Goal: Task Accomplishment & Management: Manage account settings

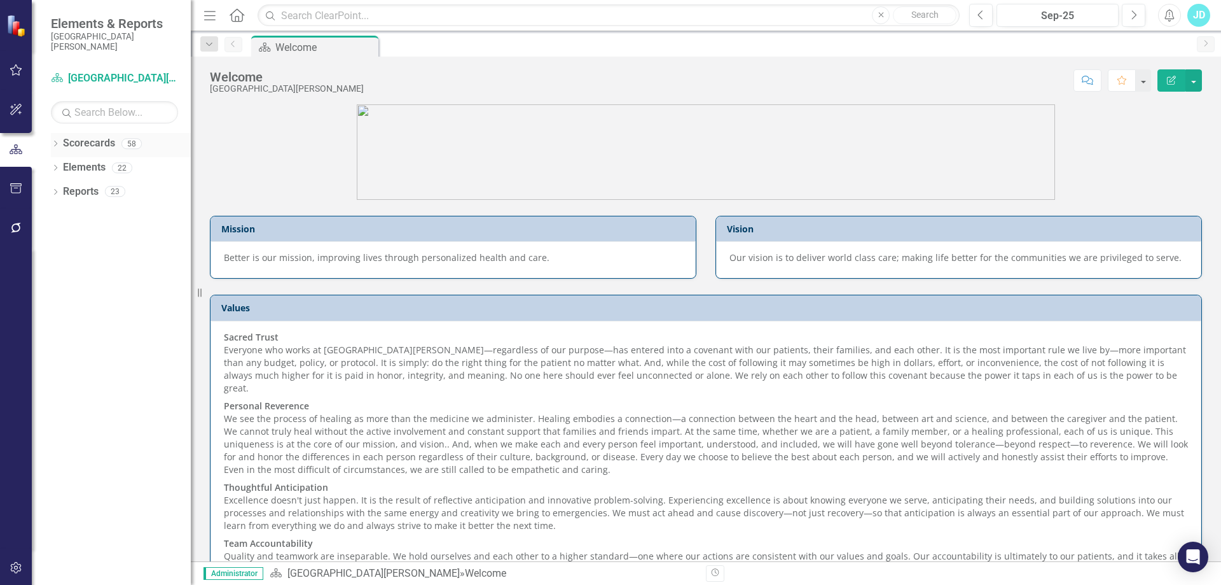
click at [53, 141] on icon "Dropdown" at bounding box center [55, 144] width 9 height 7
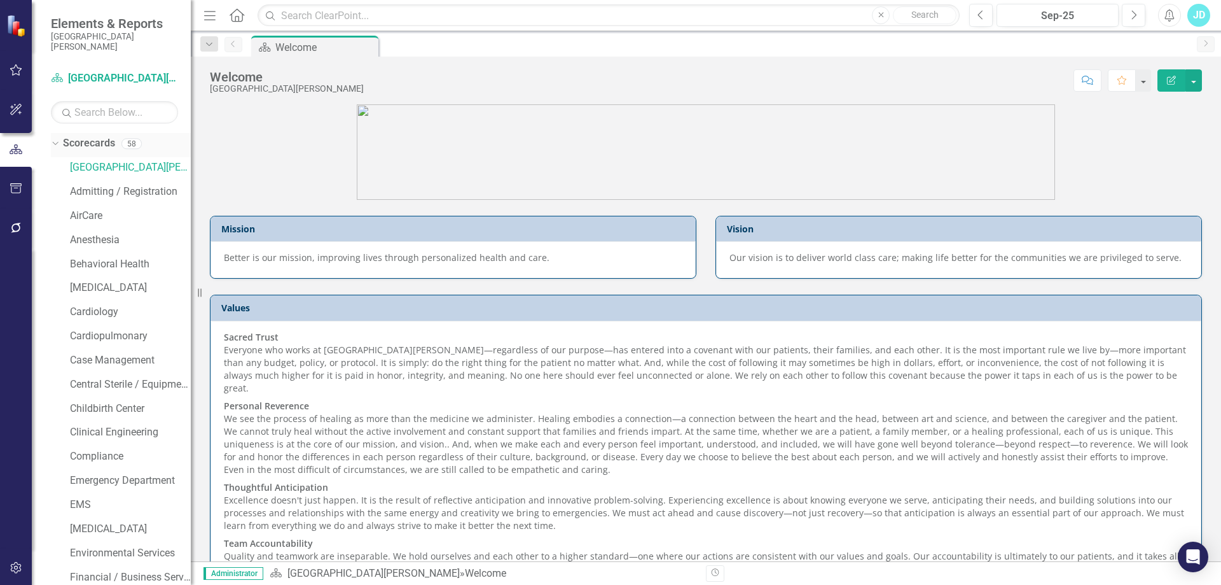
click at [53, 141] on icon "Dropdown" at bounding box center [53, 143] width 7 height 9
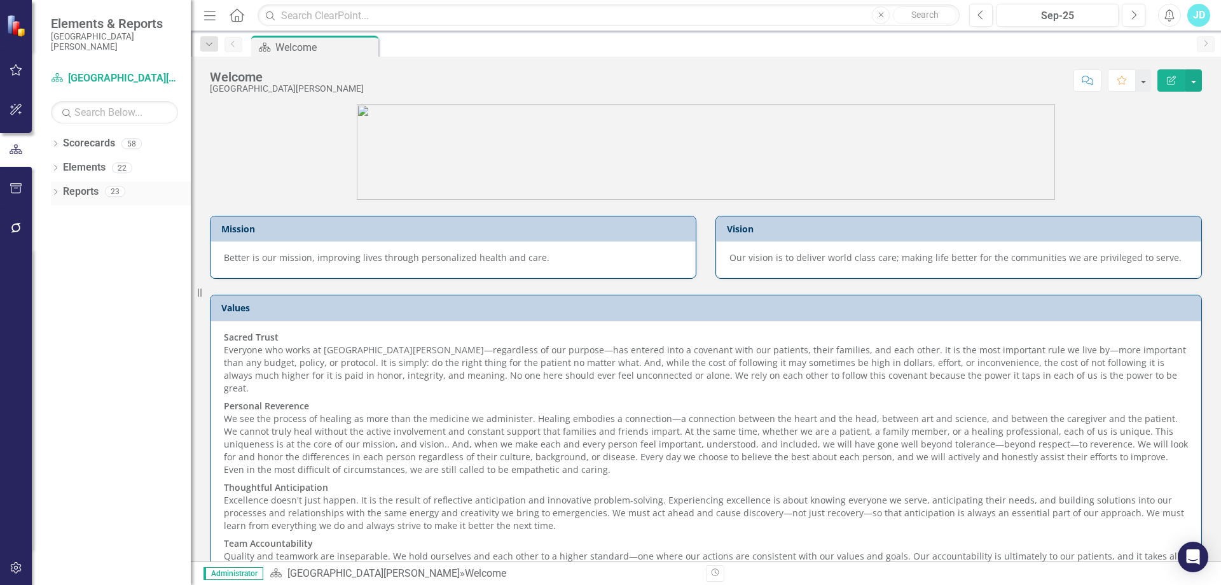
click at [53, 191] on icon "Dropdown" at bounding box center [55, 193] width 9 height 7
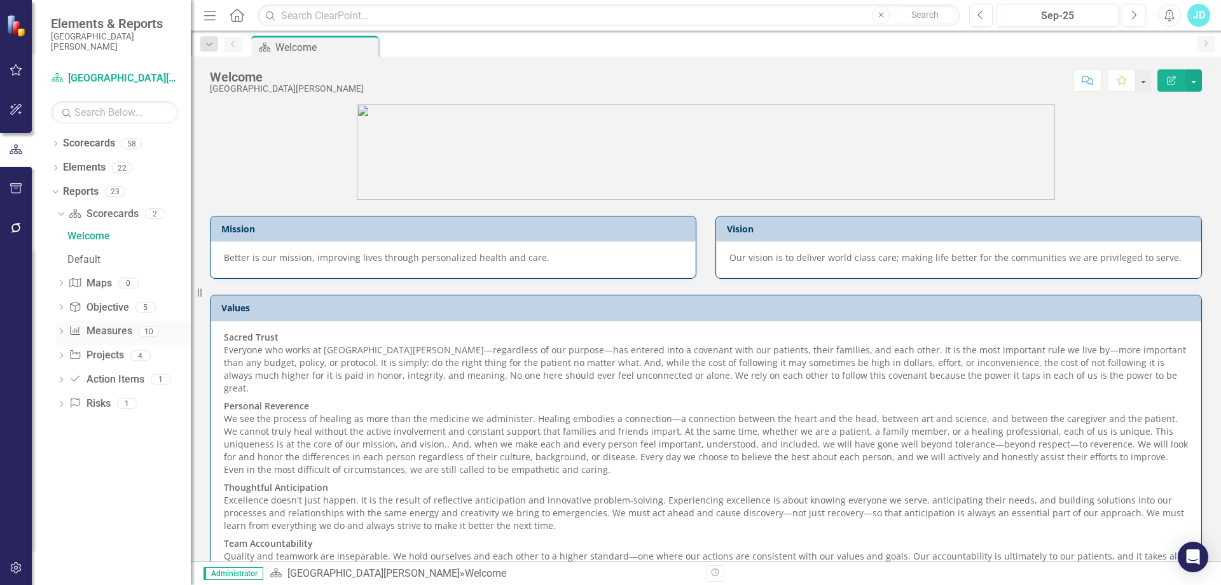
click at [58, 328] on div "Dropdown" at bounding box center [61, 333] width 9 height 11
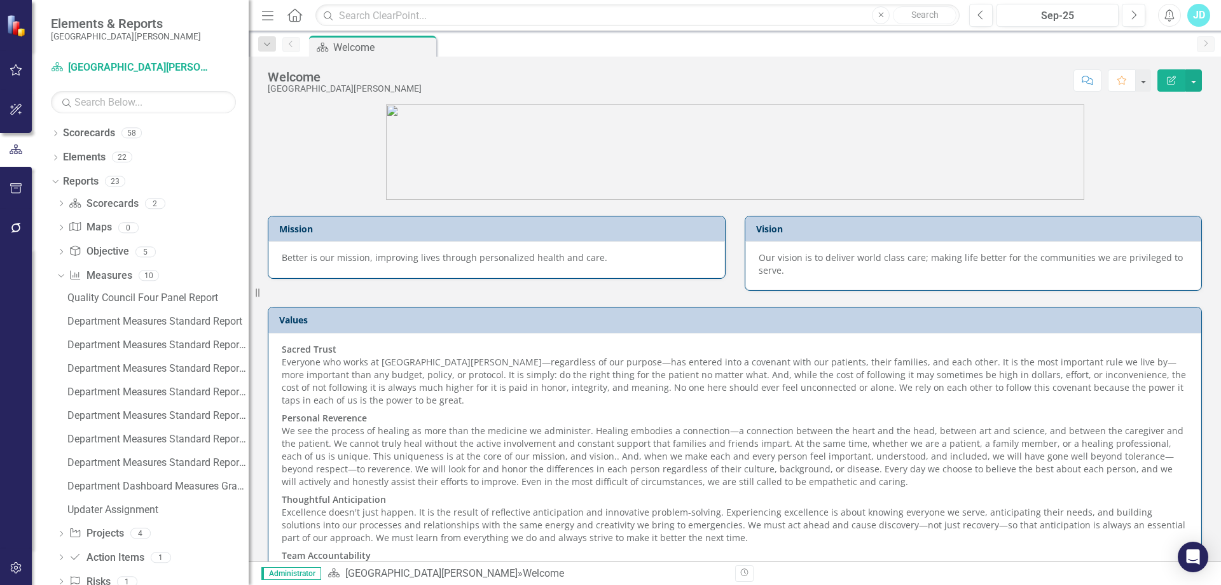
drag, startPoint x: 193, startPoint y: 293, endPoint x: 249, endPoint y: 297, distance: 56.1
click at [249, 297] on div "Resize" at bounding box center [254, 292] width 10 height 585
click at [118, 508] on div "Updater Assignment" at bounding box center [157, 509] width 181 height 11
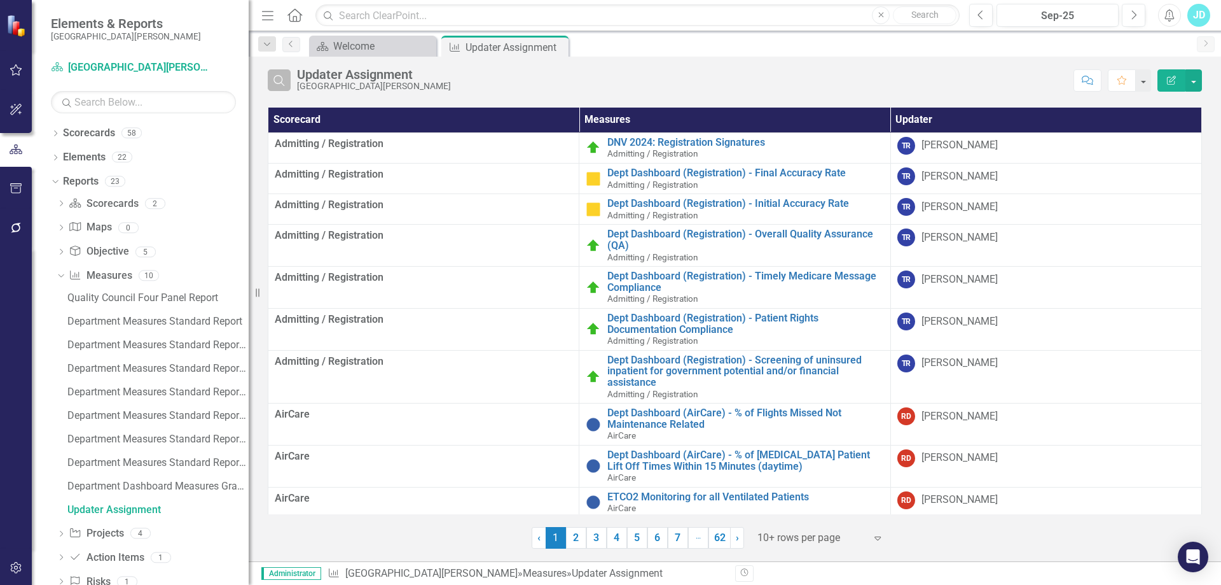
click at [284, 78] on icon "Search" at bounding box center [279, 79] width 14 height 11
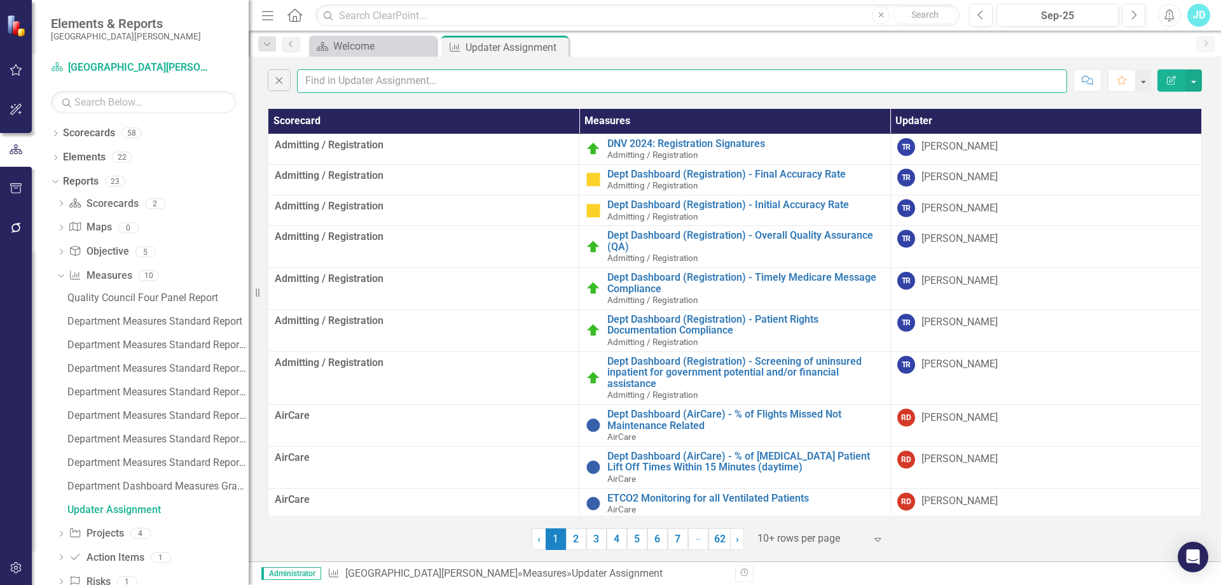
click at [345, 76] on input "text" at bounding box center [682, 81] width 770 height 24
type input "troy"
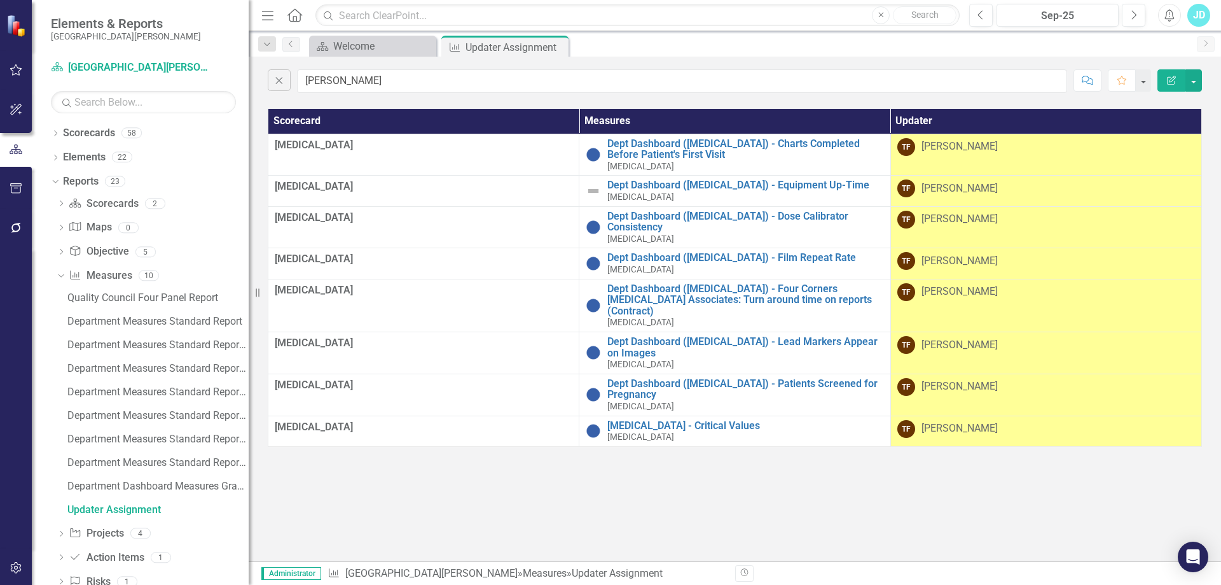
click at [926, 379] on div "[PERSON_NAME]" at bounding box center [960, 386] width 76 height 15
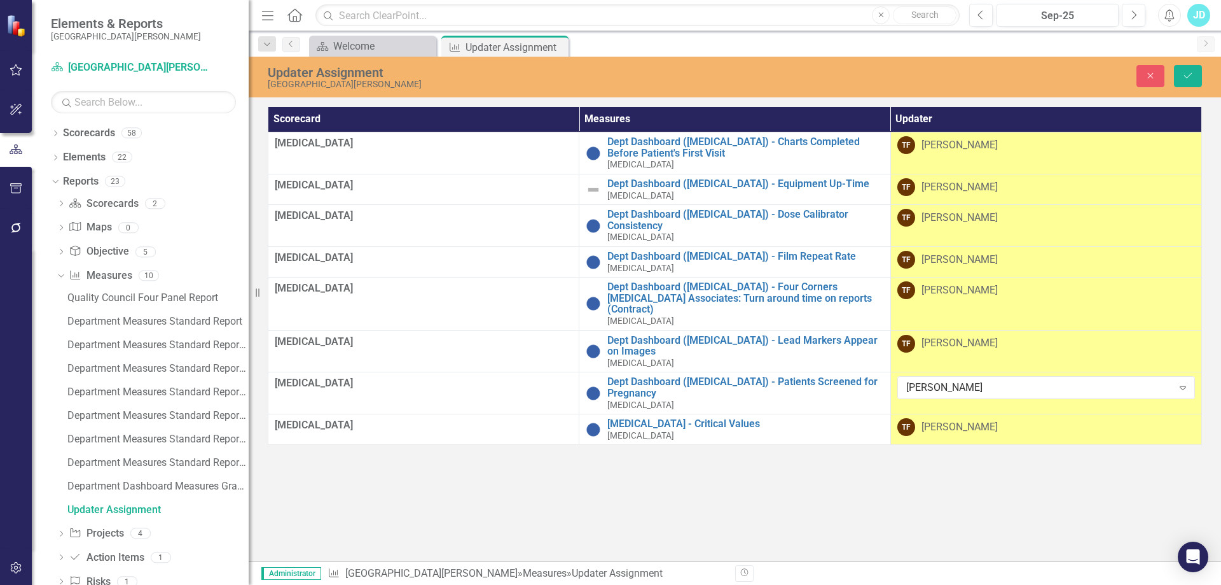
click at [938, 188] on div "[PERSON_NAME]" at bounding box center [960, 187] width 76 height 15
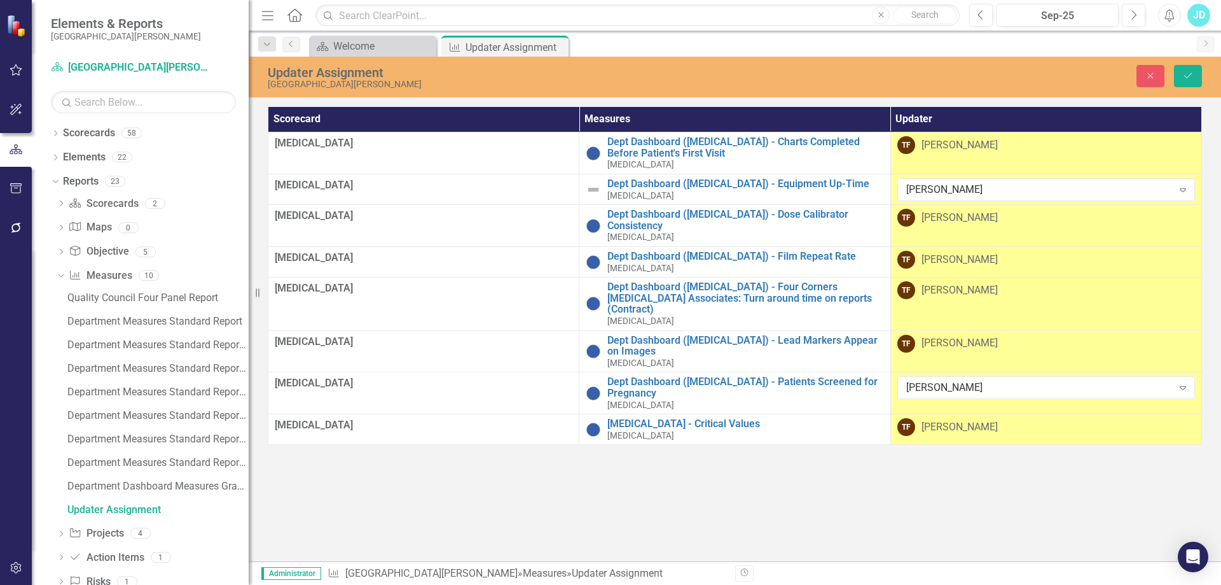
click at [938, 188] on div "[PERSON_NAME]" at bounding box center [1040, 190] width 267 height 15
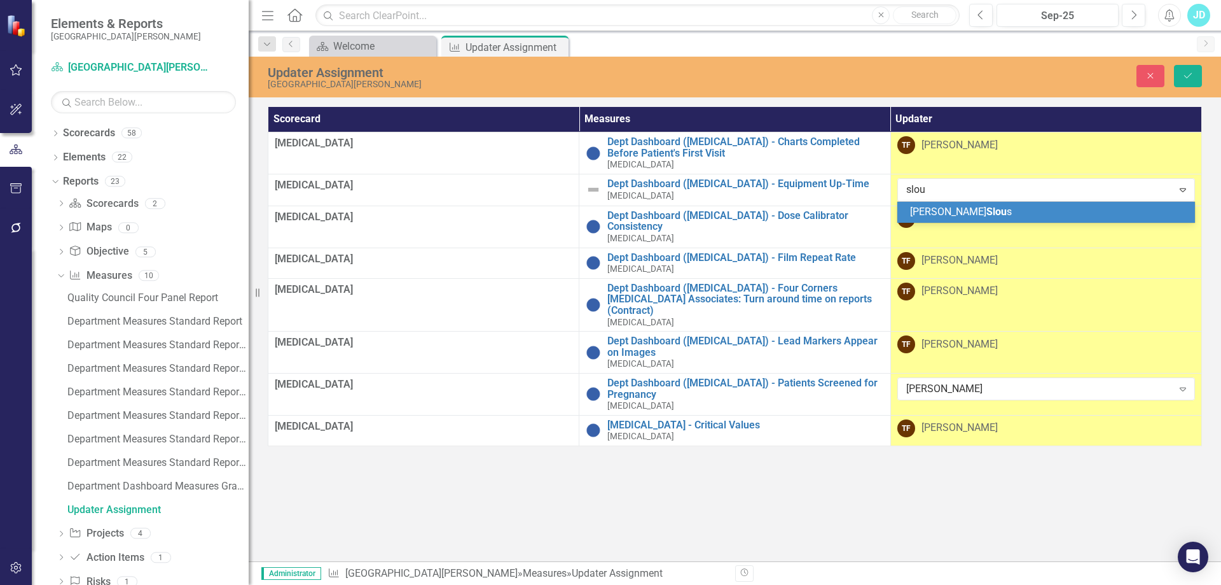
type input "slous"
click at [987, 209] on span "Slous" at bounding box center [999, 211] width 25 height 12
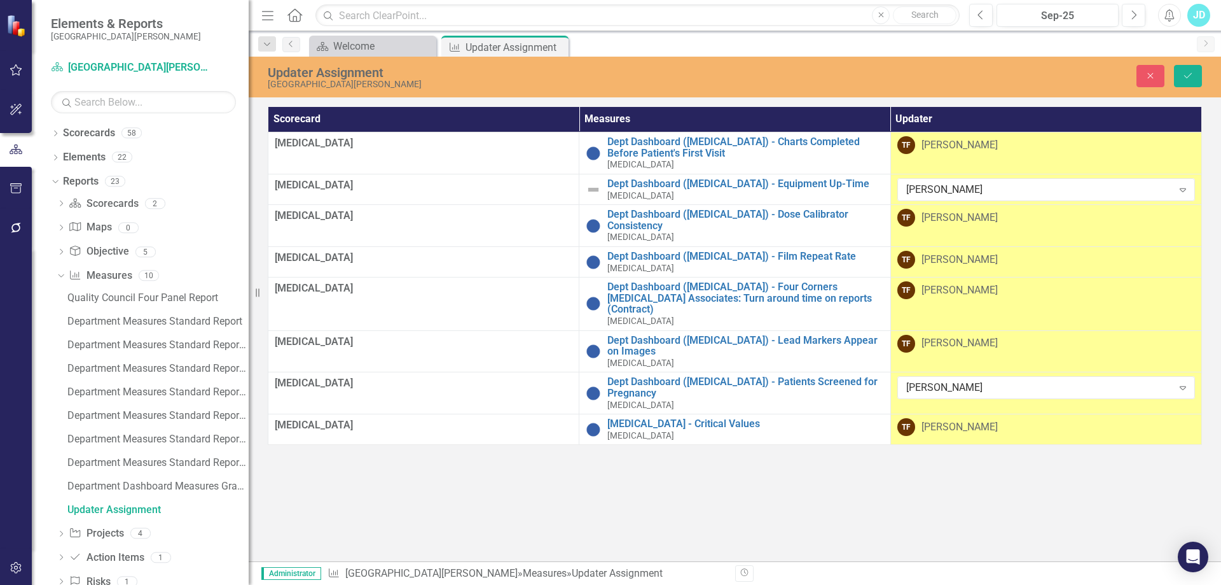
click at [947, 149] on div "[PERSON_NAME]" at bounding box center [960, 145] width 76 height 15
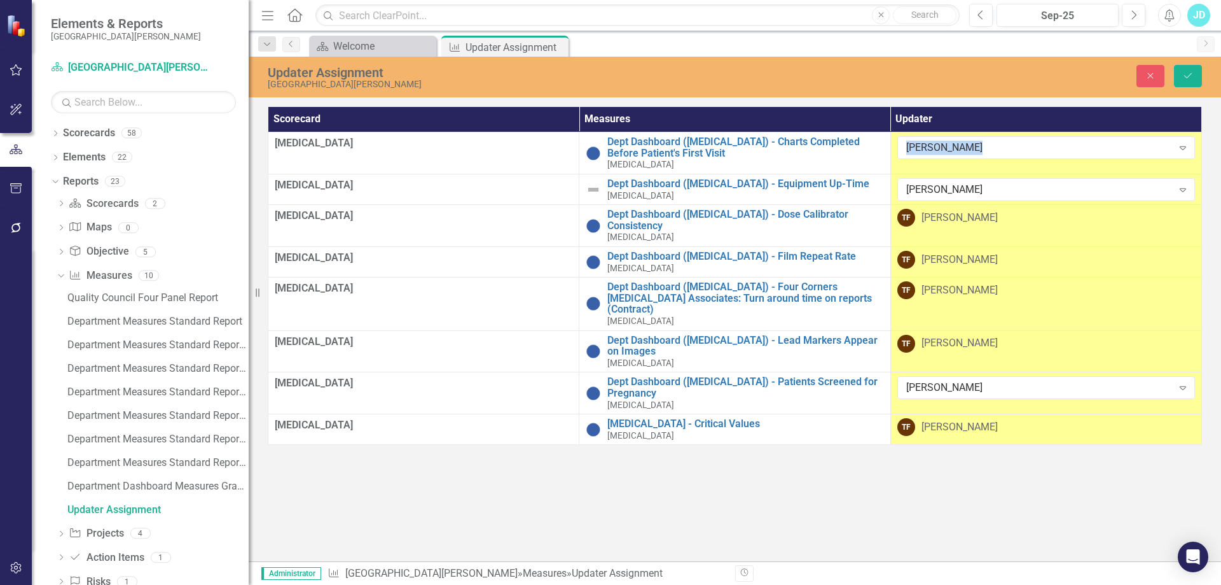
click at [947, 149] on div "[PERSON_NAME]" at bounding box center [1040, 148] width 267 height 15
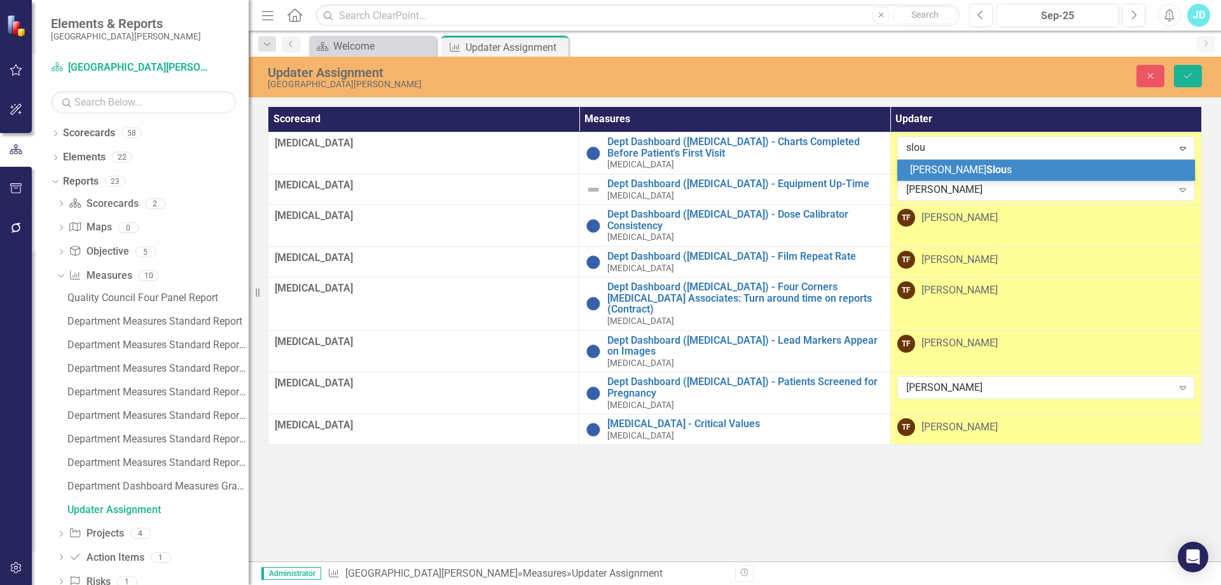
type input "slous"
click at [967, 169] on div "Scott Slous" at bounding box center [1048, 170] width 277 height 15
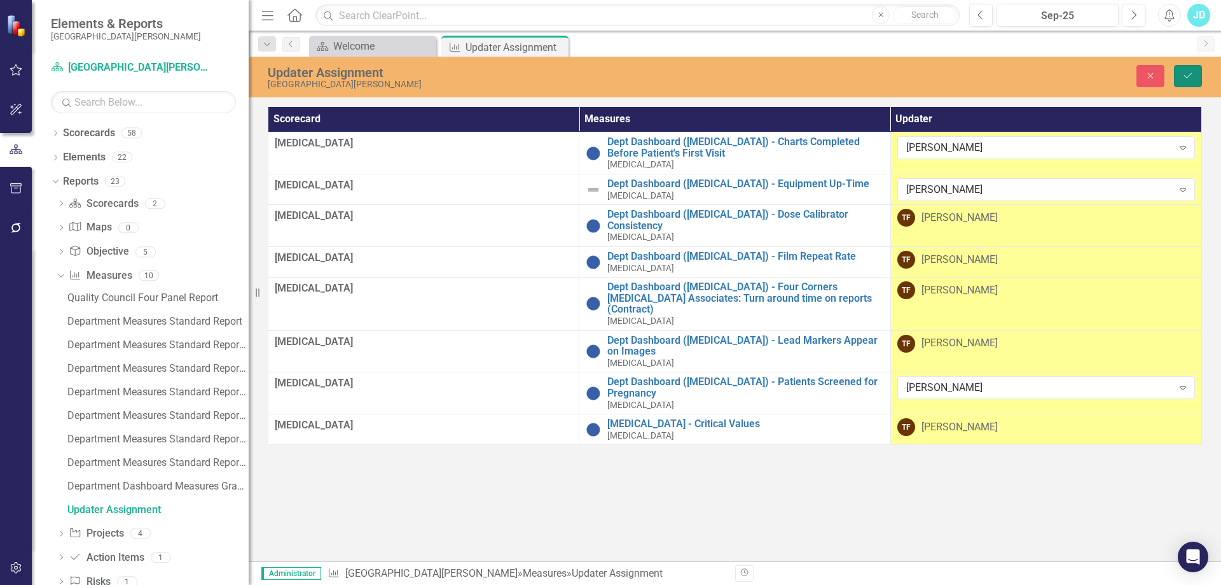
click at [1185, 73] on icon "Save" at bounding box center [1188, 75] width 11 height 9
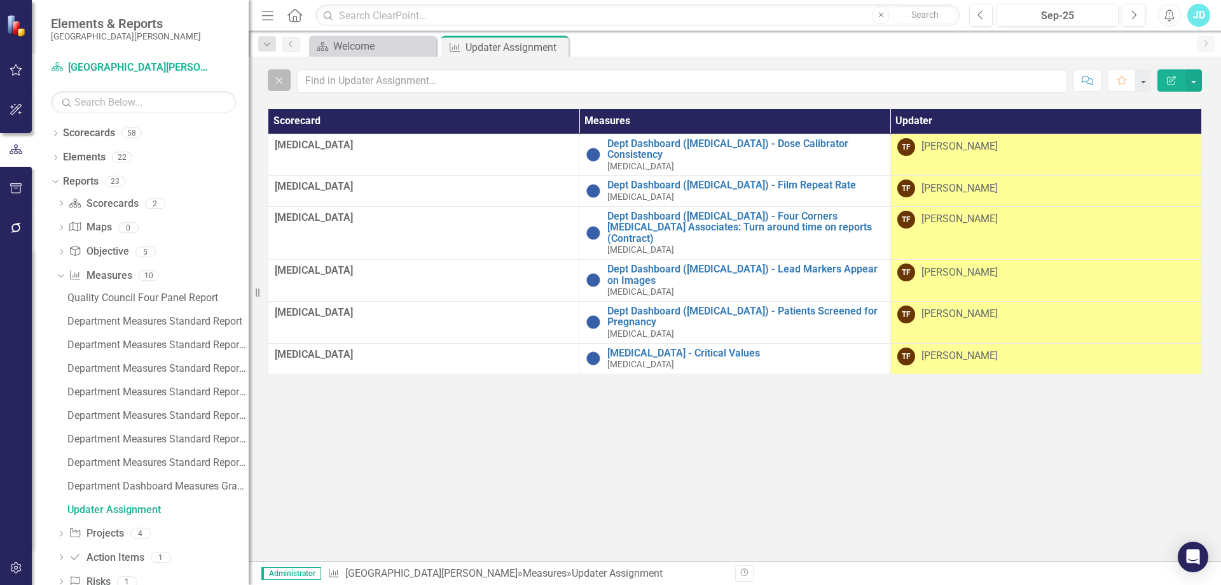
click at [276, 80] on icon "Close" at bounding box center [279, 79] width 14 height 11
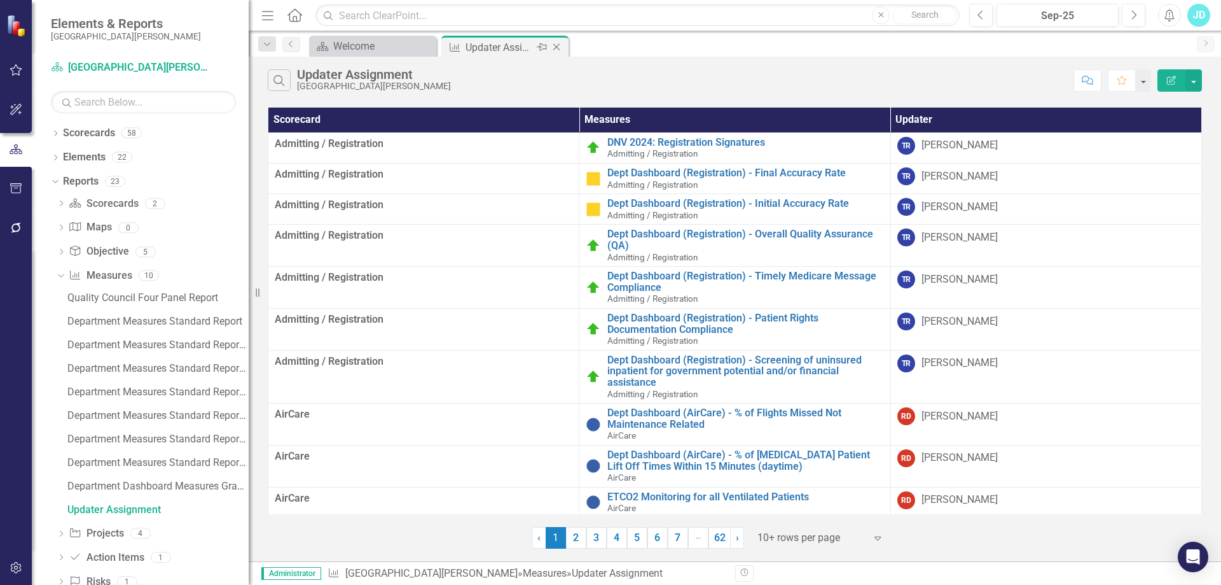
click at [557, 47] on icon "Close" at bounding box center [556, 47] width 13 height 10
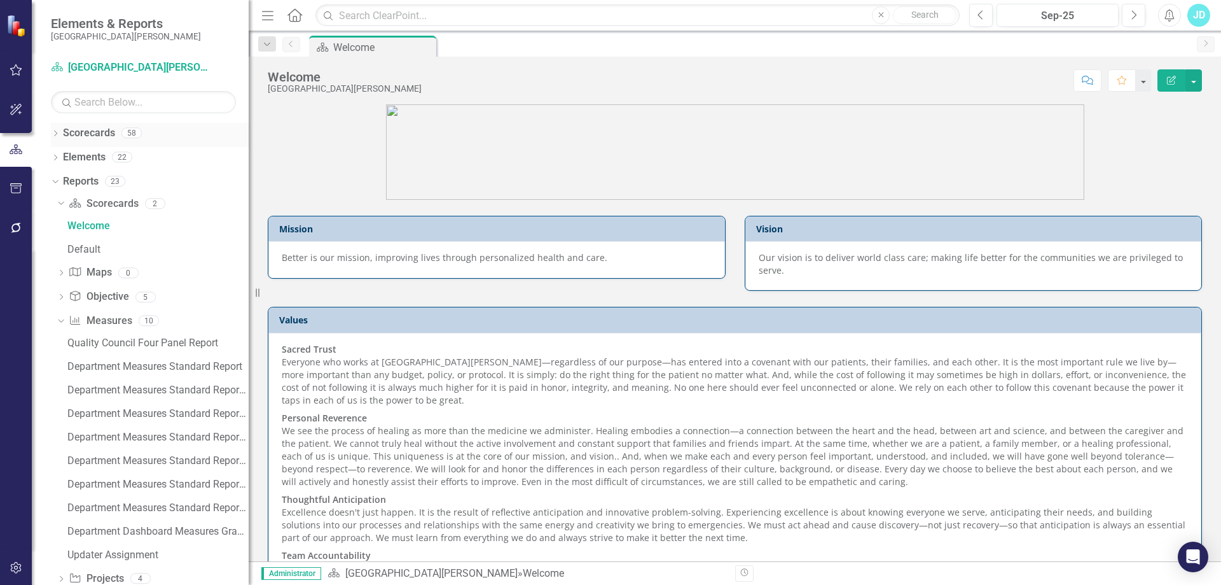
click at [53, 132] on icon "Dropdown" at bounding box center [55, 134] width 9 height 7
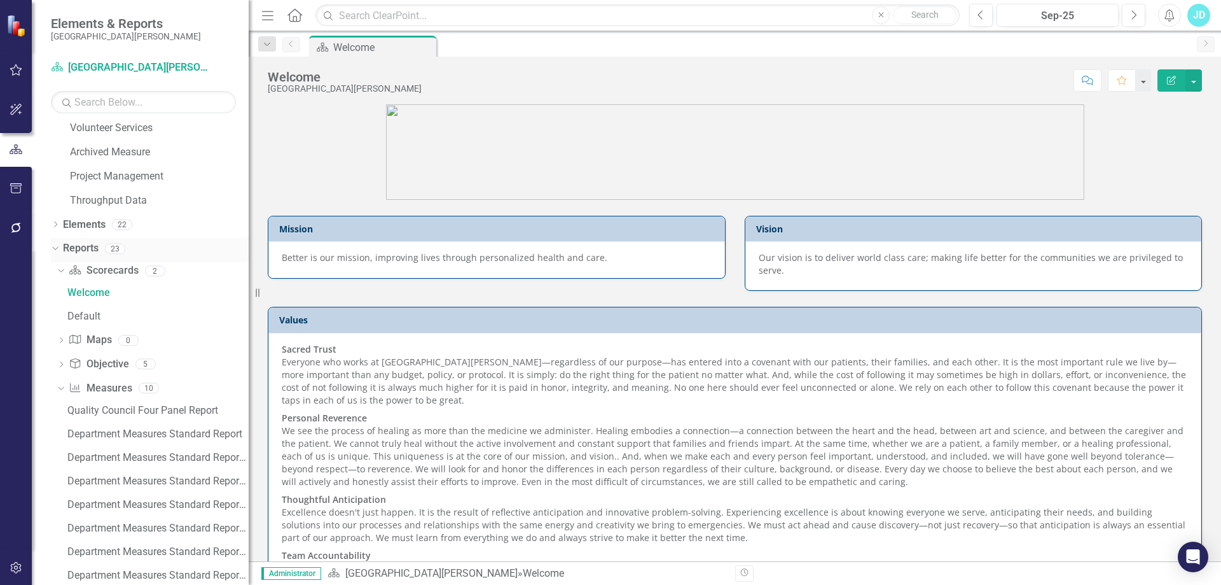
scroll to position [1018, 0]
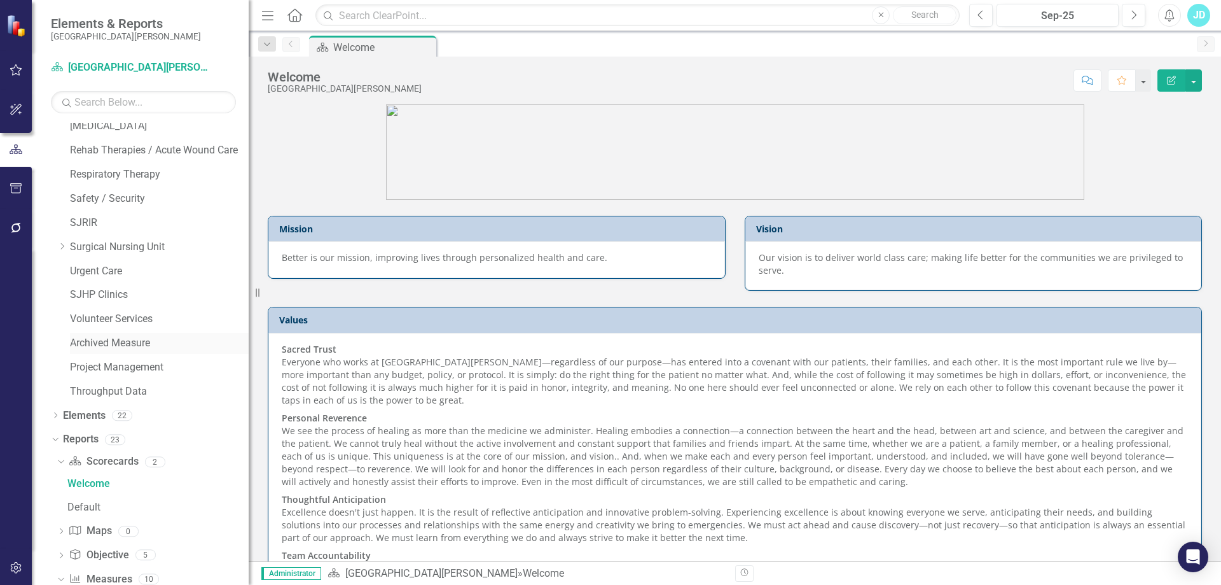
click at [133, 340] on link "Archived Measure" at bounding box center [159, 343] width 179 height 15
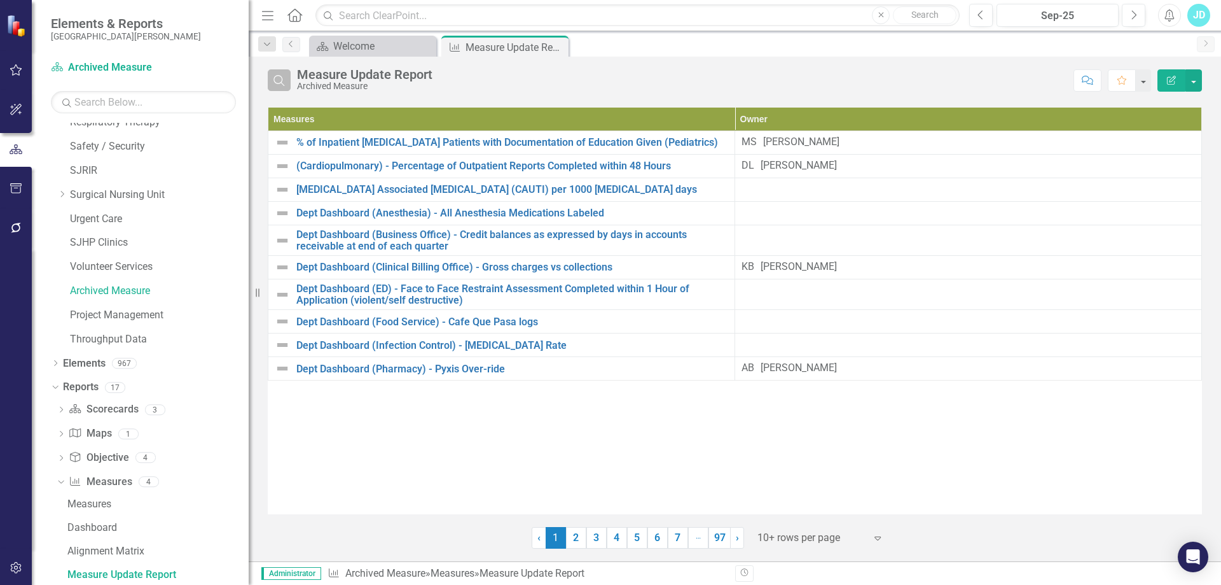
click at [282, 81] on icon "button" at bounding box center [279, 80] width 11 height 11
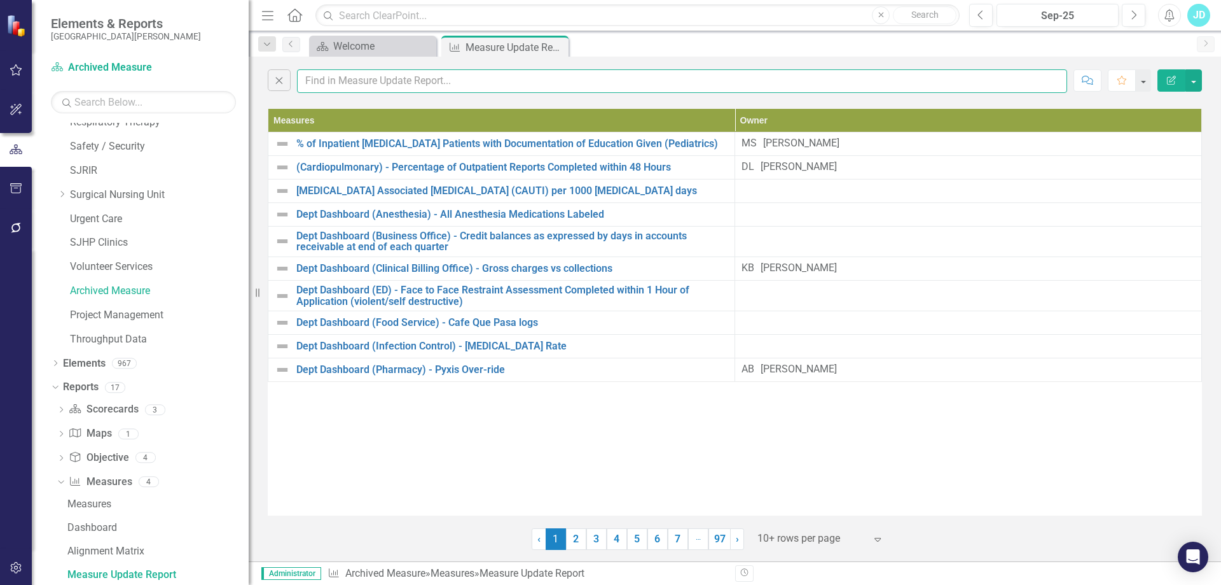
click at [340, 85] on input "text" at bounding box center [682, 81] width 770 height 24
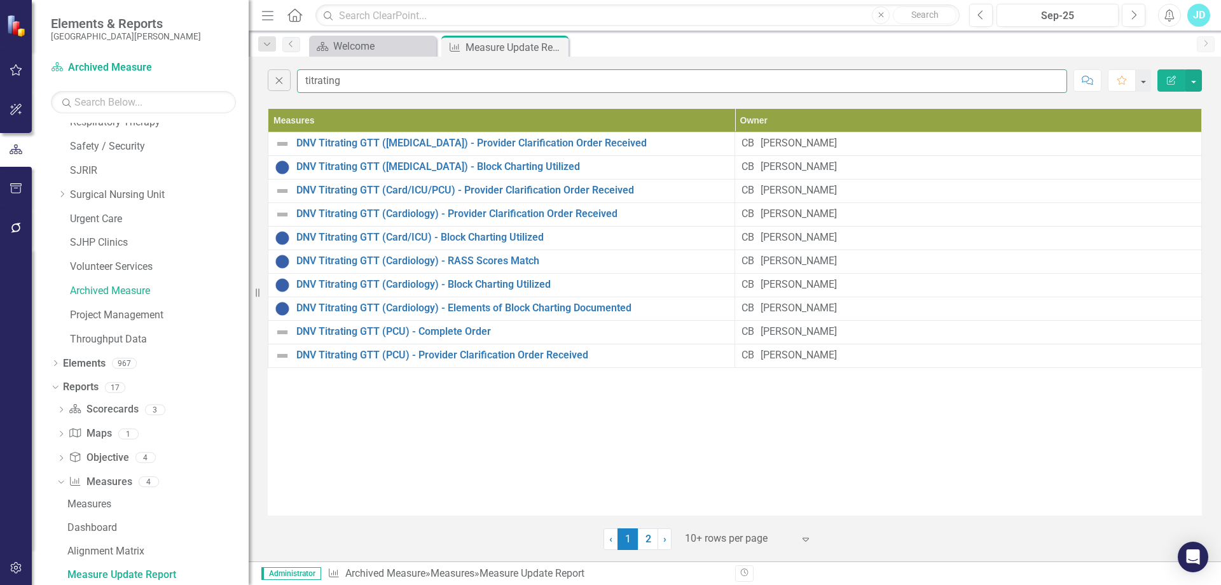
type input "titrating"
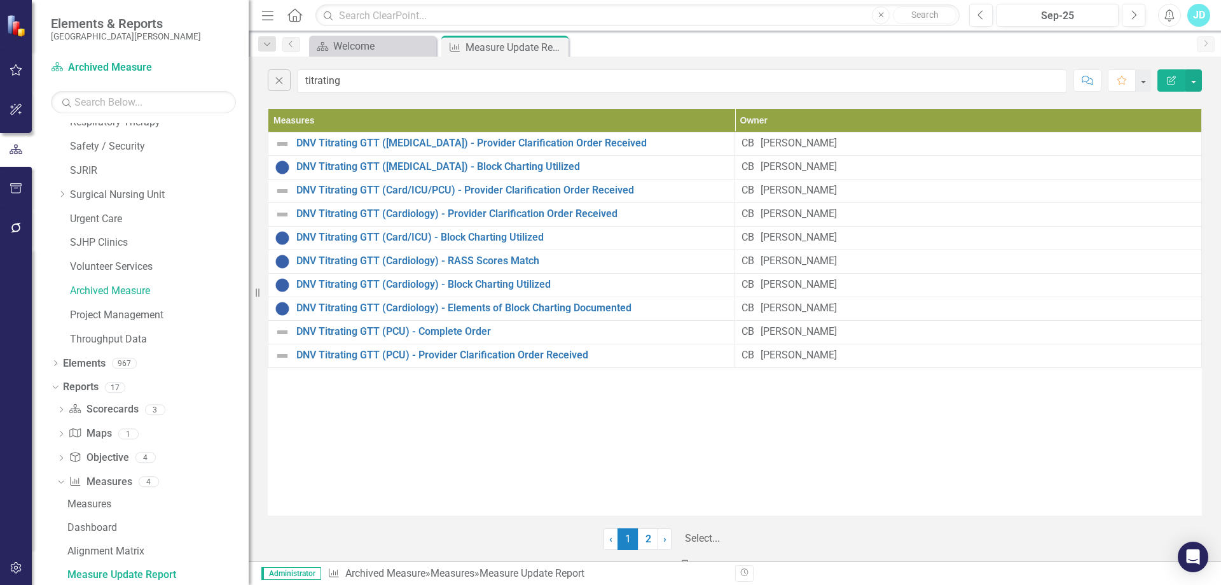
click at [703, 537] on div at bounding box center [748, 538] width 127 height 17
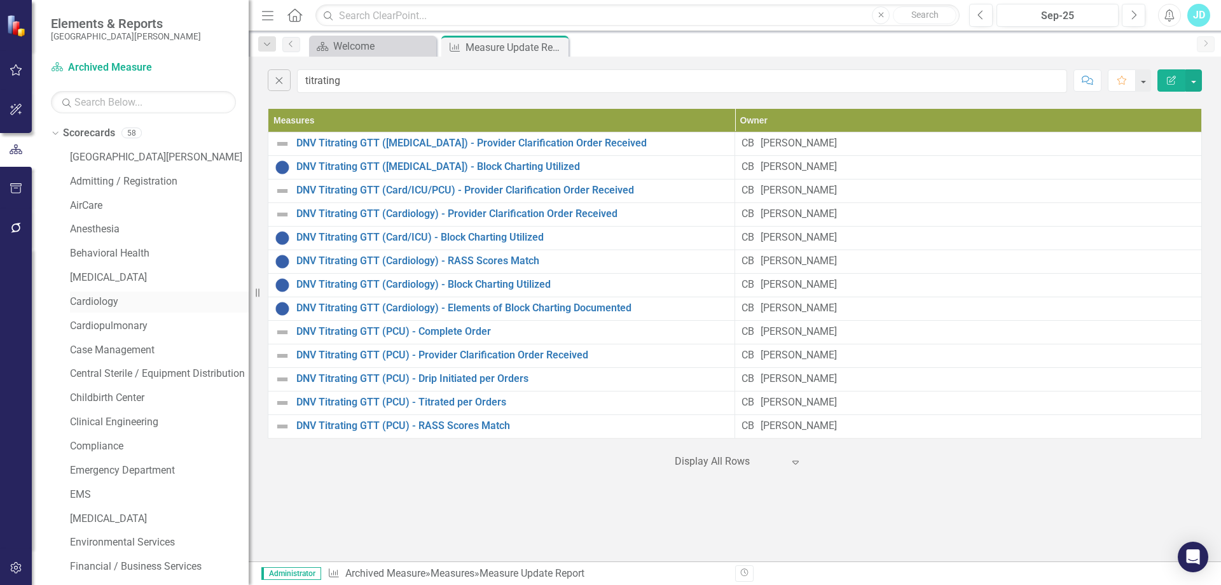
click at [117, 301] on link "Cardiology" at bounding box center [159, 302] width 179 height 15
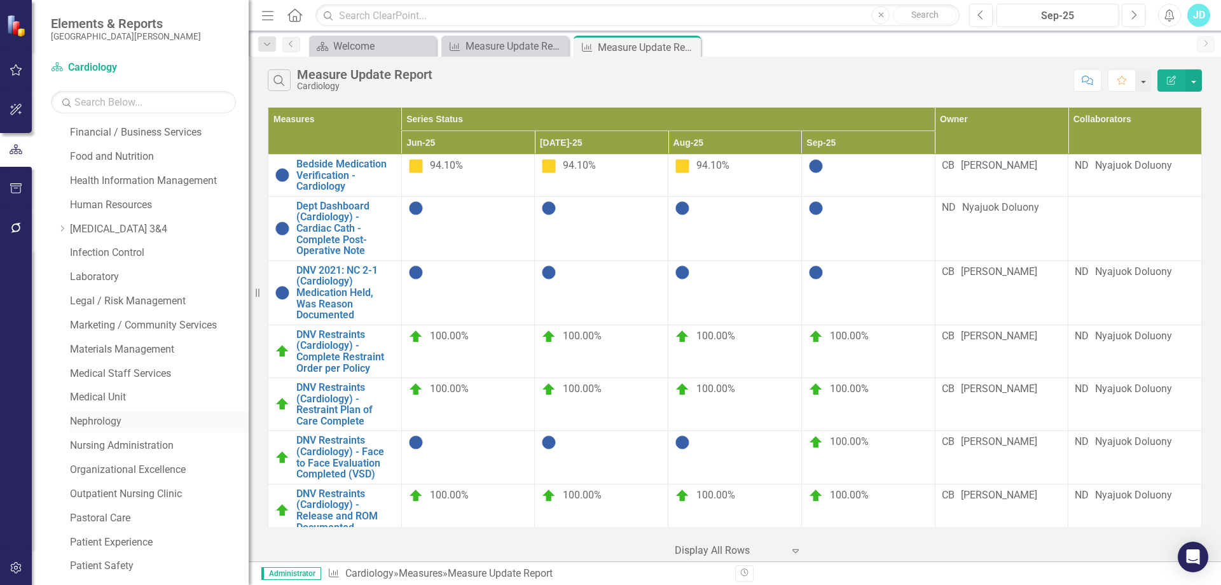
scroll to position [370, 0]
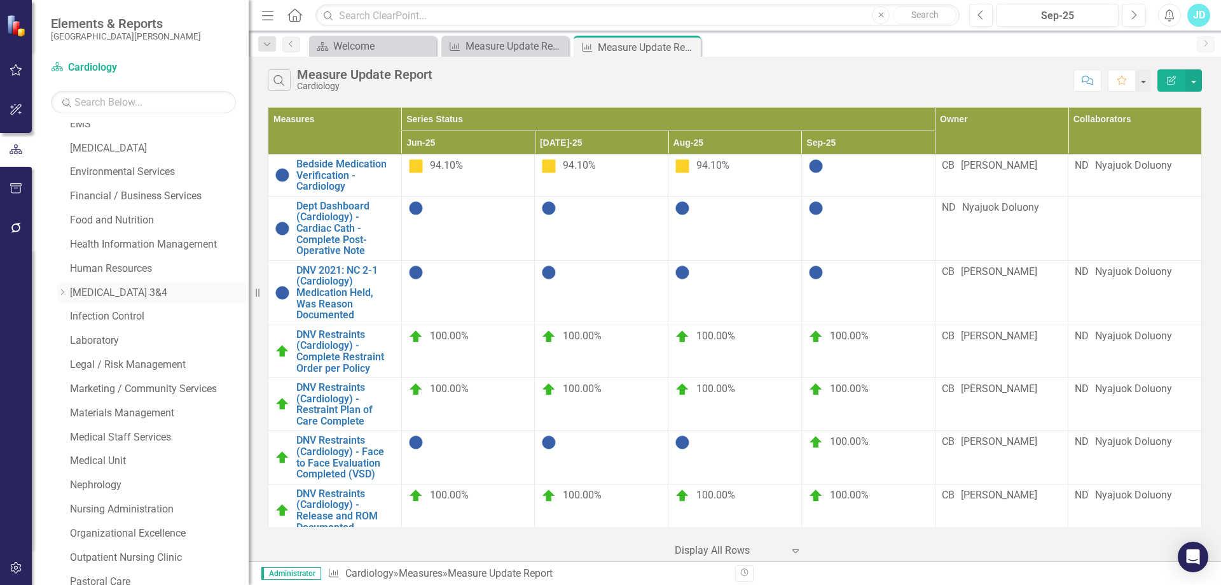
click at [62, 292] on icon "Dropdown" at bounding box center [62, 292] width 10 height 8
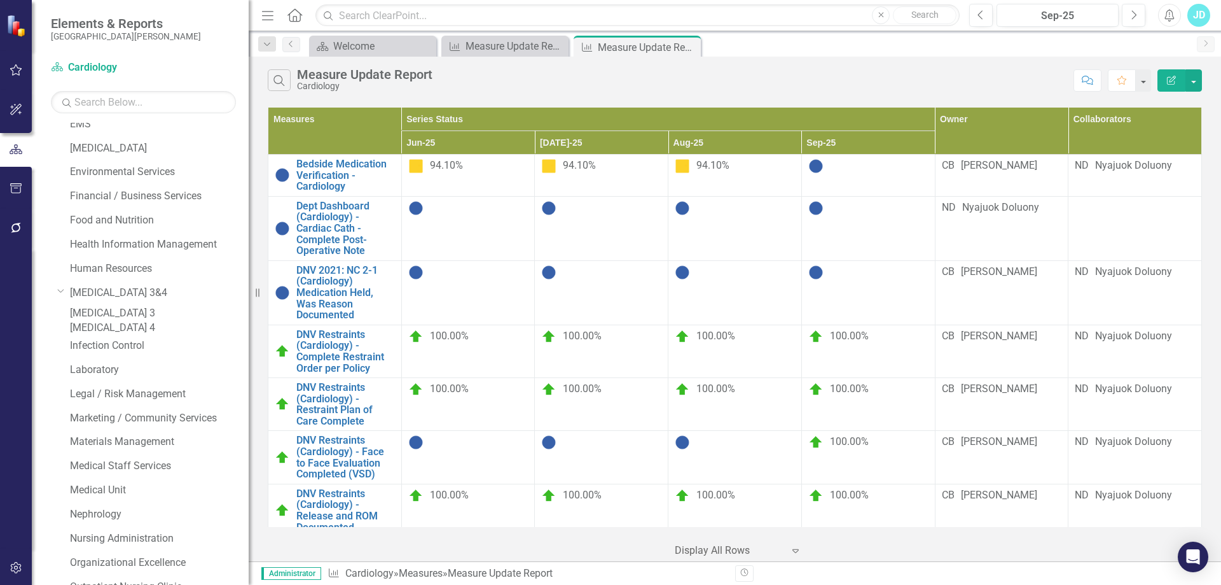
click at [99, 315] on link "[MEDICAL_DATA] 3" at bounding box center [159, 313] width 179 height 15
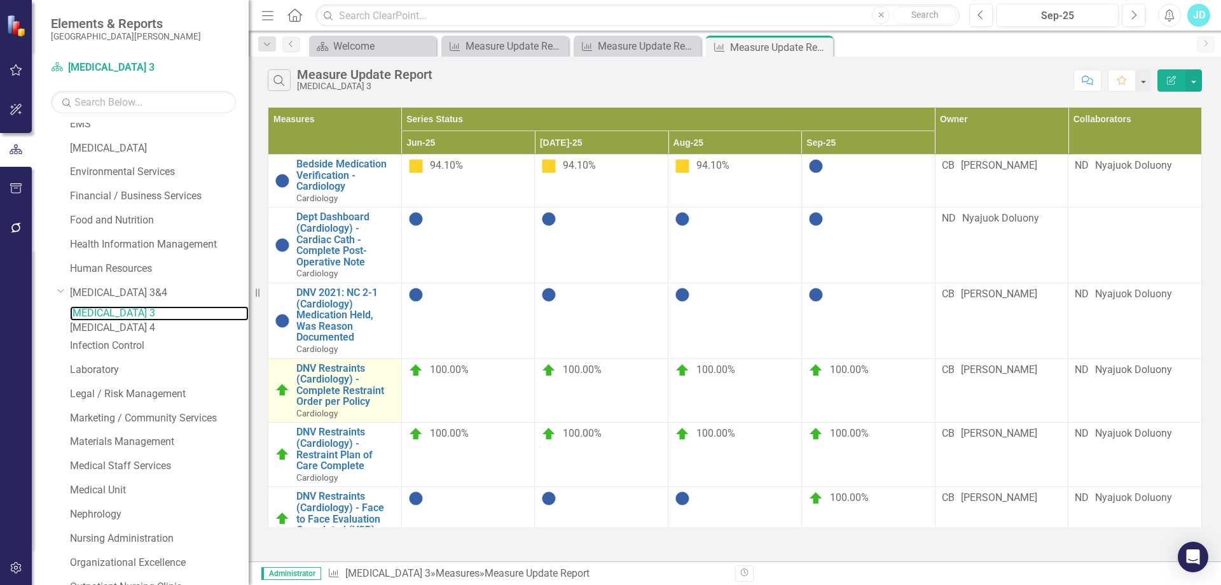
scroll to position [1047, 0]
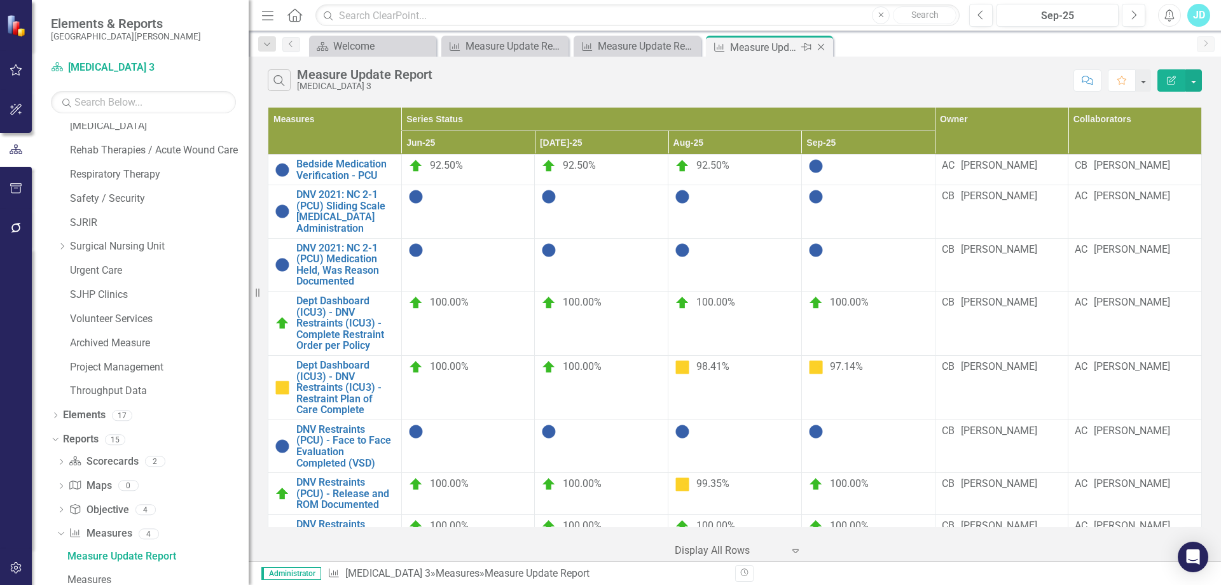
click at [821, 46] on icon "Close" at bounding box center [821, 47] width 13 height 10
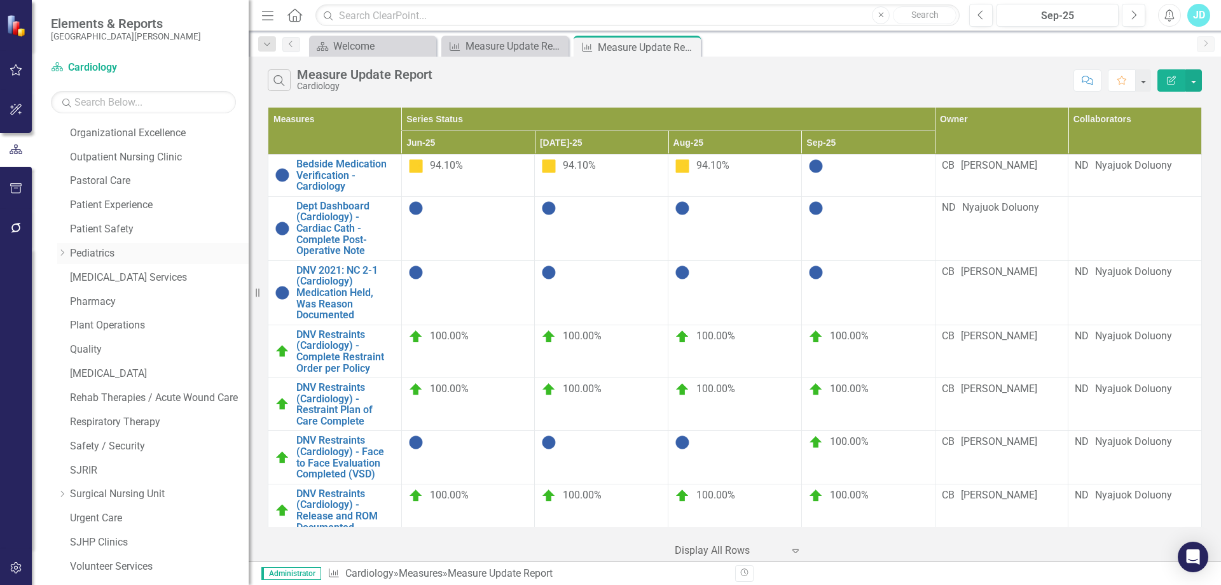
scroll to position [545, 0]
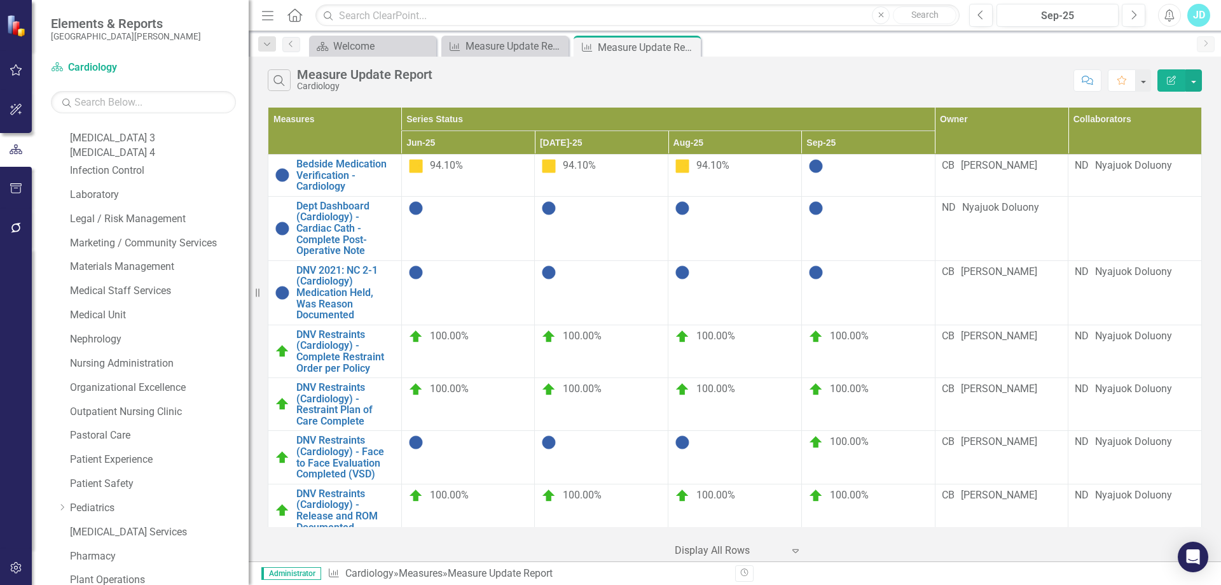
click at [98, 160] on link "[MEDICAL_DATA] 4" at bounding box center [159, 153] width 179 height 15
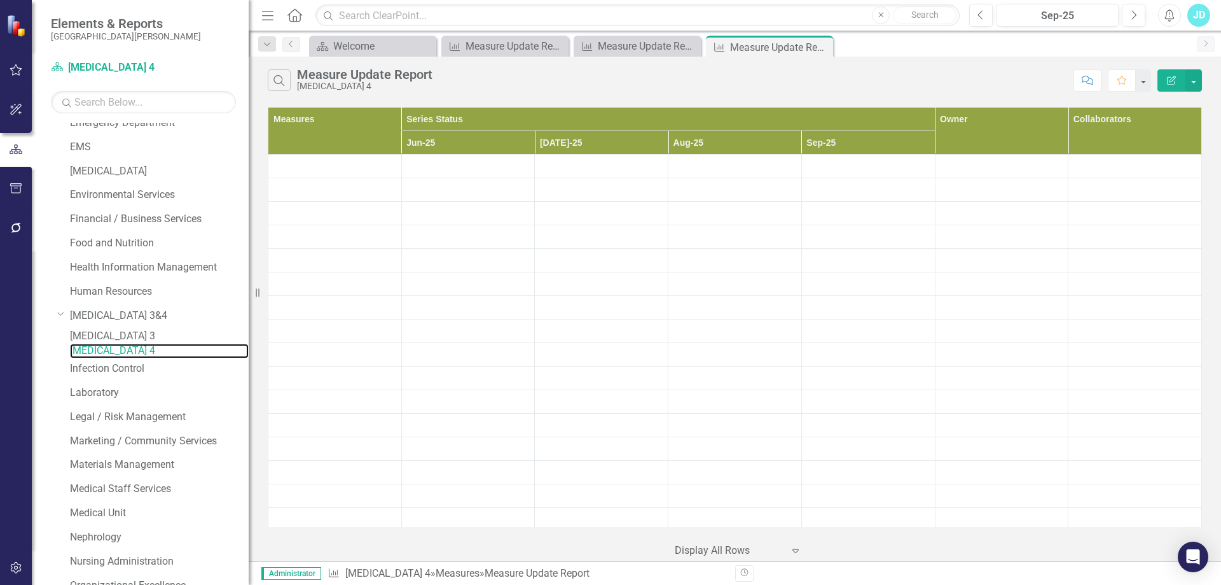
scroll to position [220, 0]
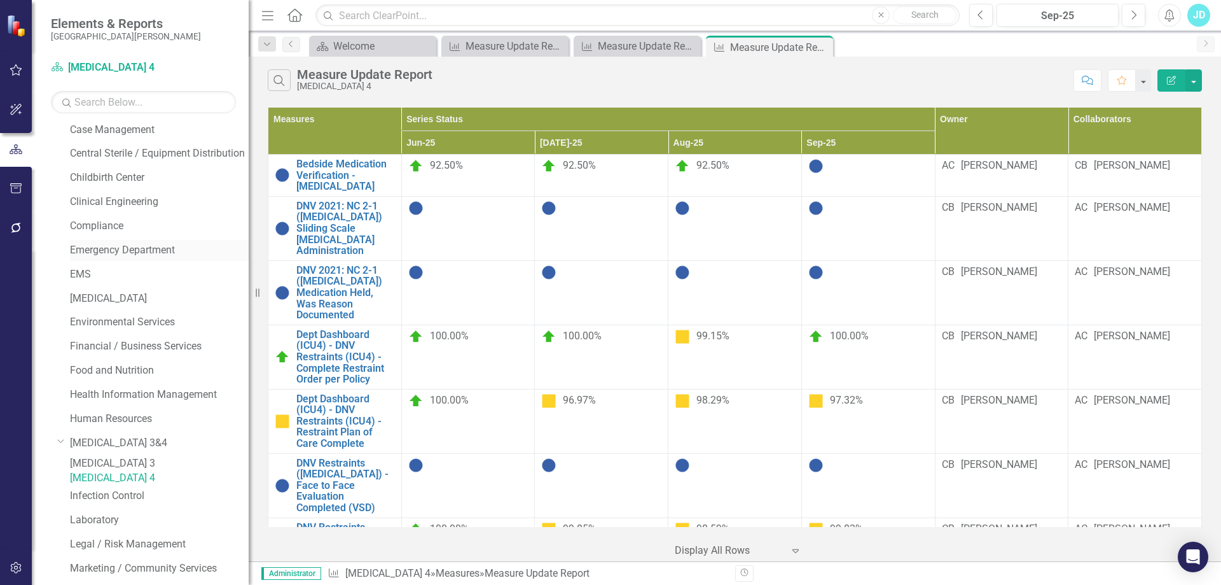
click at [114, 249] on link "Emergency Department" at bounding box center [159, 250] width 179 height 15
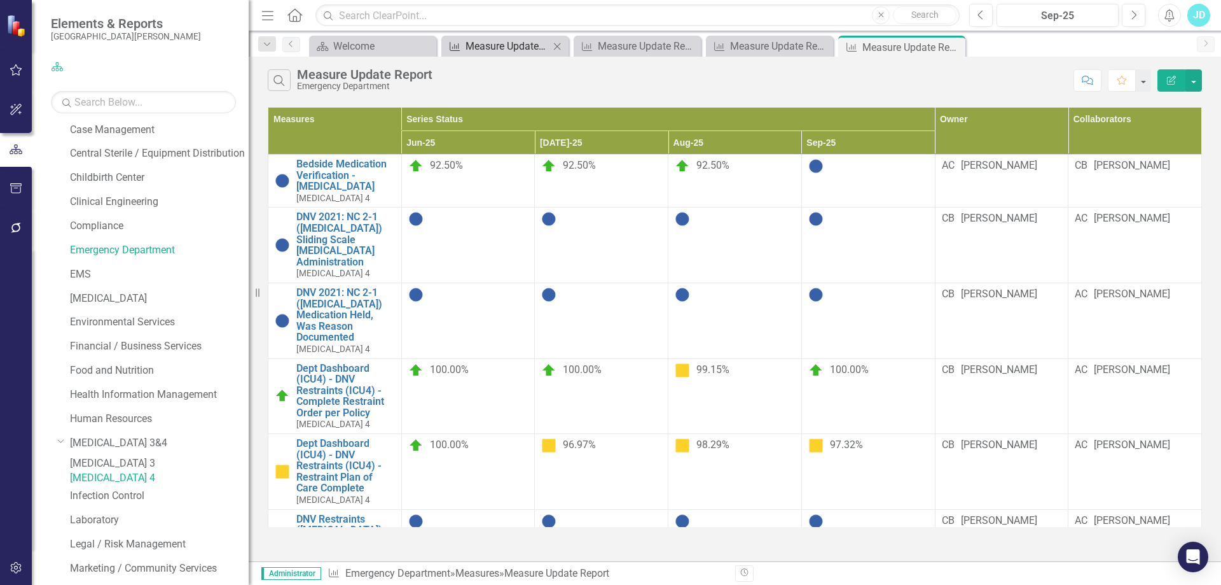
click at [511, 45] on div "Measure Update Report" at bounding box center [508, 46] width 84 height 16
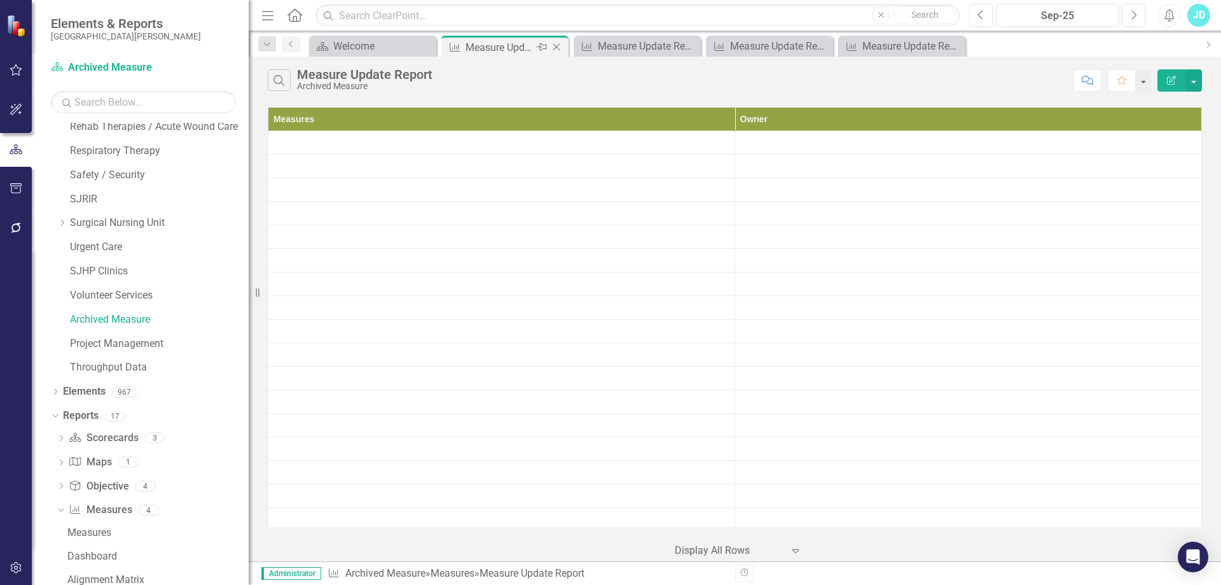
scroll to position [1118, 0]
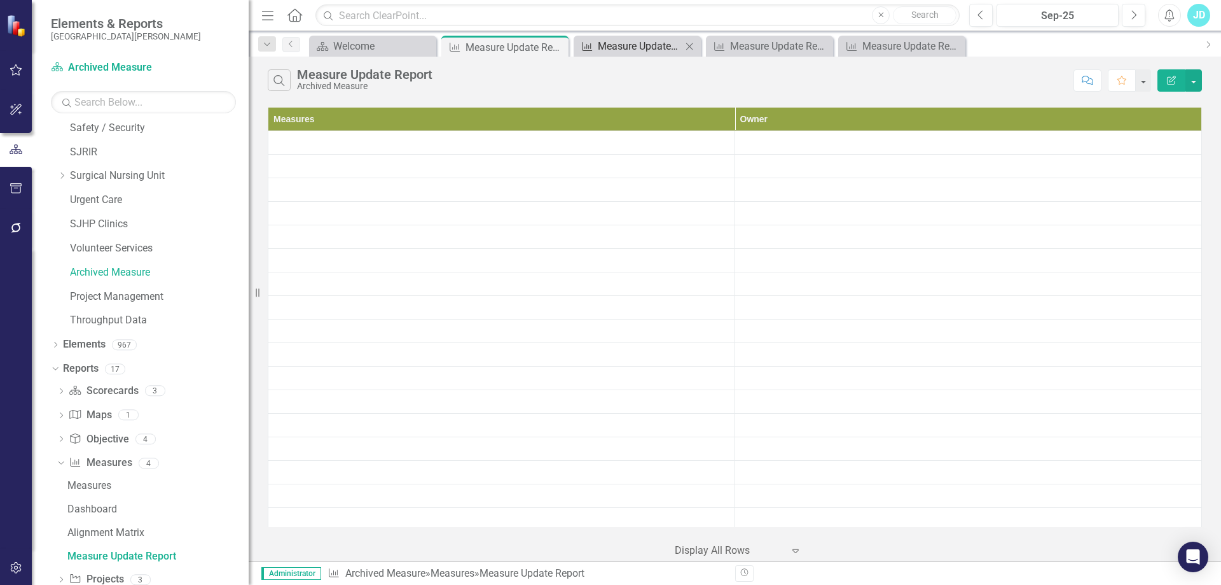
click at [630, 52] on div "Measure Update Report" at bounding box center [640, 46] width 84 height 16
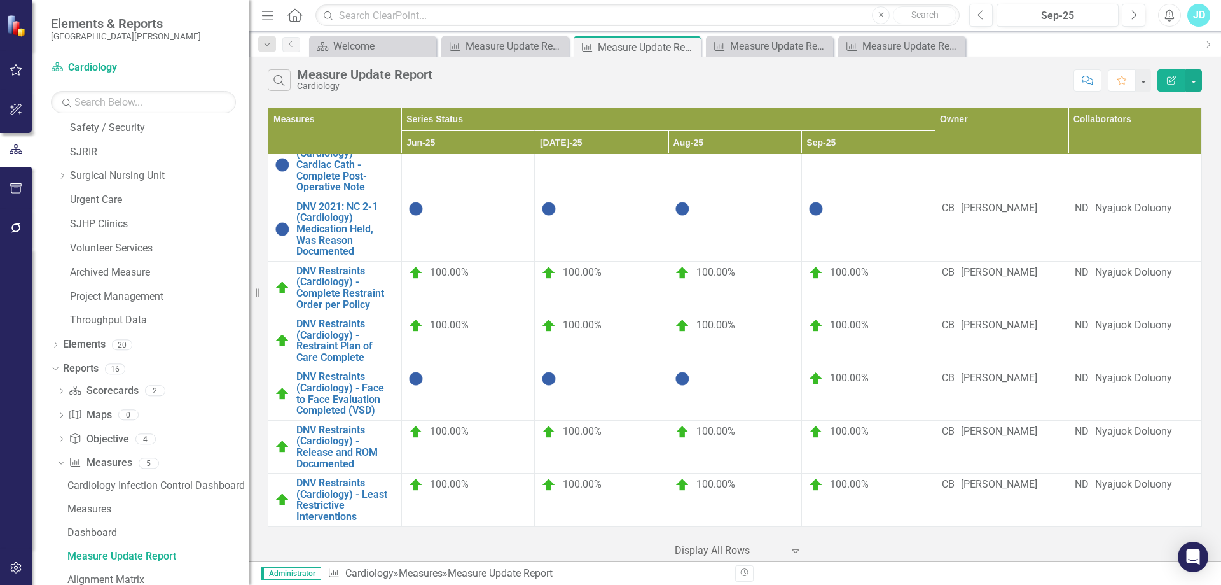
scroll to position [127, 0]
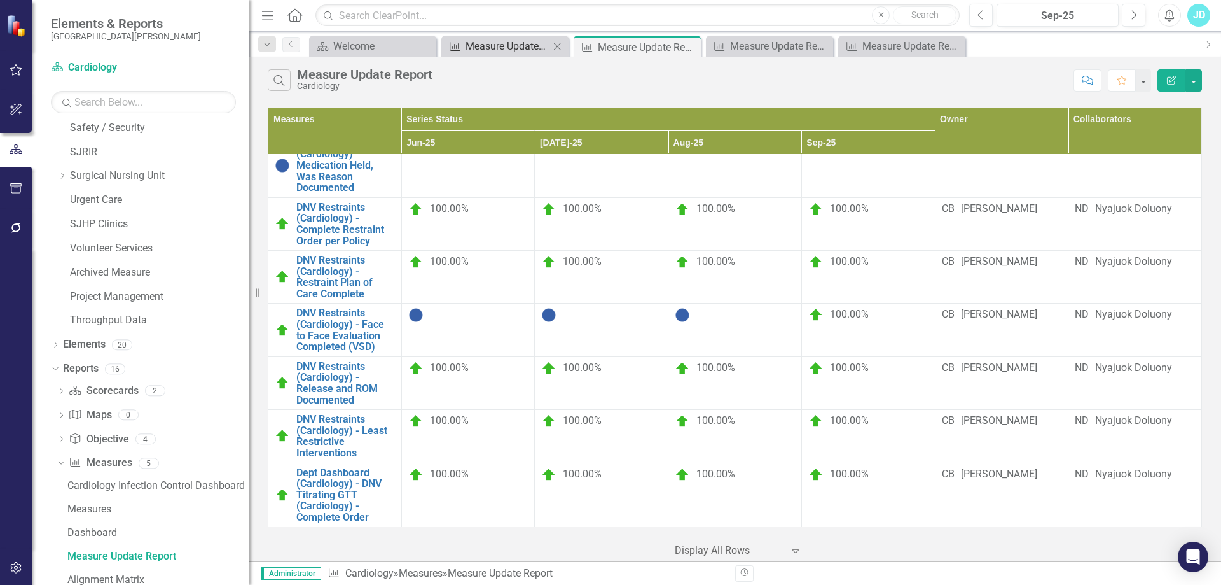
click at [497, 42] on div "Measure Update Report" at bounding box center [508, 46] width 84 height 16
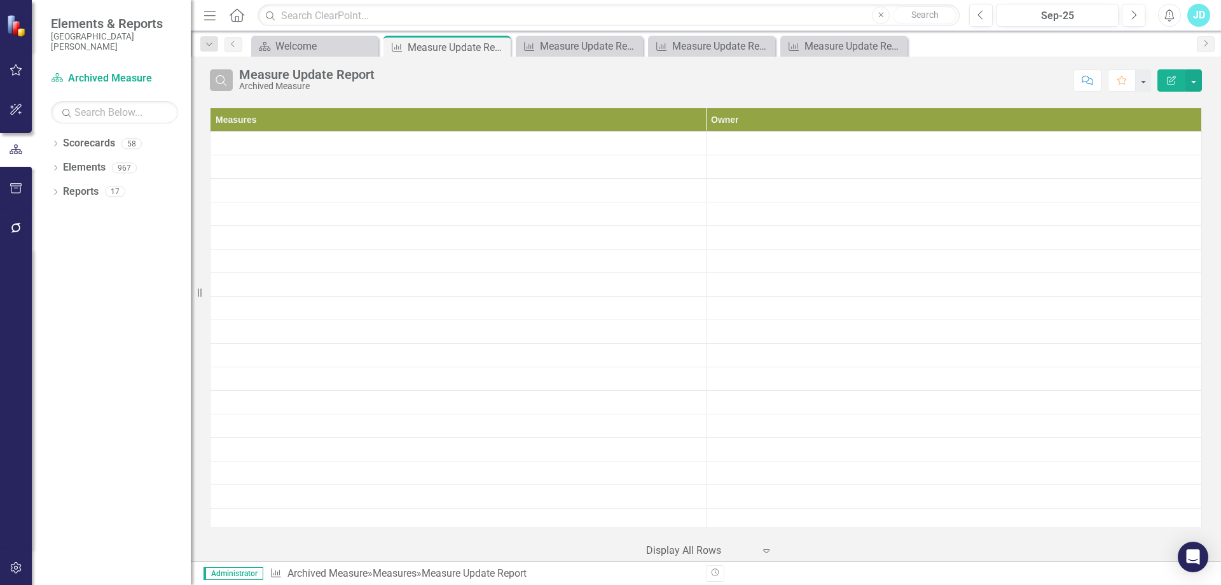
click at [225, 80] on icon "button" at bounding box center [221, 80] width 11 height 11
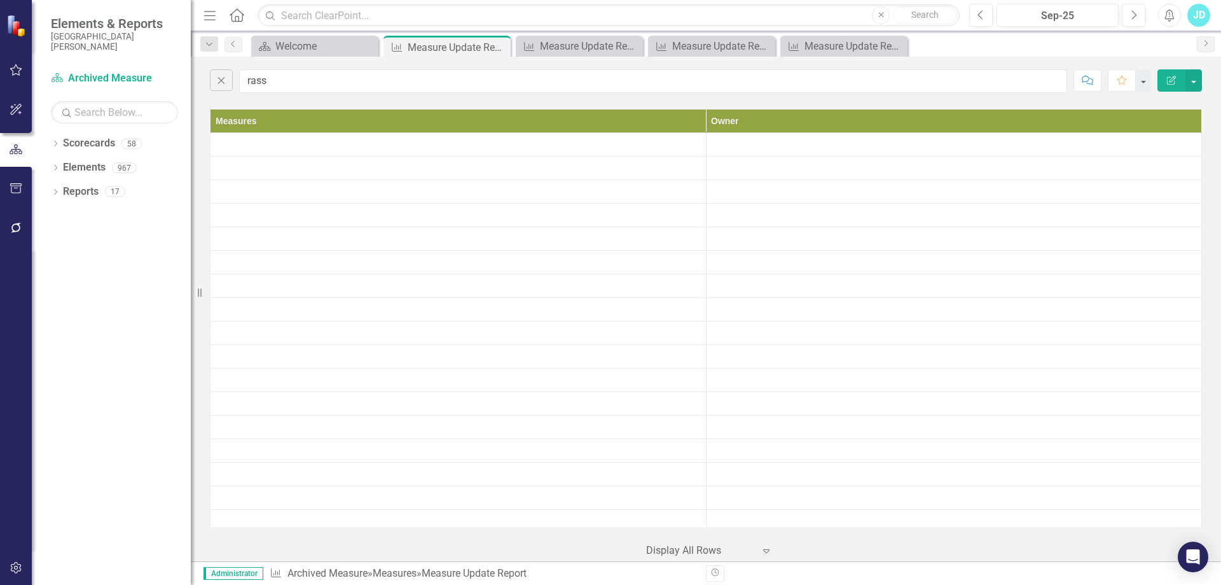
type input "rass"
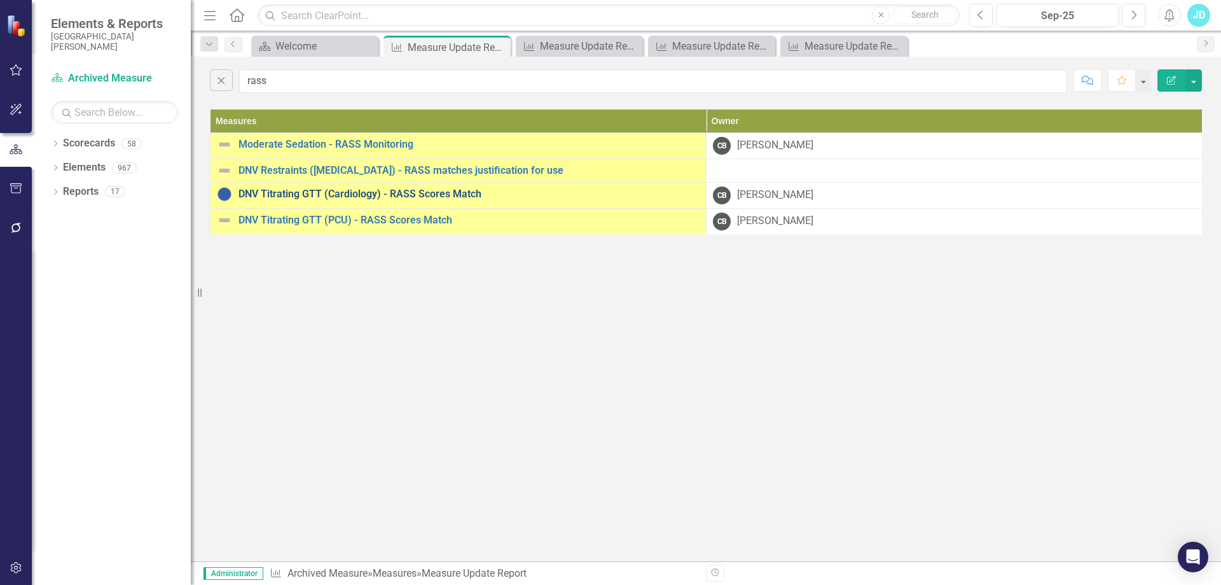
click at [406, 193] on link "DNV Titrating GTT (Cardiology) - RASS Scores Match" at bounding box center [469, 193] width 461 height 11
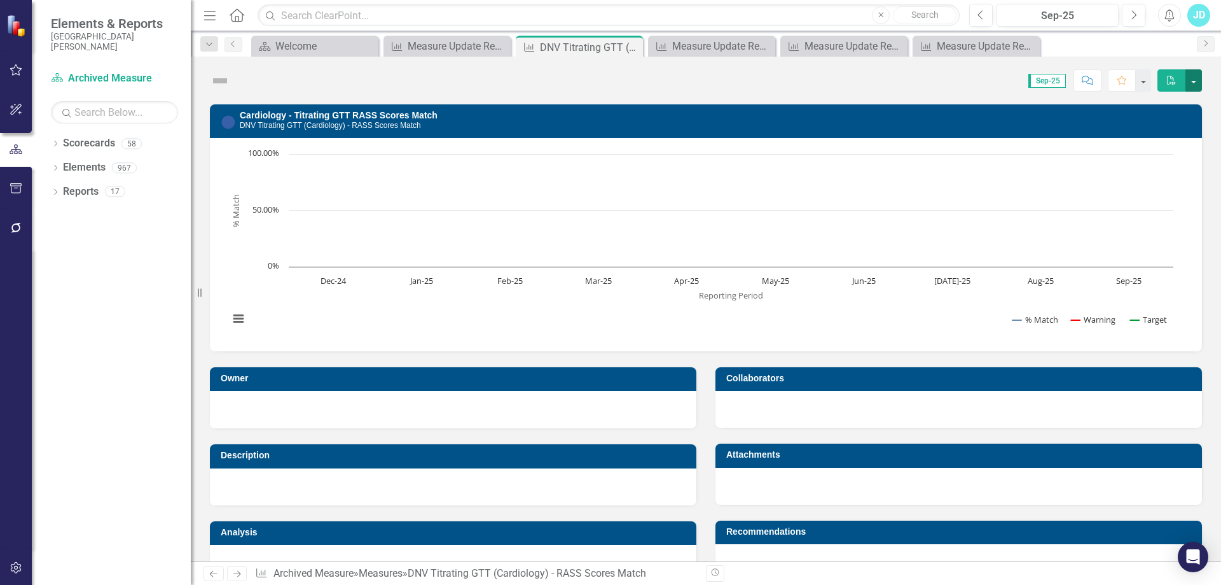
click at [1199, 82] on button "button" at bounding box center [1194, 80] width 17 height 22
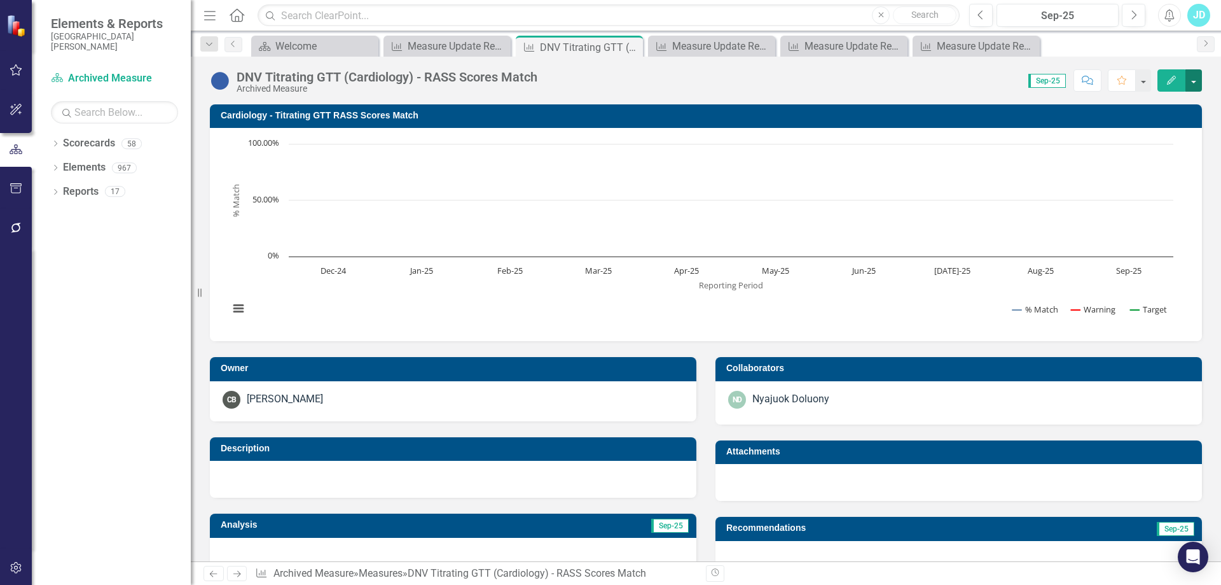
click at [1196, 80] on button "button" at bounding box center [1194, 80] width 17 height 22
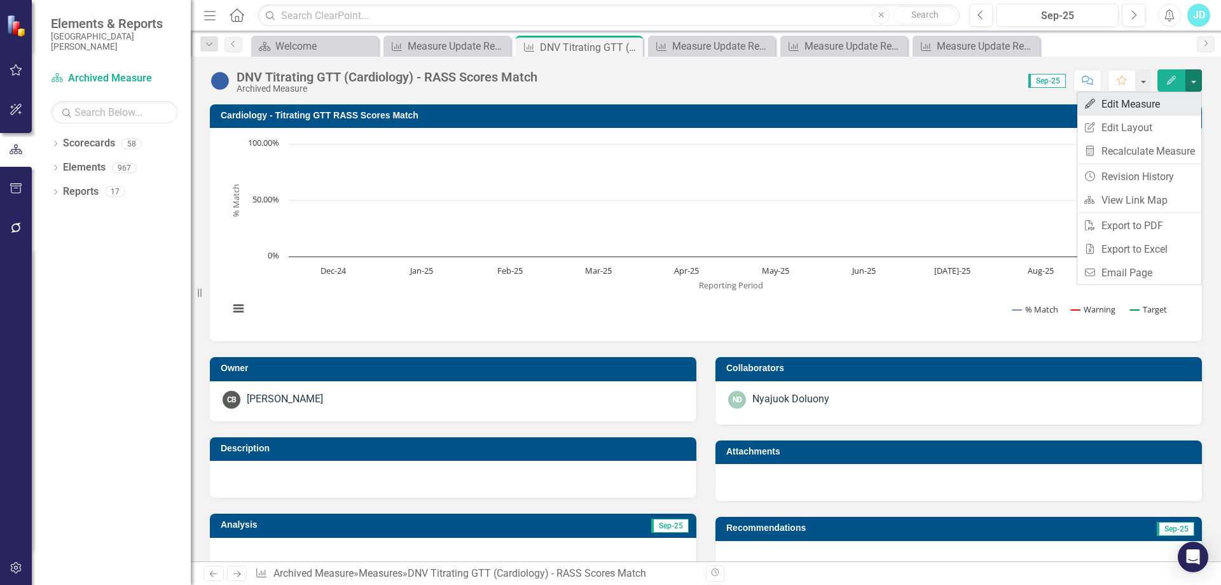
click at [1154, 110] on link "Edit Edit Measure" at bounding box center [1140, 104] width 124 height 24
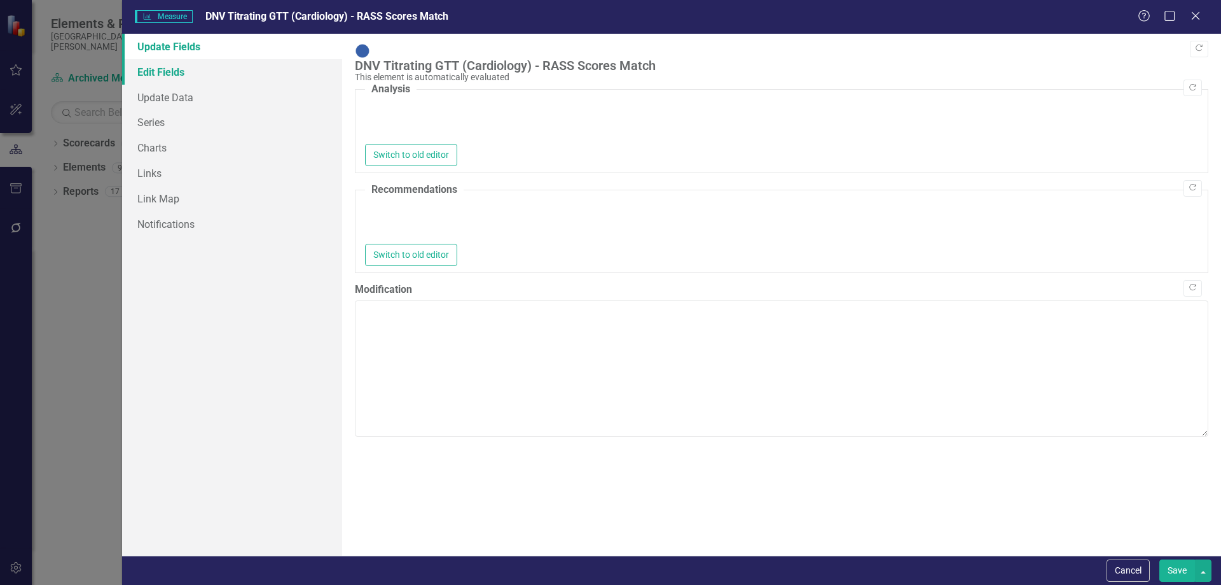
click at [161, 69] on link "Edit Fields" at bounding box center [232, 71] width 220 height 25
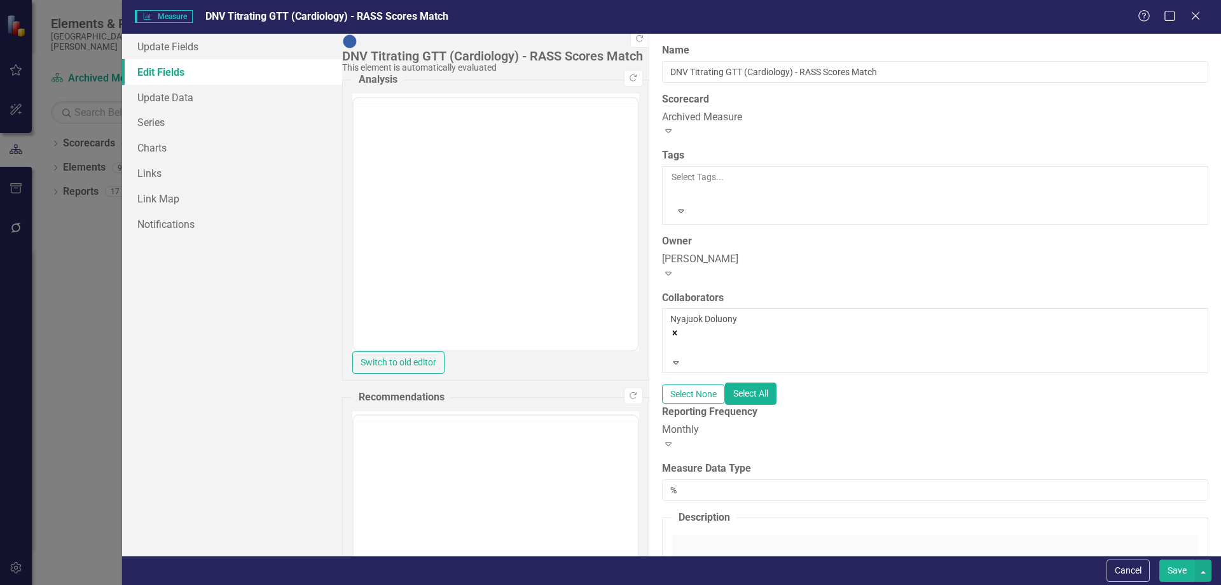
click at [662, 120] on div "Archived Measure" at bounding box center [935, 117] width 546 height 15
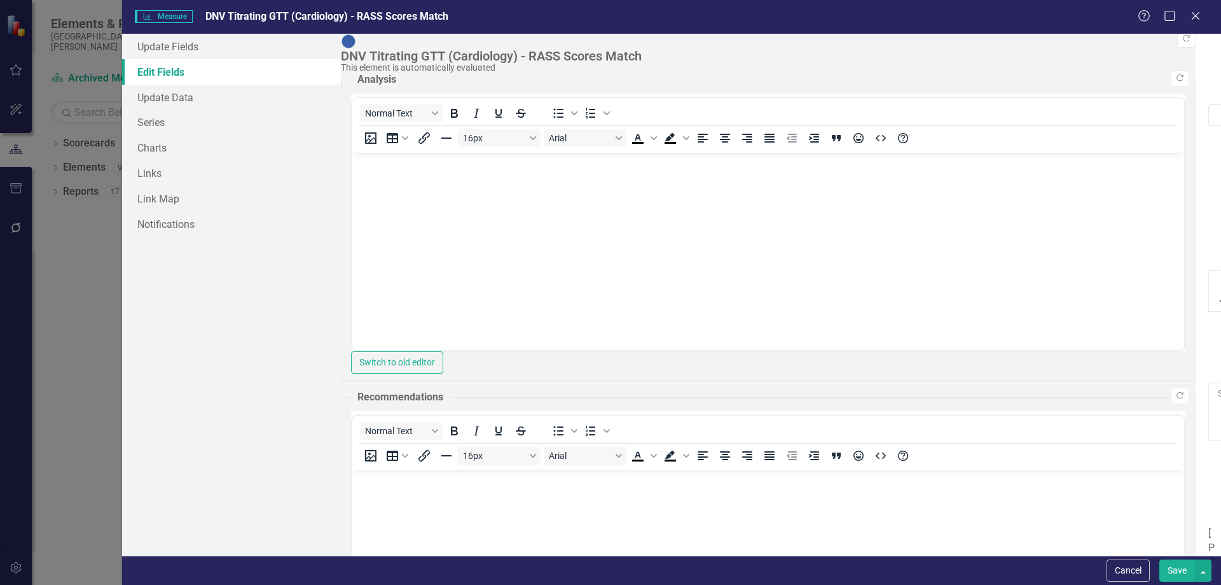
scroll to position [67, 0]
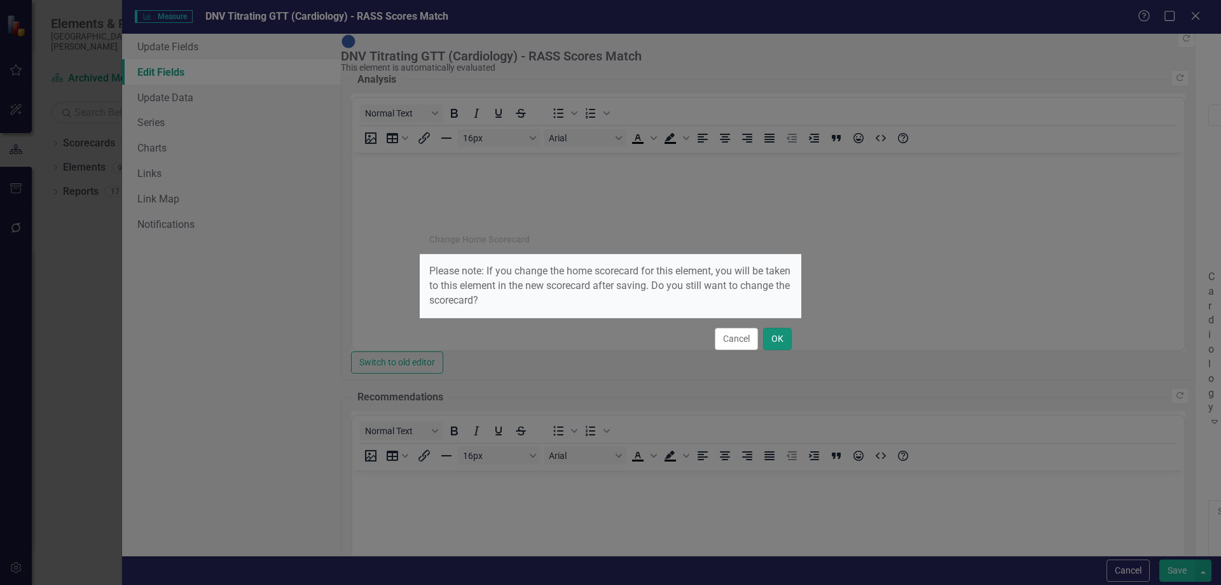
click at [790, 341] on button "OK" at bounding box center [777, 339] width 29 height 22
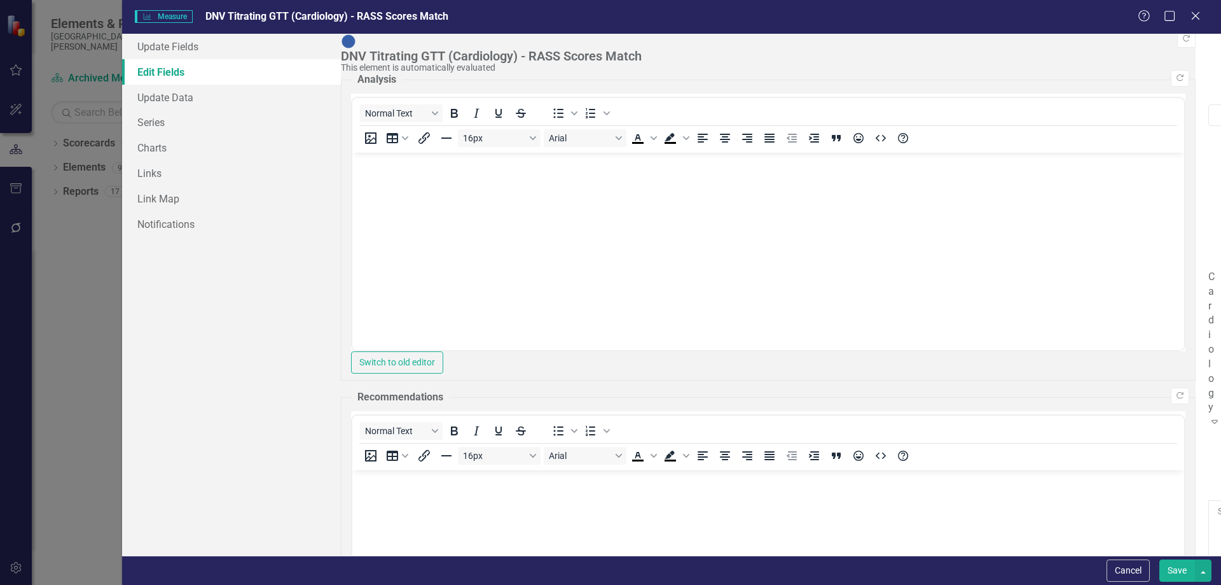
click at [1183, 571] on button "Save" at bounding box center [1178, 570] width 36 height 22
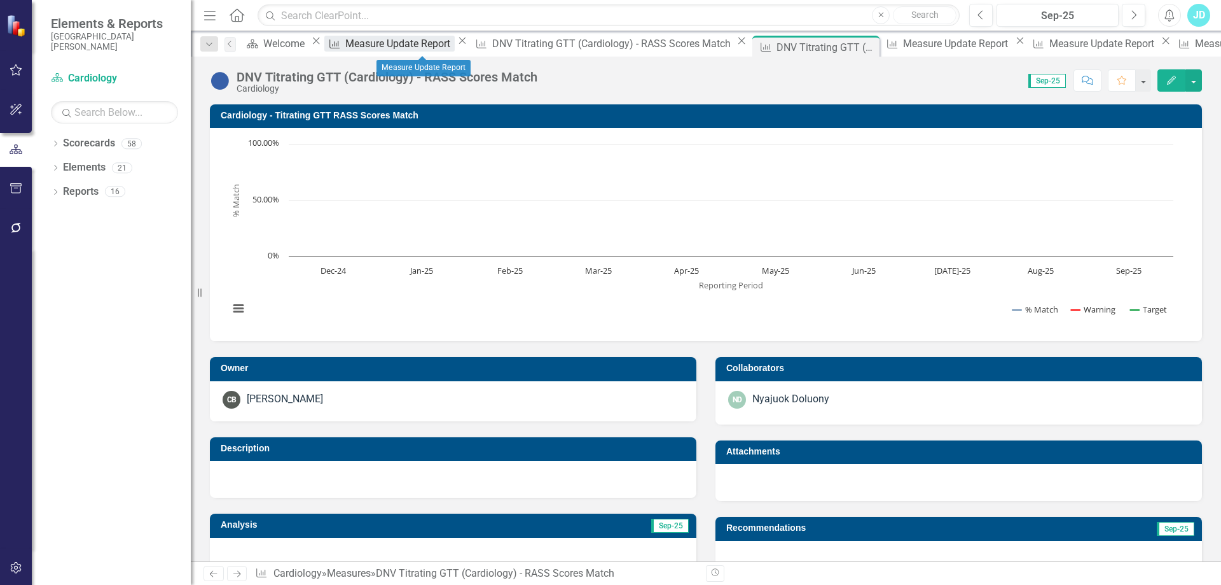
click at [401, 45] on div "Measure Update Report" at bounding box center [399, 44] width 109 height 16
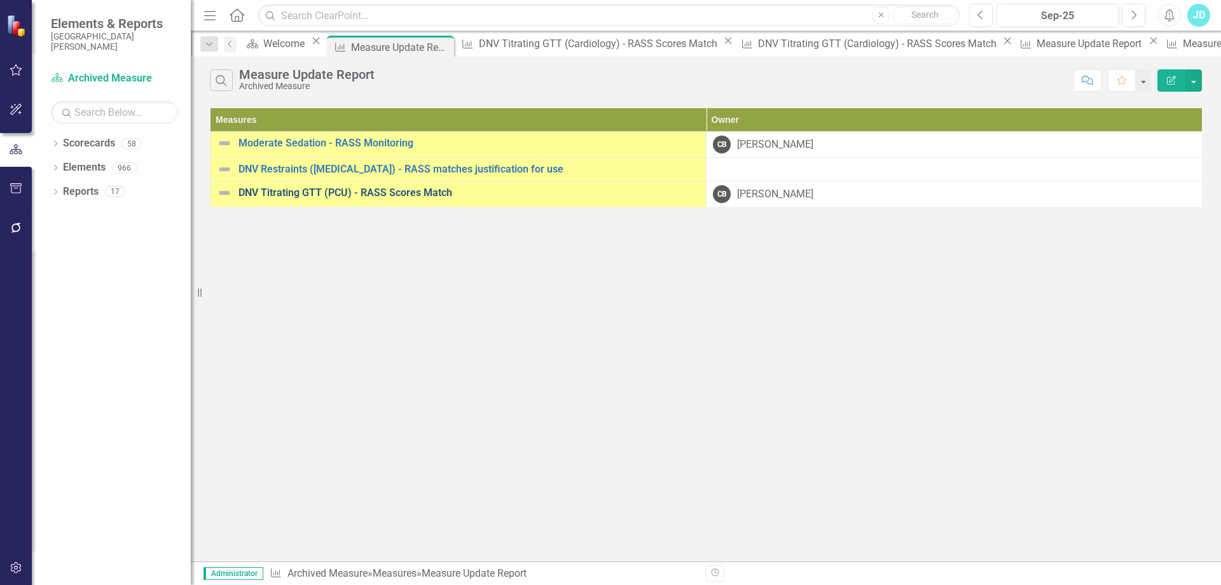
click at [428, 195] on link "DNV Titrating GTT (PCU) - RASS Scores Match" at bounding box center [469, 192] width 461 height 11
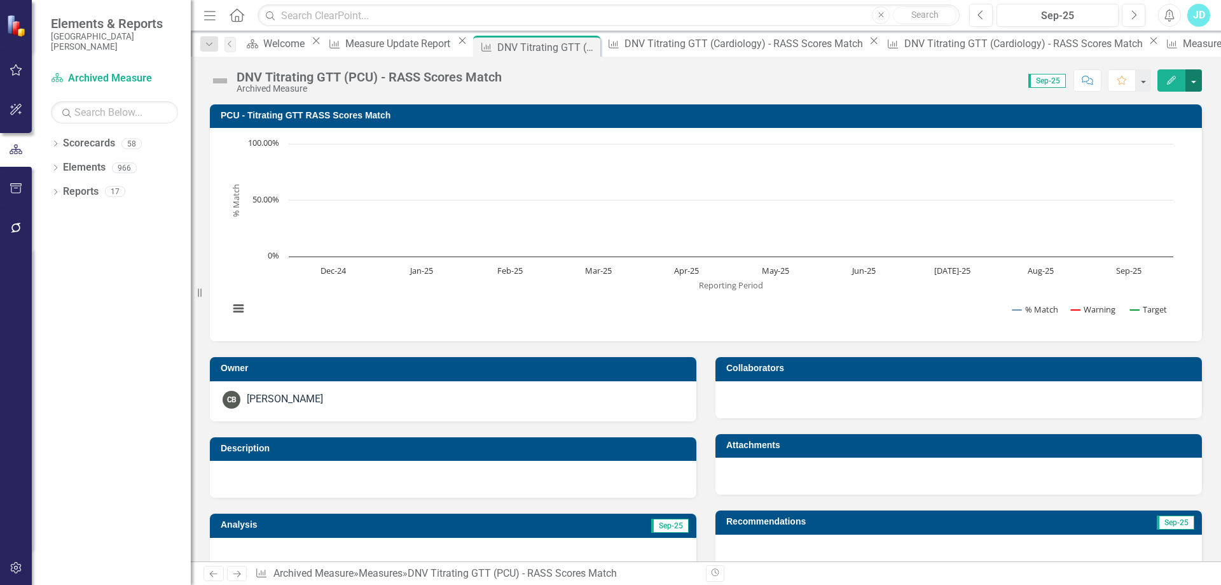
click at [1196, 81] on button "button" at bounding box center [1194, 80] width 17 height 22
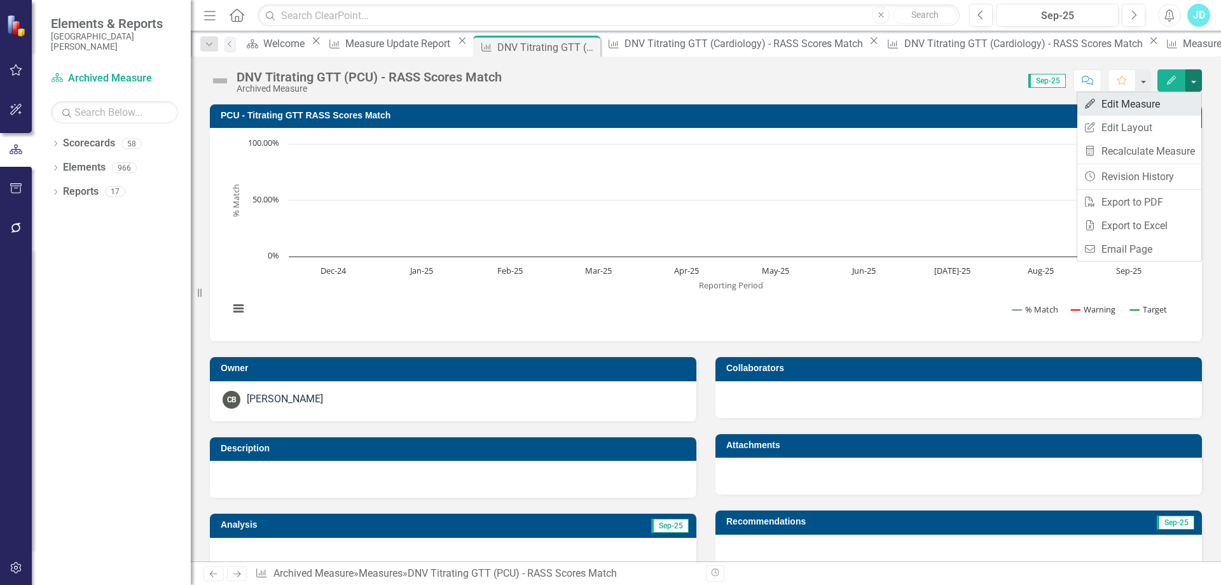
click at [1183, 97] on link "Edit Edit Measure" at bounding box center [1140, 104] width 124 height 24
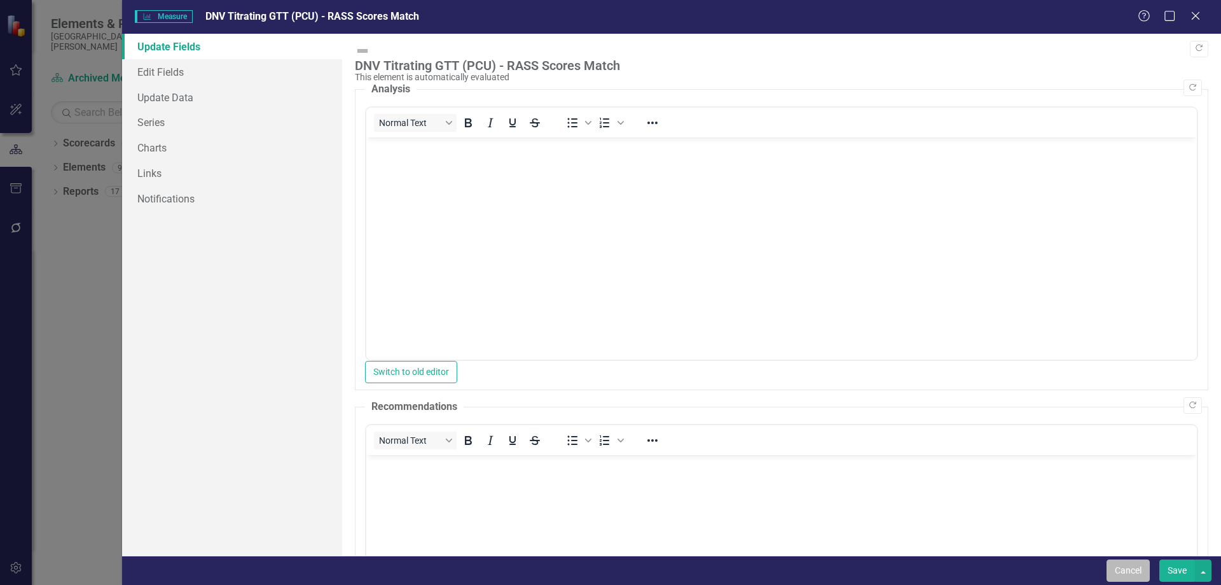
click at [1107, 564] on button "Cancel" at bounding box center [1128, 570] width 43 height 22
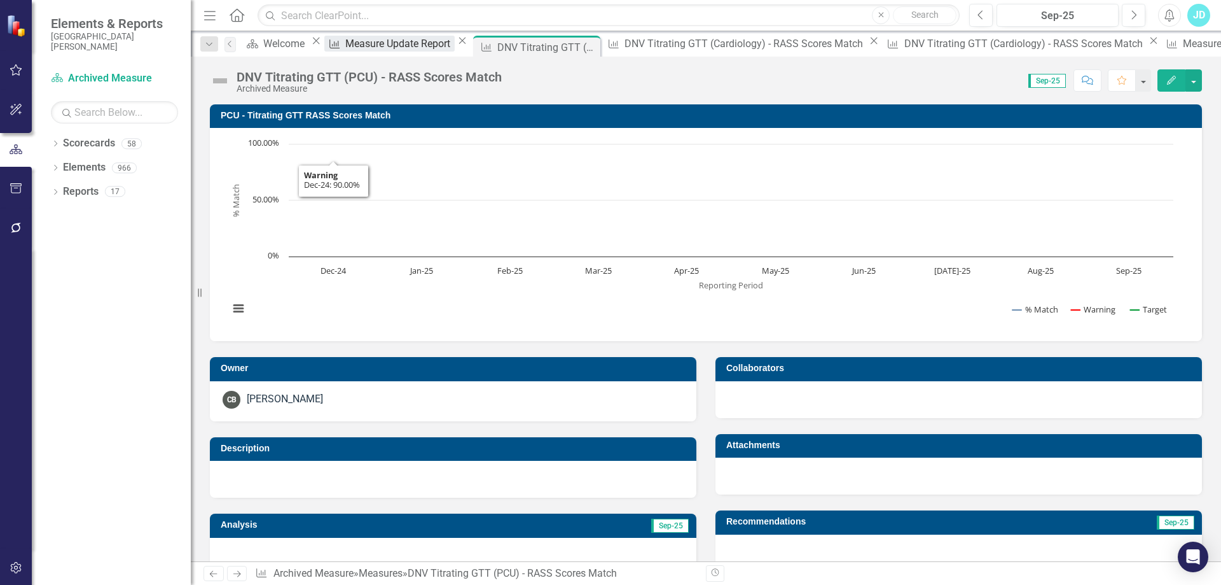
click at [386, 44] on div "Measure Update Report" at bounding box center [399, 44] width 109 height 16
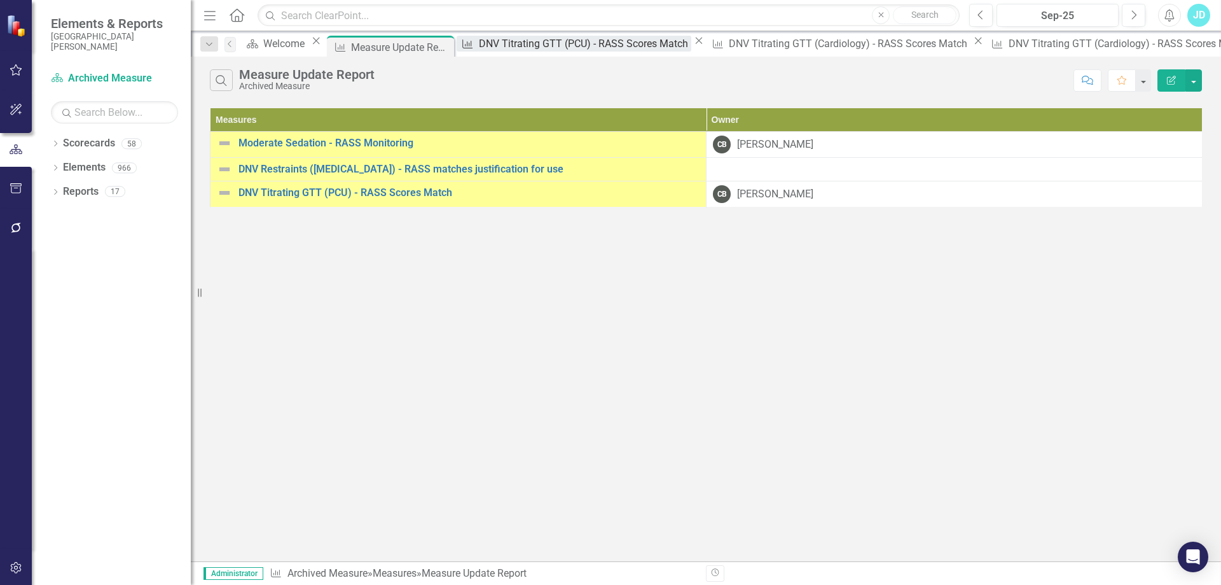
click at [522, 39] on div "DNV Titrating GTT (PCU) - RASS Scores Match" at bounding box center [585, 44] width 212 height 16
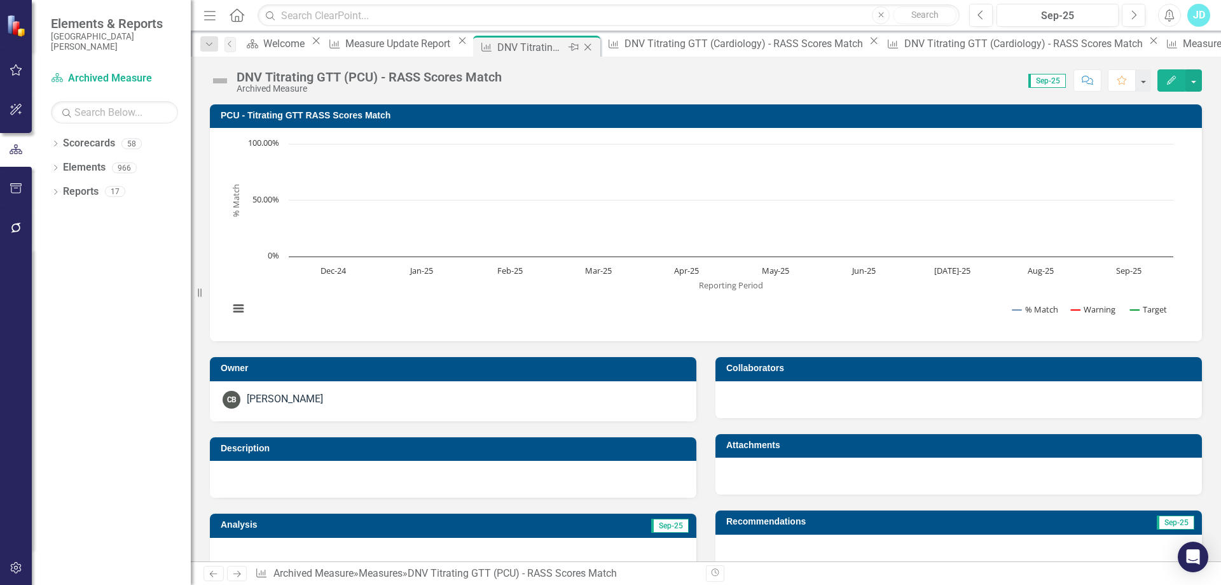
drag, startPoint x: 522, startPoint y: 39, endPoint x: 573, endPoint y: 48, distance: 51.0
click at [581, 48] on icon "Close" at bounding box center [587, 47] width 13 height 10
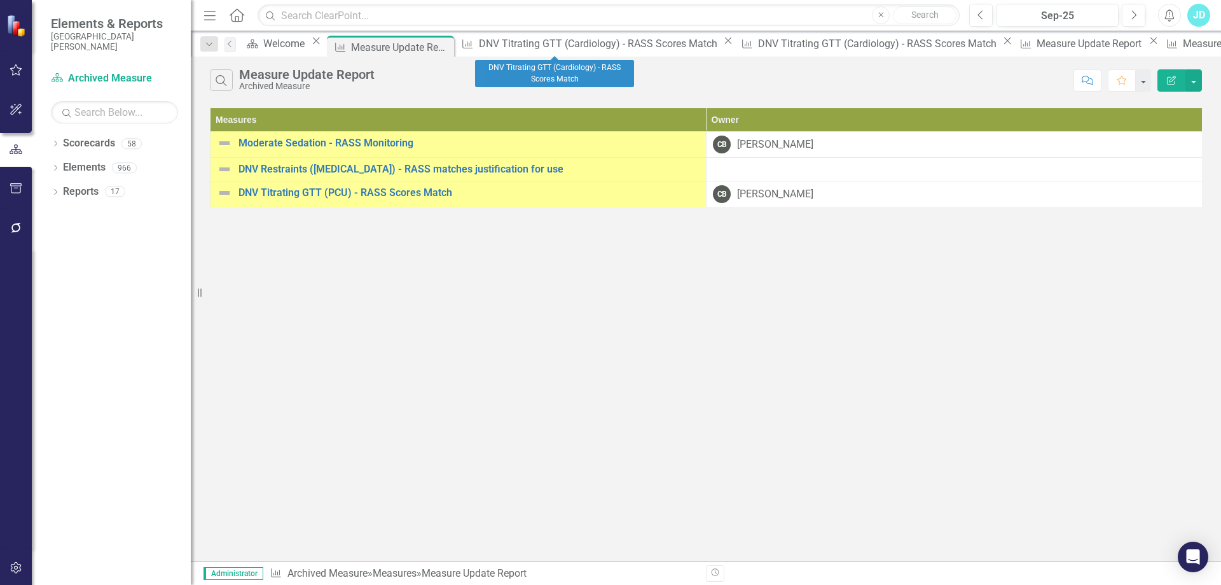
click at [722, 46] on icon "Close" at bounding box center [728, 41] width 13 height 10
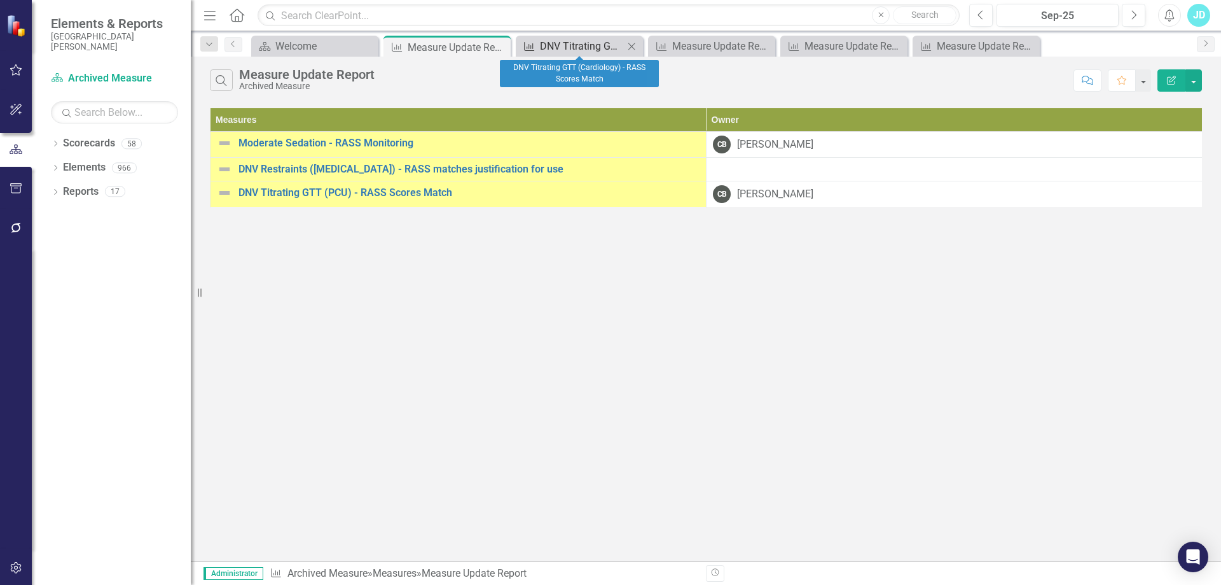
click at [582, 43] on div "DNV Titrating GTT (Cardiology) - RASS Scores Match" at bounding box center [582, 46] width 84 height 16
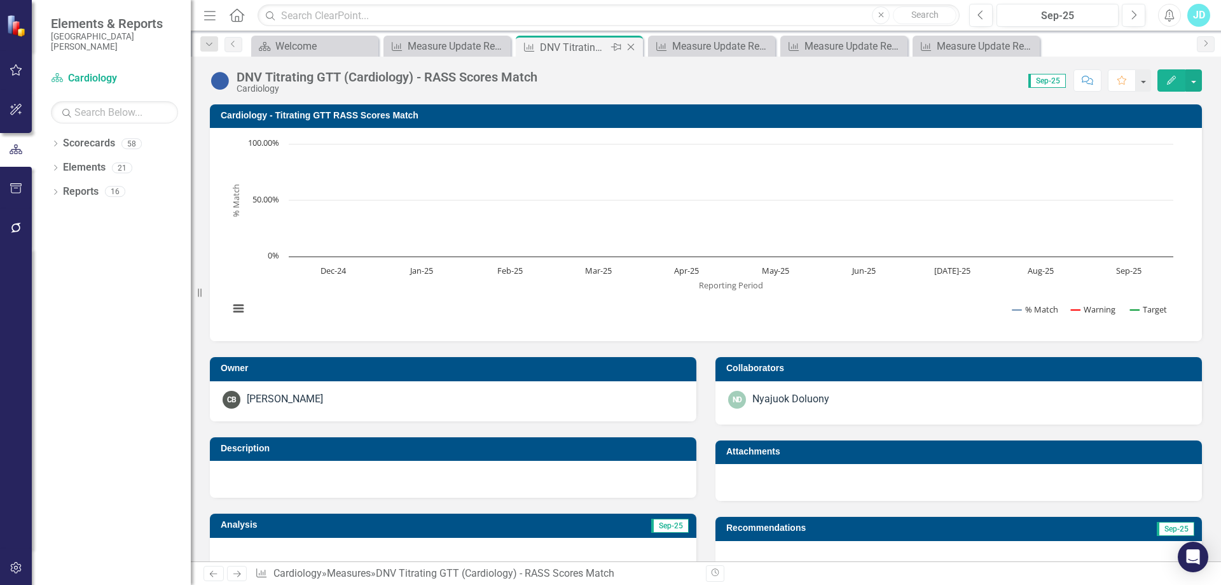
click at [632, 48] on icon at bounding box center [631, 47] width 7 height 7
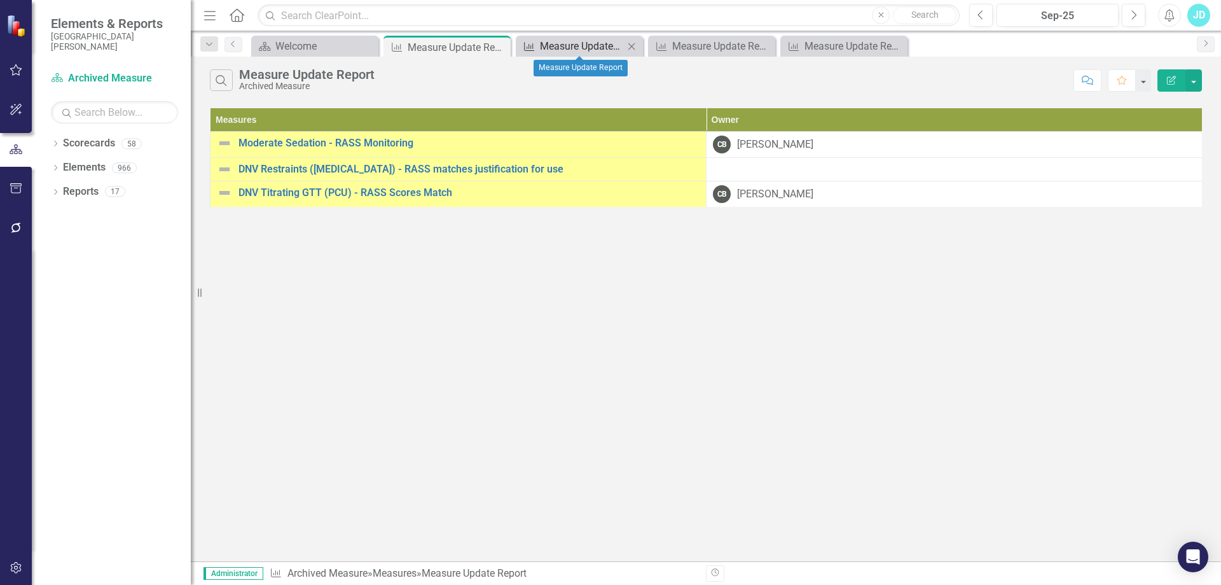
click at [604, 48] on div "Measure Update Report" at bounding box center [582, 46] width 84 height 16
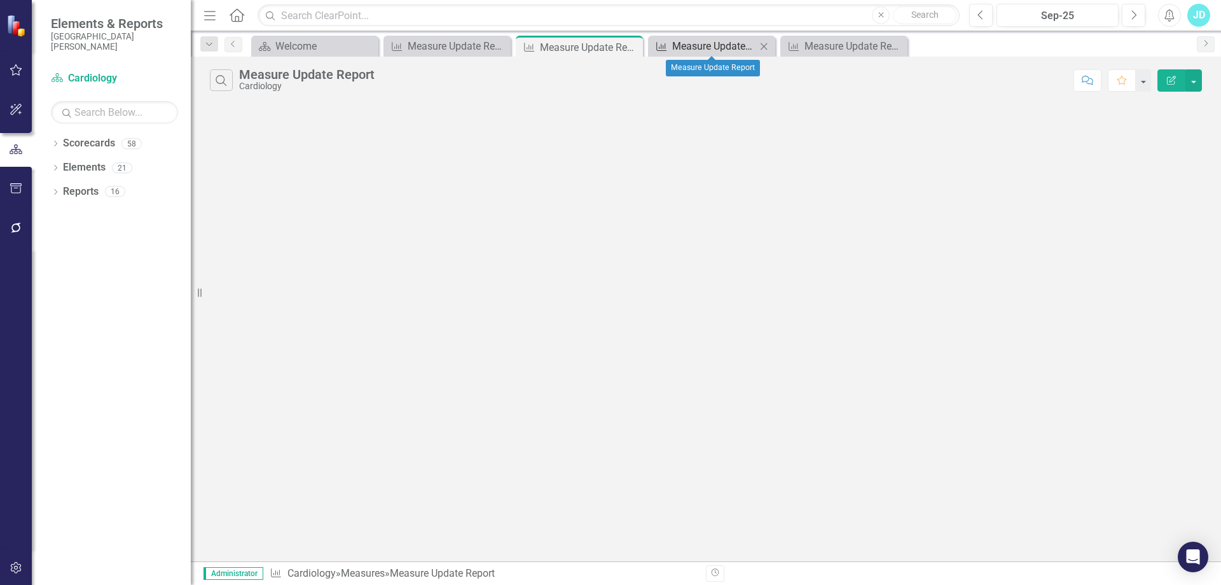
click at [740, 47] on div "Measure Update Report" at bounding box center [714, 46] width 84 height 16
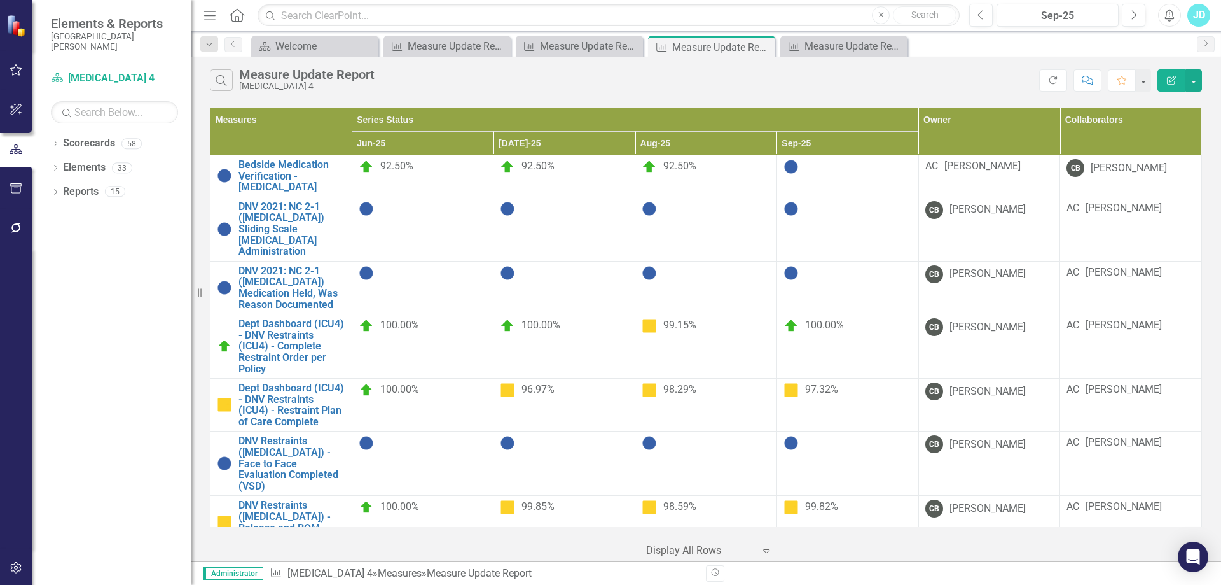
scroll to position [127, 0]
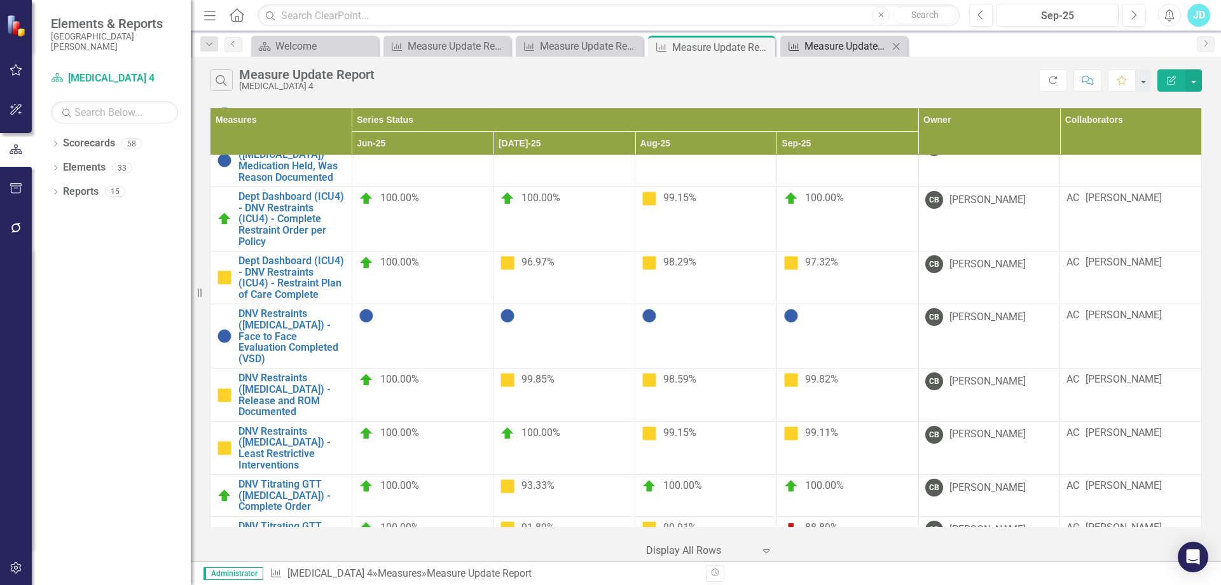
click at [827, 48] on div "Measure Update Report" at bounding box center [847, 46] width 84 height 16
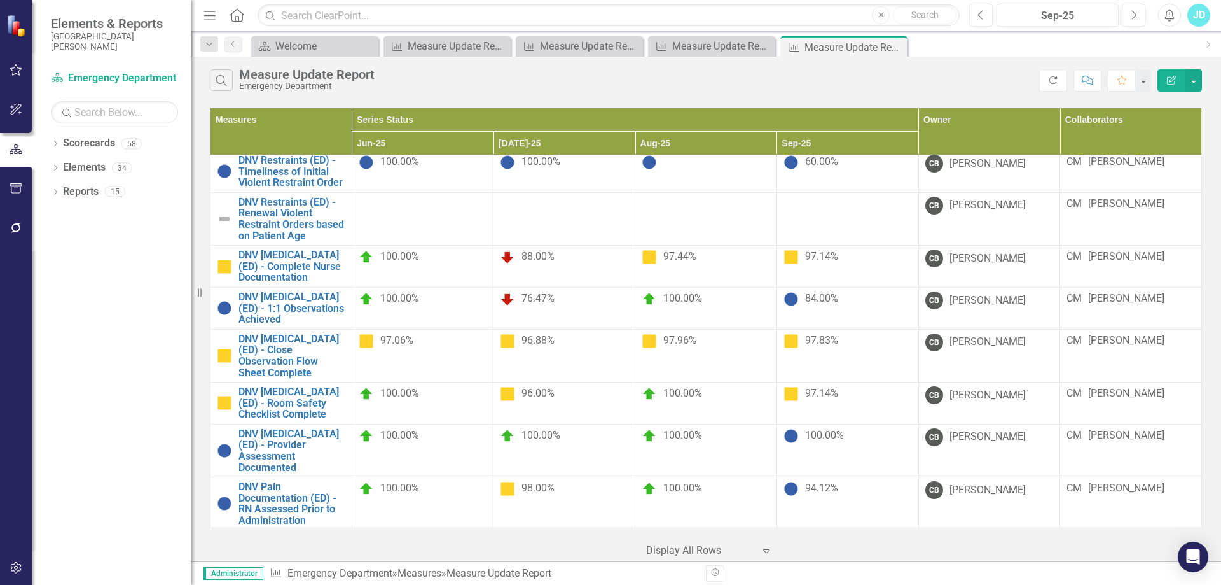
scroll to position [509, 0]
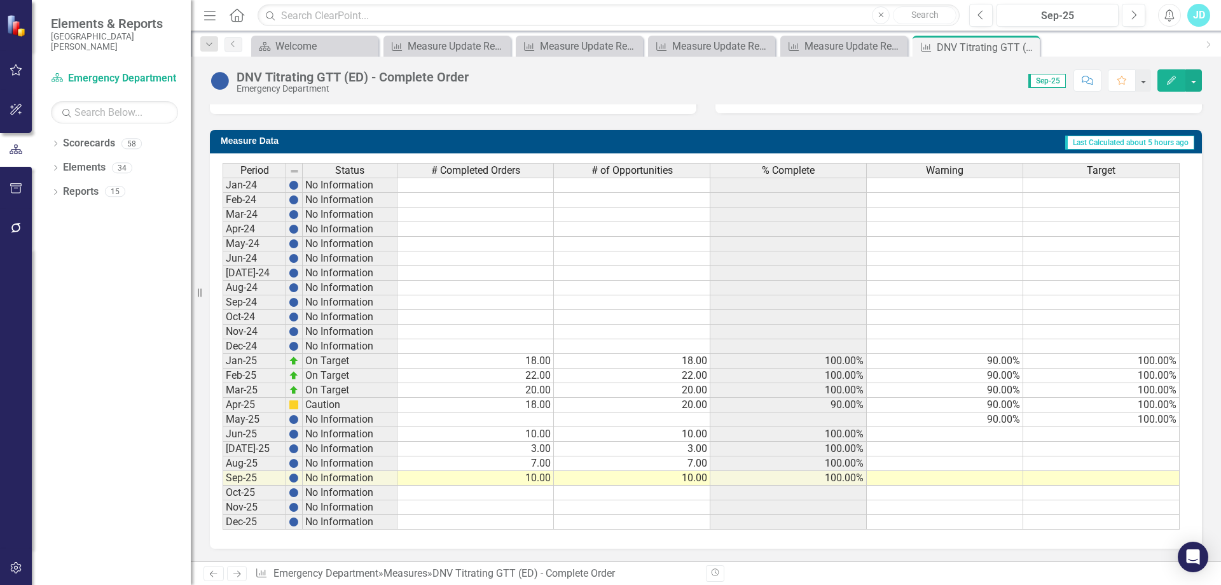
scroll to position [146, 0]
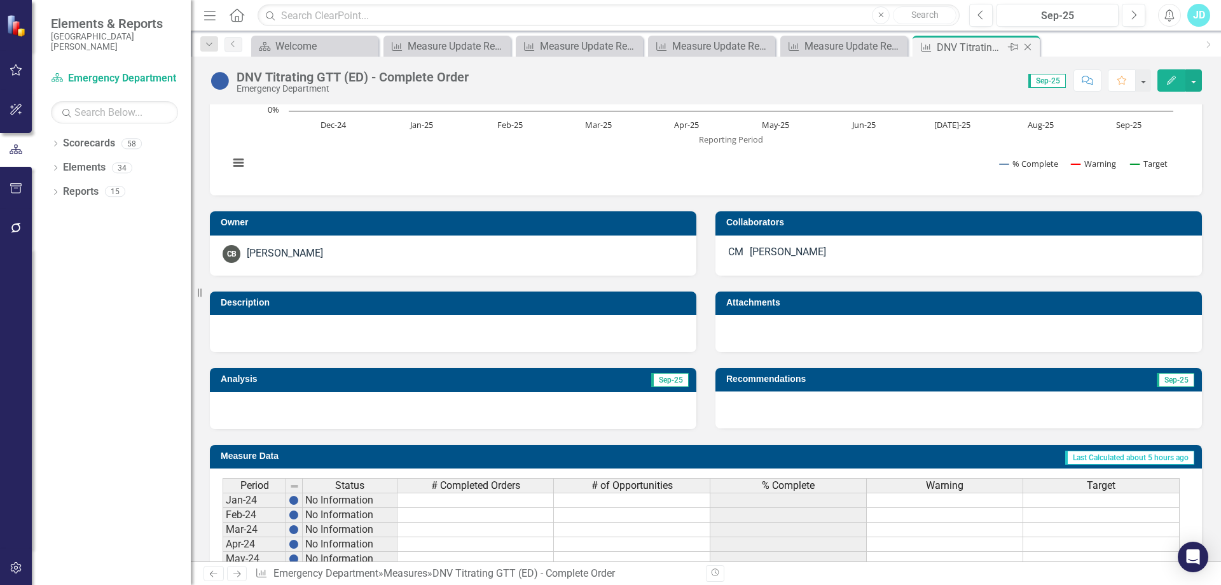
click at [1031, 41] on div "Close" at bounding box center [1029, 47] width 16 height 16
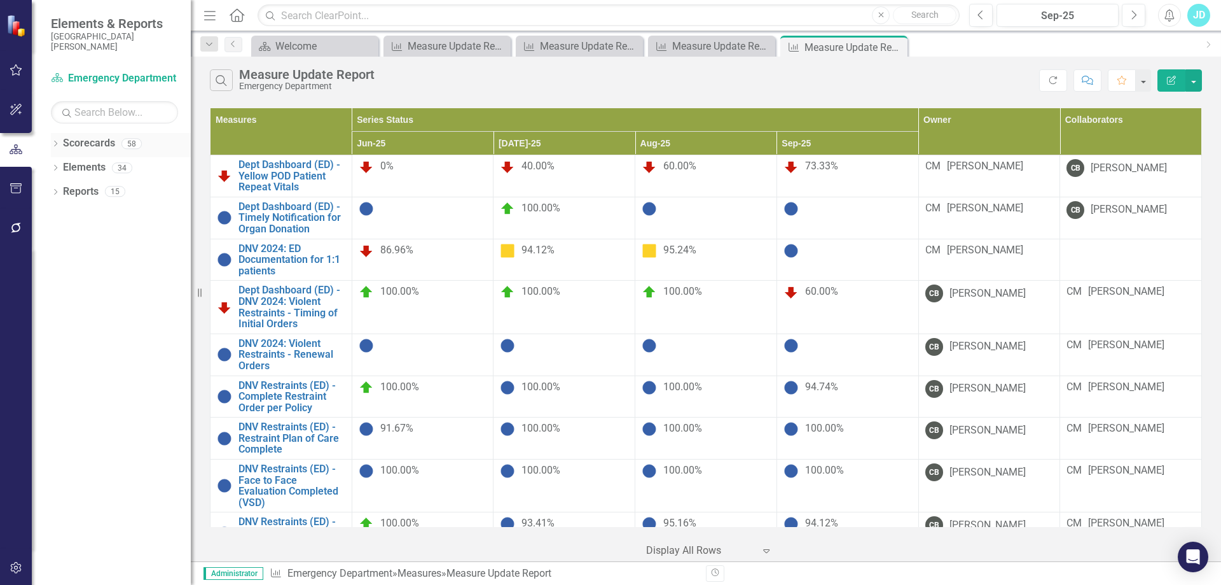
click at [56, 140] on div "Dropdown" at bounding box center [55, 145] width 9 height 11
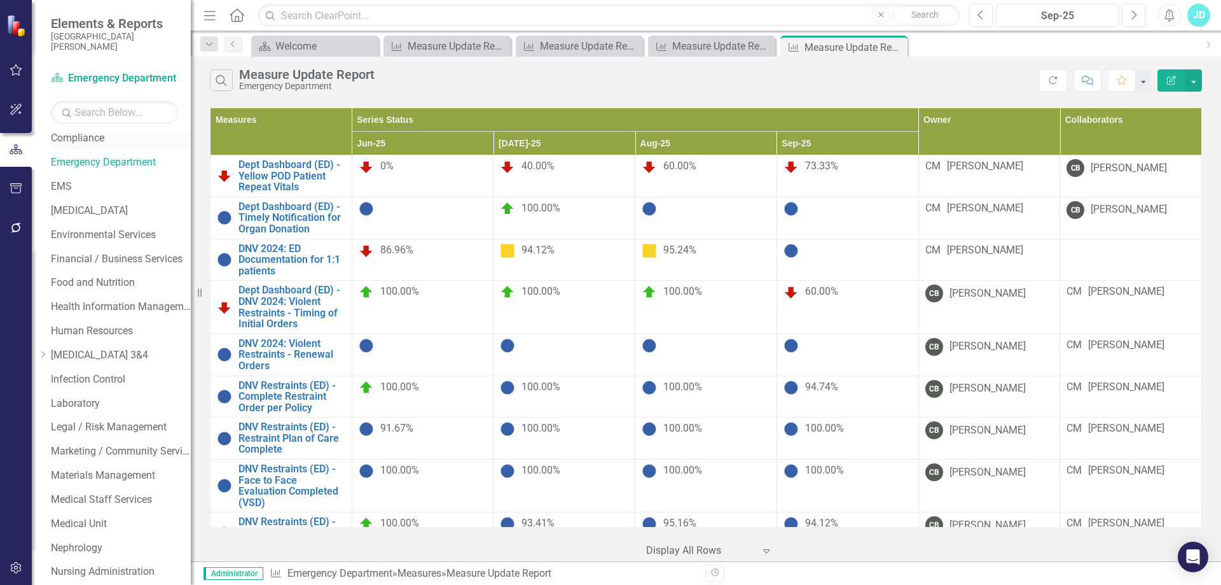
scroll to position [636, 0]
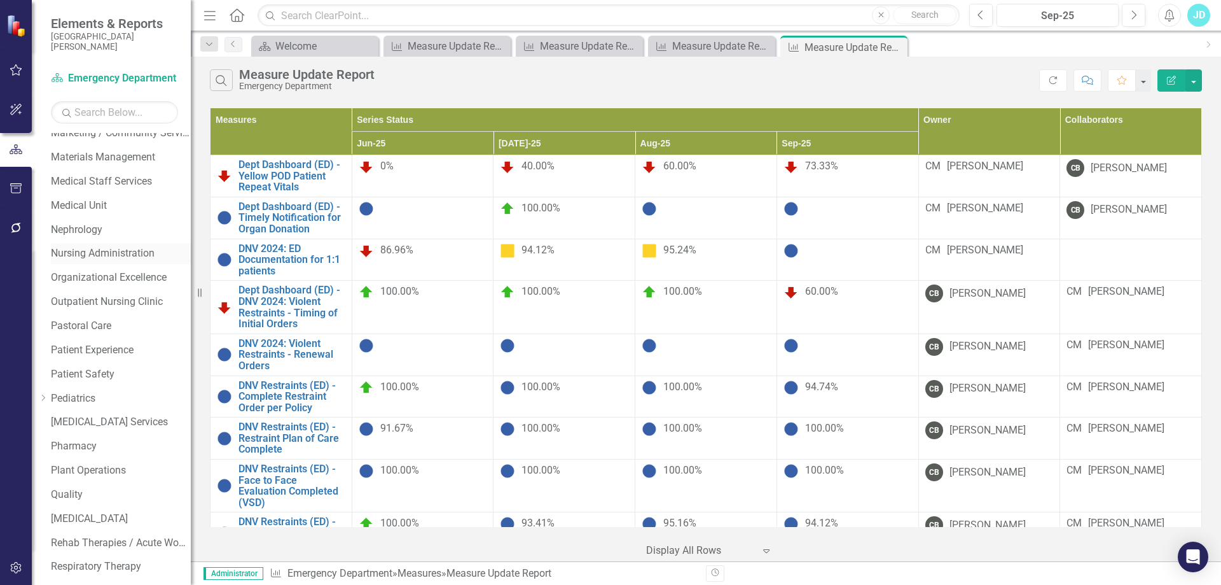
click at [105, 257] on link "Nursing Administration" at bounding box center [121, 253] width 140 height 15
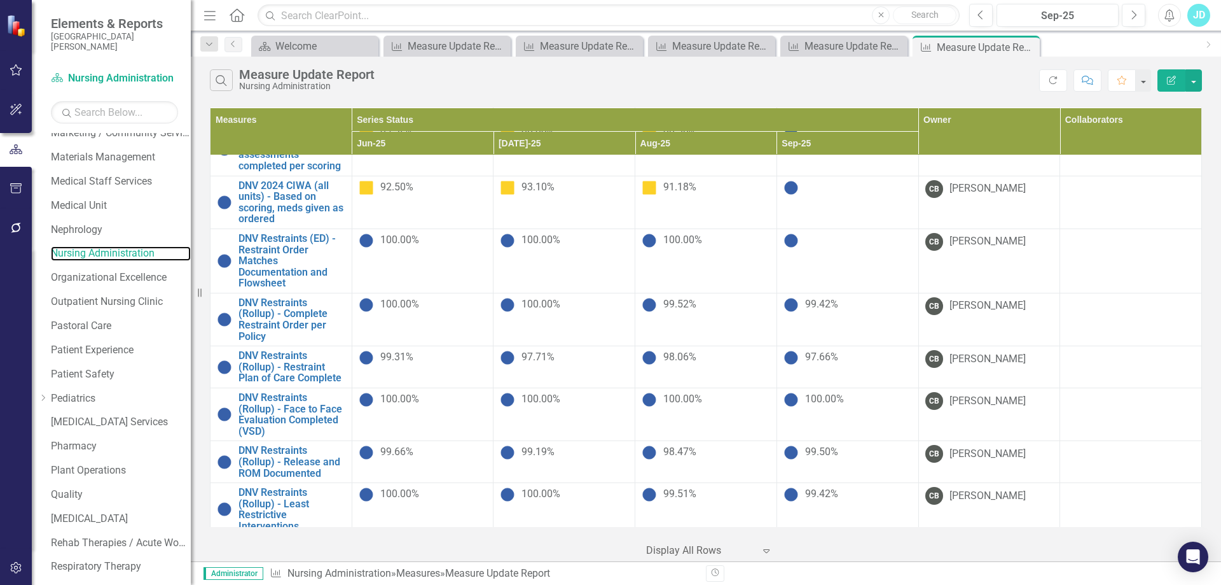
scroll to position [191, 0]
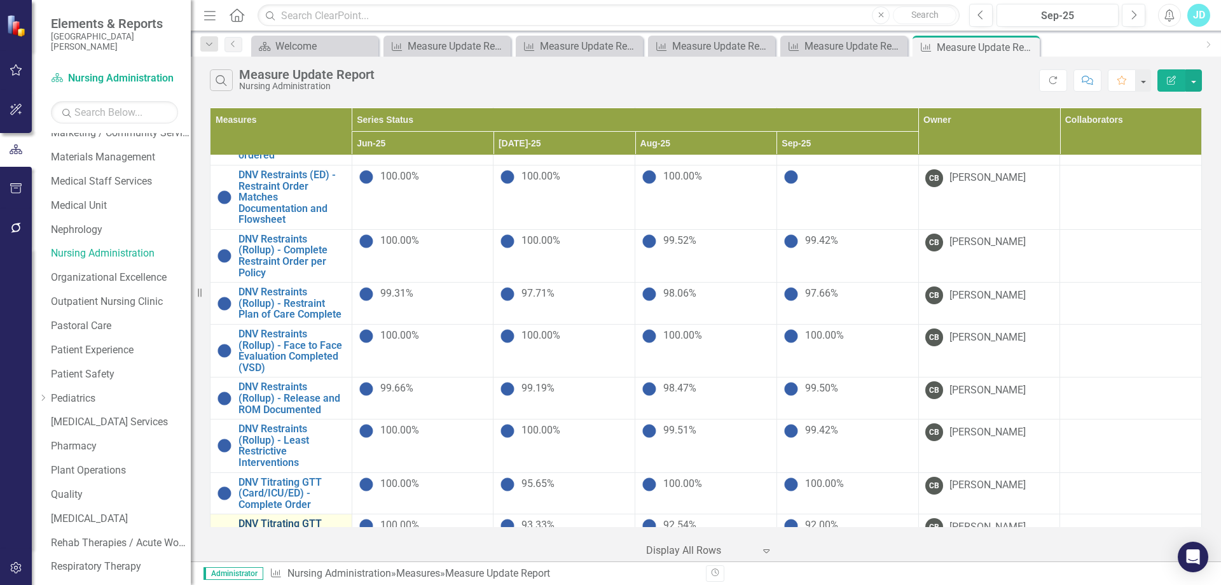
click at [345, 518] on link "DNV Titrating GTT (Card/ICU/ED) - Drip Initiated per Orders" at bounding box center [292, 535] width 107 height 34
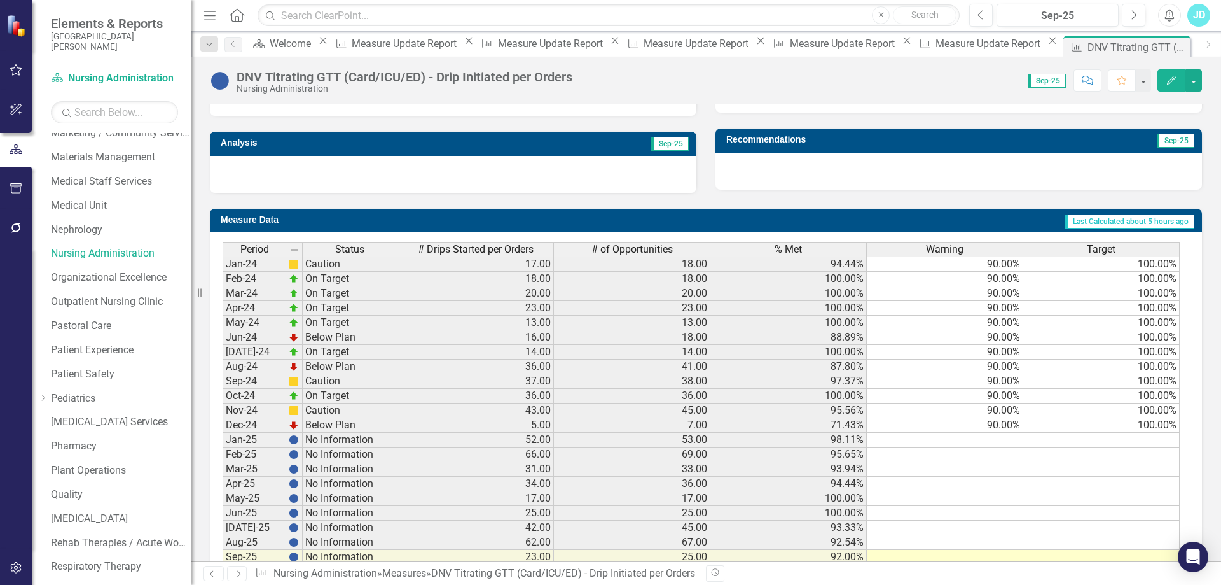
scroll to position [461, 0]
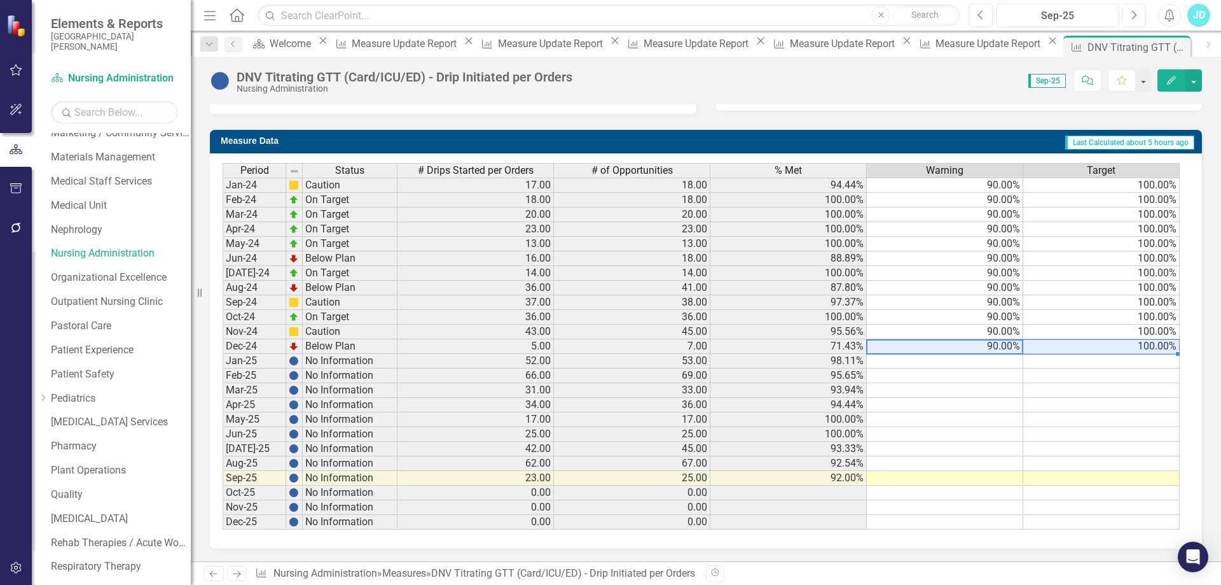
drag, startPoint x: 1079, startPoint y: 350, endPoint x: 1090, endPoint y: 350, distance: 11.5
click at [1090, 350] on tr "Dec-24 Below Plan 5.00 7.00 71.43% 90.00% 100.00%" at bounding box center [701, 346] width 957 height 15
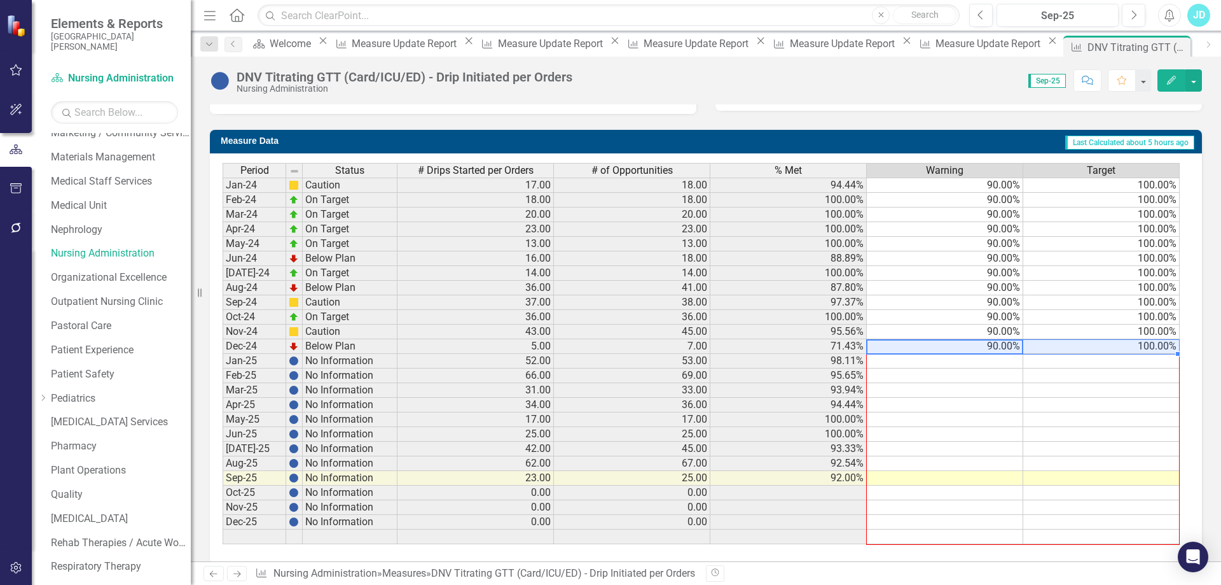
drag, startPoint x: 1178, startPoint y: 352, endPoint x: 1160, endPoint y: 532, distance: 180.3
click at [223, 532] on div "Period Status # Drips Started per Orders # of Opportunities % Met Warning Targe…" at bounding box center [223, 353] width 0 height 381
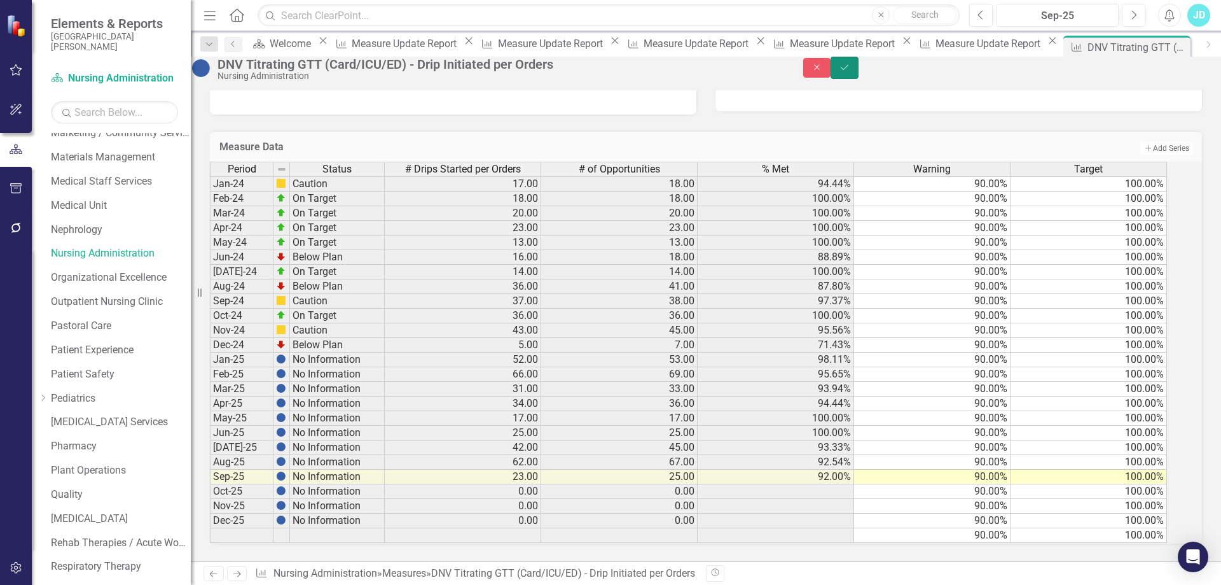
click at [859, 79] on button "Save" at bounding box center [845, 68] width 28 height 22
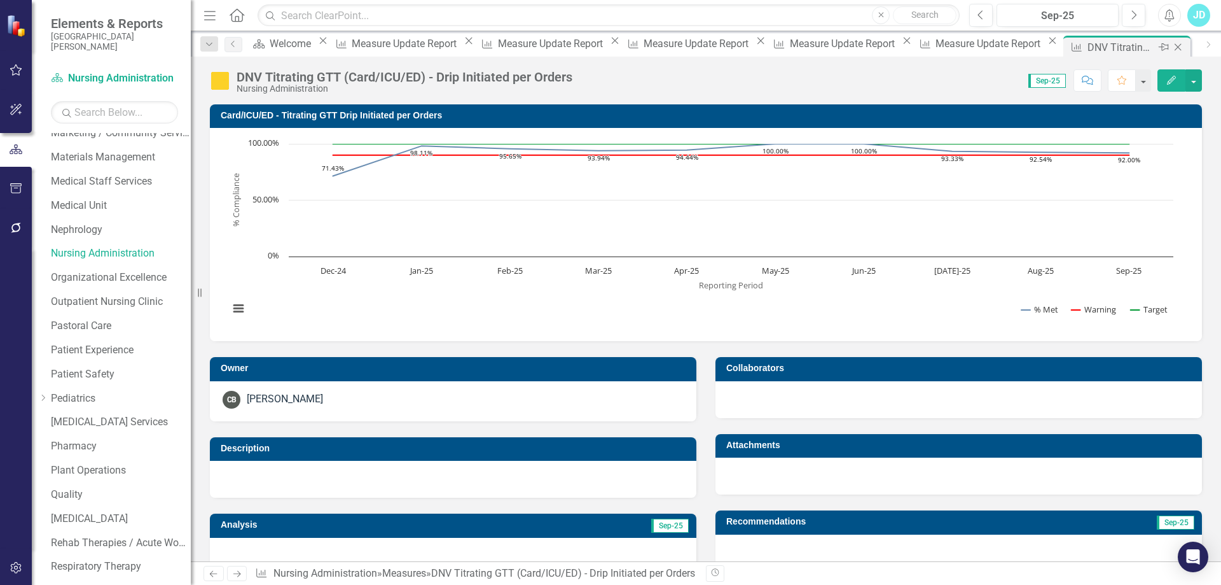
click at [1175, 46] on icon at bounding box center [1178, 47] width 7 height 7
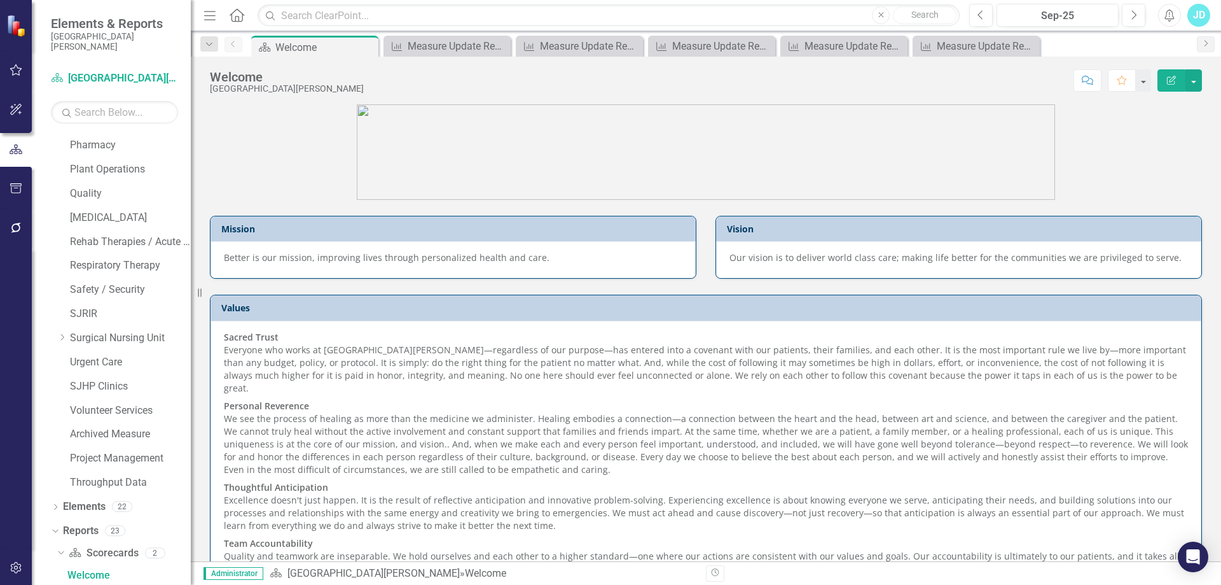
scroll to position [1127, 0]
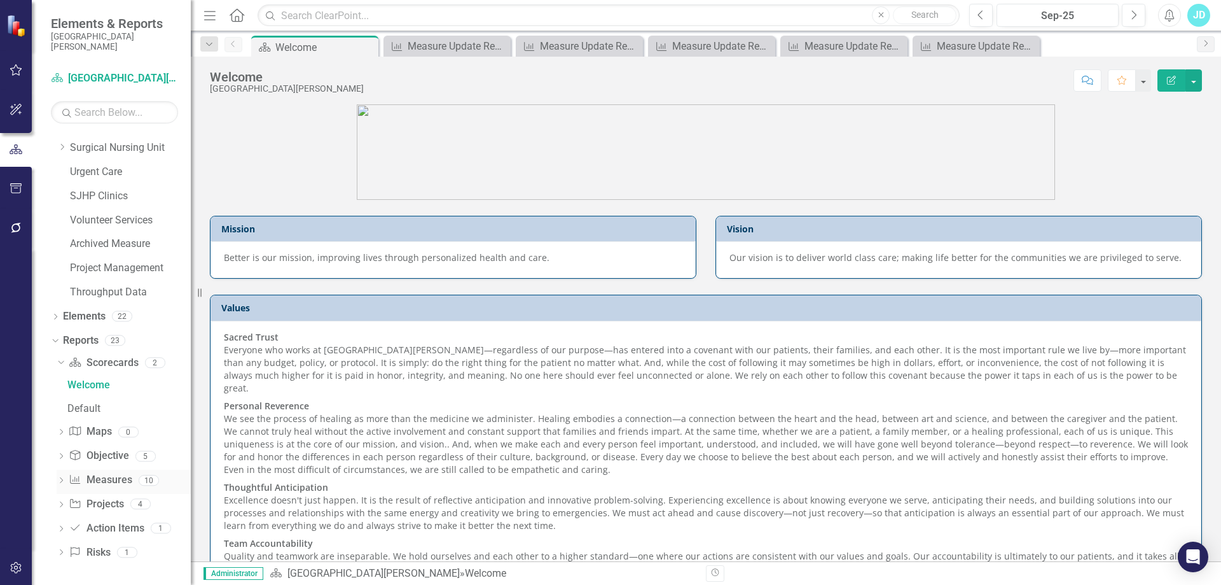
click at [118, 480] on link "Measure Measures" at bounding box center [100, 480] width 63 height 15
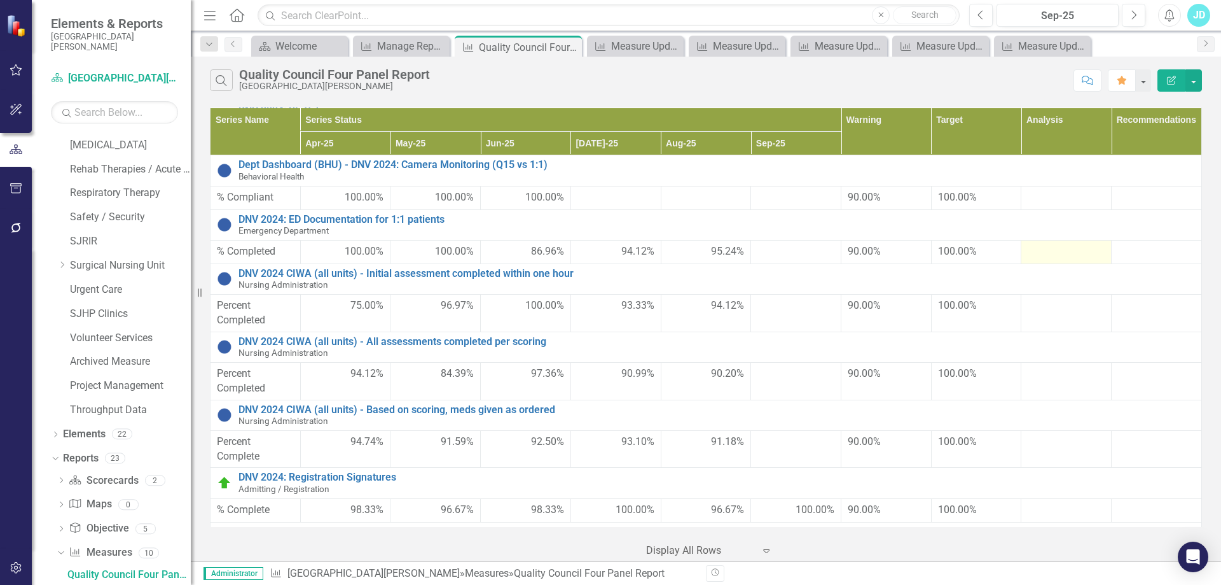
scroll to position [1058, 0]
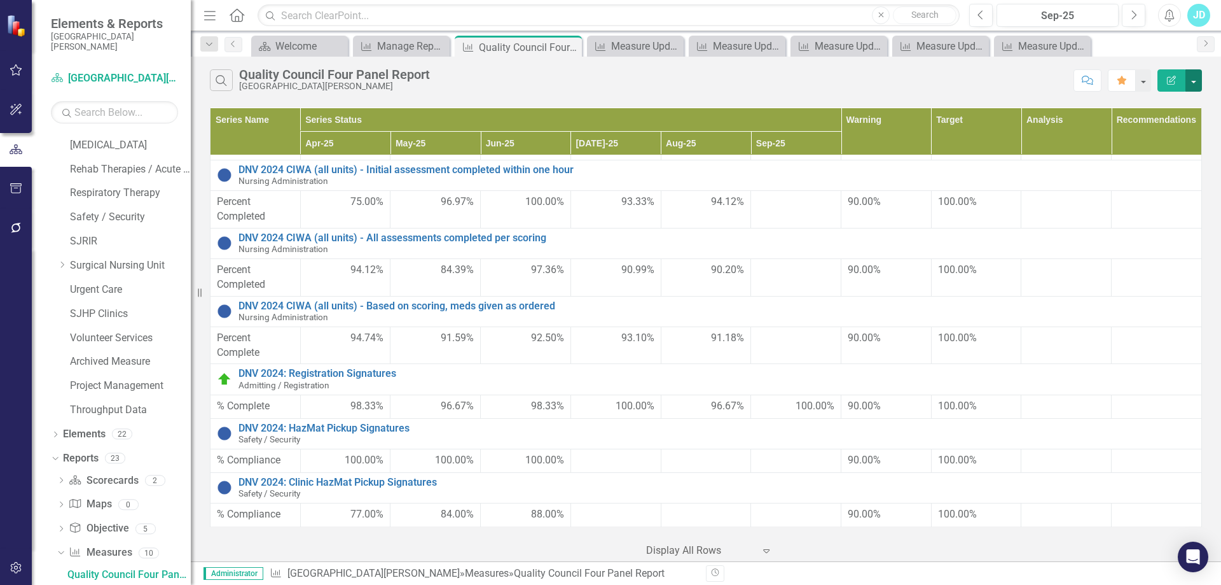
click at [1200, 87] on button "button" at bounding box center [1194, 80] width 17 height 22
click at [1177, 106] on link "Edit Report Edit Report" at bounding box center [1151, 104] width 101 height 24
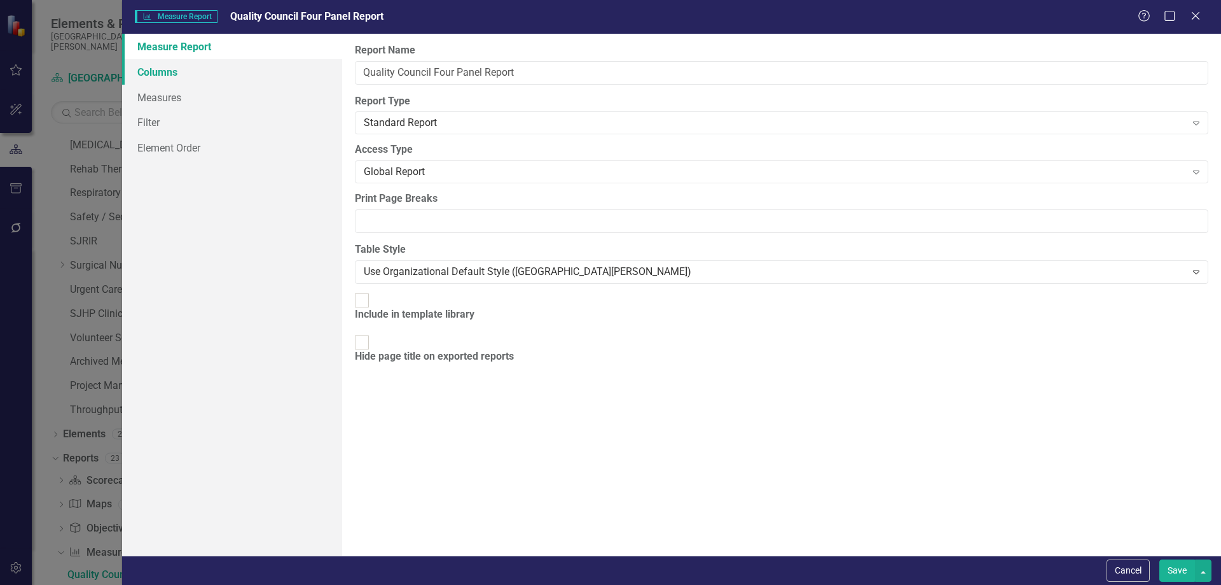
click at [172, 76] on link "Columns" at bounding box center [232, 71] width 220 height 25
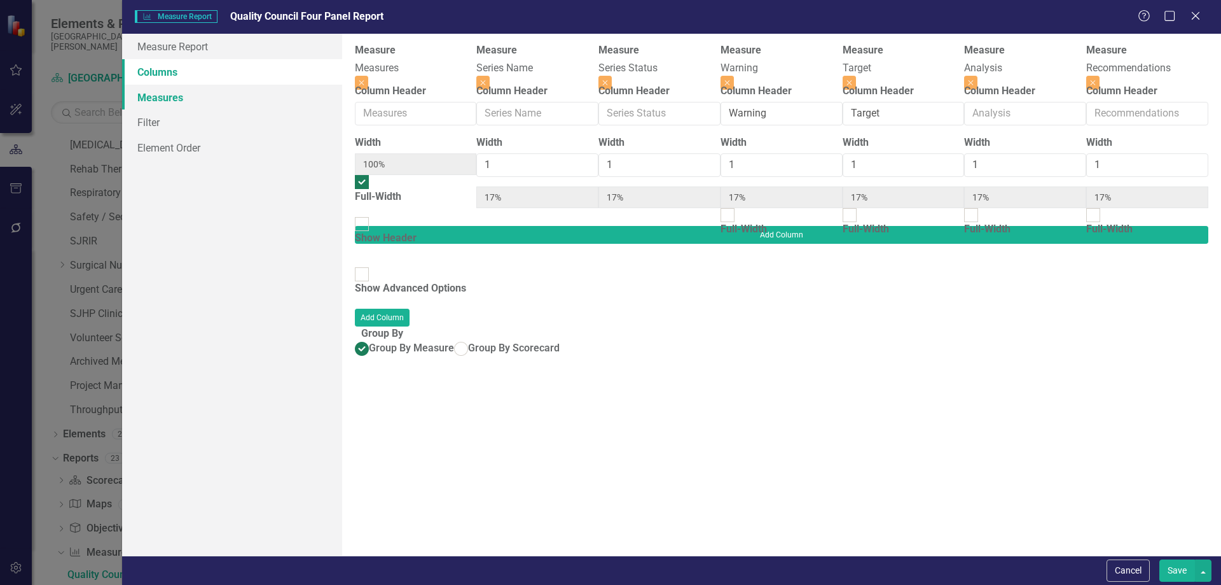
click at [167, 102] on link "Measures" at bounding box center [232, 97] width 220 height 25
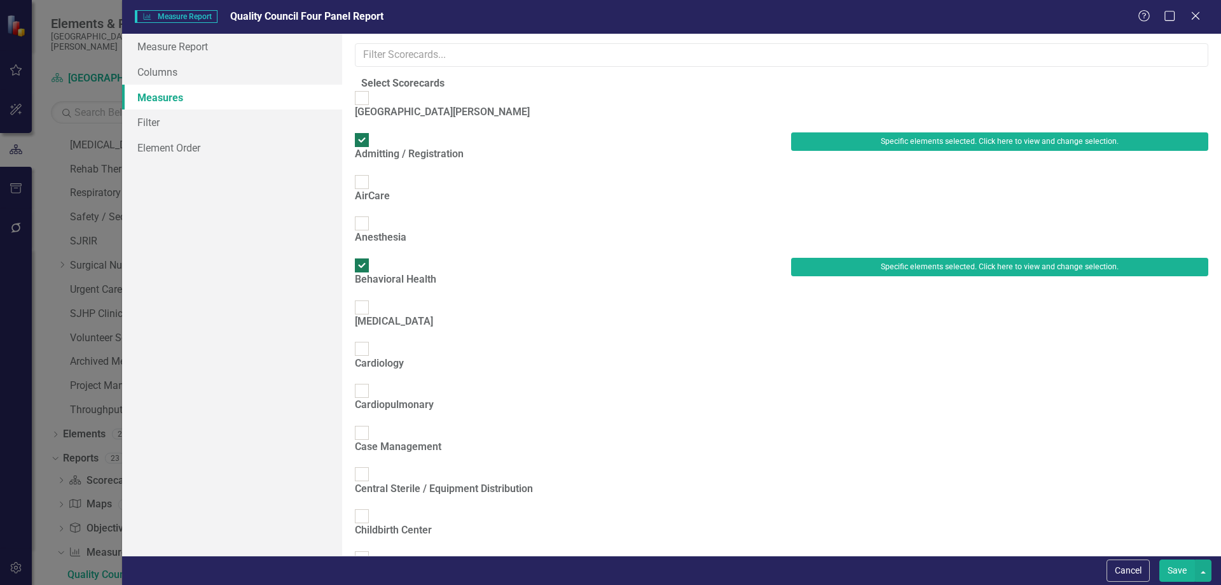
click at [369, 141] on div at bounding box center [362, 140] width 14 height 14
click at [372, 141] on input "Admitting / Registration" at bounding box center [362, 140] width 20 height 20
checkbox input "false"
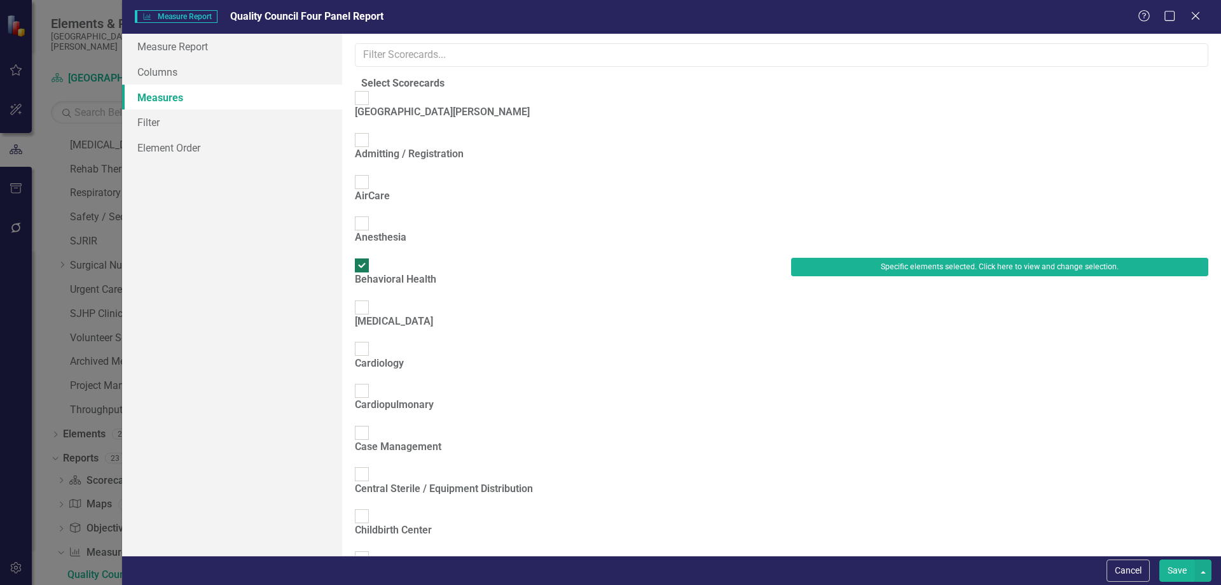
click at [372, 256] on input "Behavioral Health" at bounding box center [362, 266] width 20 height 20
checkbox input "false"
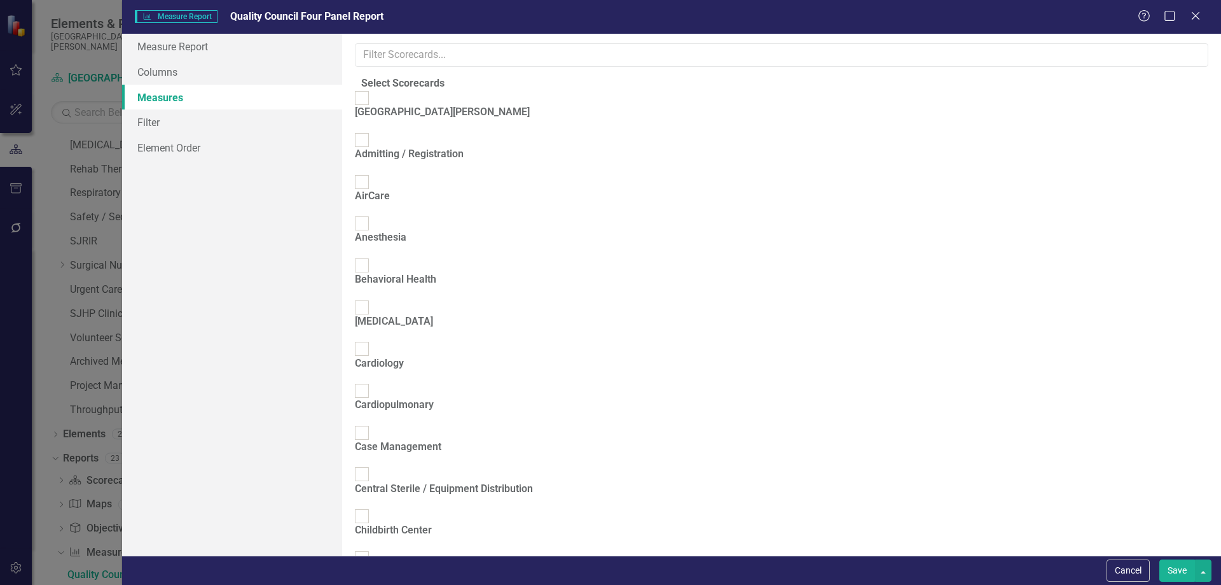
scroll to position [318, 0]
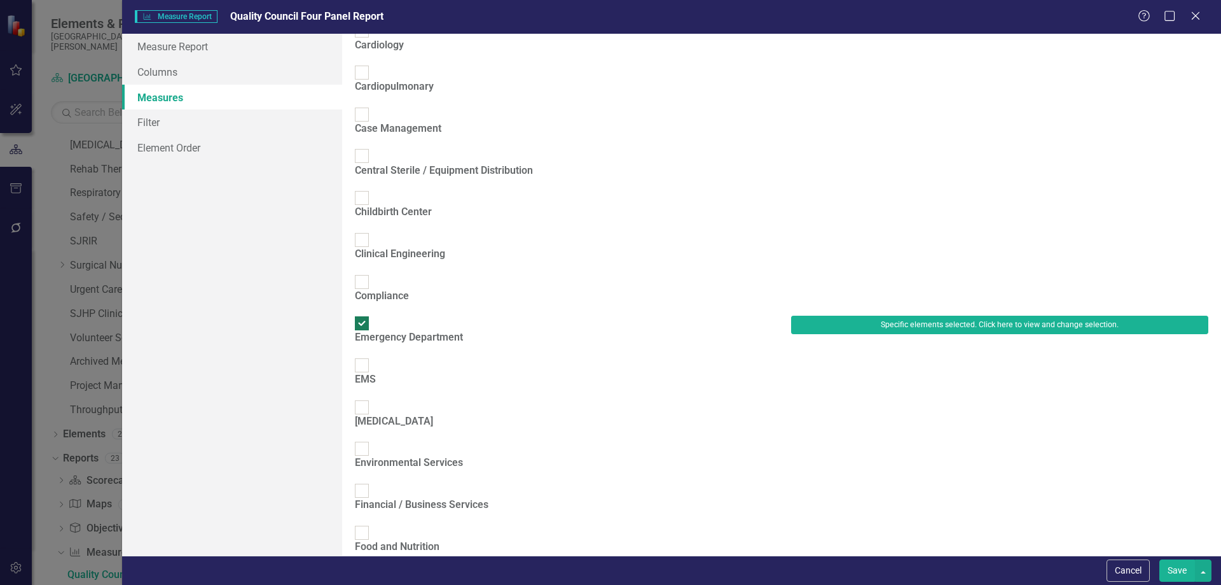
checkbox input "false"
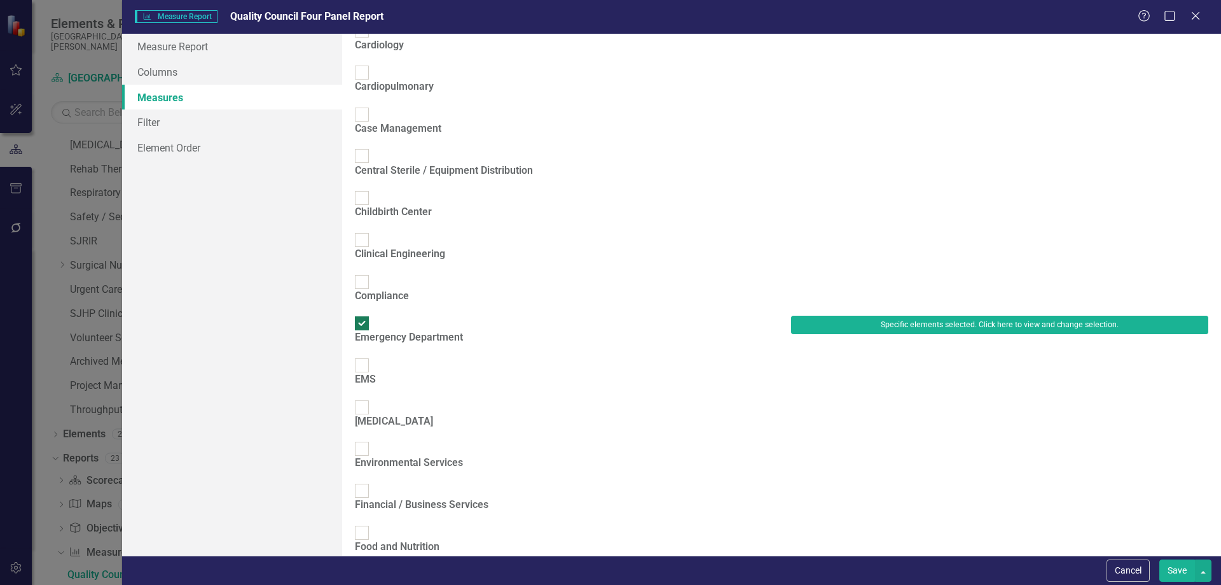
checkbox input "false"
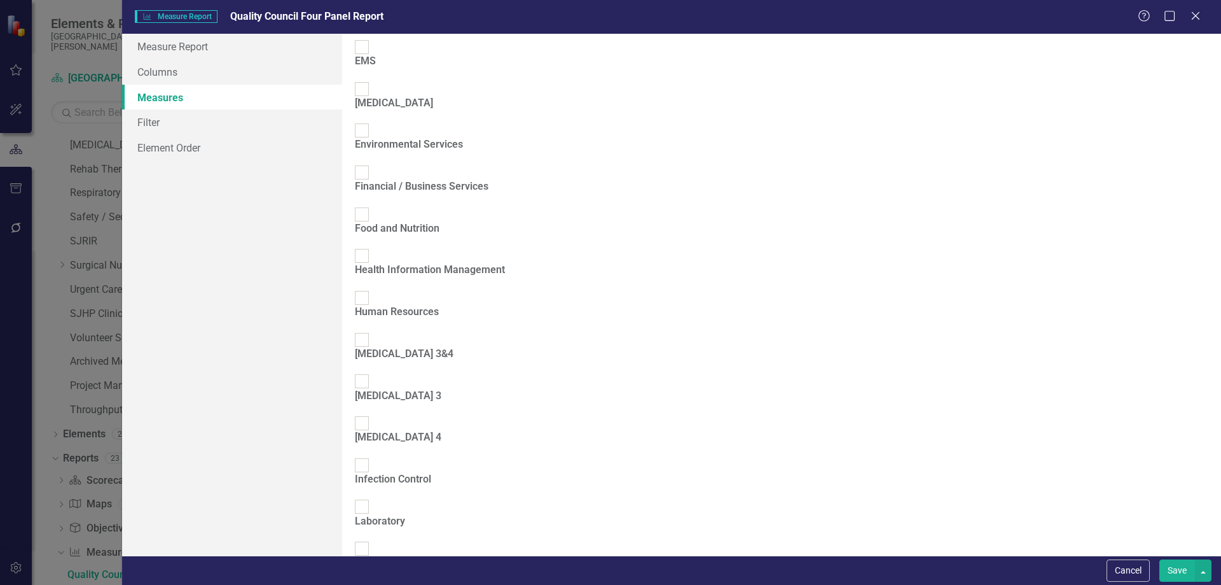
checkbox input "false"
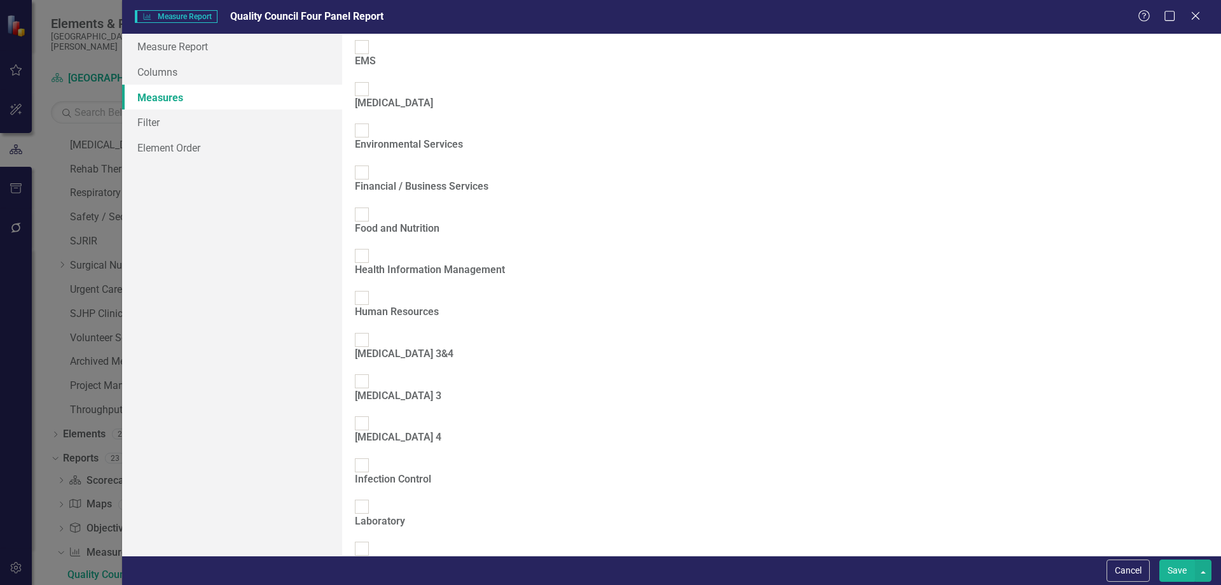
checkbox input "false"
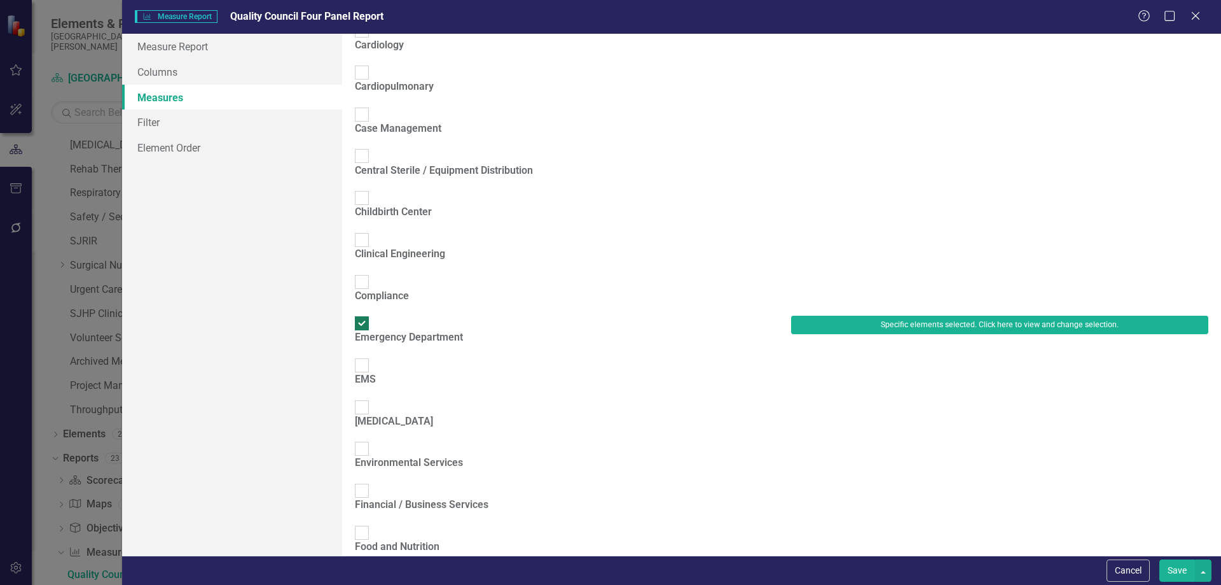
scroll to position [0, 0]
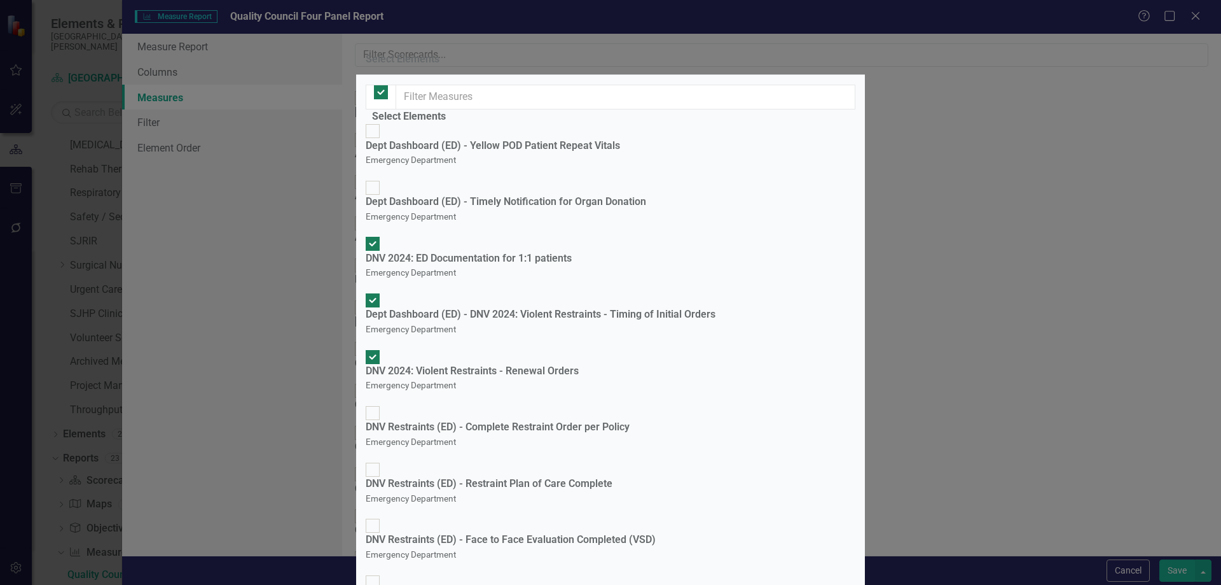
checkbox input "false"
click at [383, 291] on input "Dept Dashboard (ED) - DNV 2024: Violent Restraints - Timing of Initial Orders E…" at bounding box center [373, 301] width 20 height 20
checkbox input "false"
click at [380, 350] on div at bounding box center [373, 357] width 14 height 14
click at [383, 347] on input "DNV 2024: Violent Restraints - Renewal Orders Emergency Department" at bounding box center [373, 357] width 20 height 20
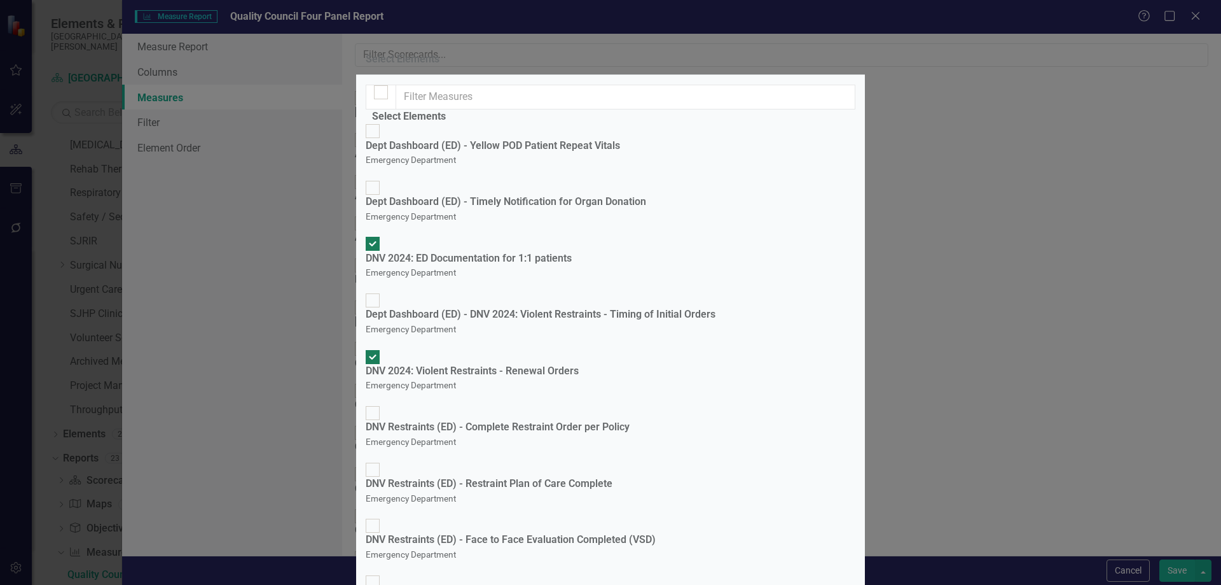
checkbox input "false"
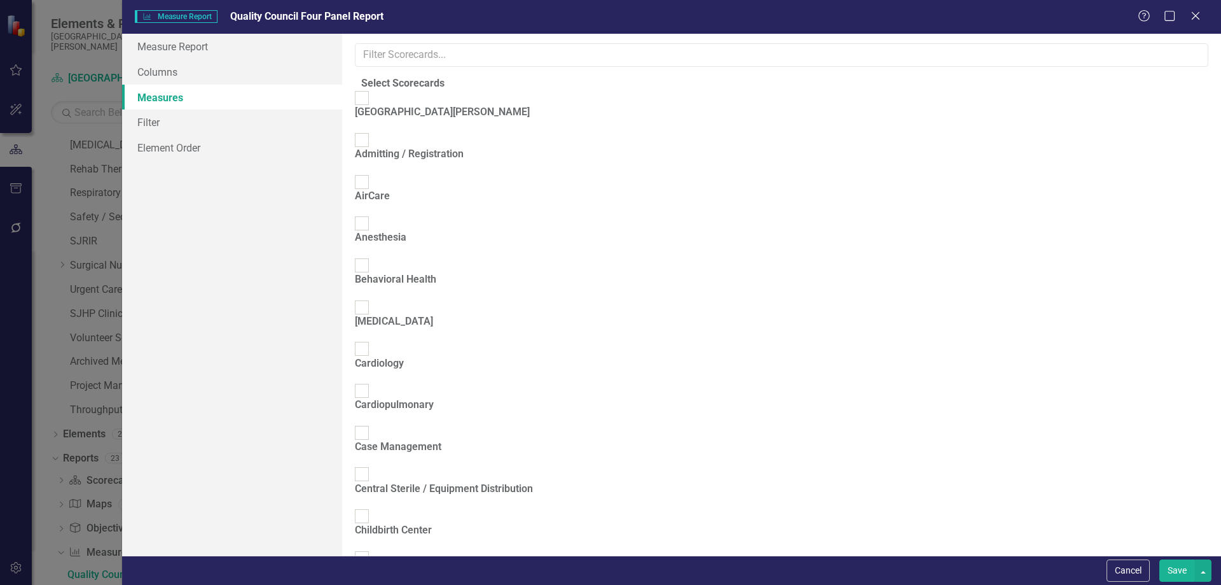
scroll to position [382, 0]
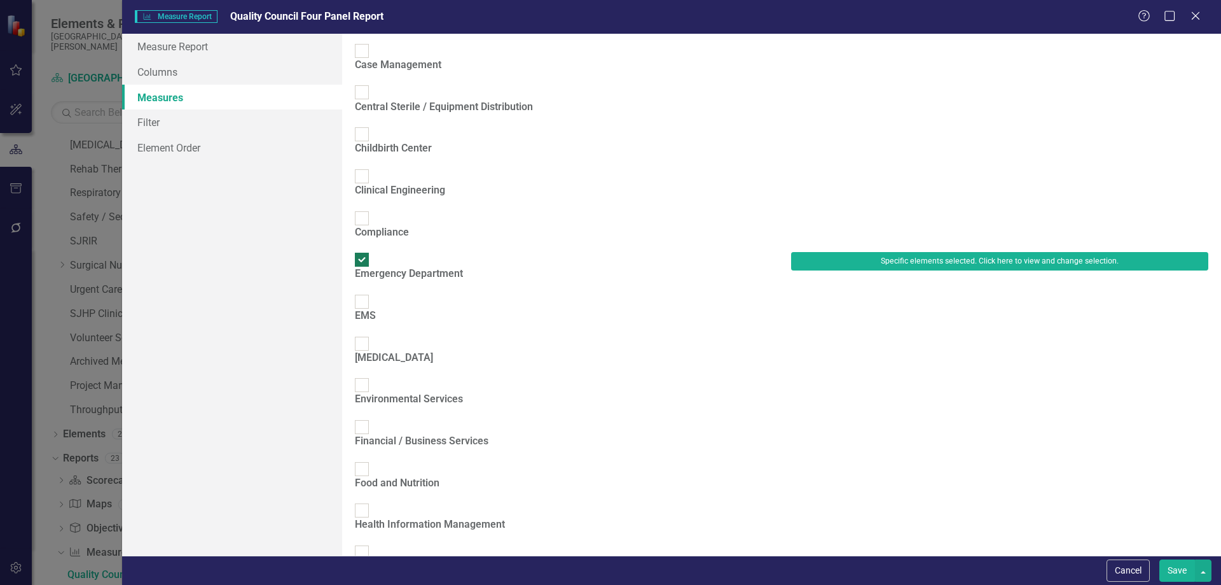
checkbox input "true"
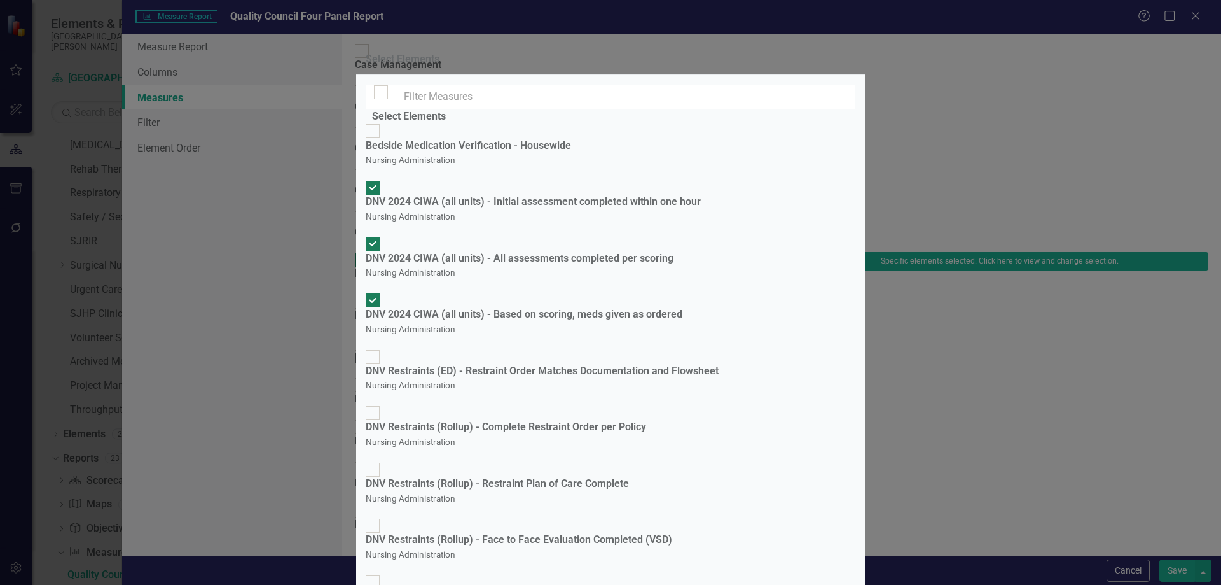
click at [377, 198] on input "DNV 2024 CIWA (all units) - Initial assessment completed within one hour Nursin…" at bounding box center [373, 188] width 20 height 20
checkbox input "false"
drag, startPoint x: 380, startPoint y: 237, endPoint x: 382, endPoint y: 267, distance: 29.3
click at [380, 242] on input "DNV 2024 CIWA (all units) - All assessments completed per scoring Nursing Admin…" at bounding box center [373, 244] width 20 height 20
checkbox input "false"
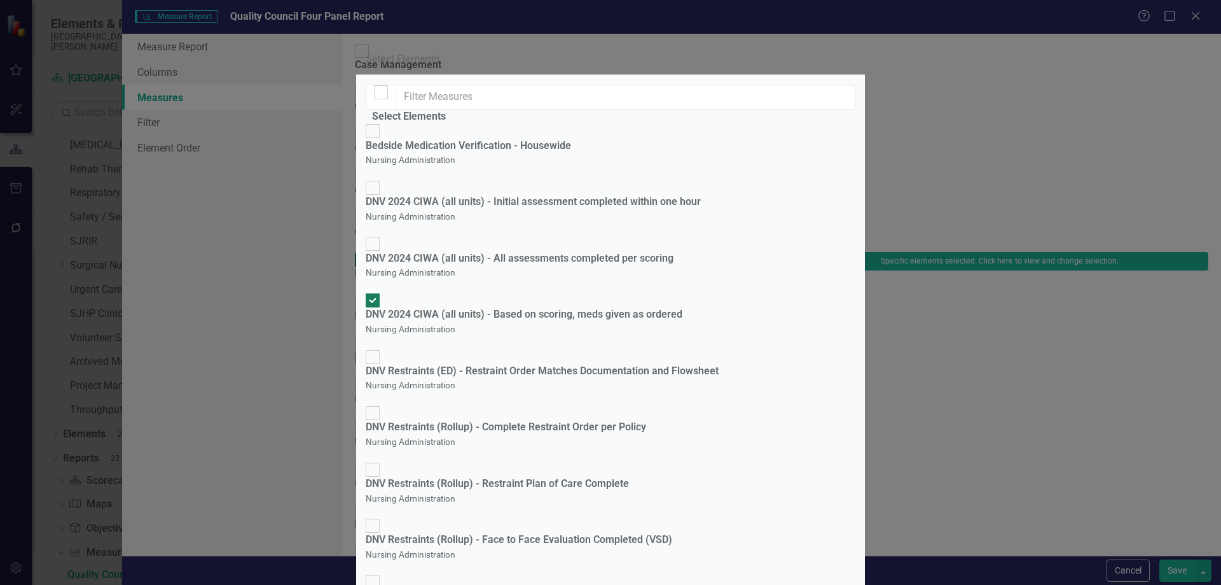
drag, startPoint x: 382, startPoint y: 269, endPoint x: 420, endPoint y: 283, distance: 40.1
click at [382, 291] on input "DNV 2024 CIWA (all units) - Based on scoring, meds given as ordered Nursing Adm…" at bounding box center [373, 301] width 20 height 20
checkbox input "false"
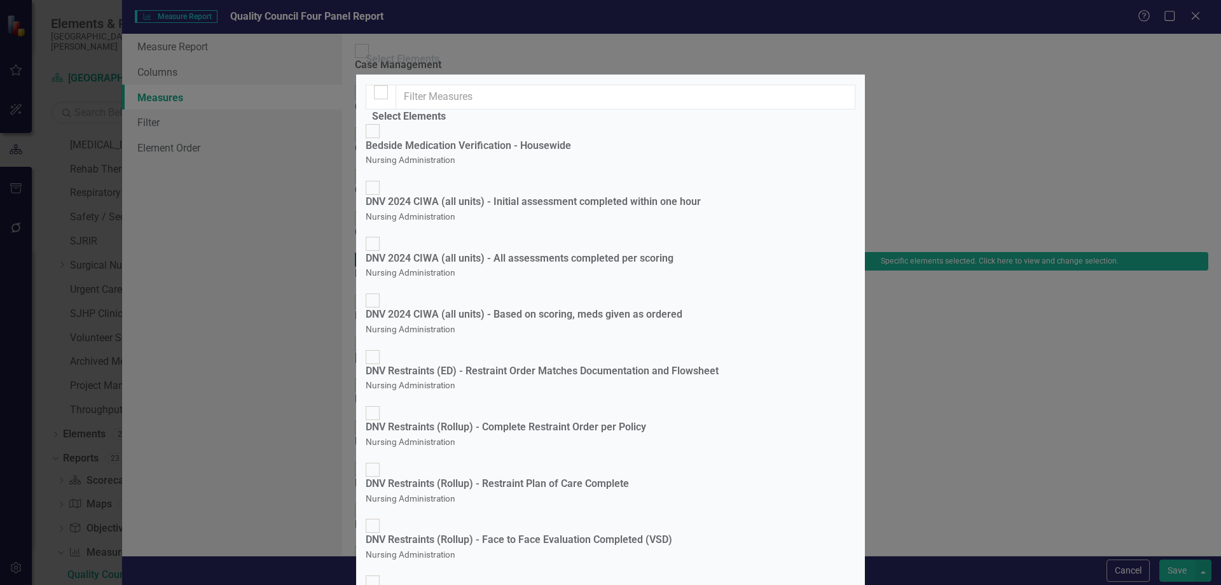
checkbox input "true"
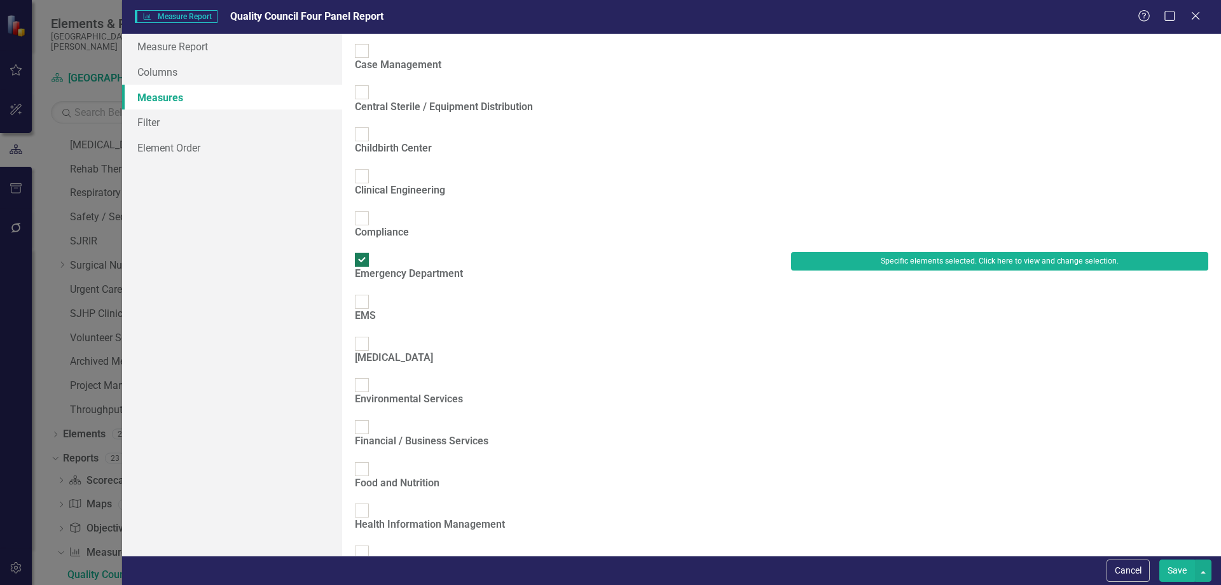
click at [1175, 567] on button "Save" at bounding box center [1178, 570] width 36 height 22
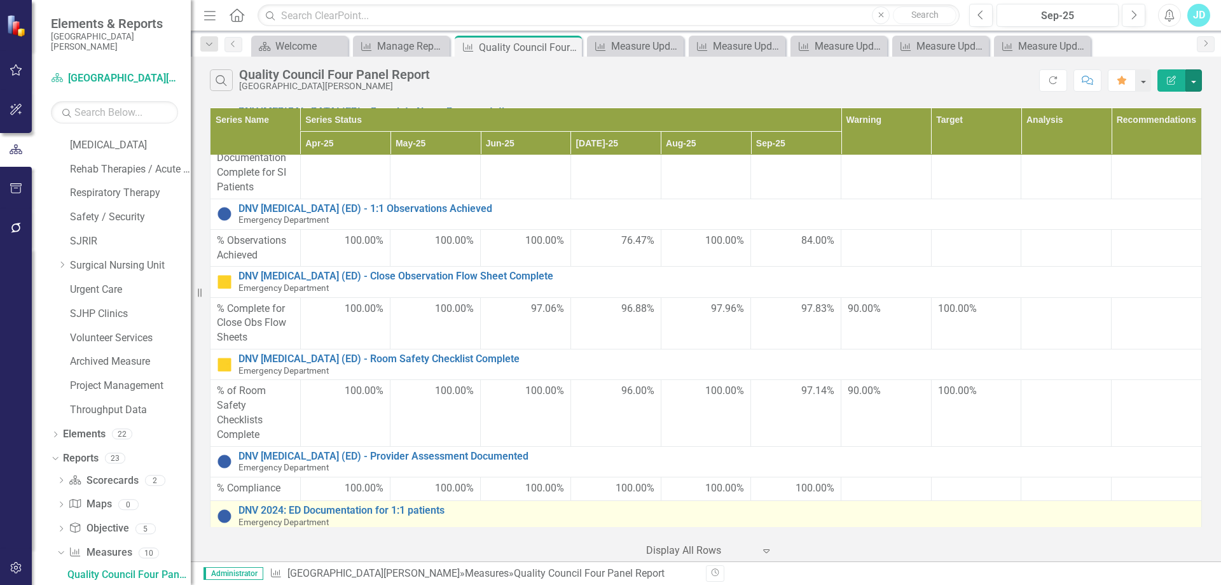
scroll to position [0, 0]
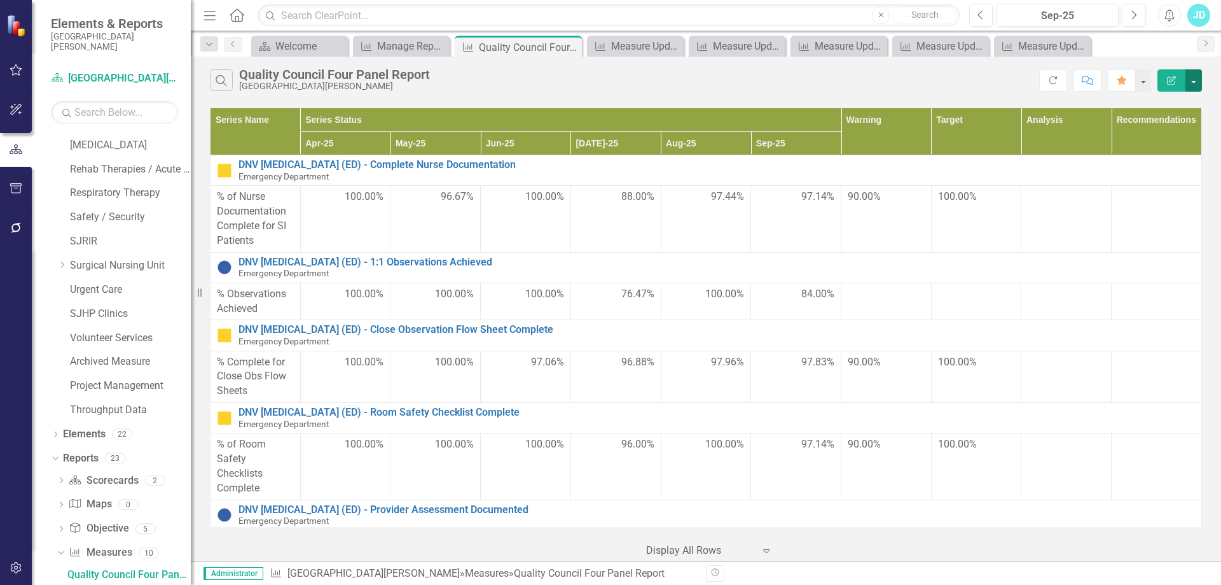
click at [1200, 81] on button "button" at bounding box center [1194, 80] width 17 height 22
click at [1175, 101] on link "Edit Report Edit Report" at bounding box center [1151, 104] width 101 height 24
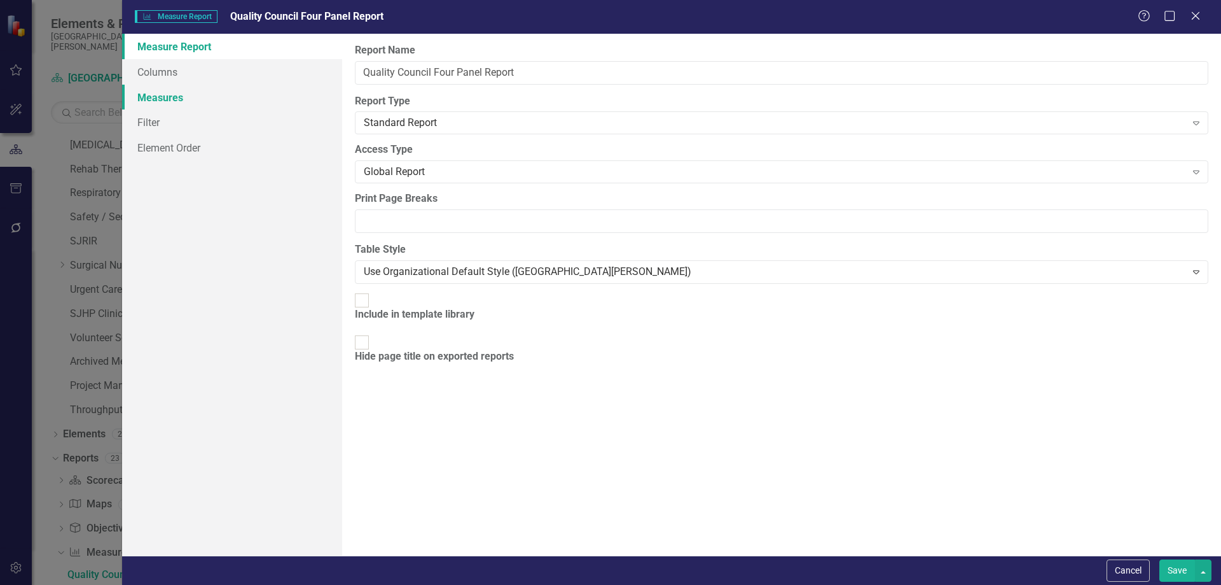
click at [188, 92] on link "Measures" at bounding box center [232, 97] width 220 height 25
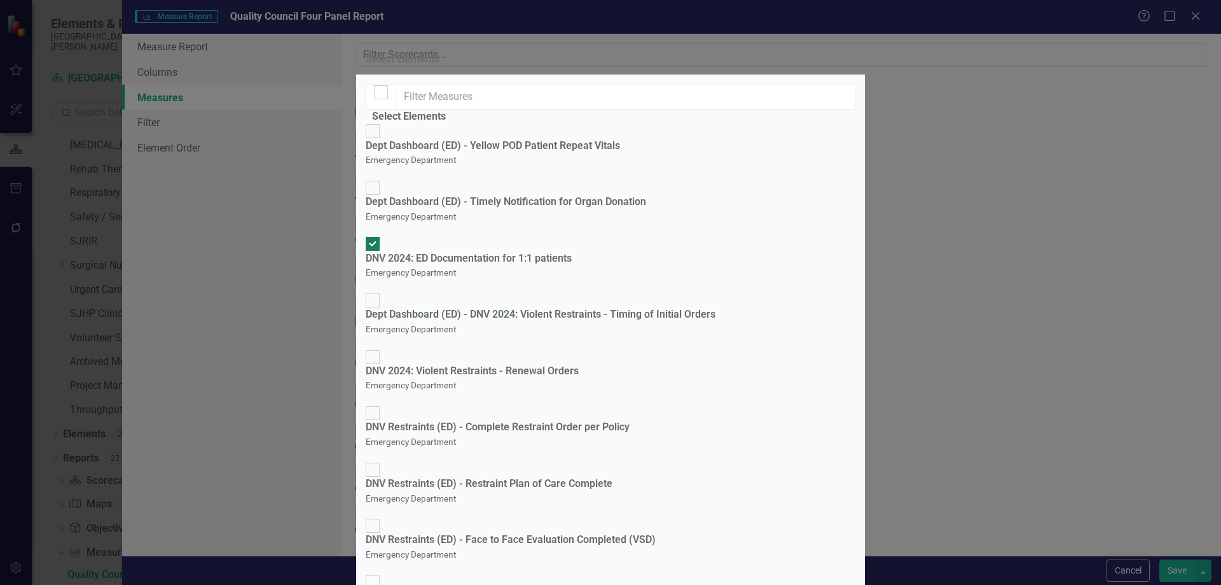
click at [382, 99] on div at bounding box center [381, 92] width 14 height 14
click at [382, 102] on input "checkbox" at bounding box center [382, 92] width 20 height 20
checkbox input "true"
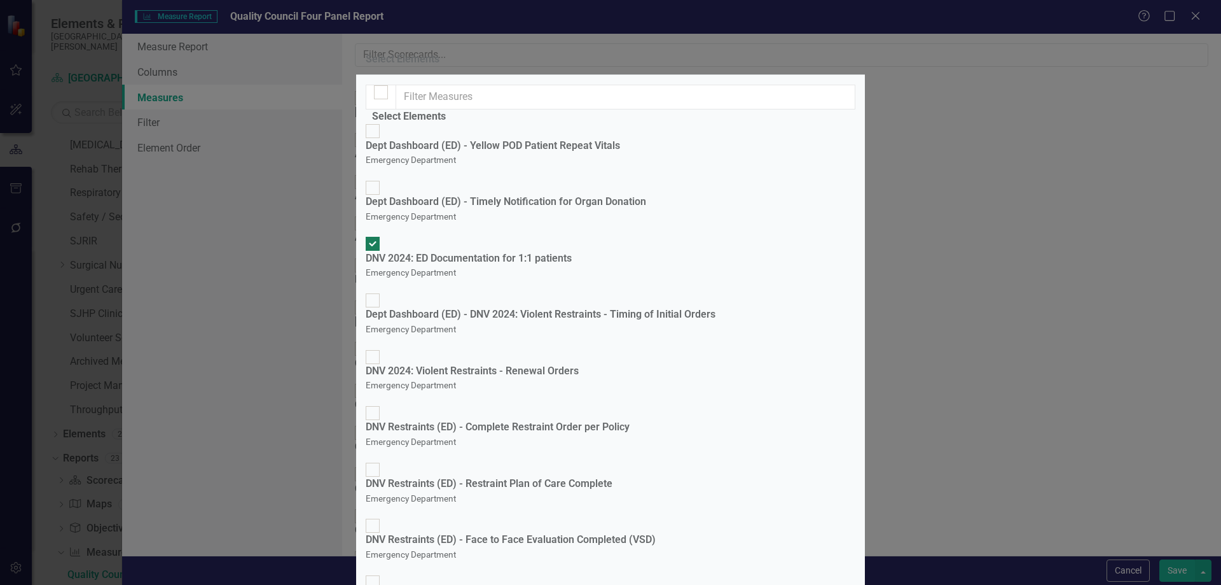
checkbox input "true"
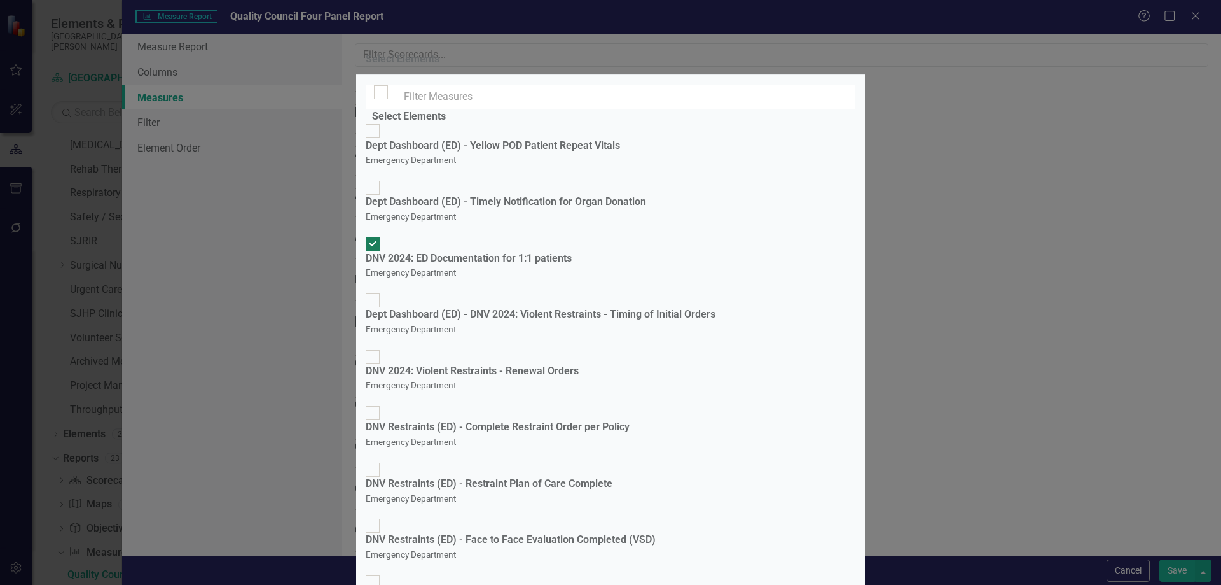
checkbox input "true"
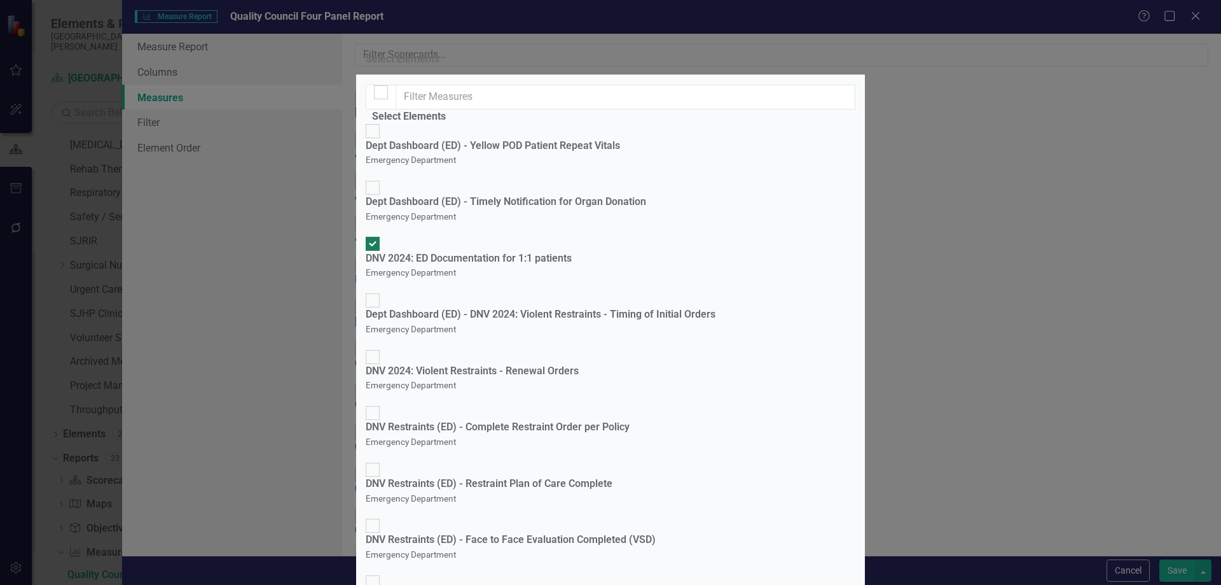
checkbox input "true"
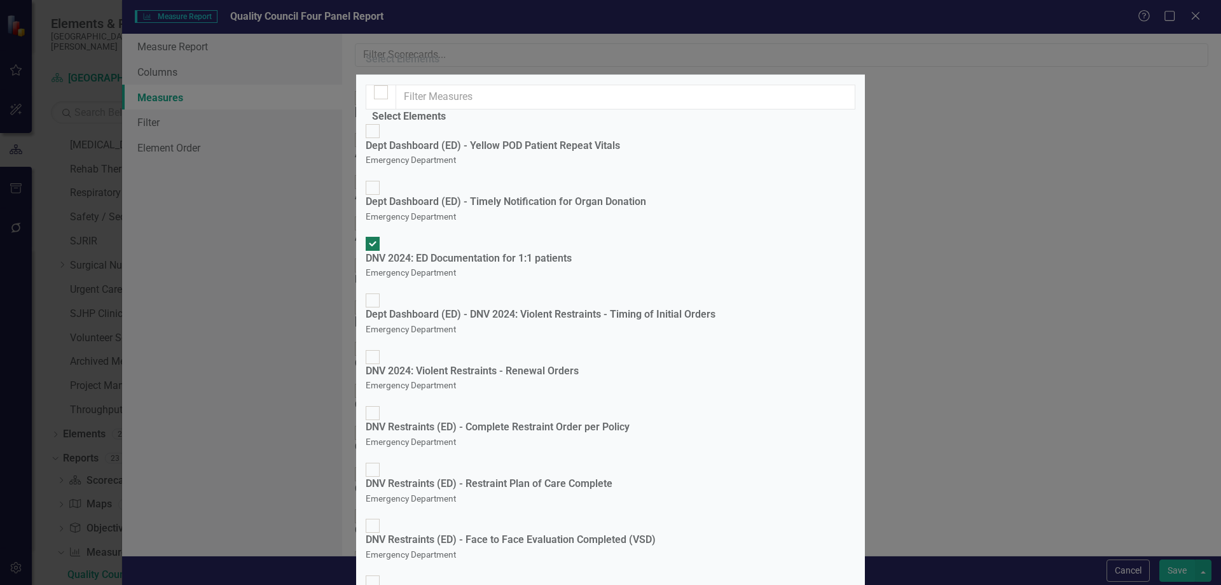
checkbox input "true"
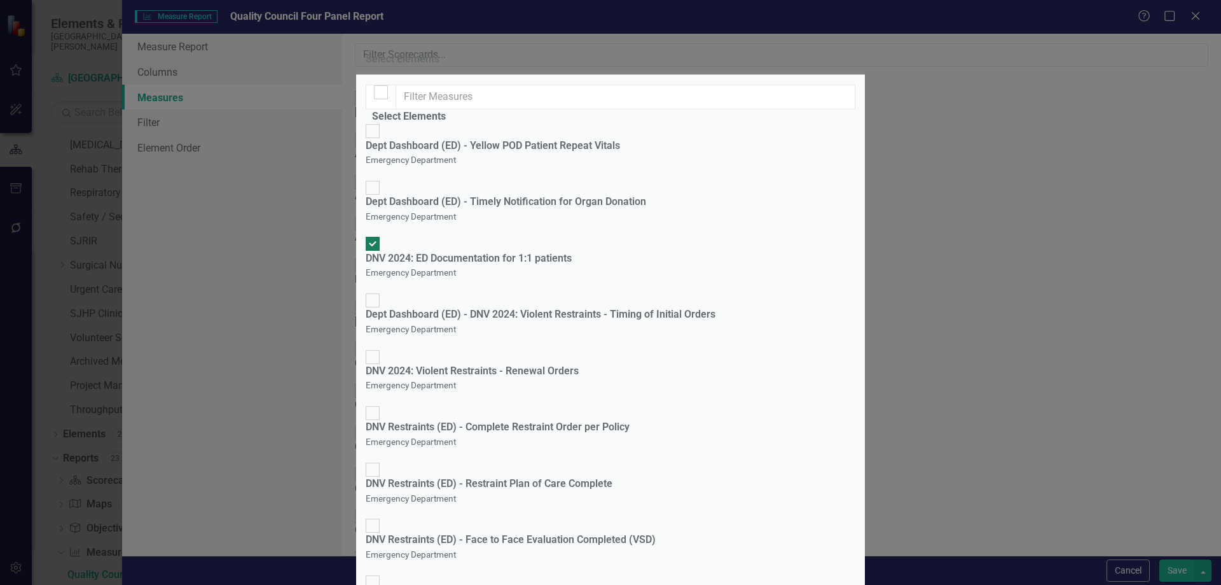
checkbox input "true"
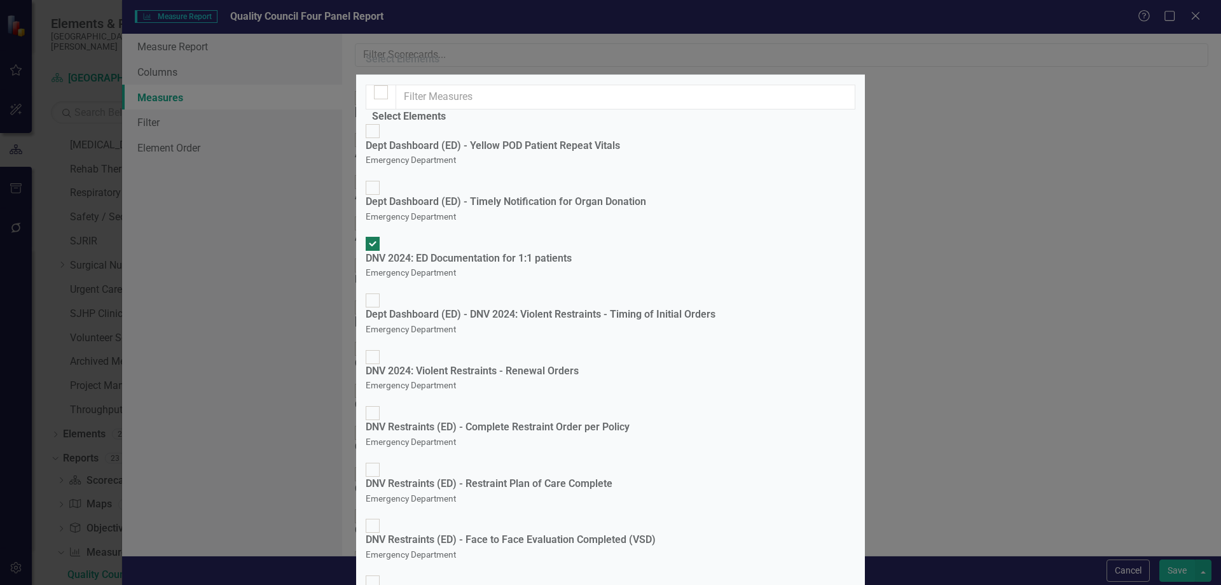
checkbox input "true"
click at [382, 99] on div at bounding box center [381, 92] width 14 height 14
click at [382, 102] on input "checkbox" at bounding box center [382, 92] width 20 height 20
checkbox input "false"
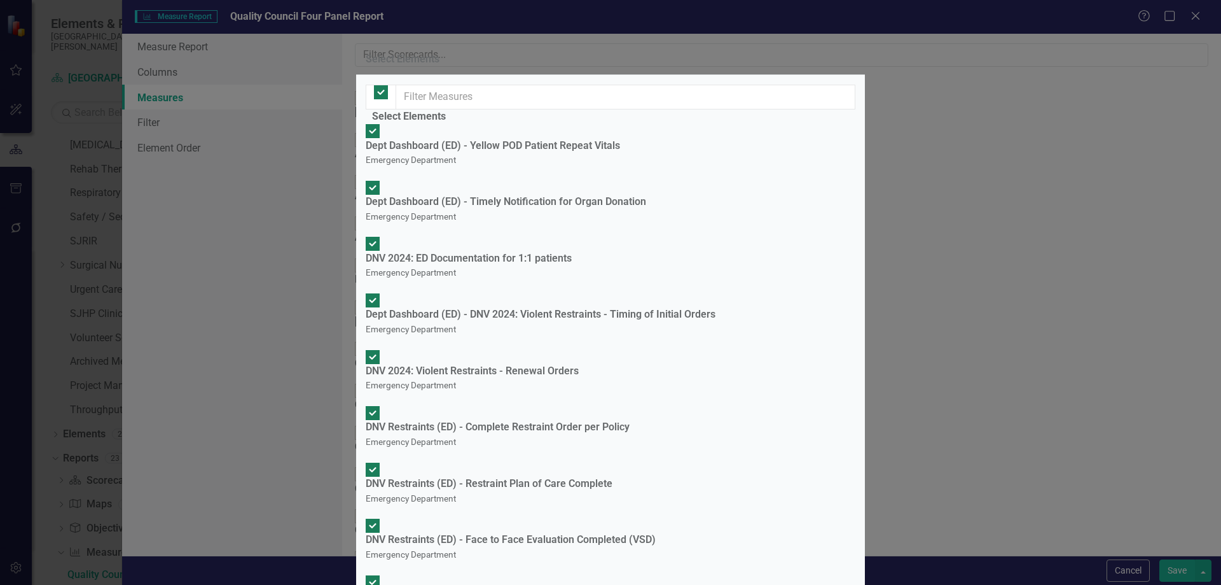
checkbox input "false"
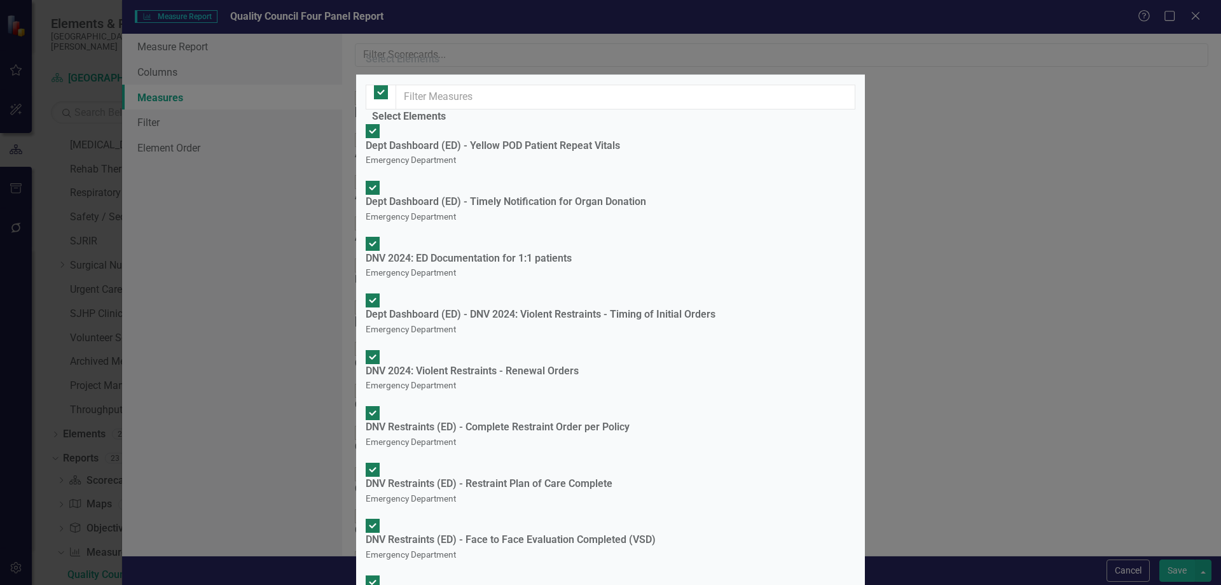
checkbox input "false"
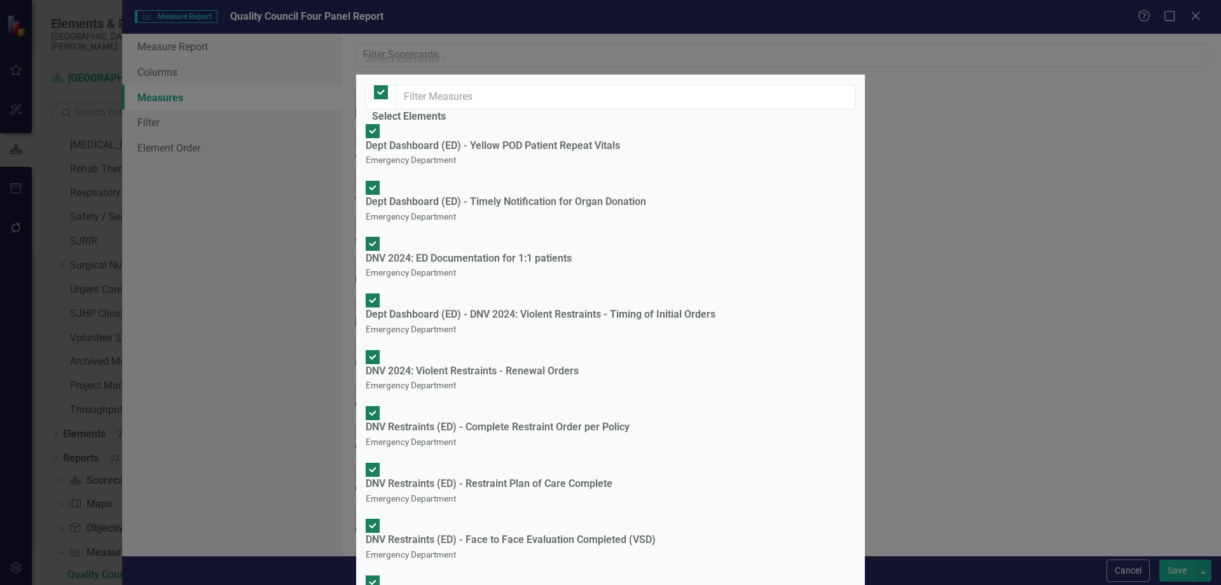
checkbox input "false"
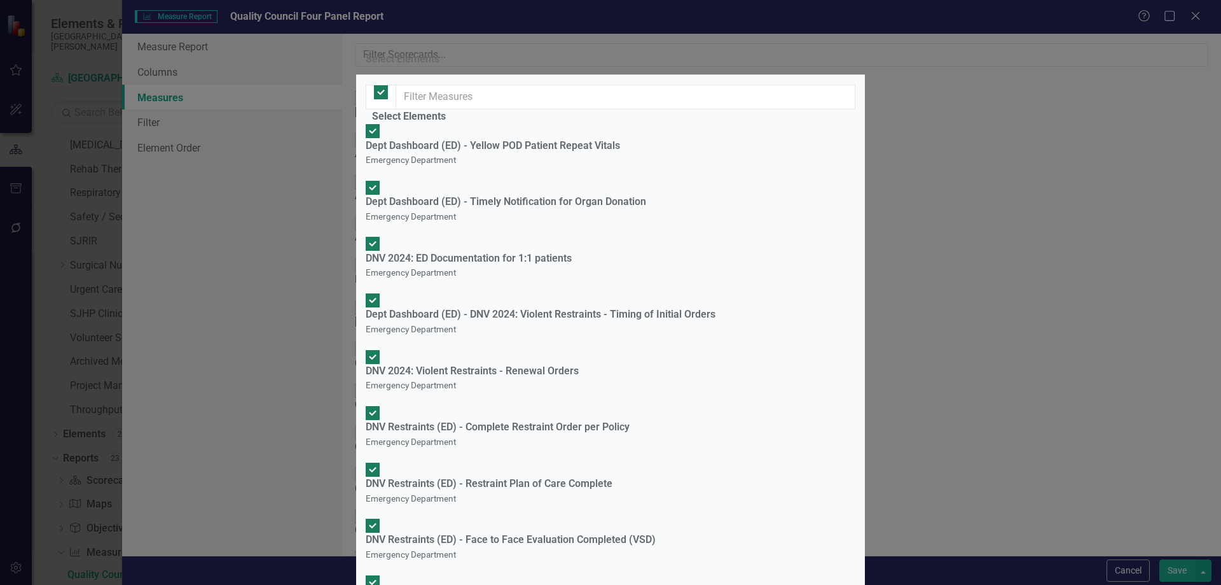
checkbox input "false"
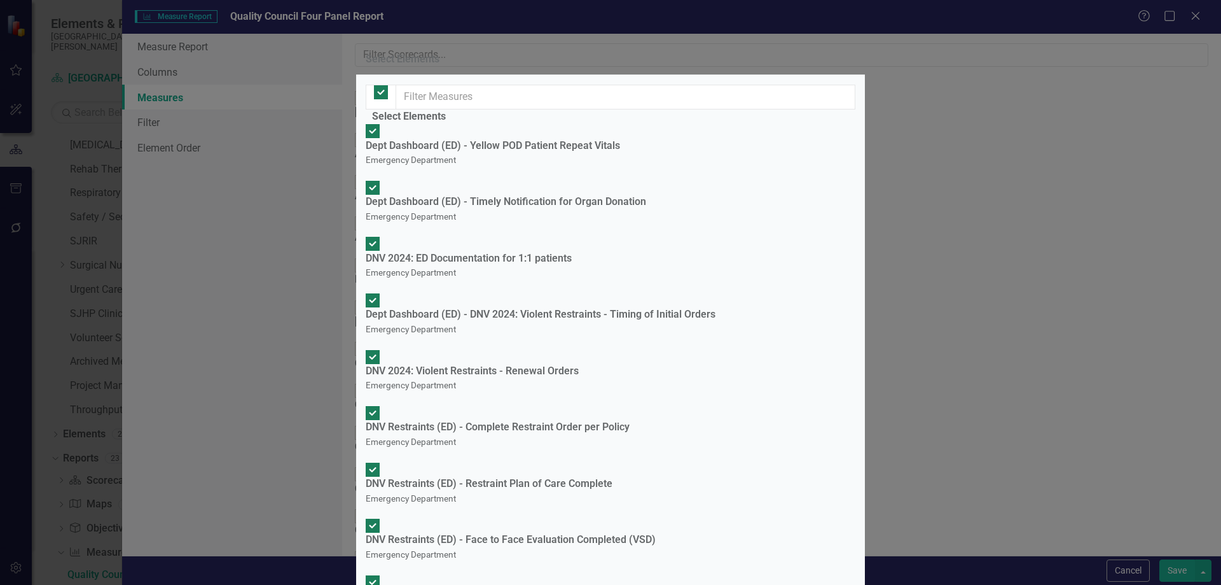
checkbox input "false"
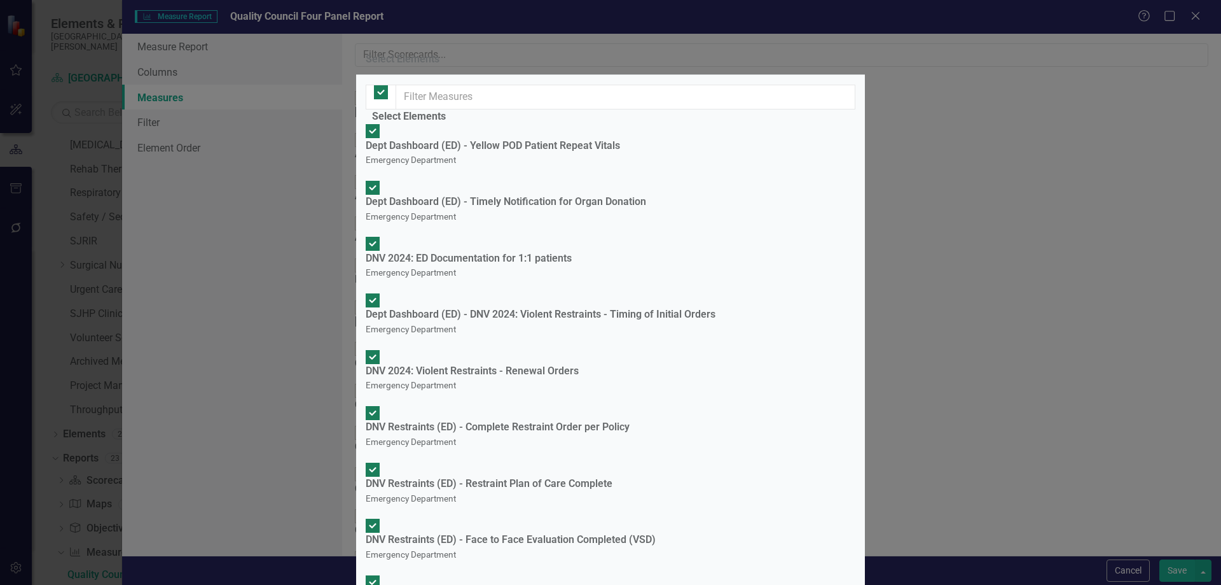
checkbox input "false"
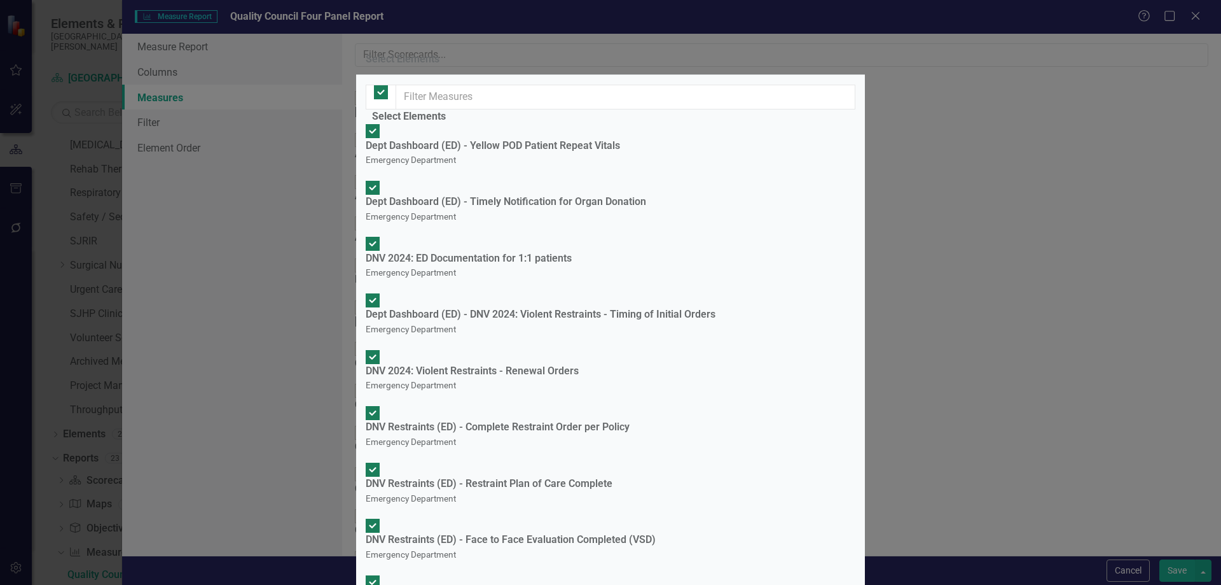
checkbox input "false"
click at [383, 238] on input "DNV 2024: ED Documentation for 1:1 patients Emergency Department" at bounding box center [373, 244] width 20 height 20
checkbox input "true"
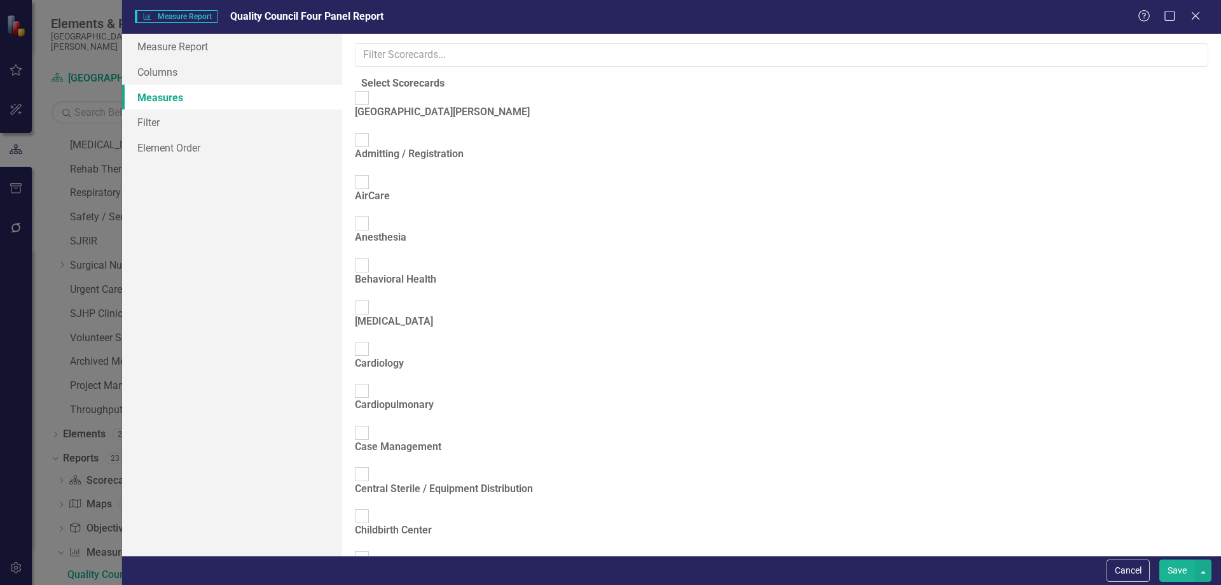
click at [1174, 573] on button "Save" at bounding box center [1178, 570] width 36 height 22
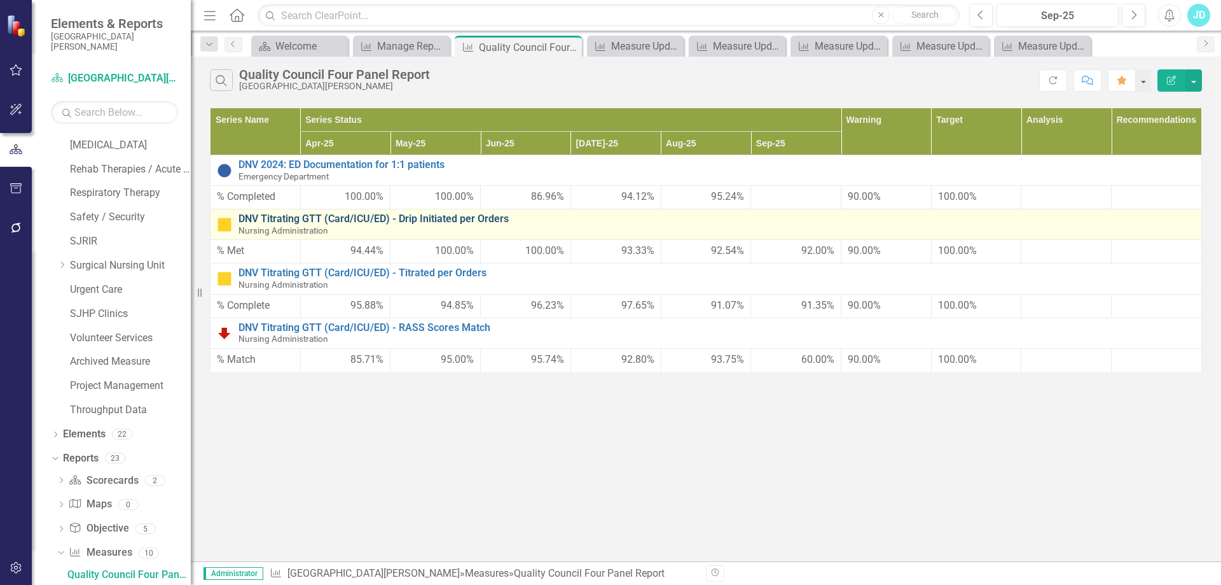
click at [335, 220] on link "DNV Titrating GTT (Card/ICU/ED) - Drip Initiated per Orders" at bounding box center [717, 218] width 957 height 11
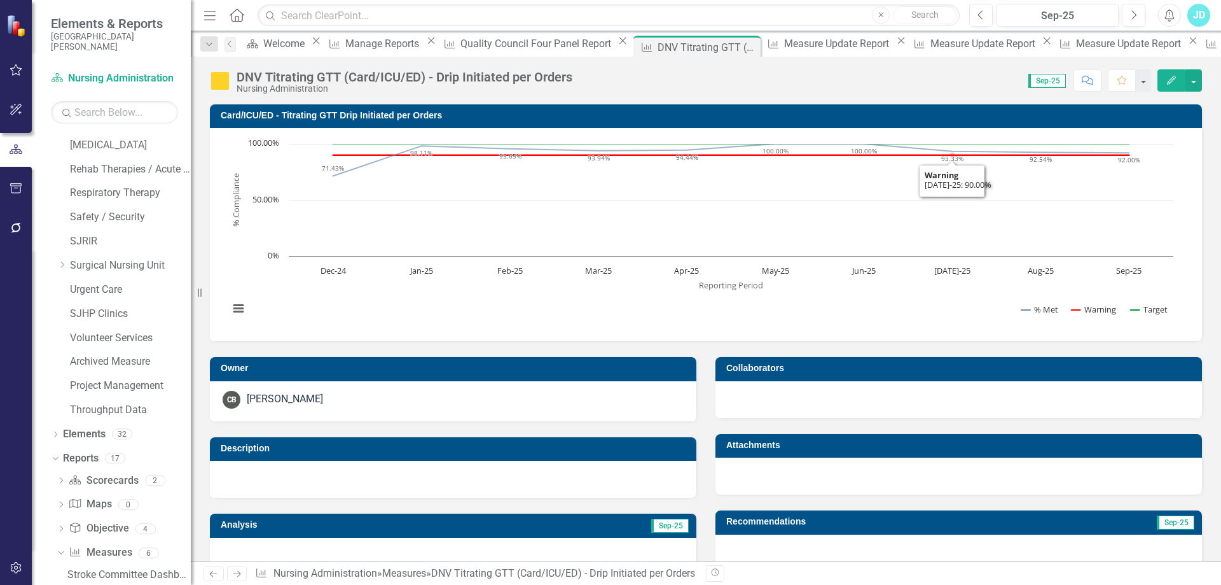
scroll to position [318, 0]
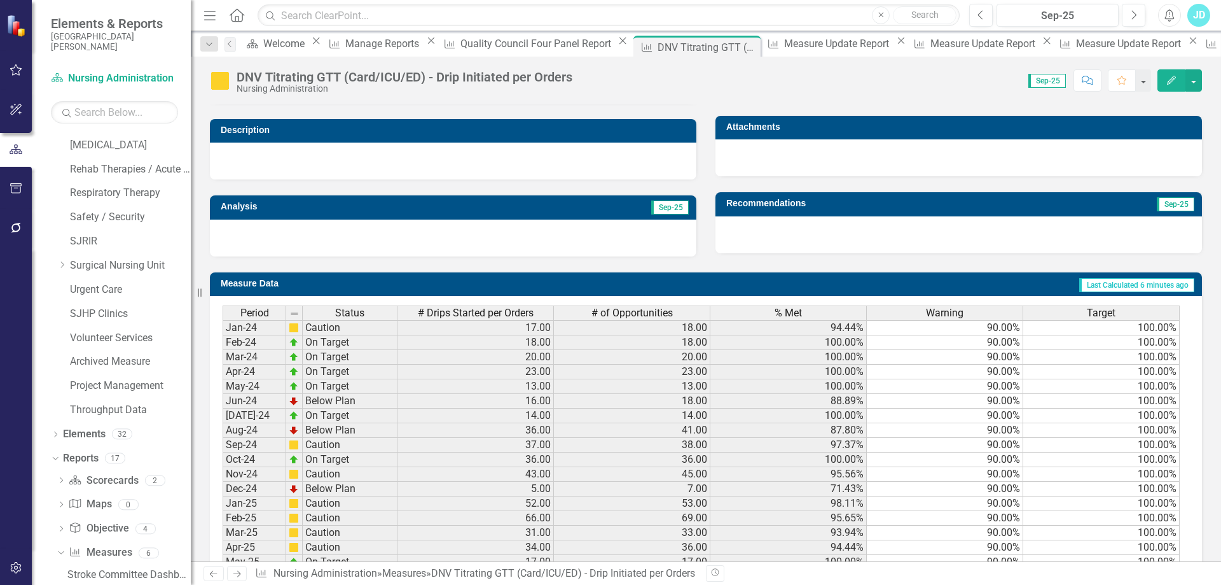
click at [799, 311] on span "% Met" at bounding box center [788, 312] width 27 height 11
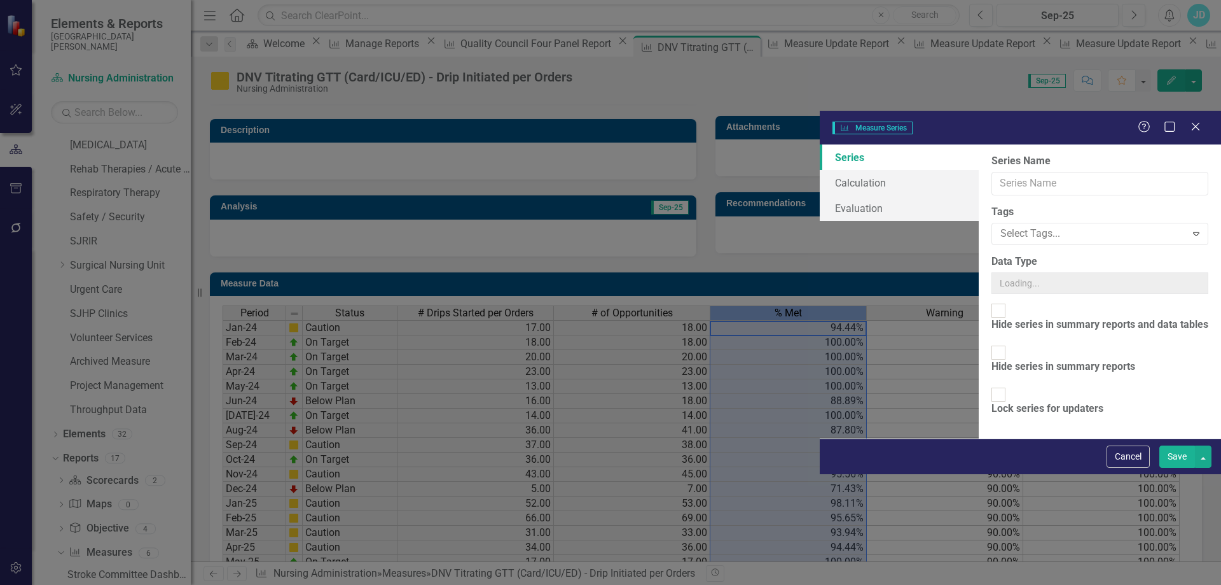
type input "% Met"
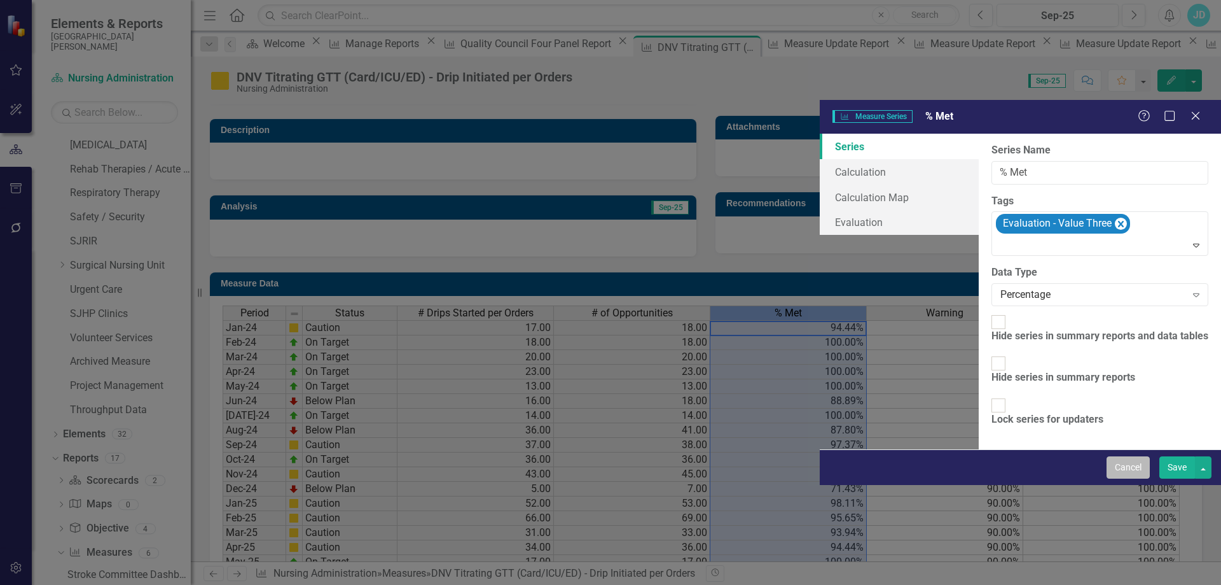
click at [1125, 478] on button "Cancel" at bounding box center [1128, 467] width 43 height 22
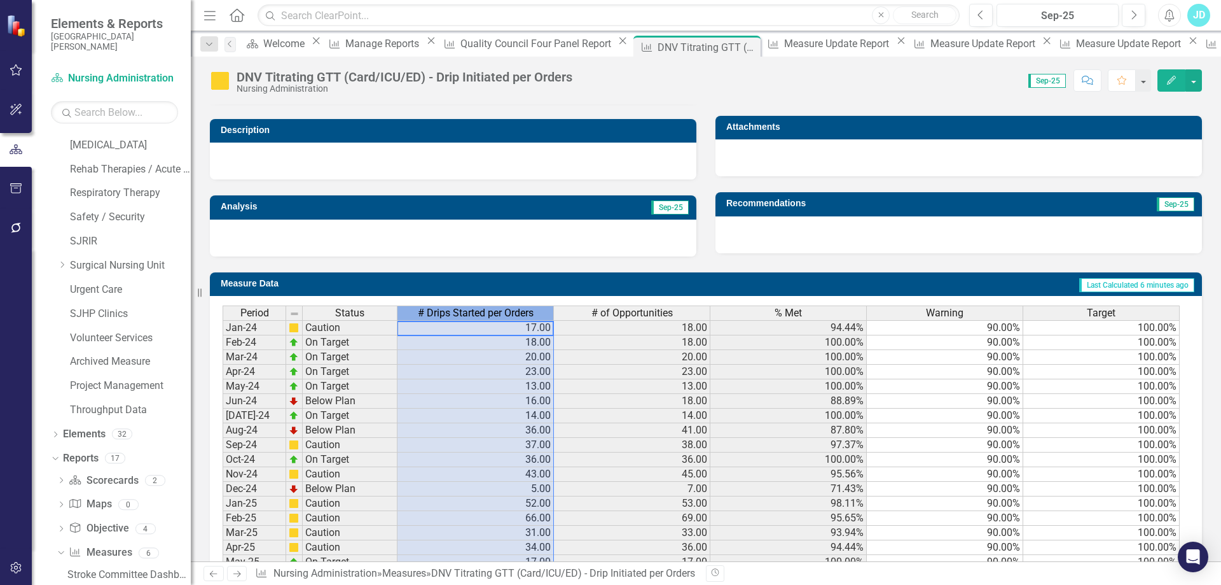
click at [468, 310] on span "# Drips Started per Orders" at bounding box center [476, 312] width 116 height 11
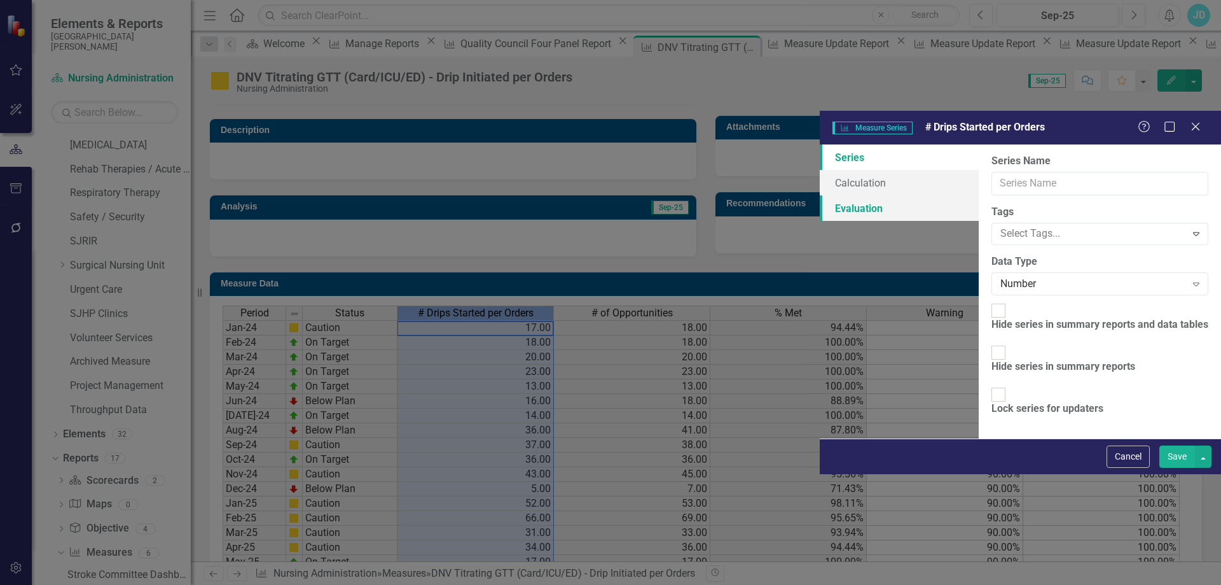
type input "# Drips Started per Orders"
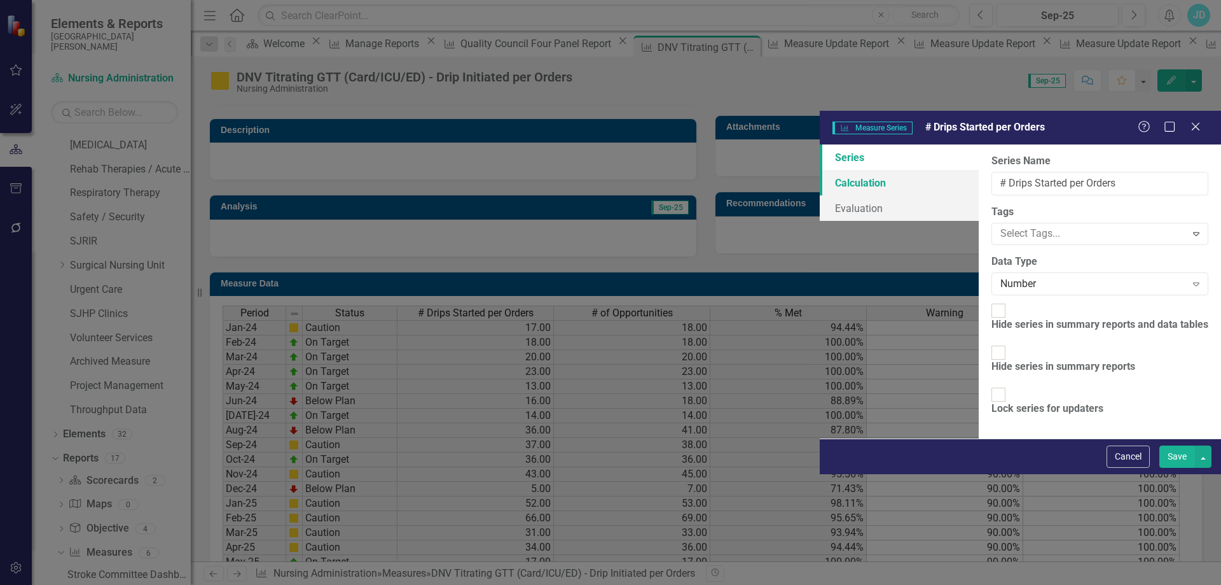
click at [820, 170] on link "Calculation" at bounding box center [899, 182] width 159 height 25
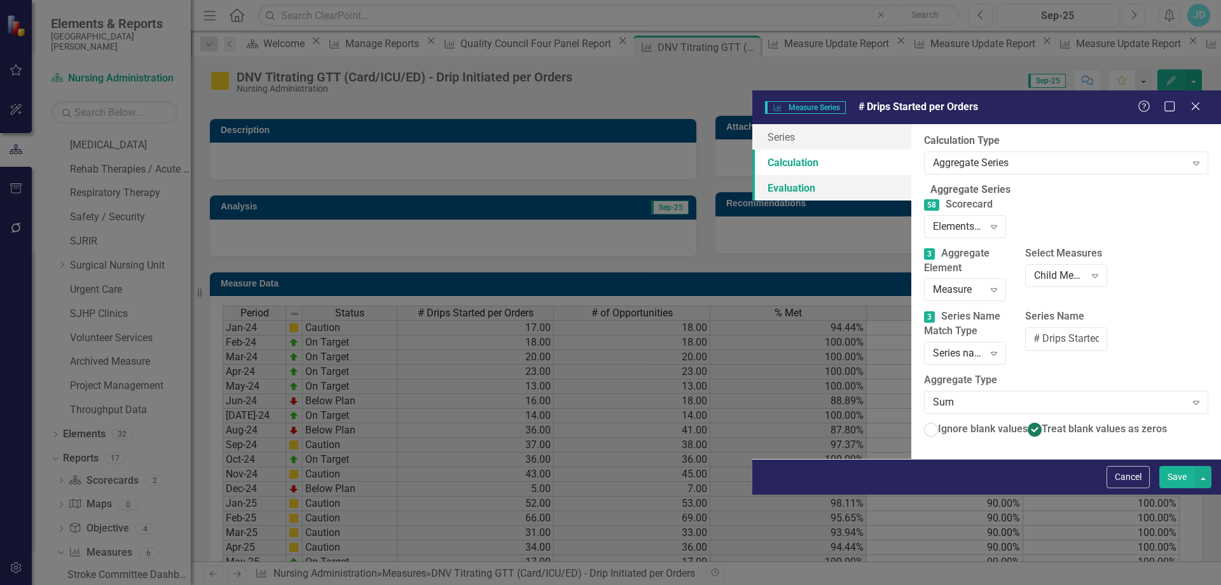
click at [753, 175] on link "Evaluation" at bounding box center [832, 187] width 159 height 25
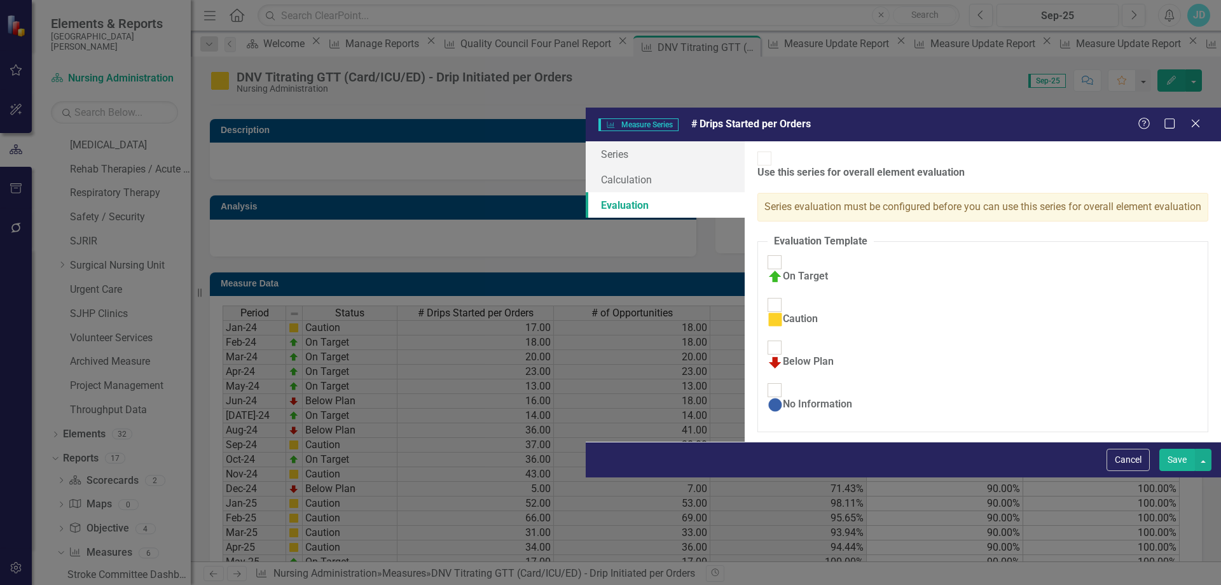
drag, startPoint x: 1111, startPoint y: 568, endPoint x: 1085, endPoint y: 328, distance: 241.9
click at [1112, 471] on button "Cancel" at bounding box center [1128, 459] width 43 height 22
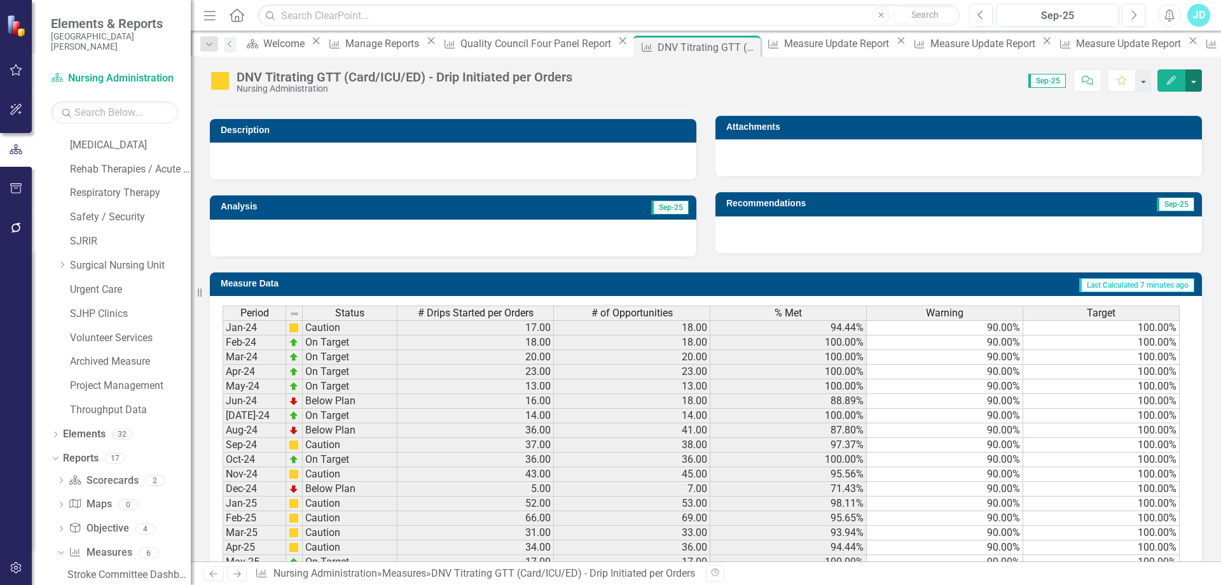
click at [1198, 80] on button "button" at bounding box center [1194, 80] width 17 height 22
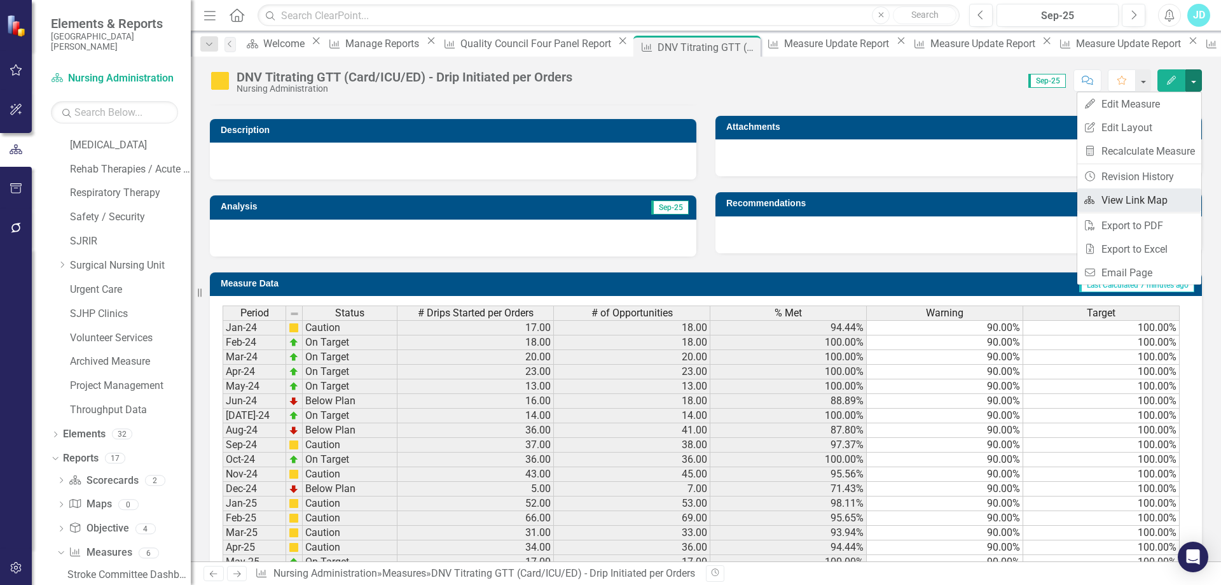
click at [1149, 202] on link "Link Map View Link Map" at bounding box center [1140, 200] width 124 height 24
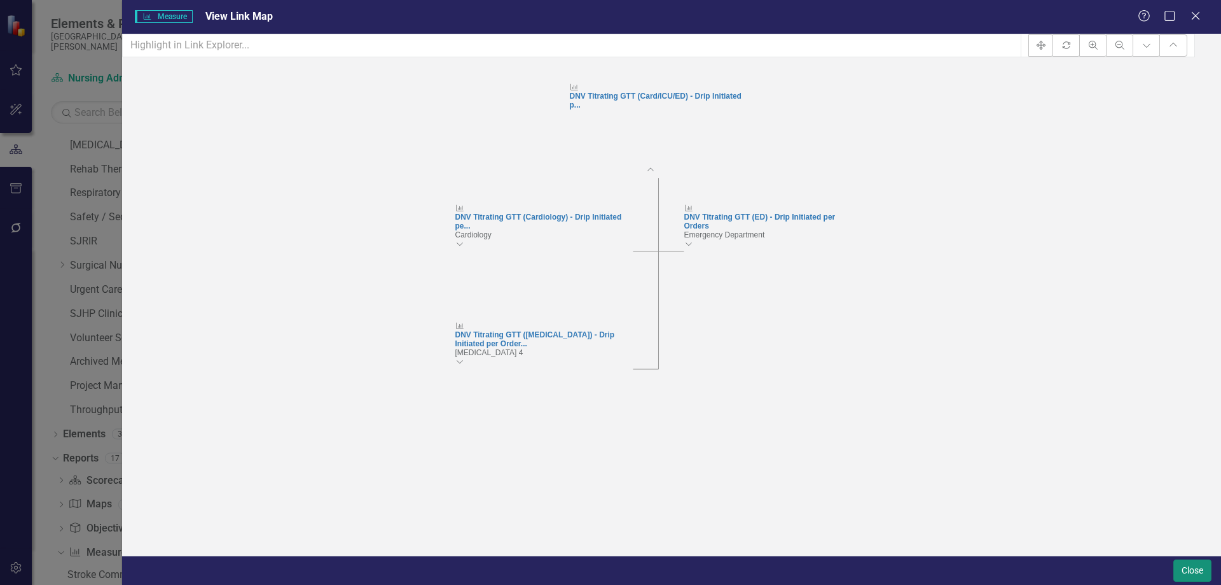
click at [1197, 573] on button "Close" at bounding box center [1193, 570] width 38 height 22
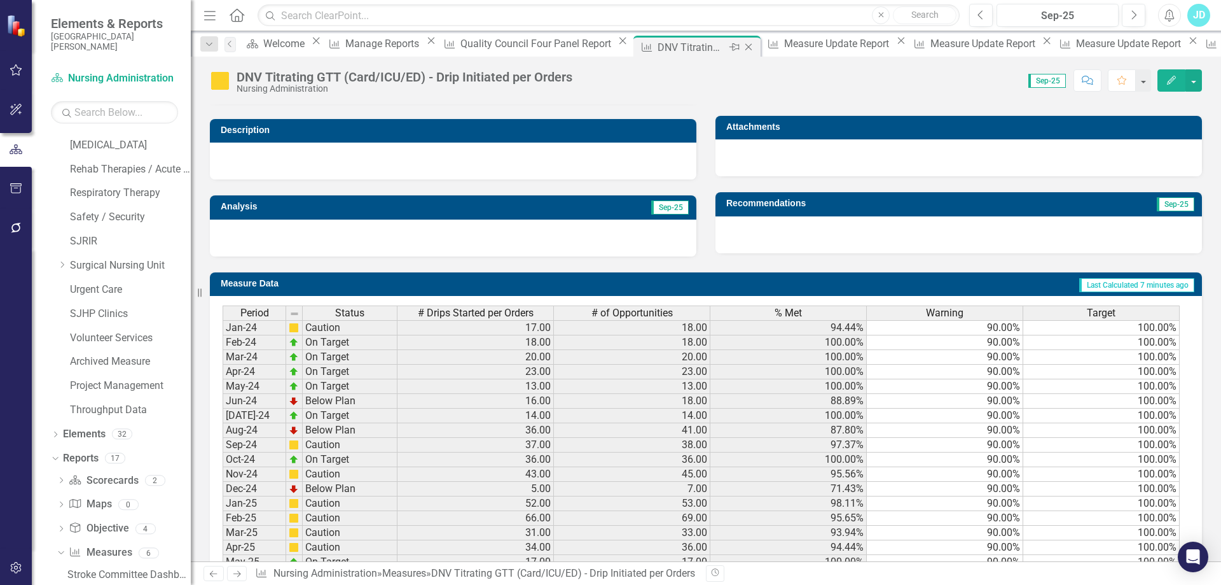
click at [742, 44] on icon "Close" at bounding box center [748, 47] width 13 height 10
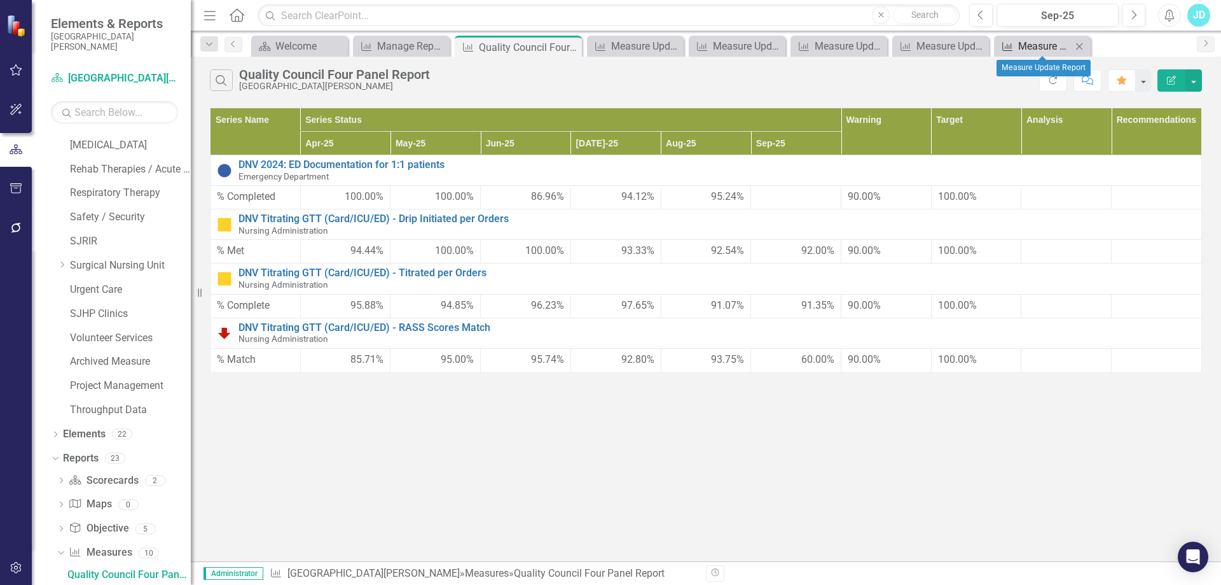
click at [1024, 48] on div "Measure Update Report" at bounding box center [1045, 46] width 53 height 16
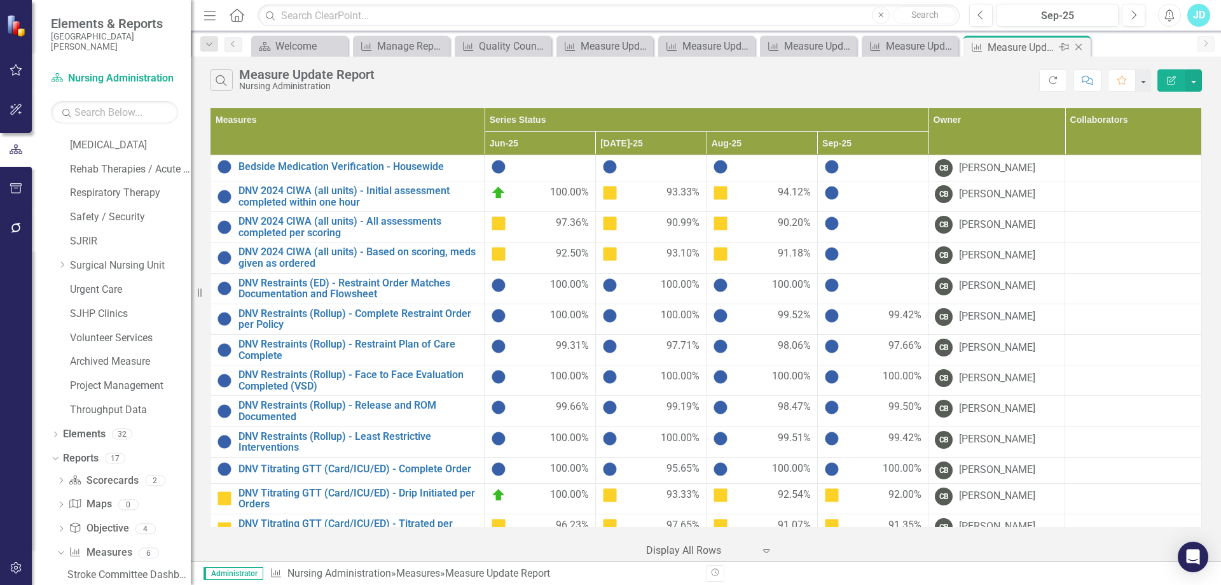
scroll to position [1104, 0]
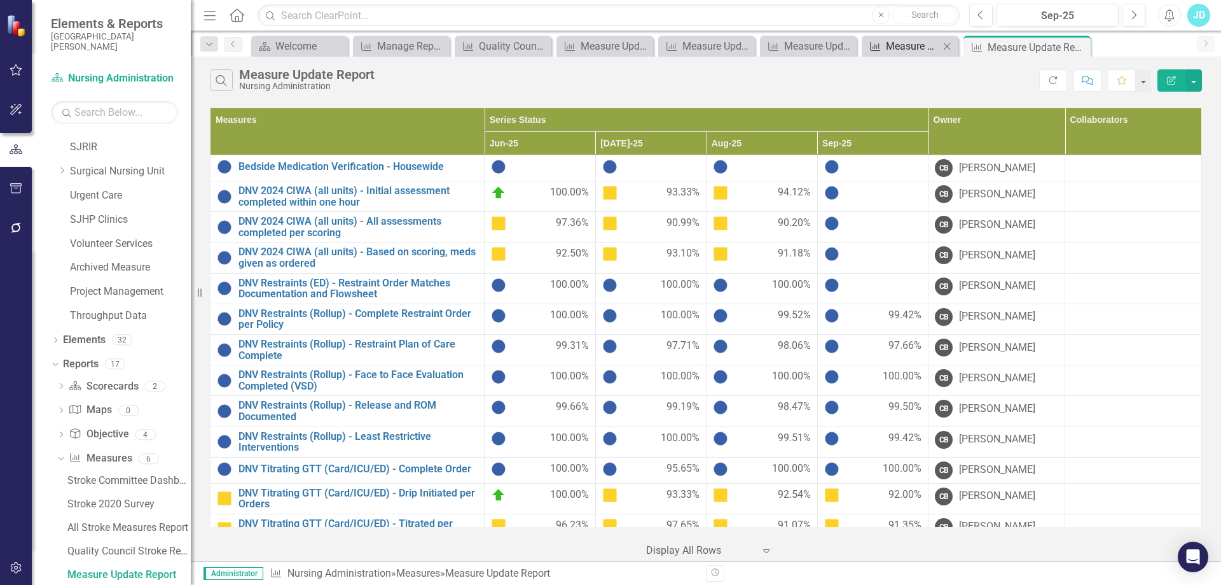
click at [872, 41] on icon "Measure" at bounding box center [875, 46] width 13 height 10
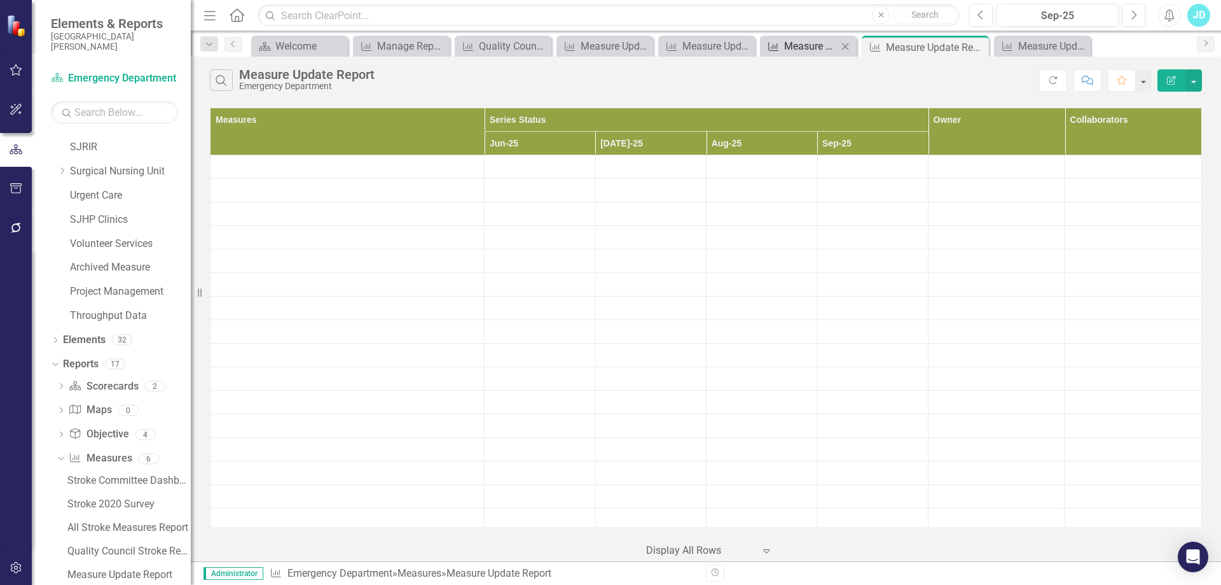
click at [811, 45] on div "Measure Update Report" at bounding box center [810, 46] width 53 height 16
click at [1027, 42] on div "Measure Update Report" at bounding box center [1045, 46] width 53 height 16
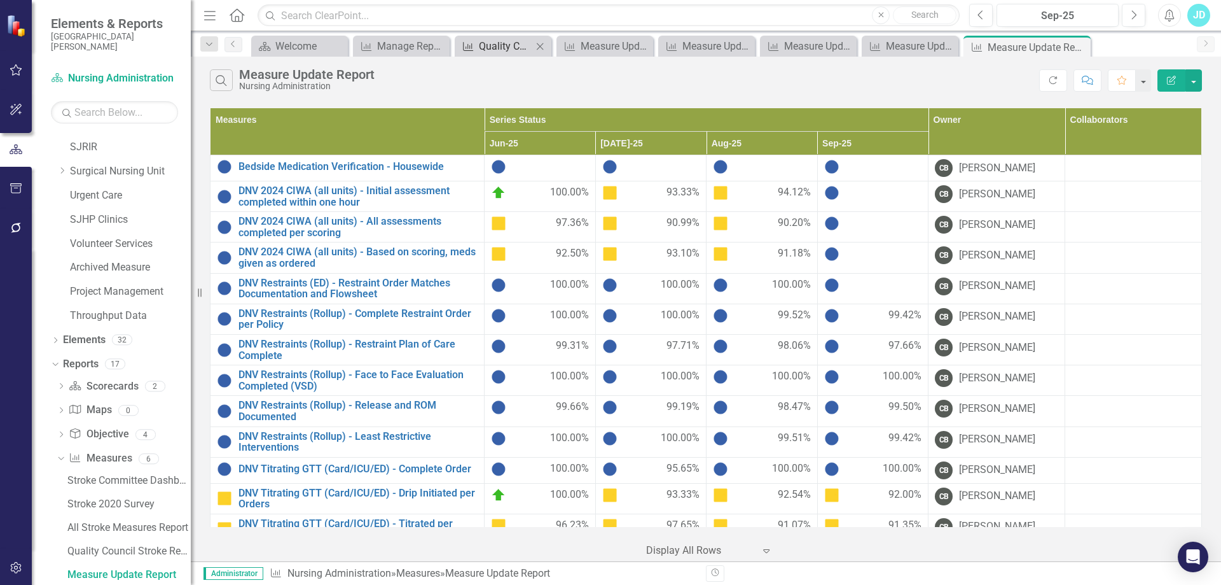
click at [493, 52] on div "Quality Council Four Panel Report" at bounding box center [505, 46] width 53 height 16
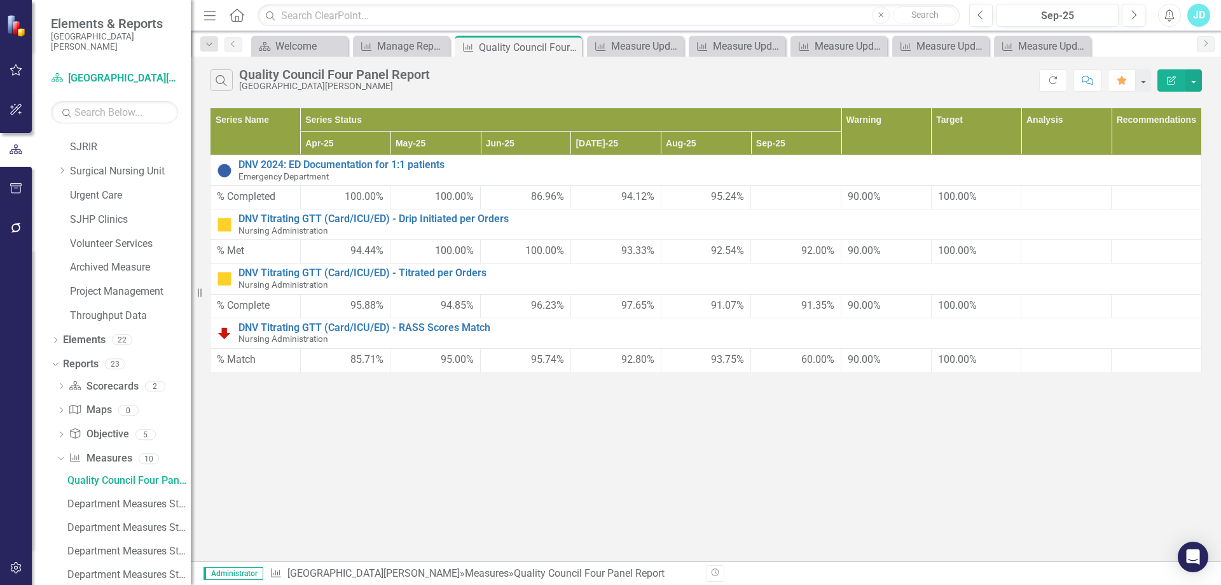
scroll to position [1010, 0]
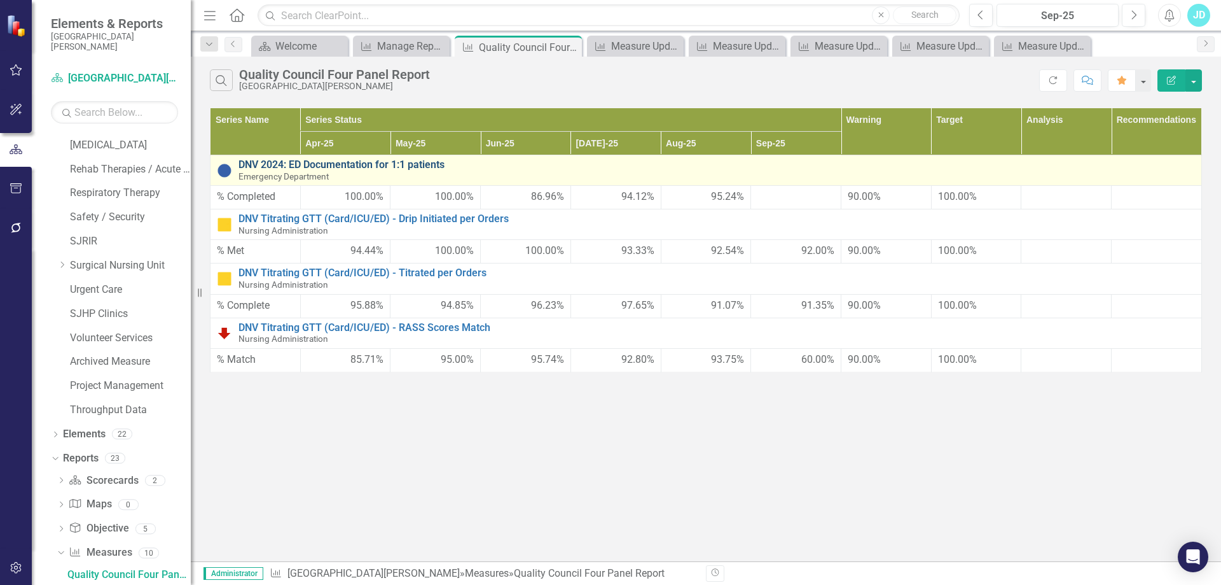
click at [337, 160] on link "DNV 2024: ED Documentation for 1:1 patients" at bounding box center [717, 164] width 957 height 11
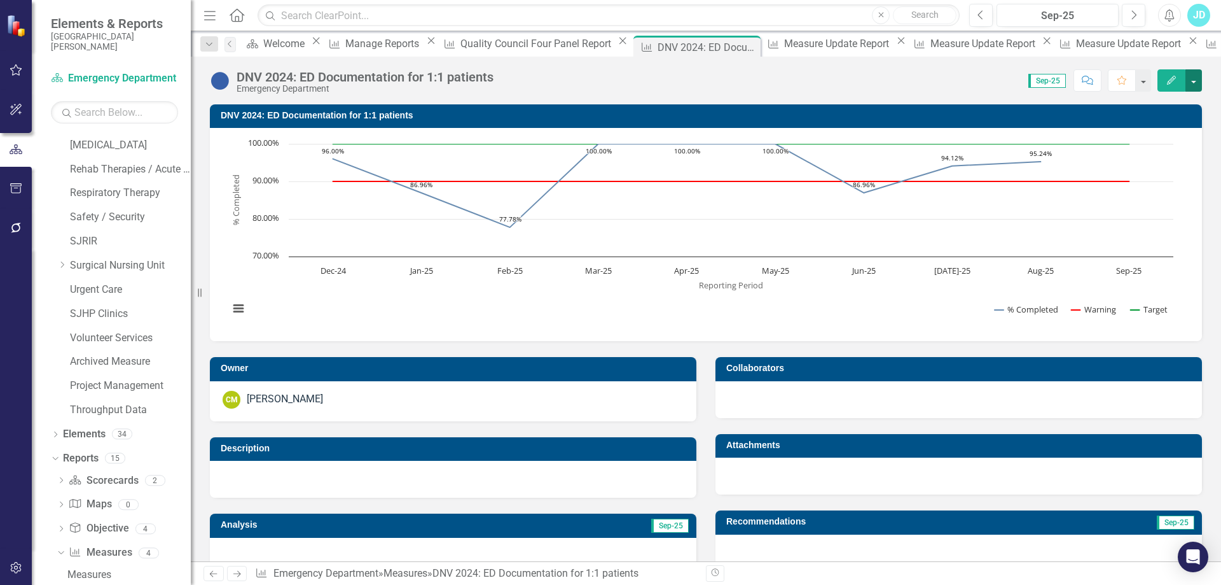
click at [1193, 85] on button "button" at bounding box center [1194, 80] width 17 height 22
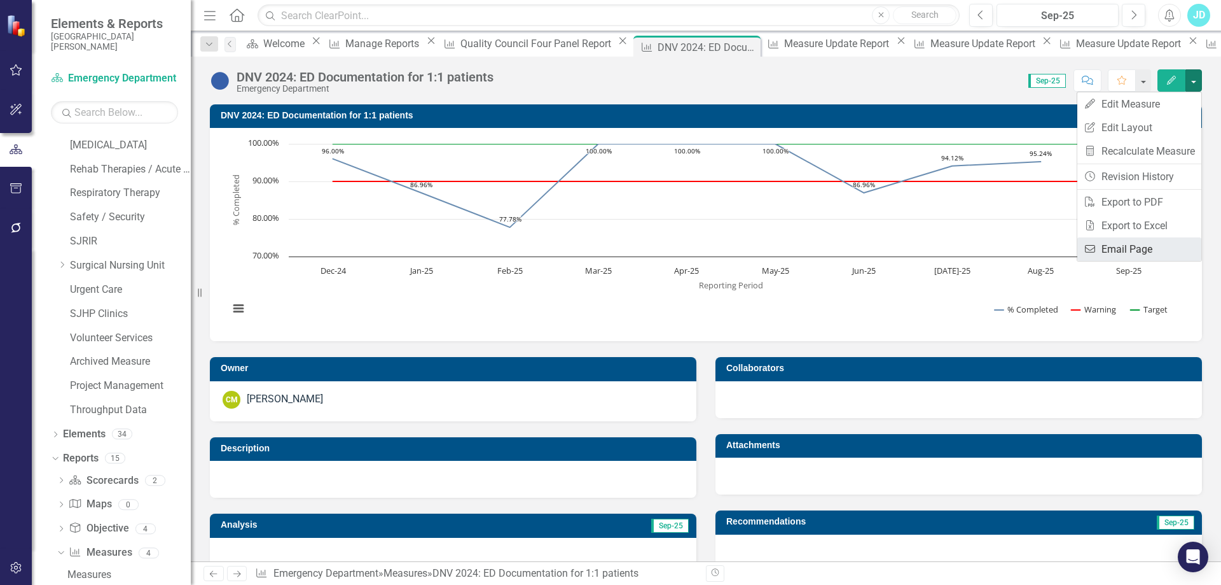
click at [1171, 251] on link "Email Email Page" at bounding box center [1140, 249] width 124 height 24
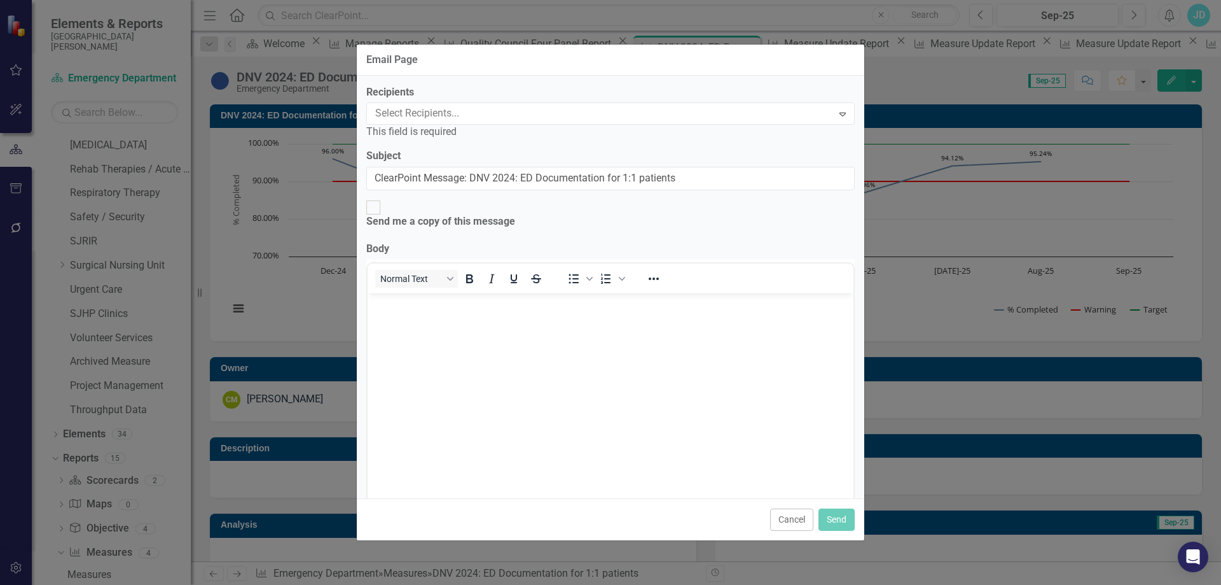
click at [485, 114] on div at bounding box center [601, 113] width 462 height 17
type input "montoy"
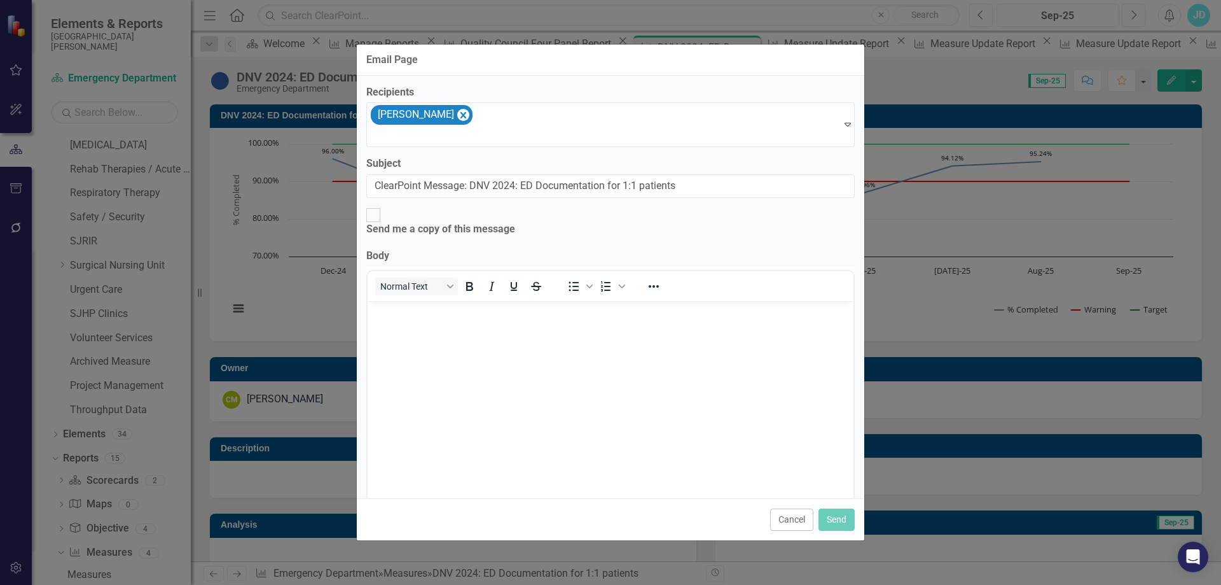
click at [443, 344] on body "Rich Text Area. Press ALT-0 for help." at bounding box center [611, 396] width 486 height 191
click at [837, 514] on button "Send" at bounding box center [837, 519] width 36 height 22
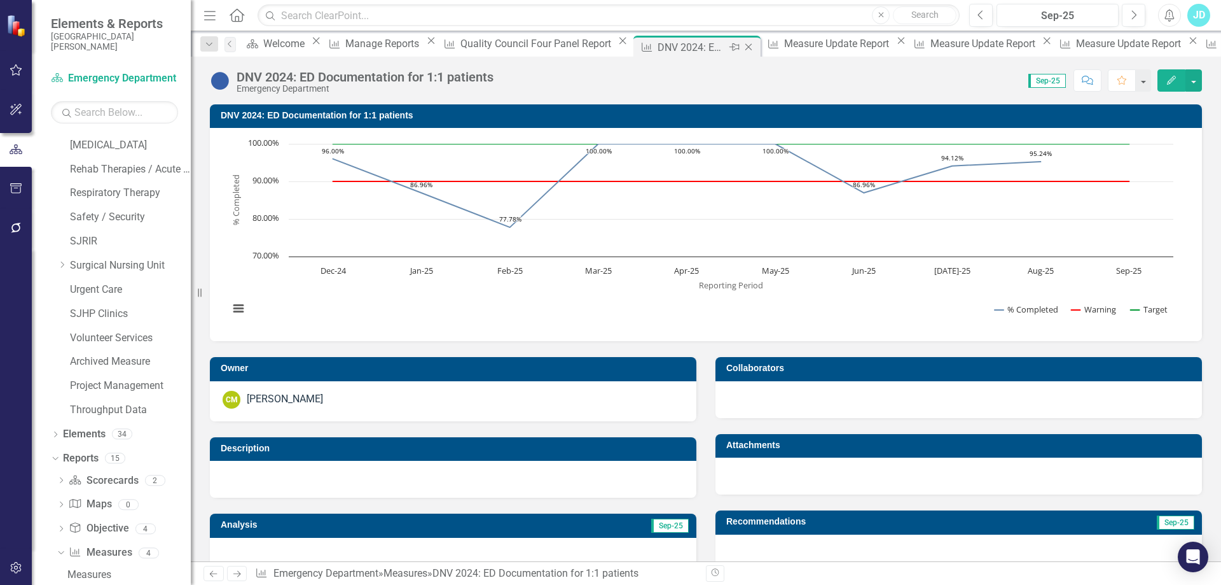
click at [746, 48] on icon at bounding box center [749, 47] width 7 height 7
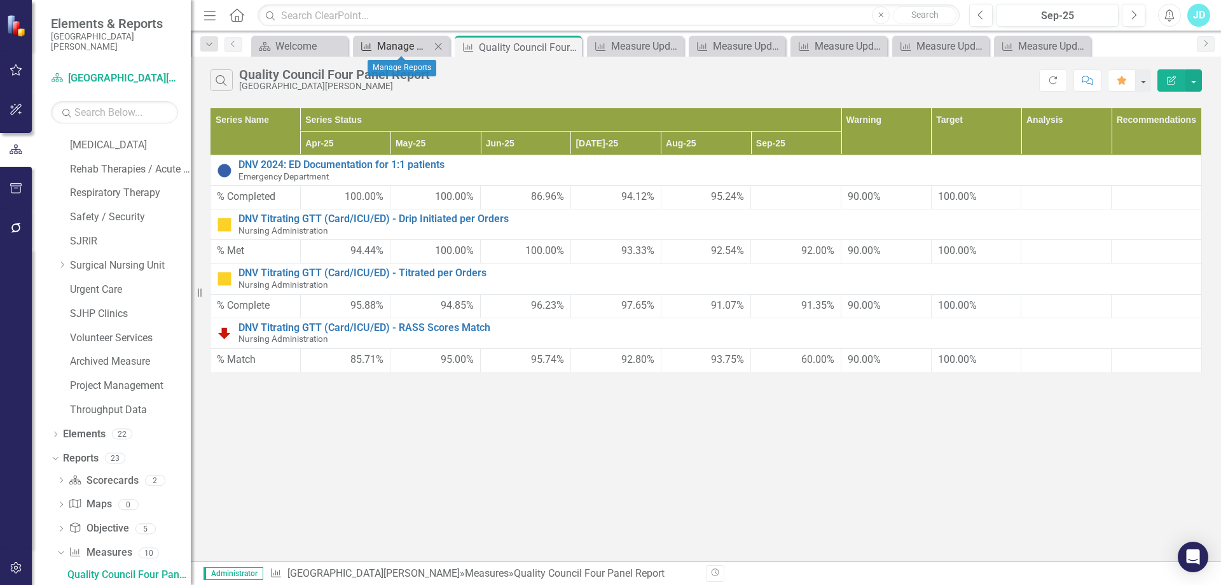
click at [394, 52] on div "Manage Reports" at bounding box center [403, 46] width 53 height 16
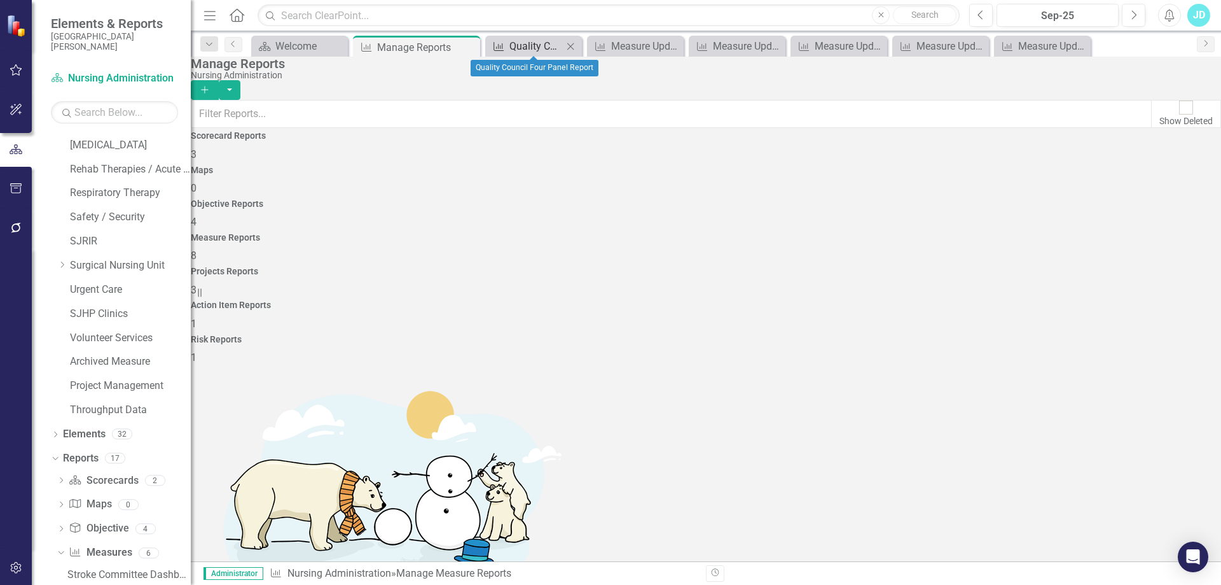
click at [524, 48] on div "Quality Council Four Panel Report" at bounding box center [536, 46] width 53 height 16
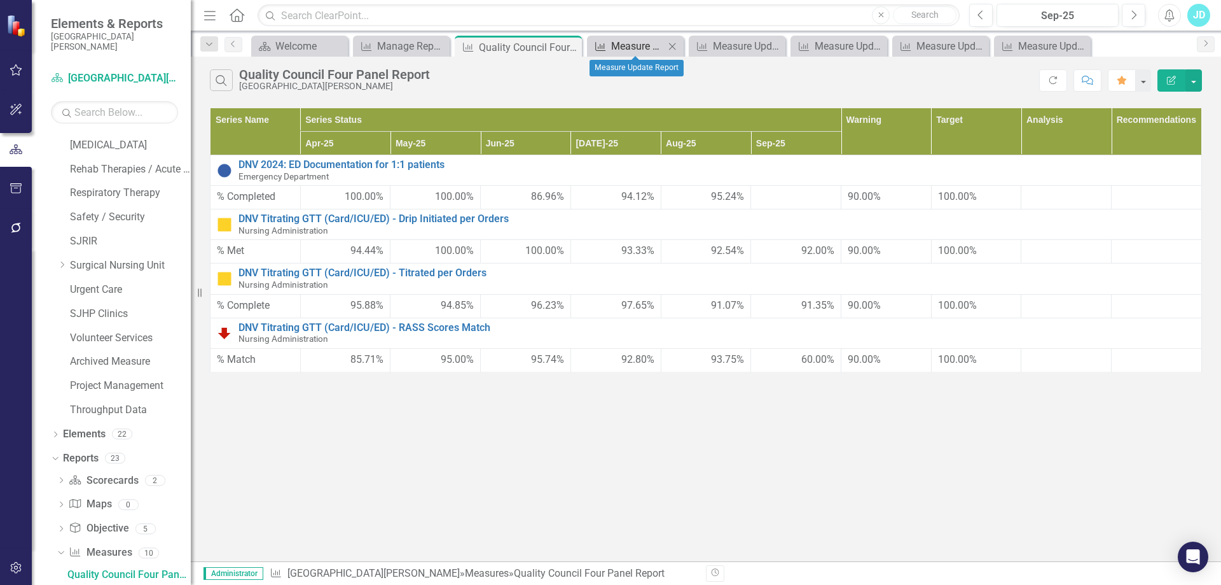
click at [639, 42] on div "Measure Update Report" at bounding box center [637, 46] width 53 height 16
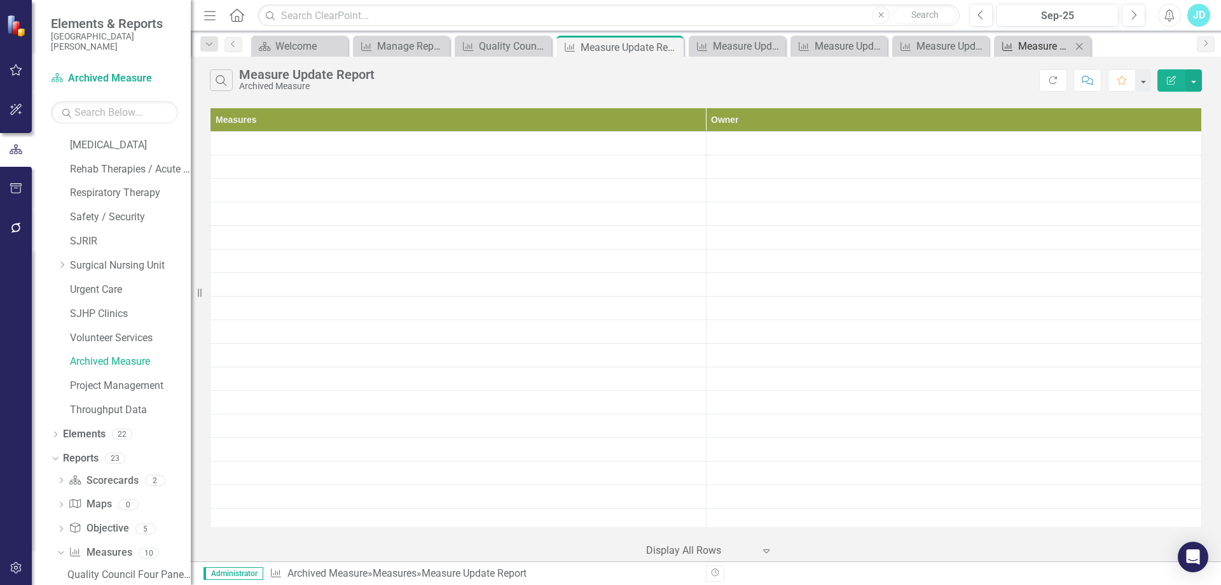
click at [1039, 46] on div "Measure Update Report" at bounding box center [1045, 46] width 53 height 16
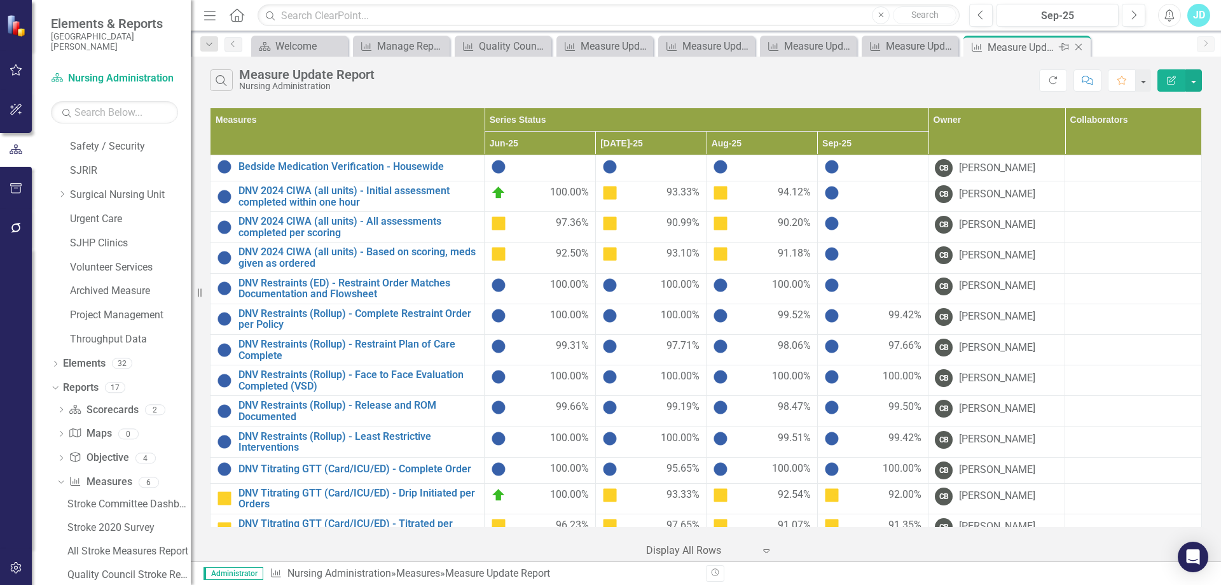
scroll to position [1104, 0]
click at [55, 340] on icon "Dropdown" at bounding box center [55, 341] width 9 height 7
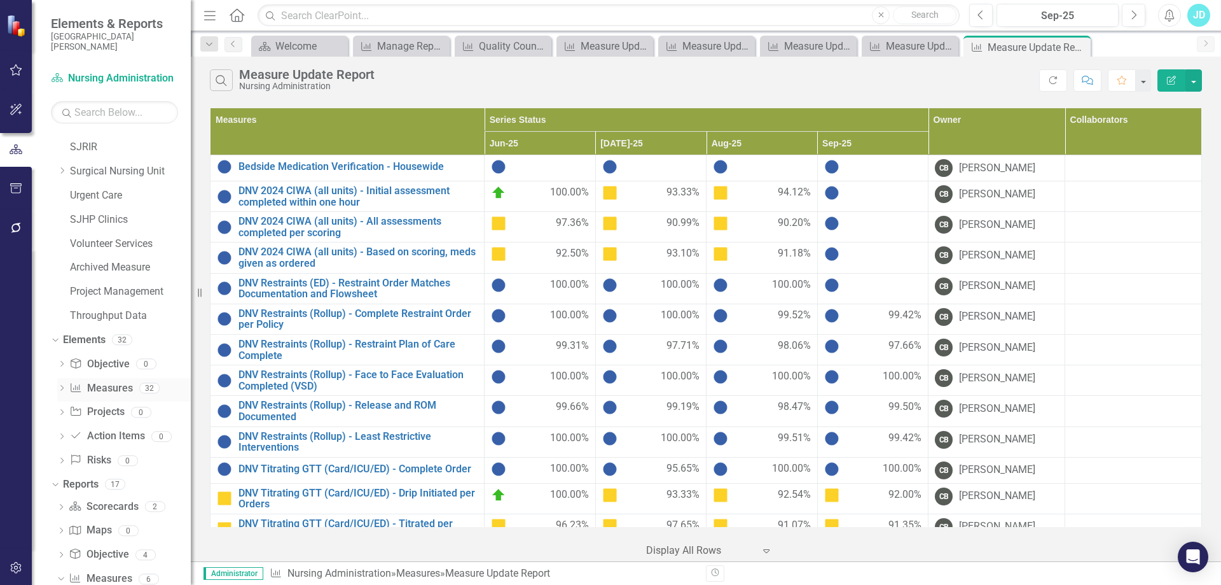
click at [102, 392] on link "Measure Measures" at bounding box center [100, 388] width 63 height 15
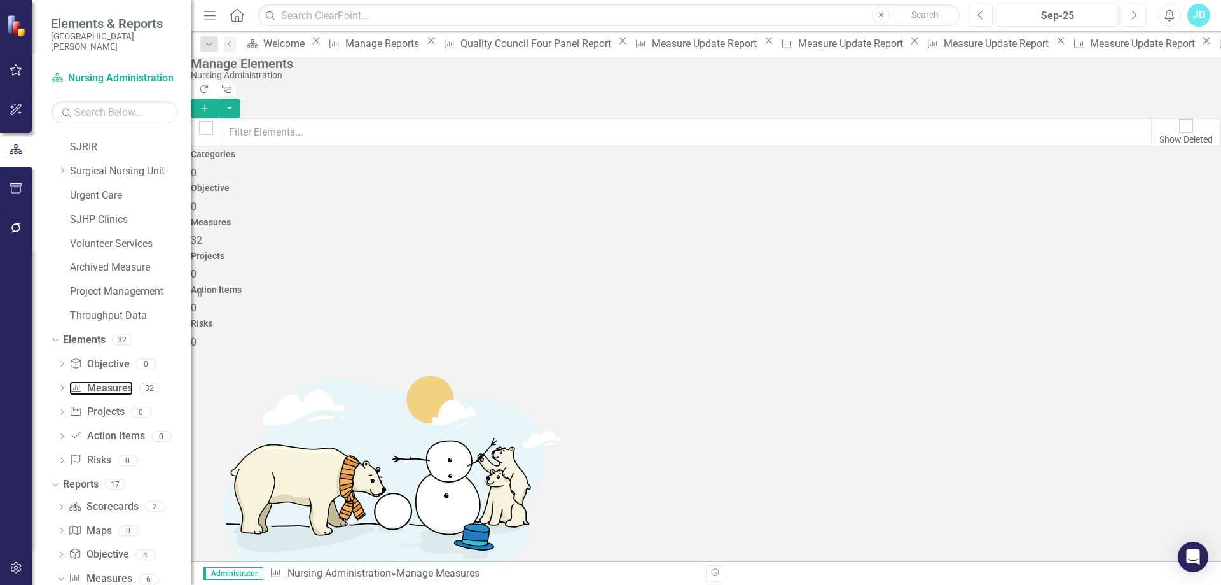
scroll to position [509, 0]
click at [1139, 408] on link "Copy Duplicate Measure" at bounding box center [1135, 406] width 115 height 24
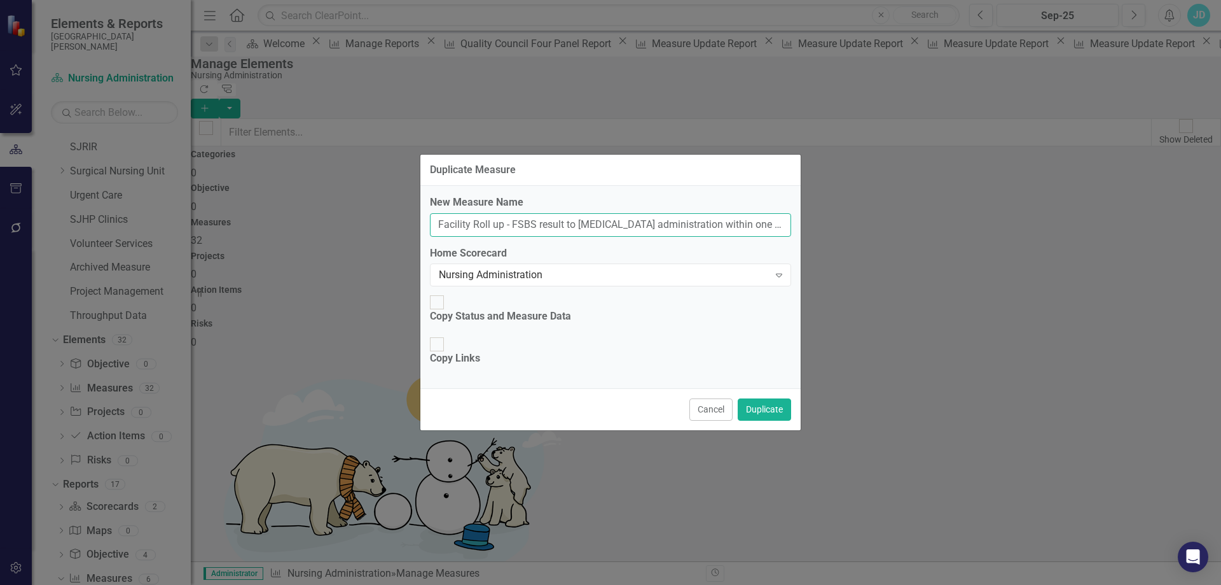
drag, startPoint x: 440, startPoint y: 241, endPoint x: 926, endPoint y: 240, distance: 486.0
click at [926, 240] on div "Duplicate Measure New Measure Name Facility Roll up - FSBS result to insulin ad…" at bounding box center [610, 292] width 1221 height 585
type input "DNV 2025: PPD Placement"
click at [784, 398] on button "Duplicate" at bounding box center [764, 409] width 53 height 22
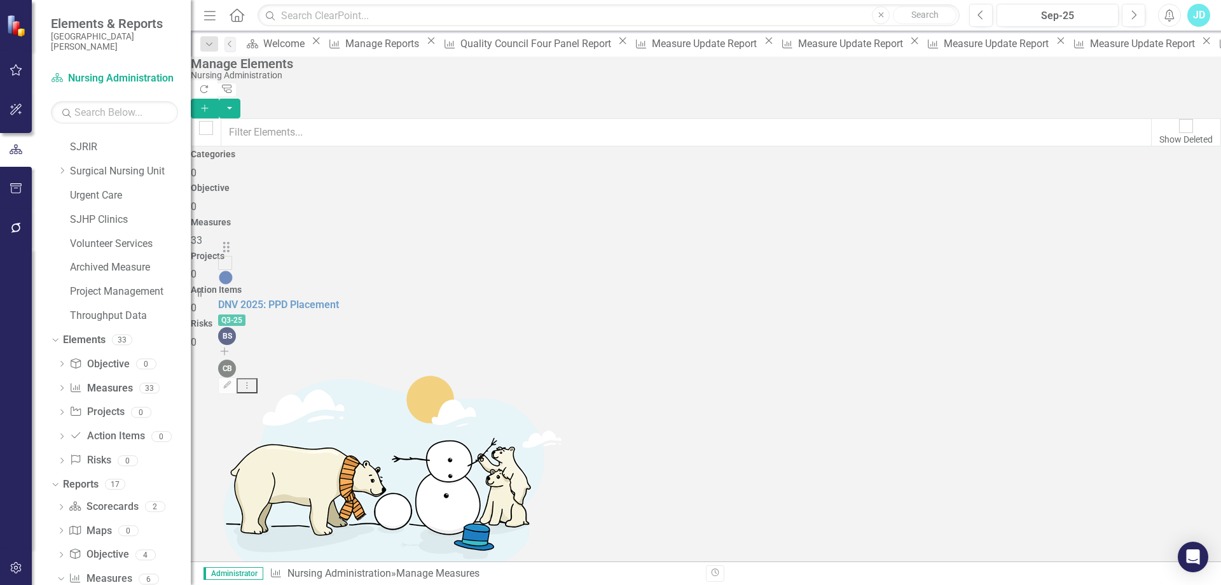
scroll to position [0, 0]
drag, startPoint x: 226, startPoint y: 426, endPoint x: 228, endPoint y: 282, distance: 143.8
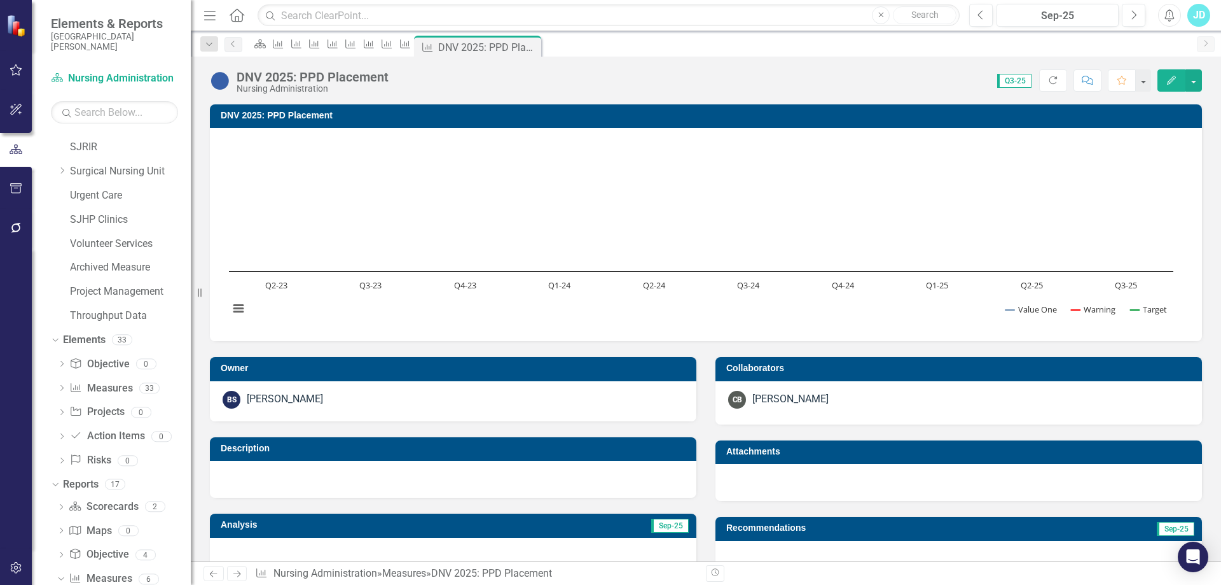
click at [281, 401] on div "Brandie Scott" at bounding box center [285, 399] width 76 height 15
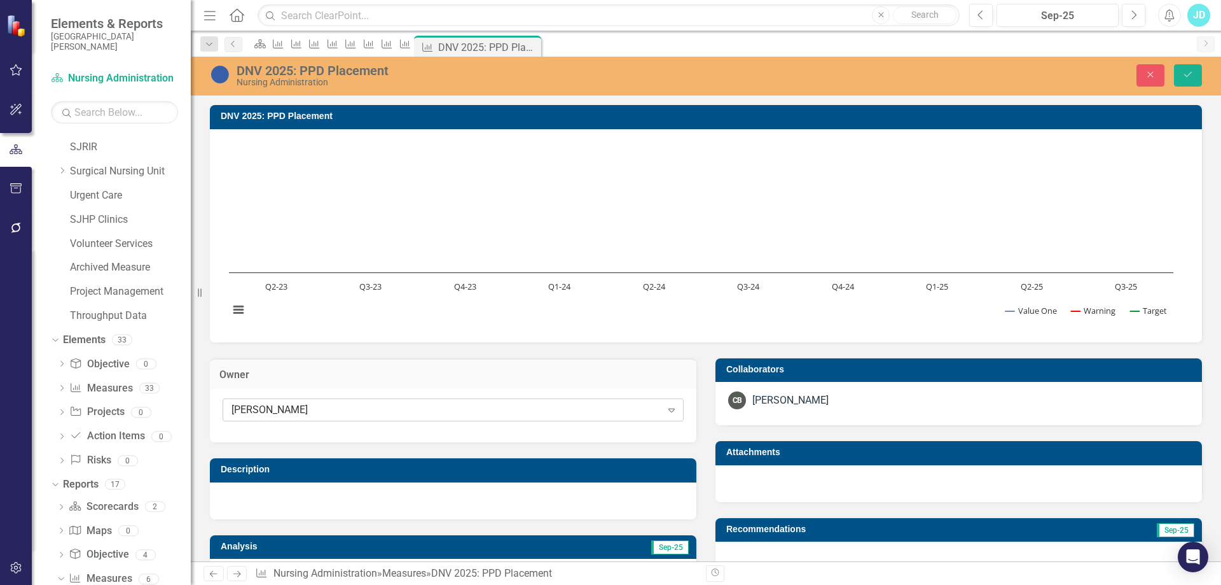
click at [281, 410] on div "Brandie Scott" at bounding box center [447, 410] width 430 height 15
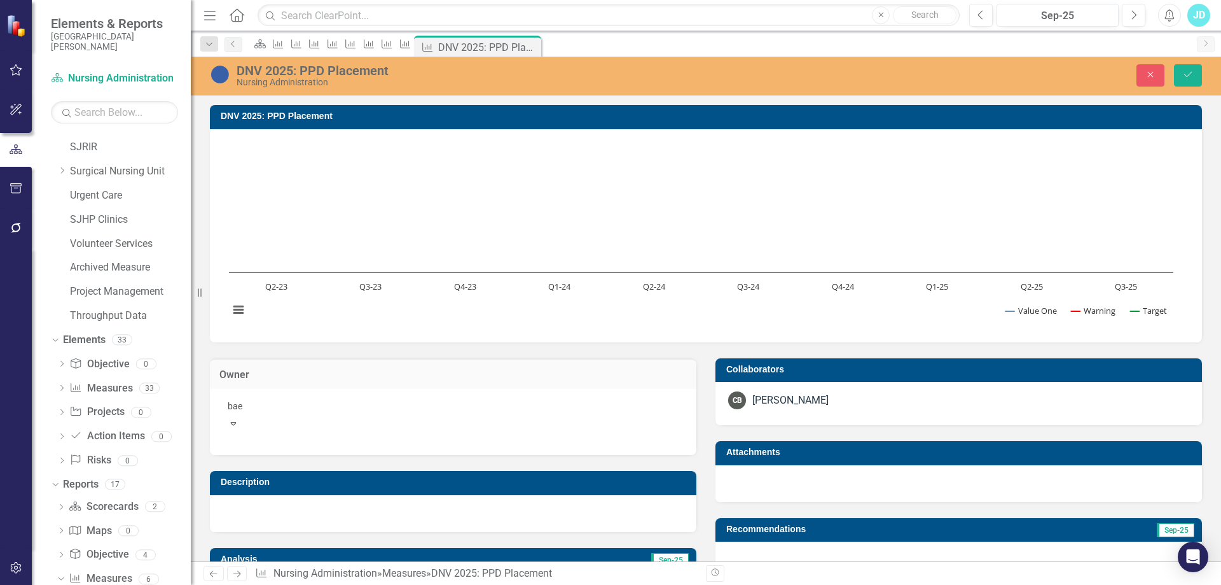
type input "baez"
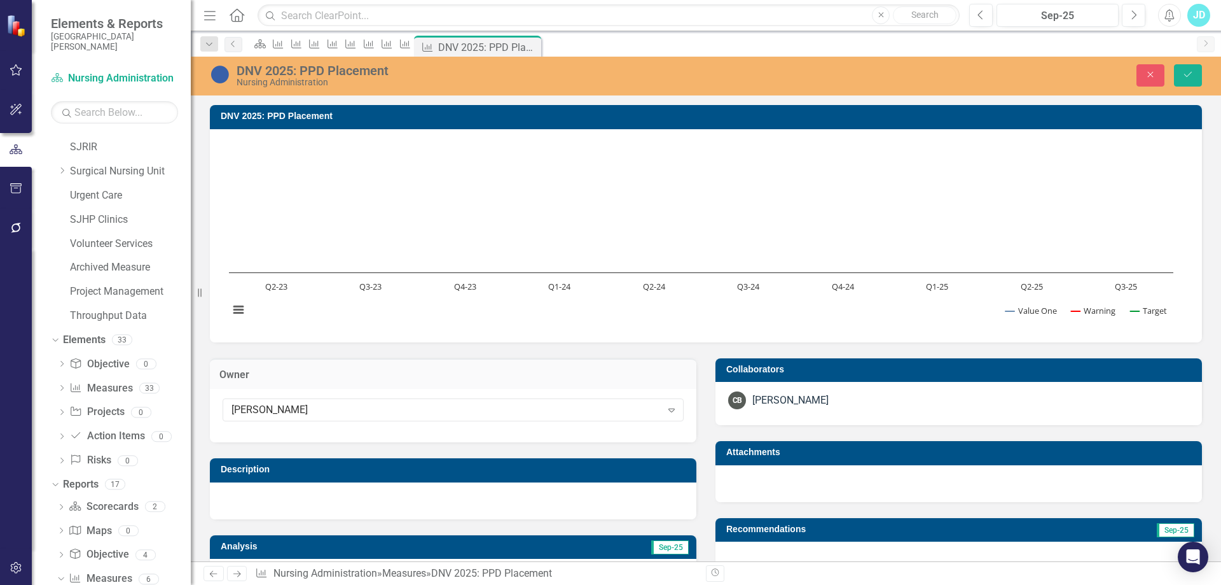
click at [764, 398] on div "[PERSON_NAME]" at bounding box center [791, 400] width 76 height 15
click at [765, 398] on div "[PERSON_NAME]" at bounding box center [791, 400] width 76 height 15
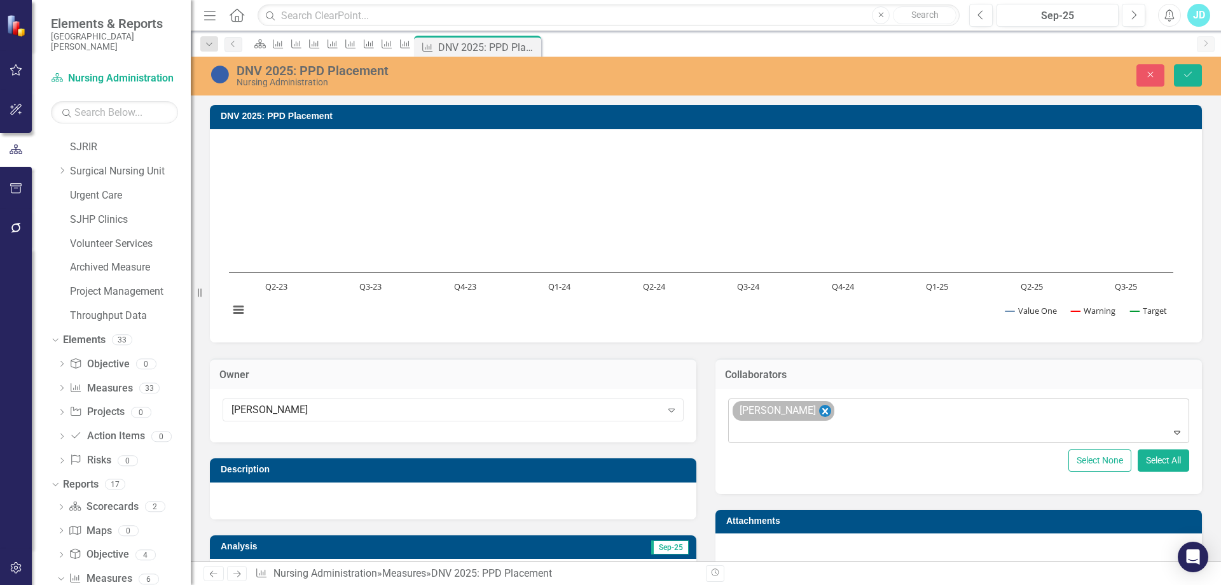
click at [819, 410] on icon "Remove Cindy Baez" at bounding box center [825, 411] width 12 height 16
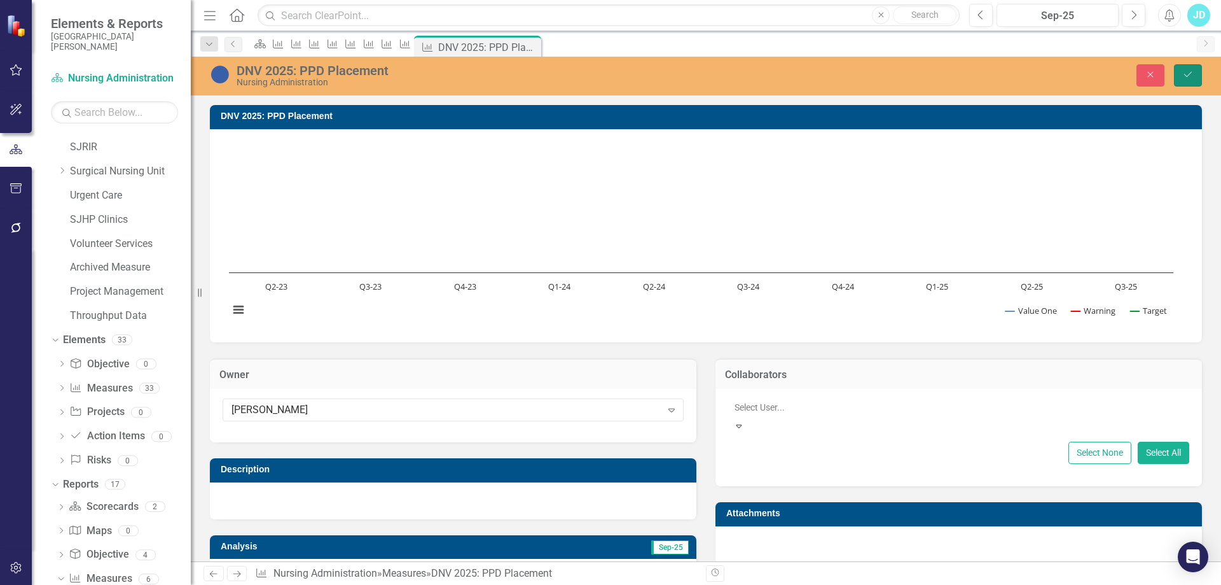
click at [1197, 79] on button "Save" at bounding box center [1188, 75] width 28 height 22
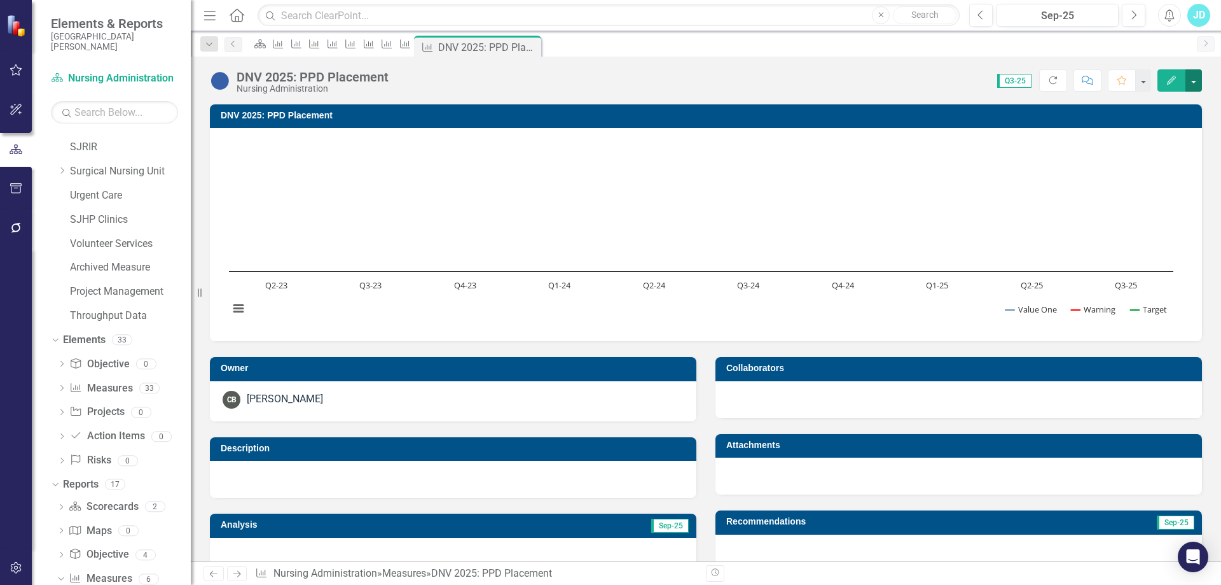
click at [1195, 83] on button "button" at bounding box center [1194, 80] width 17 height 22
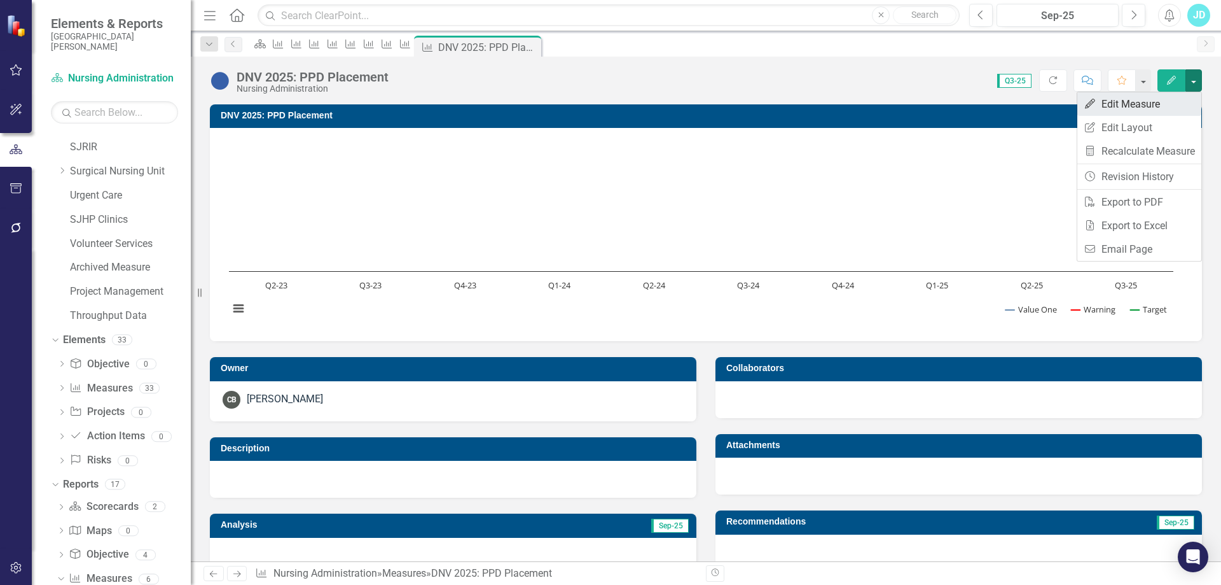
click at [1167, 113] on link "Edit Edit Measure" at bounding box center [1140, 104] width 124 height 24
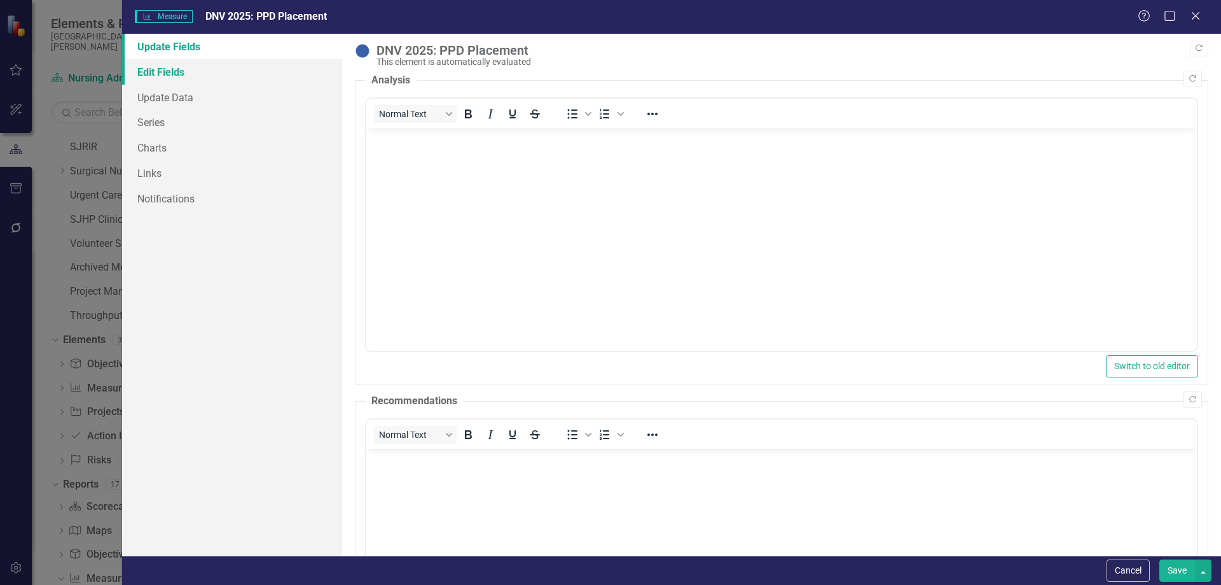
click at [158, 73] on link "Edit Fields" at bounding box center [232, 71] width 220 height 25
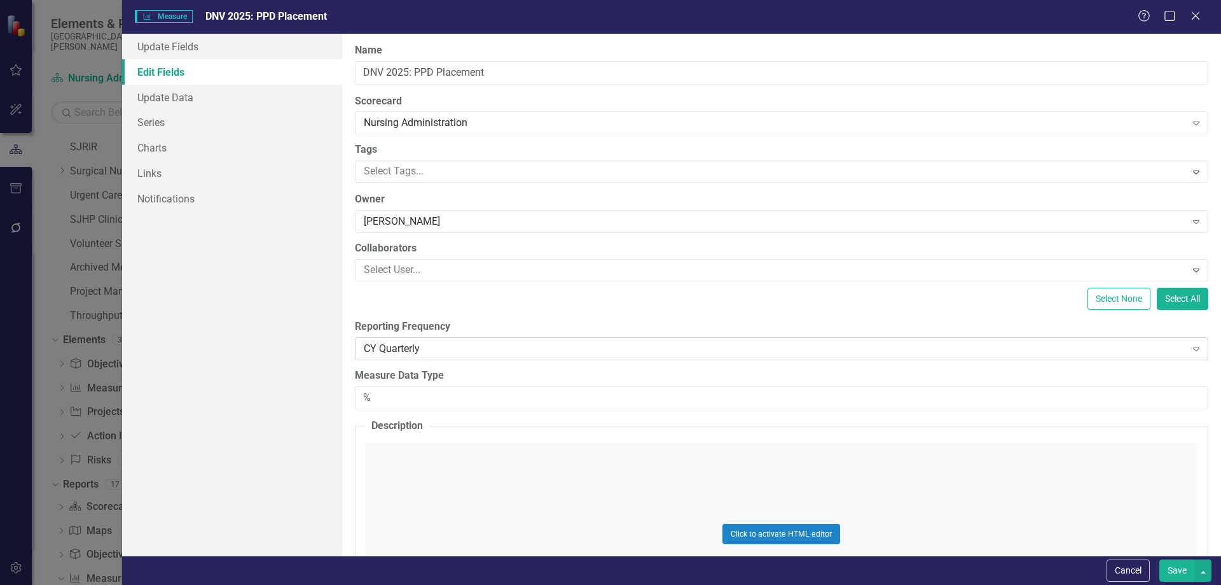
click at [433, 357] on div "CY Quarterly Expand" at bounding box center [782, 348] width 854 height 23
click at [1180, 565] on button "Save" at bounding box center [1178, 570] width 36 height 22
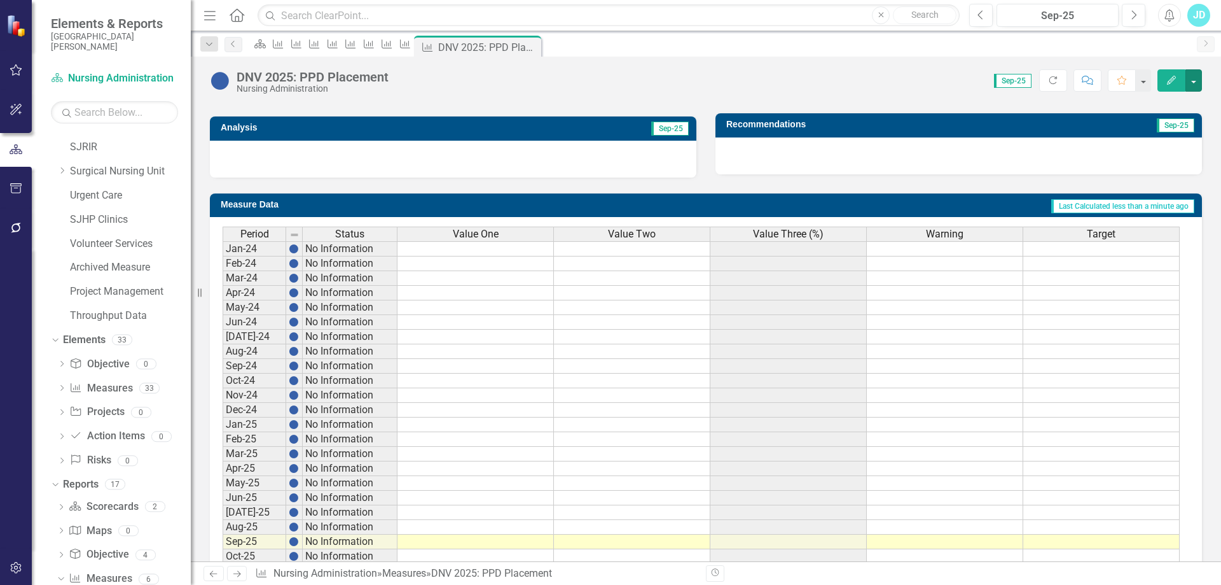
scroll to position [461, 0]
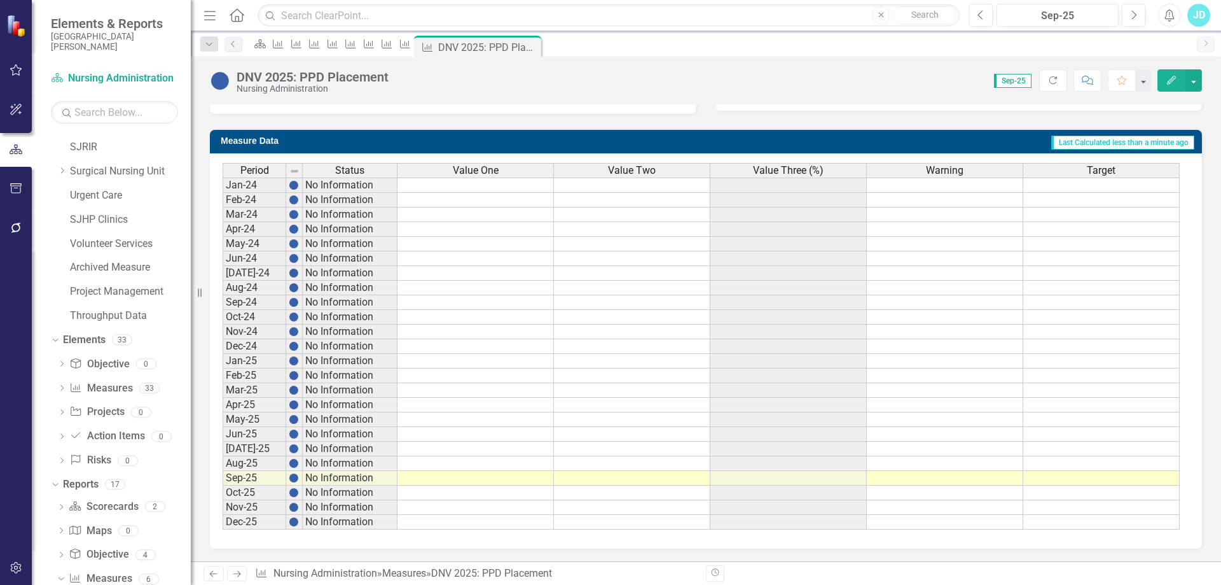
click at [758, 167] on span "Value Three (%)" at bounding box center [788, 170] width 71 height 11
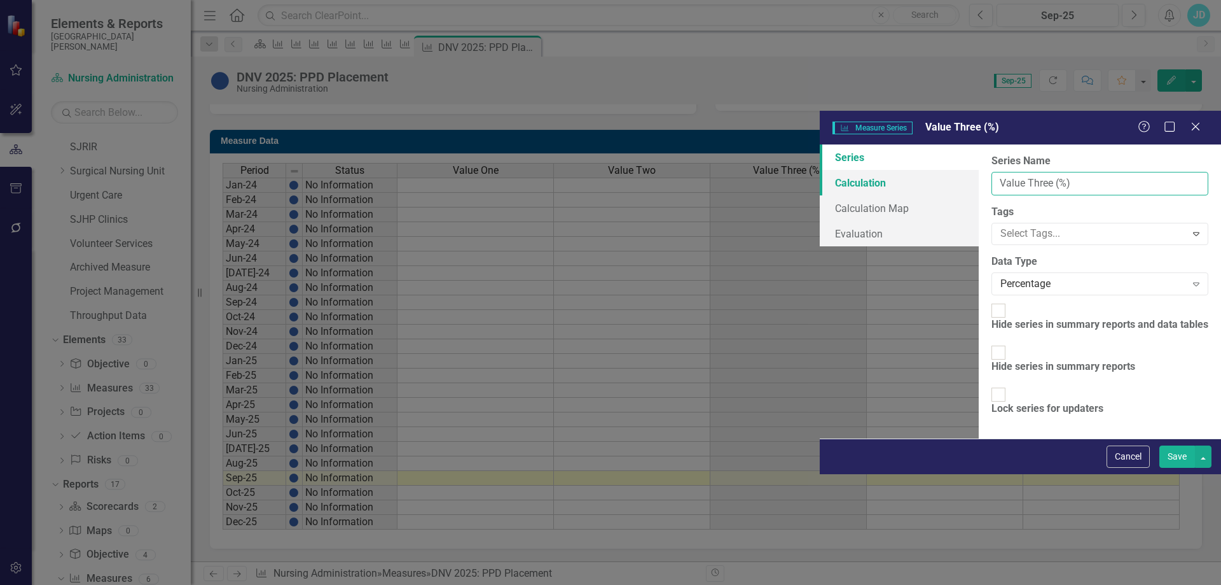
drag, startPoint x: 560, startPoint y: 68, endPoint x: 429, endPoint y: 68, distance: 131.7
click at [820, 144] on div "Series Calculation Calculation Map Evaluation From this page, you can edit the …" at bounding box center [1020, 290] width 401 height 293
type input "% PPD reading within 48-72 hours"
click at [820, 170] on link "Calculation" at bounding box center [899, 182] width 159 height 25
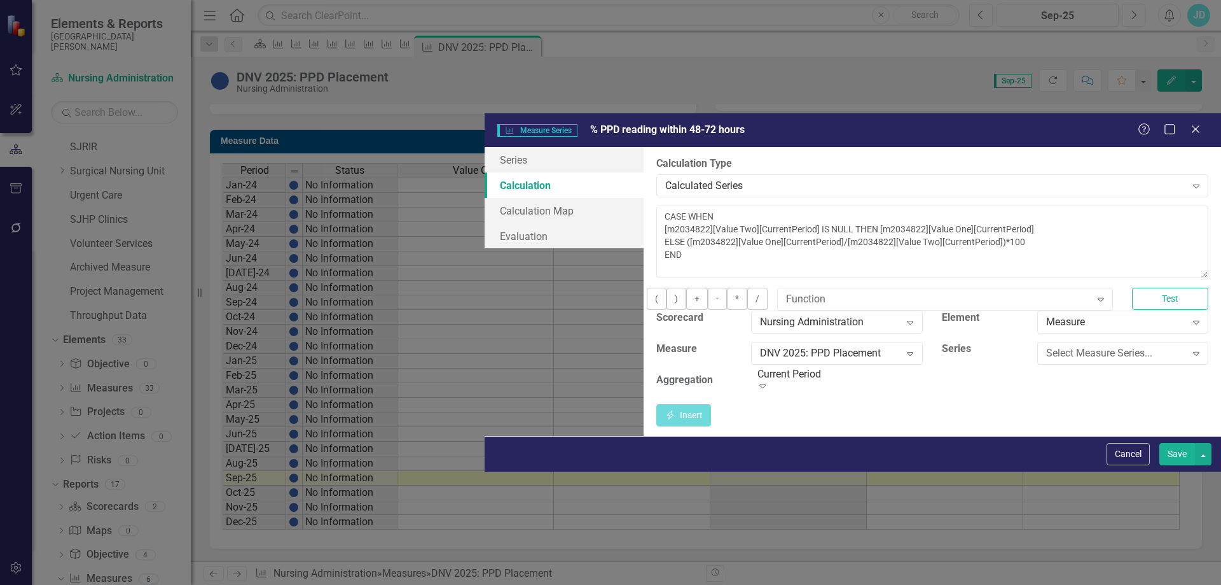
click at [1165, 465] on button "Save" at bounding box center [1178, 454] width 36 height 22
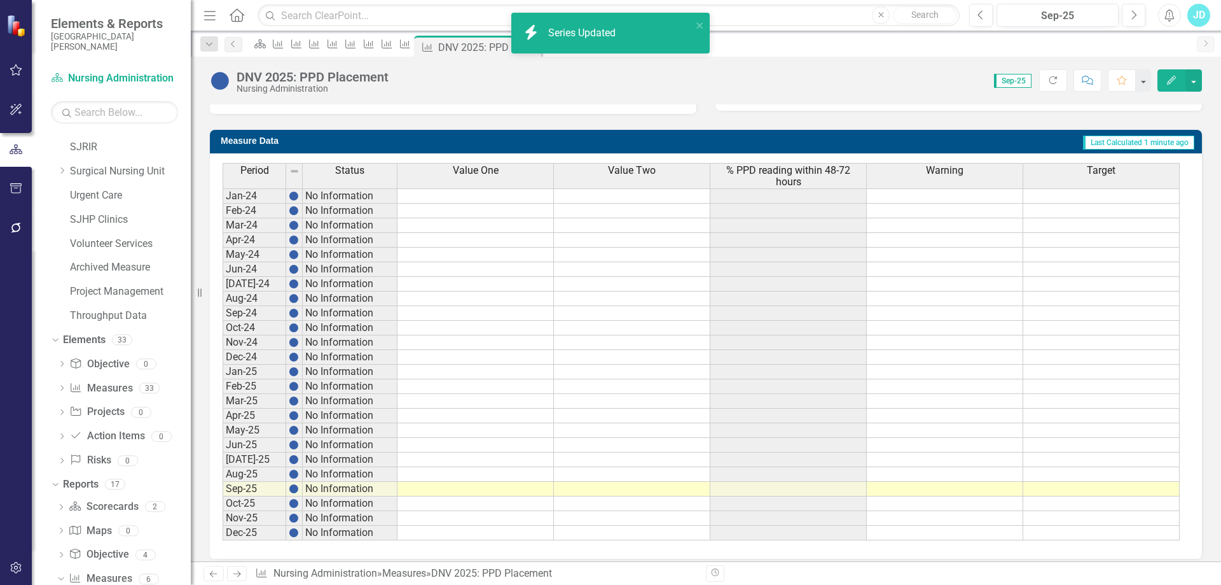
click at [650, 171] on span "Value Two" at bounding box center [632, 170] width 48 height 11
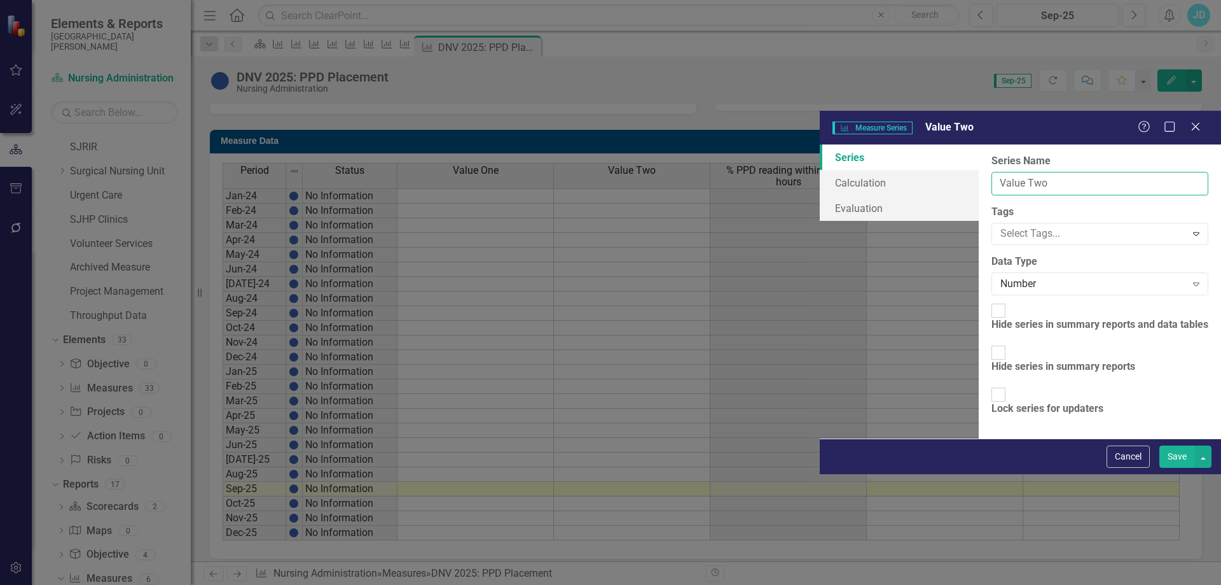
drag, startPoint x: 553, startPoint y: 78, endPoint x: 450, endPoint y: 78, distance: 103.7
click at [979, 144] on div "From this page, you can edit the name, type, and visibility options of your ser…" at bounding box center [1100, 290] width 242 height 293
type input "# of opportunities"
click at [979, 332] on div "From this page, you can edit the name, type, and visibility options of your ser…" at bounding box center [1100, 290] width 242 height 293
click at [1175, 468] on button "Save" at bounding box center [1178, 456] width 36 height 22
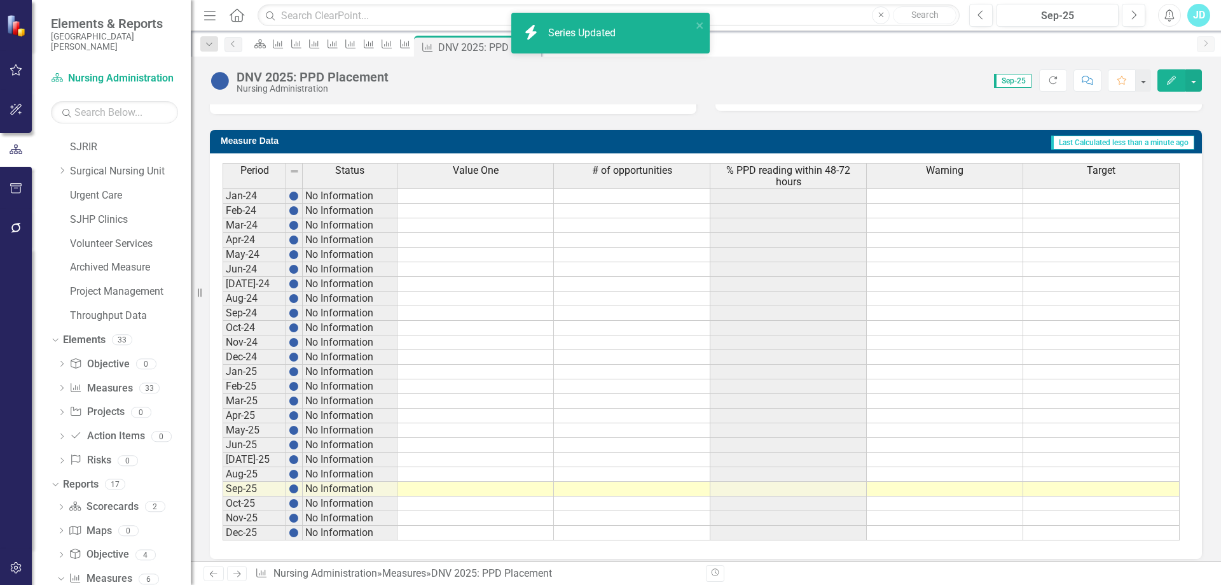
click at [473, 174] on span "Value One" at bounding box center [476, 170] width 46 height 11
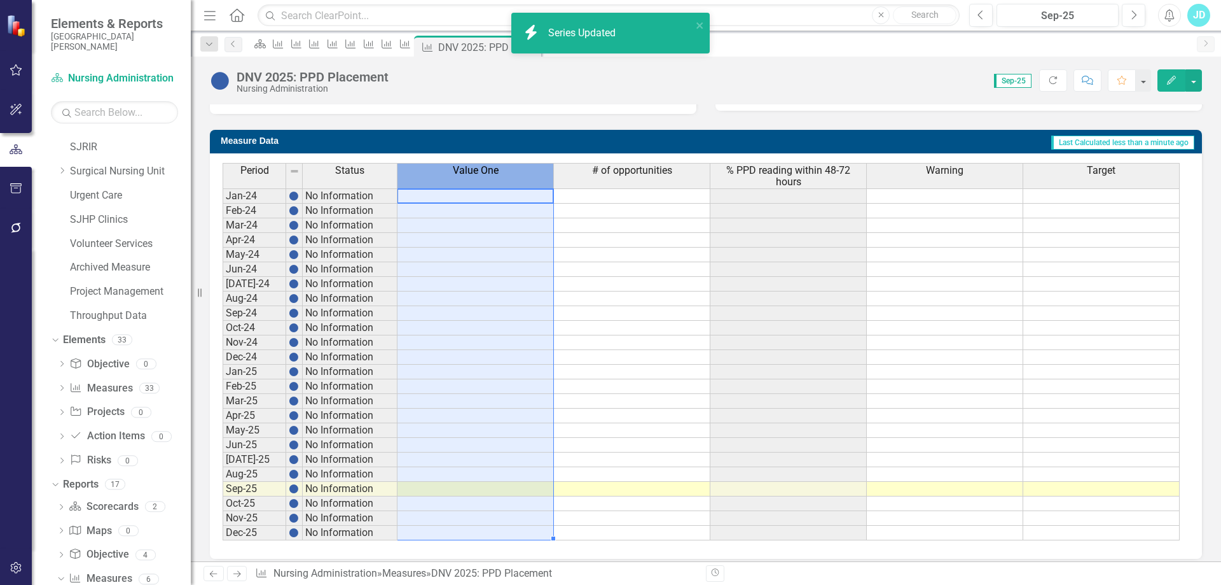
click at [474, 174] on span "Value One" at bounding box center [476, 170] width 46 height 11
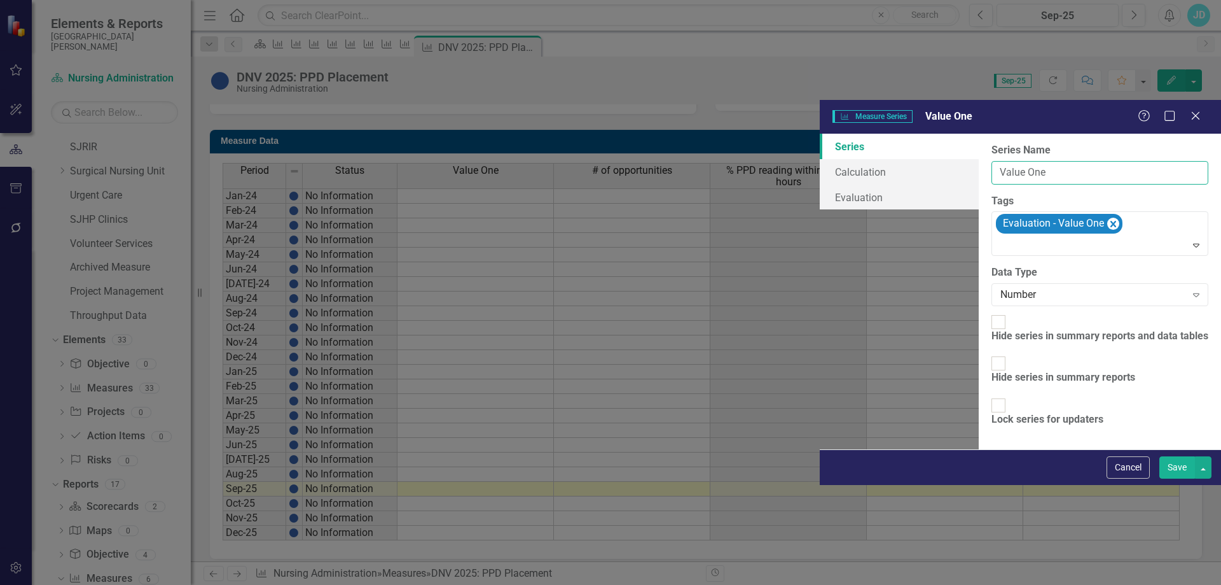
drag, startPoint x: 533, startPoint y: 75, endPoint x: 448, endPoint y: 77, distance: 84.6
click at [979, 134] on div "From this page, you can edit the name, type, and visibility options of your ser…" at bounding box center [1100, 292] width 242 height 316
click at [1108, 216] on icon "Remove [object Object]" at bounding box center [1114, 224] width 12 height 16
type input "# read within timeframe"
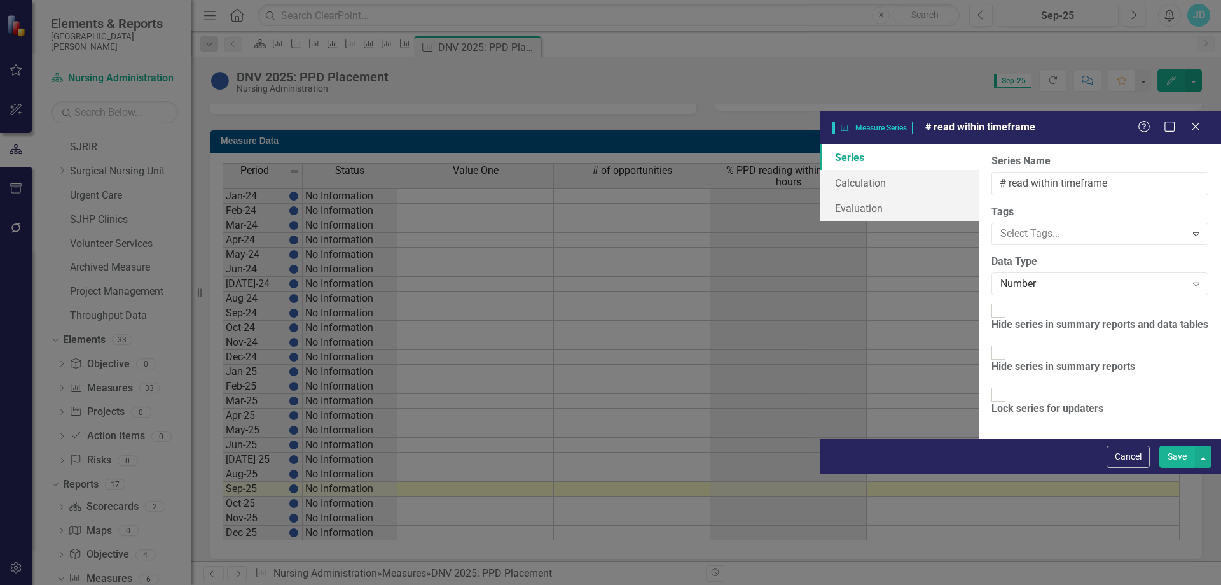
click at [1170, 468] on button "Save" at bounding box center [1178, 456] width 36 height 22
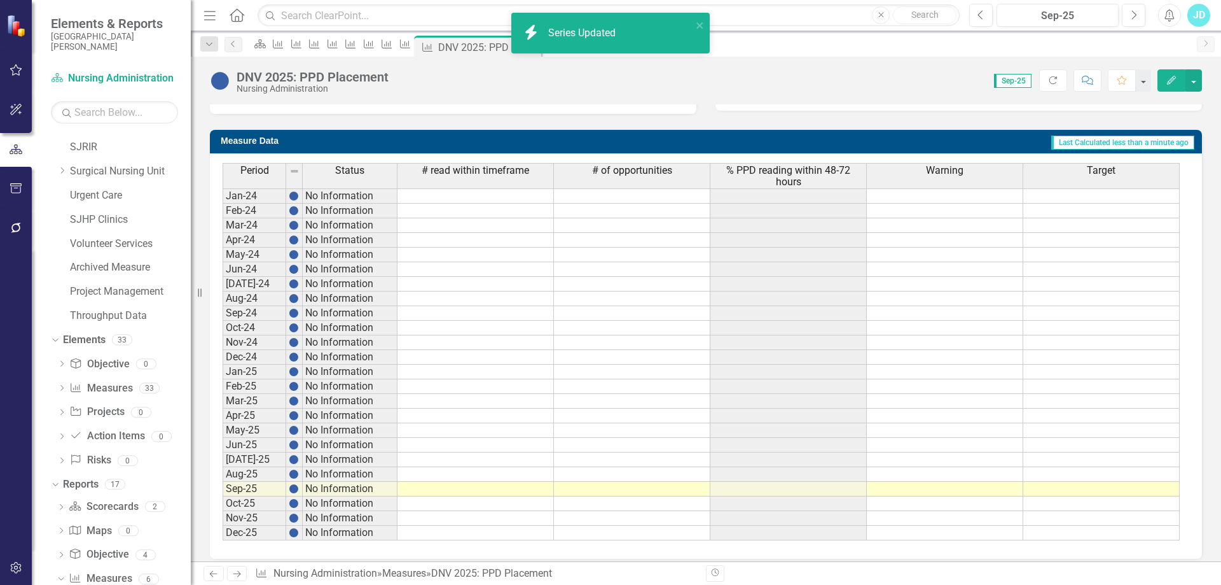
click at [768, 170] on span "% PPD reading within 48-72 hours" at bounding box center [788, 176] width 151 height 22
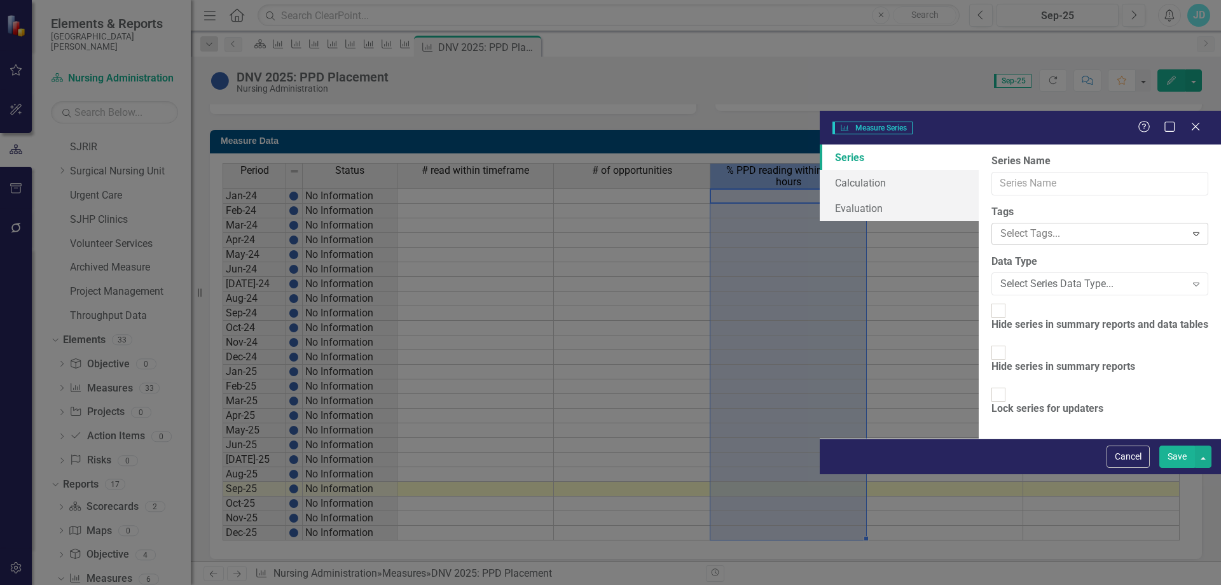
type input "% PPD reading within 48-72 hours"
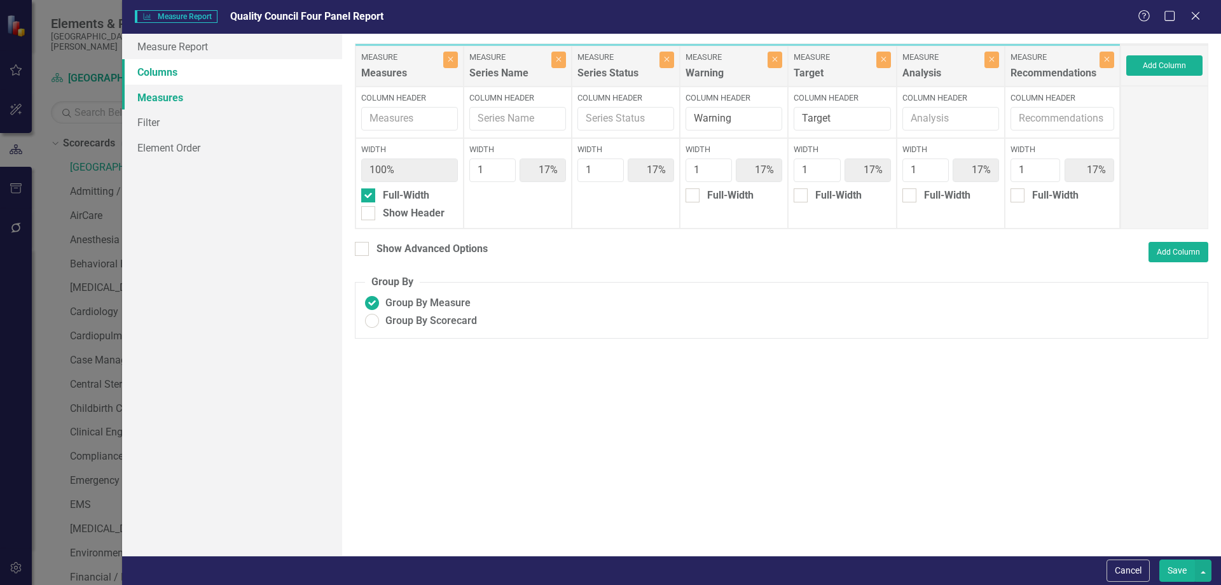
scroll to position [1130, 0]
click at [160, 102] on link "Measures" at bounding box center [232, 97] width 220 height 25
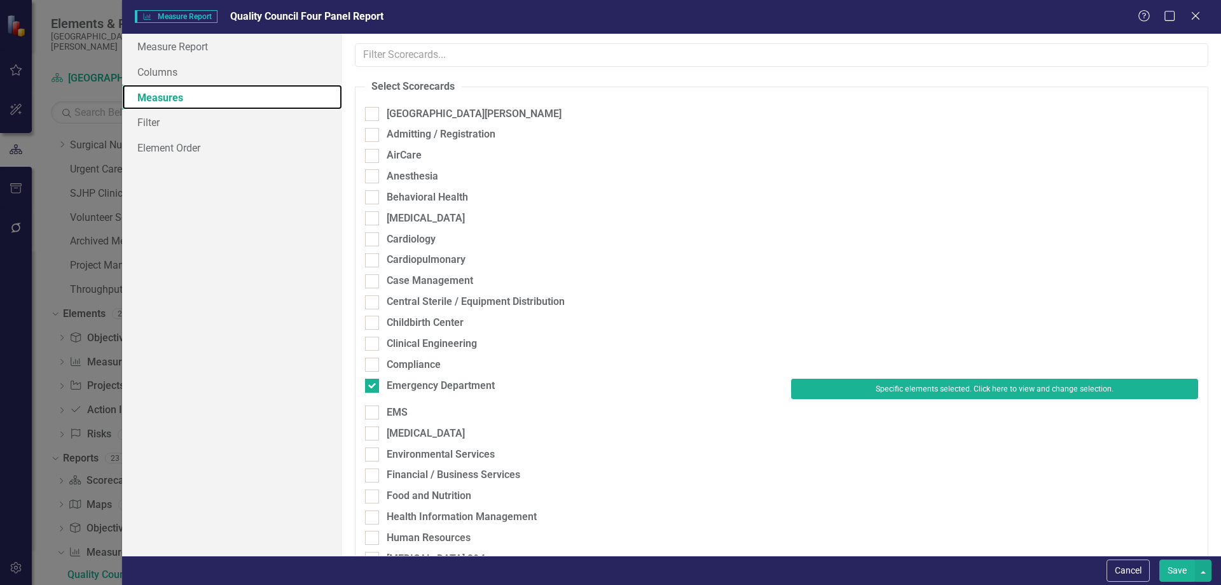
scroll to position [318, 0]
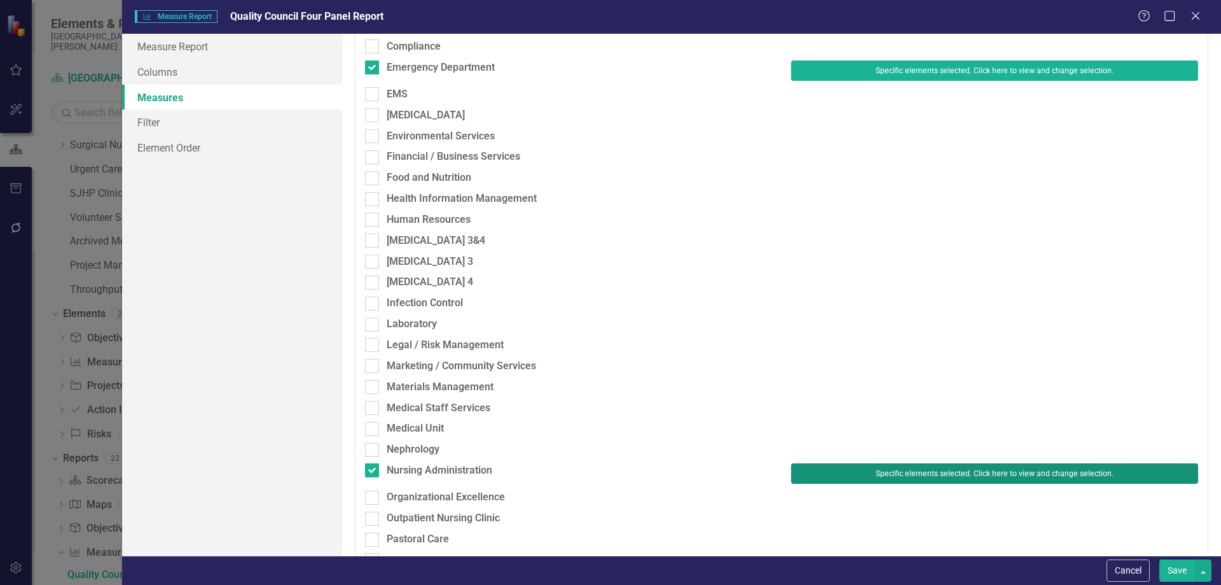
click at [995, 470] on button "Specific elements selected. Click here to view and change selection." at bounding box center [994, 473] width 407 height 20
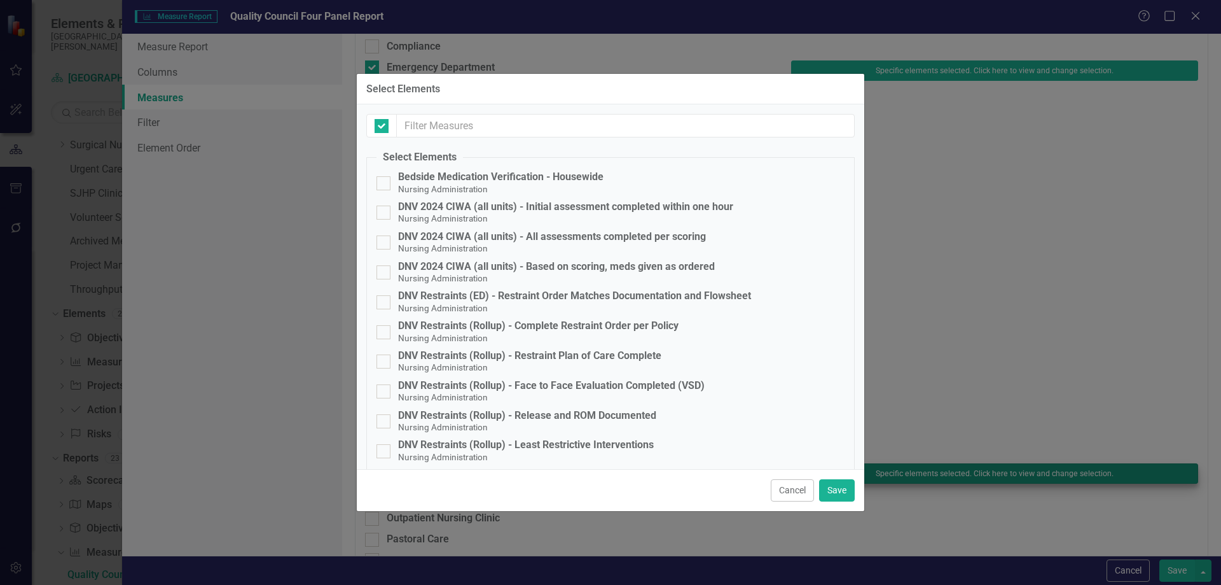
checkbox input "false"
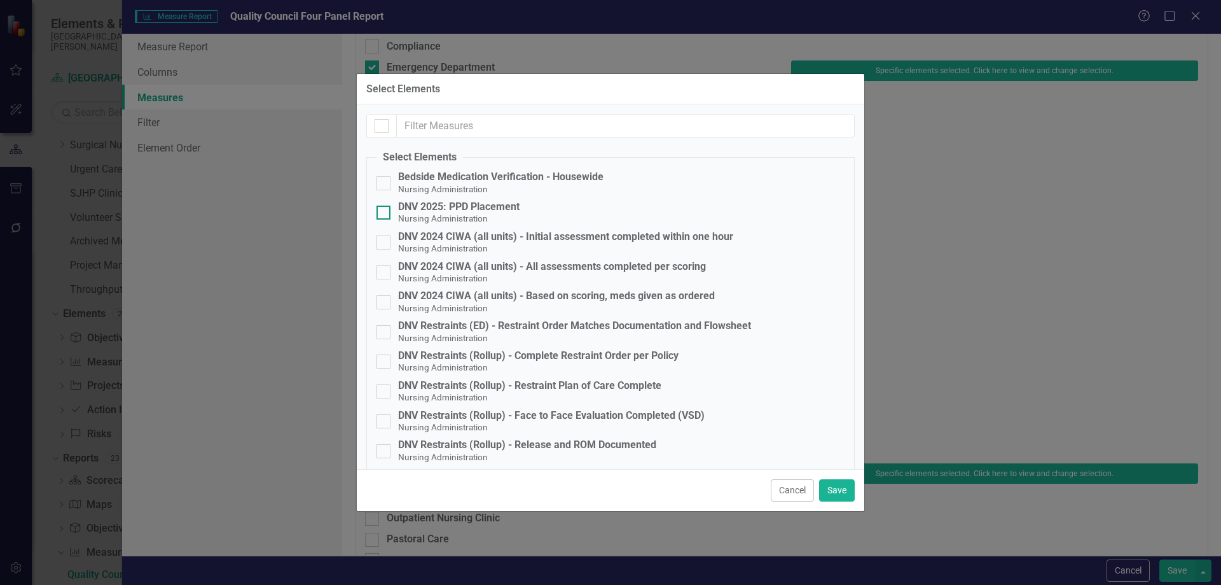
click at [385, 213] on div at bounding box center [384, 212] width 14 height 14
click at [385, 213] on input "DNV 2025: PPD Placement Nursing Administration" at bounding box center [381, 209] width 8 height 8
checkbox input "true"
click at [840, 486] on button "Save" at bounding box center [837, 490] width 36 height 22
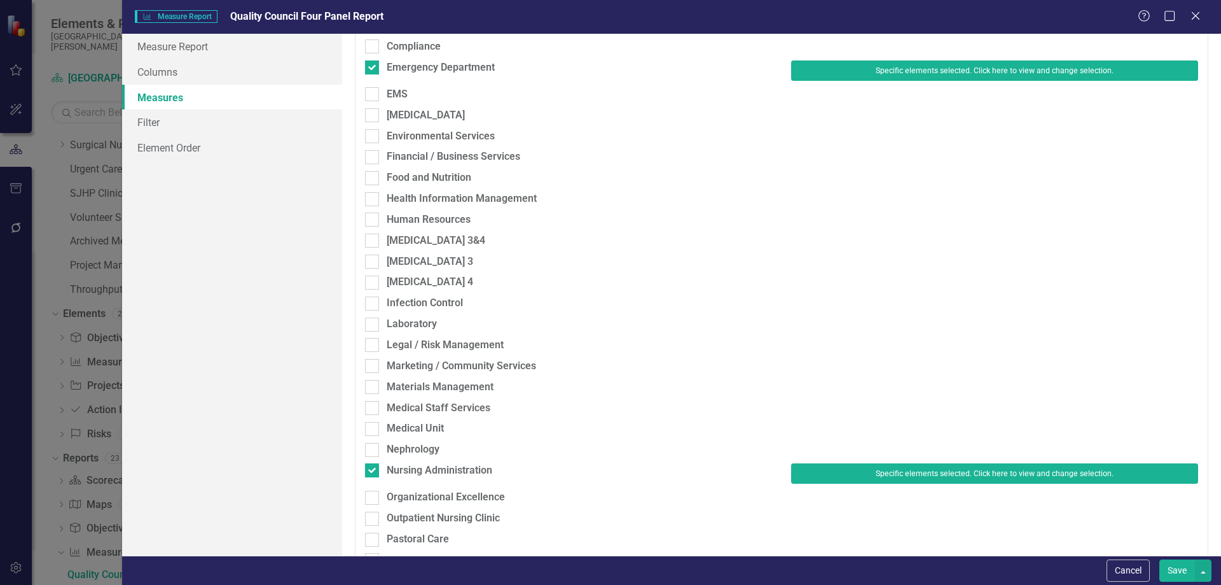
click at [1170, 572] on button "Save" at bounding box center [1178, 570] width 36 height 22
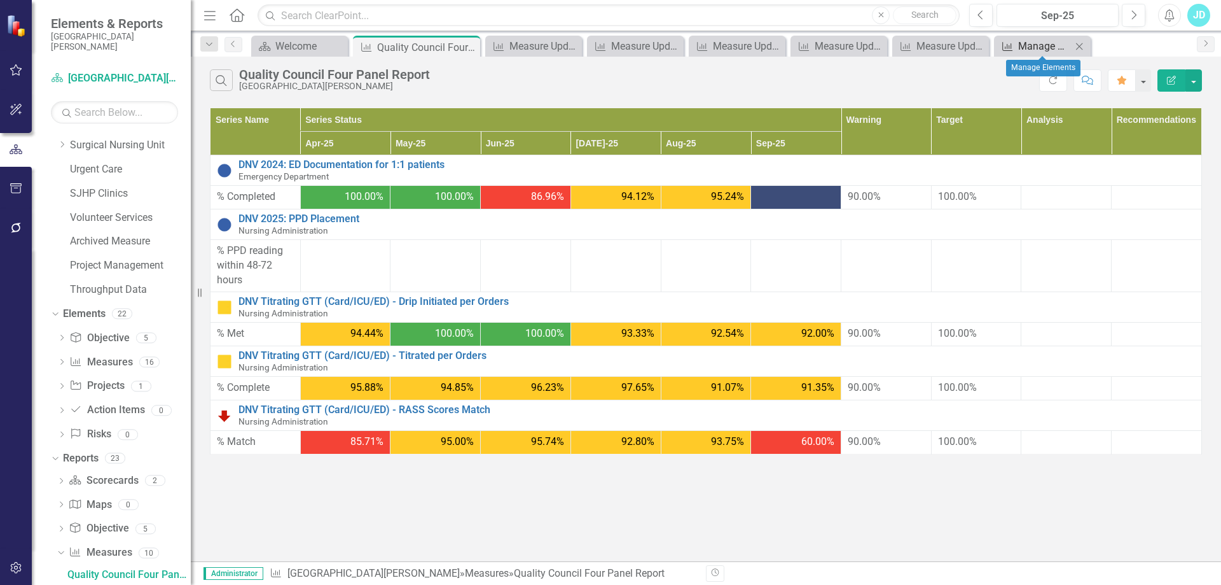
click at [1030, 48] on div "Manage Elements" at bounding box center [1045, 46] width 53 height 16
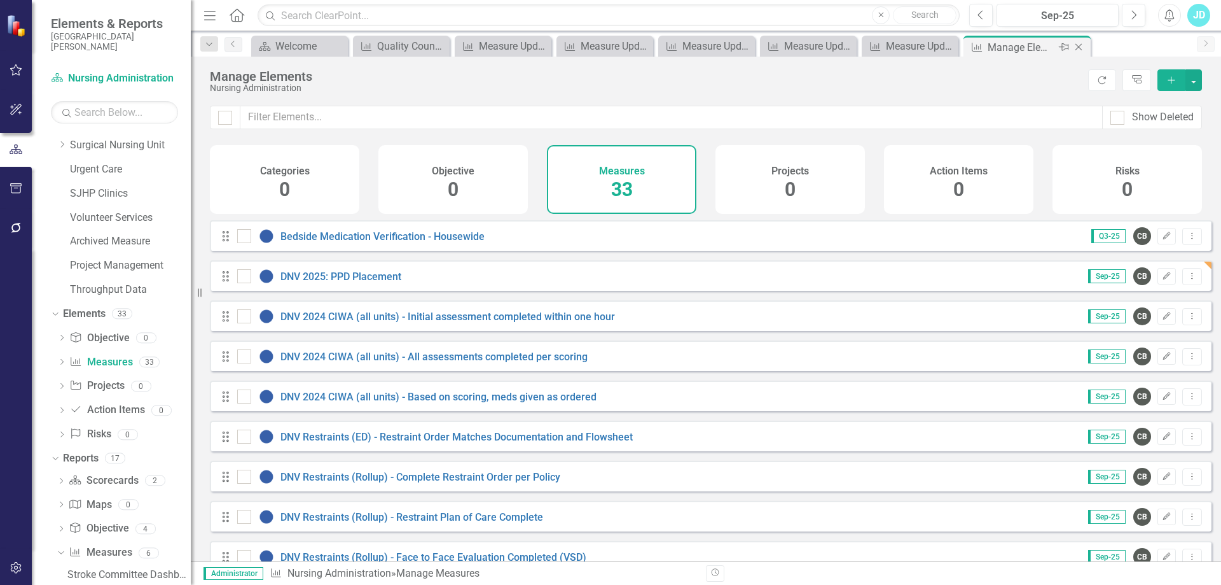
click at [1078, 48] on icon "Close" at bounding box center [1079, 47] width 13 height 10
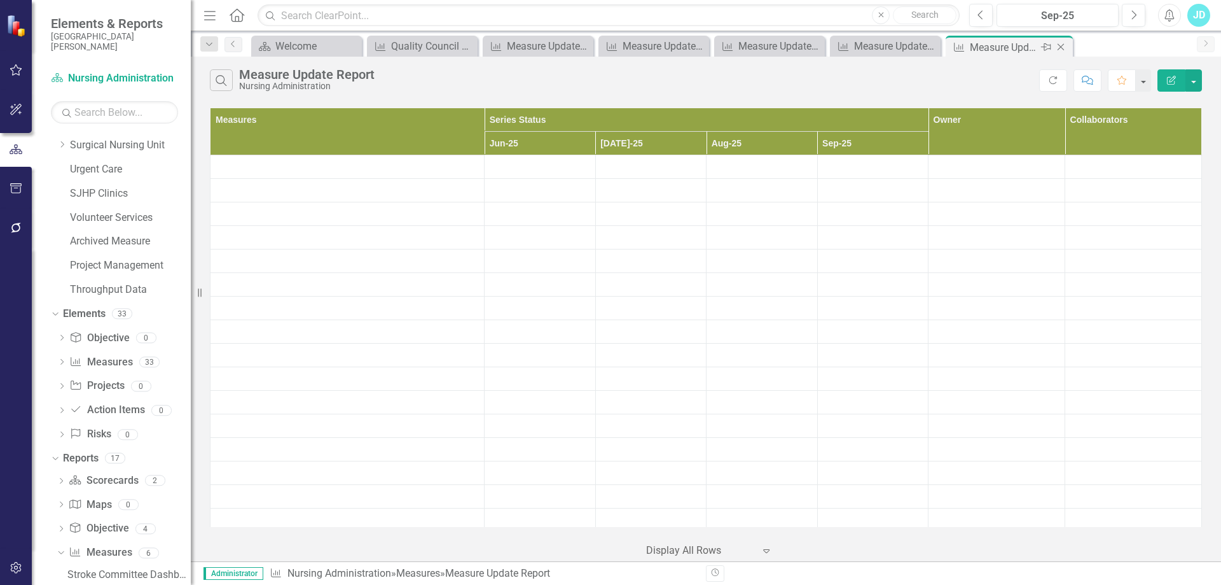
scroll to position [1224, 0]
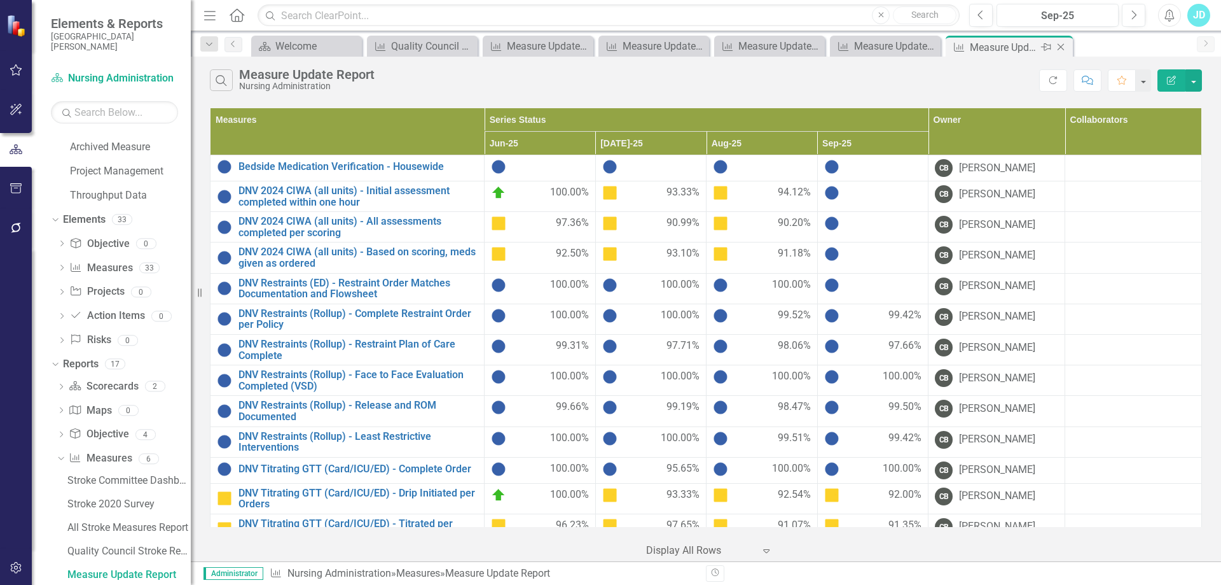
click at [1010, 45] on div "Measure Update Report" at bounding box center [1004, 47] width 68 height 16
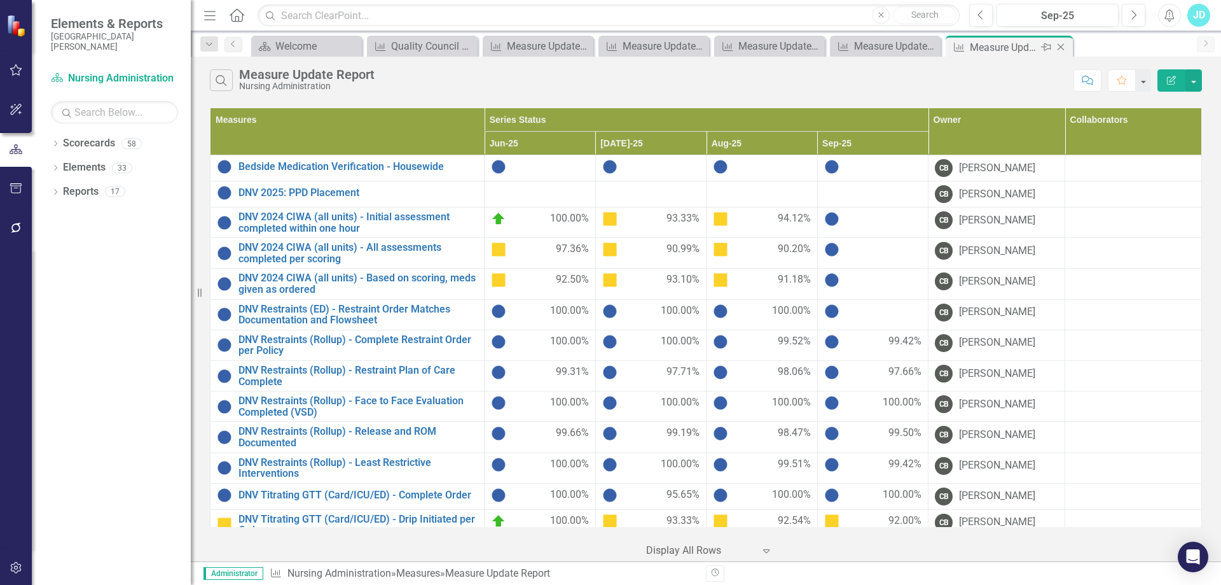
click at [1064, 46] on icon "Close" at bounding box center [1061, 47] width 13 height 10
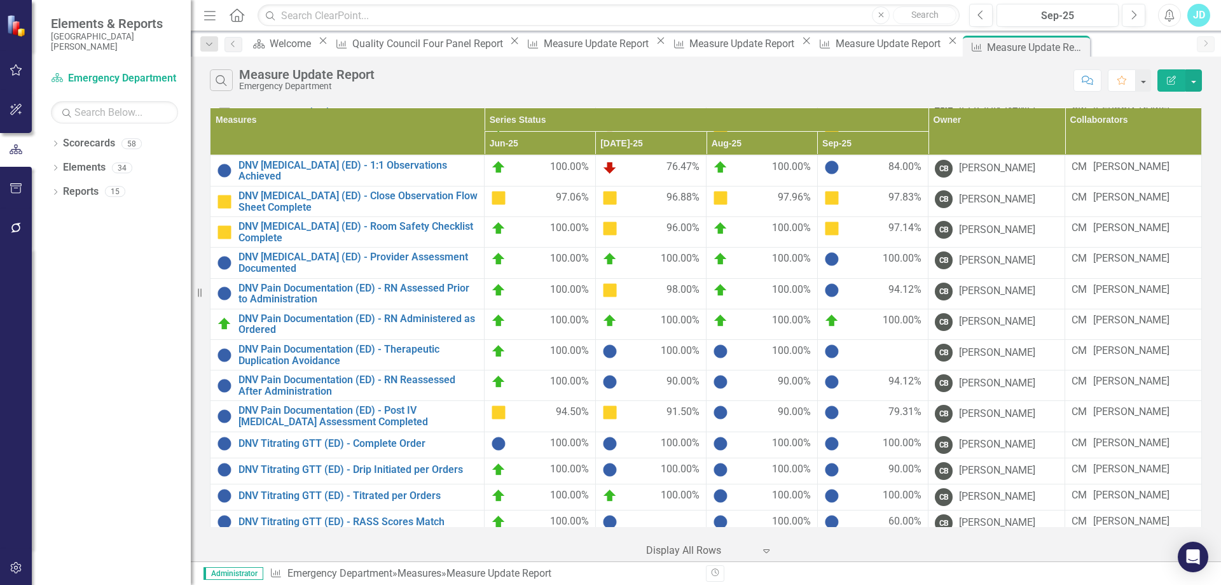
scroll to position [445, 0]
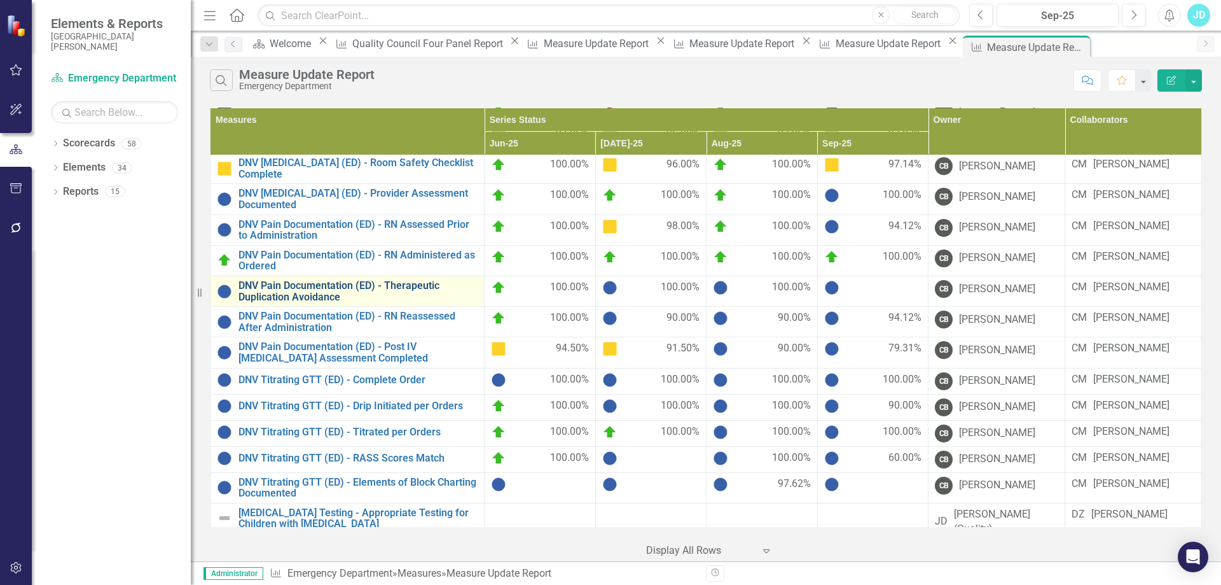
click at [405, 299] on link "DNV Pain Documentation (ED) - Therapeutic Duplication Avoidance" at bounding box center [358, 291] width 239 height 22
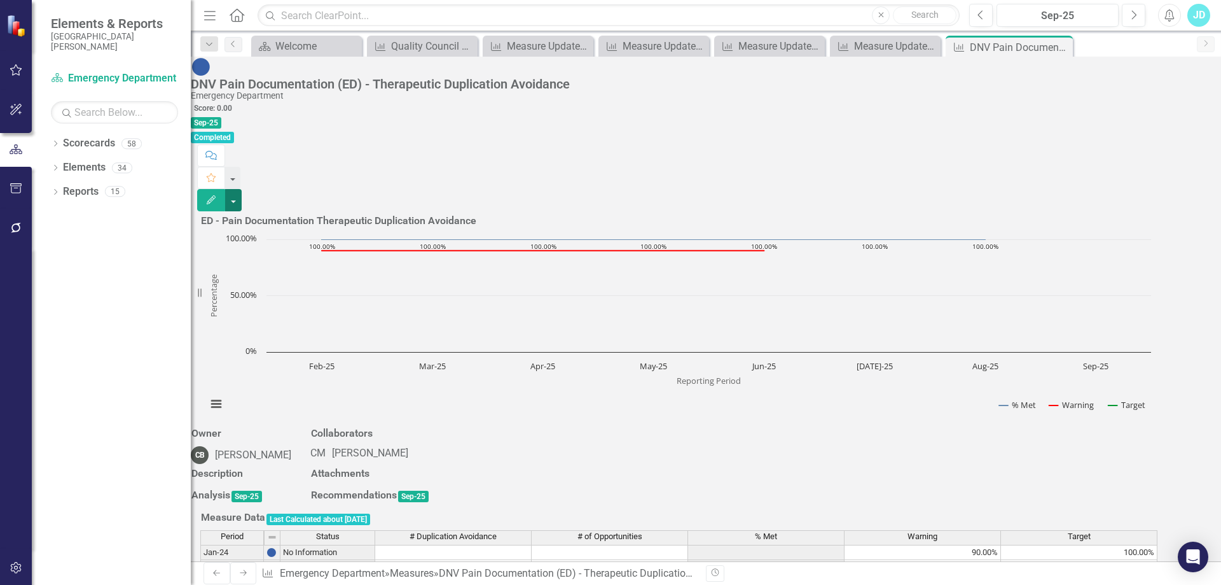
click at [242, 189] on button "button" at bounding box center [233, 200] width 17 height 22
click at [1168, 100] on link "Edit Edit Measure" at bounding box center [1140, 104] width 124 height 24
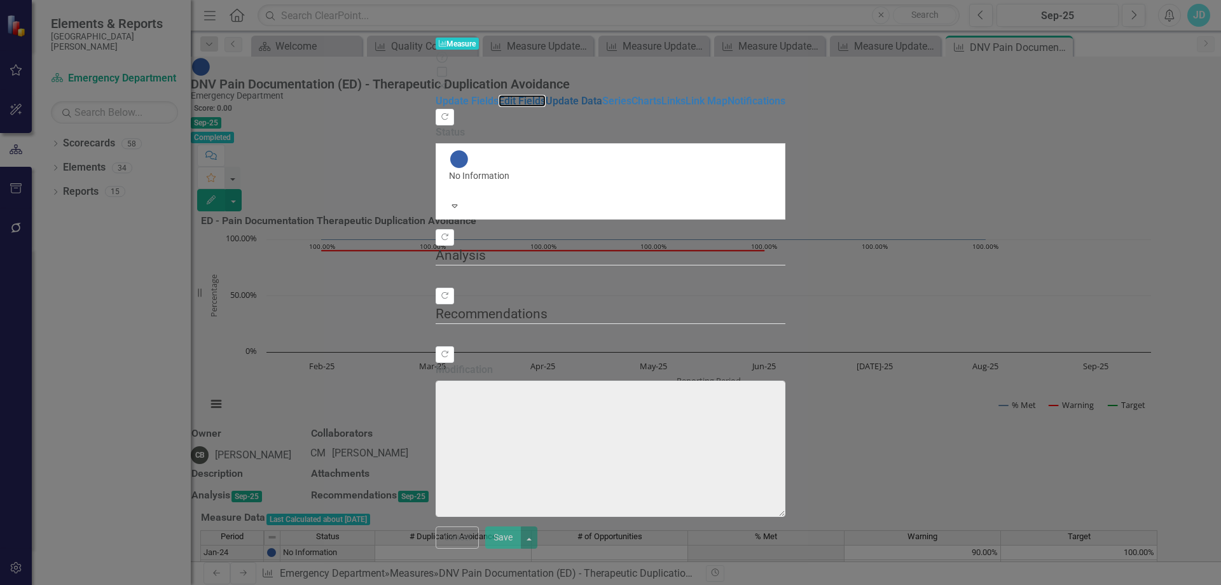
click at [499, 95] on link "Edit Fields" at bounding box center [522, 101] width 47 height 12
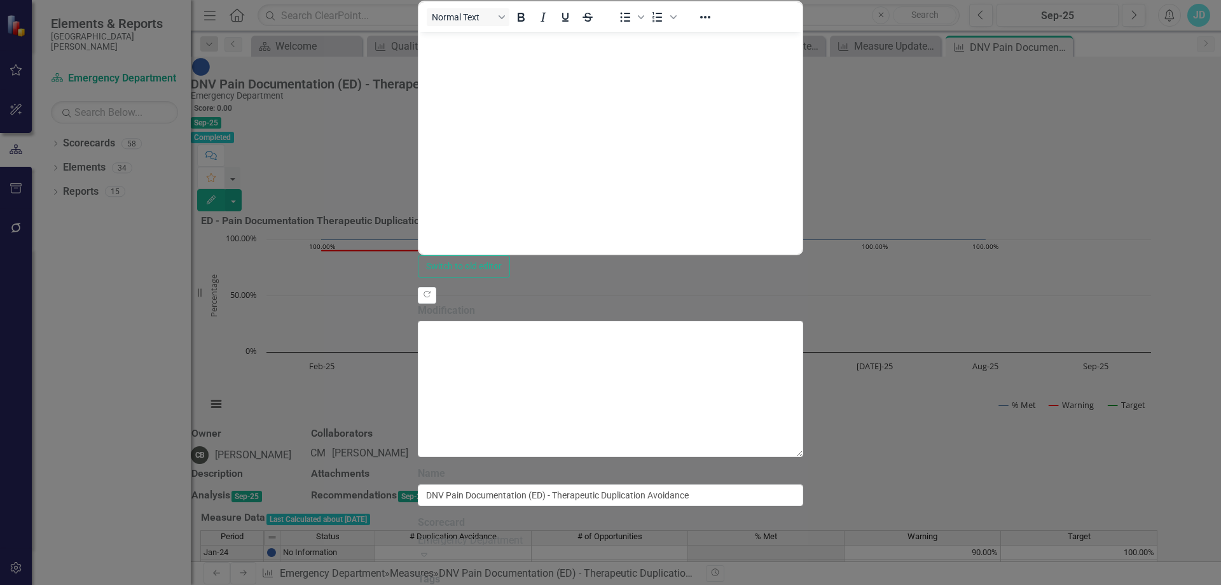
click at [418, 533] on div "Emergency Department" at bounding box center [611, 540] width 386 height 15
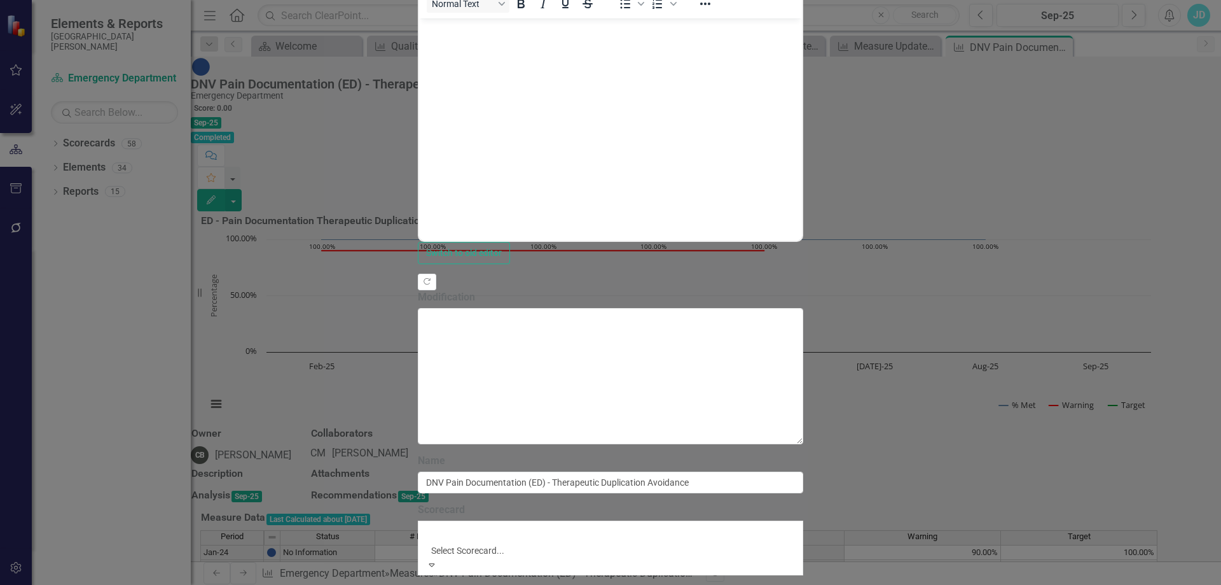
scroll to position [1021, 0]
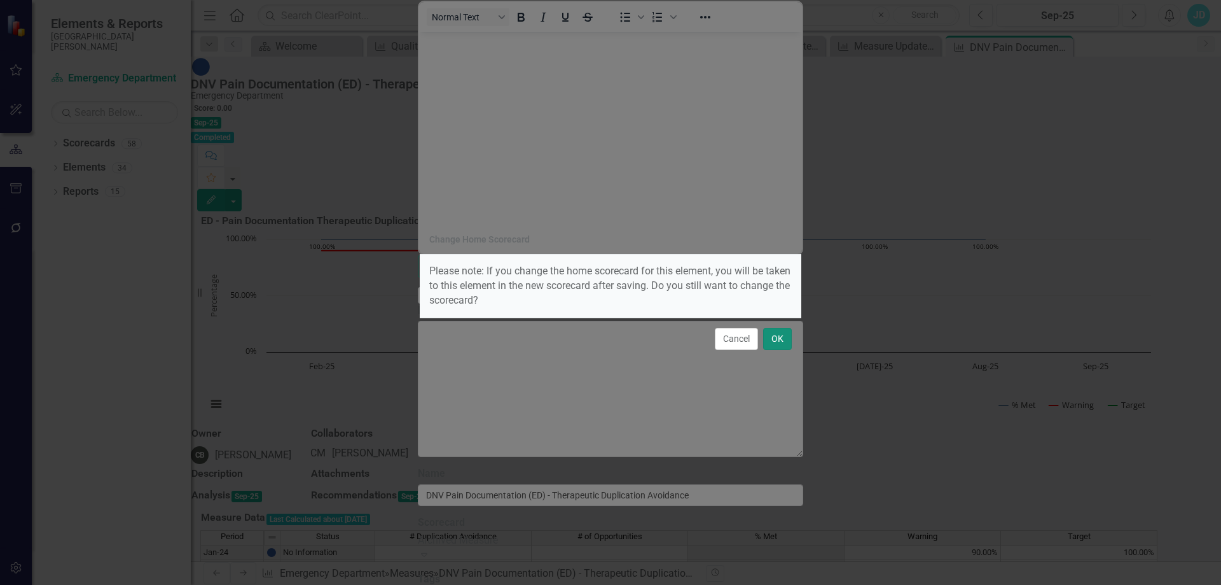
click at [779, 344] on button "OK" at bounding box center [777, 339] width 29 height 22
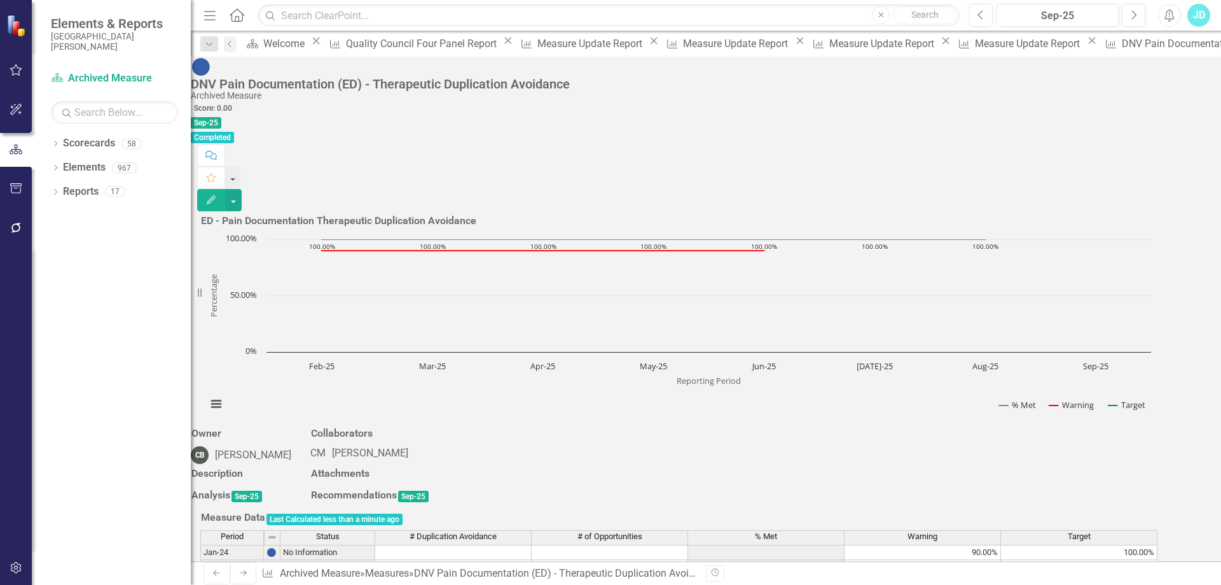
click at [0, 0] on div "Close" at bounding box center [0, 0] width 0 height 0
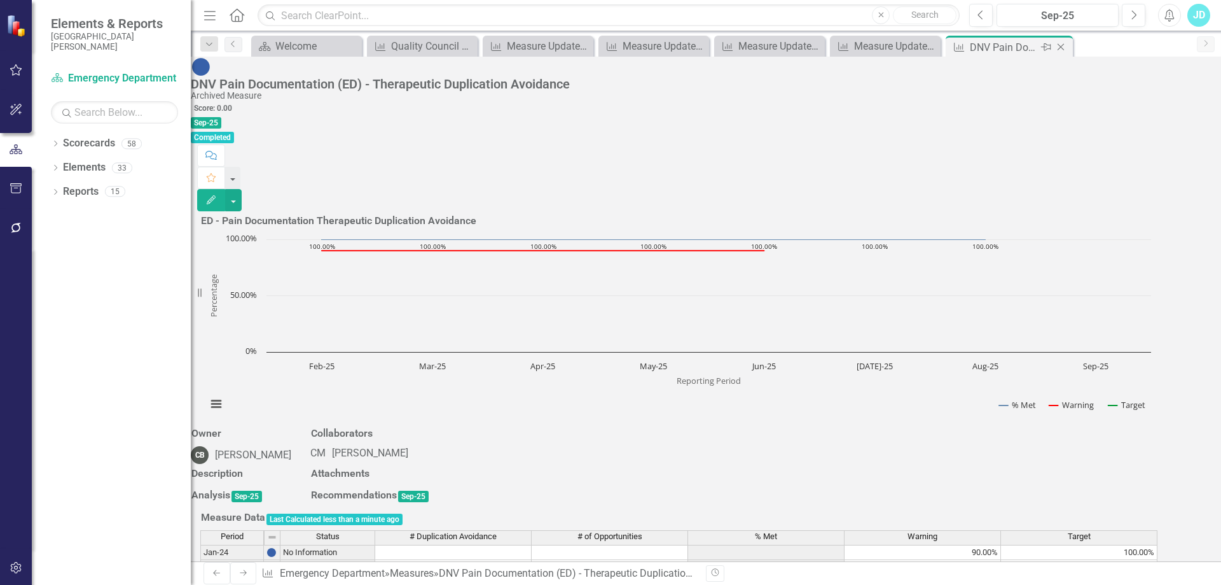
click at [1062, 49] on icon "Close" at bounding box center [1061, 47] width 13 height 10
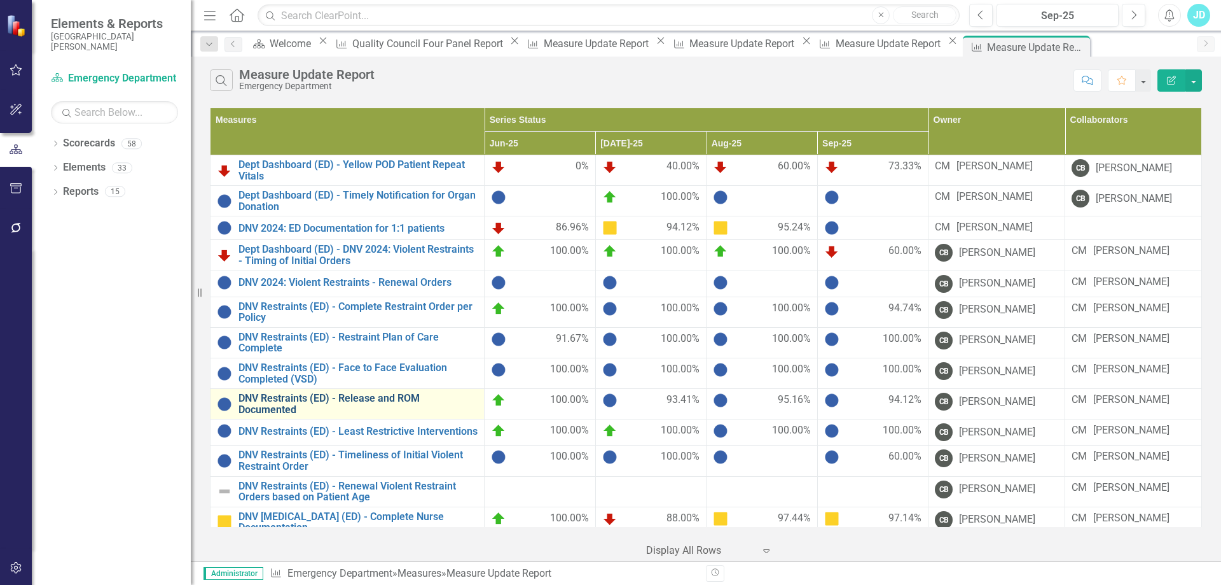
scroll to position [382, 0]
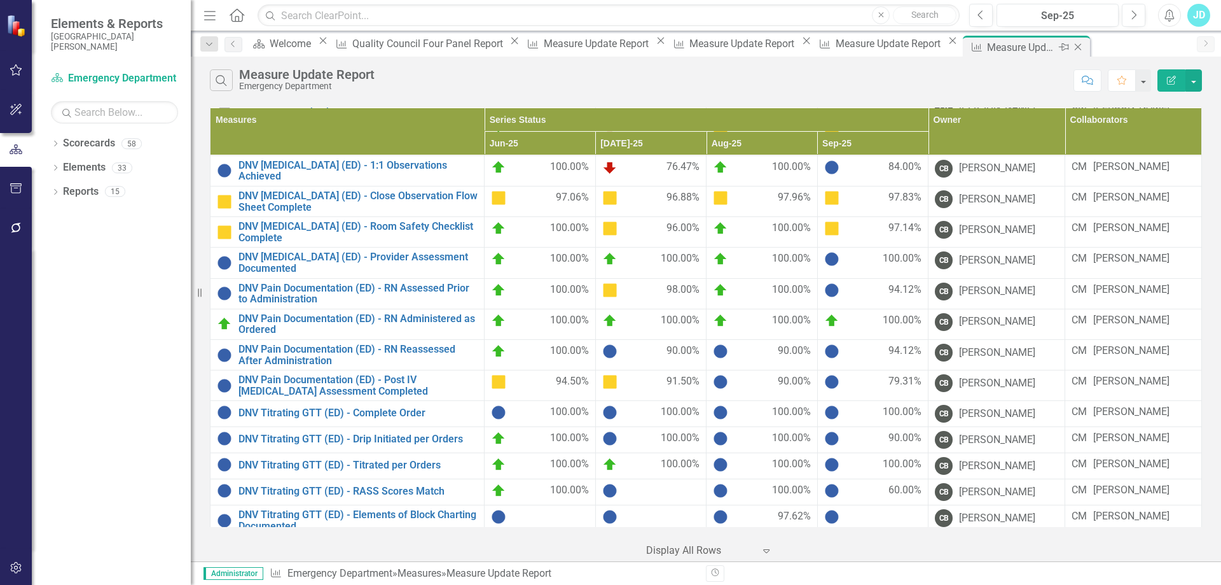
click at [1072, 45] on icon "Close" at bounding box center [1078, 47] width 13 height 10
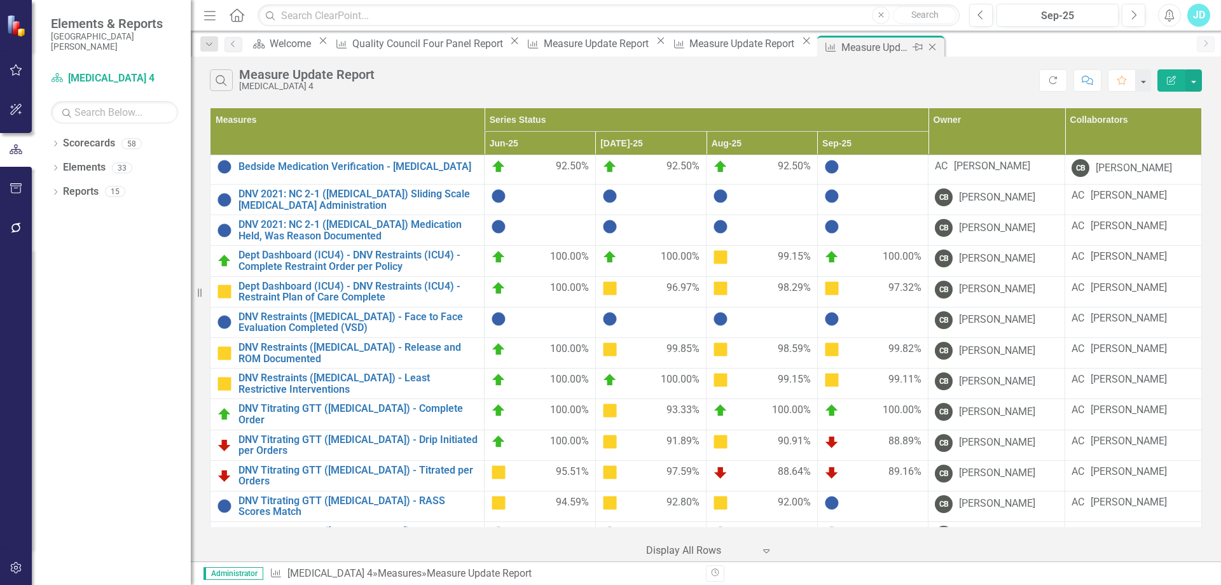
click at [926, 47] on icon "Close" at bounding box center [932, 47] width 13 height 10
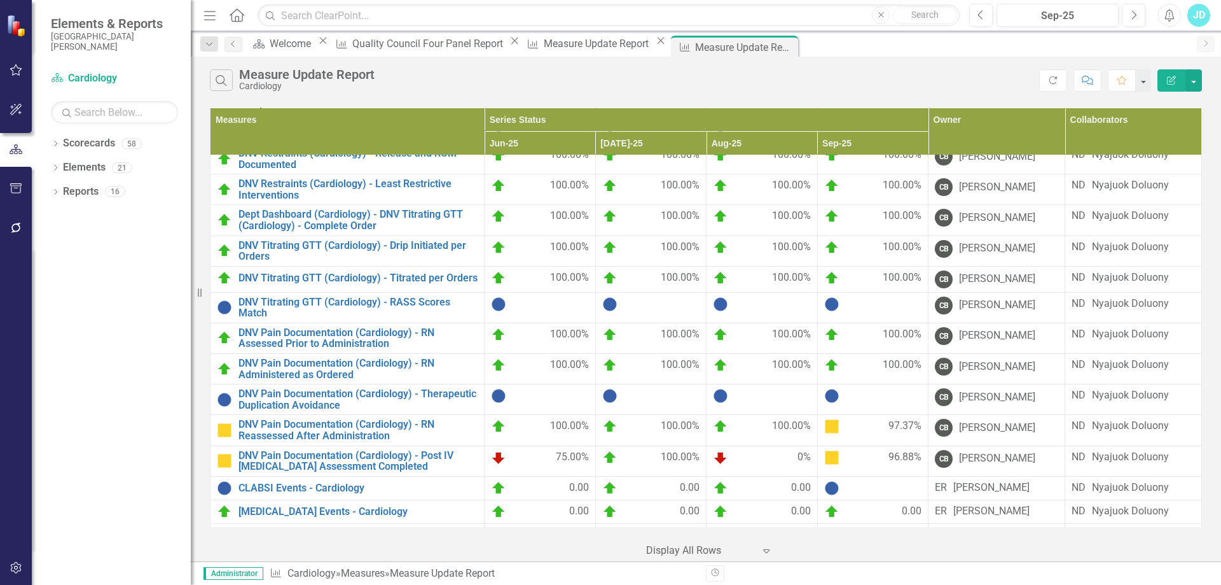
scroll to position [254, 0]
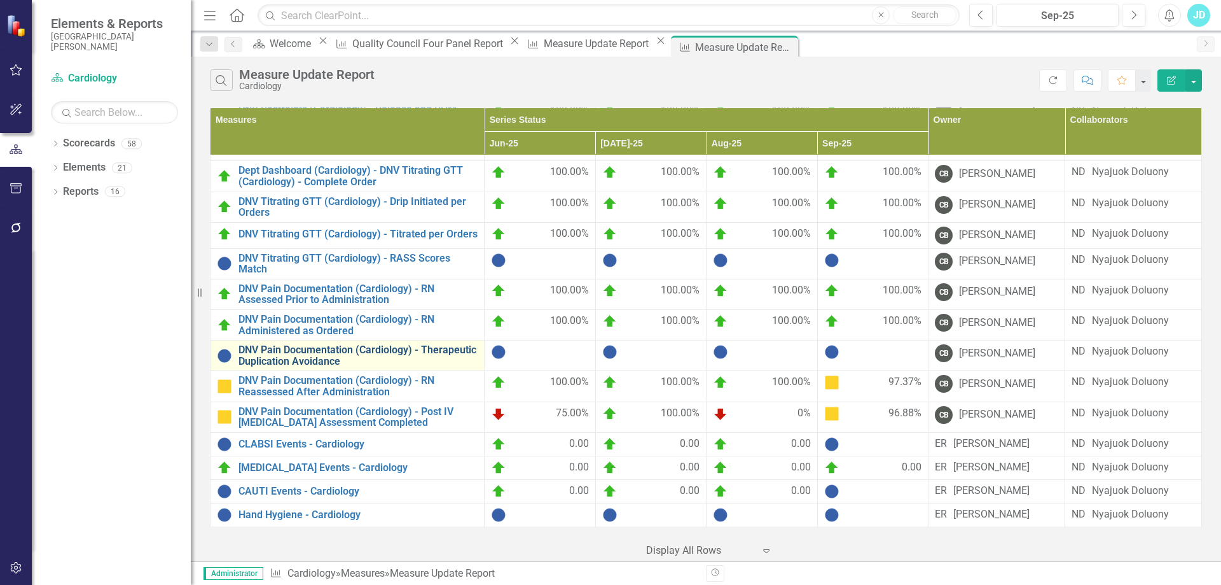
click at [359, 344] on link "DNV Pain Documentation (Cardiology) - Therapeutic Duplication Avoidance" at bounding box center [358, 355] width 239 height 22
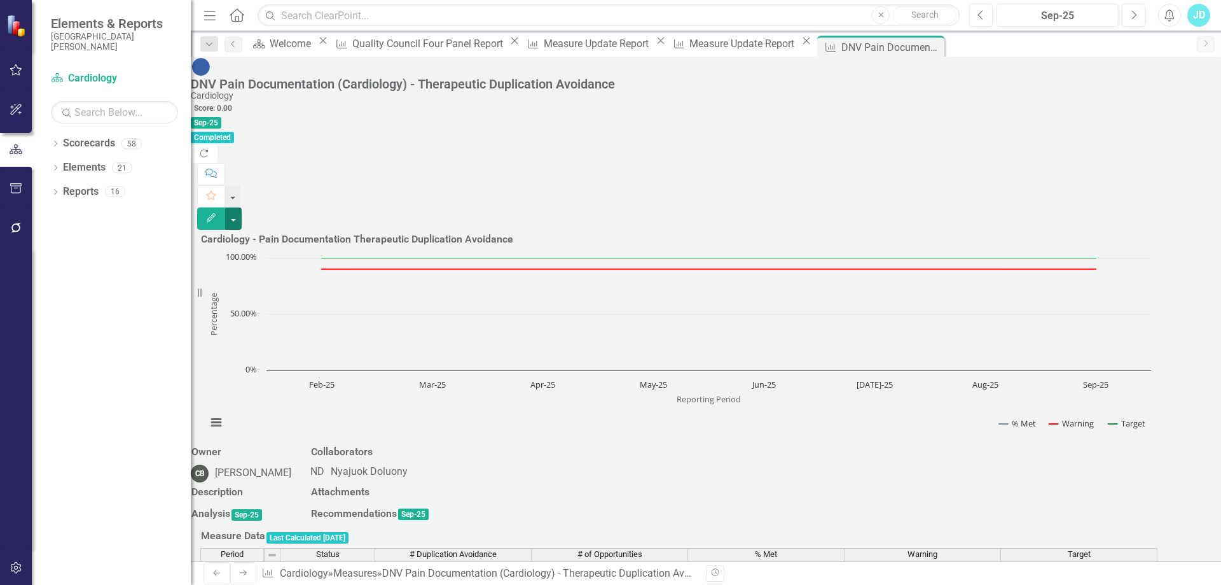
click at [242, 207] on button "button" at bounding box center [233, 218] width 17 height 22
click at [1174, 101] on link "Edit Edit Measure" at bounding box center [1140, 104] width 124 height 24
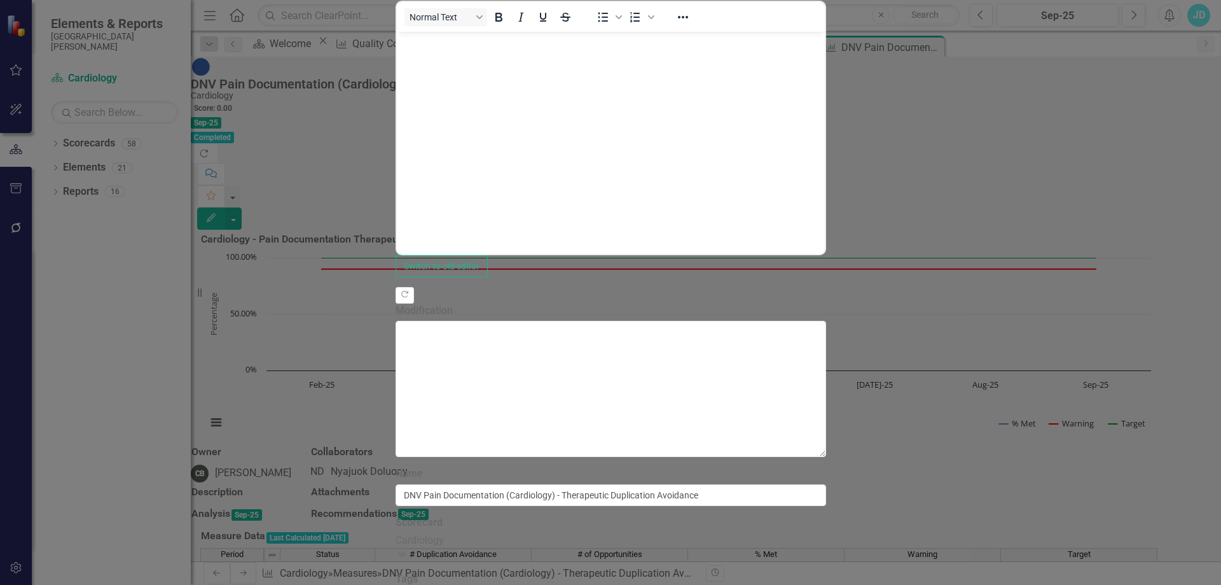
click at [421, 533] on div "Cardiology" at bounding box center [611, 540] width 431 height 15
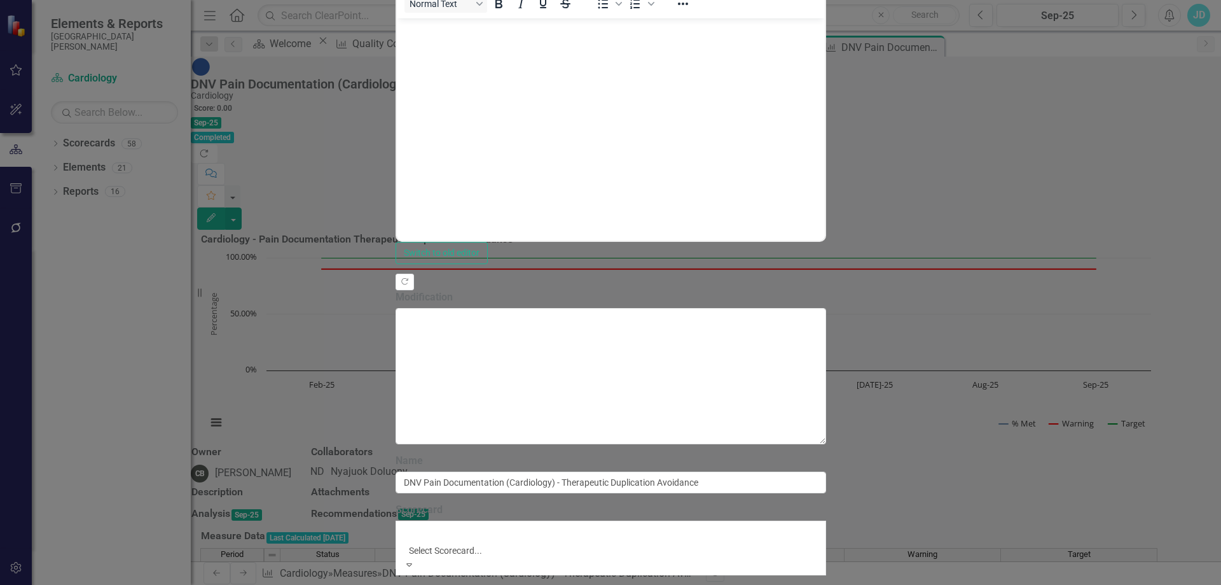
scroll to position [1016, 0]
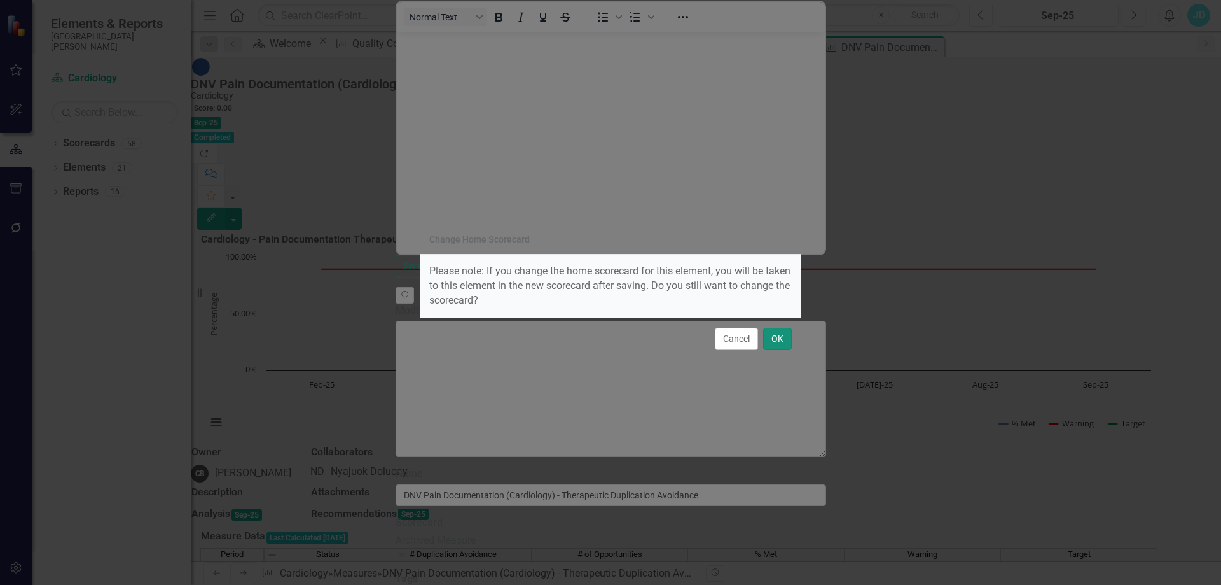
click at [779, 337] on button "OK" at bounding box center [777, 339] width 29 height 22
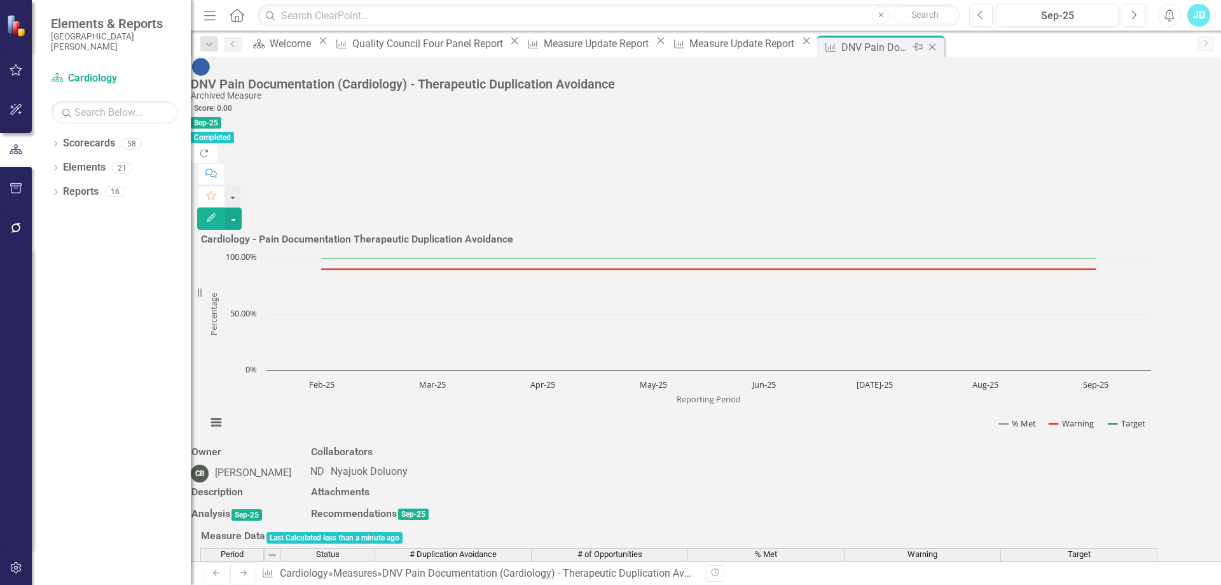
click at [926, 47] on icon "Close" at bounding box center [932, 47] width 13 height 10
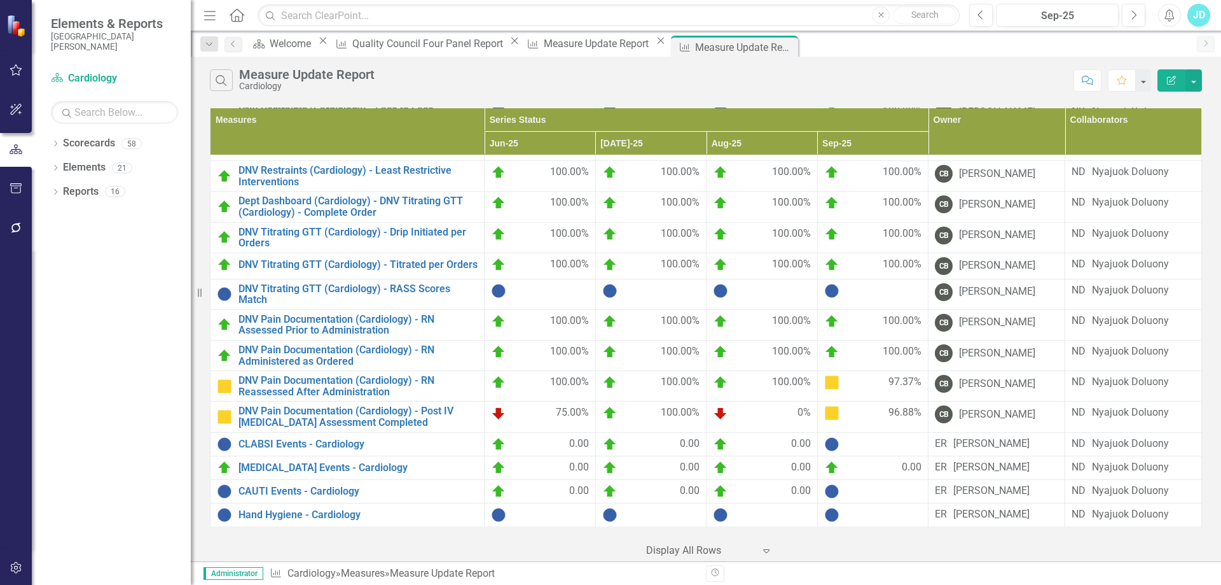
scroll to position [235, 0]
click at [578, 52] on div "Measure Update Report" at bounding box center [598, 44] width 109 height 16
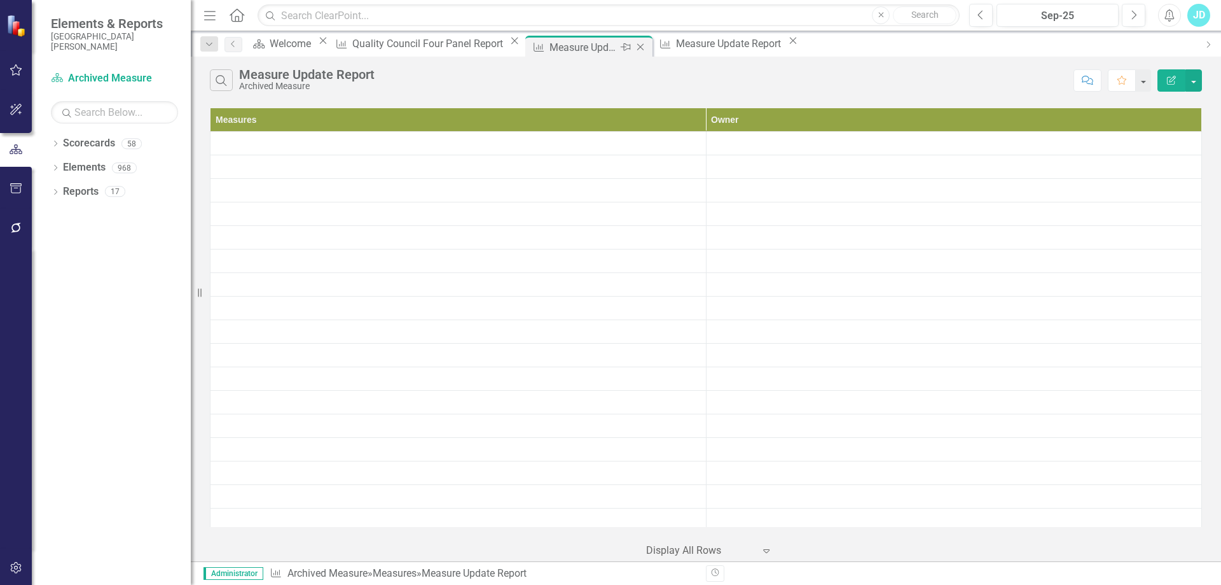
click at [637, 46] on icon at bounding box center [640, 47] width 7 height 7
click at [55, 146] on icon at bounding box center [55, 144] width 3 height 6
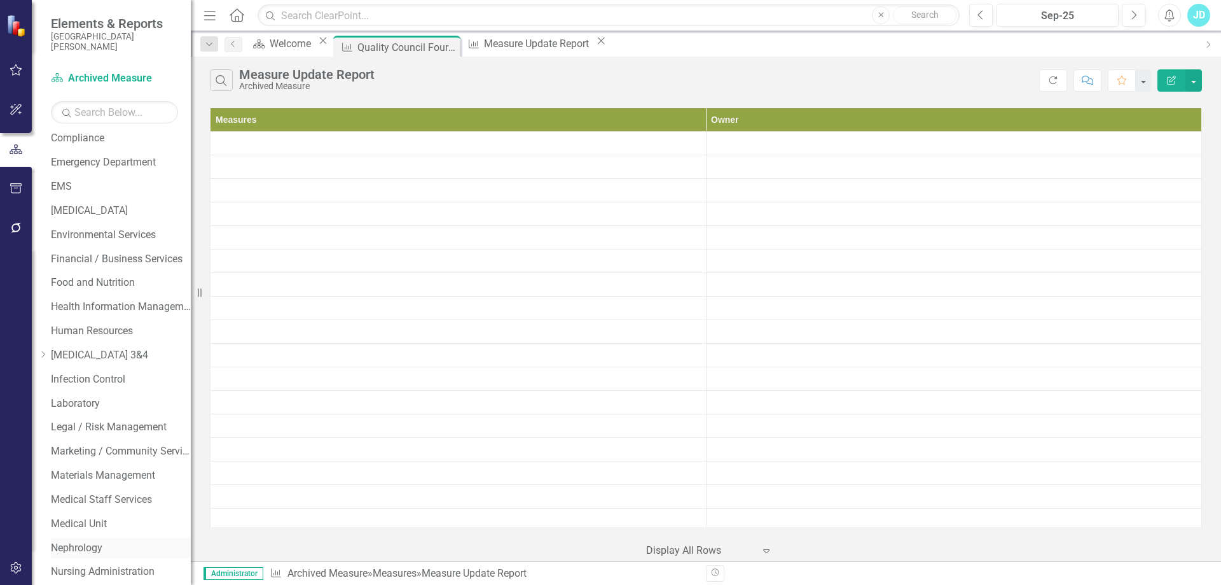
scroll to position [445, 0]
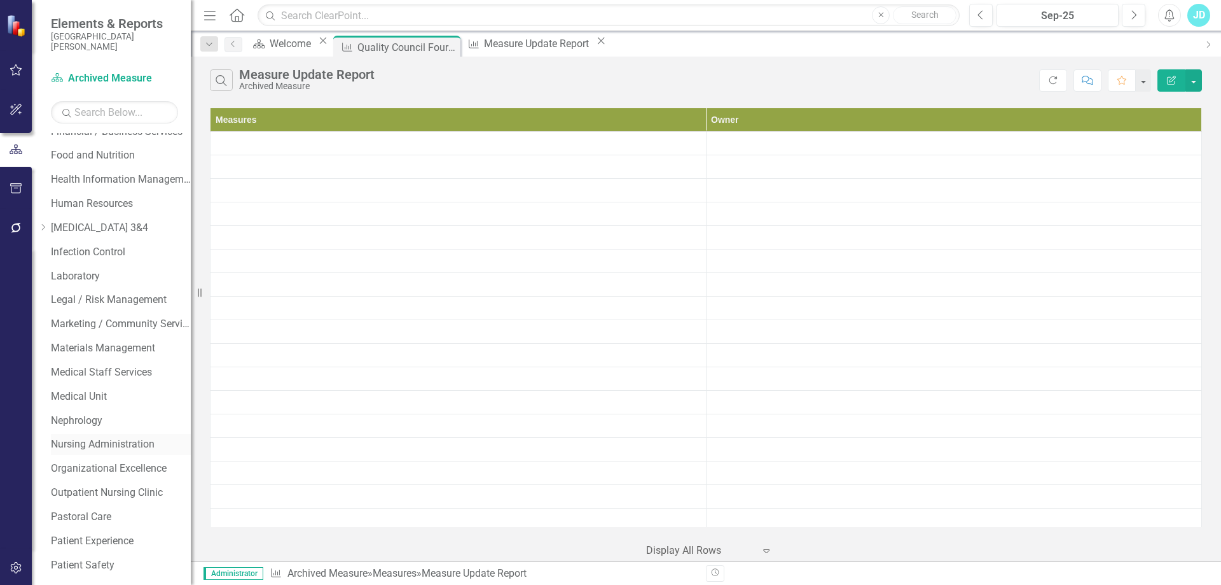
click at [112, 441] on link "Nursing Administration" at bounding box center [121, 444] width 140 height 15
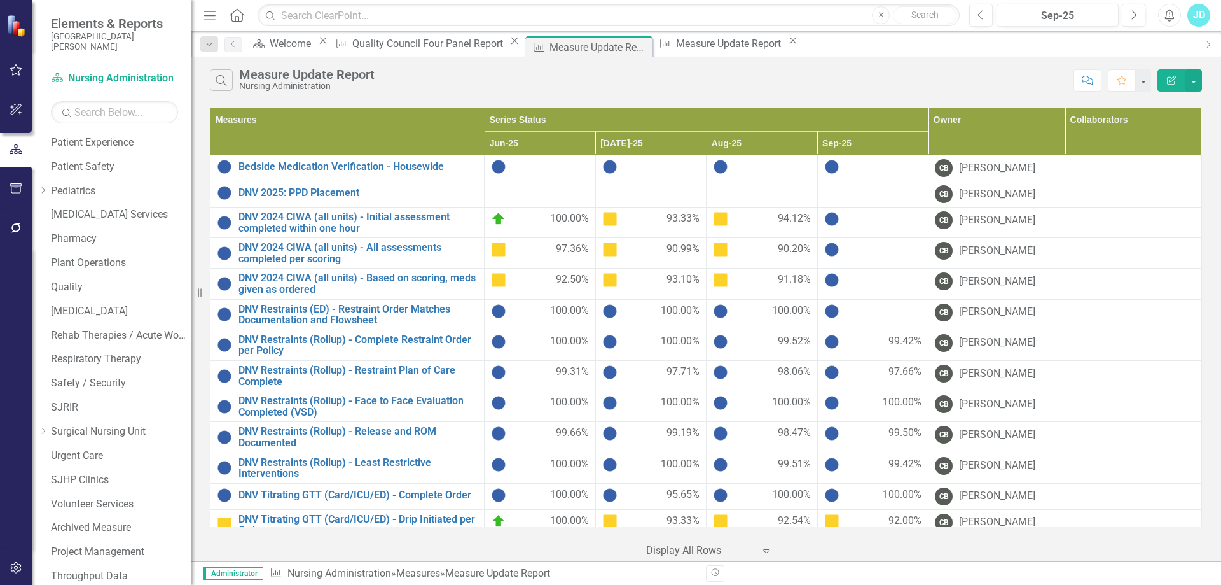
scroll to position [896, 0]
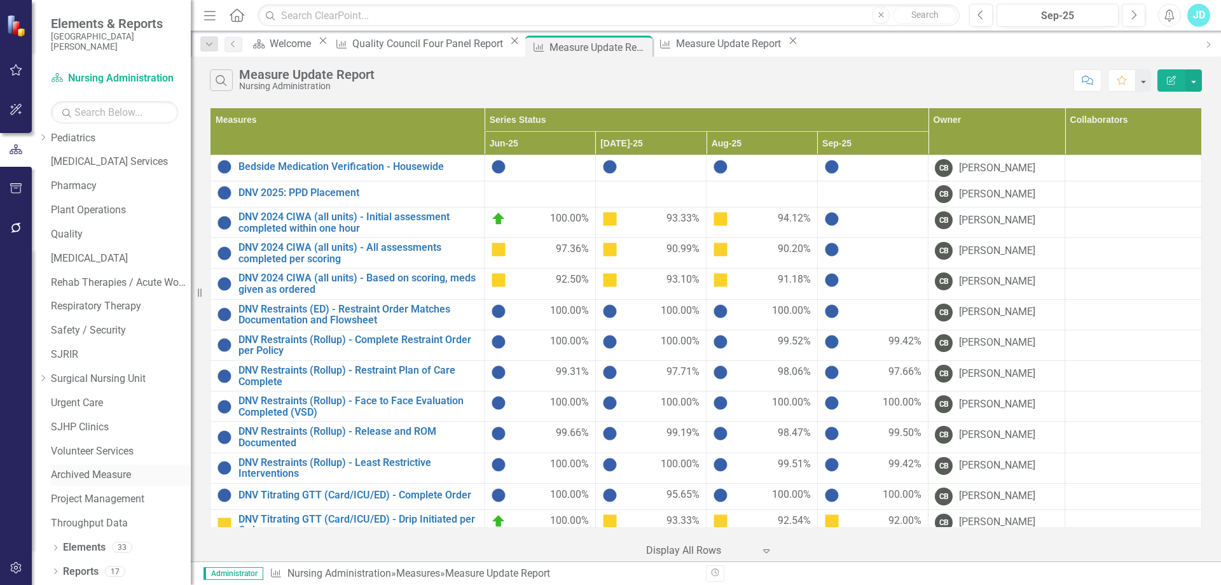
click at [116, 475] on link "Archived Measure" at bounding box center [121, 475] width 140 height 15
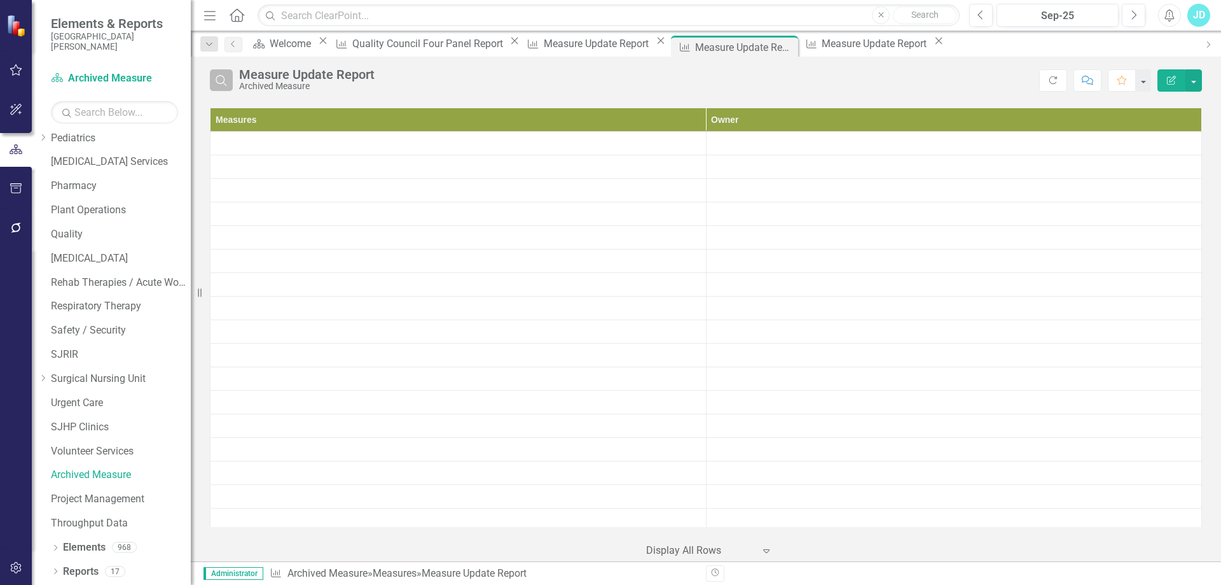
click at [223, 83] on icon "button" at bounding box center [221, 80] width 11 height 11
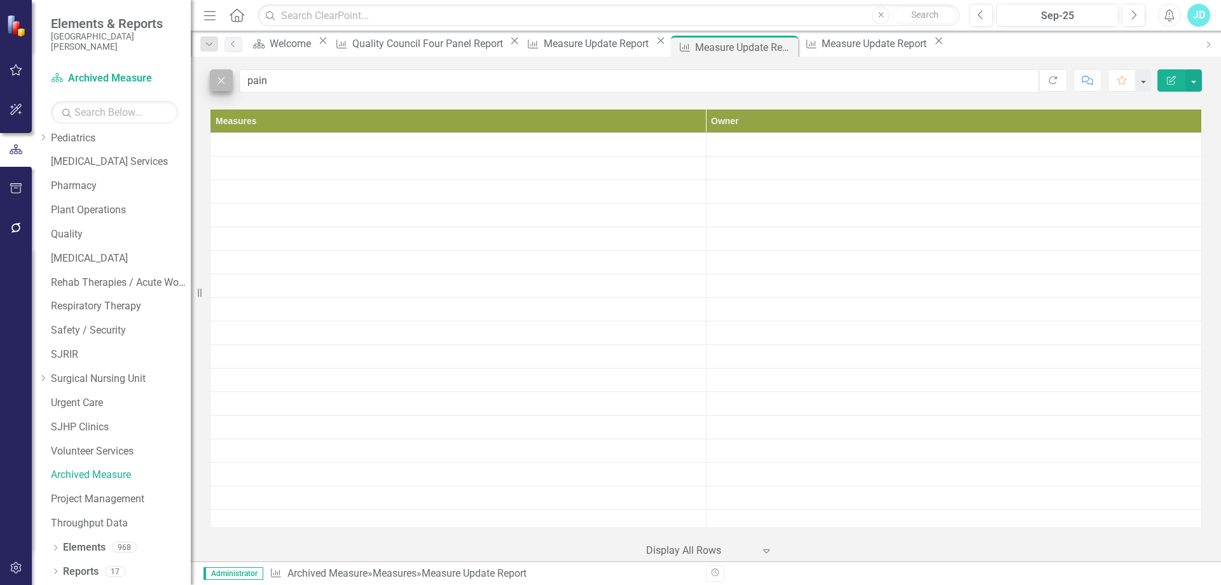
type input "pain"
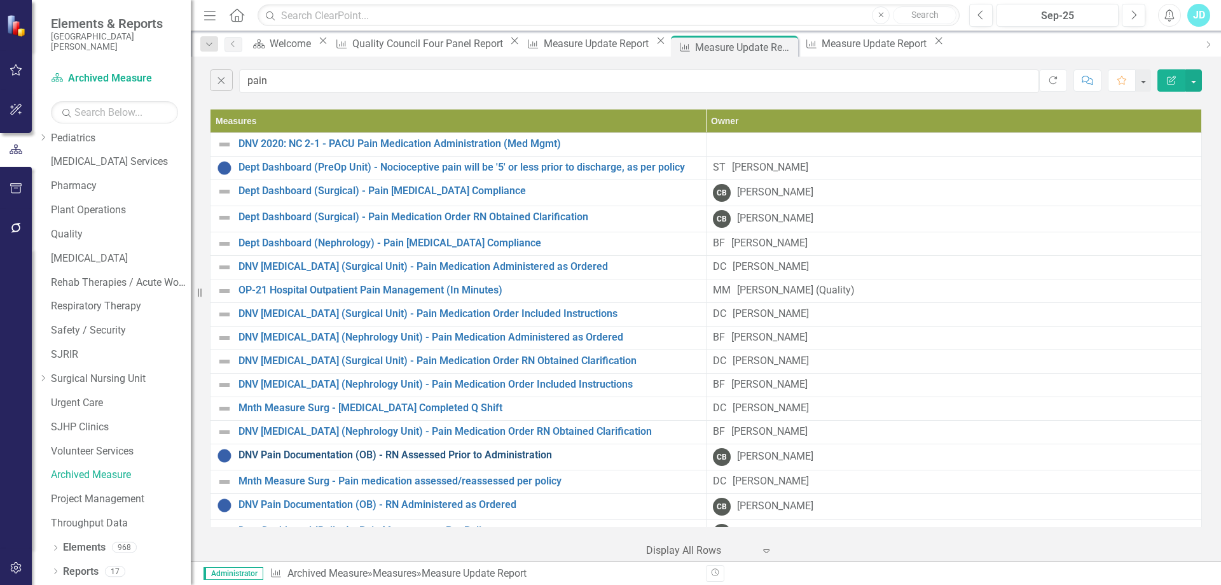
click at [403, 462] on link "DNV Pain Documentation (OB) - RN Assessed Prior to Administration" at bounding box center [469, 455] width 461 height 15
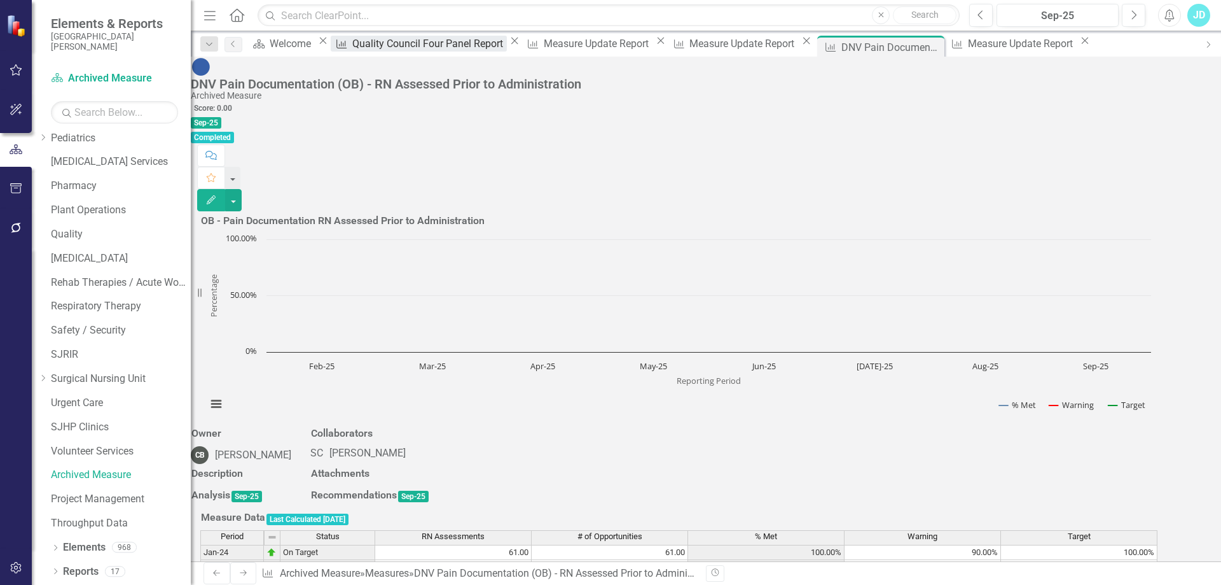
click at [474, 39] on div "Quality Council Four Panel Report" at bounding box center [429, 44] width 155 height 16
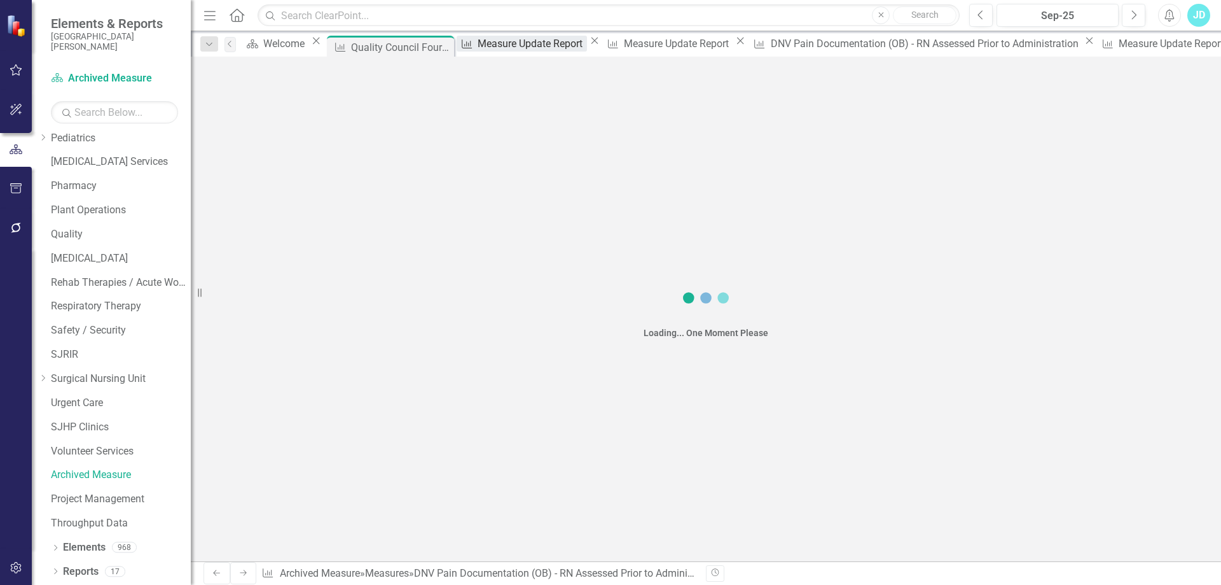
click at [587, 44] on div "Measure Update Report" at bounding box center [532, 44] width 109 height 16
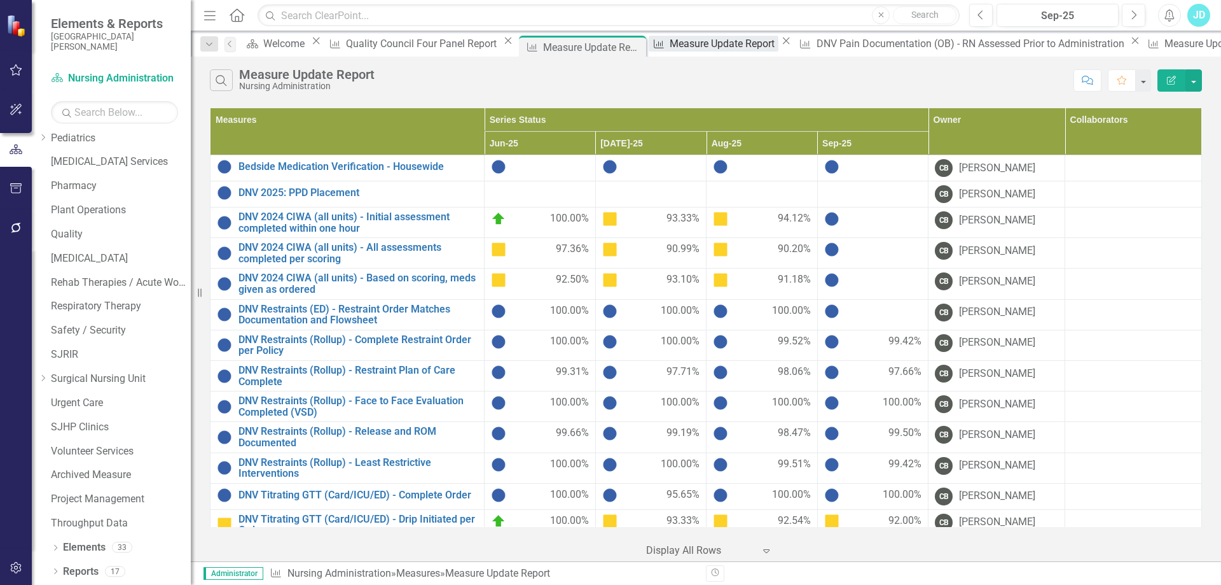
click at [705, 47] on div "Measure Update Report" at bounding box center [724, 44] width 109 height 16
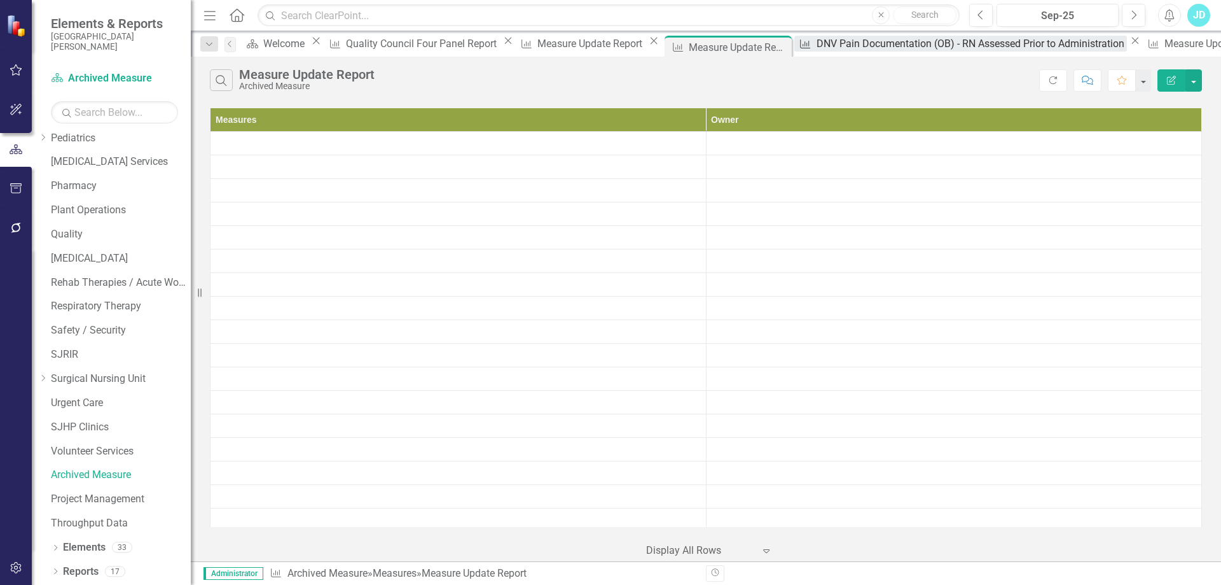
click at [847, 48] on div "DNV Pain Documentation (OB) - RN Assessed Prior to Administration" at bounding box center [972, 44] width 310 height 16
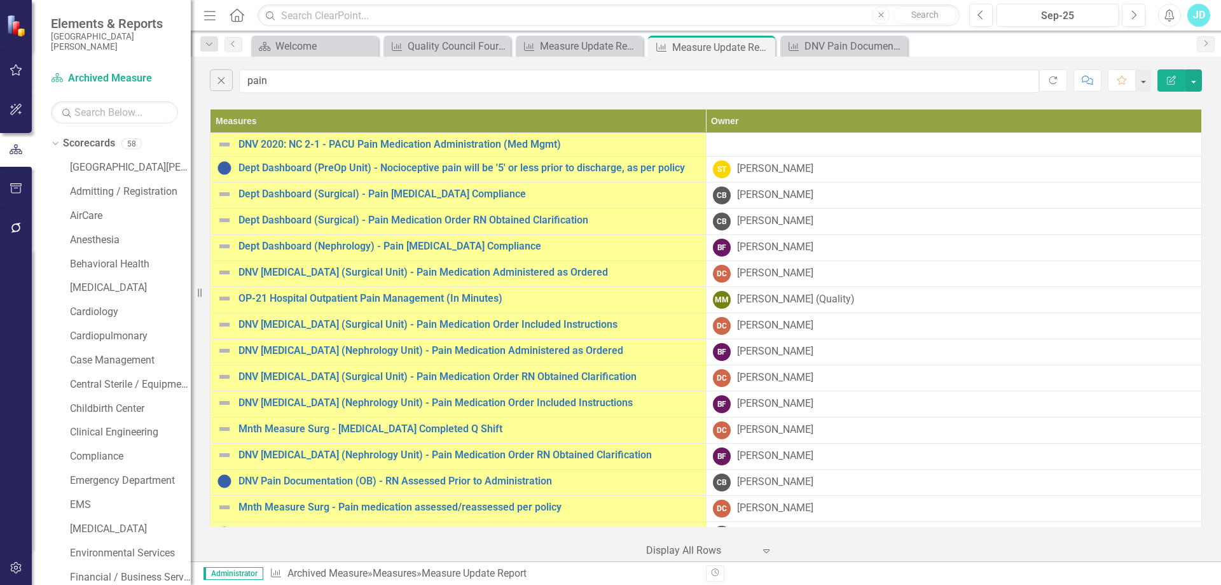
scroll to position [318, 0]
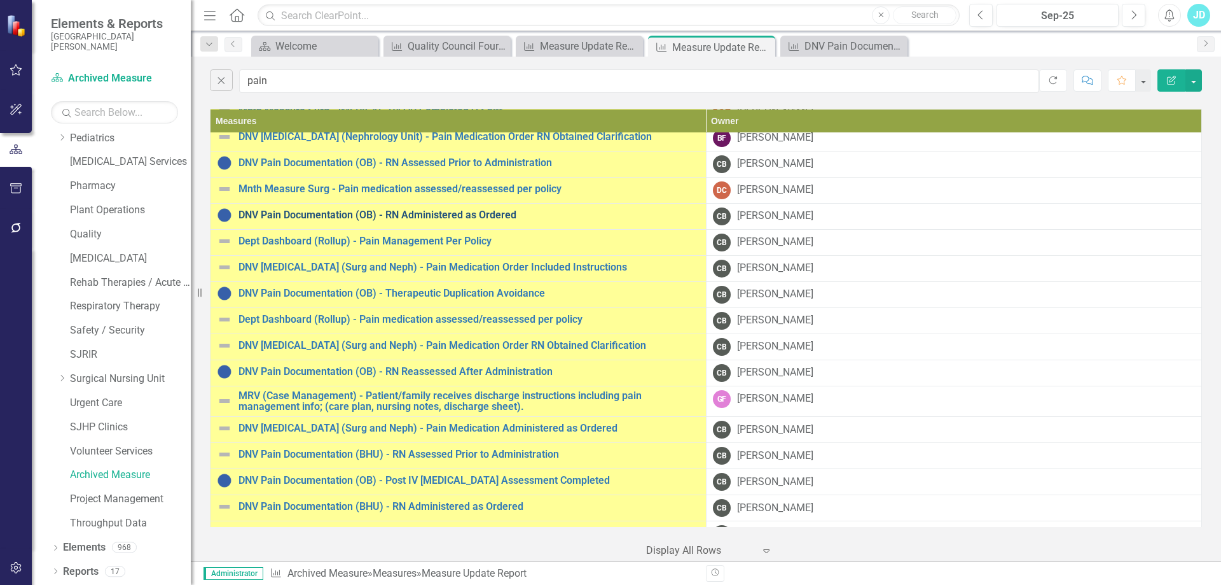
click at [304, 214] on link "DNV Pain Documentation (OB) - RN Administered as Ordered" at bounding box center [469, 214] width 461 height 11
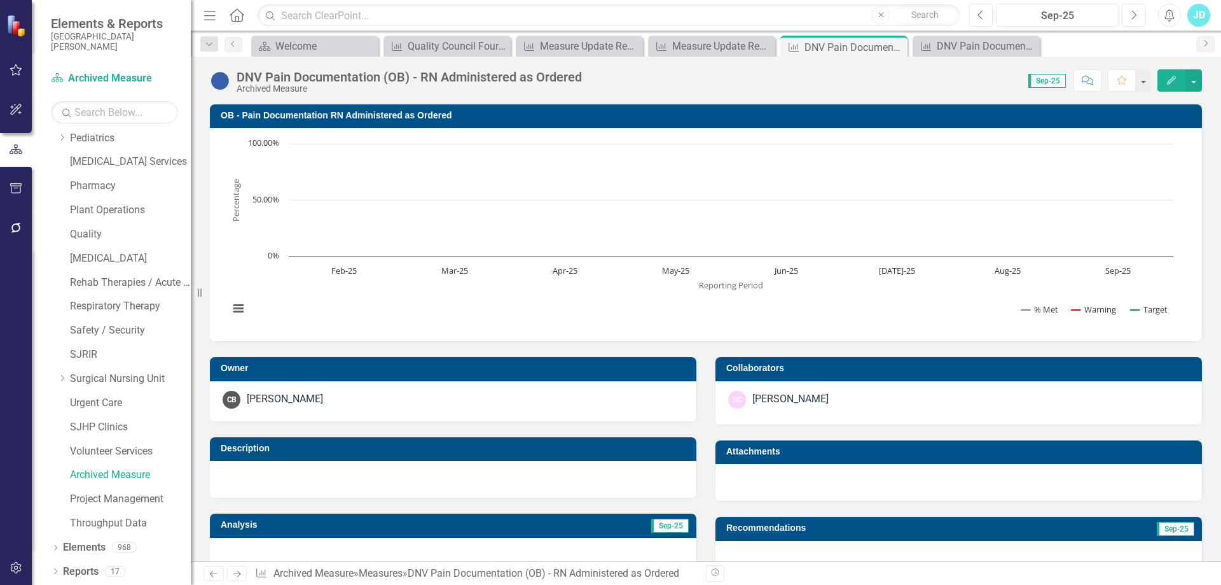
click at [1202, 83] on div "DNV Pain Documentation (OB) - RN Administered as Ordered Archived Measure Score…" at bounding box center [706, 76] width 1031 height 38
click at [1199, 83] on button "button" at bounding box center [1194, 80] width 17 height 22
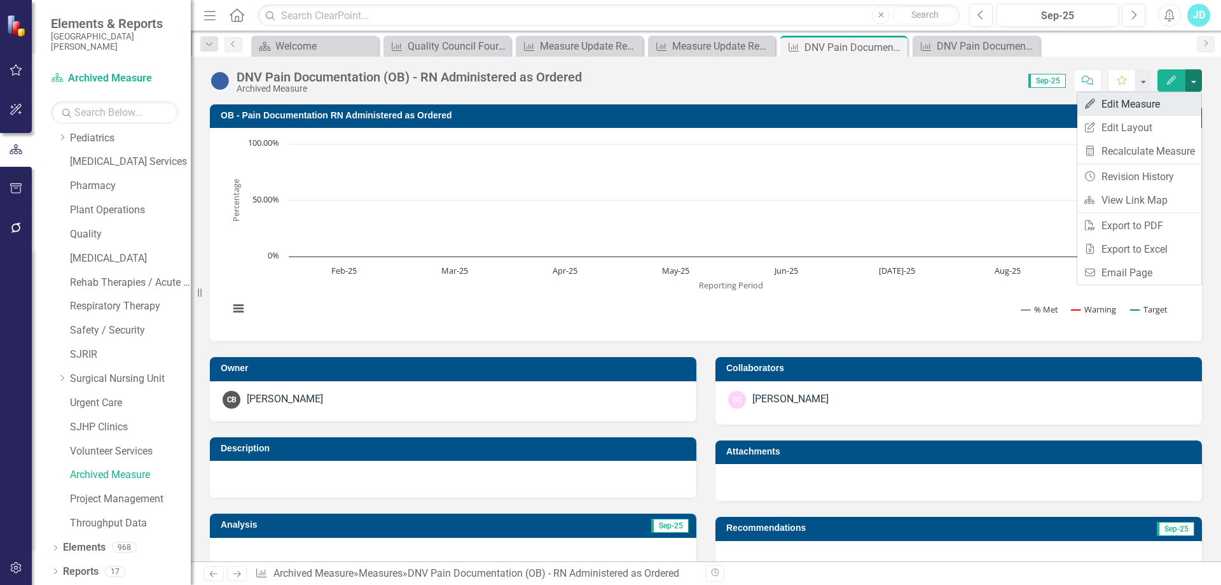
click at [1174, 108] on link "Edit Edit Measure" at bounding box center [1140, 104] width 124 height 24
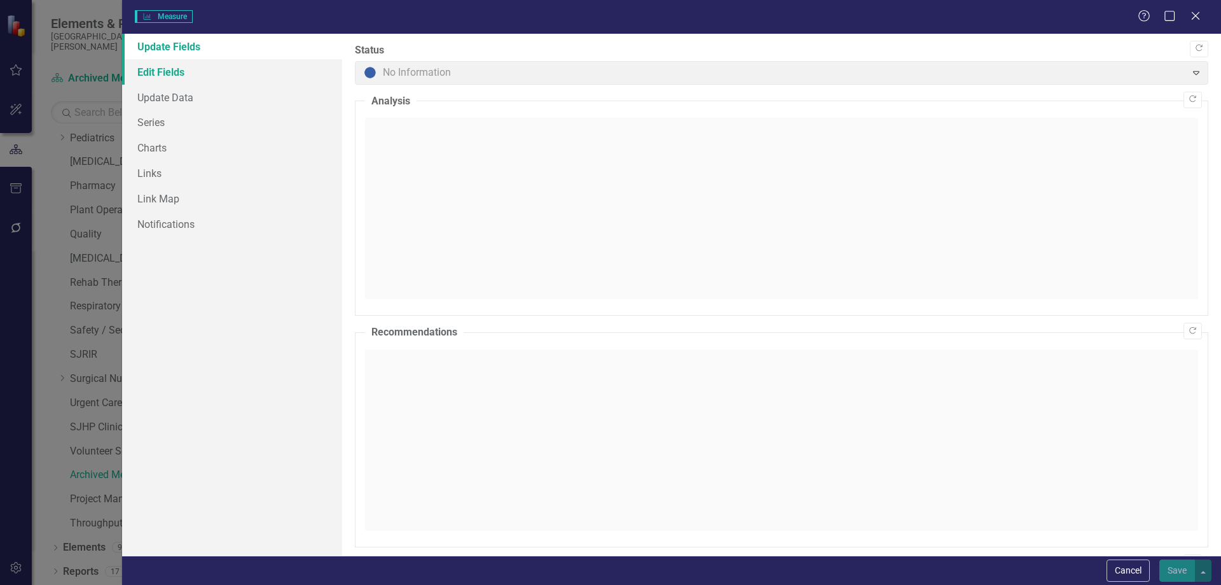
click at [173, 80] on link "Edit Fields" at bounding box center [232, 71] width 220 height 25
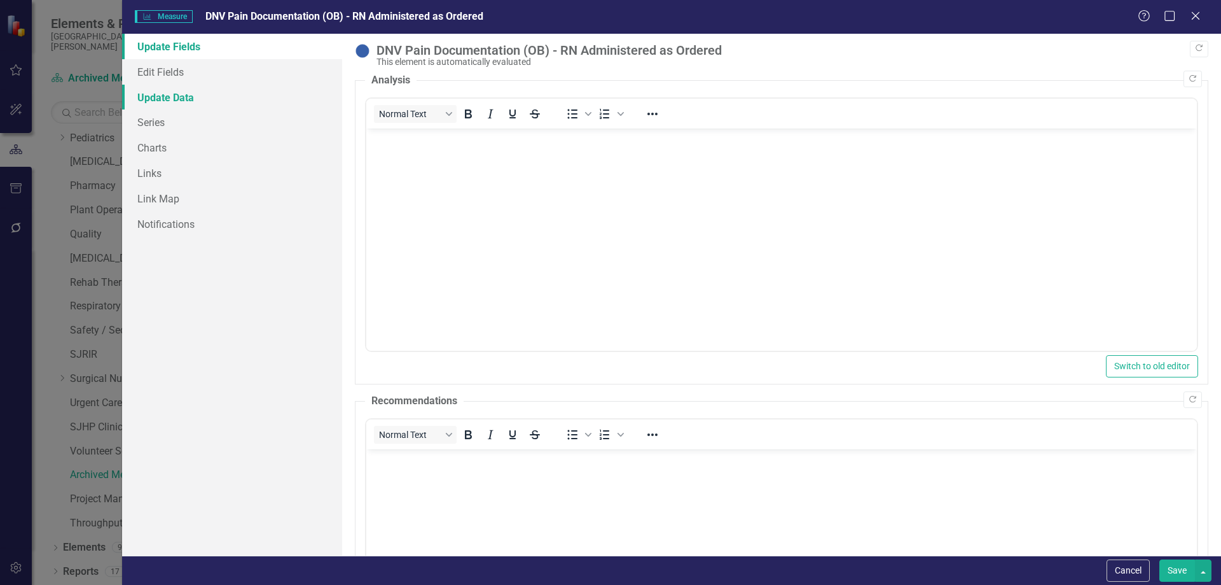
click at [176, 102] on link "Update Data" at bounding box center [232, 97] width 220 height 25
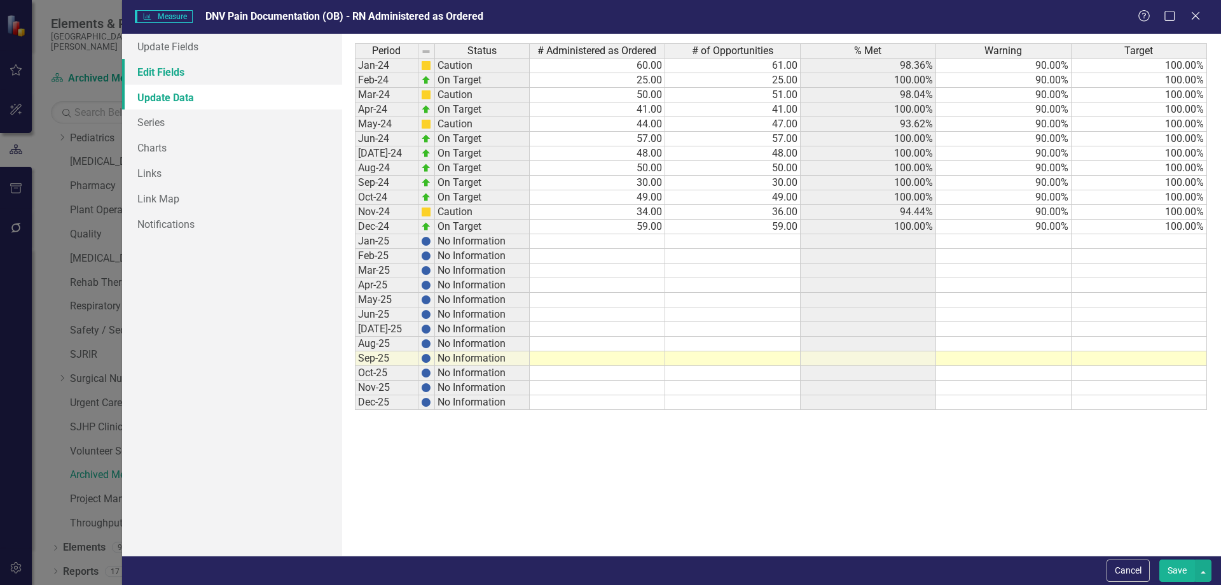
click at [189, 74] on link "Edit Fields" at bounding box center [232, 71] width 220 height 25
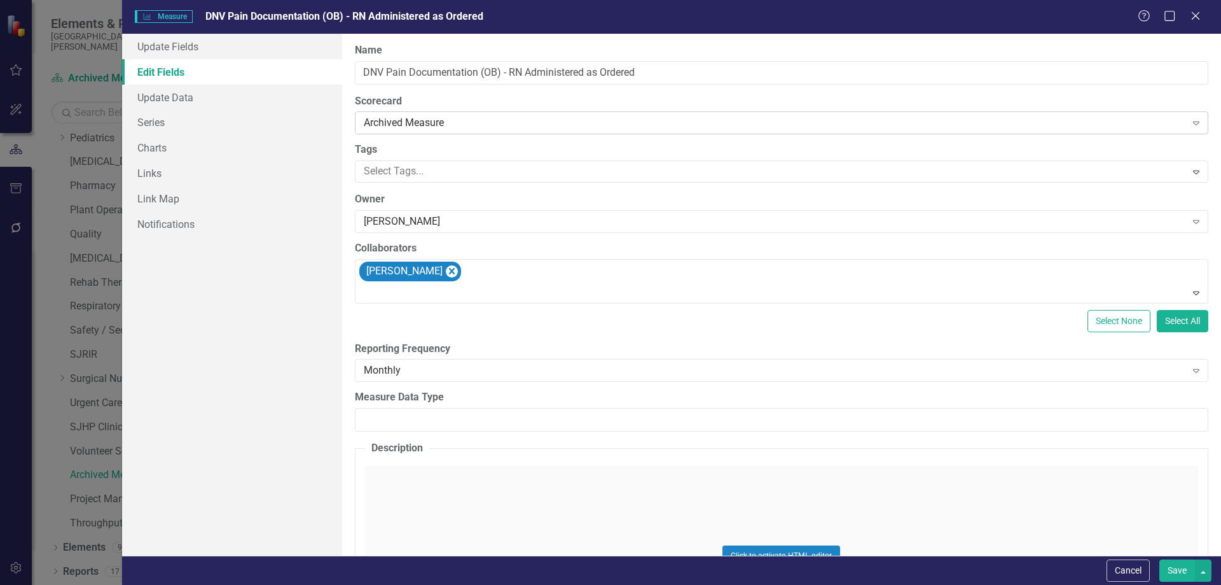
click at [402, 124] on div "Archived Measure" at bounding box center [775, 123] width 823 height 15
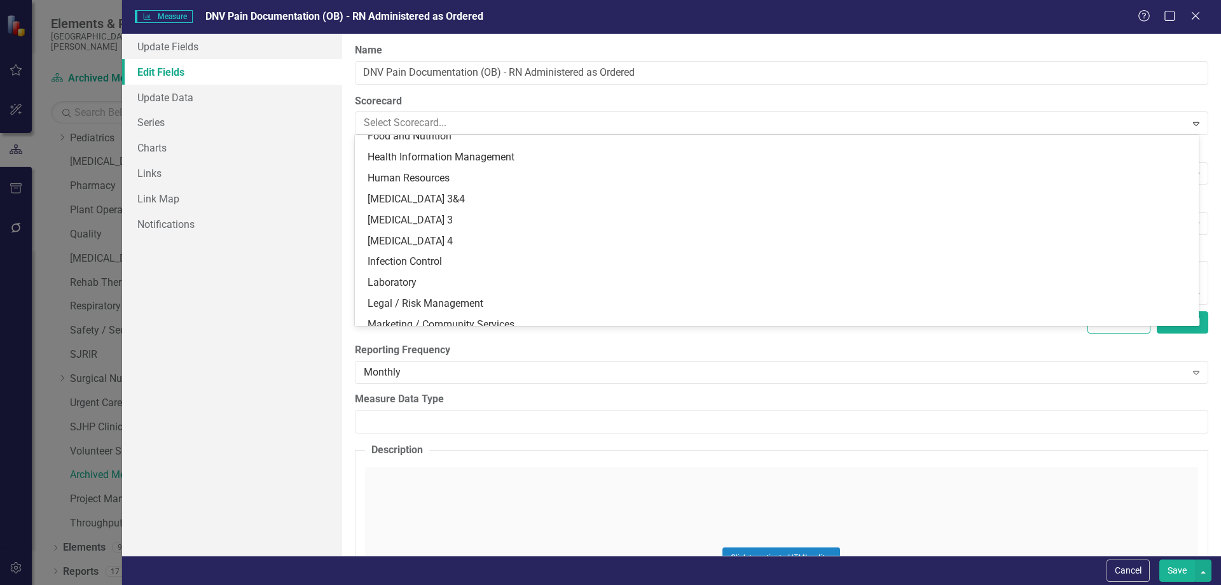
scroll to position [67, 0]
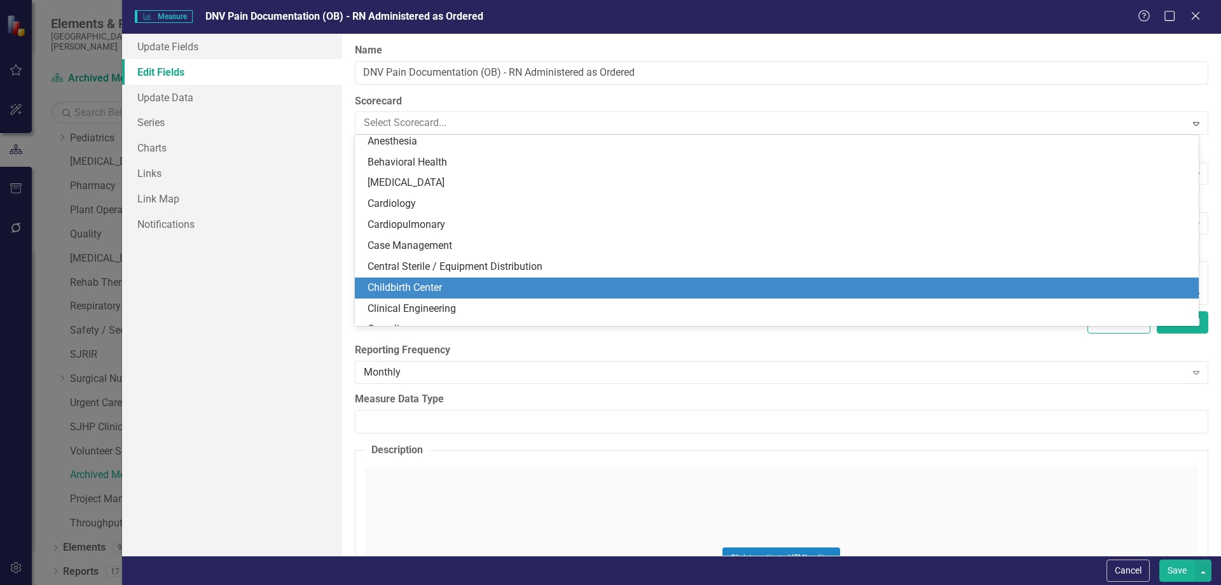
click at [428, 278] on div "Childbirth Center" at bounding box center [777, 287] width 844 height 21
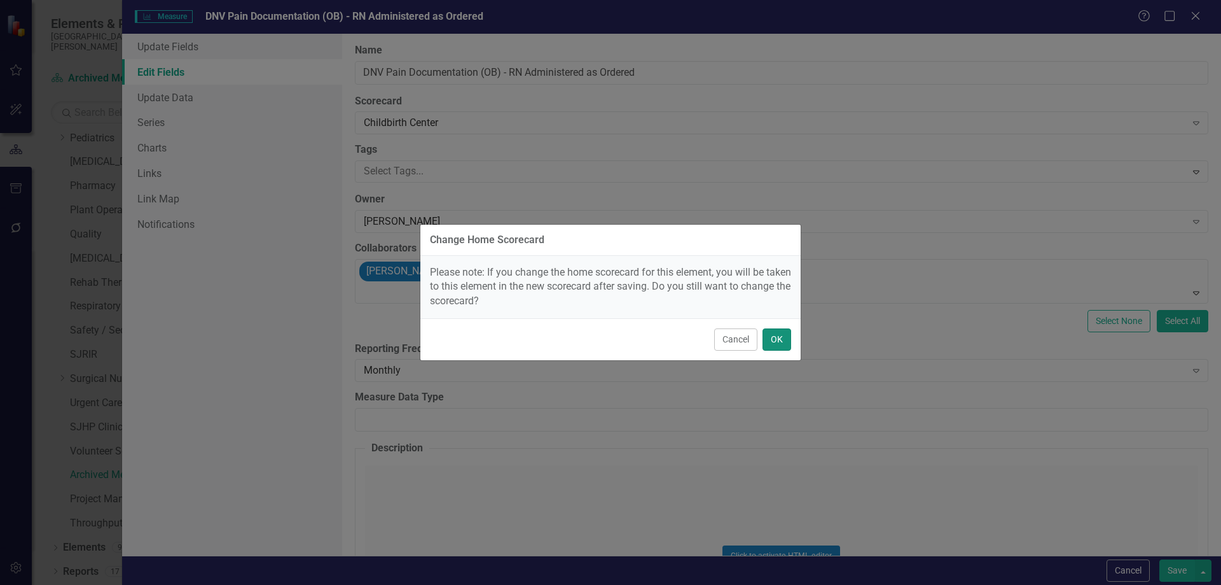
click at [789, 343] on button "OK" at bounding box center [777, 339] width 29 height 22
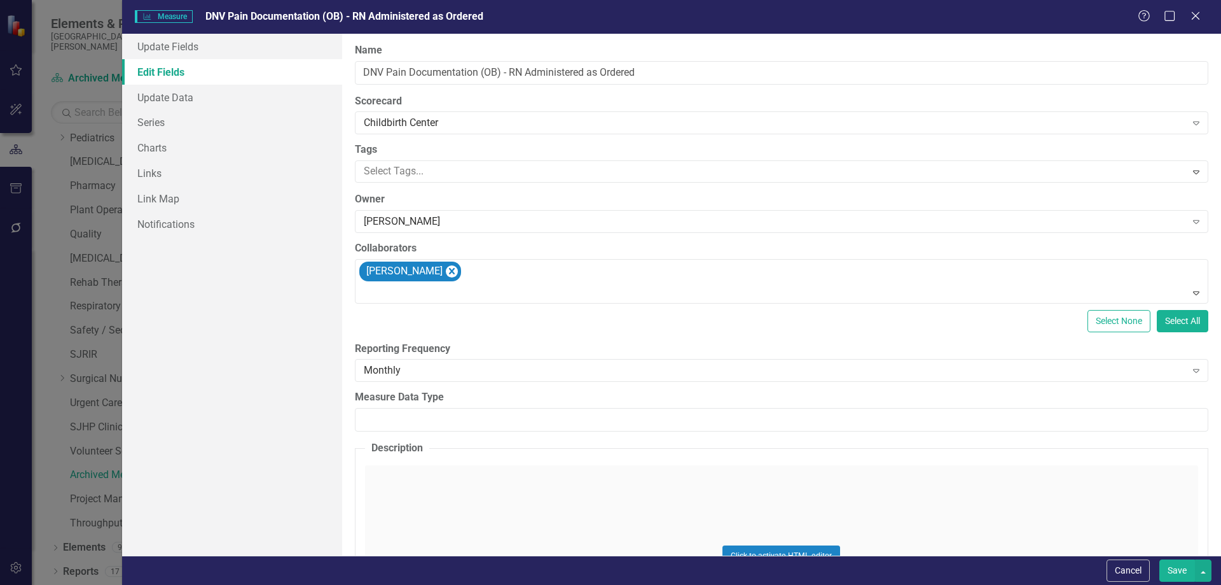
click at [1176, 567] on button "Save" at bounding box center [1178, 570] width 36 height 22
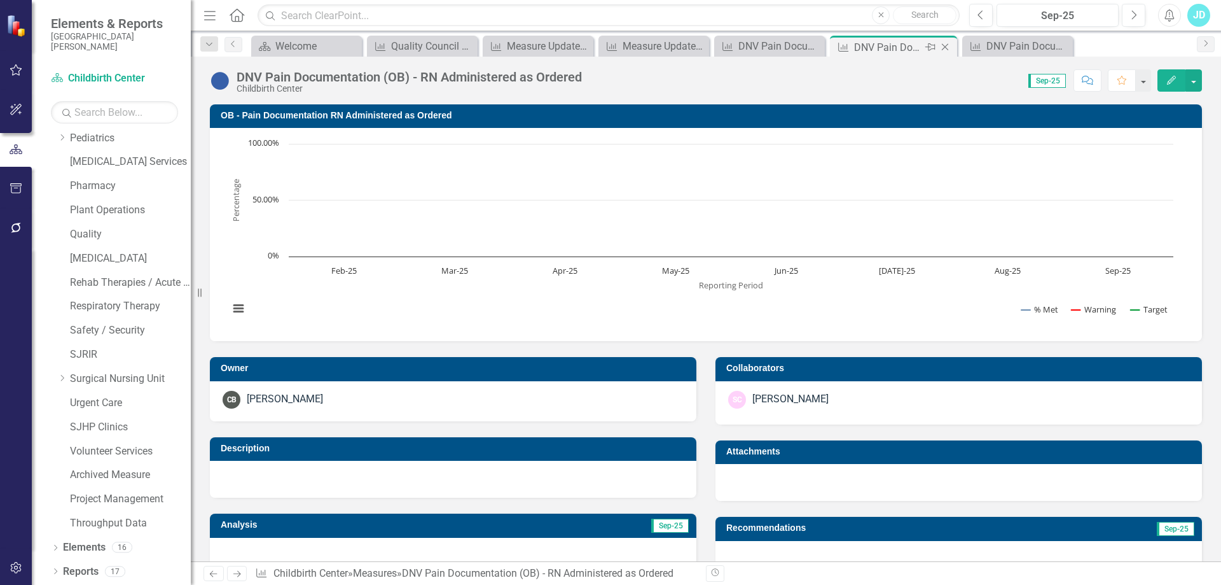
click at [945, 49] on icon "Close" at bounding box center [945, 47] width 13 height 10
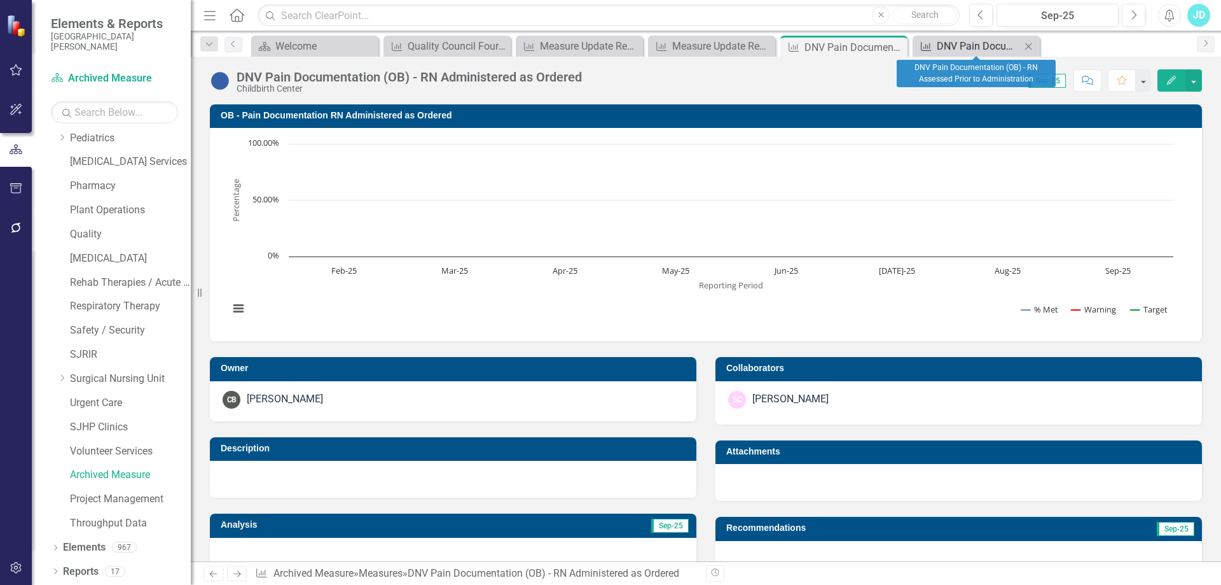
click at [950, 46] on div "DNV Pain Documentation (OB) - RN Assessed Prior to Administration" at bounding box center [979, 46] width 84 height 16
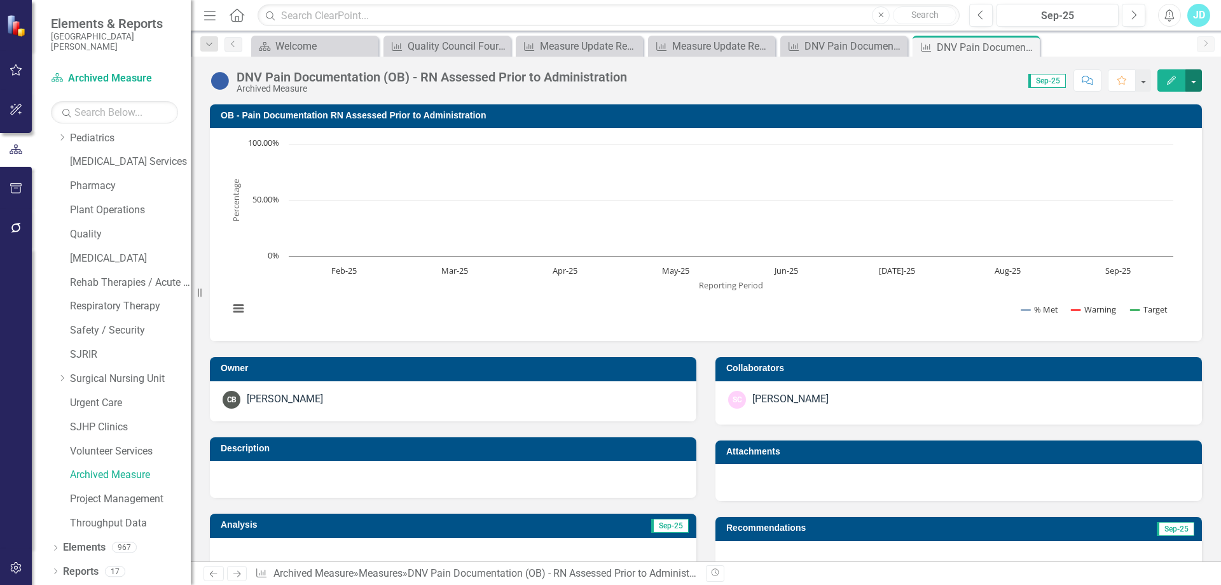
click at [1191, 85] on button "button" at bounding box center [1194, 80] width 17 height 22
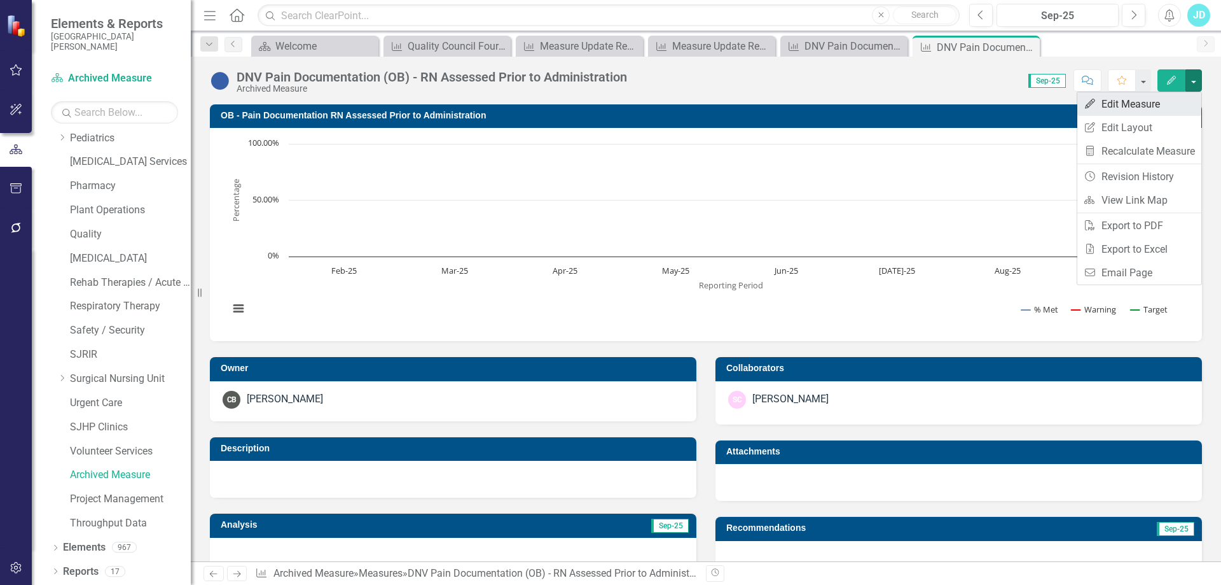
click at [1172, 109] on link "Edit Edit Measure" at bounding box center [1140, 104] width 124 height 24
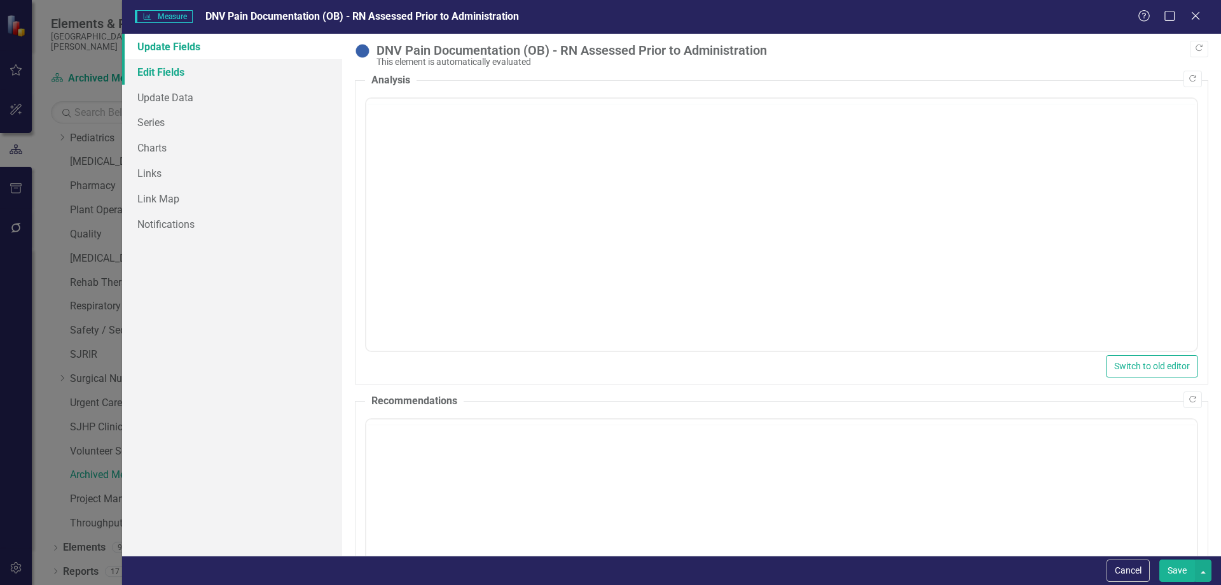
click at [182, 74] on link "Edit Fields" at bounding box center [232, 71] width 220 height 25
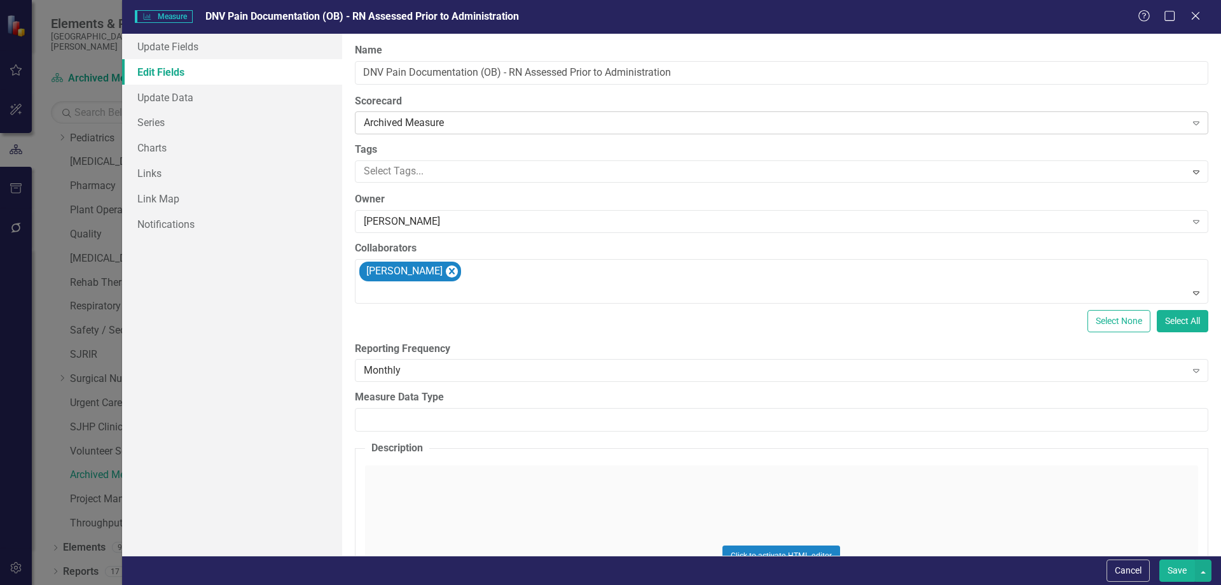
click at [496, 124] on div "Archived Measure" at bounding box center [775, 123] width 823 height 15
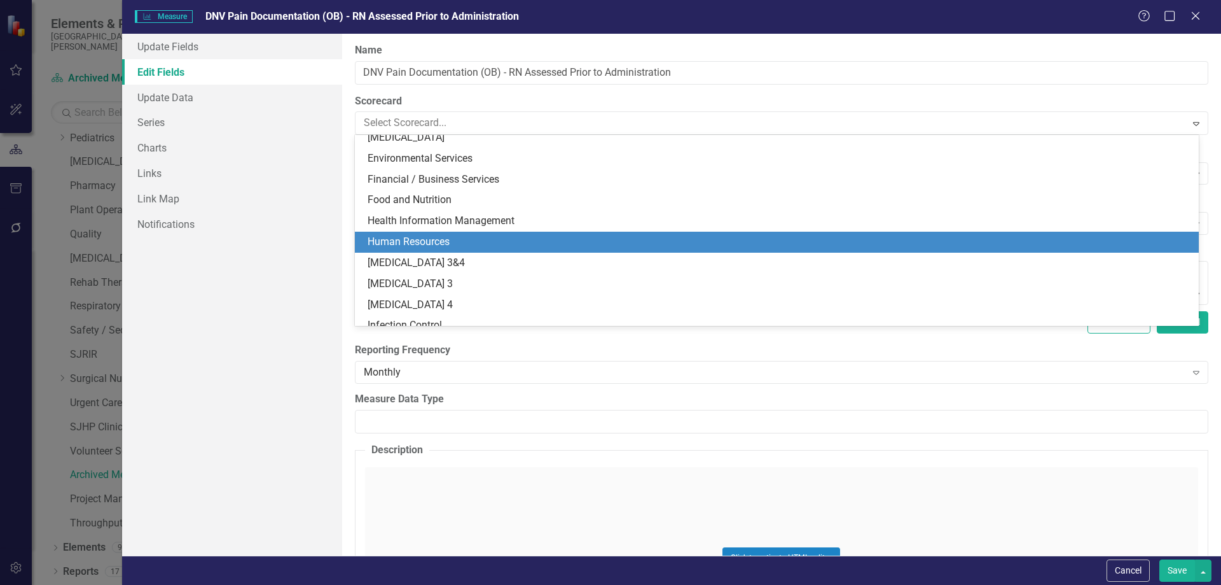
scroll to position [130, 0]
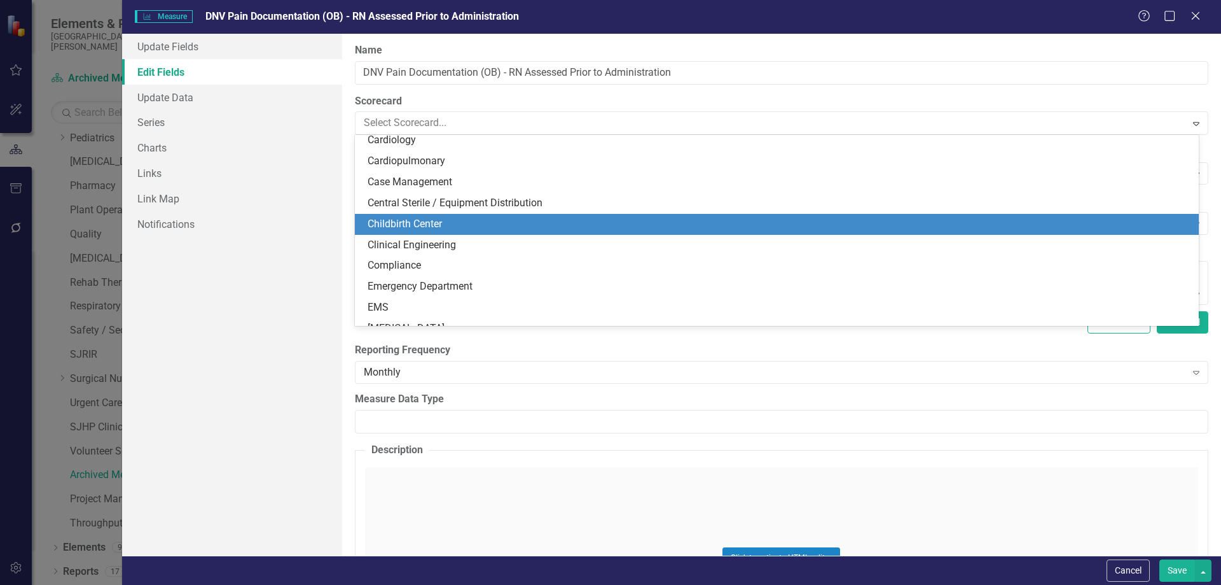
click at [472, 222] on div "Childbirth Center" at bounding box center [780, 224] width 824 height 15
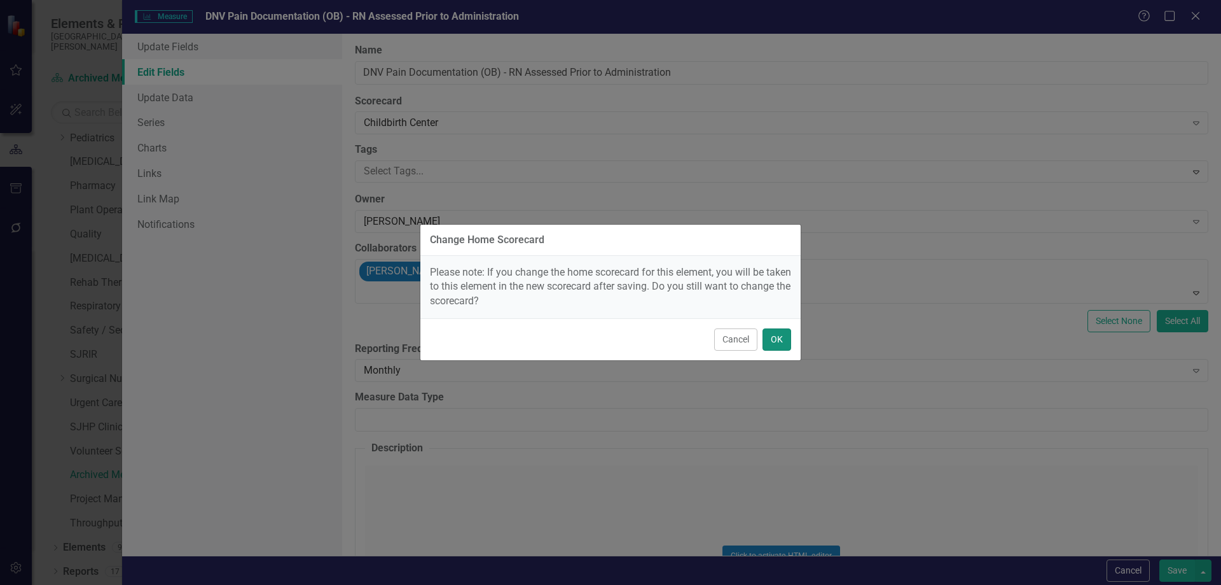
click at [772, 337] on button "OK" at bounding box center [777, 339] width 29 height 22
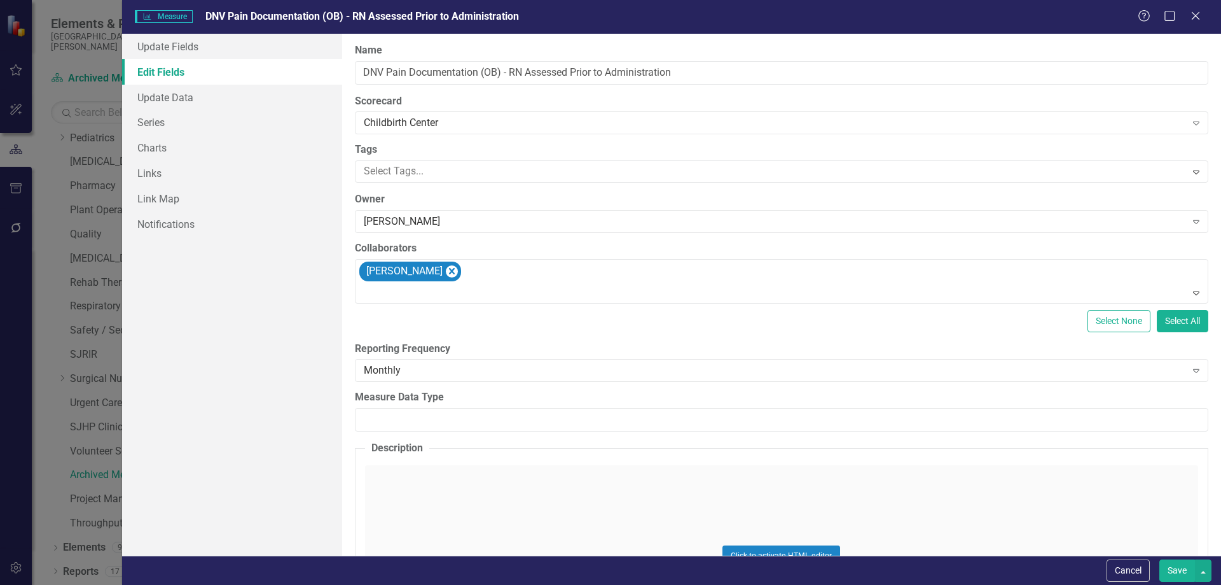
click at [1172, 563] on button "Save" at bounding box center [1178, 570] width 36 height 22
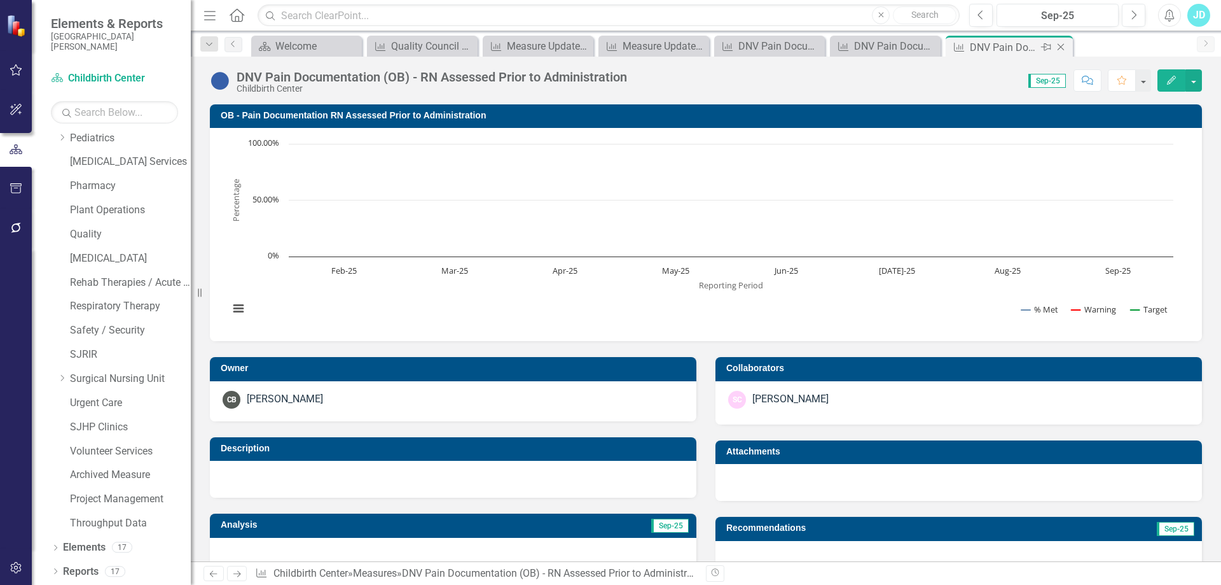
click at [1063, 48] on icon "Close" at bounding box center [1061, 47] width 13 height 10
click at [1029, 48] on icon "Close" at bounding box center [1028, 47] width 13 height 10
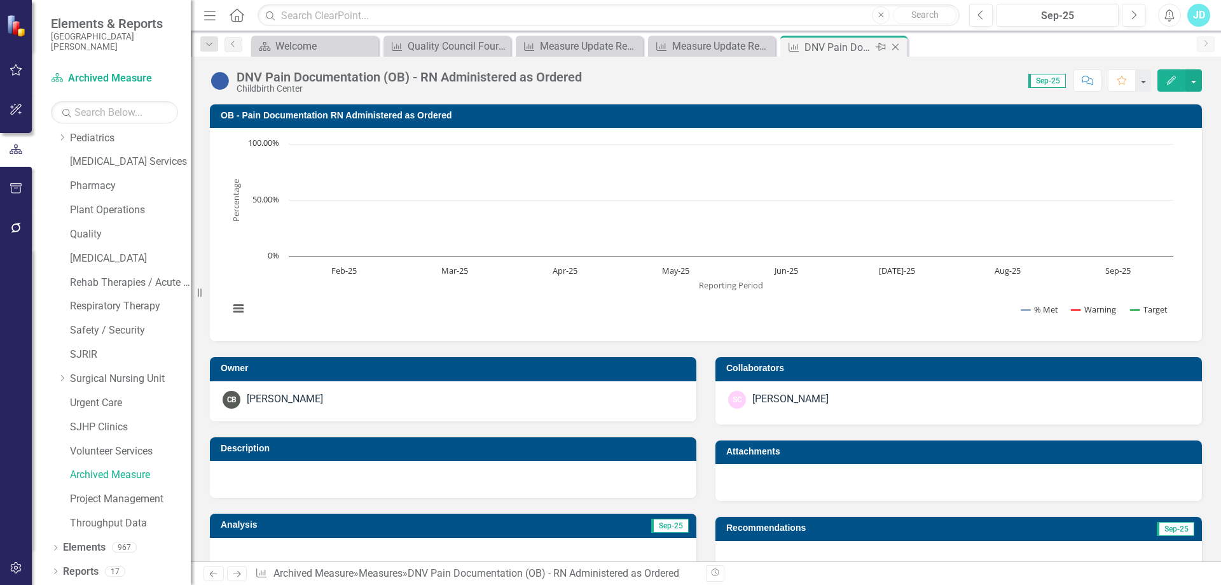
click at [895, 48] on icon at bounding box center [896, 47] width 7 height 7
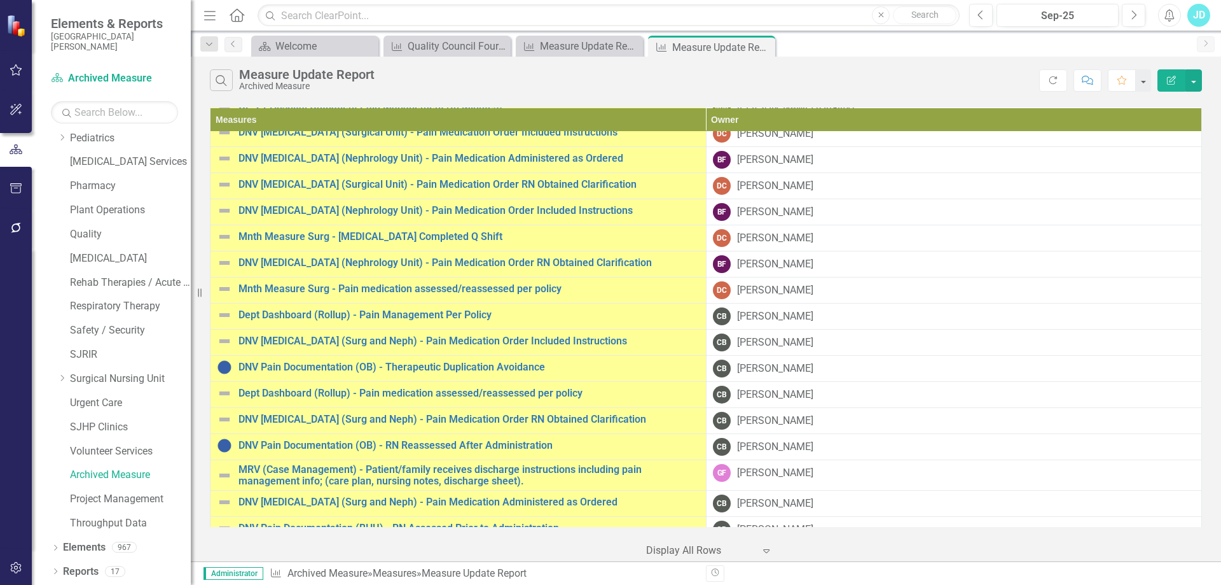
scroll to position [254, 0]
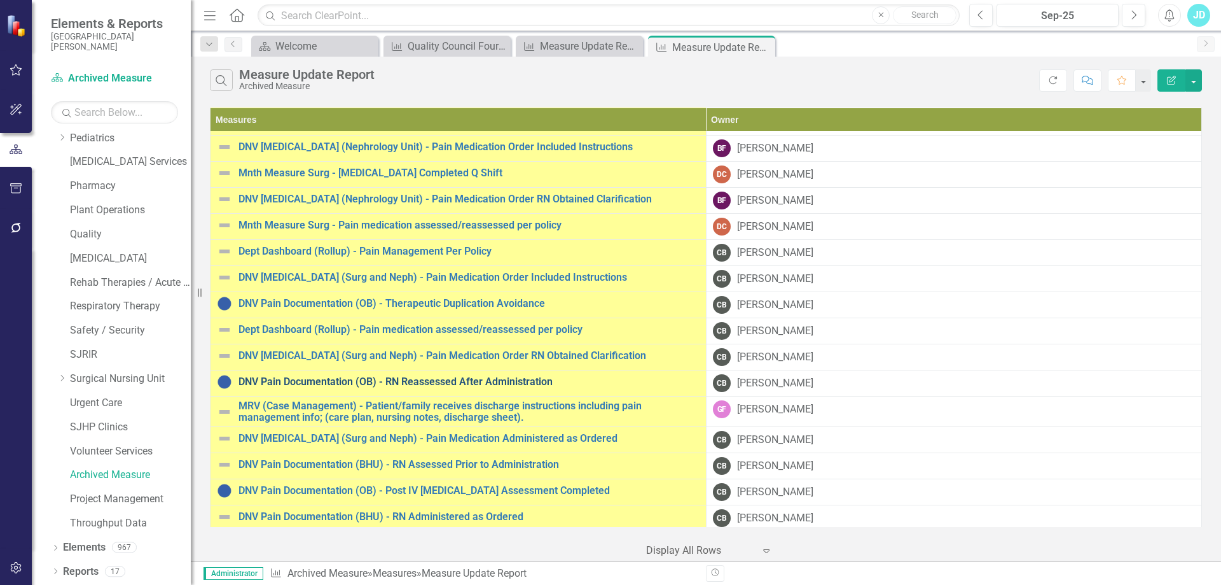
click at [415, 382] on link "DNV Pain Documentation (OB) - RN Reassessed After Administration" at bounding box center [469, 381] width 461 height 11
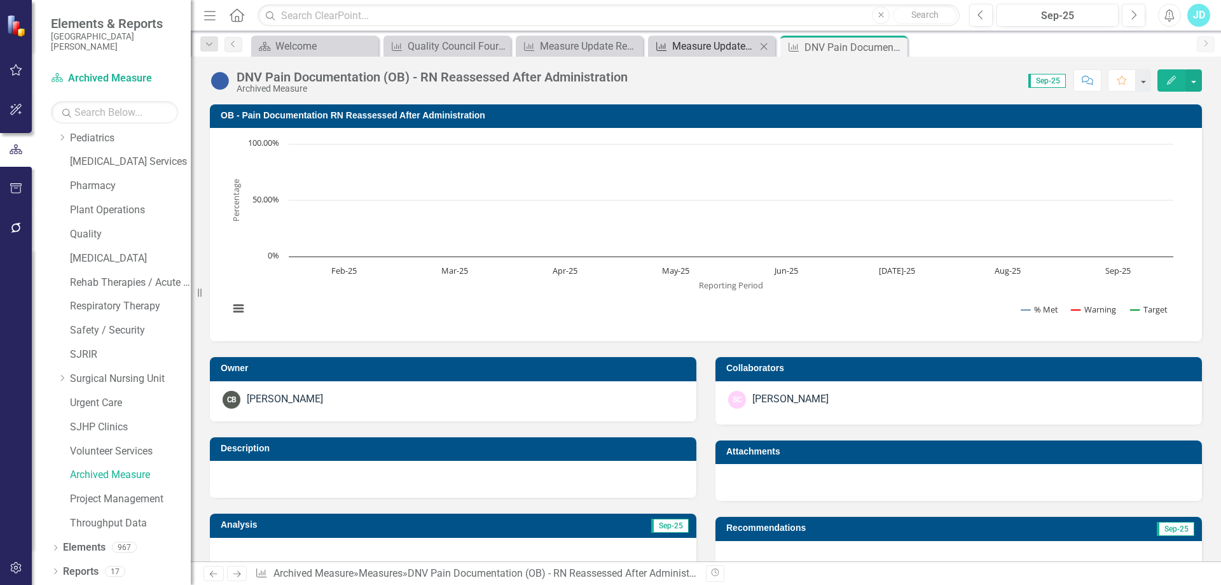
click at [696, 44] on div "Measure Update Report" at bounding box center [714, 46] width 84 height 16
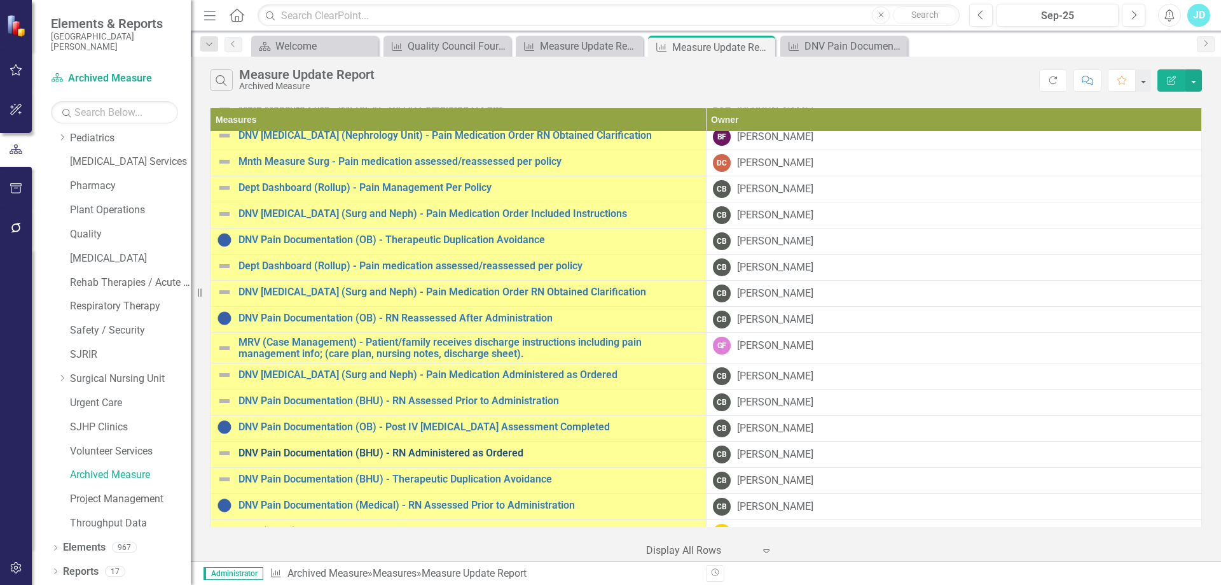
scroll to position [382, 0]
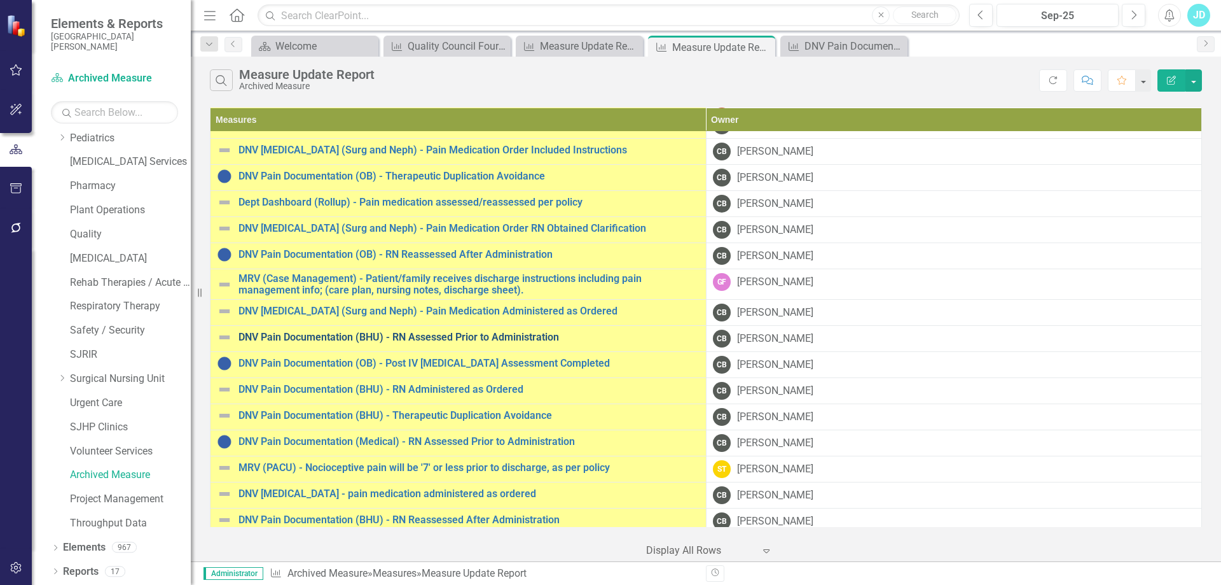
click at [436, 337] on link "DNV Pain Documentation (BHU) - RN Assessed Prior to Administration" at bounding box center [469, 336] width 461 height 11
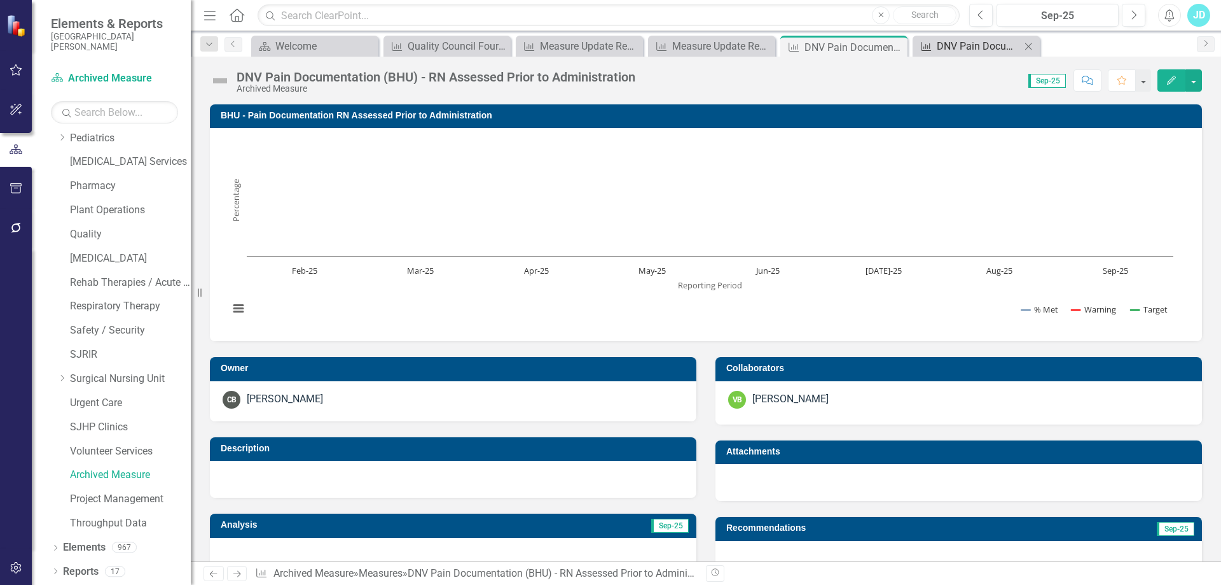
click at [964, 50] on div "DNV Pain Documentation (OB) - RN Reassessed After Administration" at bounding box center [979, 46] width 84 height 16
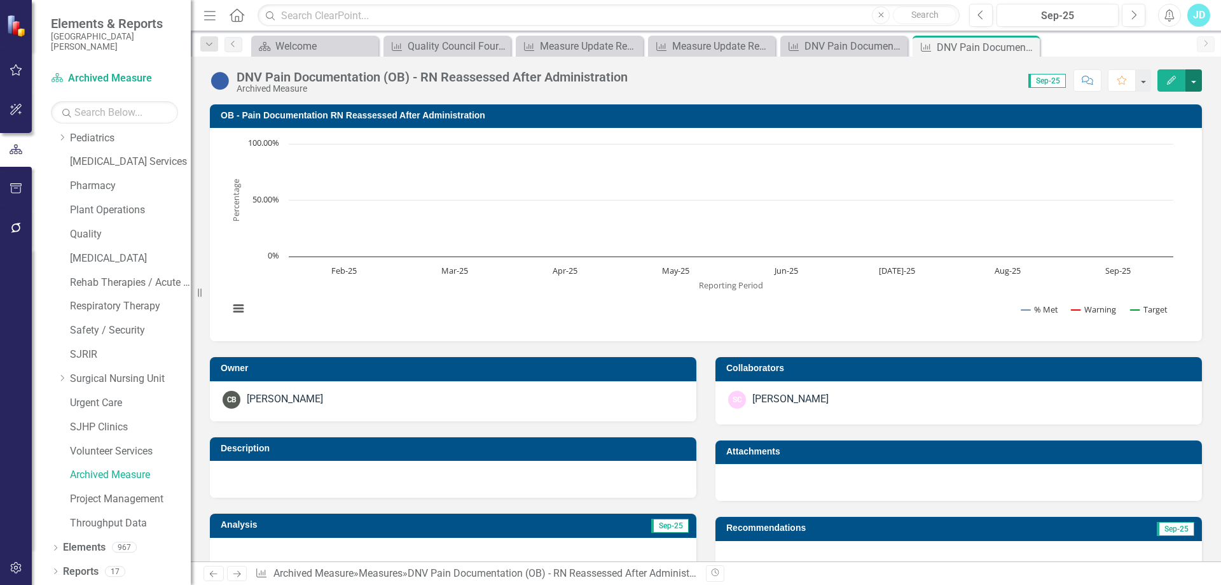
click at [1197, 86] on button "button" at bounding box center [1194, 80] width 17 height 22
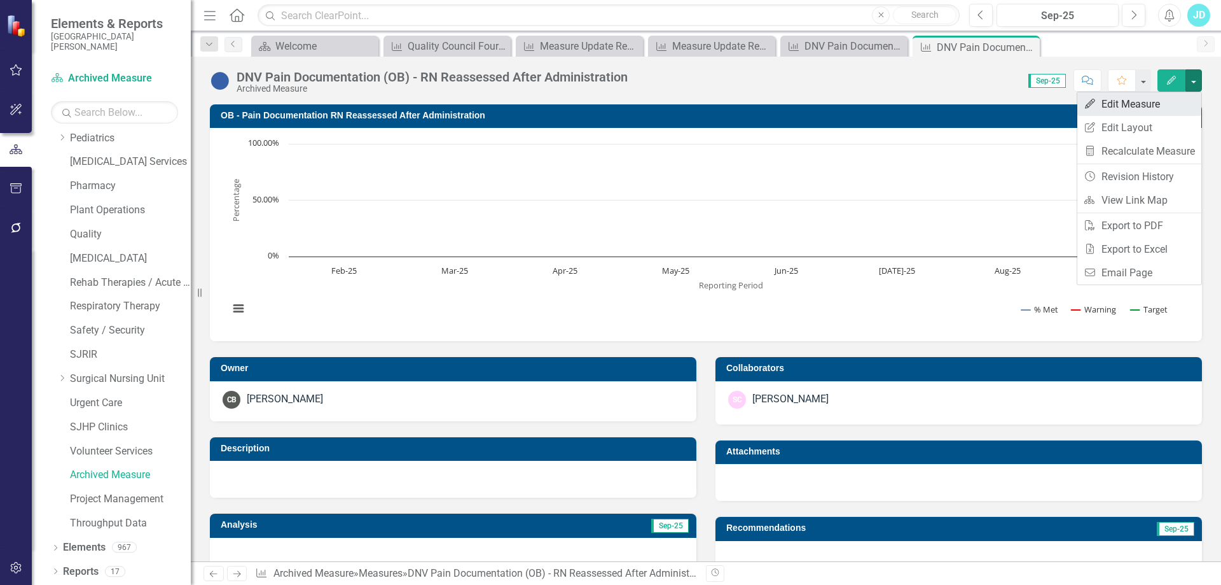
click at [1188, 98] on link "Edit Edit Measure" at bounding box center [1140, 104] width 124 height 24
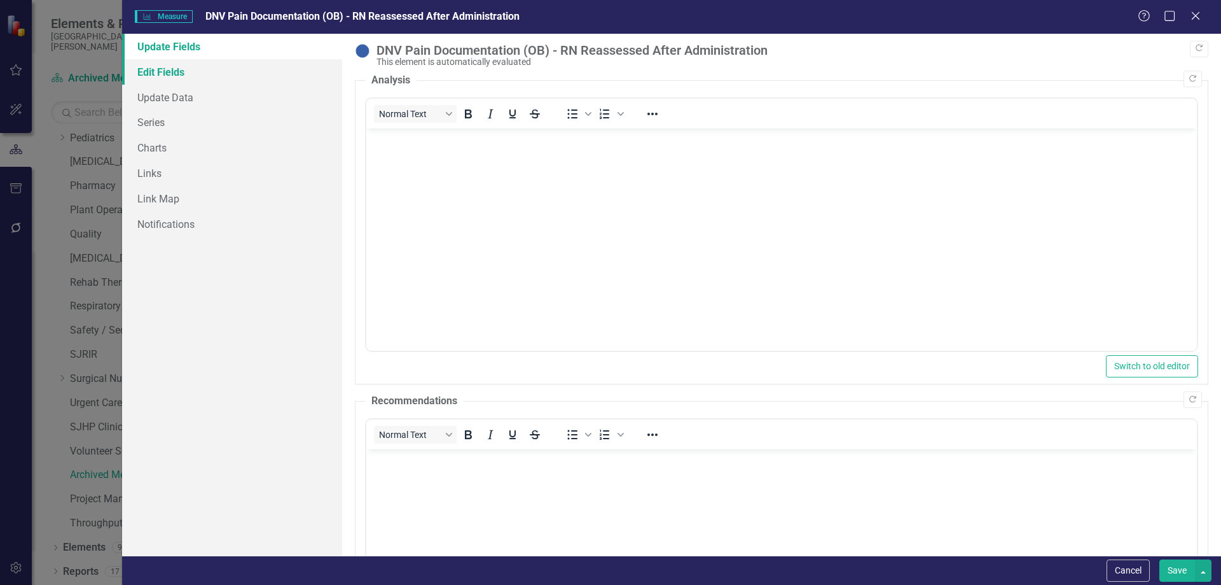
click at [182, 75] on link "Edit Fields" at bounding box center [232, 71] width 220 height 25
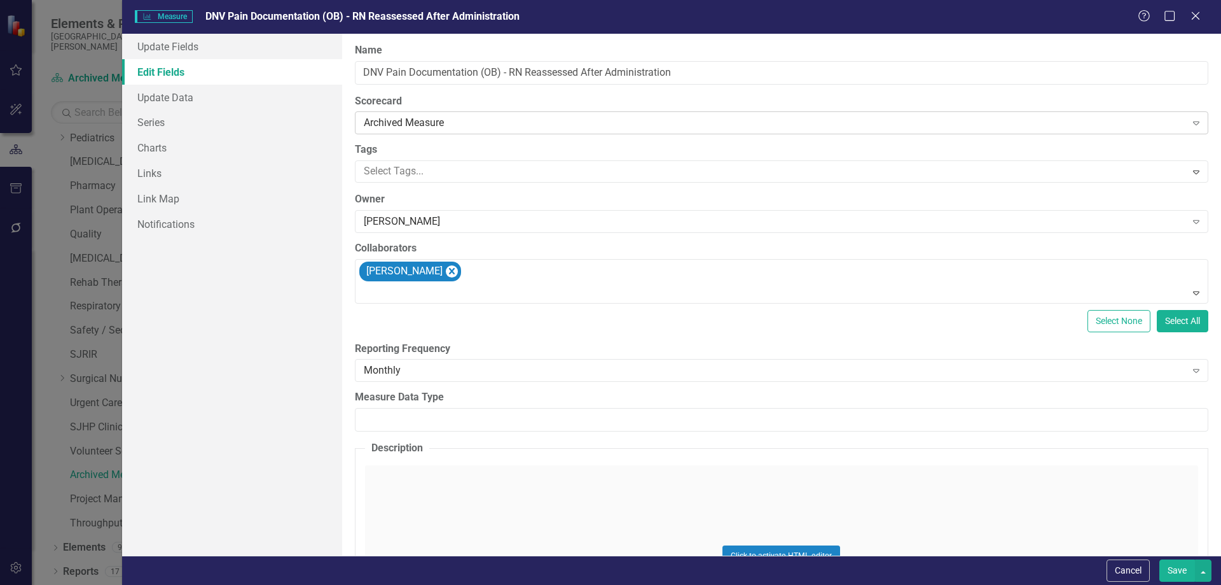
click at [442, 129] on div "Archived Measure" at bounding box center [775, 123] width 823 height 15
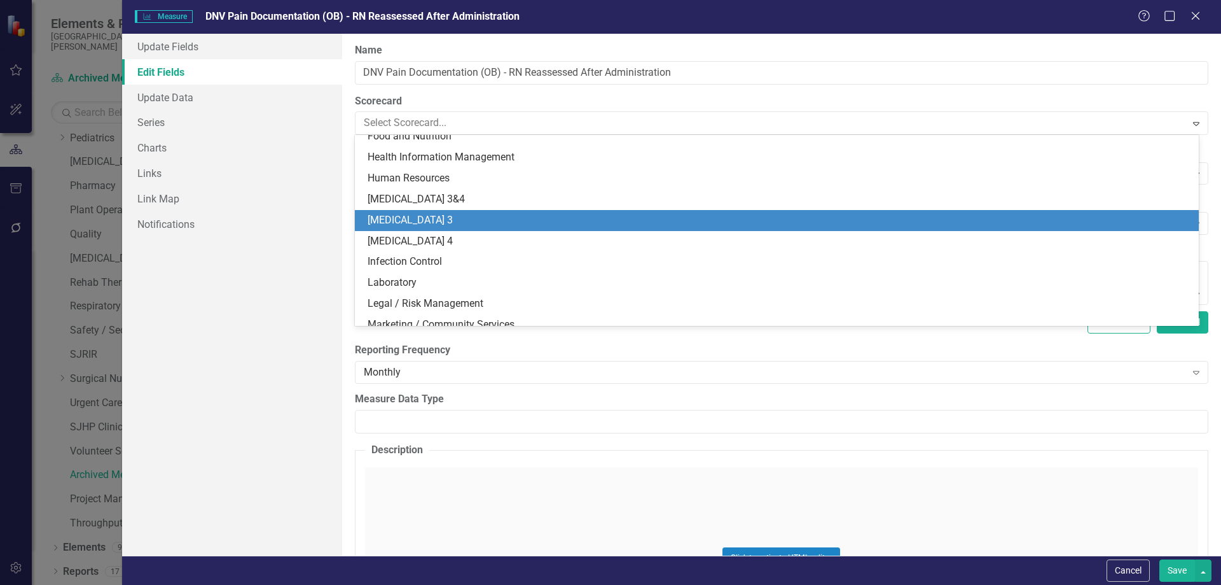
scroll to position [194, 0]
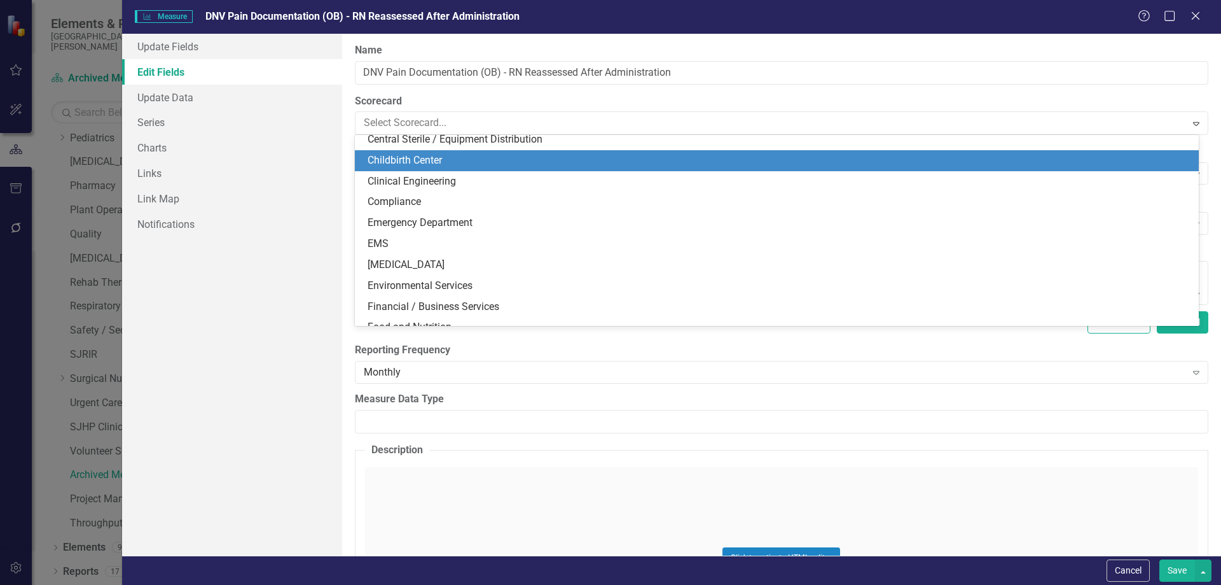
click at [444, 163] on div "Childbirth Center" at bounding box center [780, 160] width 824 height 15
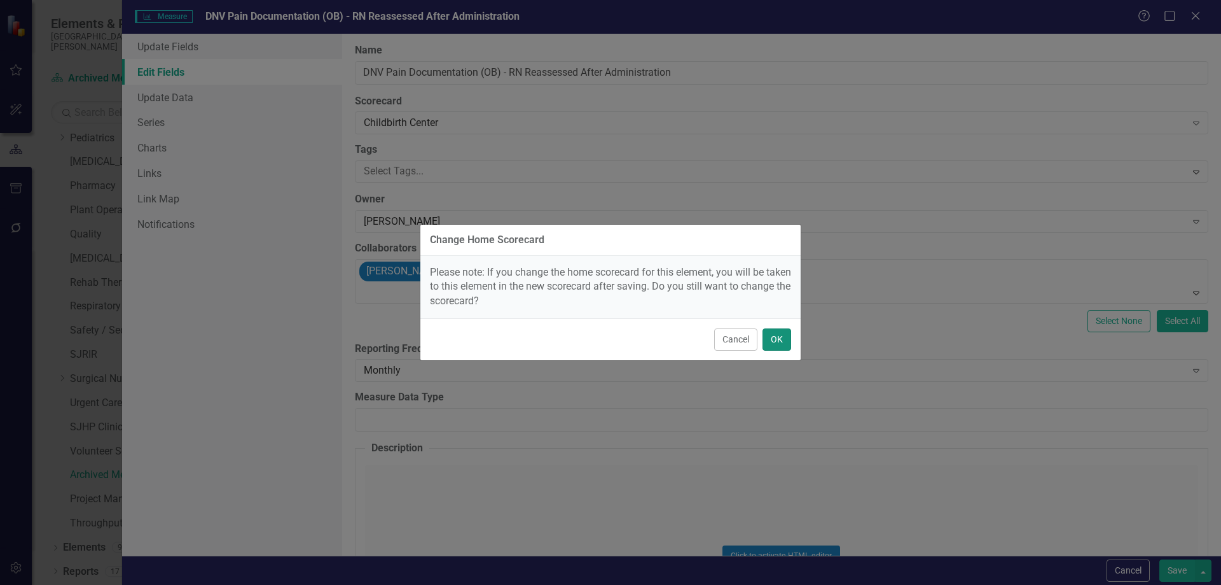
click at [784, 341] on button "OK" at bounding box center [777, 339] width 29 height 22
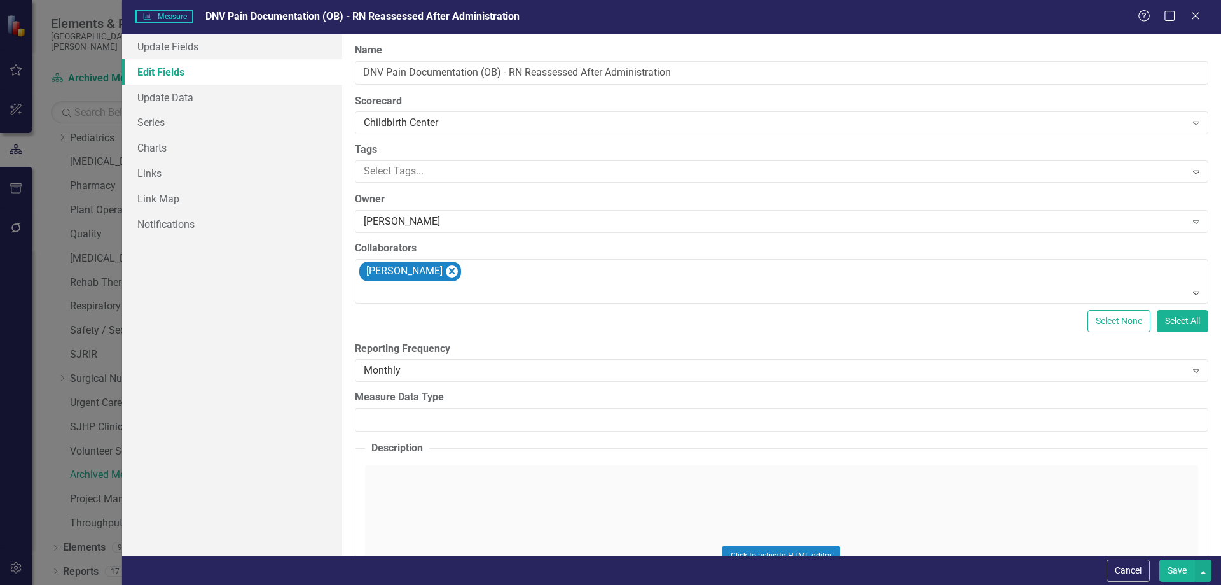
click at [1170, 568] on button "Save" at bounding box center [1178, 570] width 36 height 22
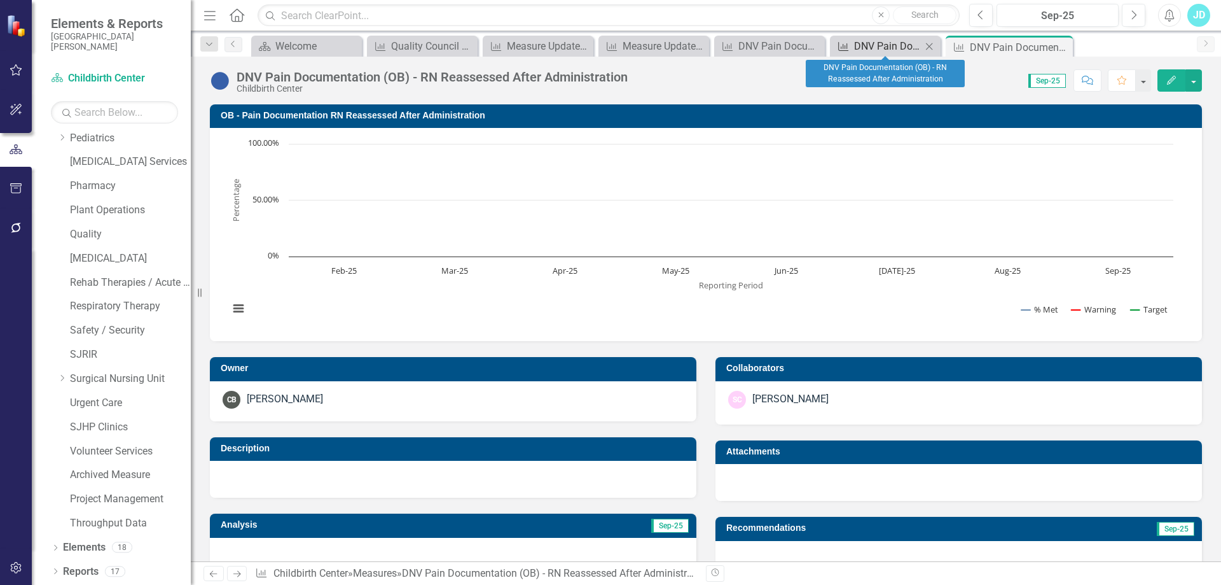
click at [872, 47] on div "DNV Pain Documentation (OB) - RN Reassessed After Administration" at bounding box center [887, 46] width 67 height 16
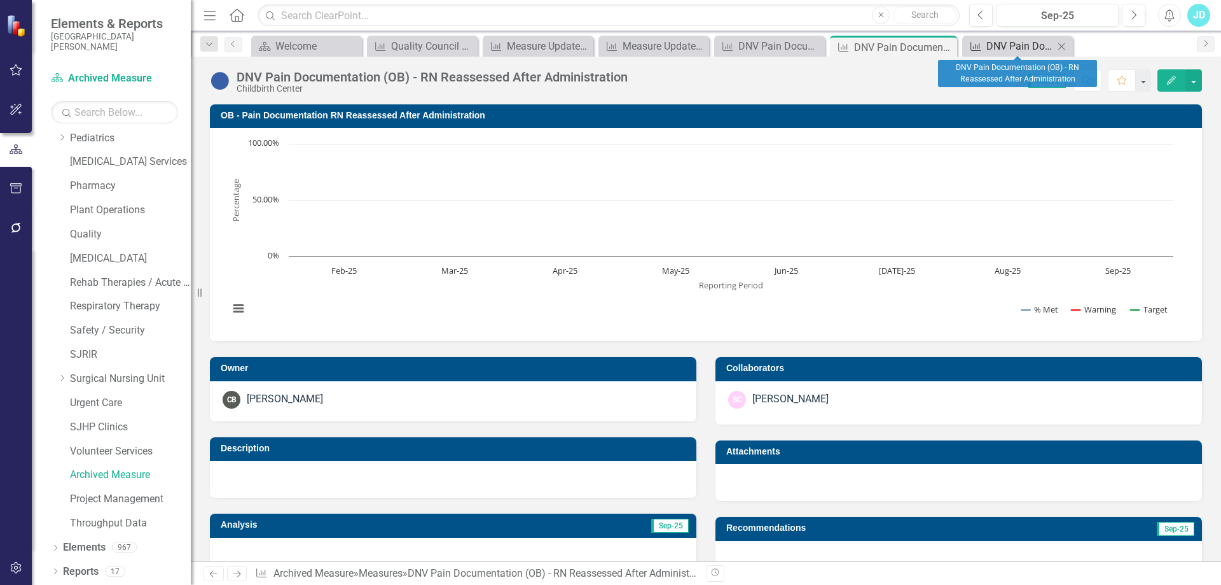
click at [994, 46] on div "DNV Pain Documentation (OB) - RN Reassessed After Administration" at bounding box center [1020, 46] width 67 height 16
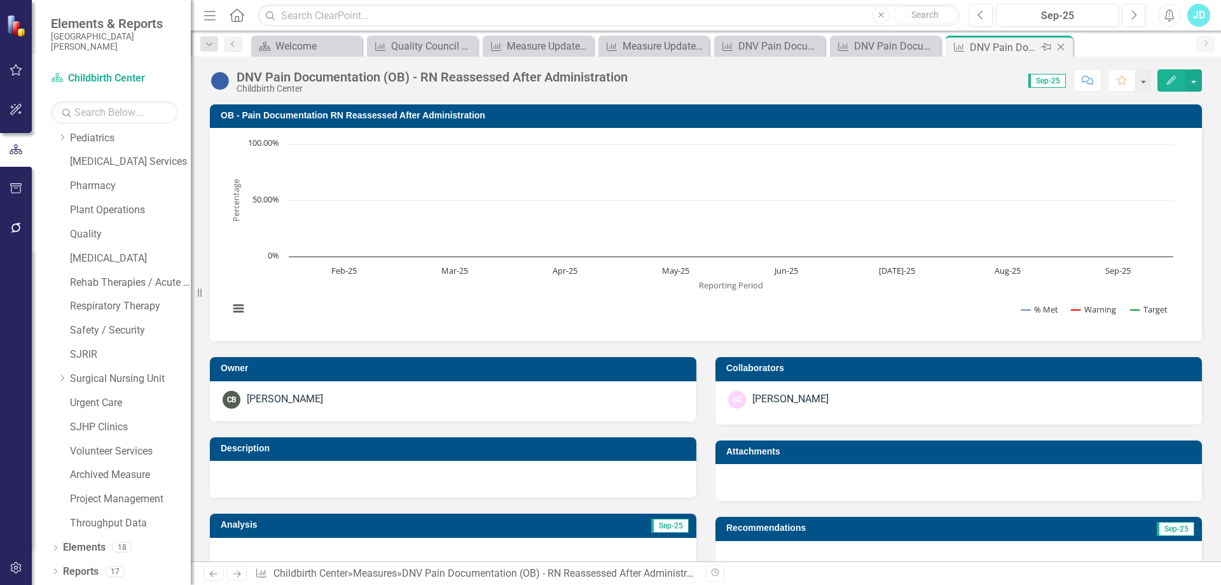
click at [1062, 45] on icon "Close" at bounding box center [1061, 47] width 13 height 10
click at [1033, 45] on icon "Close" at bounding box center [1028, 47] width 13 height 10
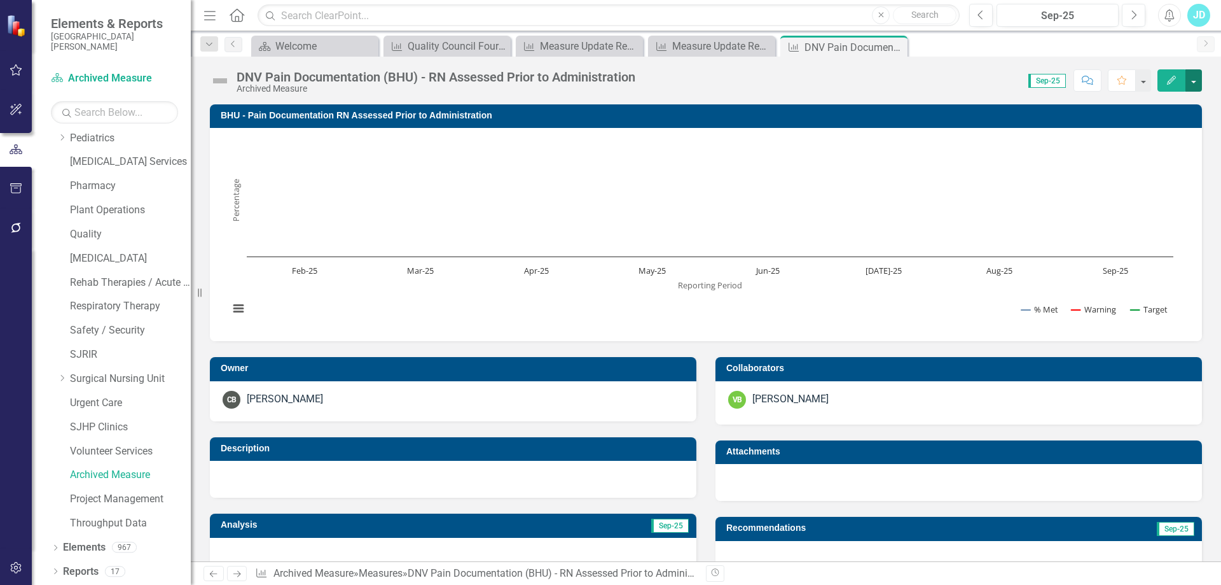
click at [1195, 87] on button "button" at bounding box center [1194, 80] width 17 height 22
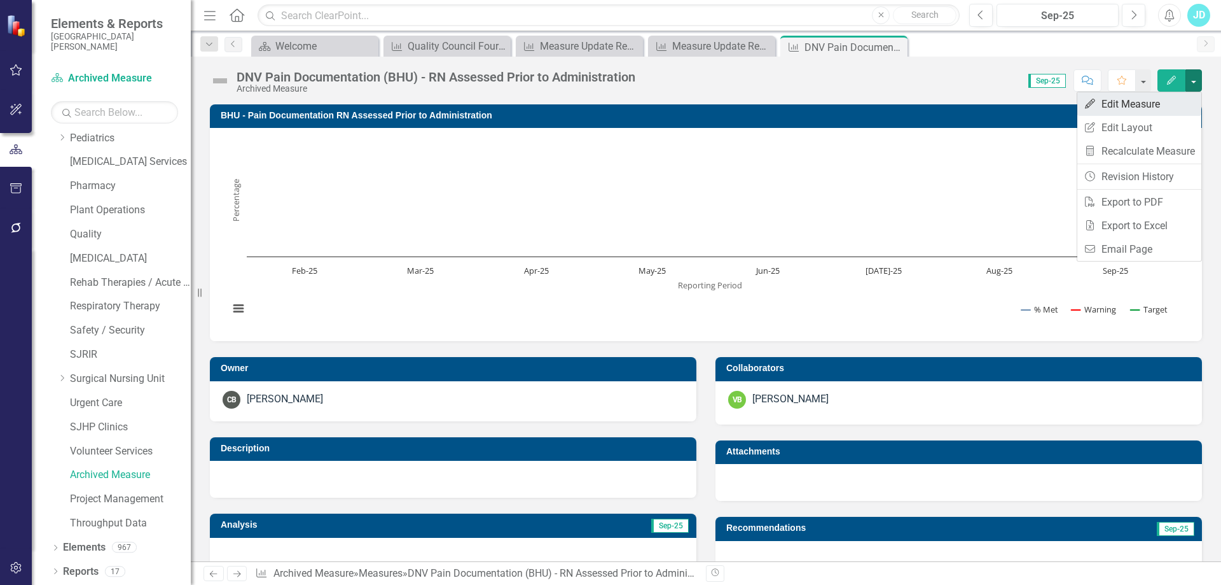
click at [1191, 98] on link "Edit Edit Measure" at bounding box center [1140, 104] width 124 height 24
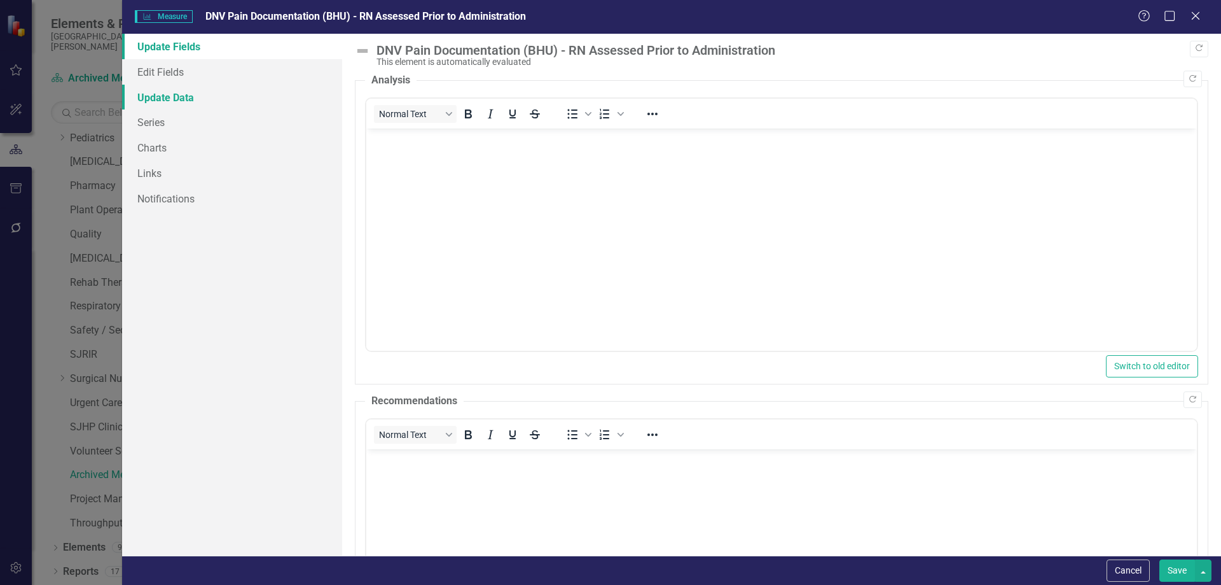
click at [174, 99] on link "Update Data" at bounding box center [232, 97] width 220 height 25
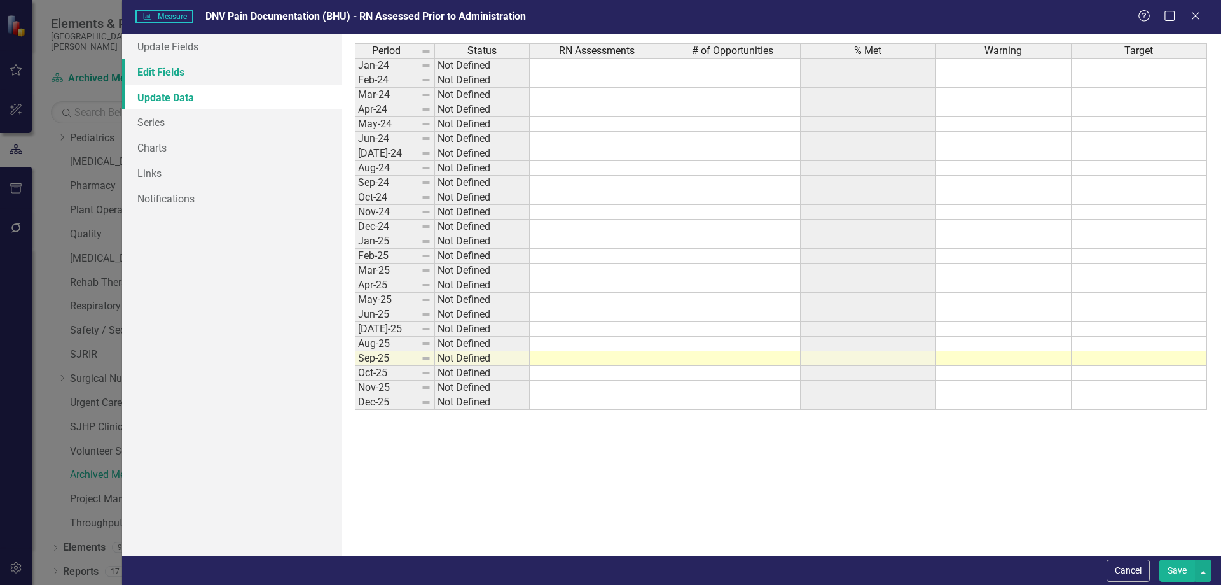
click at [174, 80] on link "Edit Fields" at bounding box center [232, 71] width 220 height 25
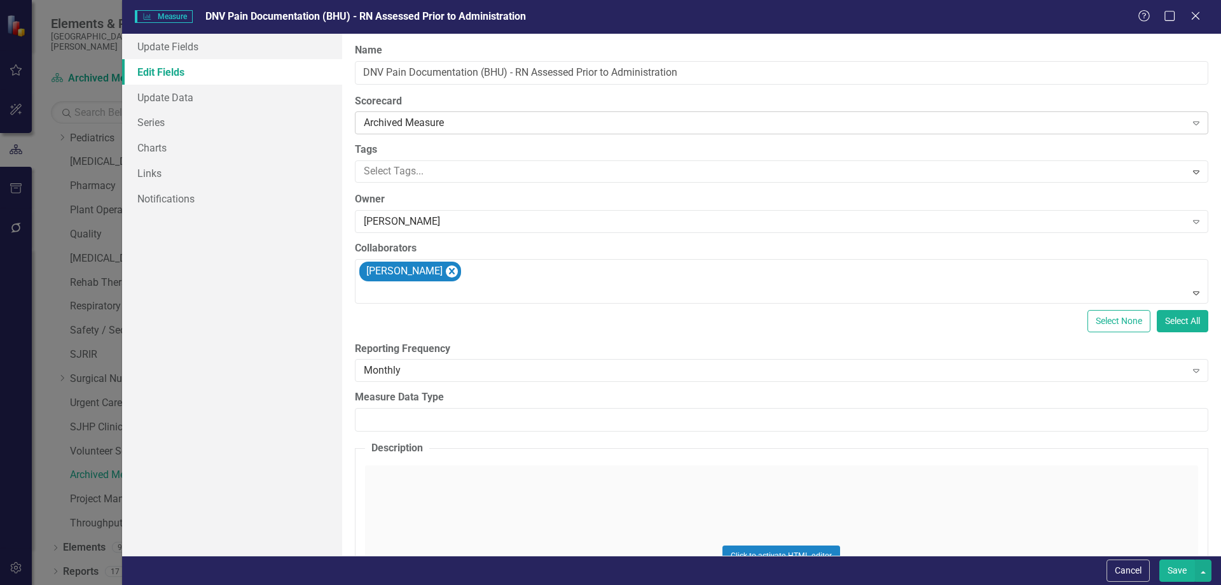
click at [416, 120] on div "Archived Measure" at bounding box center [775, 123] width 823 height 15
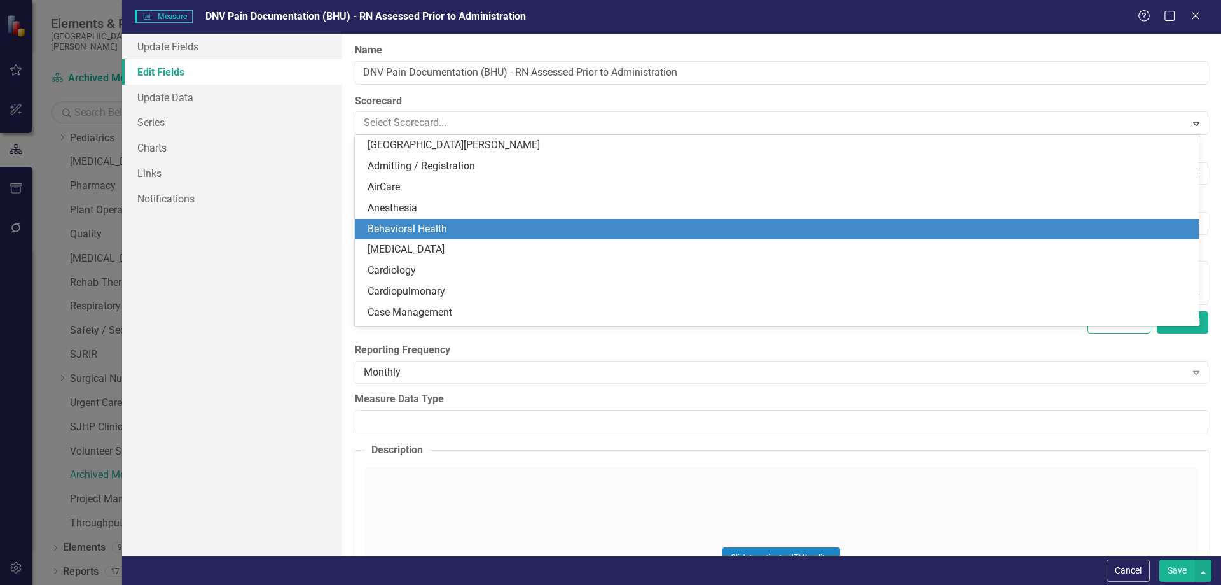
click at [435, 223] on div "Behavioral Health" at bounding box center [780, 229] width 824 height 15
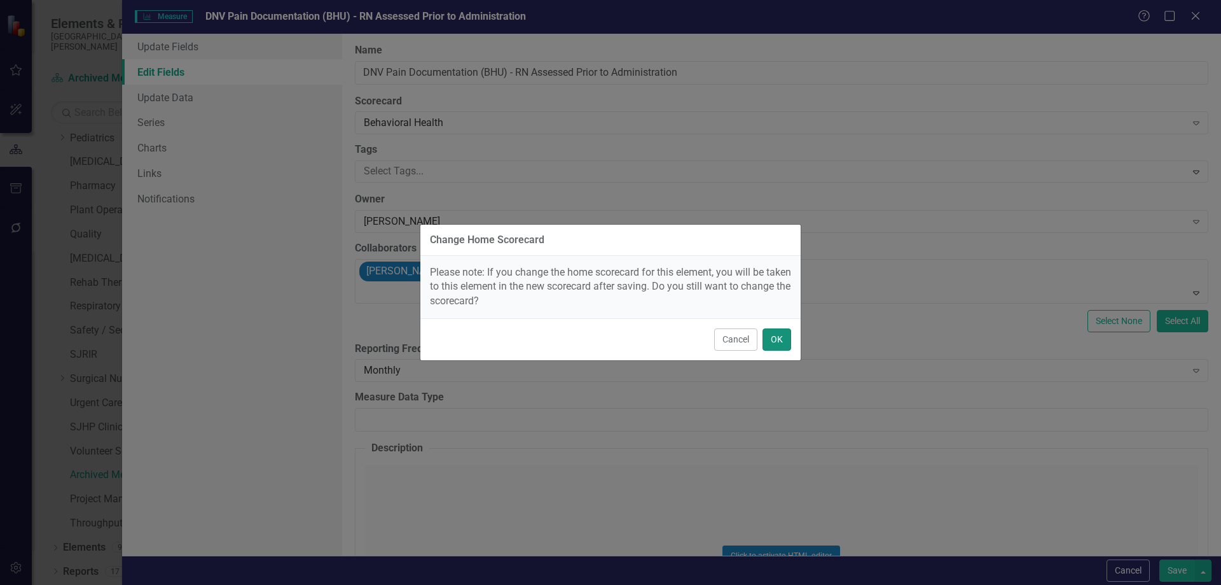
click at [779, 338] on button "OK" at bounding box center [777, 339] width 29 height 22
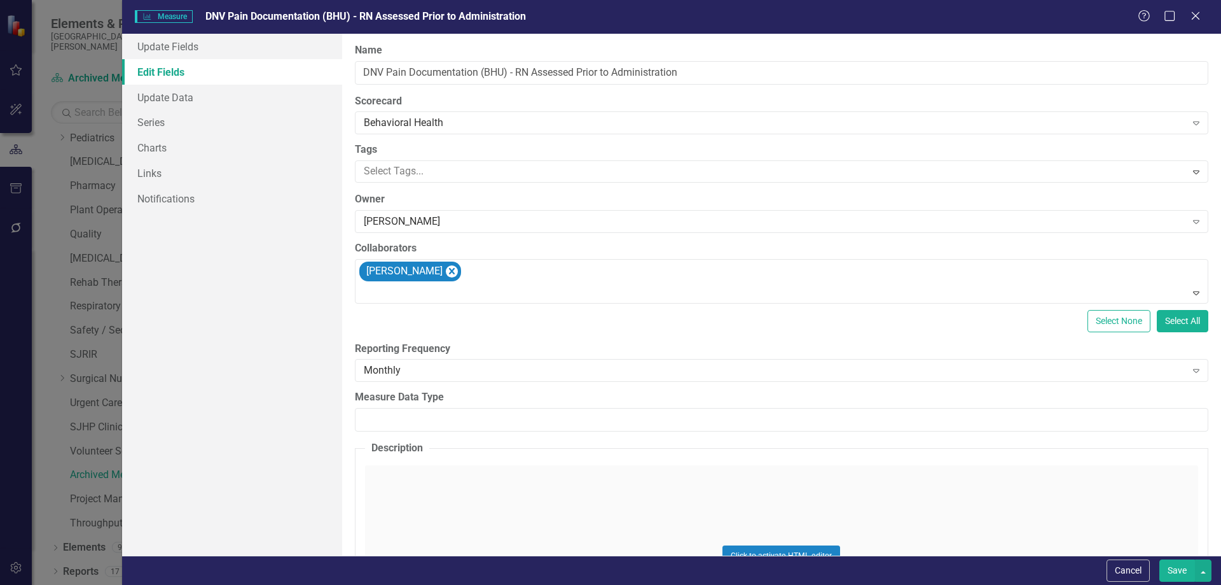
click at [1181, 565] on button "Save" at bounding box center [1178, 570] width 36 height 22
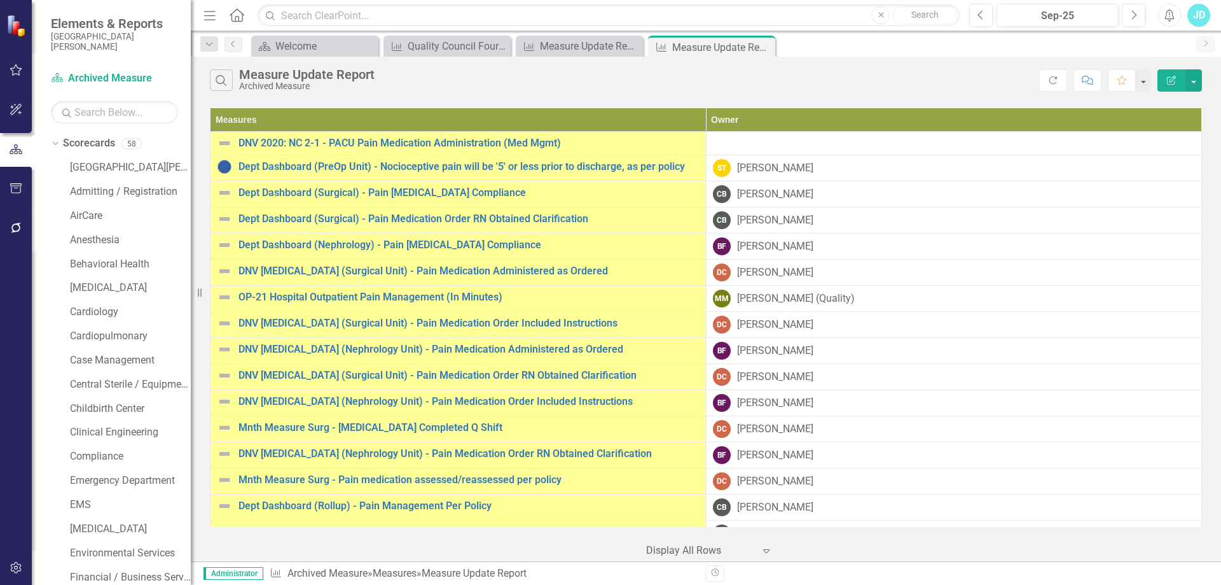
scroll to position [573, 0]
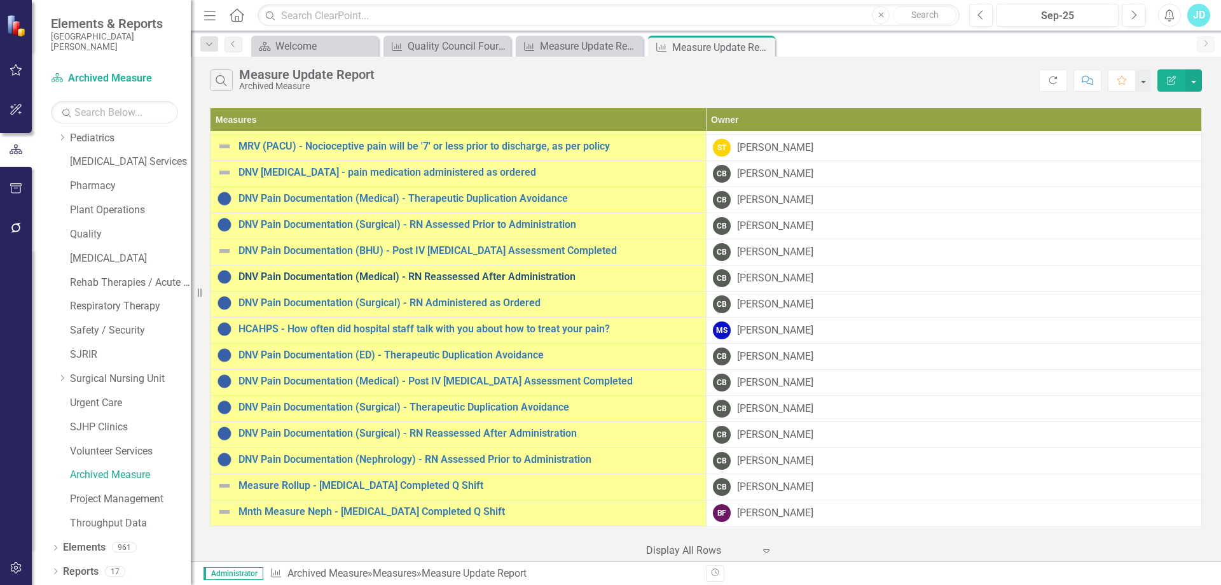
drag, startPoint x: 0, startPoint y: 0, endPoint x: 469, endPoint y: 274, distance: 543.7
click at [469, 274] on link "DNV Pain Documentation (Medical) - RN Reassessed After Administration" at bounding box center [469, 276] width 461 height 11
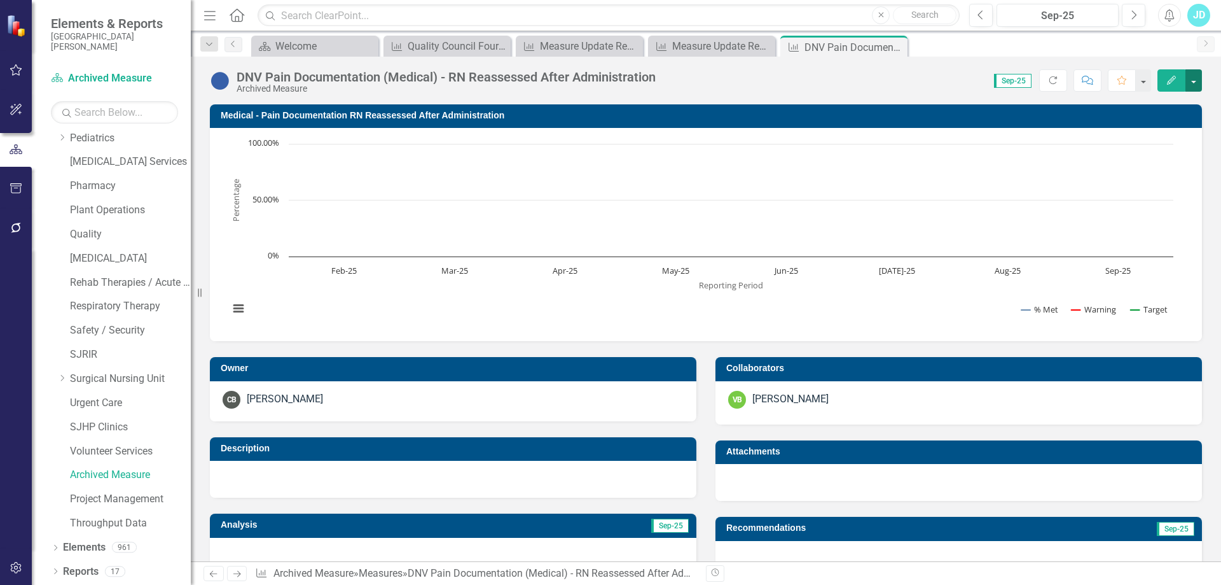
click at [1196, 86] on button "button" at bounding box center [1194, 80] width 17 height 22
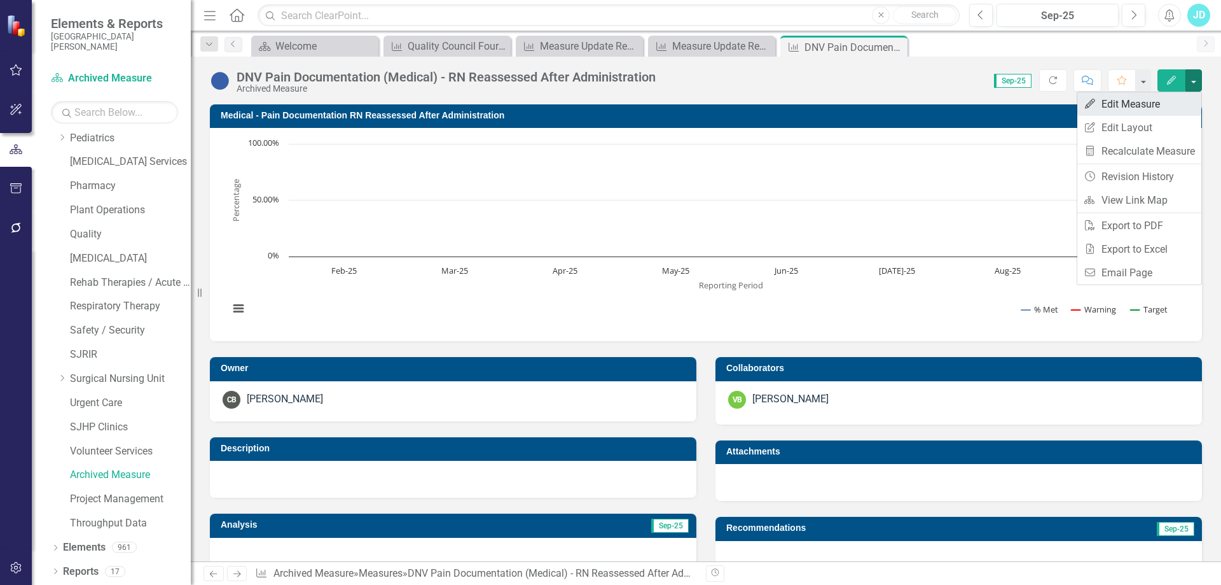
click at [1170, 102] on link "Edit Edit Measure" at bounding box center [1140, 104] width 124 height 24
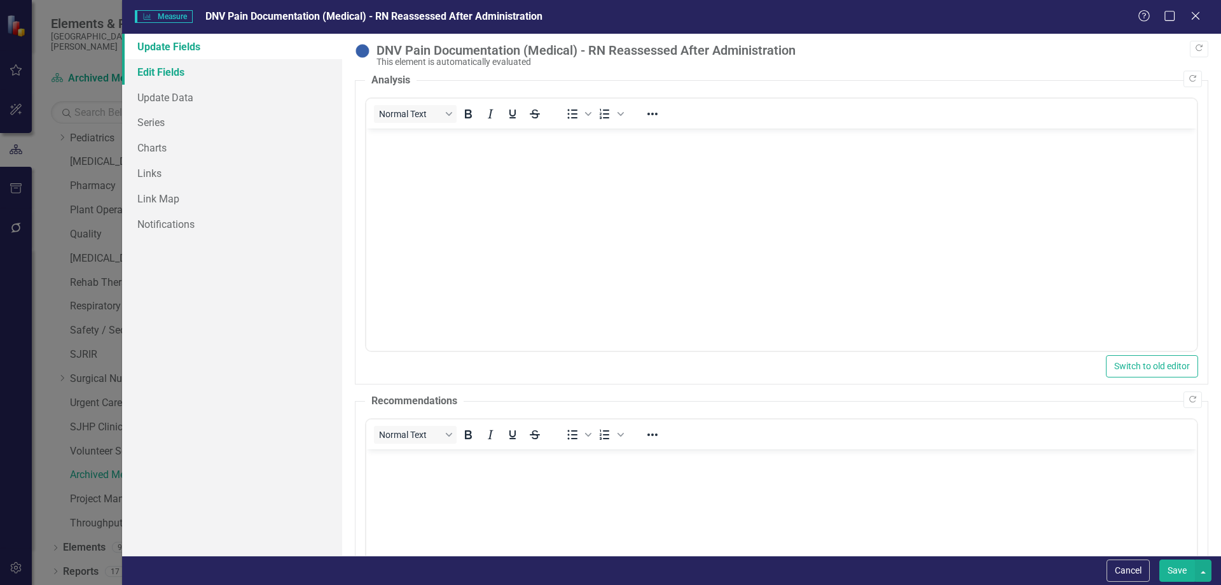
click at [153, 68] on link "Edit Fields" at bounding box center [232, 71] width 220 height 25
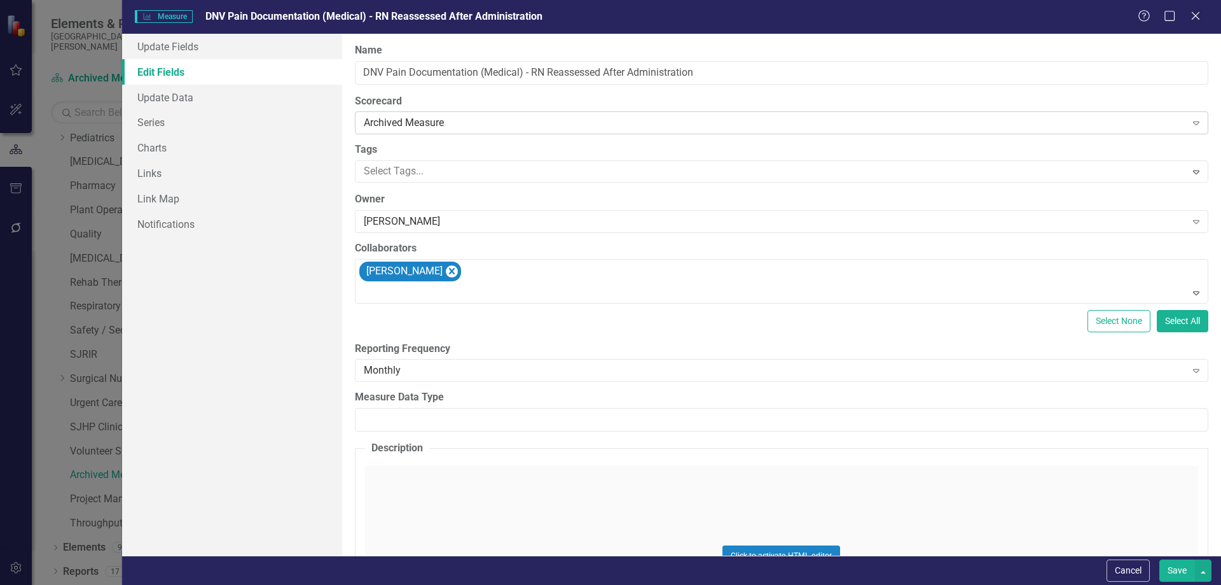
click at [437, 122] on div "Archived Measure" at bounding box center [775, 123] width 823 height 15
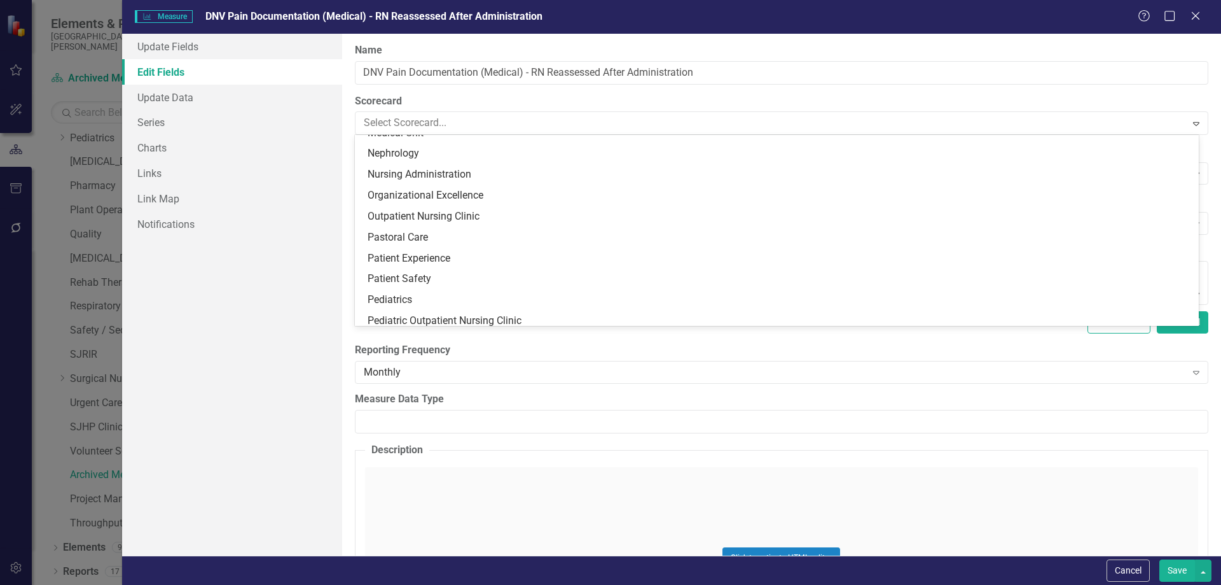
scroll to position [576, 0]
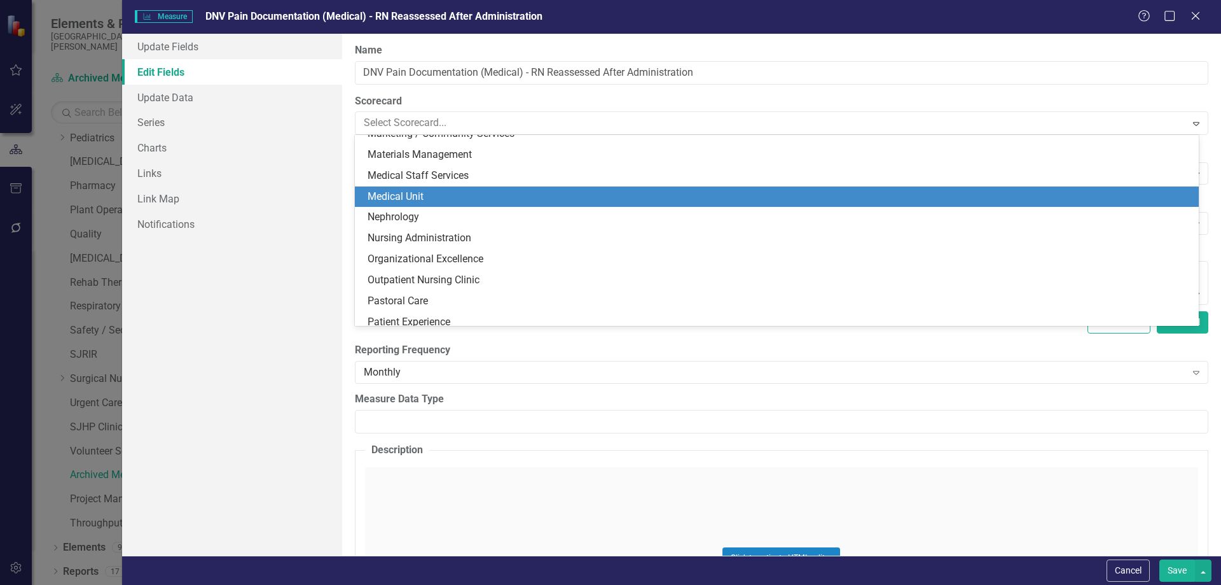
click at [434, 195] on div "Medical Unit" at bounding box center [780, 197] width 824 height 15
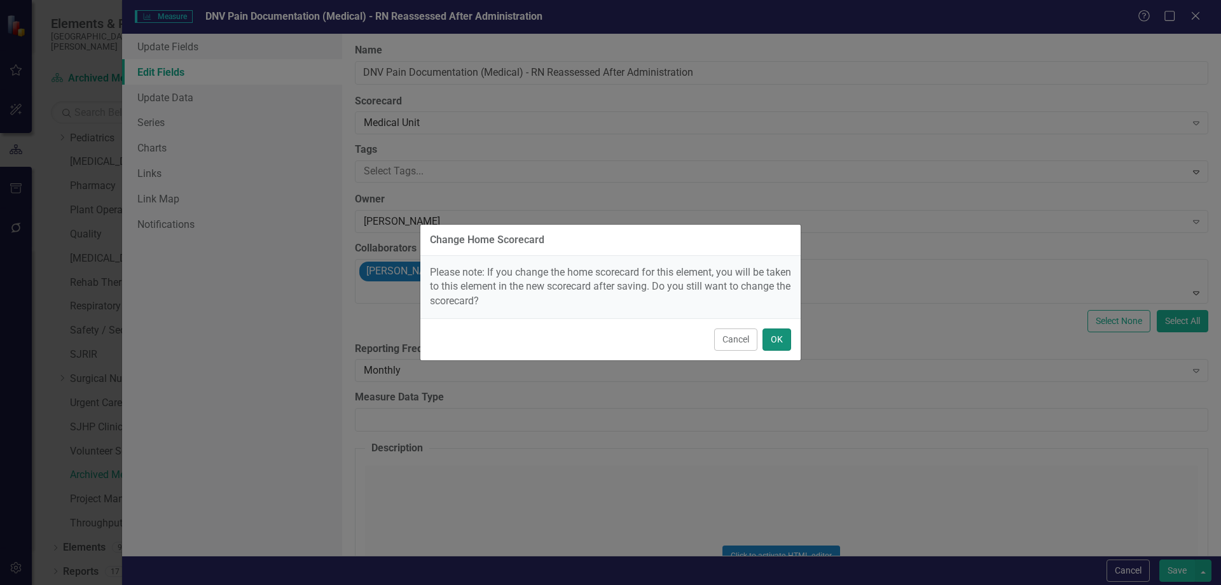
click at [775, 347] on button "OK" at bounding box center [777, 339] width 29 height 22
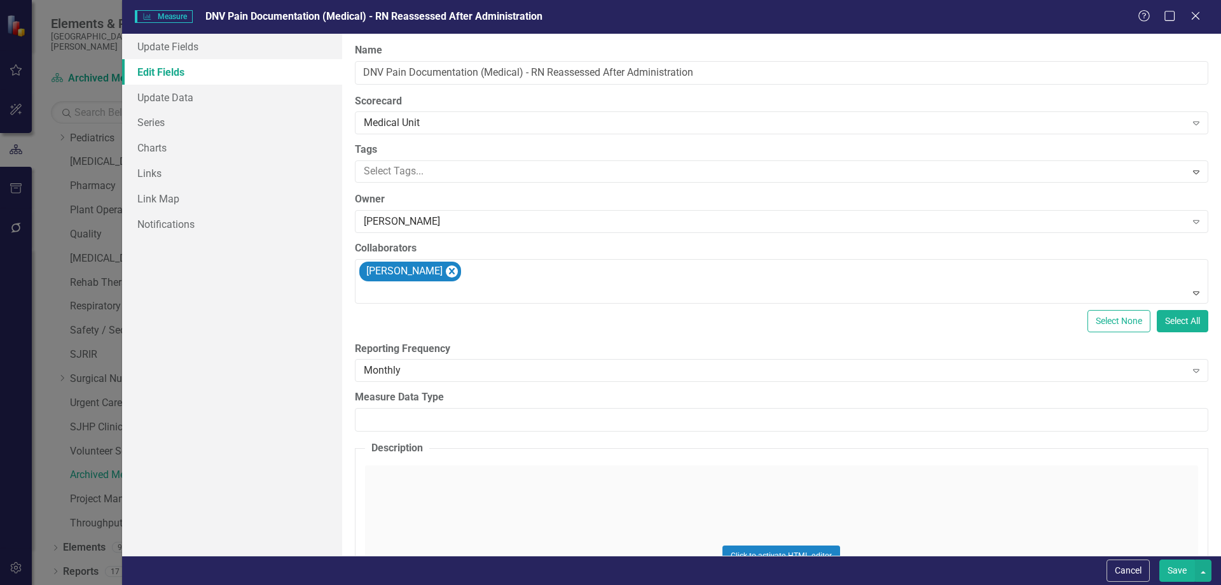
click at [1179, 570] on button "Save" at bounding box center [1178, 570] width 36 height 22
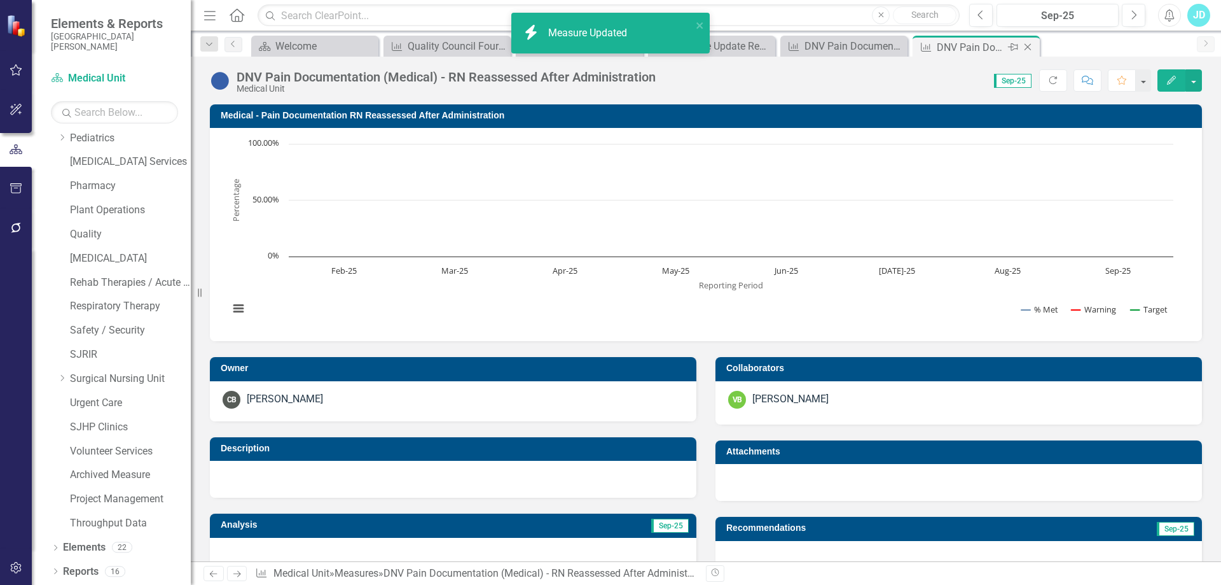
click at [1033, 44] on icon "Close" at bounding box center [1028, 47] width 13 height 10
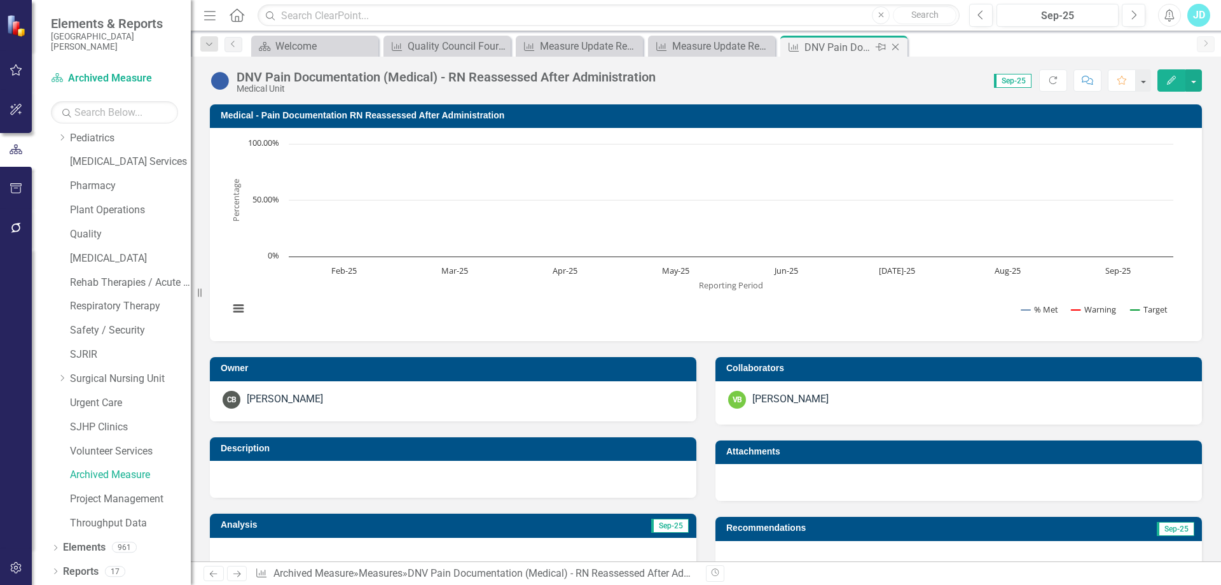
click at [896, 46] on icon "Close" at bounding box center [895, 47] width 13 height 10
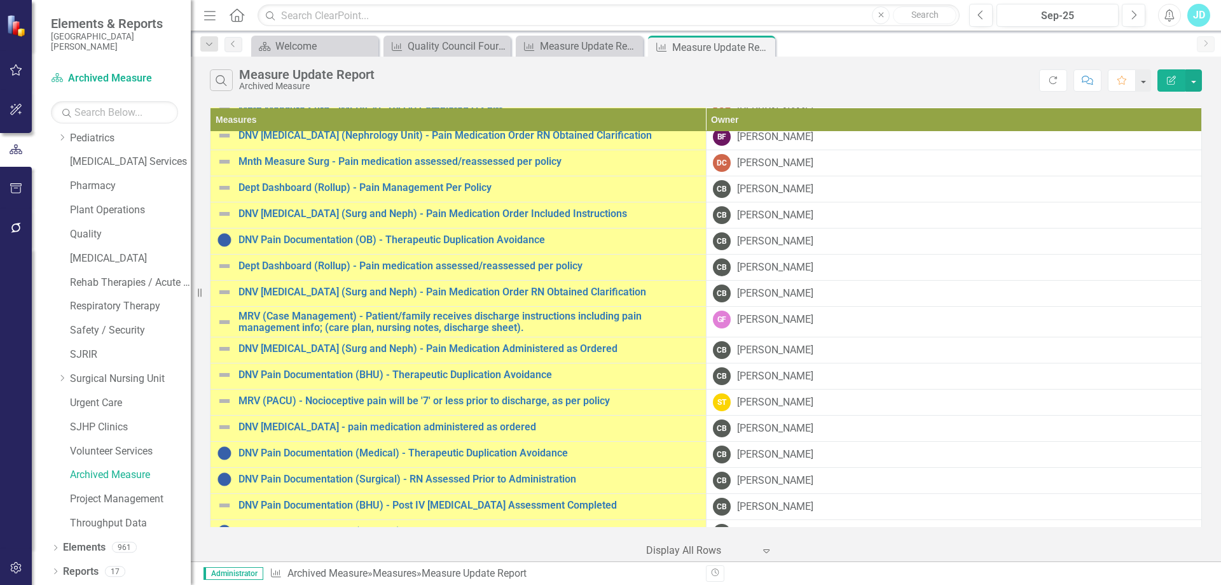
scroll to position [445, 0]
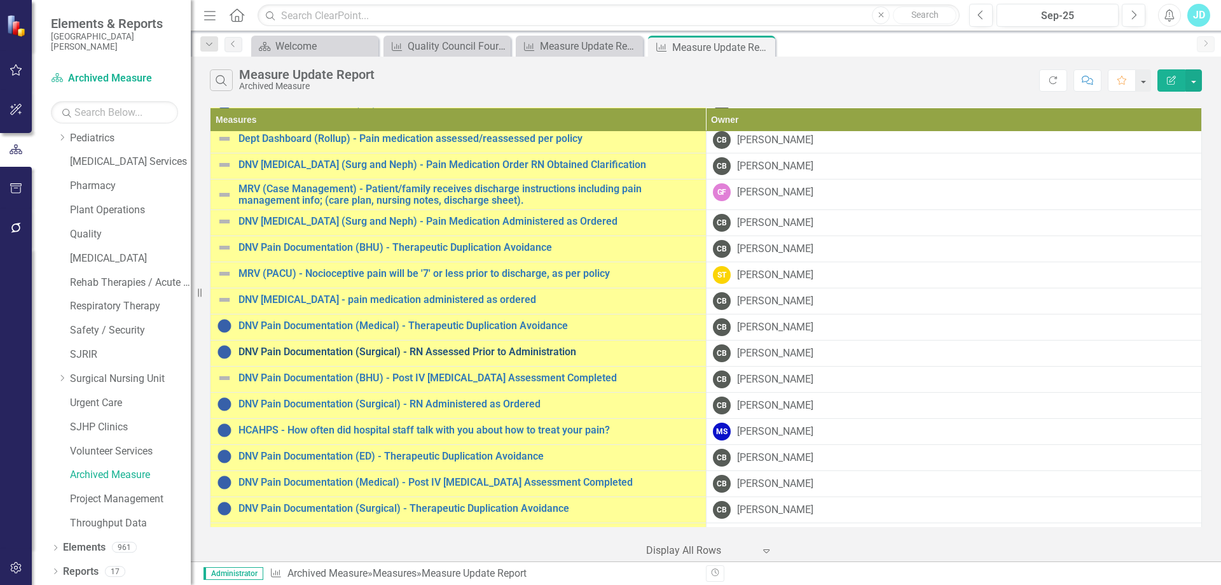
click at [461, 349] on link "DNV Pain Documentation (Surgical) - RN Assessed Prior to Administration" at bounding box center [469, 351] width 461 height 11
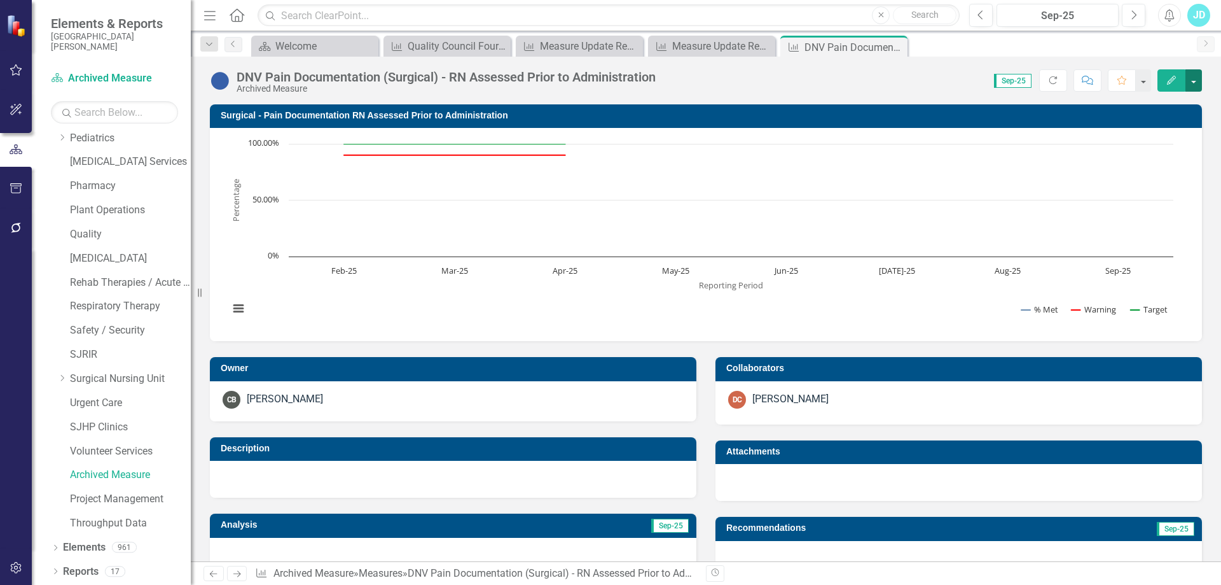
click at [1193, 86] on button "button" at bounding box center [1194, 80] width 17 height 22
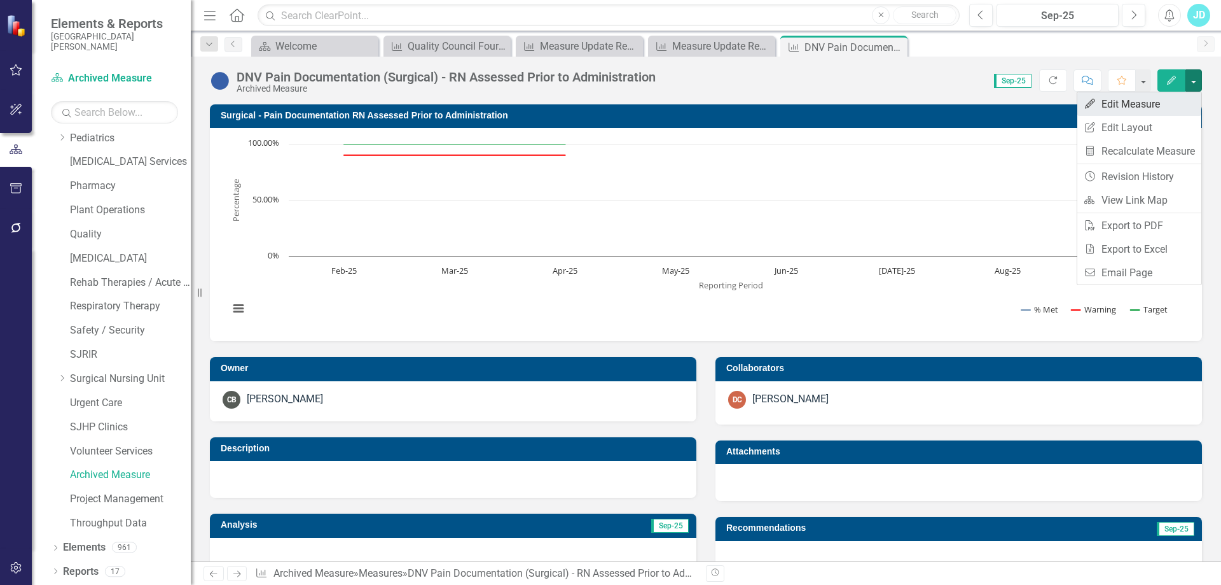
click at [1169, 100] on link "Edit Edit Measure" at bounding box center [1140, 104] width 124 height 24
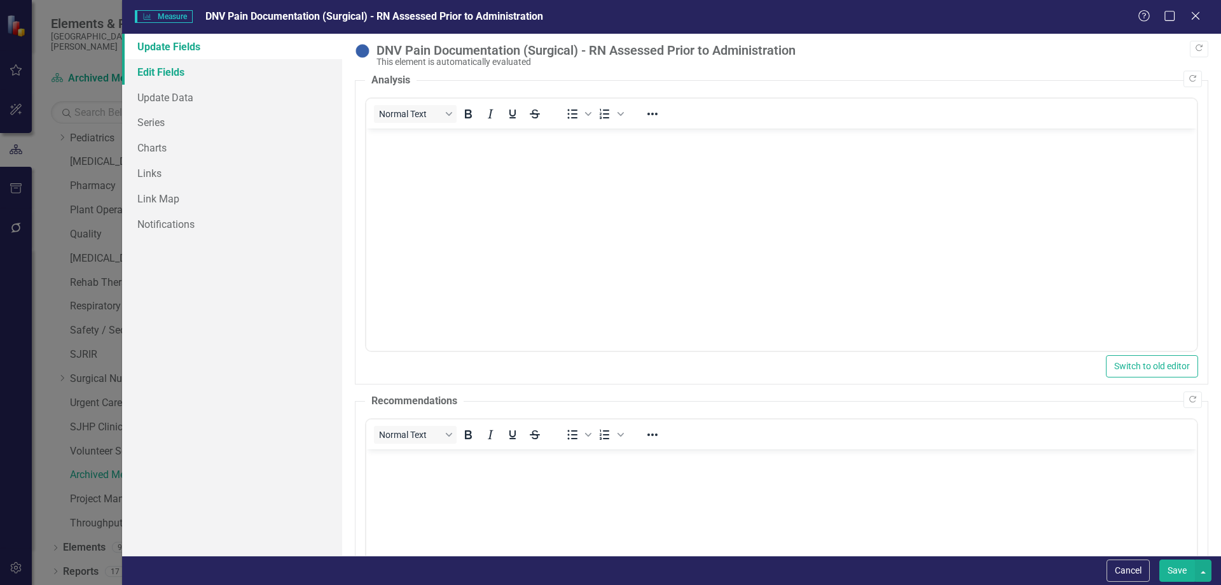
click at [172, 74] on link "Edit Fields" at bounding box center [232, 71] width 220 height 25
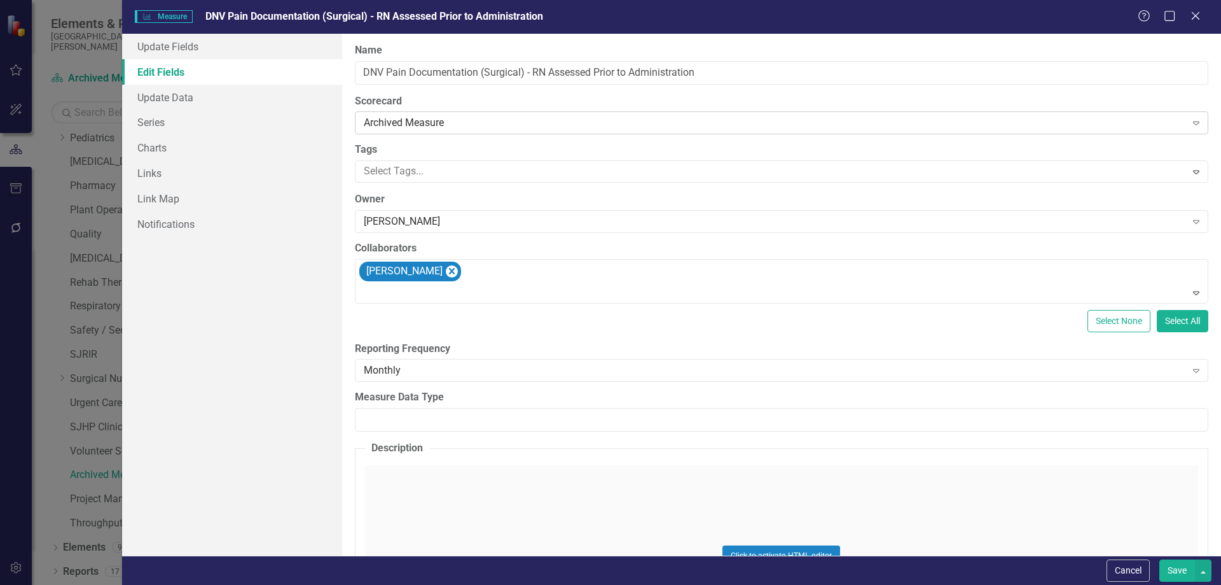
click at [455, 124] on div "Archived Measure" at bounding box center [775, 123] width 823 height 15
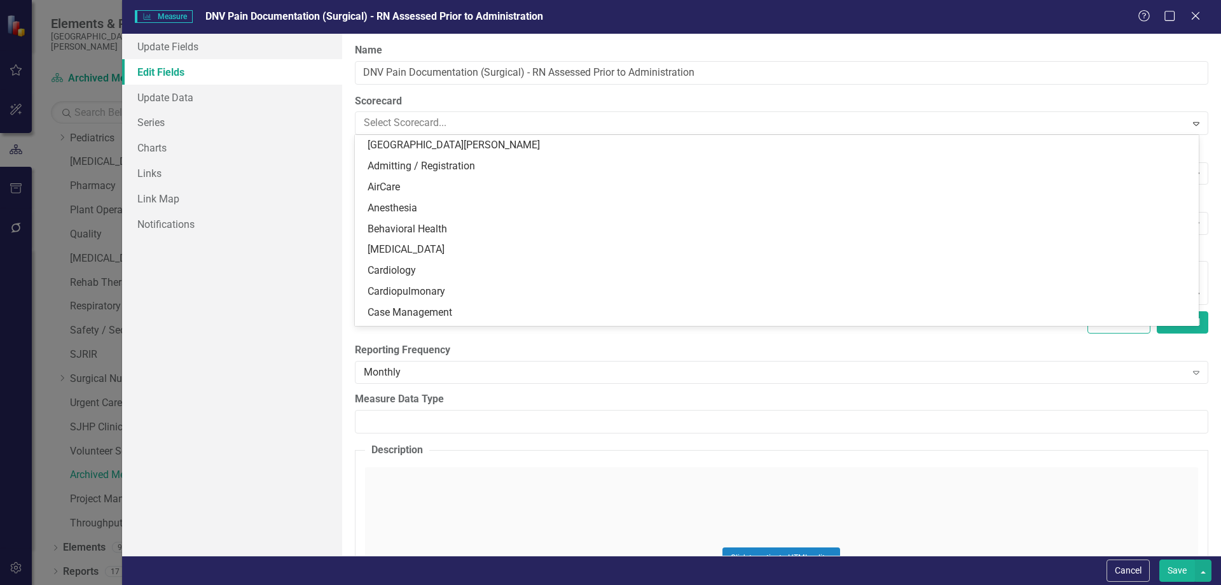
scroll to position [1021, 0]
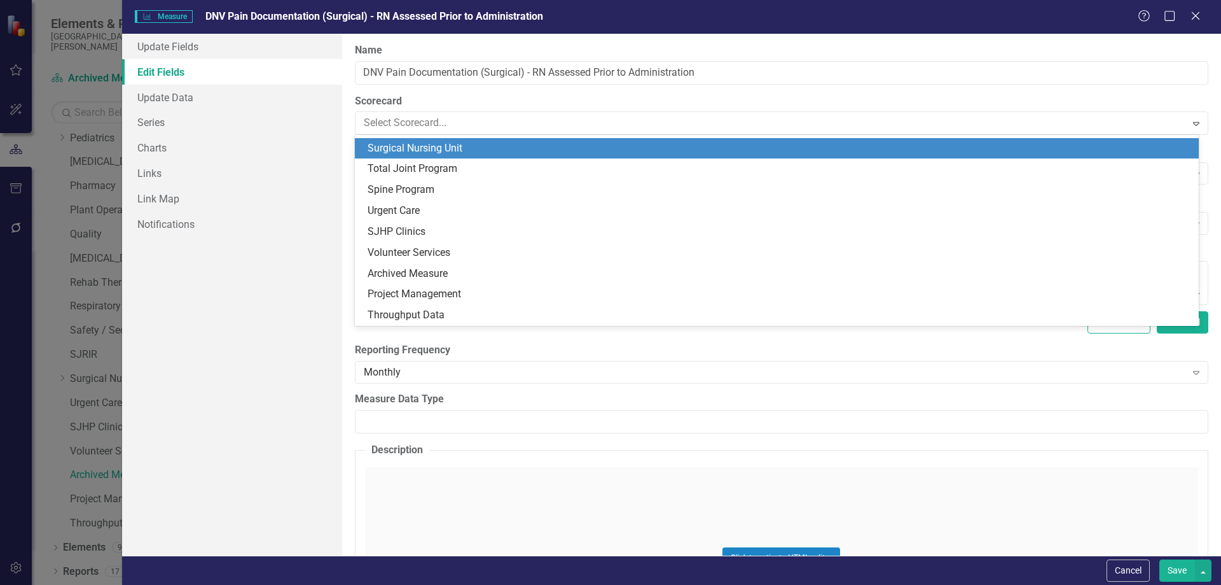
click at [479, 156] on div "Surgical Nursing Unit" at bounding box center [777, 148] width 844 height 21
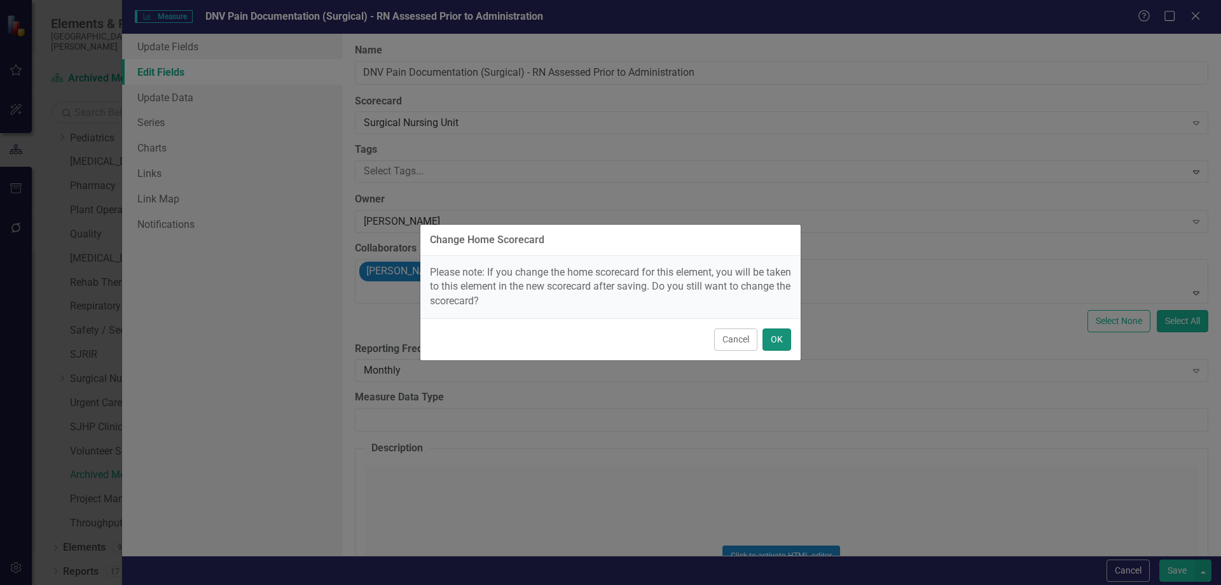
click at [788, 345] on button "OK" at bounding box center [777, 339] width 29 height 22
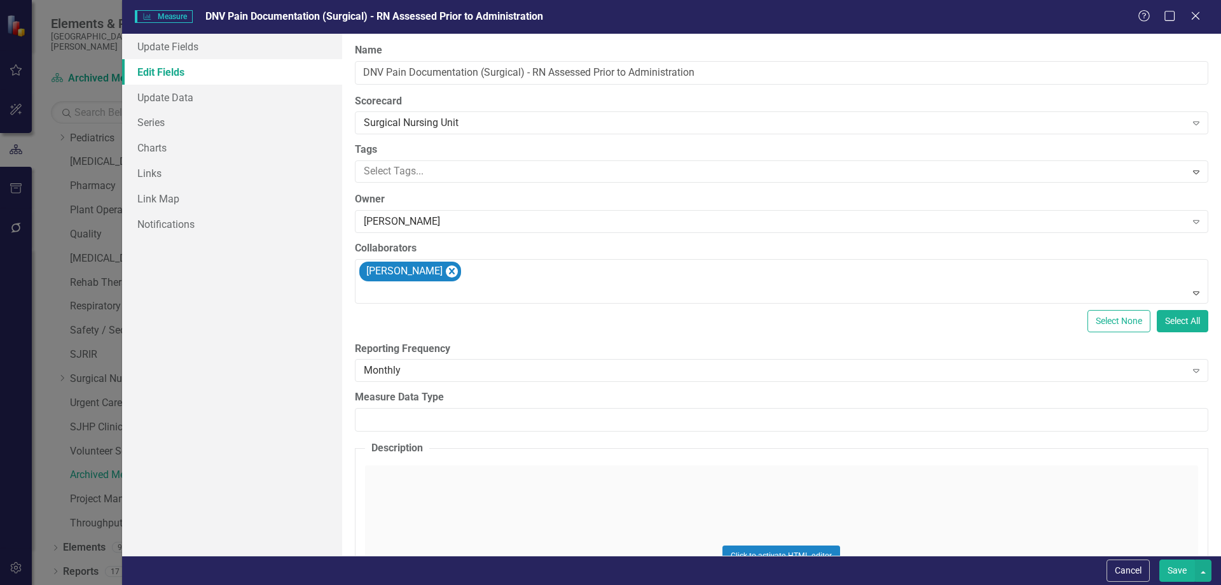
click at [1187, 572] on button "Save" at bounding box center [1178, 570] width 36 height 22
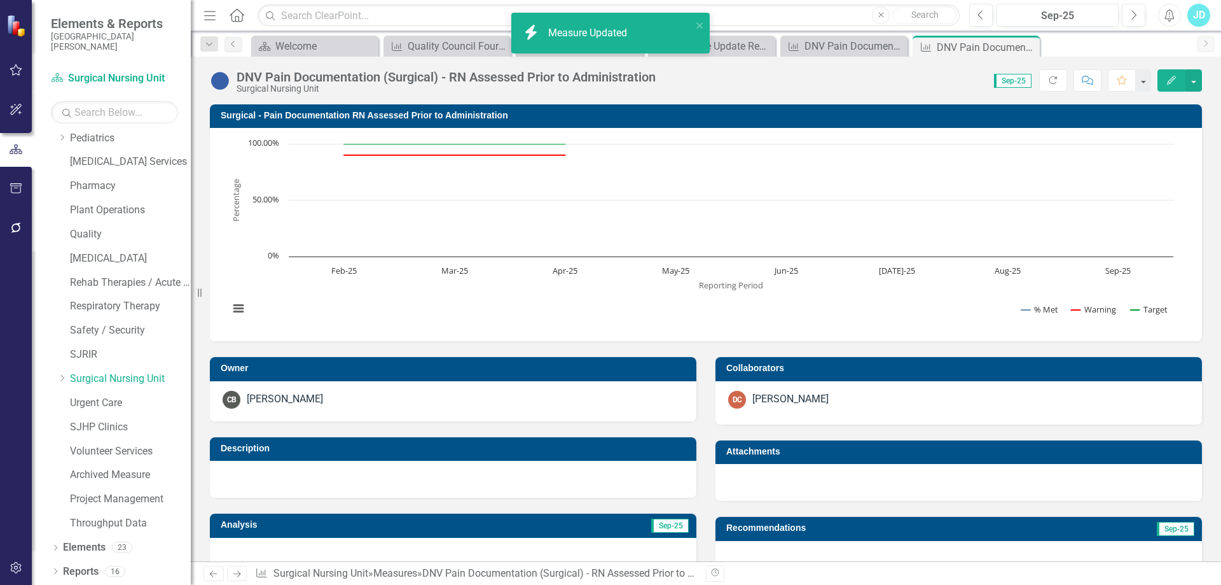
click at [0, 0] on icon "Close" at bounding box center [0, 0] width 0 height 0
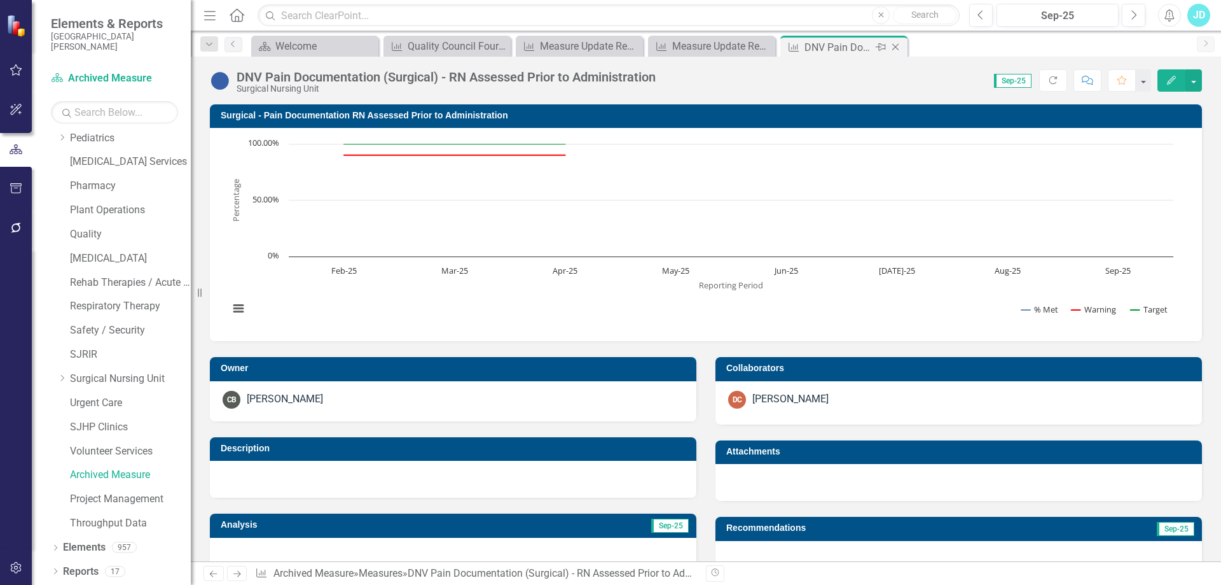
click at [895, 47] on icon "Close" at bounding box center [895, 47] width 13 height 10
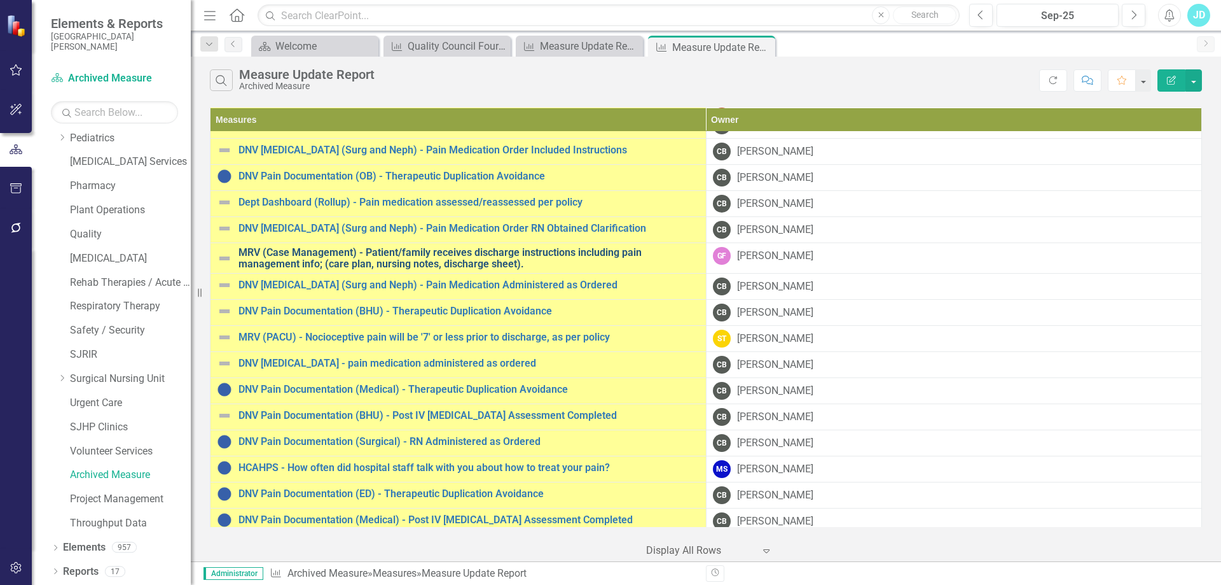
scroll to position [445, 0]
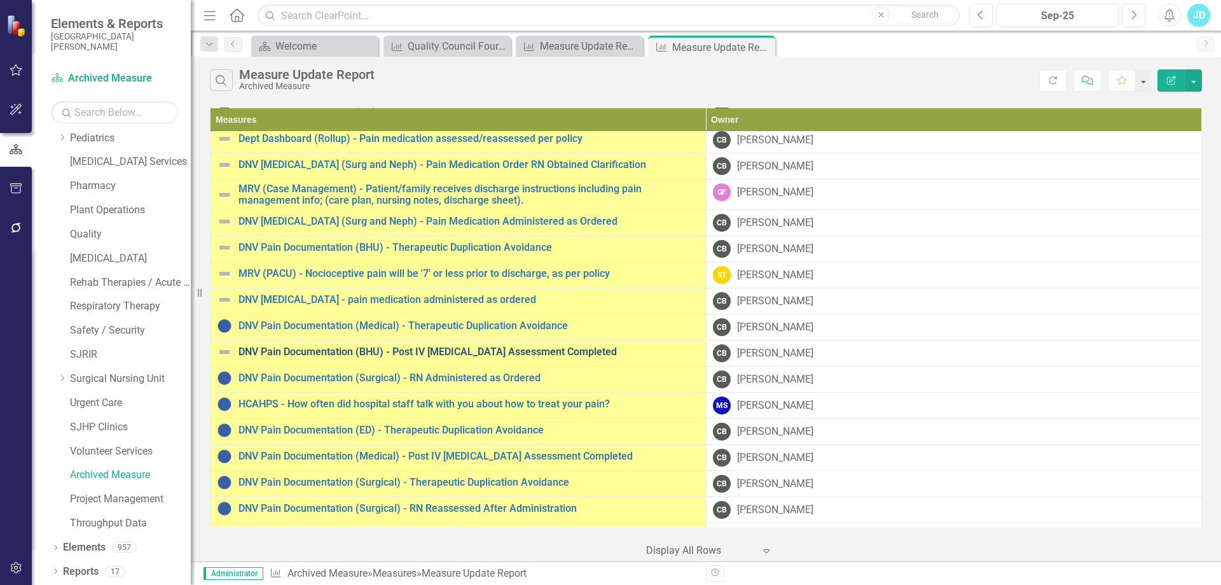
click at [501, 353] on link "DNV Pain Documentation (BHU) - Post IV [MEDICAL_DATA] Assessment Completed" at bounding box center [469, 351] width 461 height 11
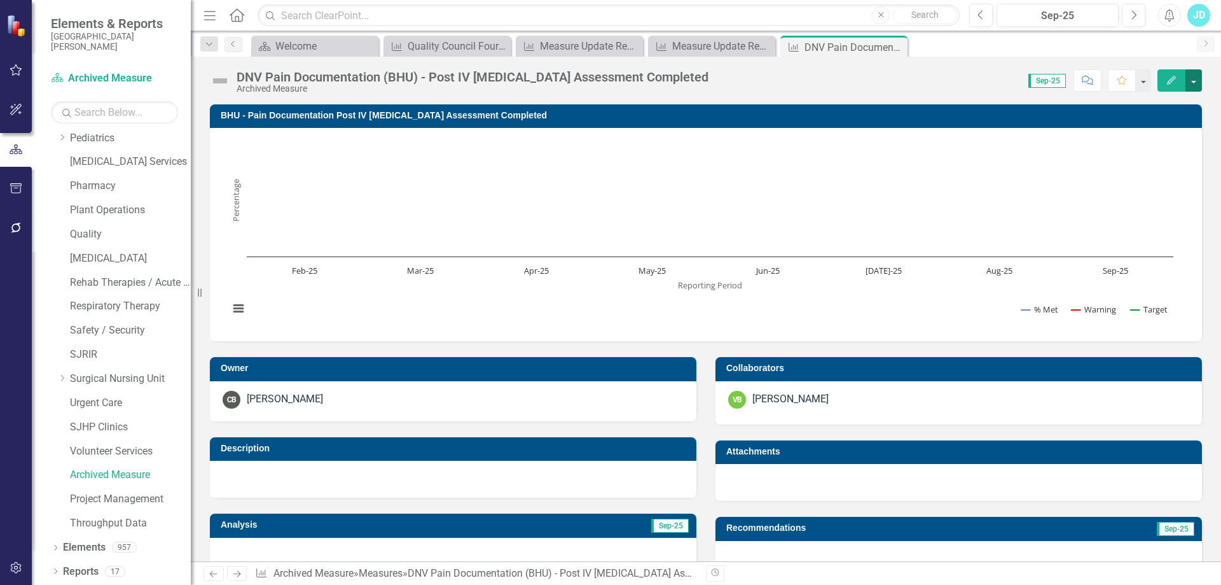
click at [1199, 87] on button "button" at bounding box center [1194, 80] width 17 height 22
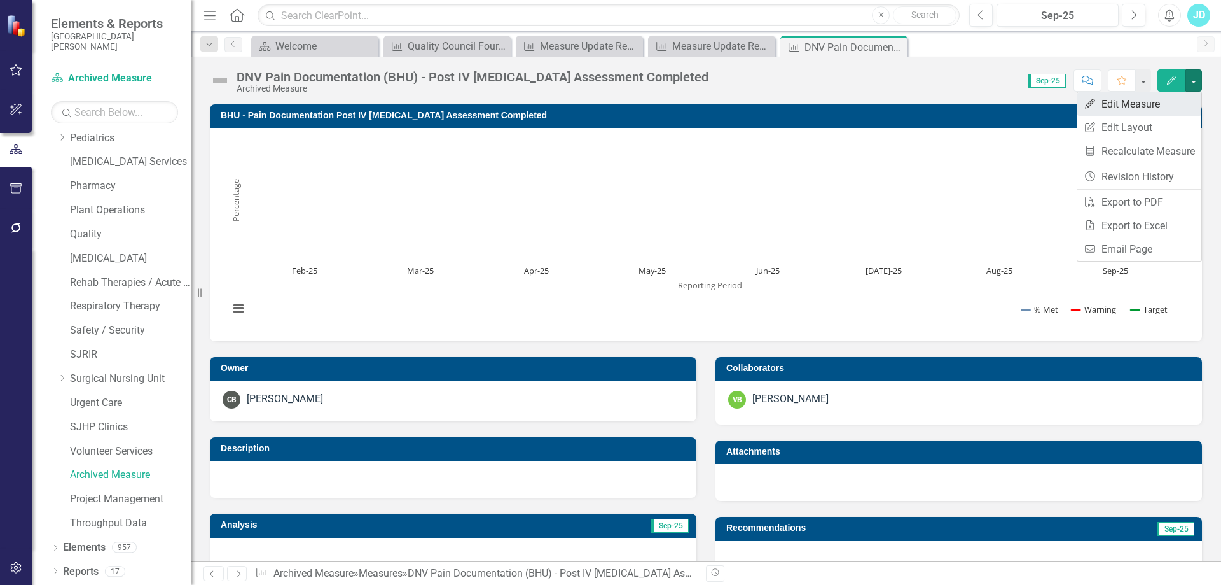
click at [1181, 98] on link "Edit Edit Measure" at bounding box center [1140, 104] width 124 height 24
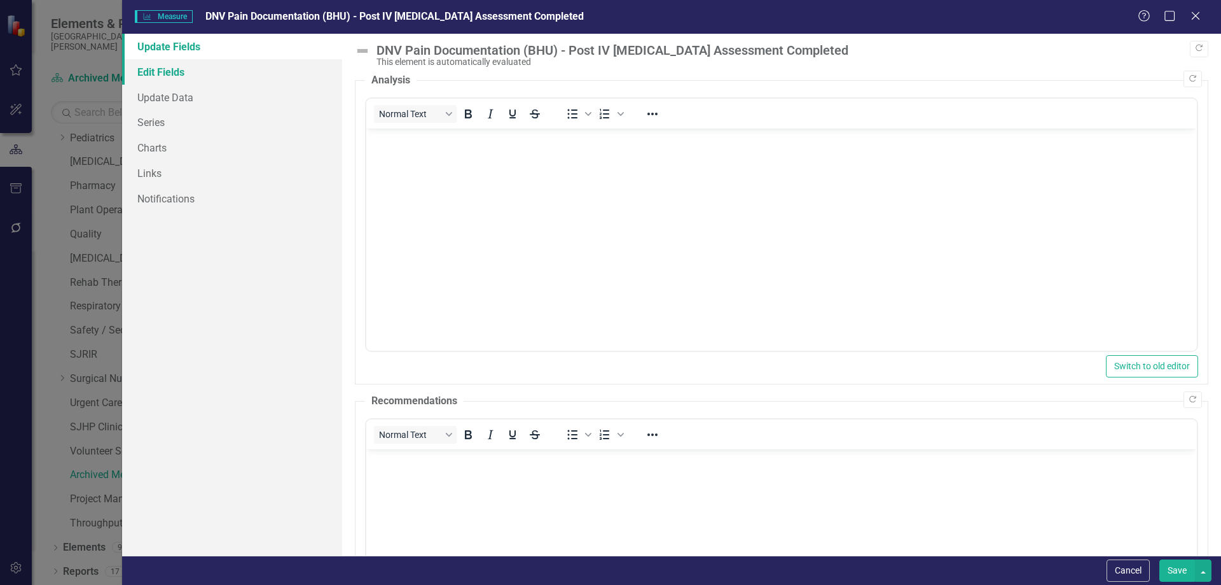
click at [164, 75] on link "Edit Fields" at bounding box center [232, 71] width 220 height 25
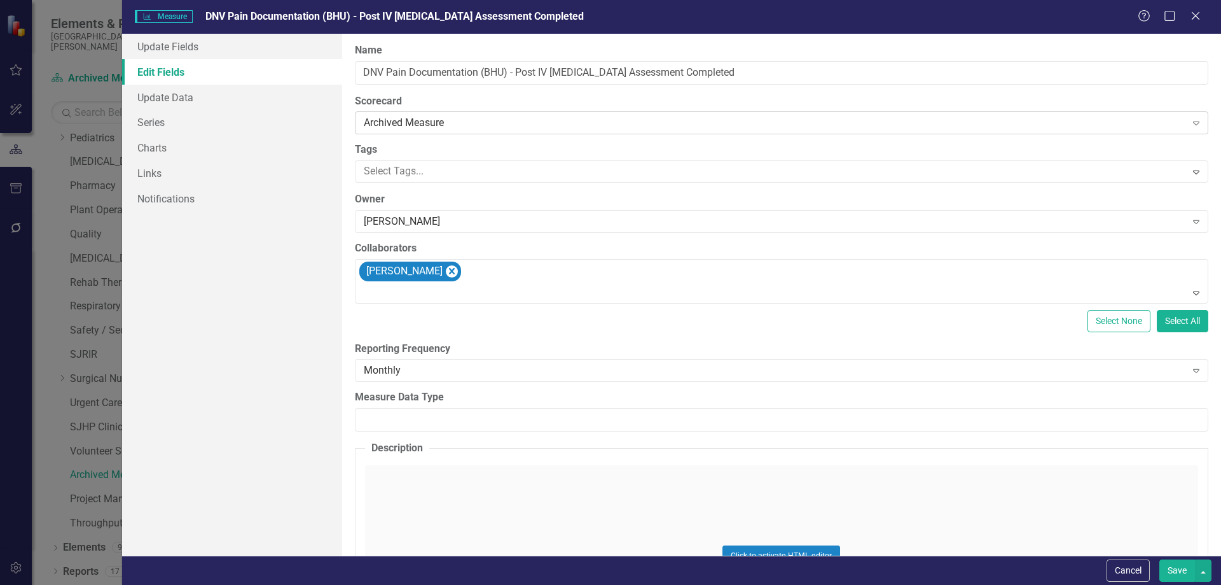
click at [442, 128] on div "Archived Measure" at bounding box center [775, 123] width 823 height 15
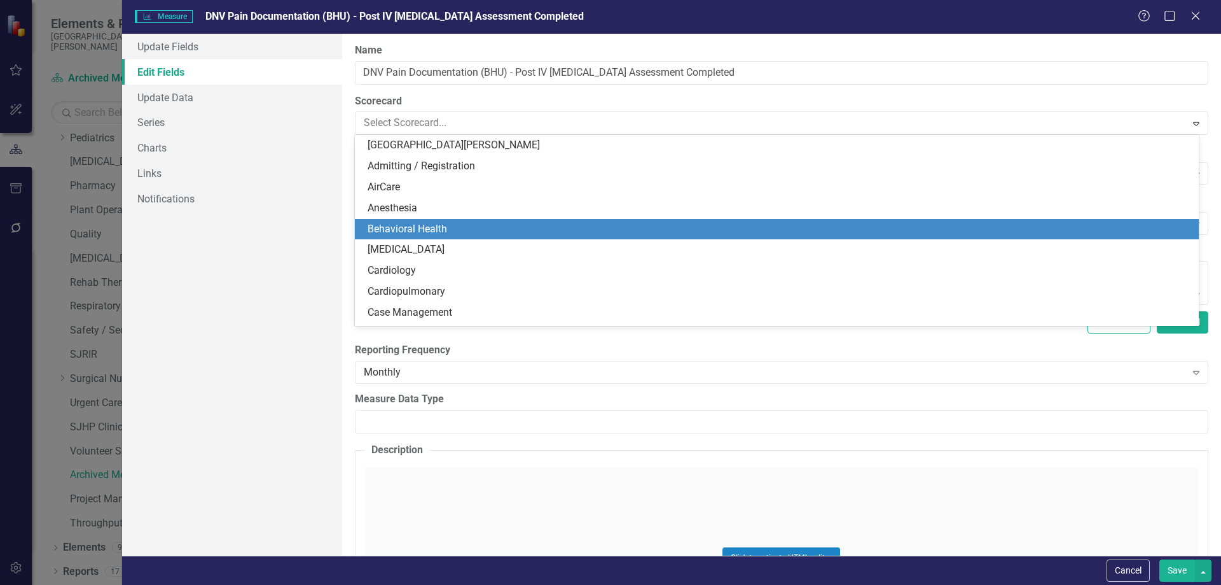
click at [443, 229] on div "Behavioral Health" at bounding box center [780, 229] width 824 height 15
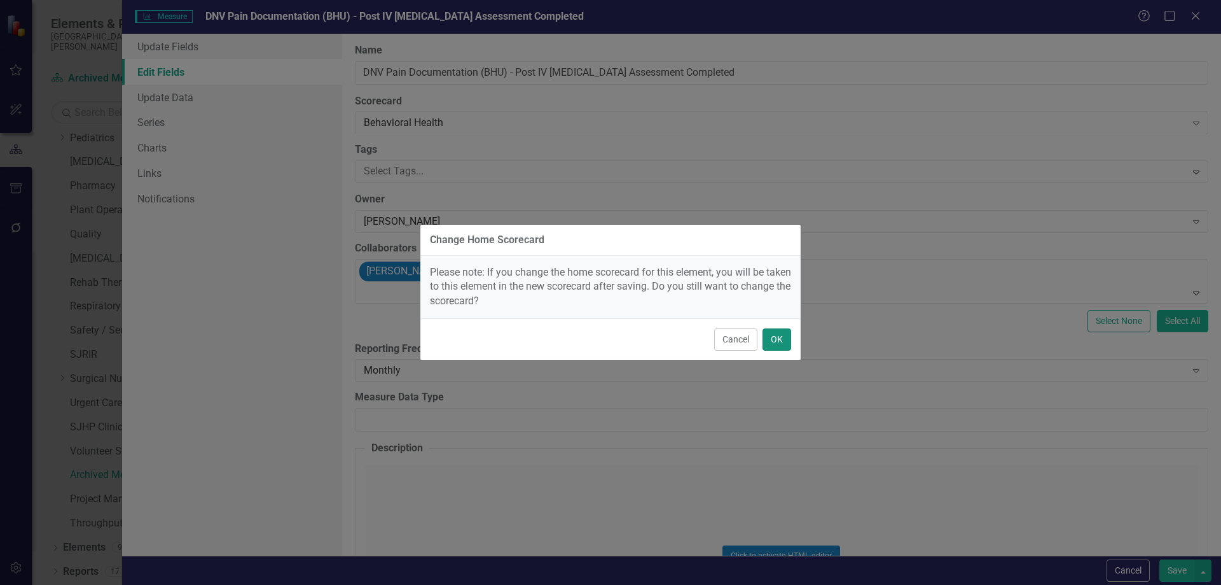
click at [770, 337] on button "OK" at bounding box center [777, 339] width 29 height 22
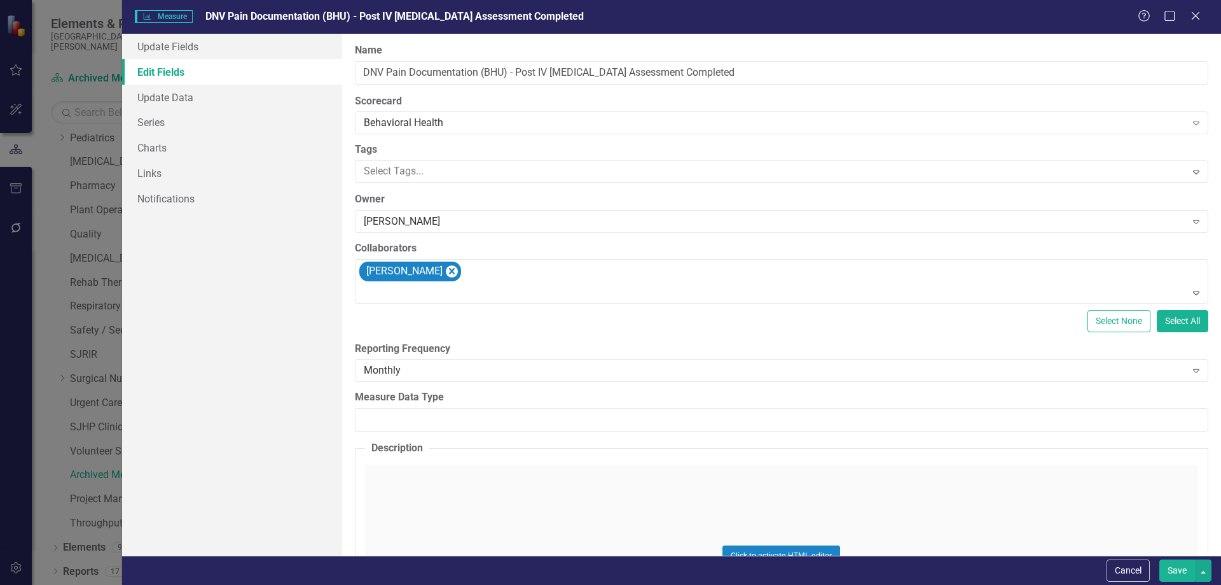
click at [1168, 575] on button "Save" at bounding box center [1178, 570] width 36 height 22
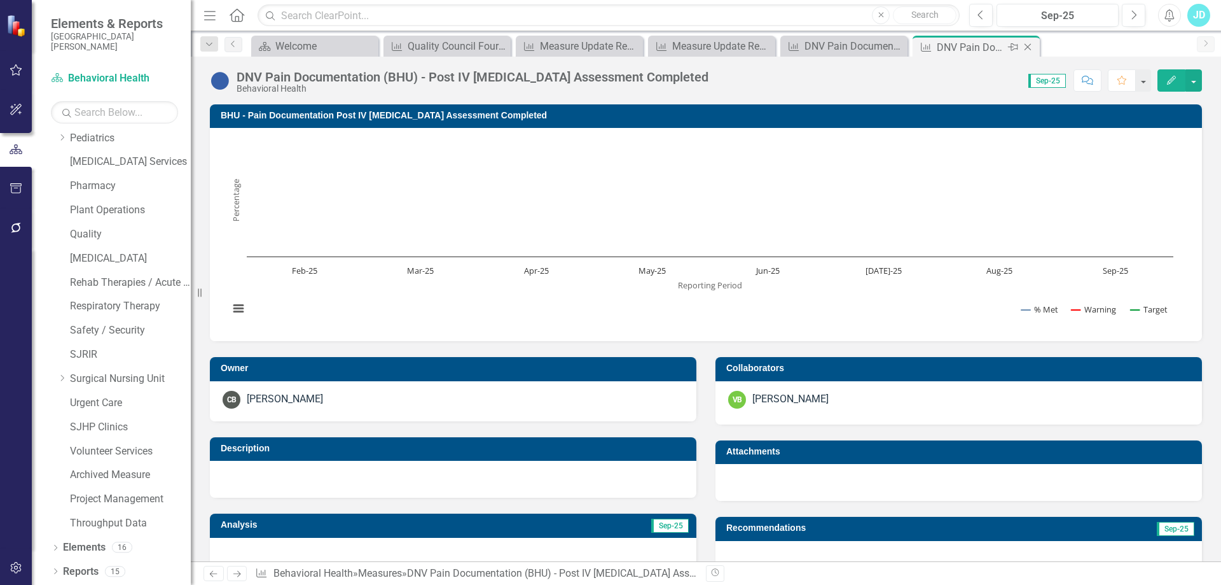
click at [1031, 46] on icon "Close" at bounding box center [1028, 47] width 13 height 10
click at [894, 46] on icon "Close" at bounding box center [895, 47] width 13 height 10
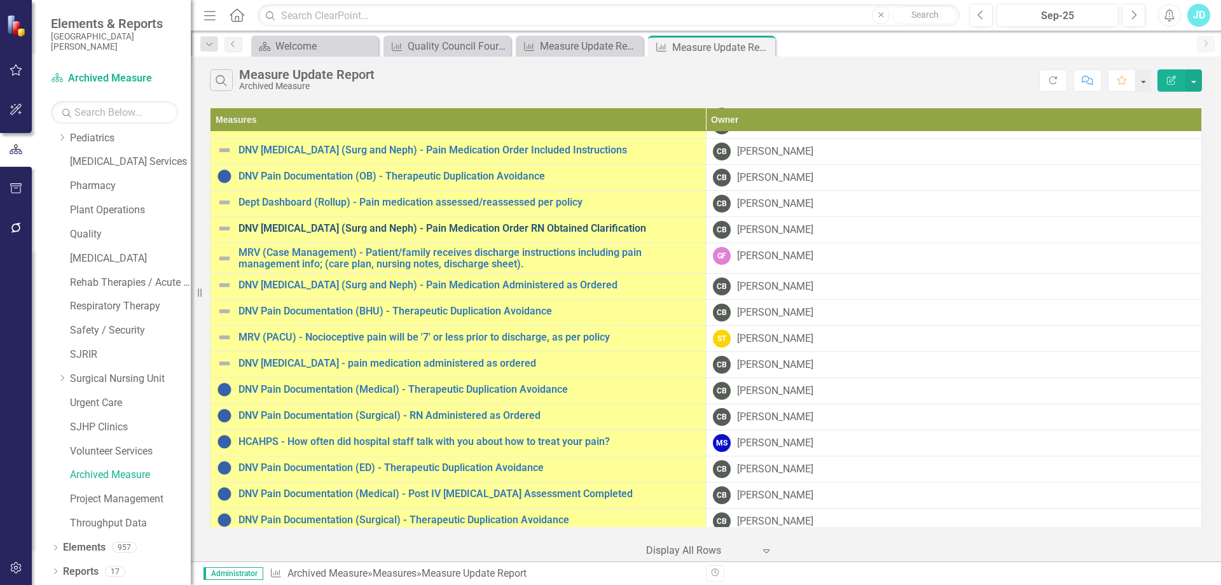
scroll to position [445, 0]
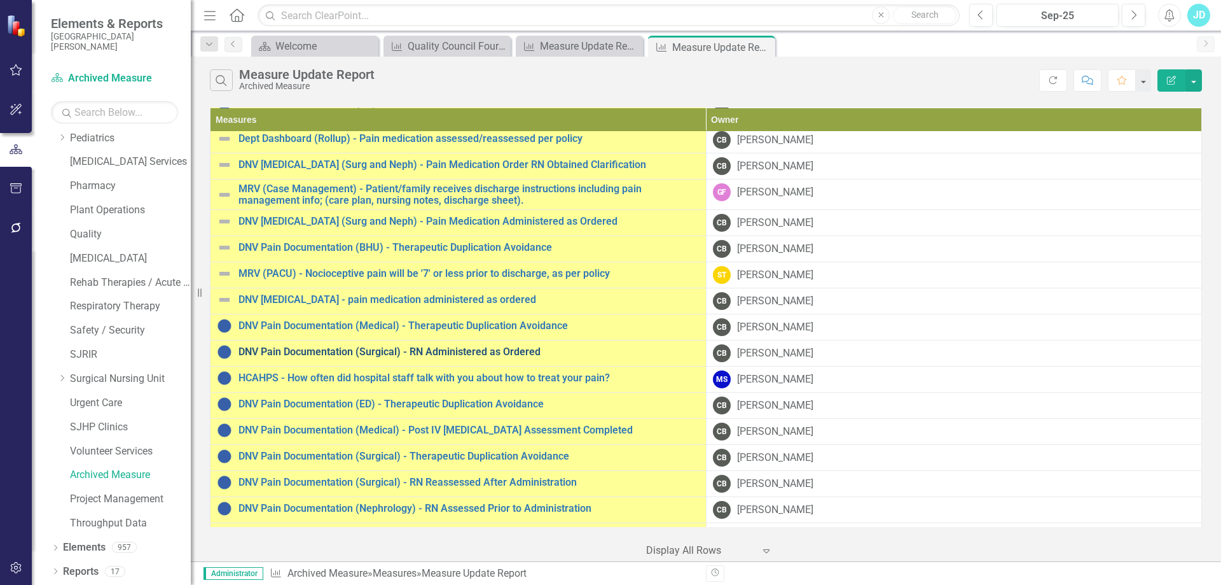
click at [484, 351] on link "DNV Pain Documentation (Surgical) - RN Administered as Ordered" at bounding box center [469, 351] width 461 height 11
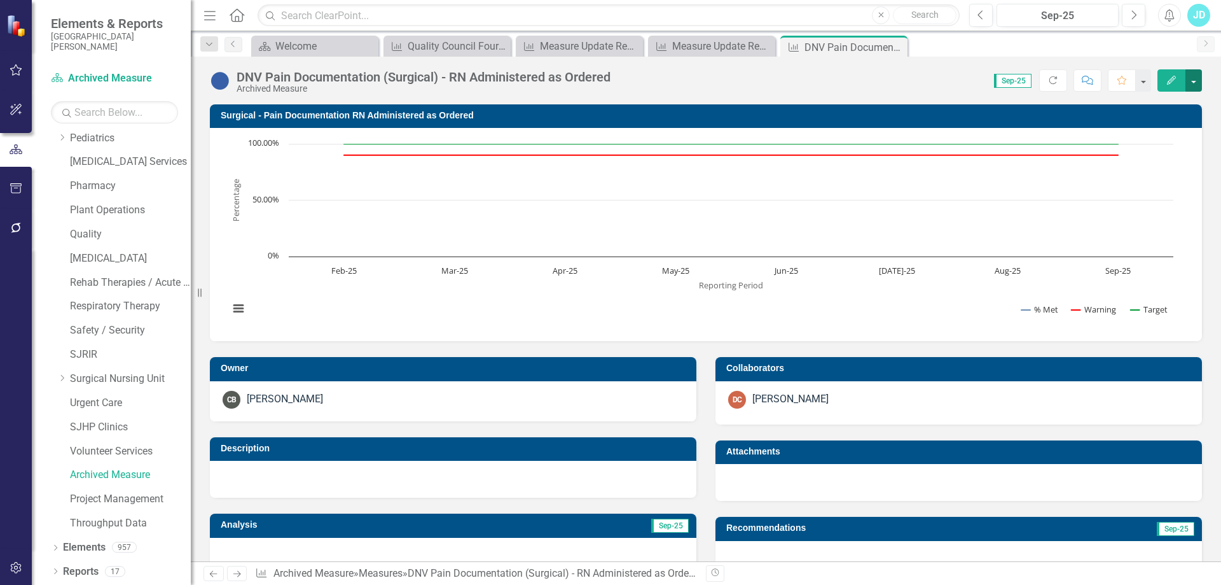
click at [1191, 74] on button "button" at bounding box center [1194, 80] width 17 height 22
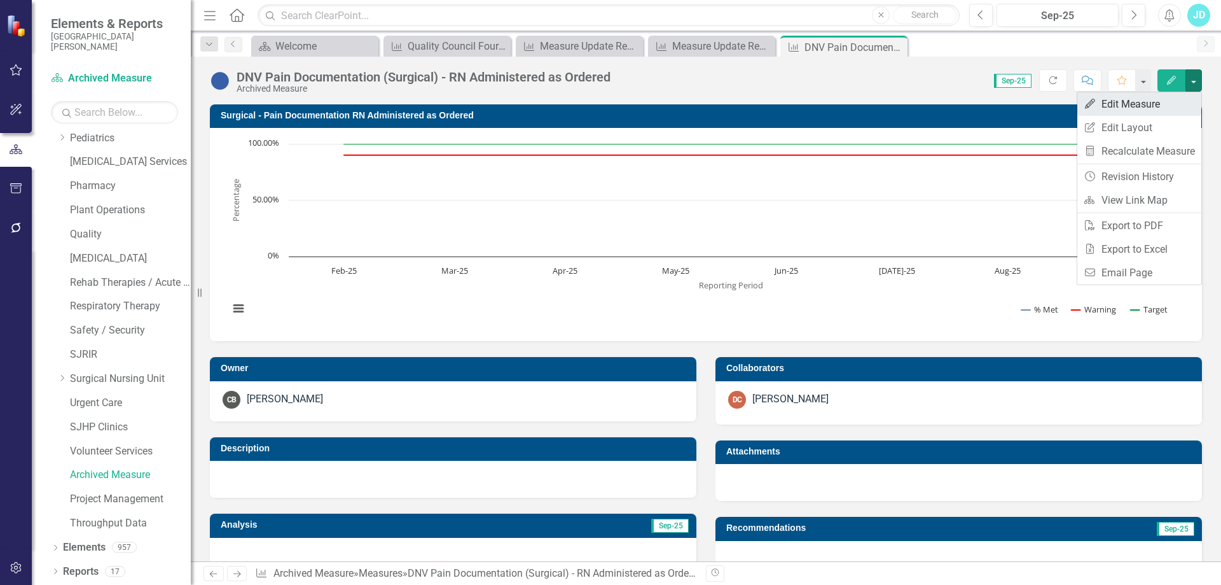
click at [1167, 102] on link "Edit Edit Measure" at bounding box center [1140, 104] width 124 height 24
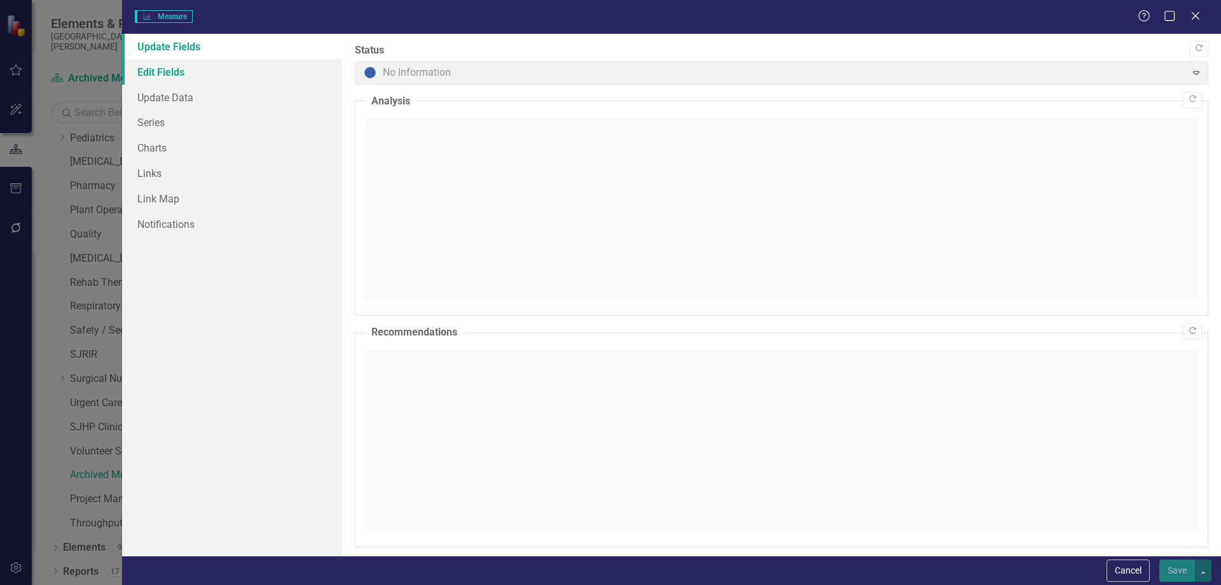
click at [202, 80] on link "Edit Fields" at bounding box center [232, 71] width 220 height 25
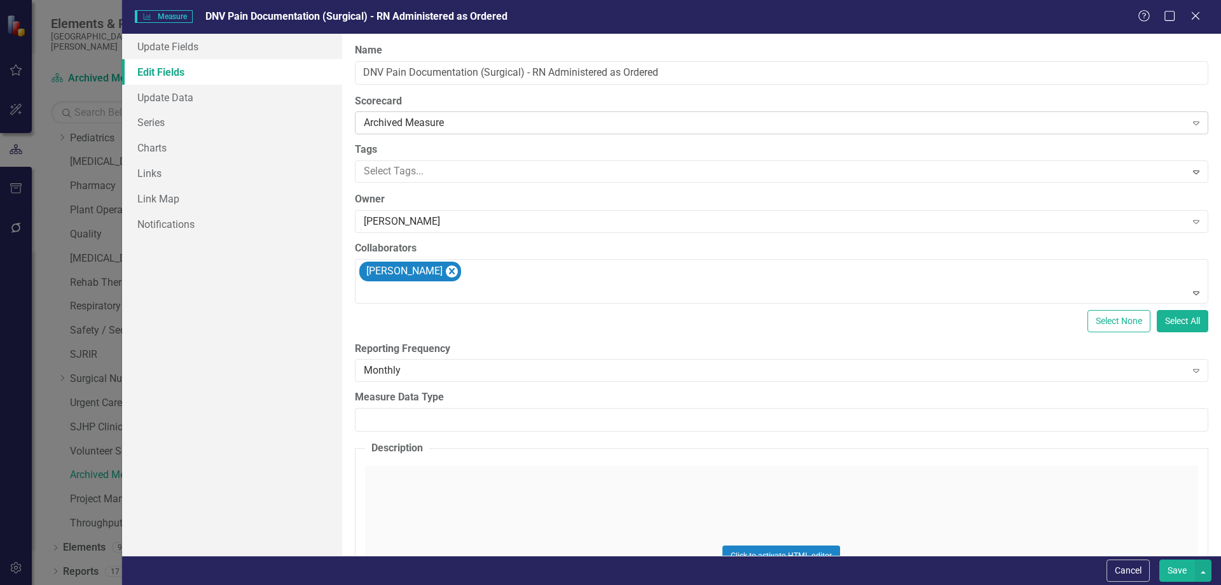
click at [407, 123] on div "Archived Measure" at bounding box center [775, 123] width 823 height 15
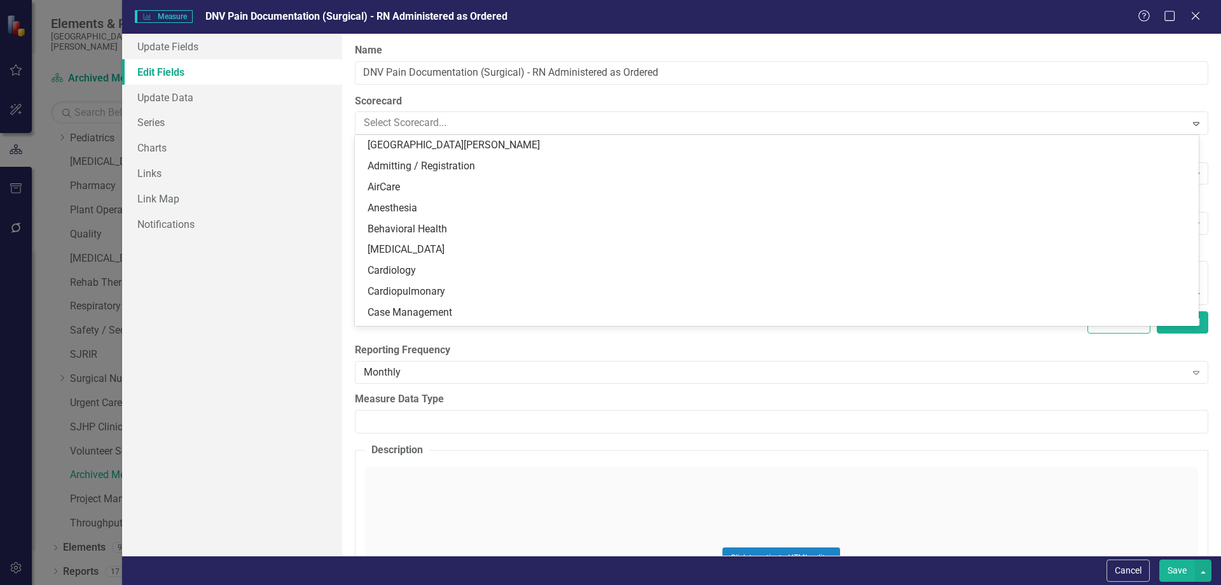
scroll to position [1021, 0]
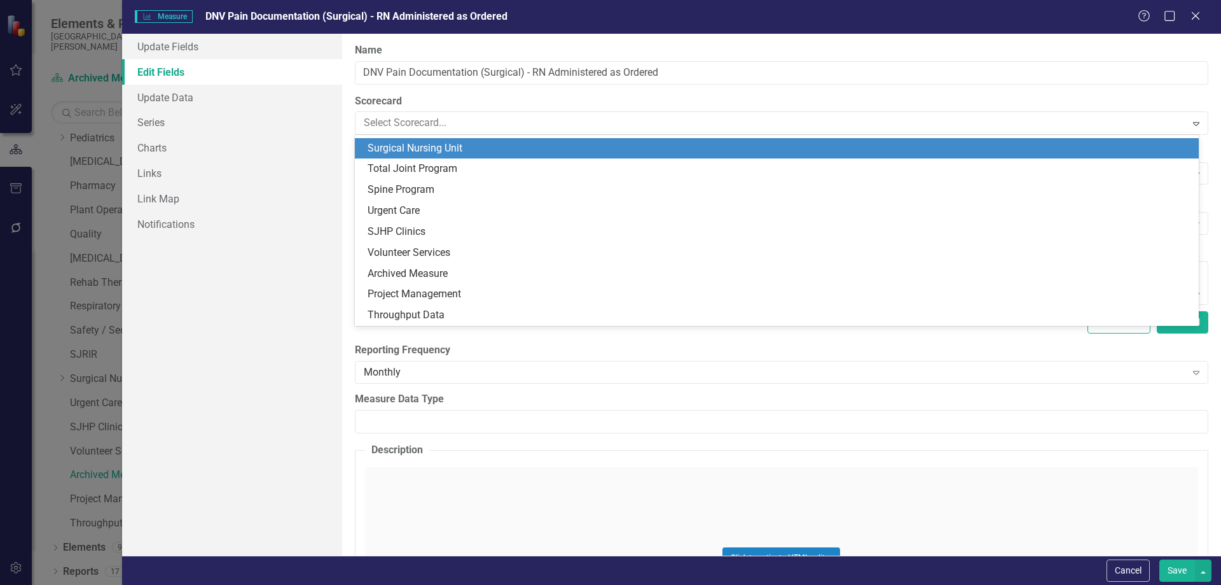
click at [422, 148] on div "Surgical Nursing Unit" at bounding box center [780, 148] width 824 height 15
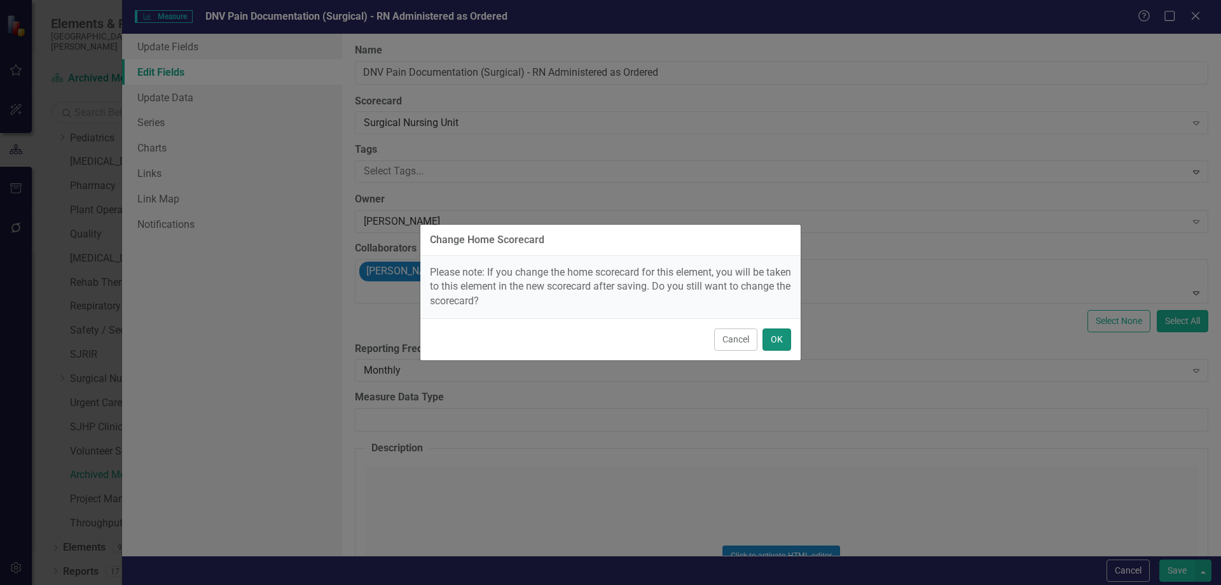
click at [785, 342] on button "OK" at bounding box center [777, 339] width 29 height 22
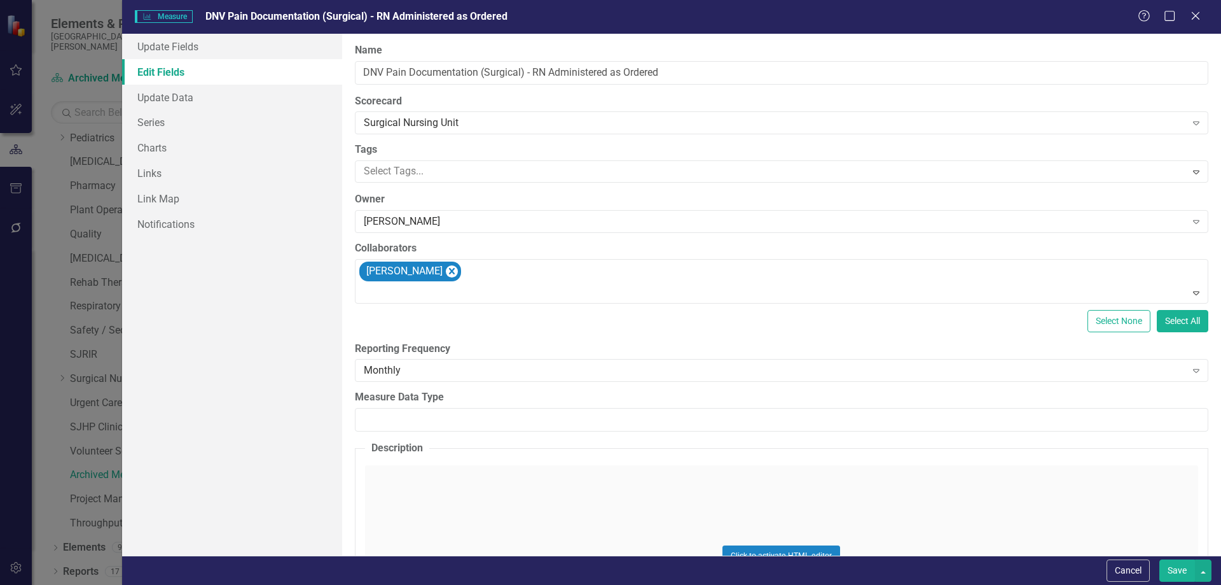
click at [1171, 570] on button "Save" at bounding box center [1178, 570] width 36 height 22
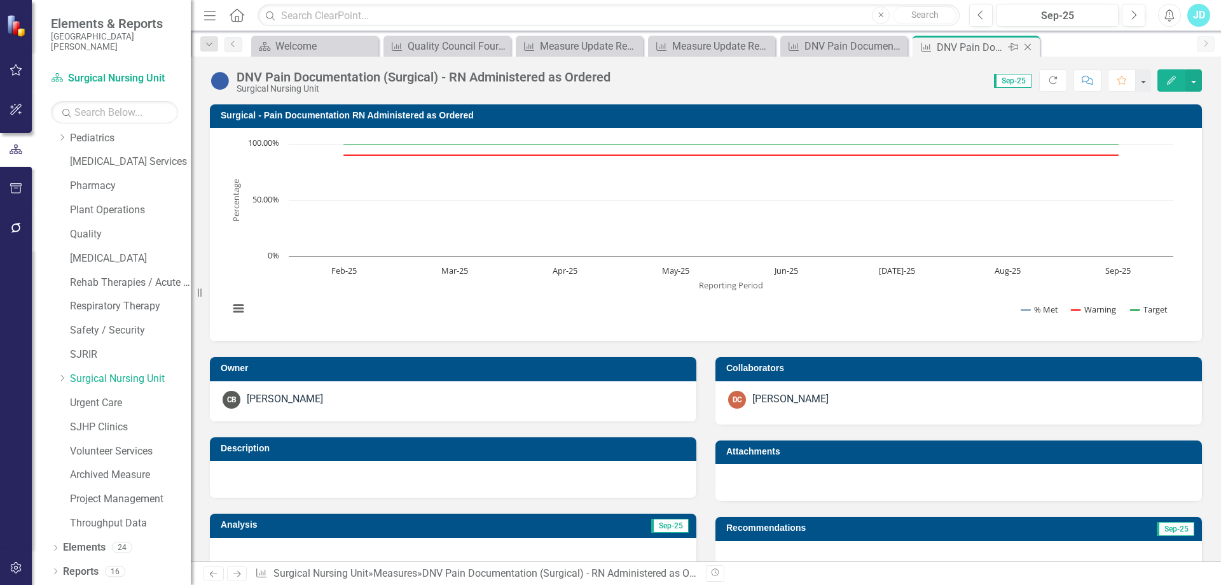
click at [1026, 45] on icon "Close" at bounding box center [1028, 47] width 13 height 10
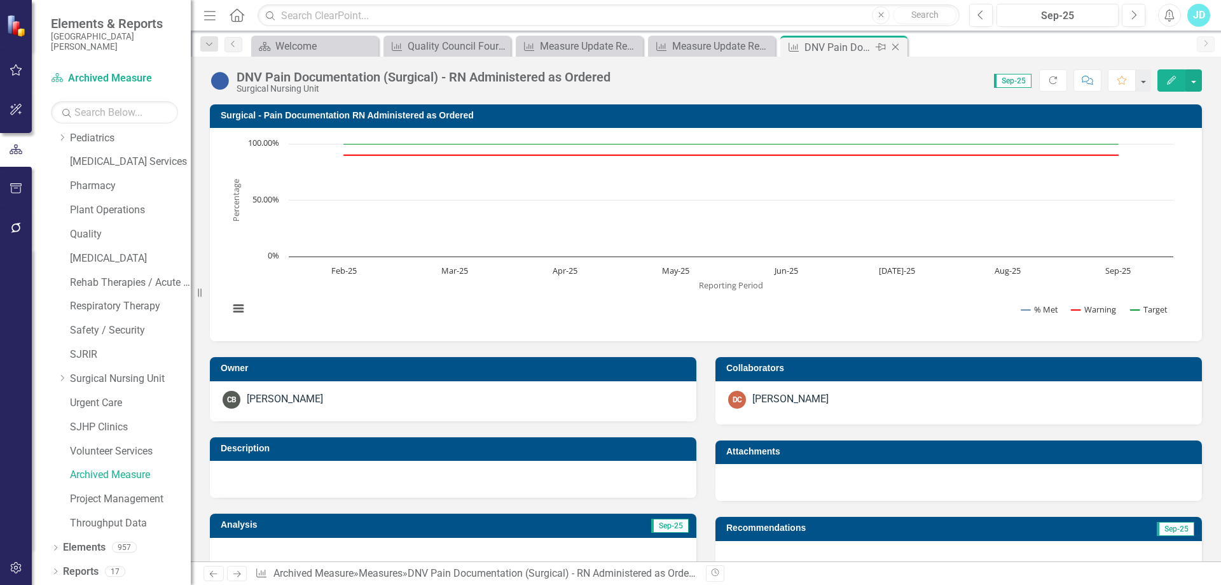
click at [895, 46] on icon at bounding box center [896, 47] width 7 height 7
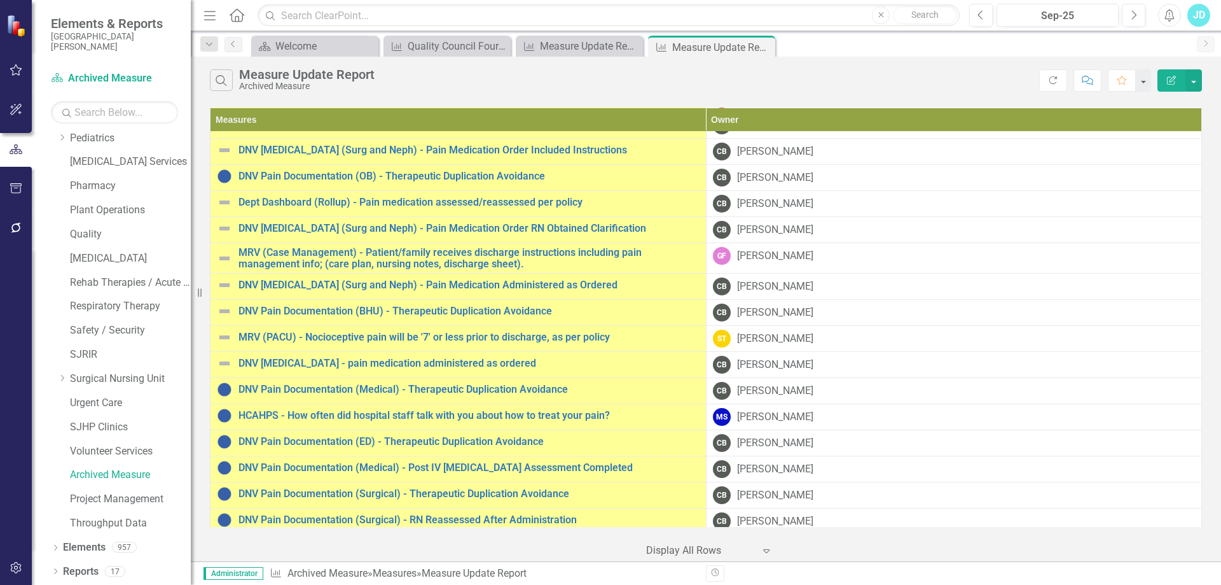
scroll to position [573, 0]
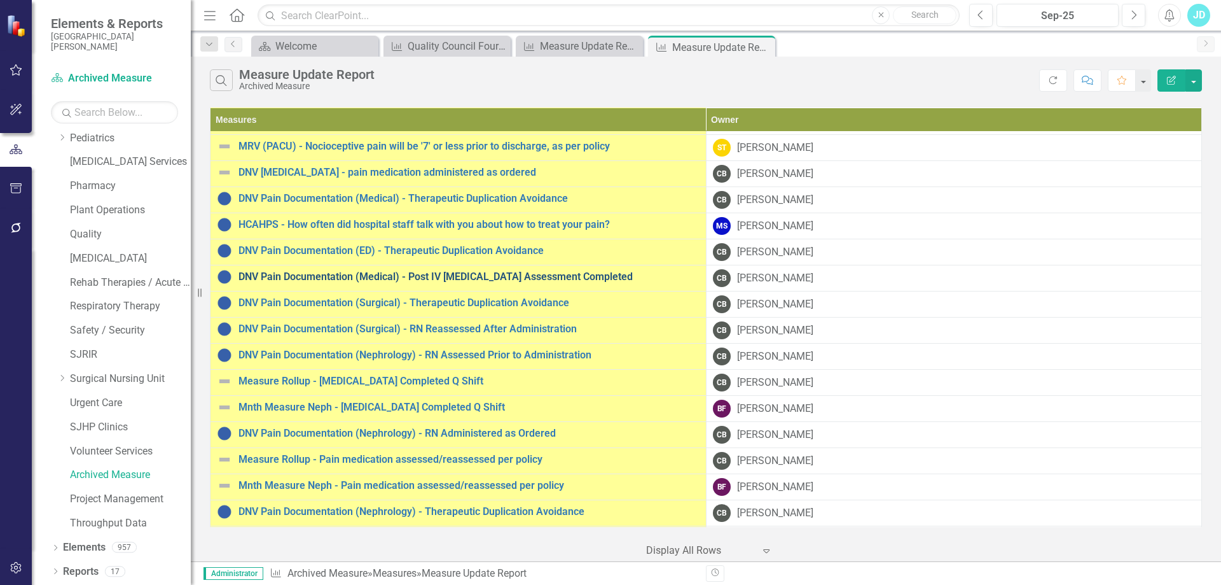
click at [387, 277] on link "DNV Pain Documentation (Medical) - Post IV Opioid Assessment Completed" at bounding box center [469, 276] width 461 height 11
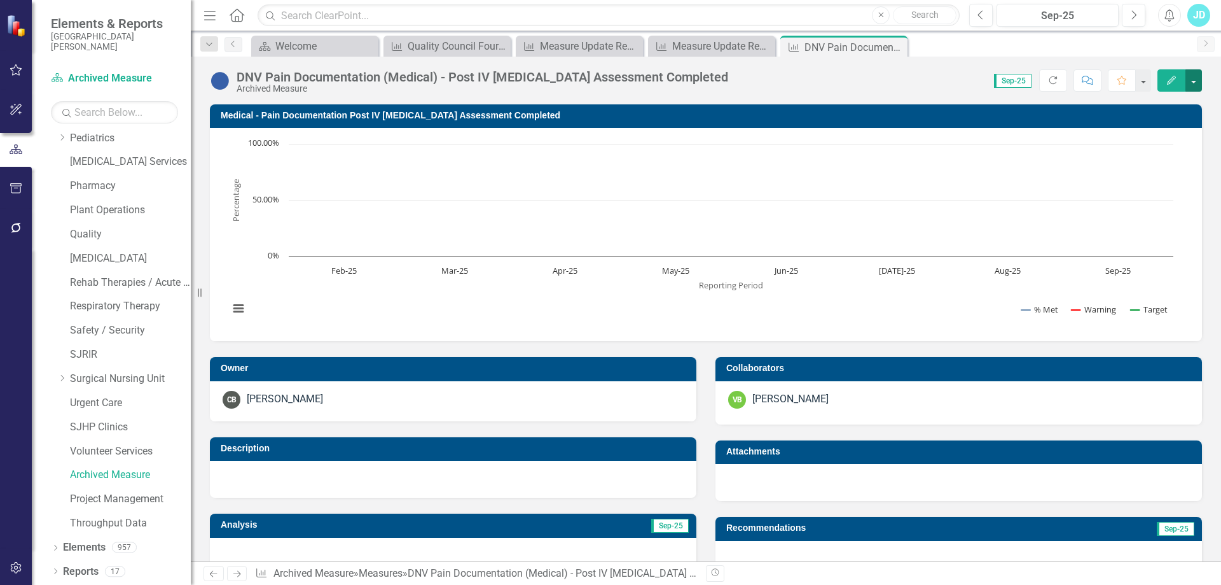
click at [1199, 86] on button "button" at bounding box center [1194, 80] width 17 height 22
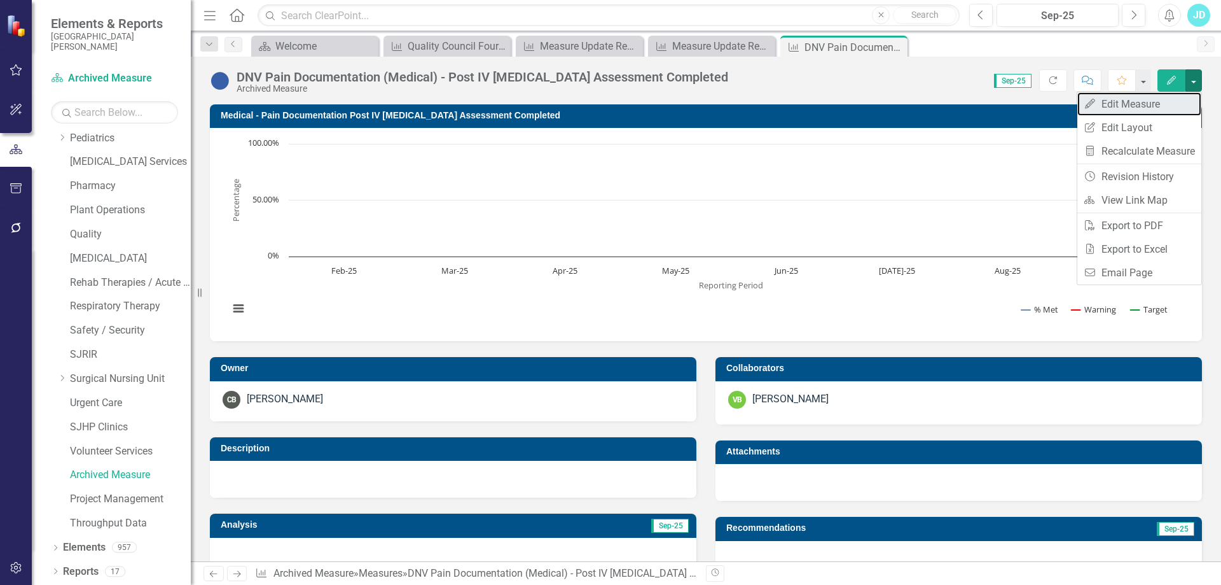
click at [1185, 98] on link "Edit Edit Measure" at bounding box center [1140, 104] width 124 height 24
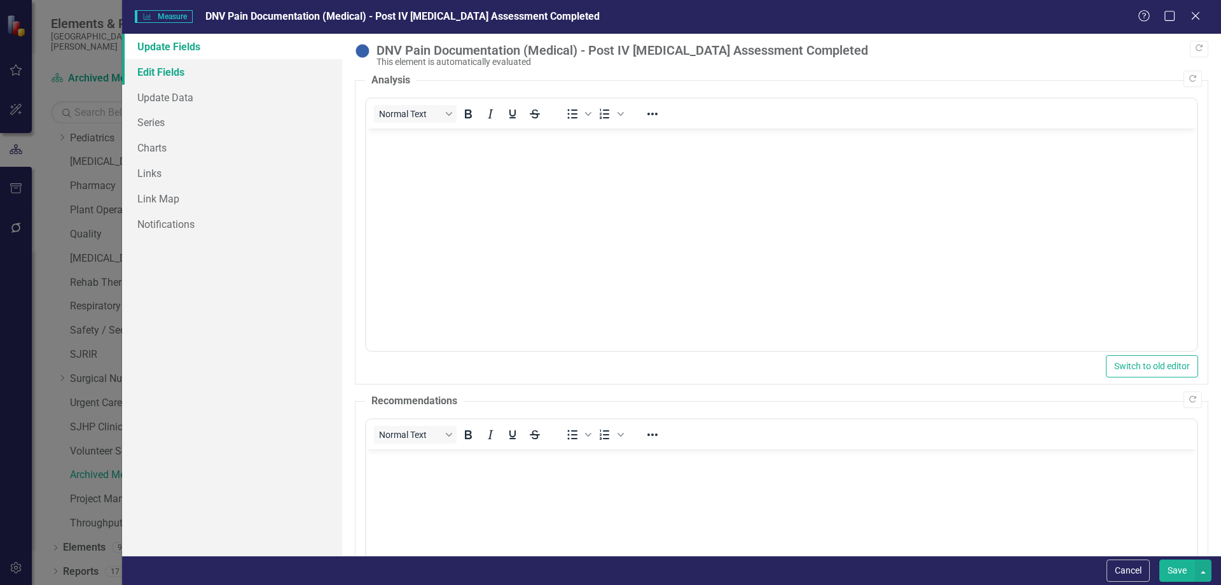
click at [181, 69] on link "Edit Fields" at bounding box center [232, 71] width 220 height 25
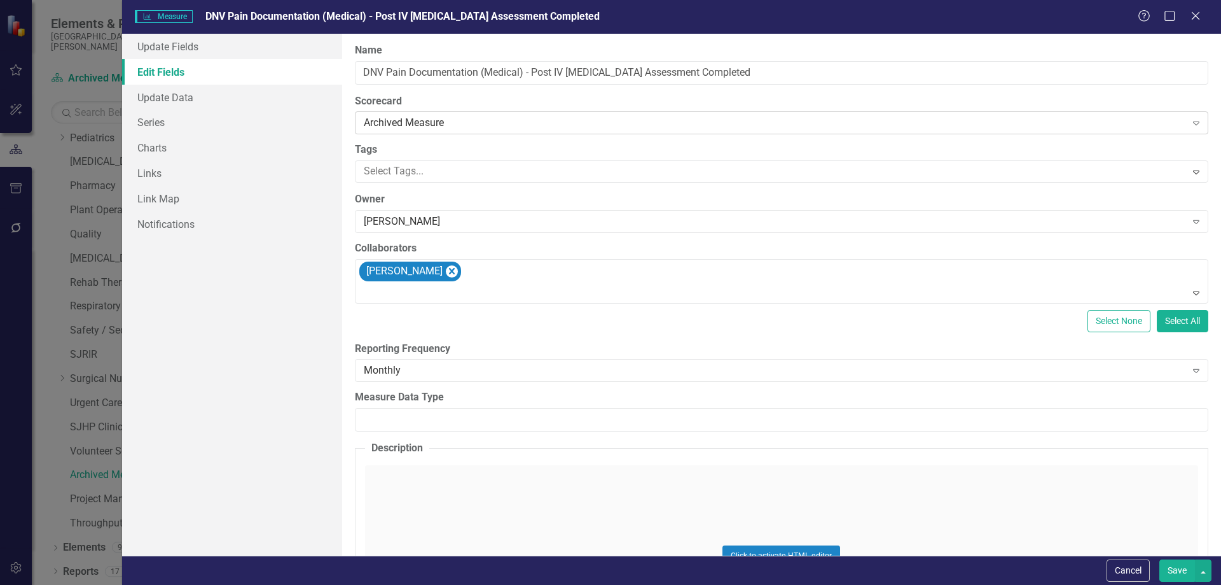
click at [396, 120] on div "Archived Measure" at bounding box center [775, 123] width 823 height 15
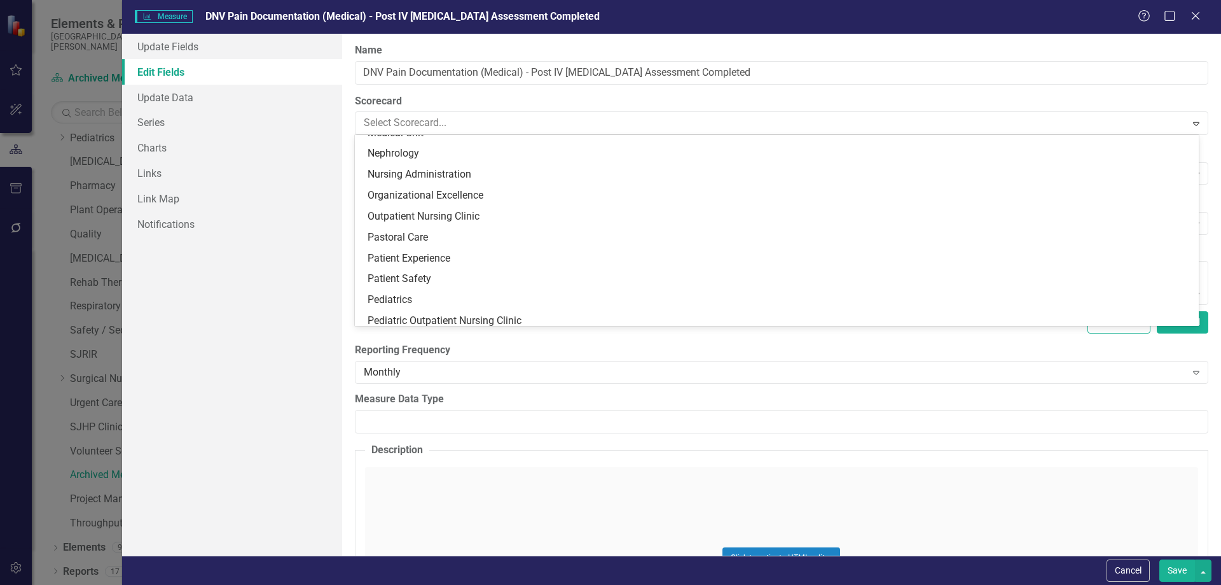
scroll to position [576, 0]
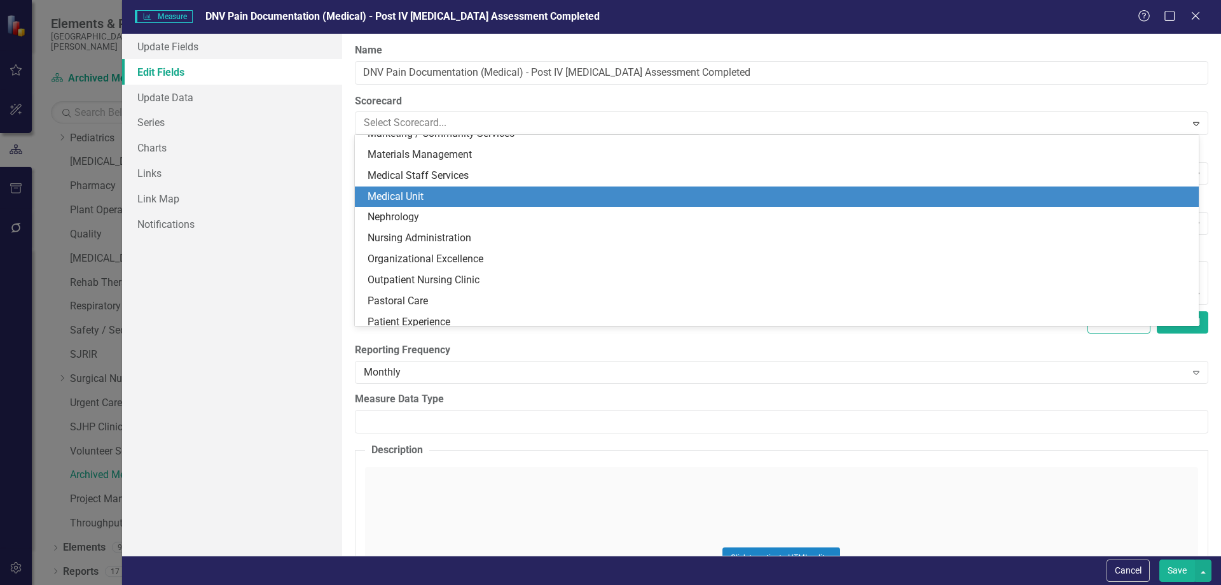
click at [424, 191] on div "Medical Unit" at bounding box center [780, 197] width 824 height 15
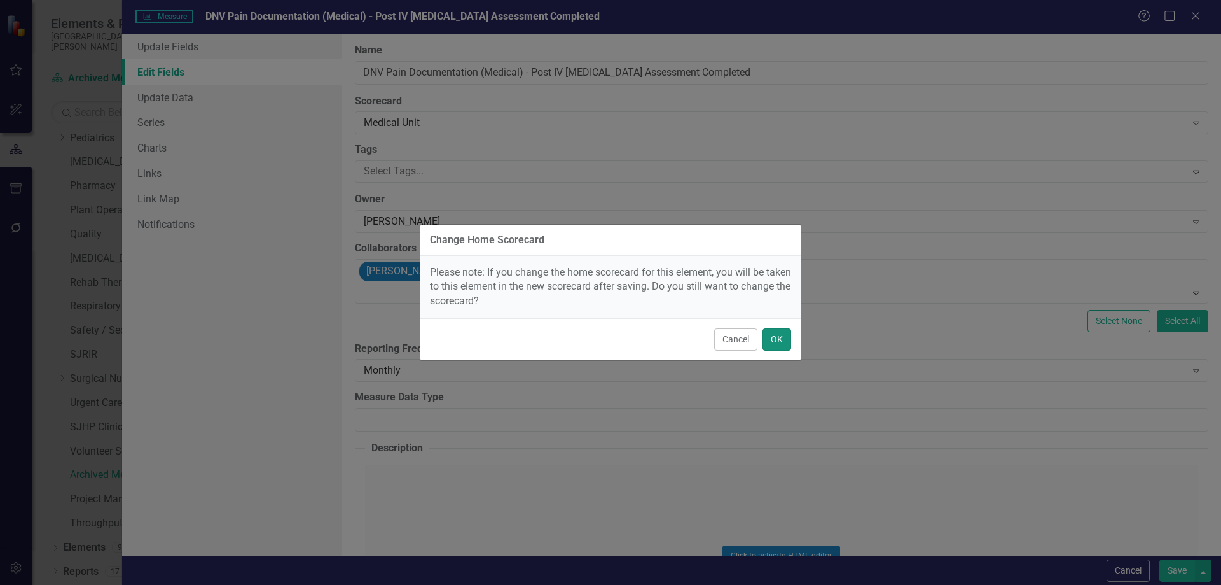
click at [769, 341] on button "OK" at bounding box center [777, 339] width 29 height 22
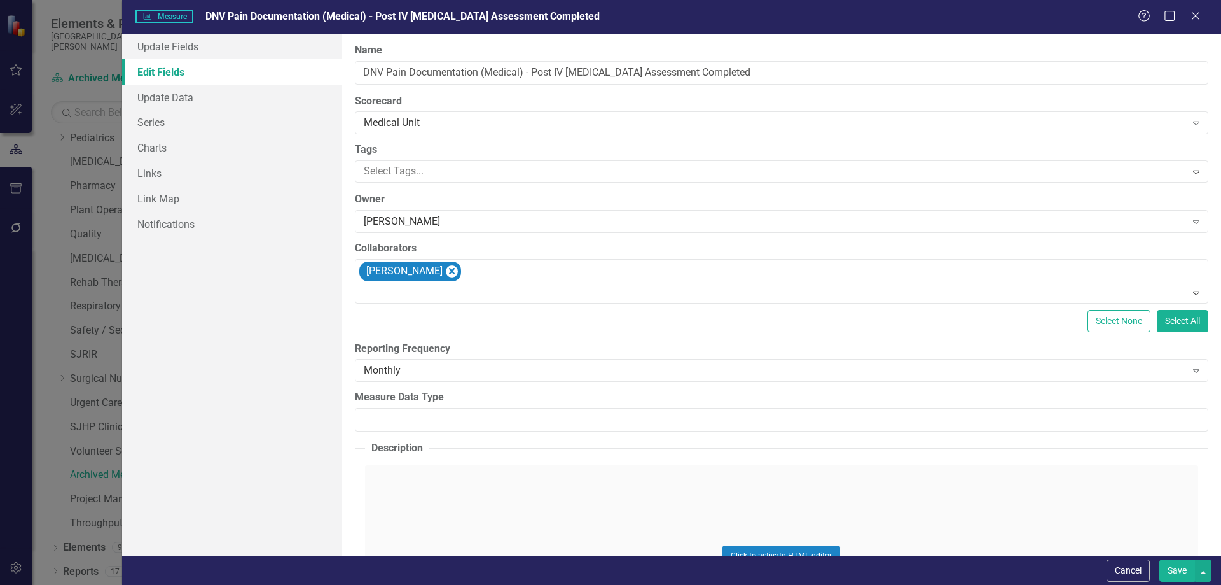
click at [1173, 569] on button "Save" at bounding box center [1178, 570] width 36 height 22
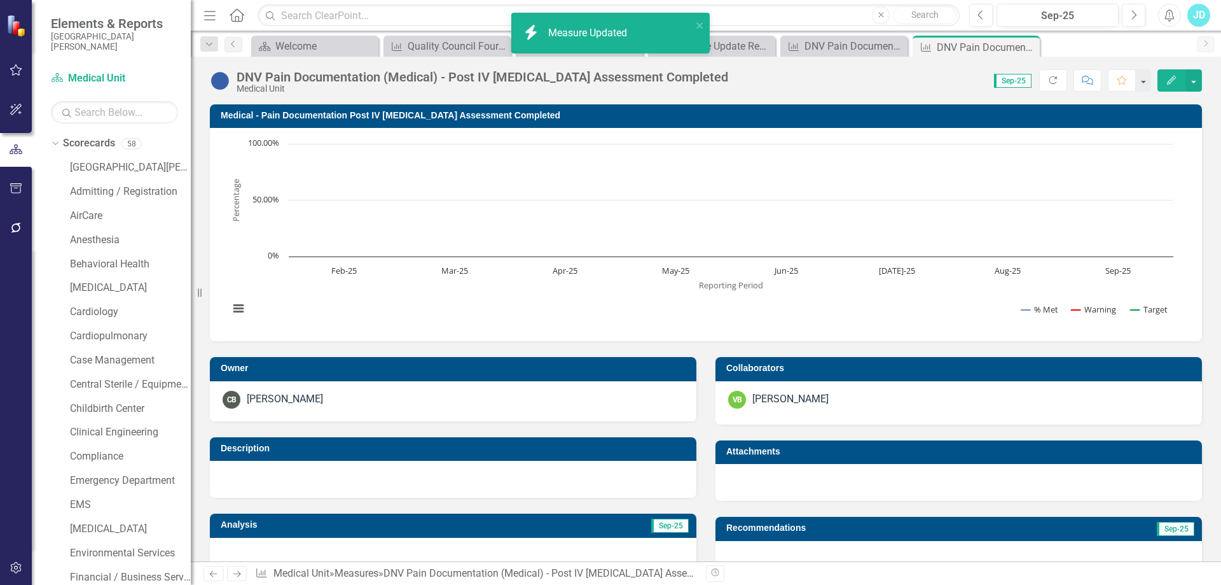
scroll to position [896, 0]
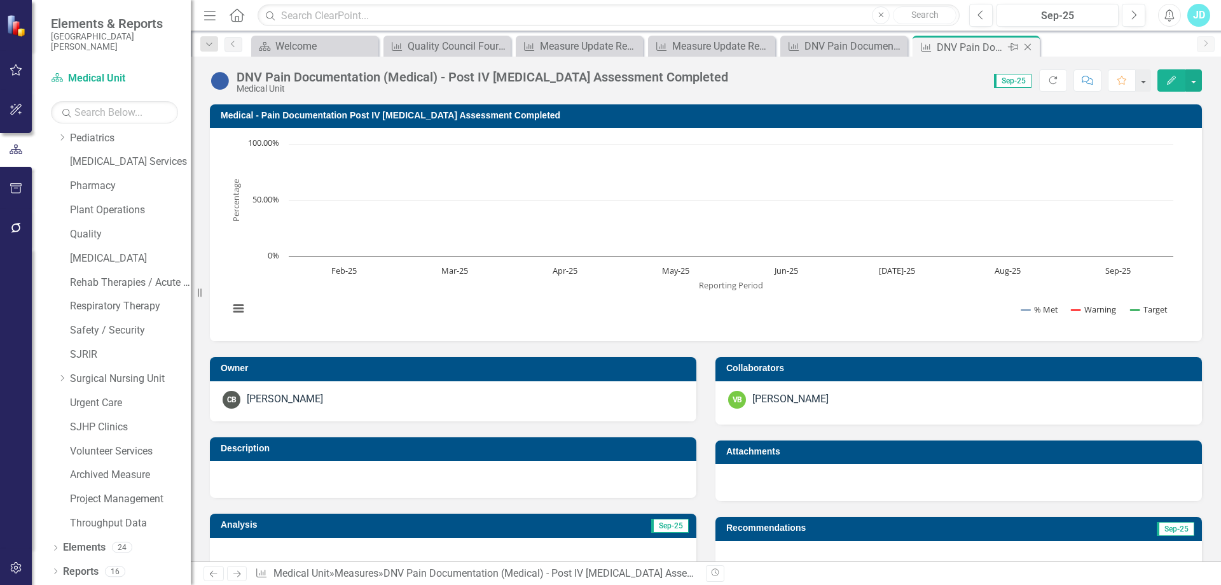
click at [1030, 45] on icon at bounding box center [1028, 47] width 7 height 7
click at [899, 46] on icon "Close" at bounding box center [895, 47] width 13 height 10
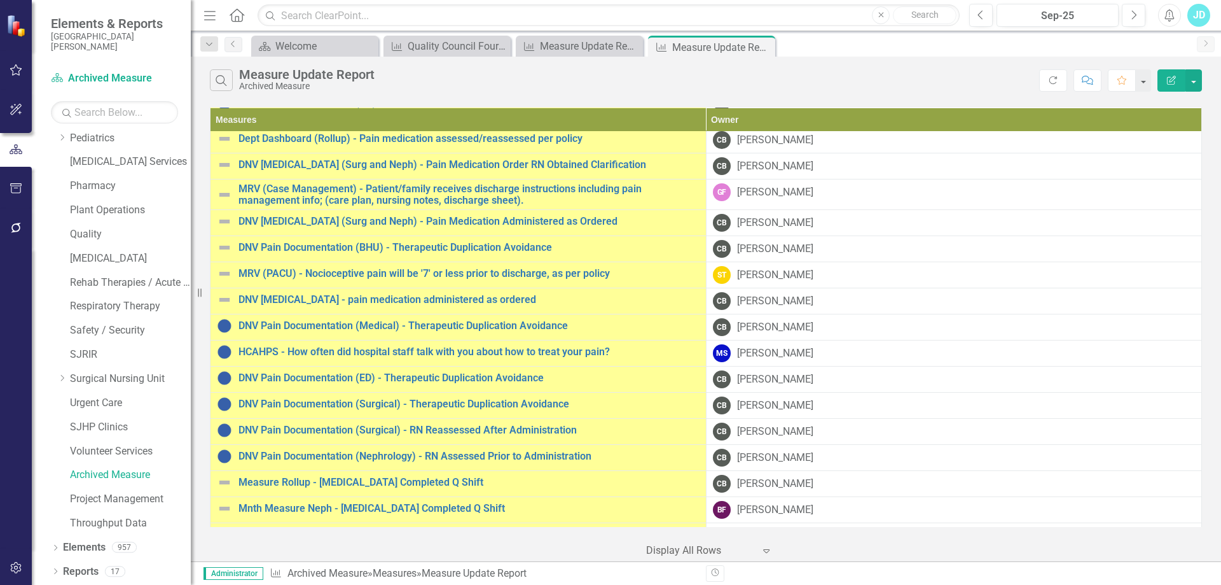
scroll to position [509, 0]
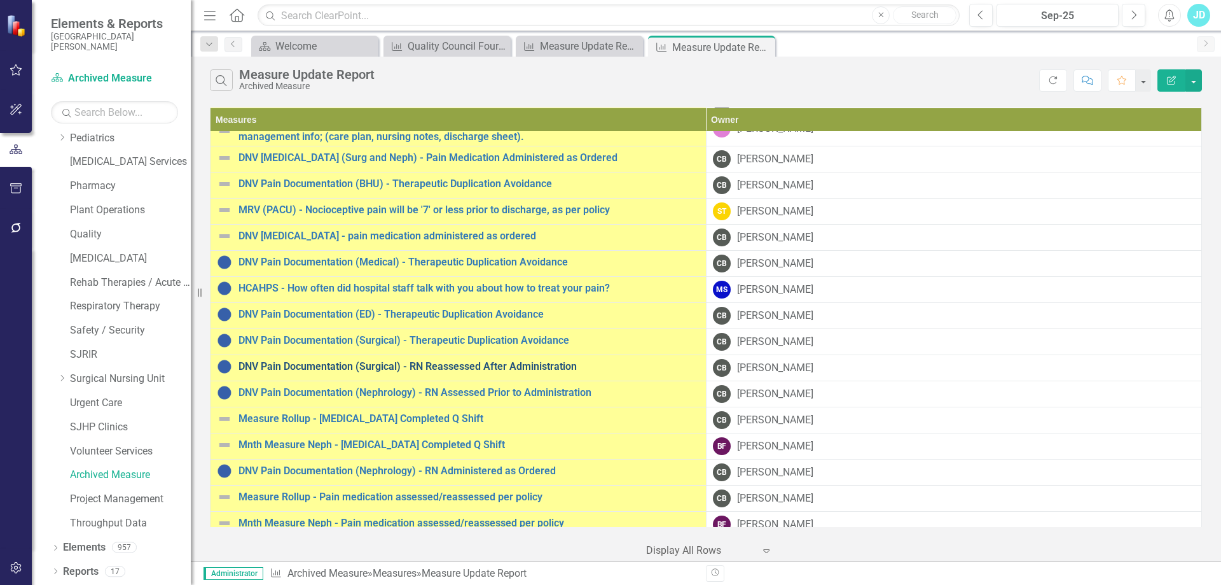
click at [454, 367] on link "DNV Pain Documentation (Surgical) - RN Reassessed After Administration" at bounding box center [469, 366] width 461 height 11
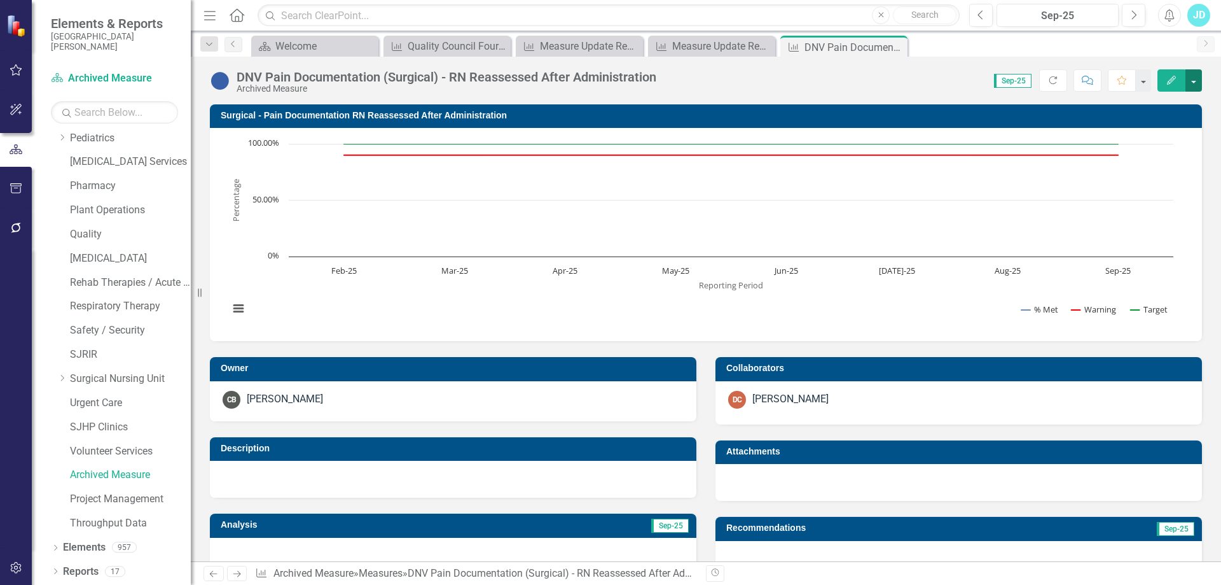
click at [1195, 83] on button "button" at bounding box center [1194, 80] width 17 height 22
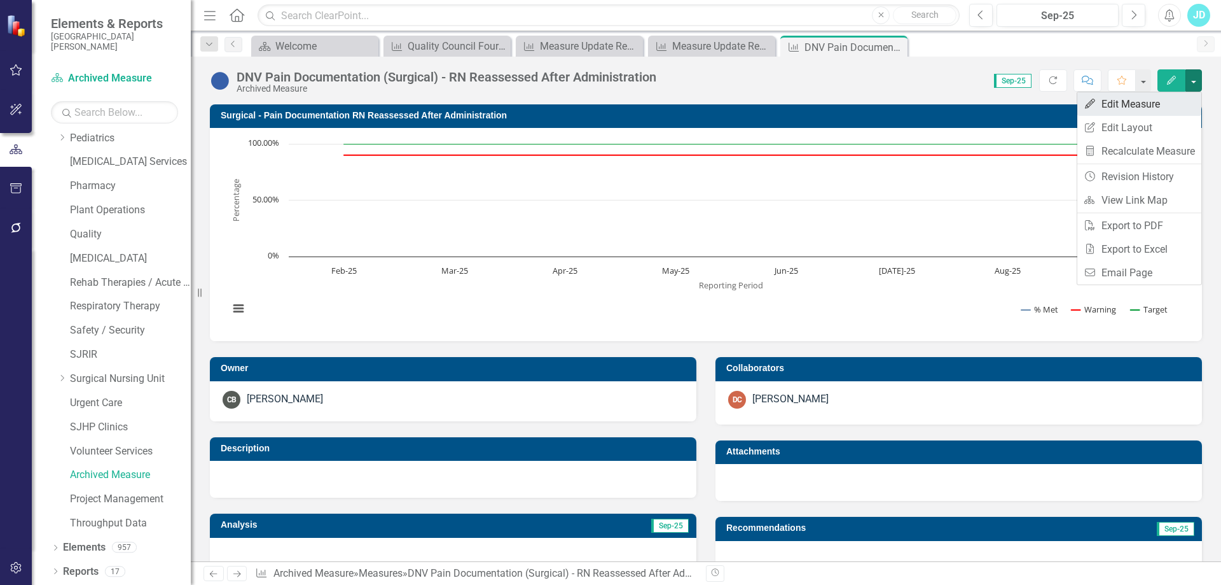
click at [1164, 108] on link "Edit Edit Measure" at bounding box center [1140, 104] width 124 height 24
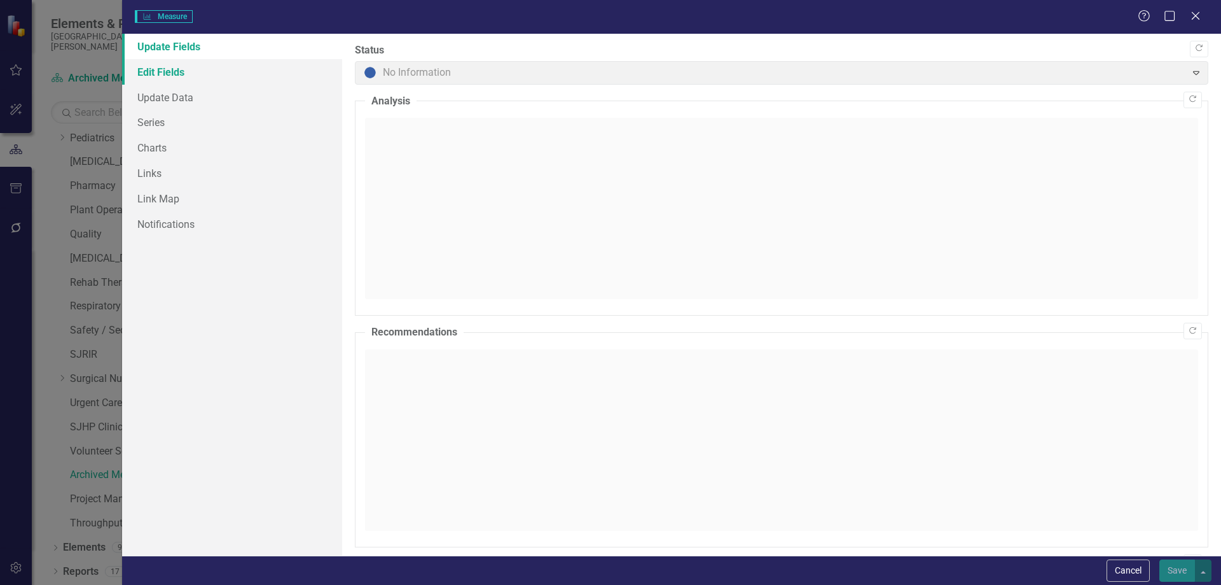
click at [183, 77] on link "Edit Fields" at bounding box center [232, 71] width 220 height 25
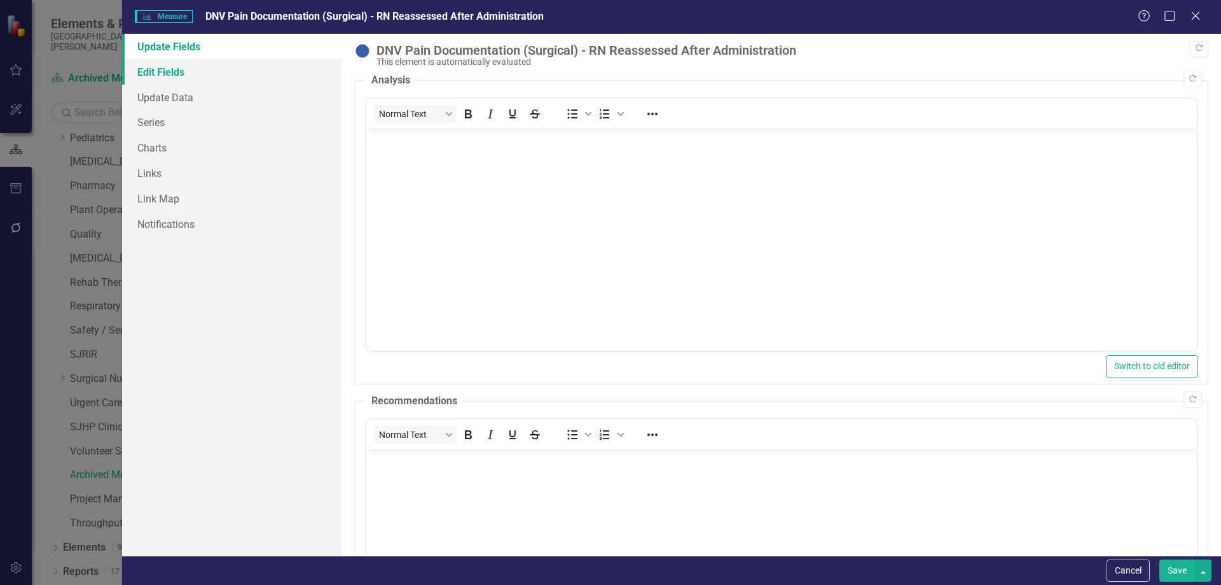
click at [180, 79] on link "Edit Fields" at bounding box center [232, 71] width 220 height 25
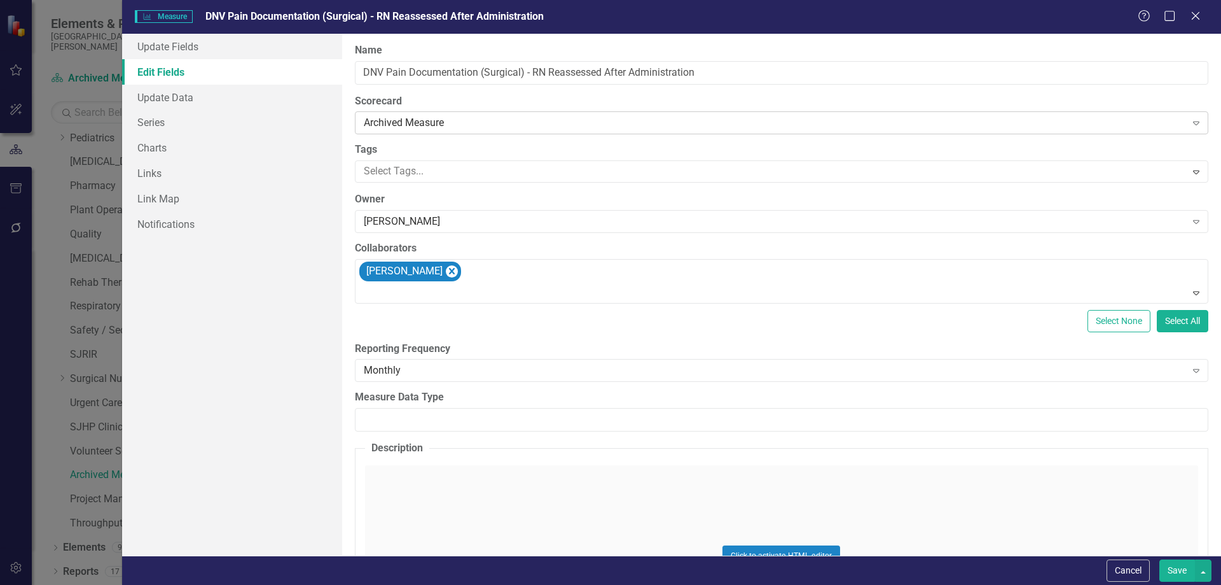
click at [427, 132] on div "Archived Measure Expand" at bounding box center [782, 122] width 854 height 23
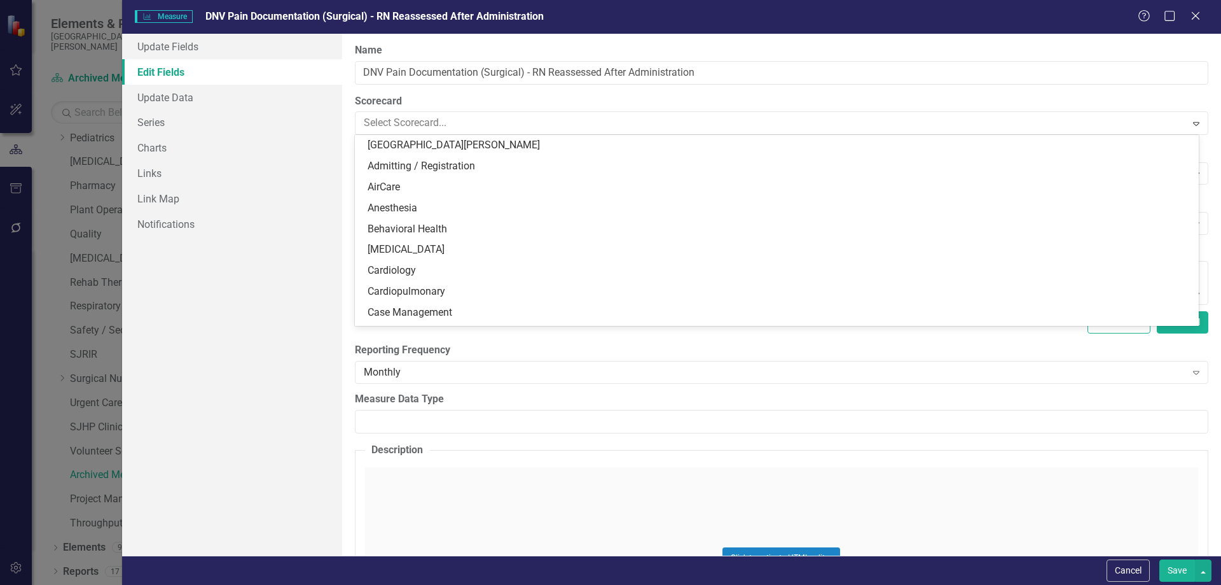
scroll to position [1021, 0]
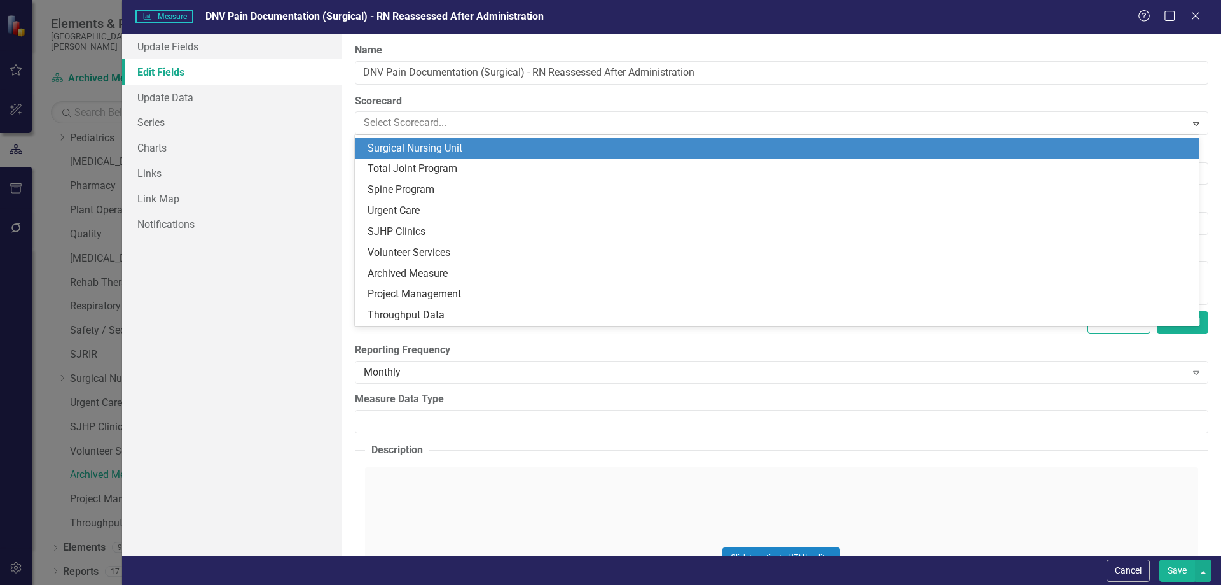
click at [445, 151] on div "Surgical Nursing Unit" at bounding box center [780, 148] width 824 height 15
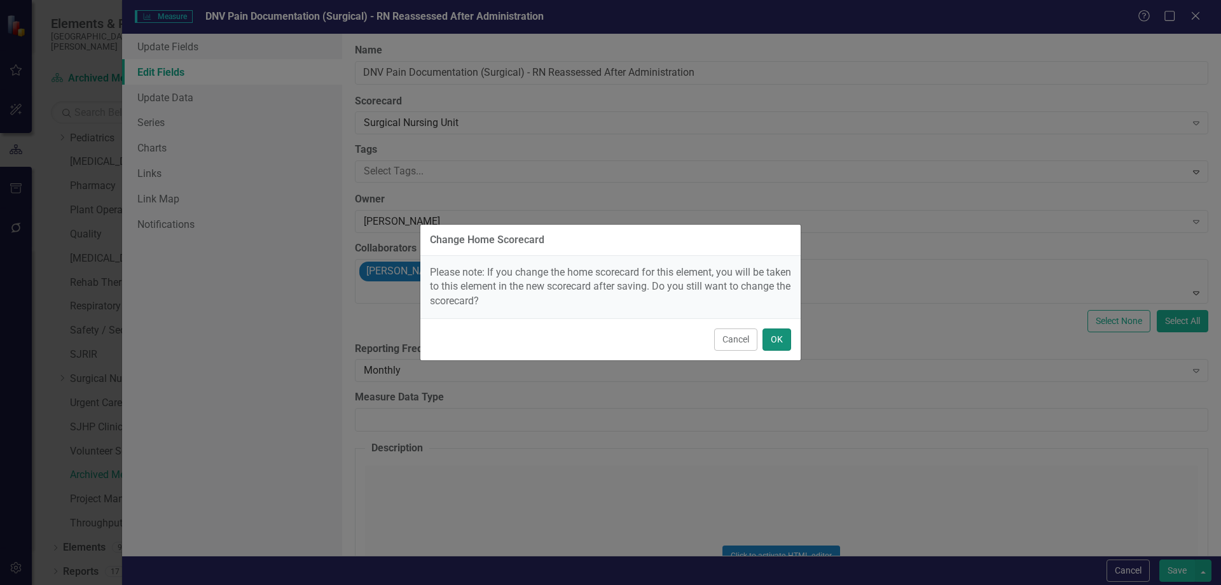
click at [788, 338] on button "OK" at bounding box center [777, 339] width 29 height 22
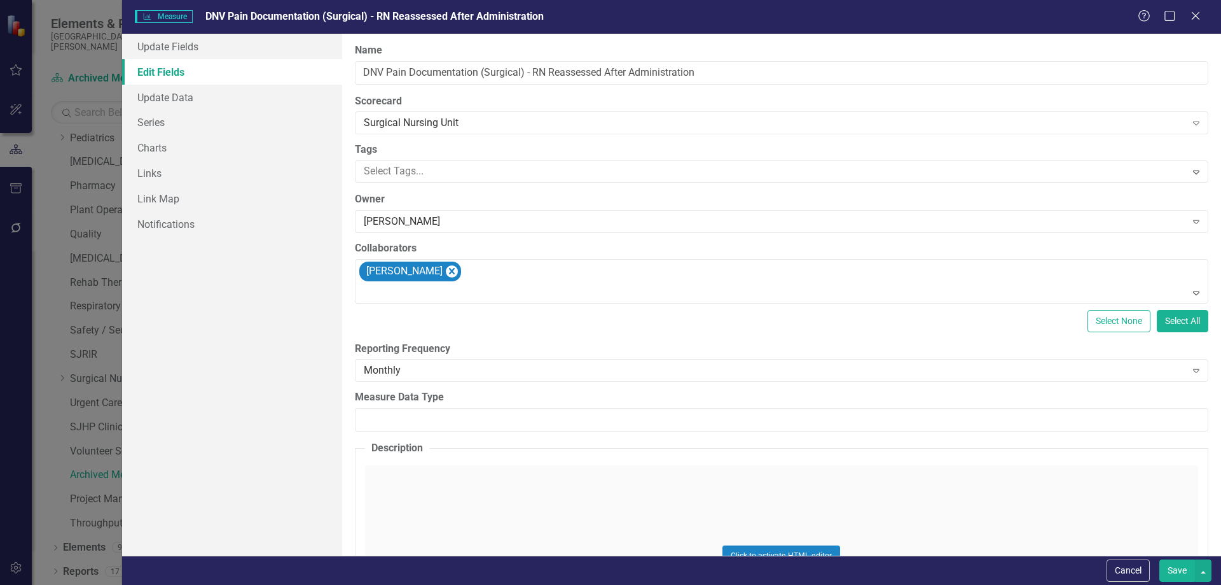
click at [1181, 569] on button "Save" at bounding box center [1178, 570] width 36 height 22
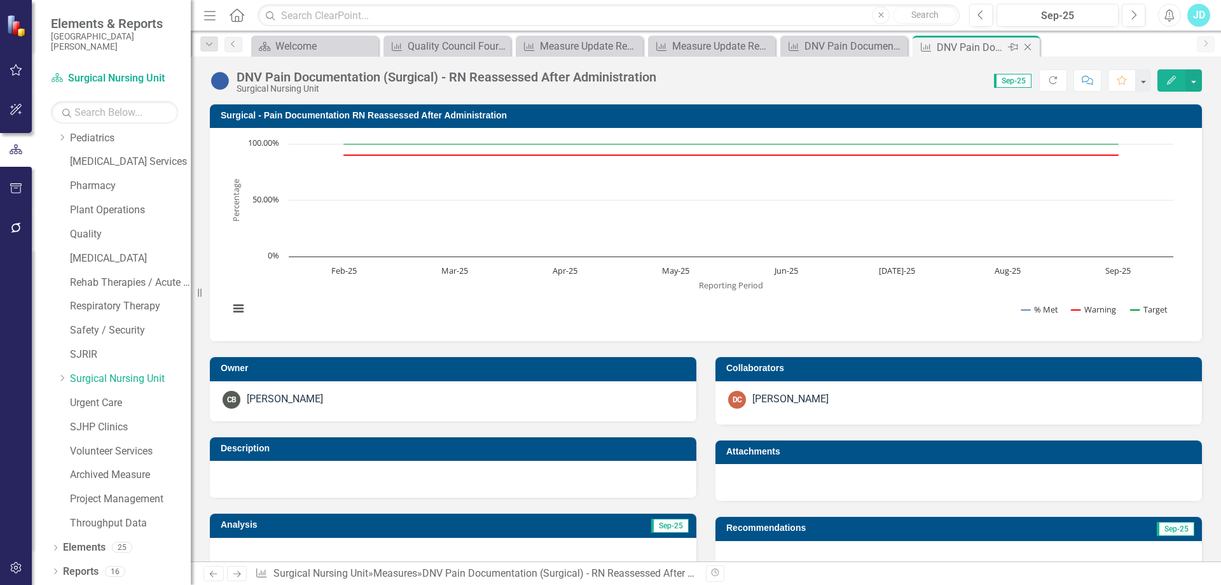
click at [1030, 44] on icon "Close" at bounding box center [1028, 47] width 13 height 10
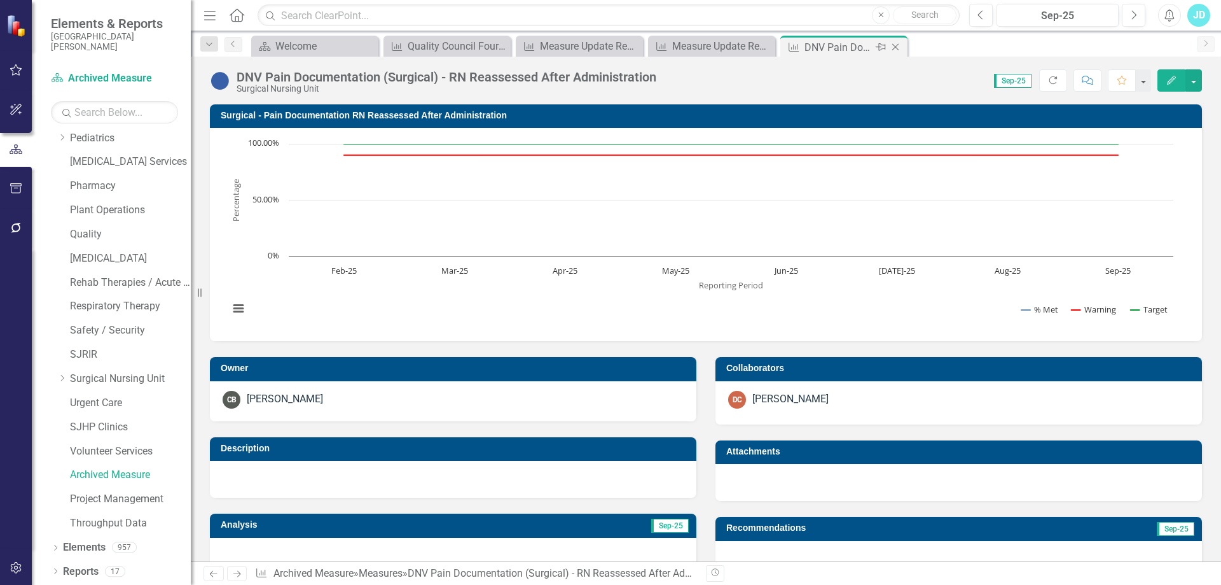
click at [898, 47] on icon "Close" at bounding box center [895, 47] width 13 height 10
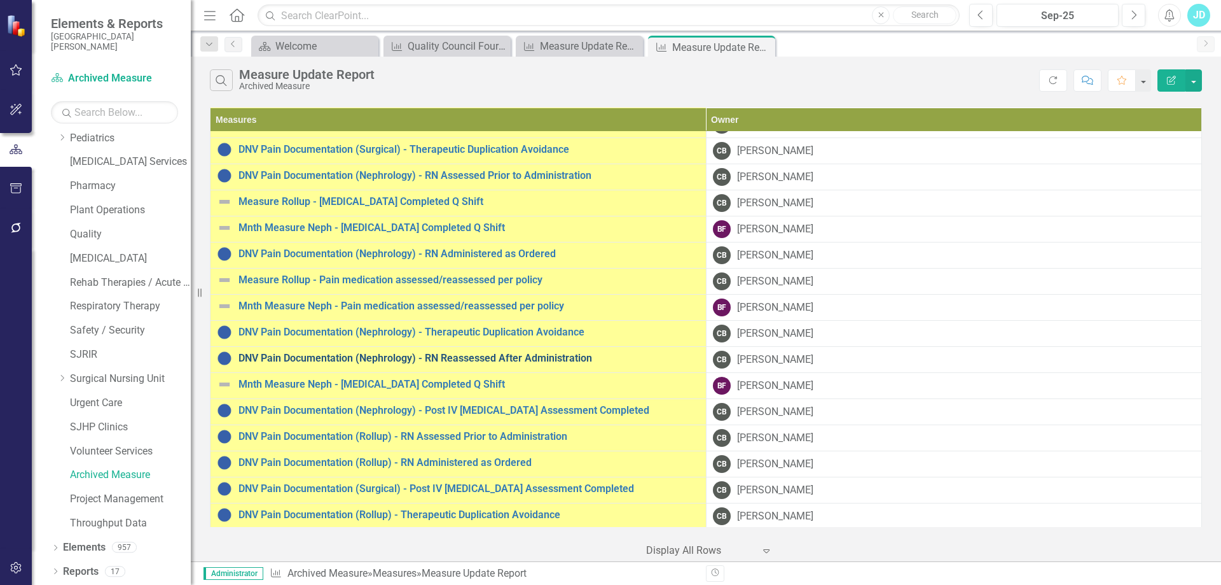
scroll to position [891, 0]
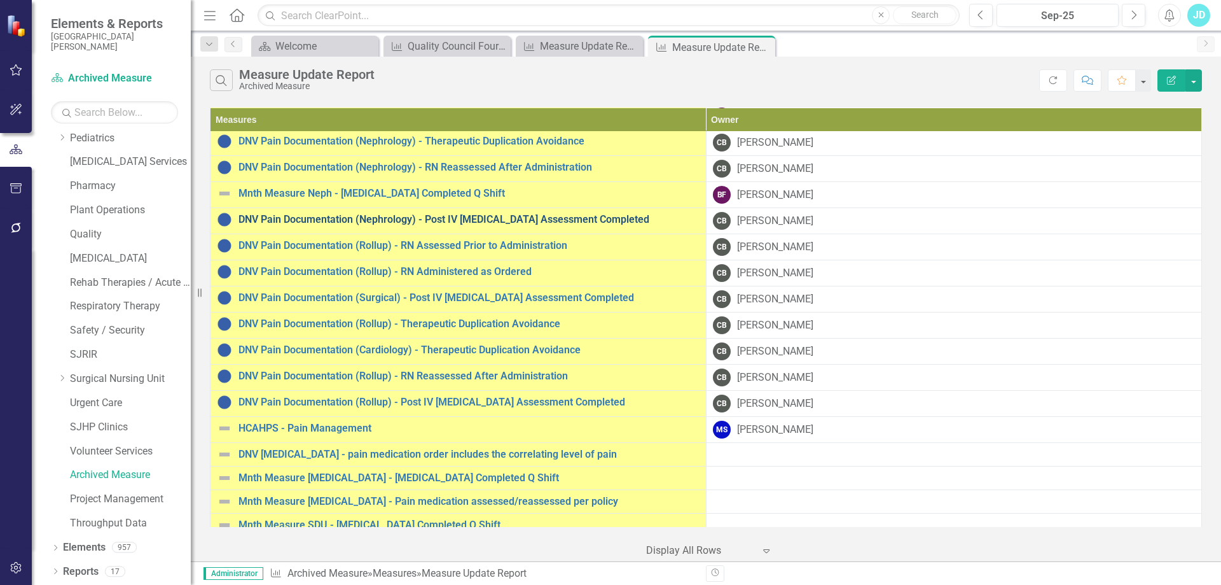
click at [455, 220] on link "DNV Pain Documentation (Nephrology) - Post IV Opioid Assessment Completed" at bounding box center [469, 219] width 461 height 11
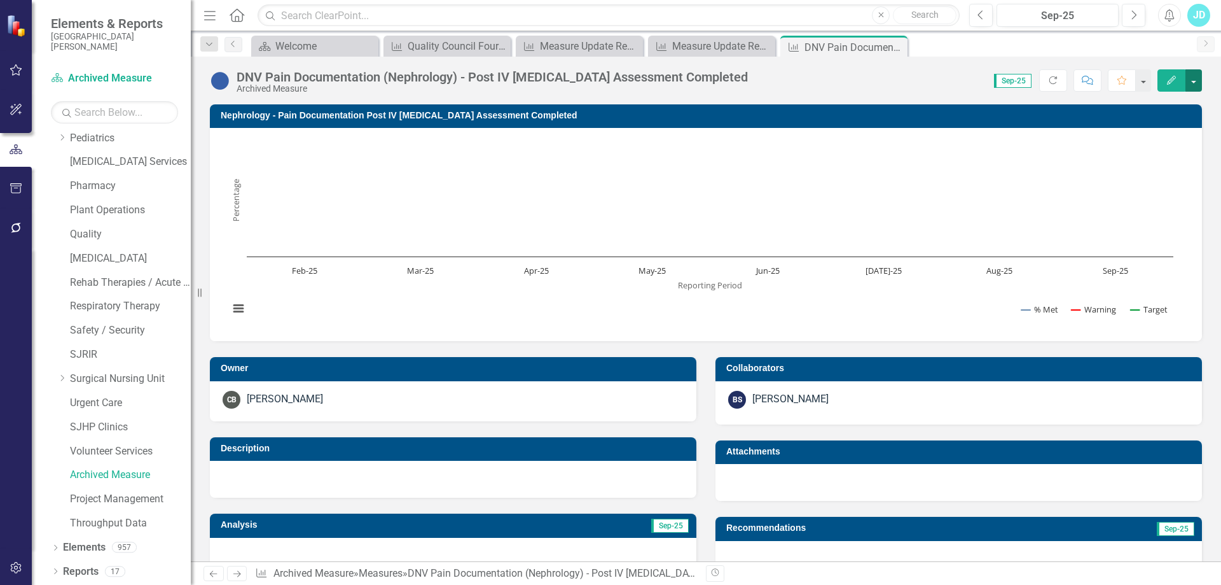
click at [1192, 79] on button "button" at bounding box center [1194, 80] width 17 height 22
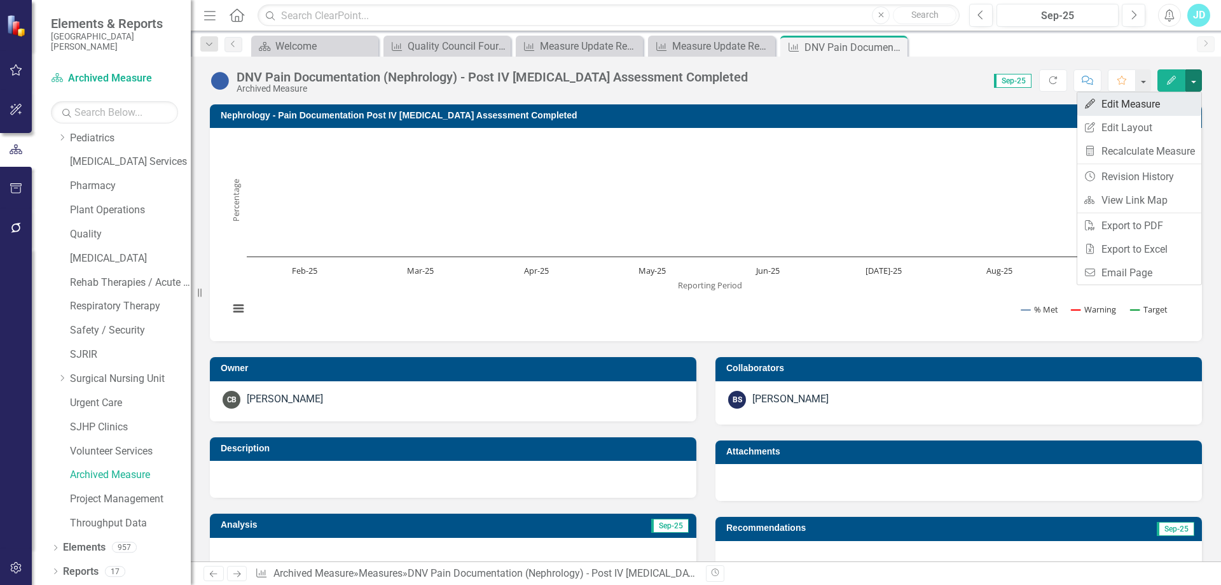
click at [1170, 96] on link "Edit Edit Measure" at bounding box center [1140, 104] width 124 height 24
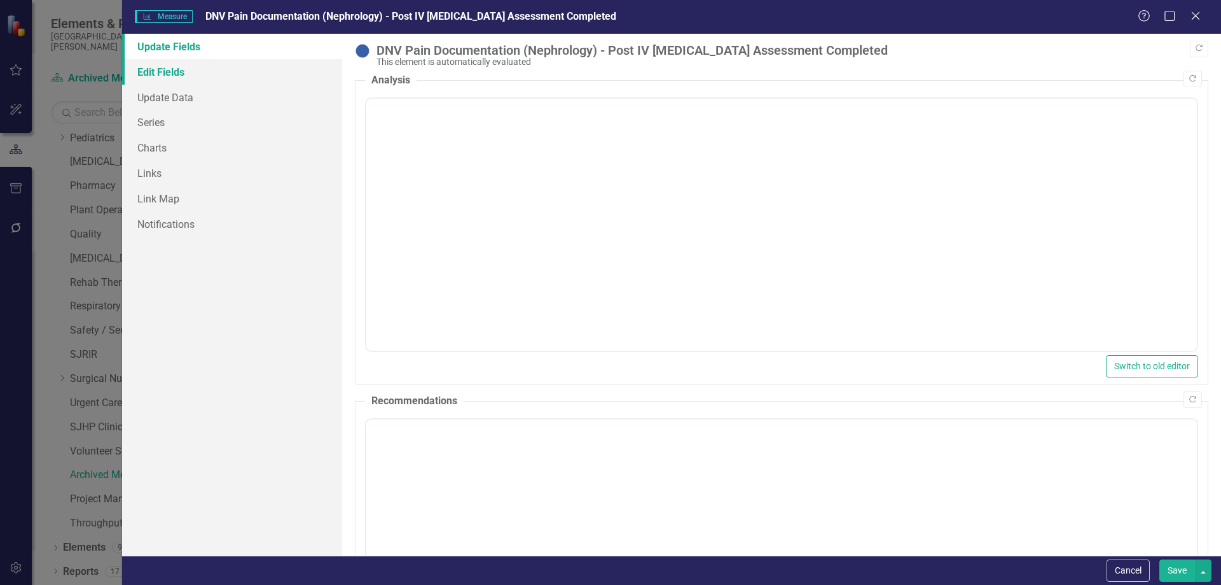
click at [189, 66] on link "Edit Fields" at bounding box center [232, 71] width 220 height 25
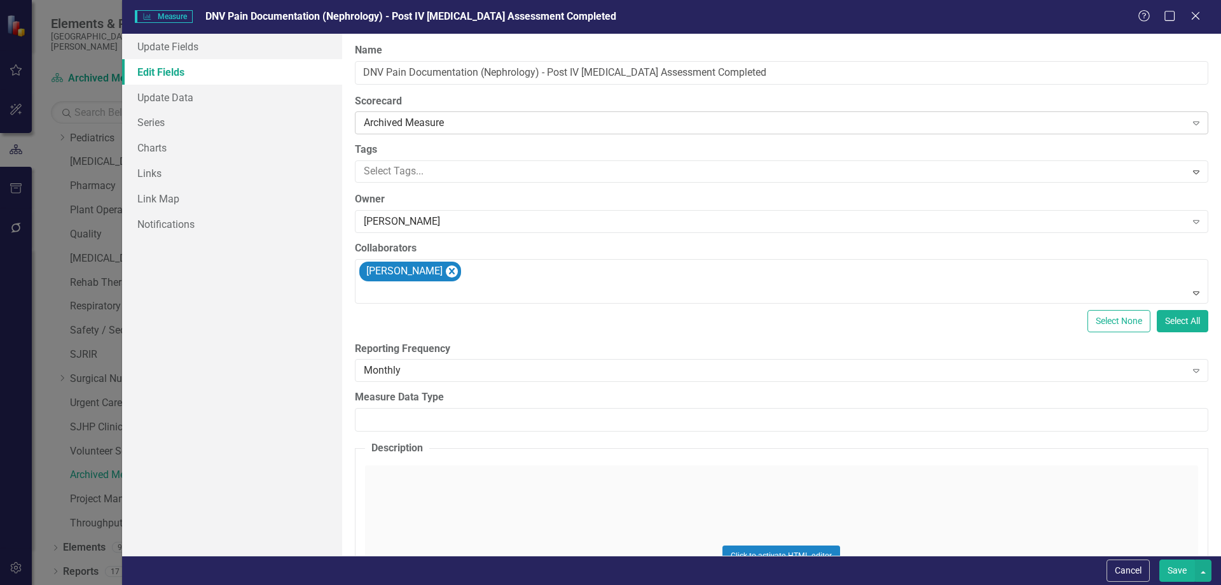
click at [390, 122] on div "Archived Measure" at bounding box center [775, 123] width 823 height 15
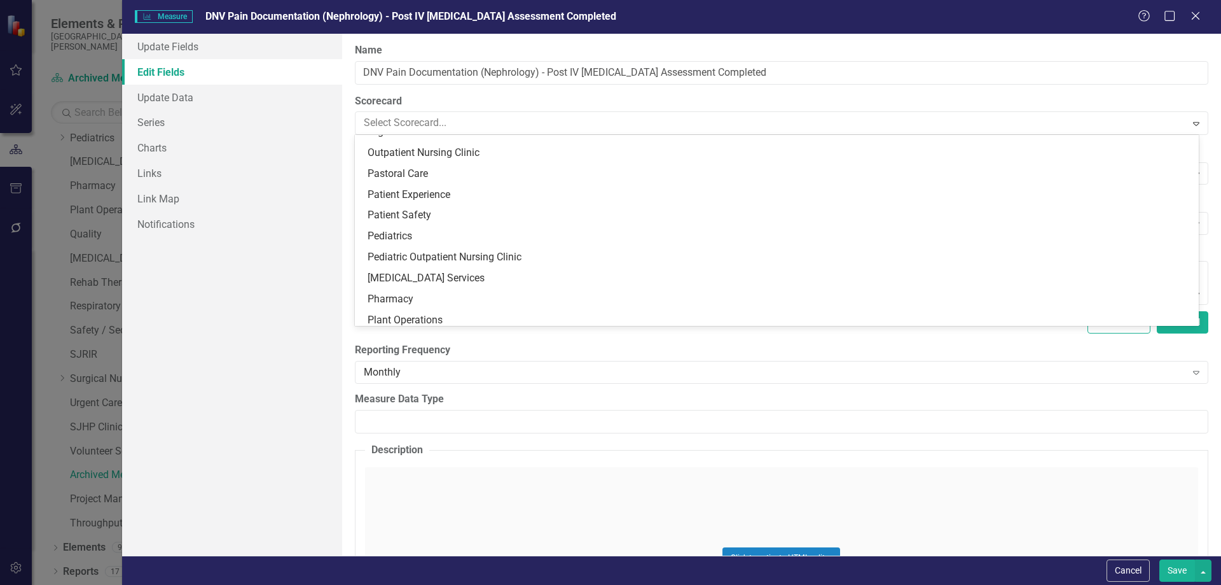
scroll to position [639, 0]
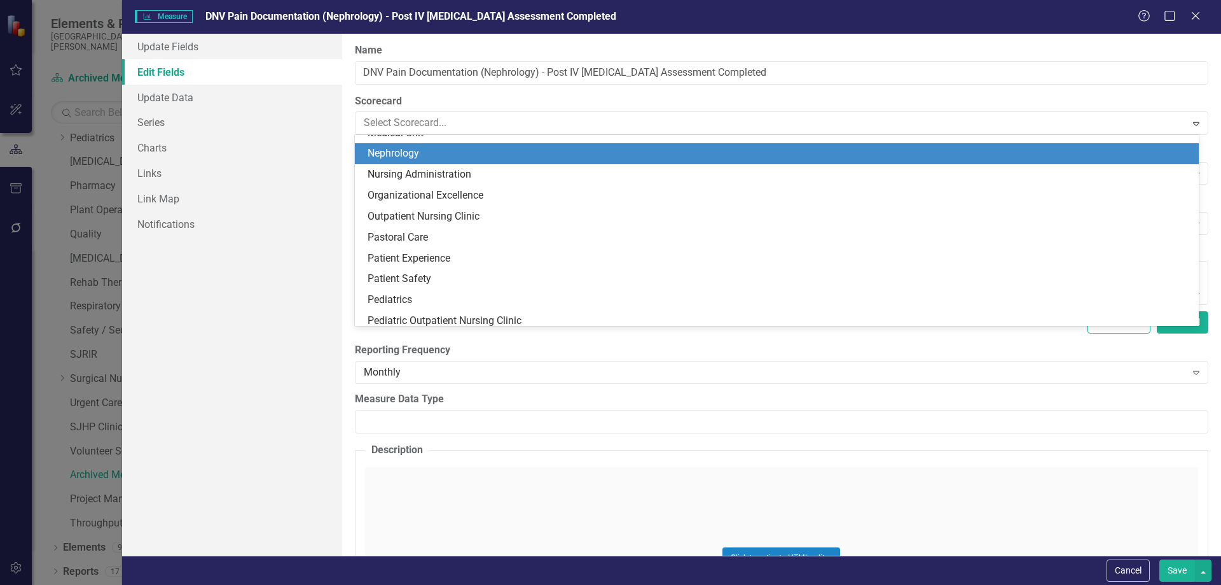
click at [419, 154] on div "Nephrology" at bounding box center [780, 153] width 824 height 15
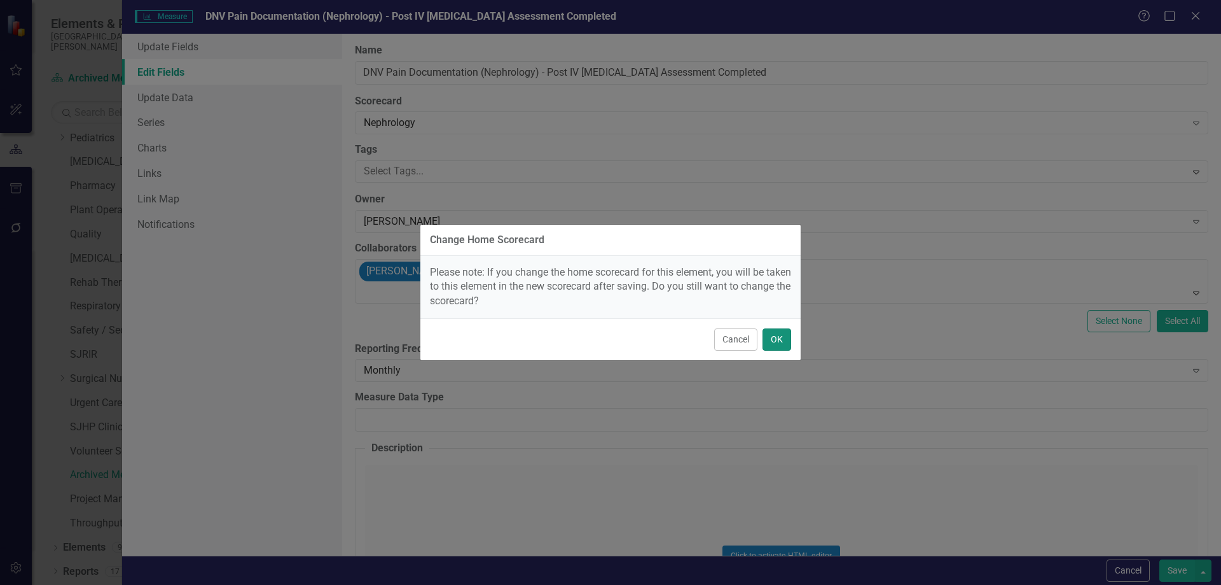
click at [778, 338] on button "OK" at bounding box center [777, 339] width 29 height 22
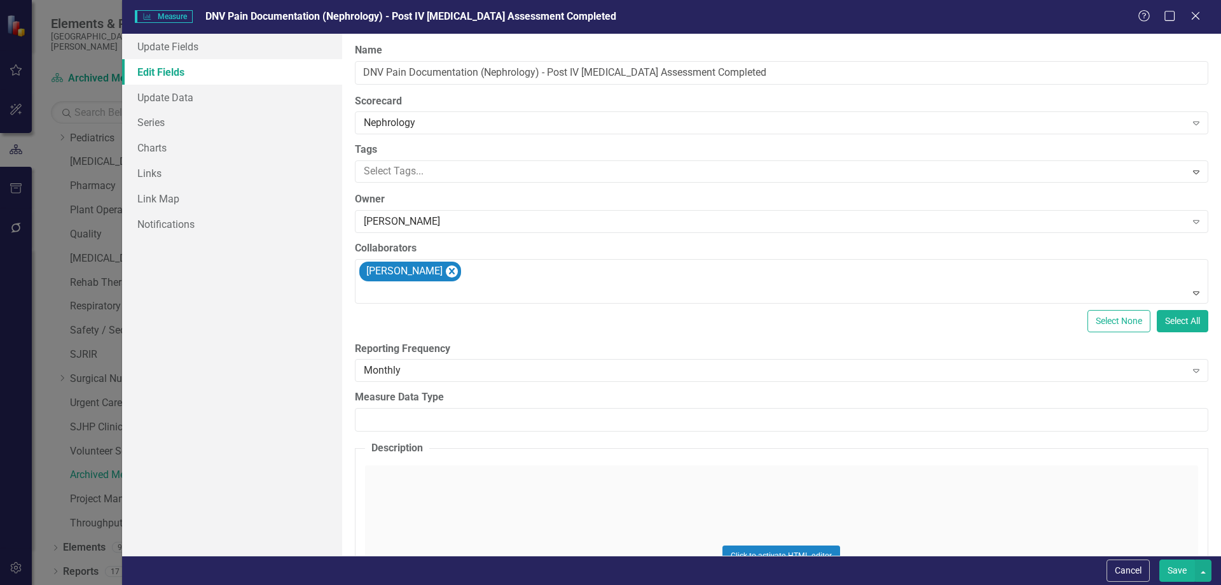
click at [1177, 570] on button "Save" at bounding box center [1178, 570] width 36 height 22
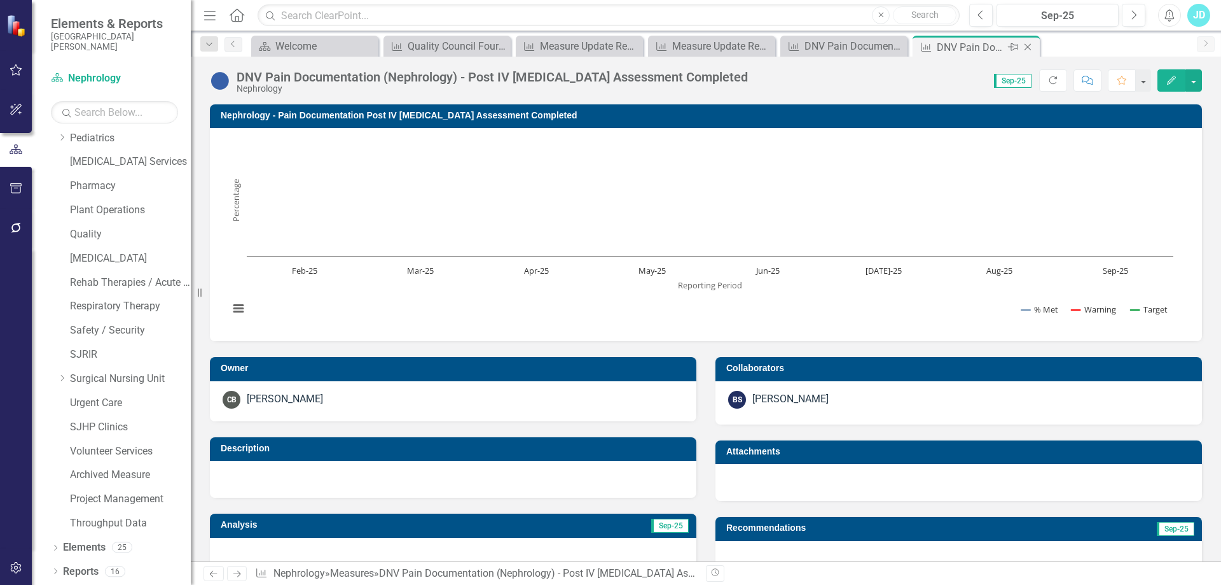
click at [1030, 46] on icon "Close" at bounding box center [1028, 47] width 13 height 10
click at [896, 44] on icon "Close" at bounding box center [895, 47] width 13 height 10
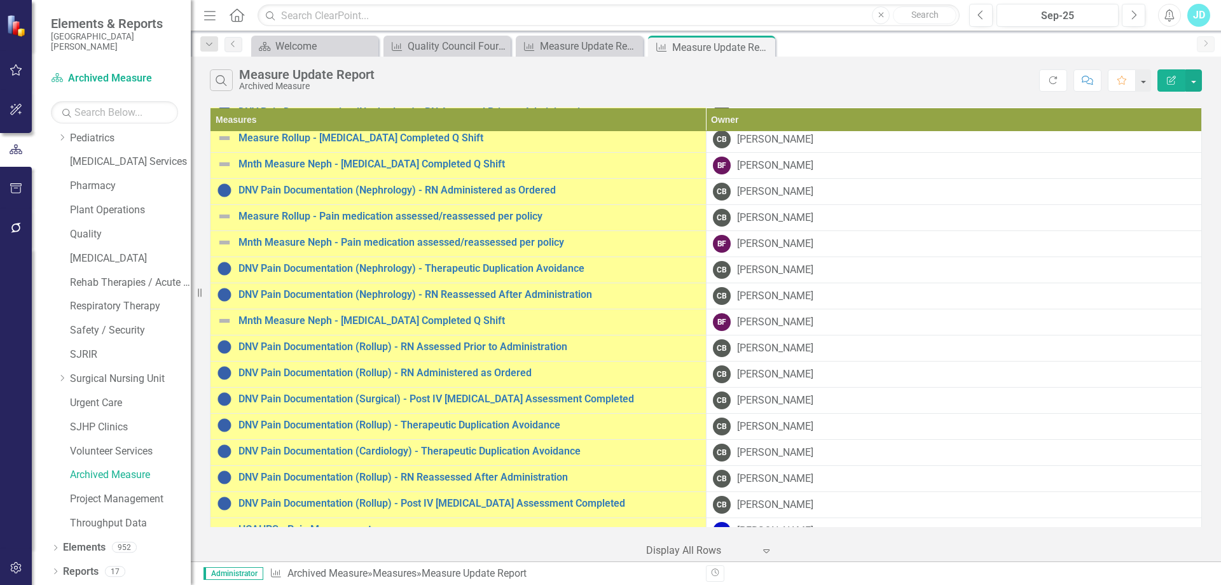
scroll to position [827, 0]
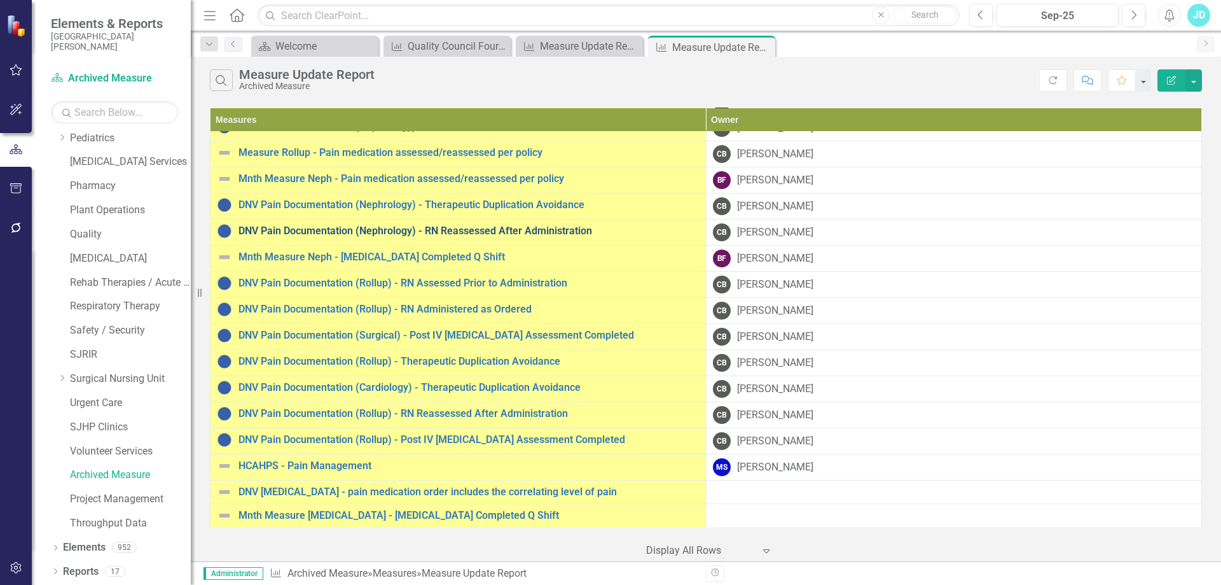
click at [494, 228] on link "DNV Pain Documentation (Nephrology) - RN Reassessed After Administration" at bounding box center [469, 230] width 461 height 11
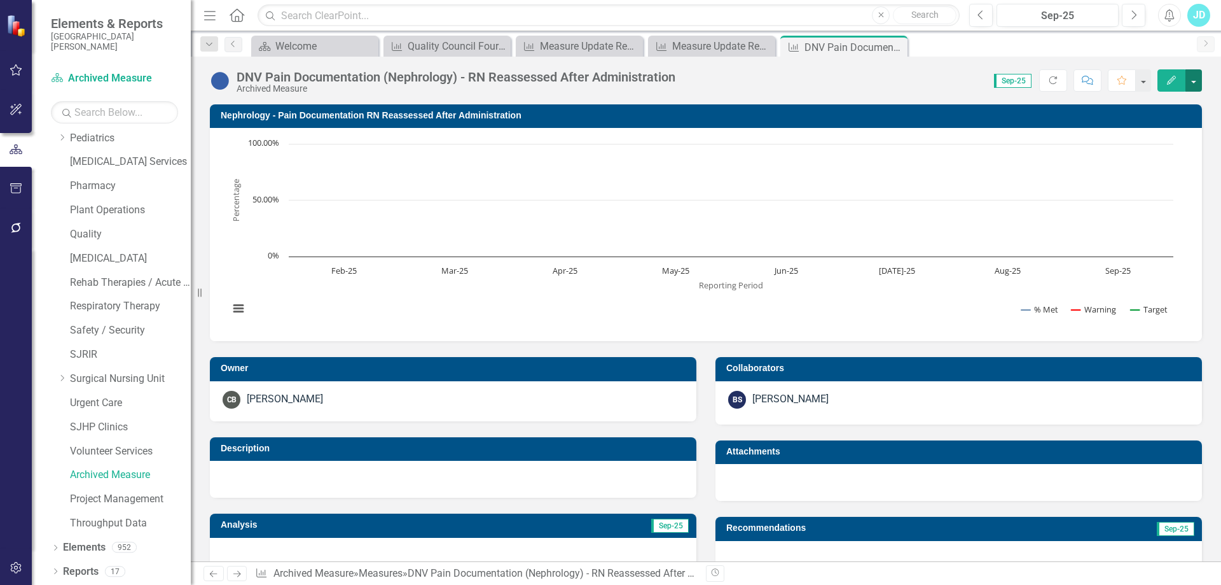
click at [1195, 88] on button "button" at bounding box center [1194, 80] width 17 height 22
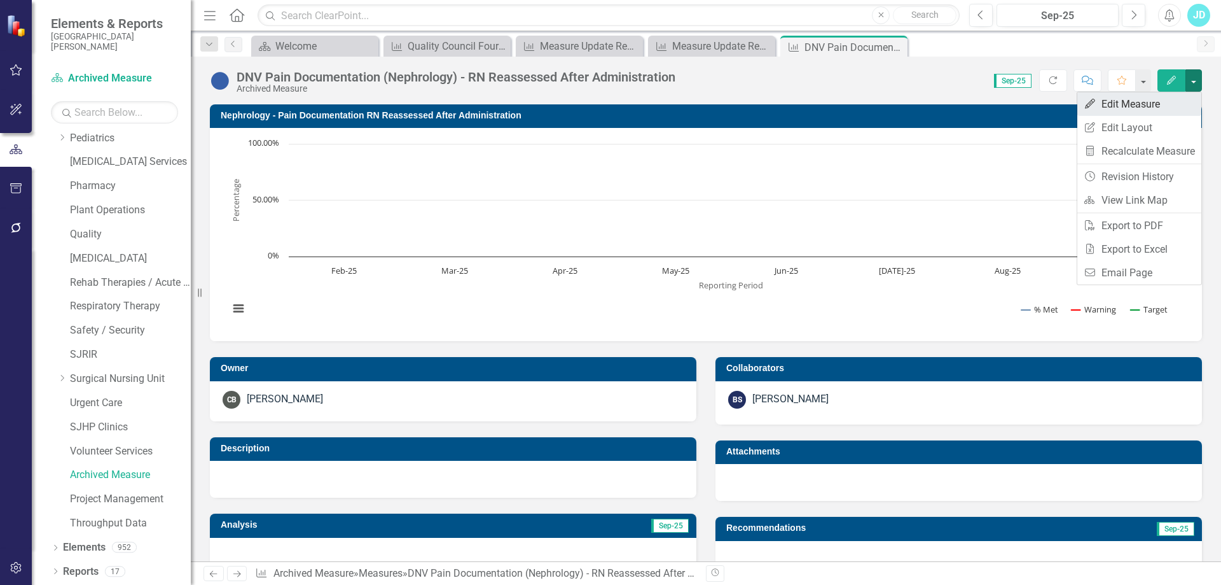
click at [1186, 99] on link "Edit Edit Measure" at bounding box center [1140, 104] width 124 height 24
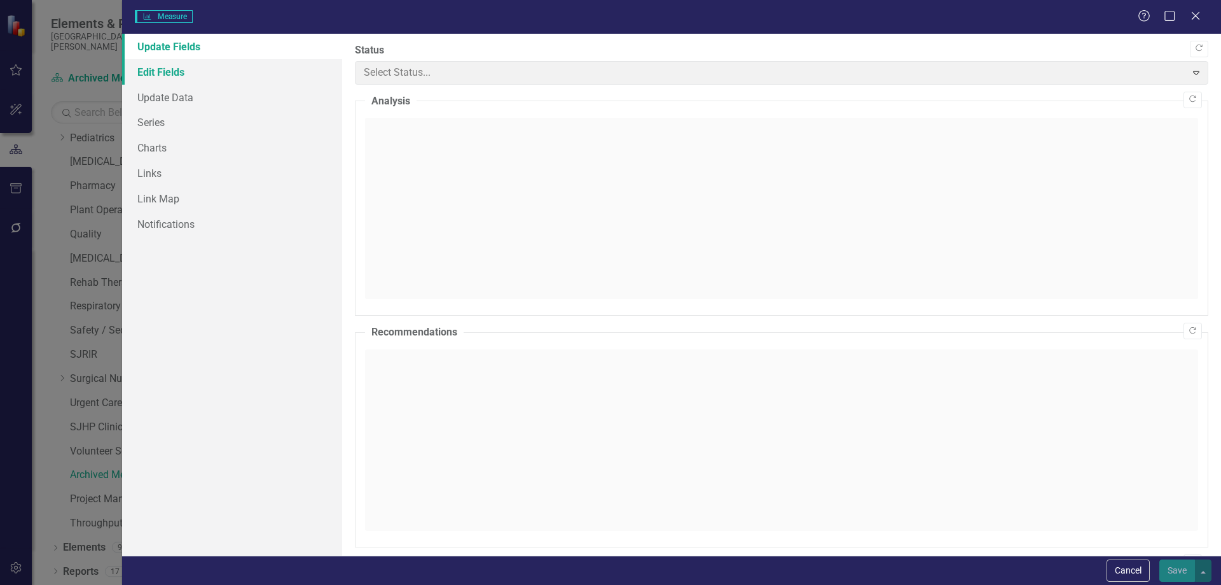
click at [186, 77] on link "Edit Fields" at bounding box center [232, 71] width 220 height 25
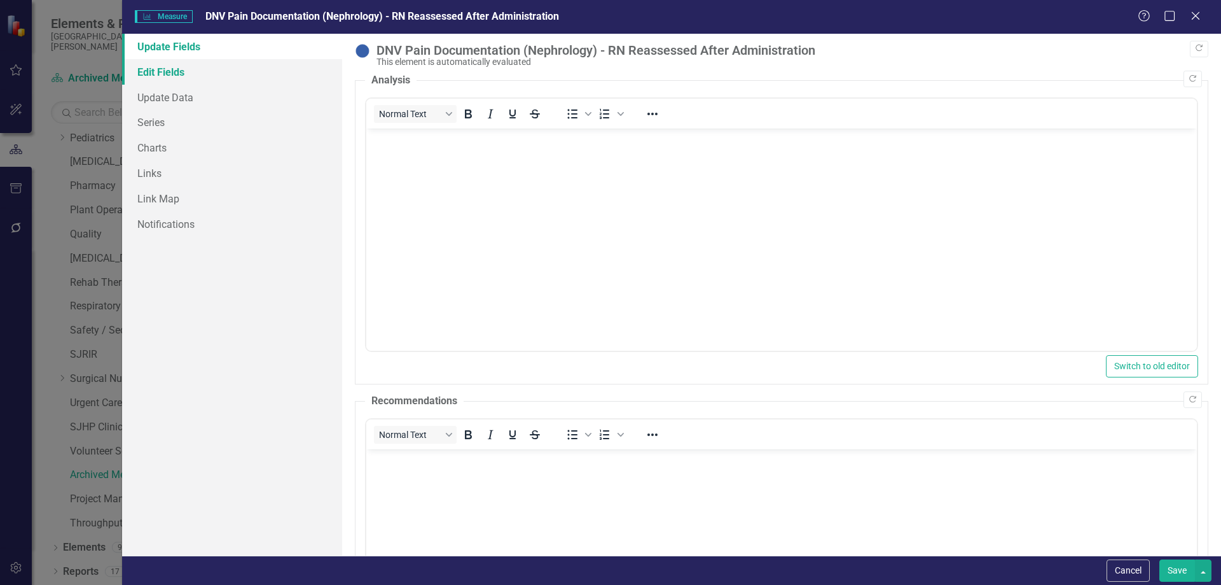
click at [167, 73] on link "Edit Fields" at bounding box center [232, 71] width 220 height 25
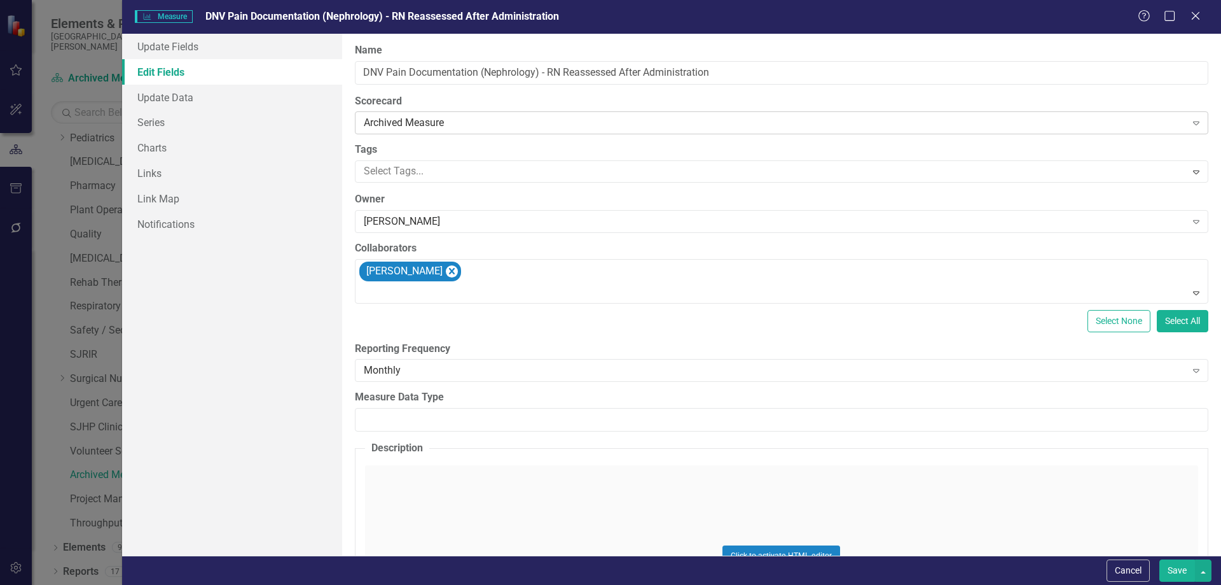
click at [437, 128] on div "Archived Measure" at bounding box center [775, 123] width 823 height 15
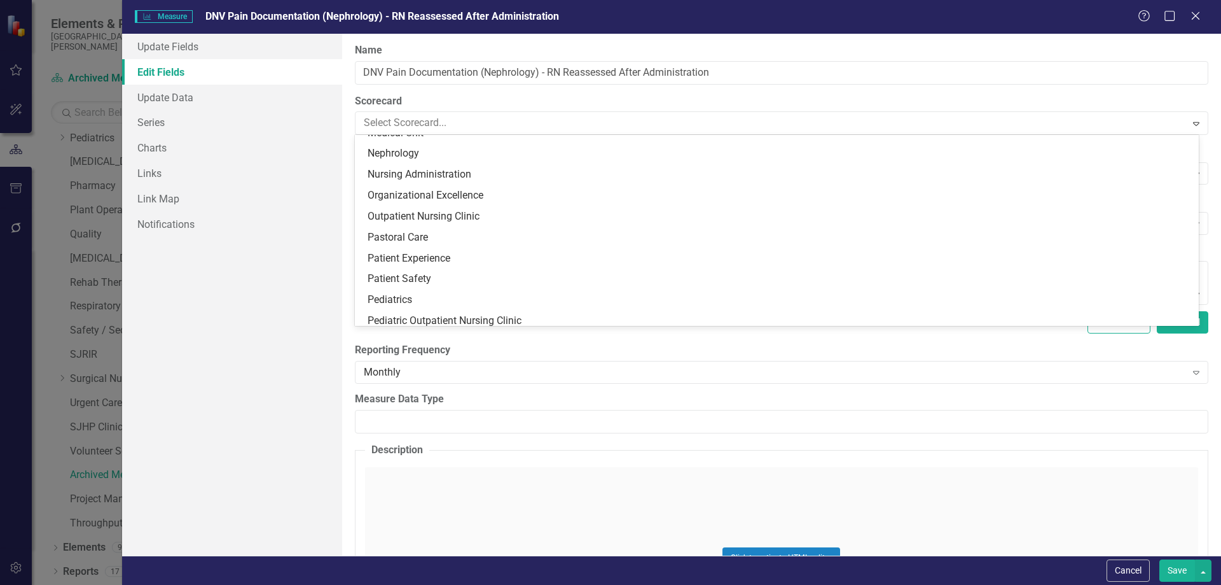
scroll to position [576, 0]
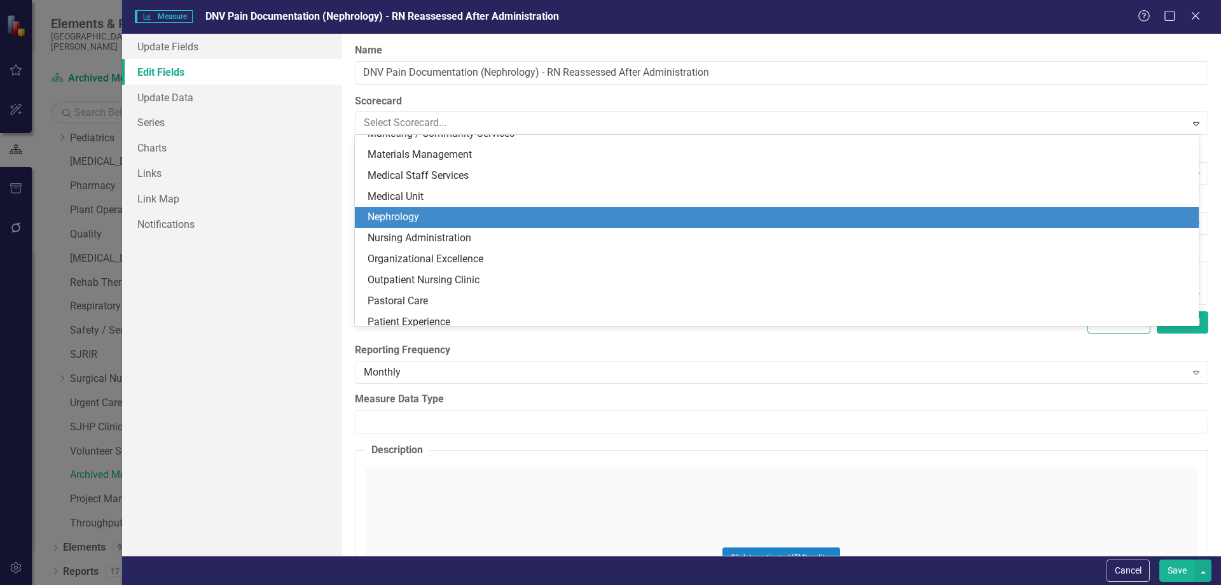
click at [447, 214] on div "Nephrology" at bounding box center [780, 217] width 824 height 15
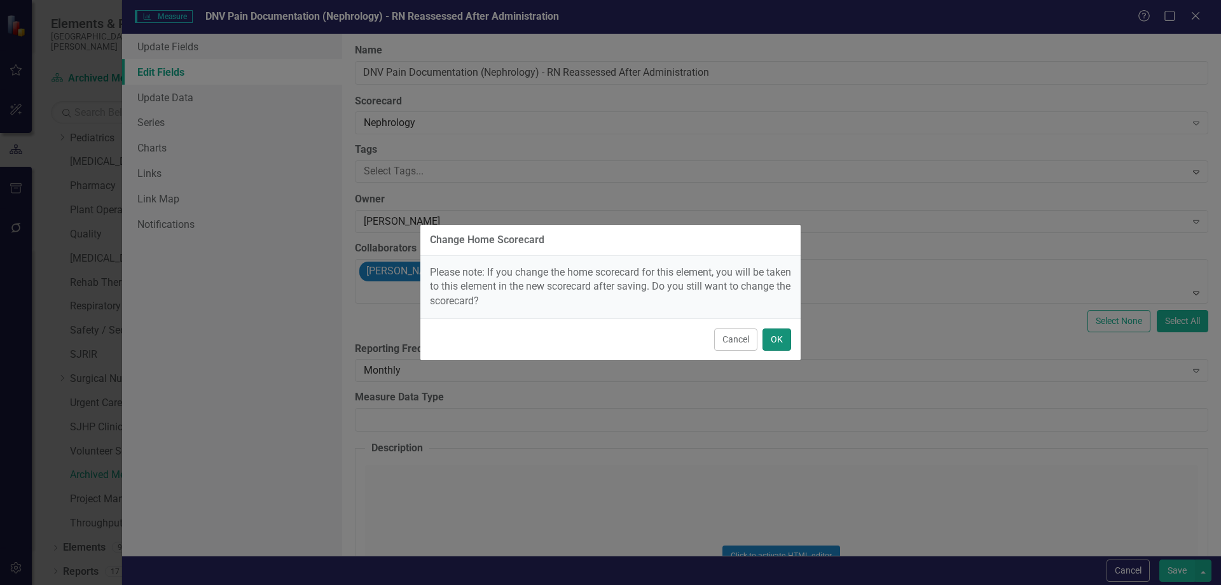
click at [788, 330] on button "OK" at bounding box center [777, 339] width 29 height 22
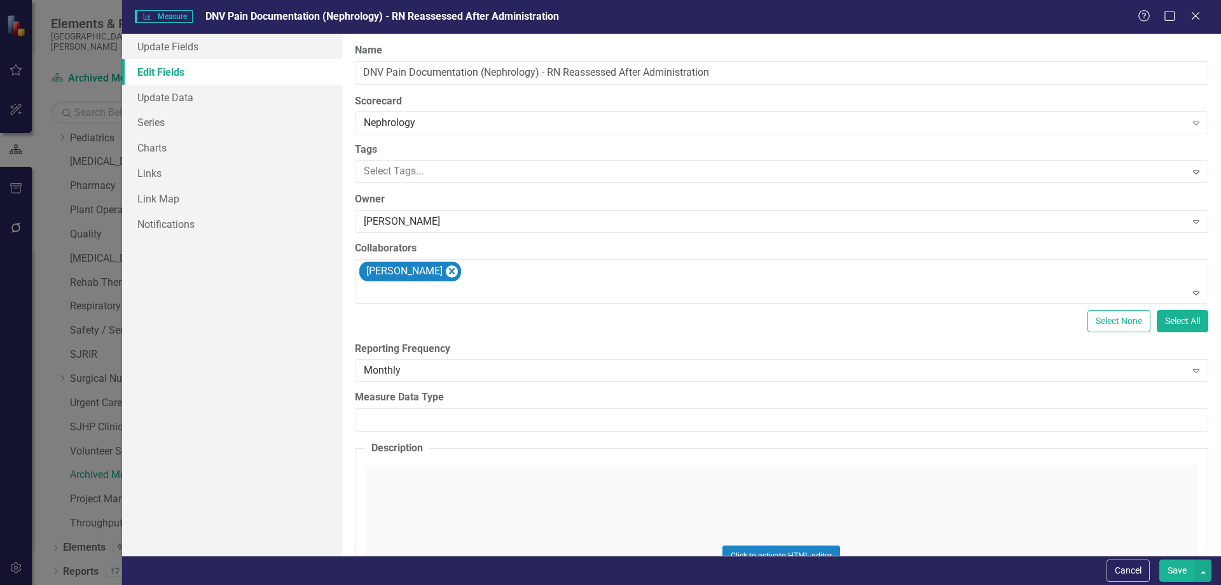
click at [1179, 569] on button "Save" at bounding box center [1178, 570] width 36 height 22
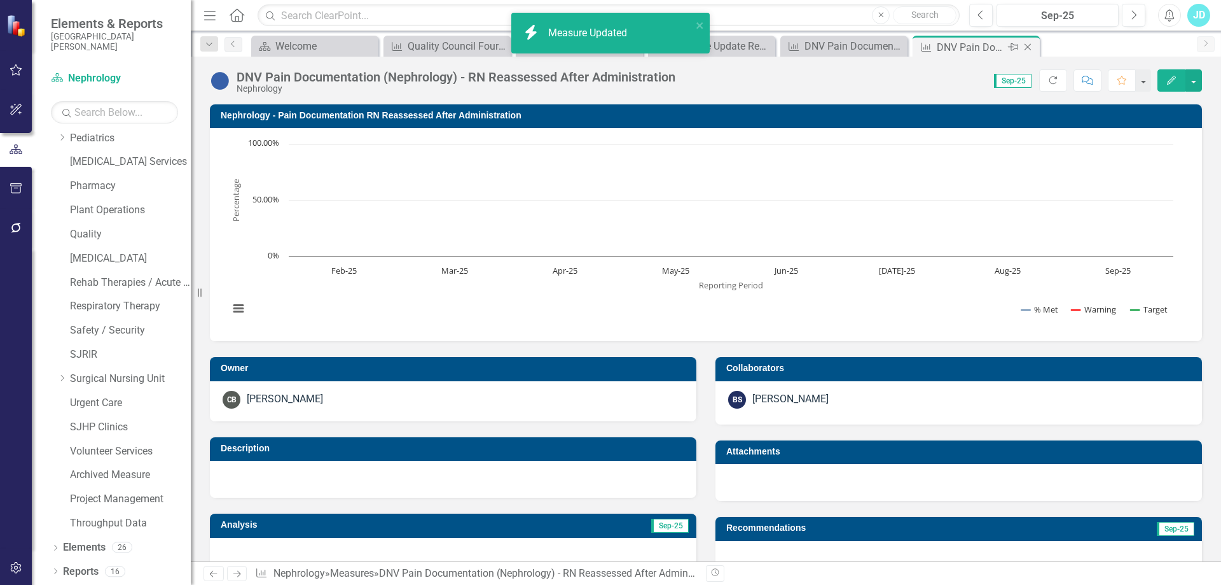
click at [1032, 48] on icon "Close" at bounding box center [1028, 47] width 13 height 10
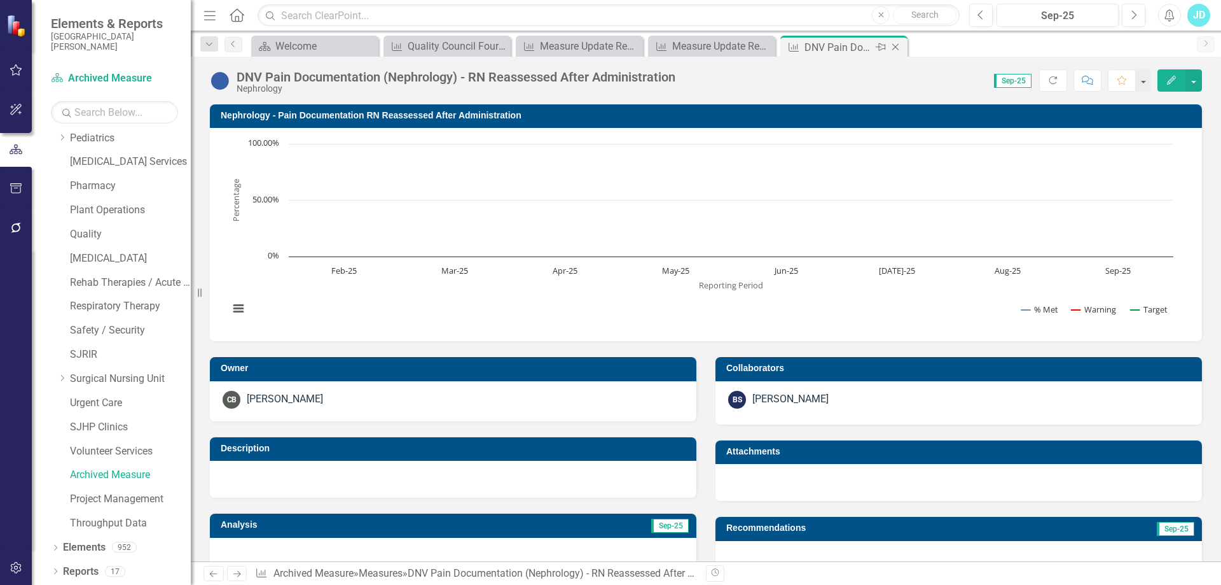
click at [896, 45] on icon "Close" at bounding box center [895, 47] width 13 height 10
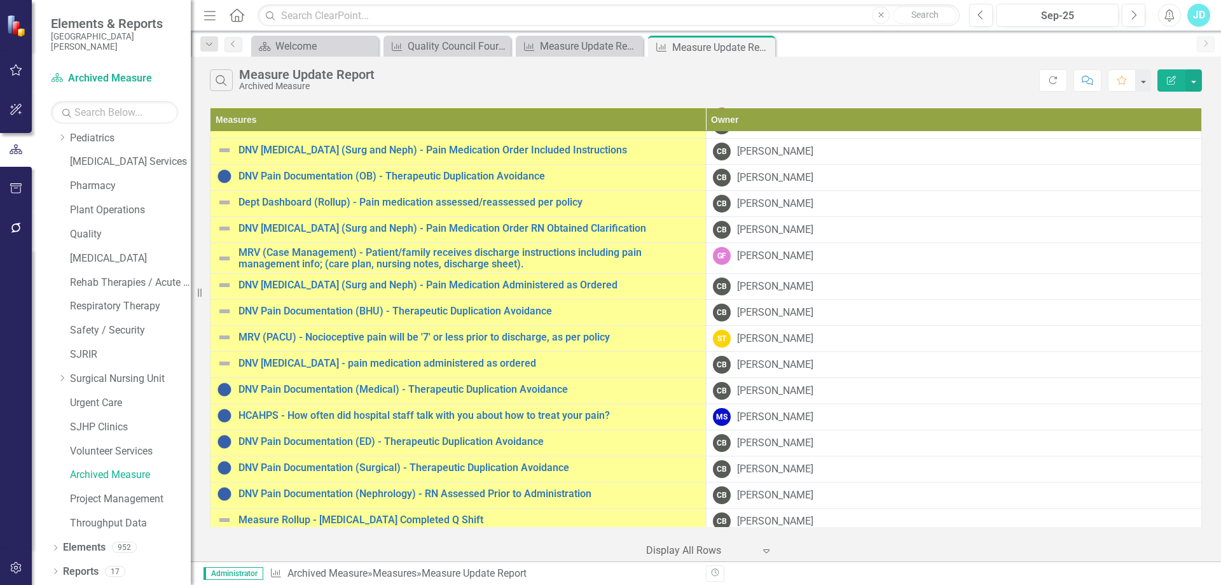
scroll to position [445, 0]
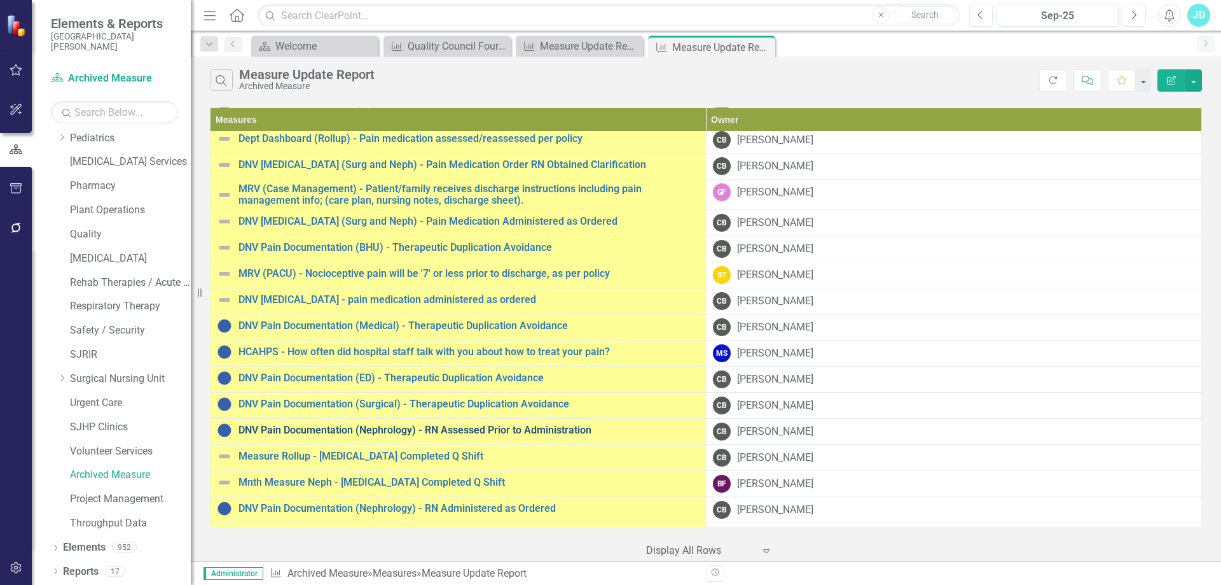
click at [447, 435] on link "DNV Pain Documentation (Nephrology) - RN Assessed Prior to Administration" at bounding box center [469, 429] width 461 height 11
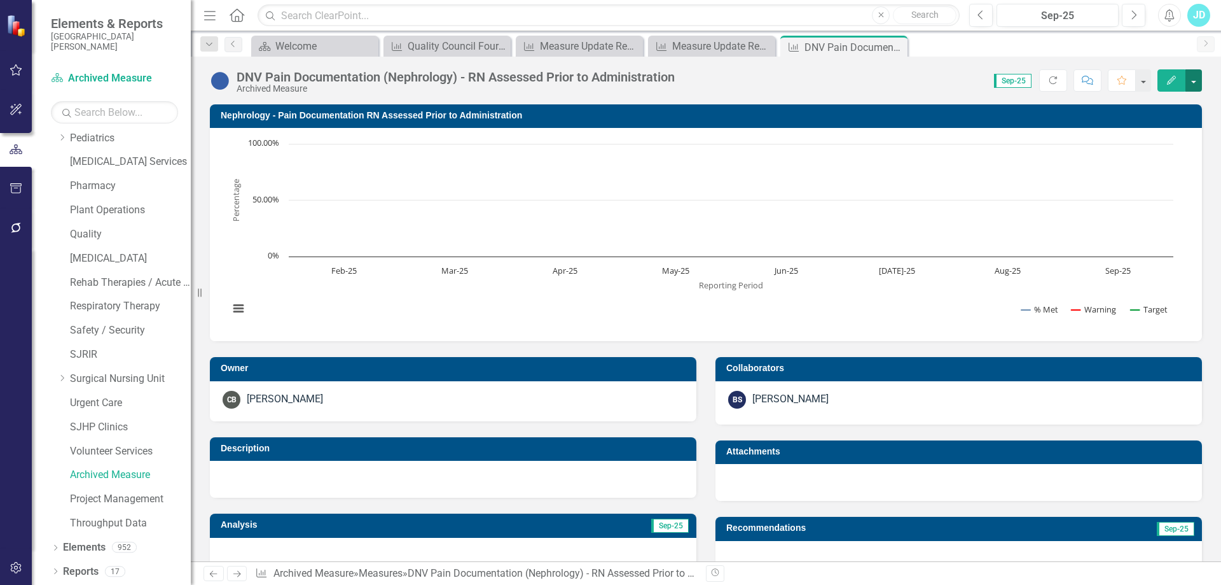
click at [1197, 79] on button "button" at bounding box center [1194, 80] width 17 height 22
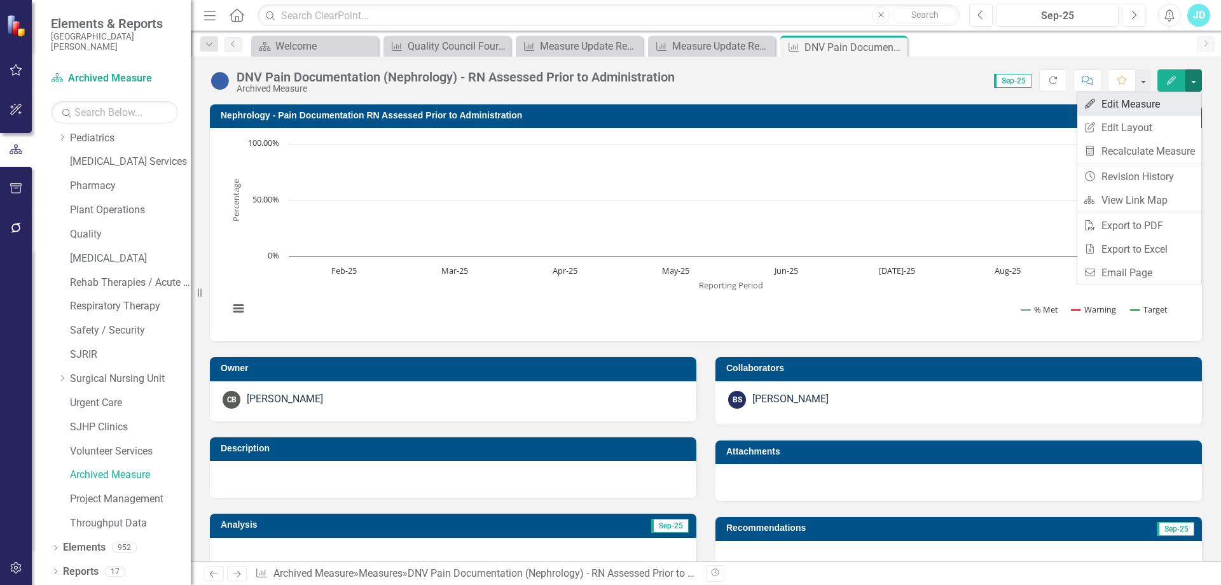
click at [1176, 97] on link "Edit Edit Measure" at bounding box center [1140, 104] width 124 height 24
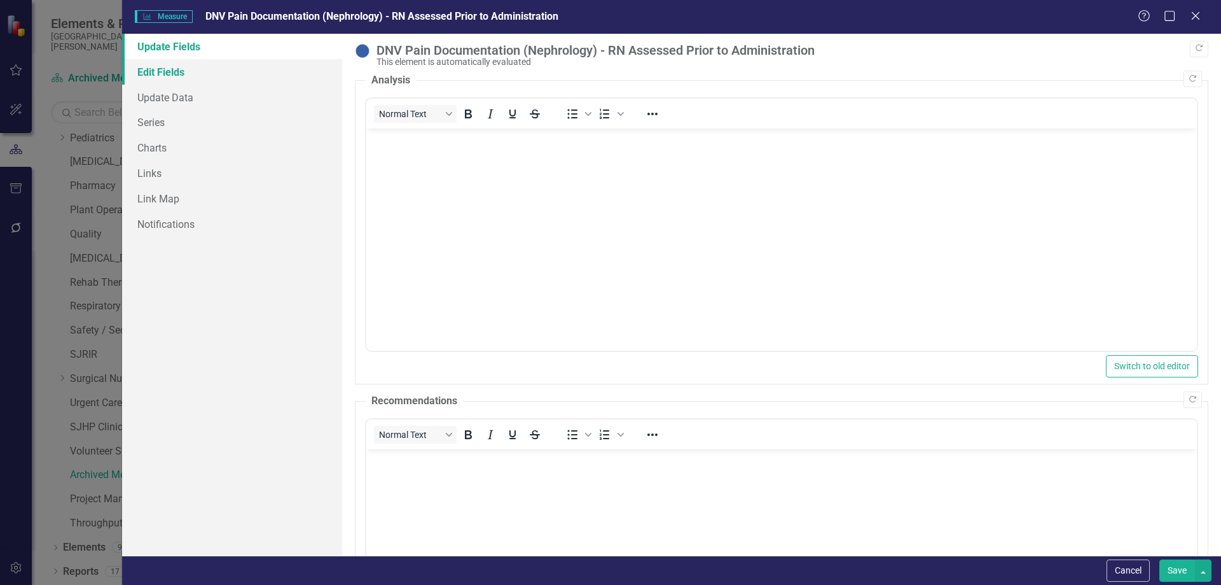
click at [157, 74] on link "Edit Fields" at bounding box center [232, 71] width 220 height 25
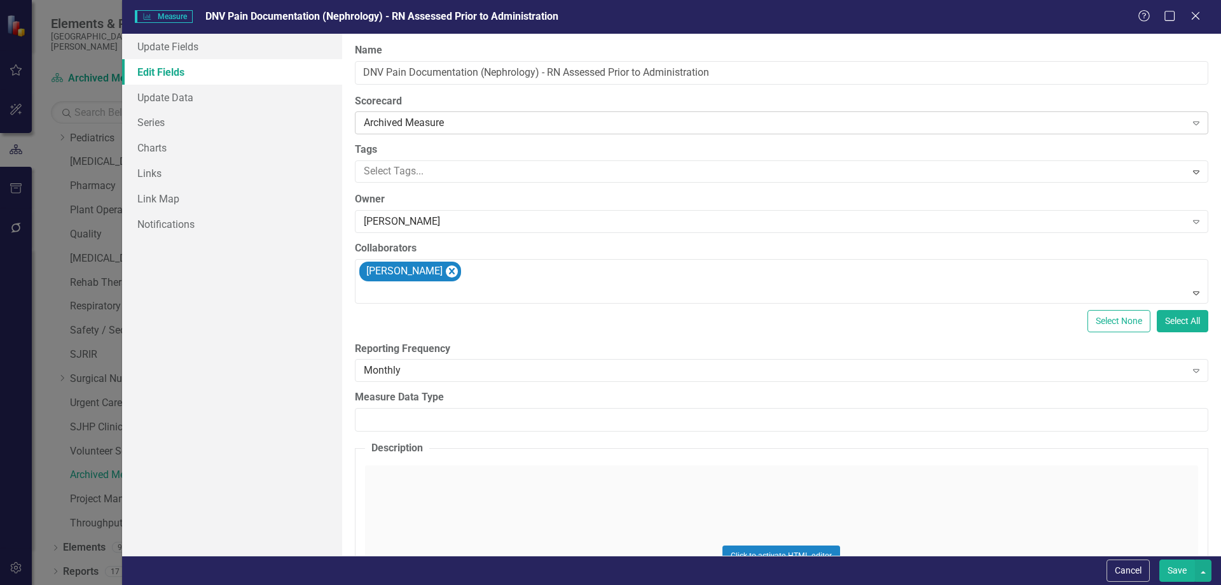
click at [415, 127] on div "Archived Measure" at bounding box center [775, 123] width 823 height 15
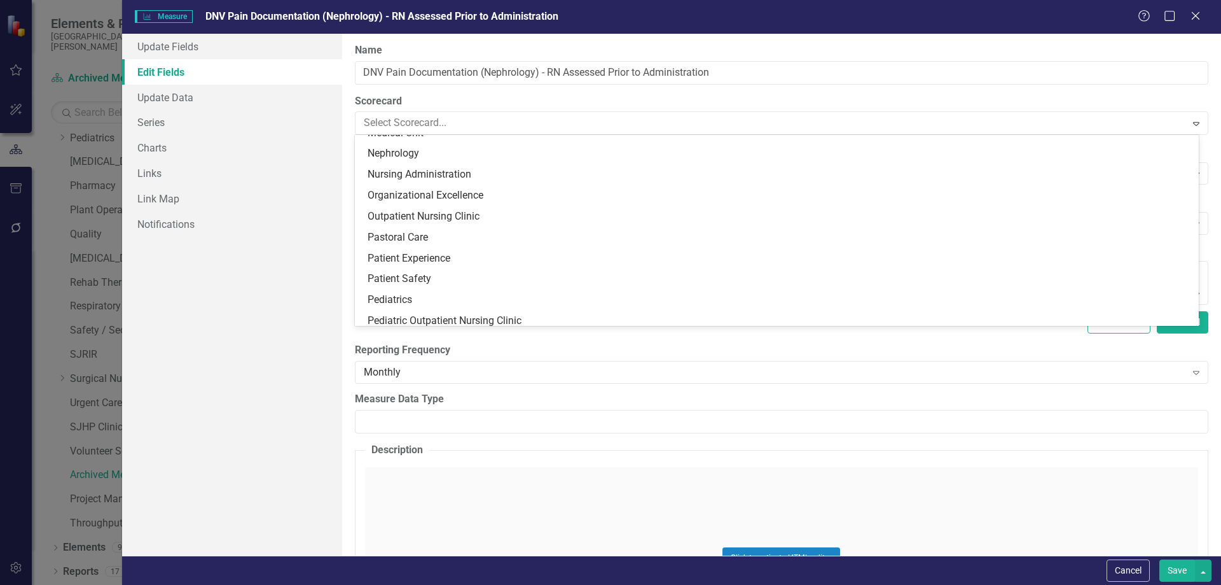
scroll to position [576, 0]
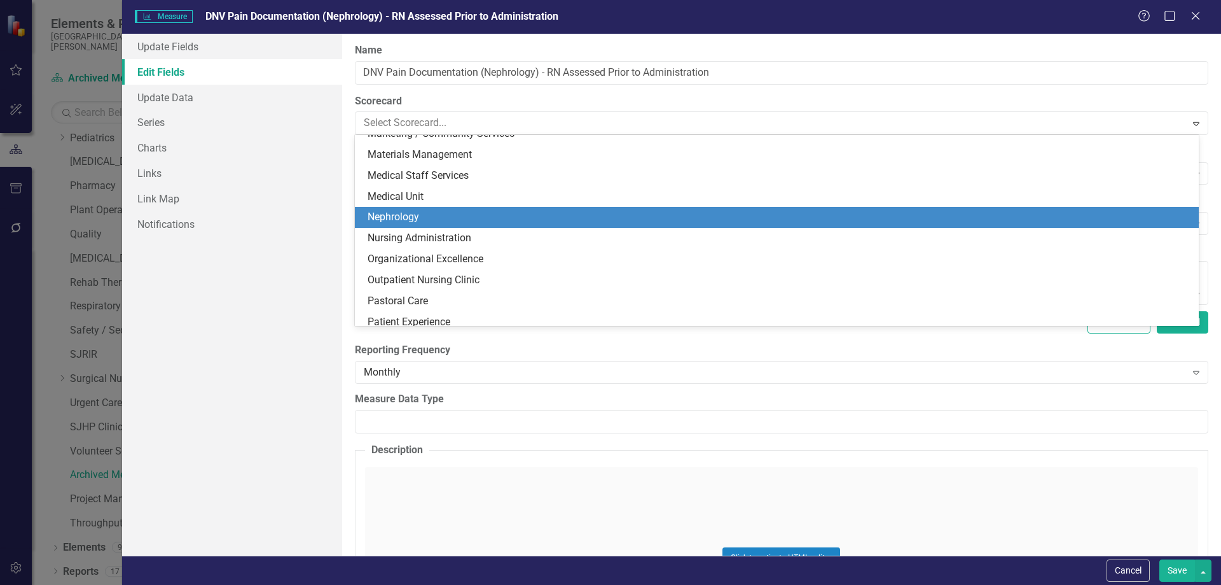
click at [434, 218] on div "Nephrology" at bounding box center [780, 217] width 824 height 15
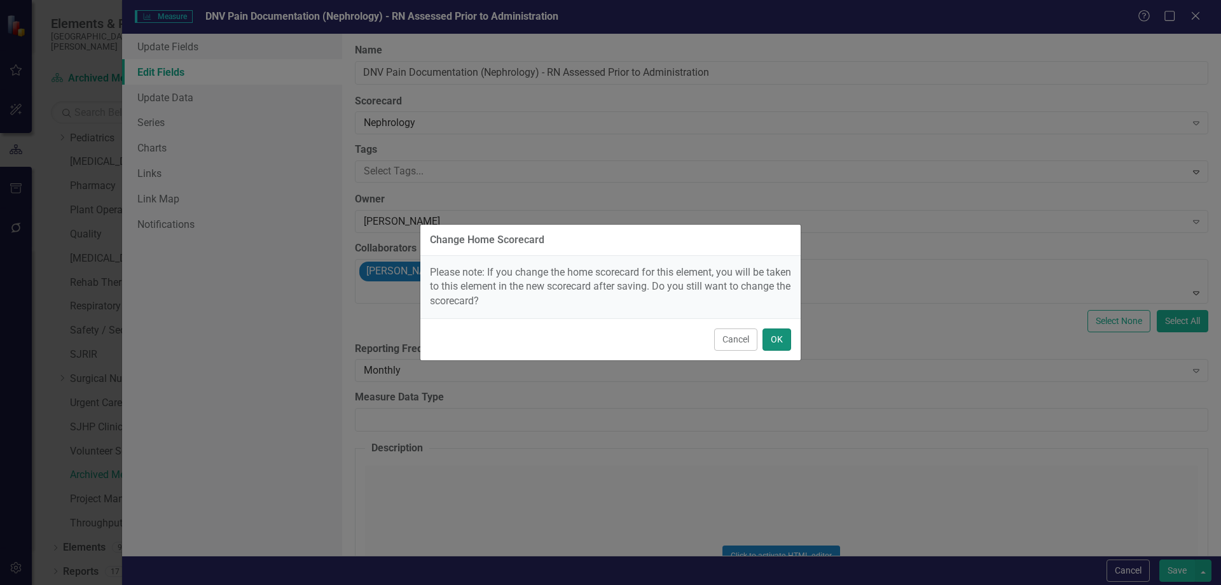
click at [780, 341] on button "OK" at bounding box center [777, 339] width 29 height 22
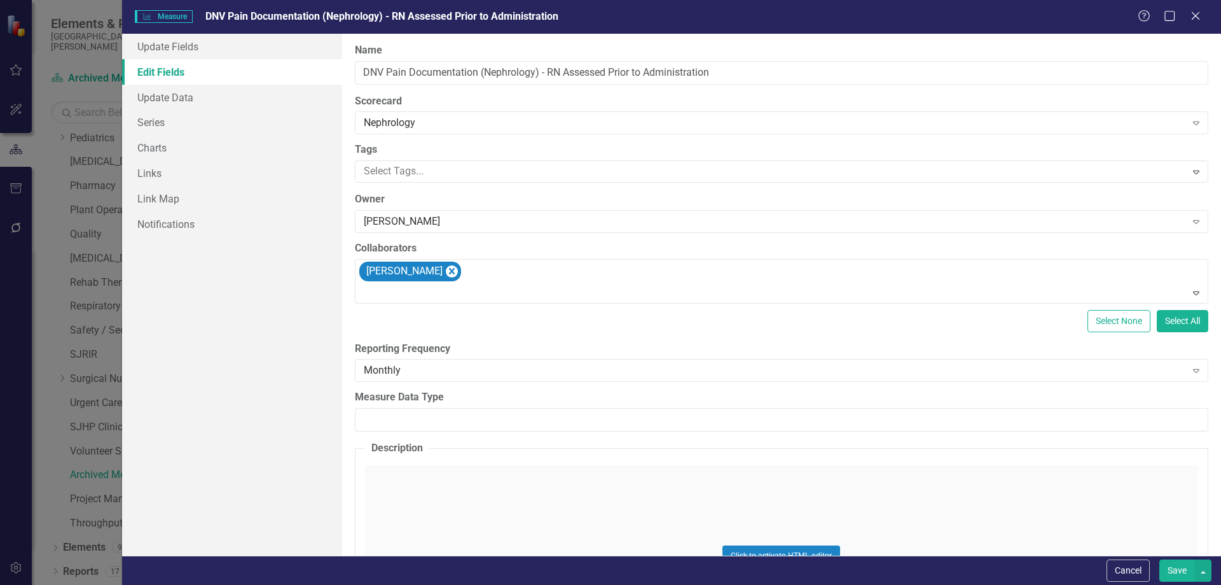
click at [1176, 571] on button "Save" at bounding box center [1178, 570] width 36 height 22
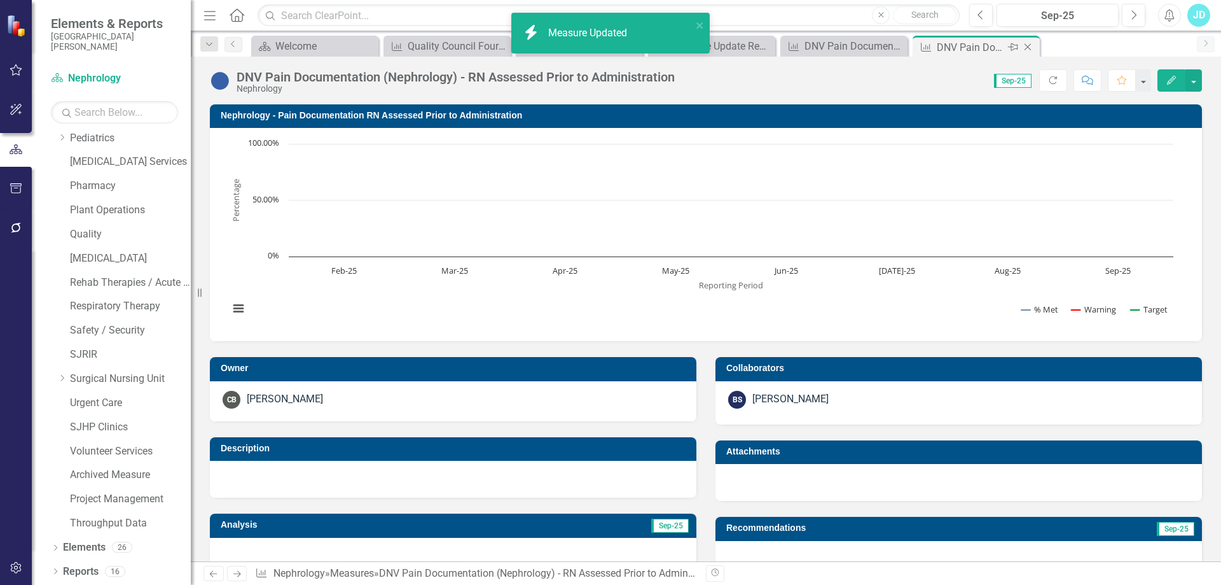
click at [1029, 45] on icon "Close" at bounding box center [1028, 47] width 13 height 10
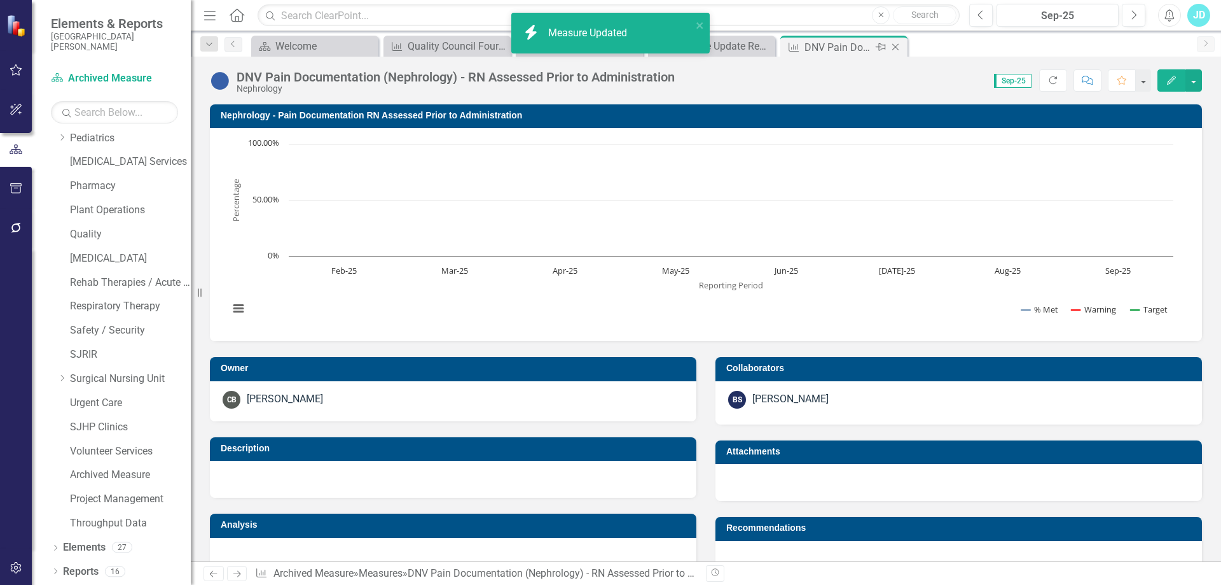
click at [898, 43] on icon "Close" at bounding box center [895, 47] width 13 height 10
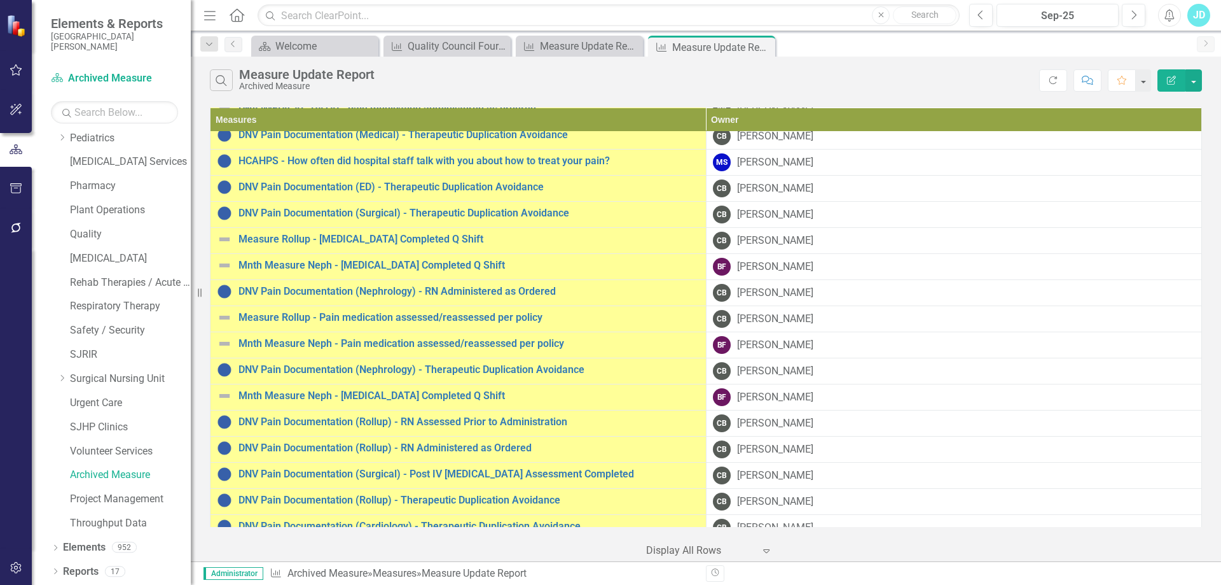
scroll to position [700, 0]
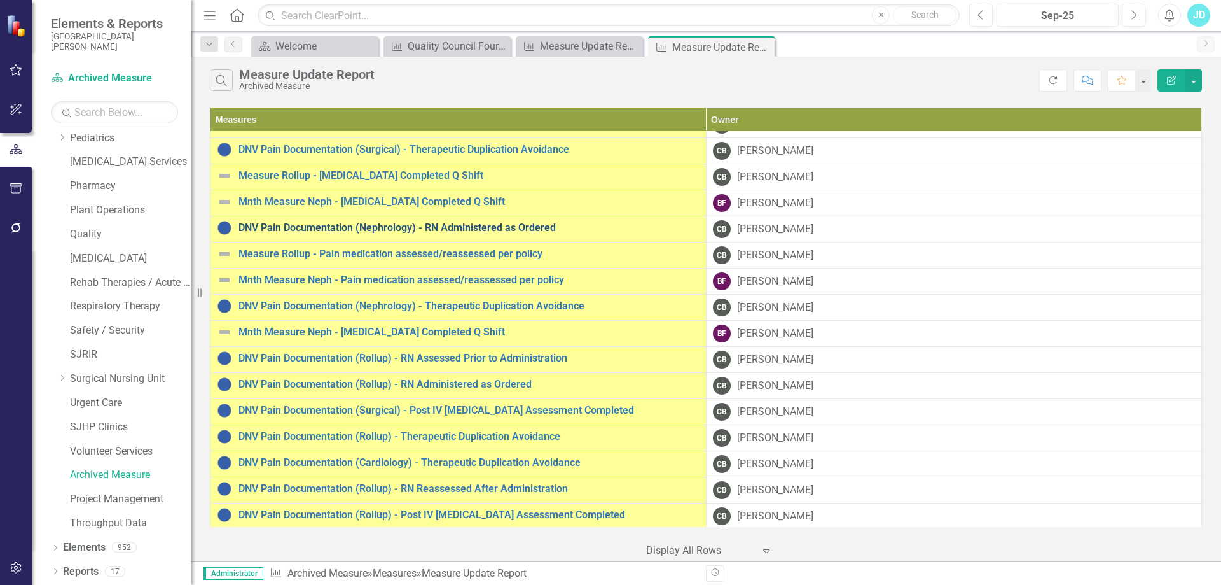
click at [486, 226] on link "DNV Pain Documentation (Nephrology) - RN Administered as Ordered" at bounding box center [469, 227] width 461 height 11
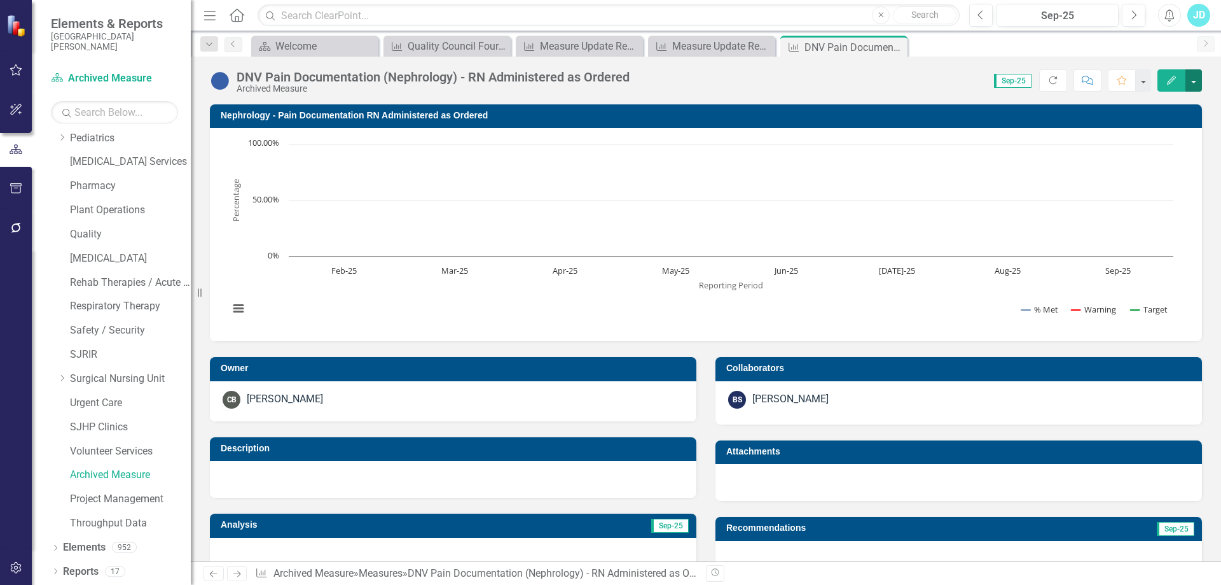
click at [1194, 80] on button "button" at bounding box center [1194, 80] width 17 height 22
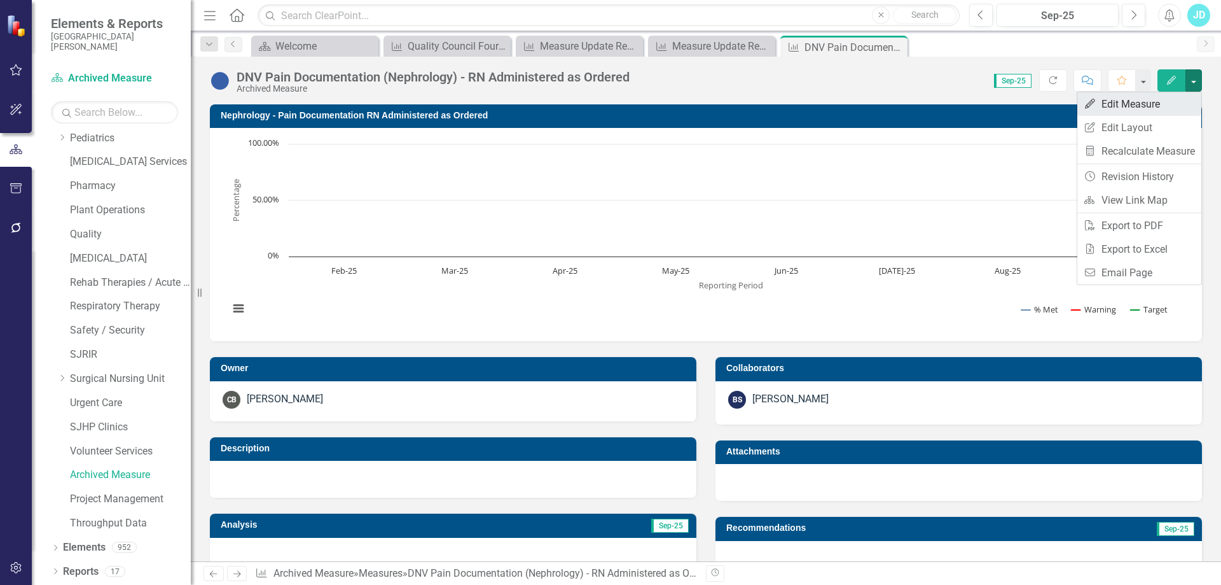
click at [1179, 97] on link "Edit Edit Measure" at bounding box center [1140, 104] width 124 height 24
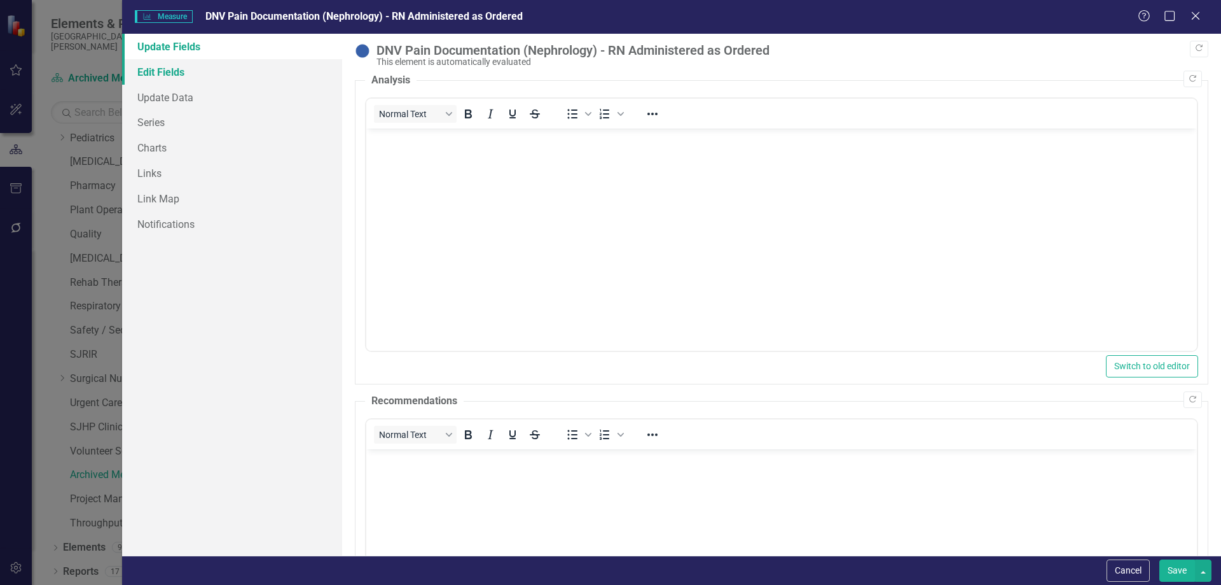
click at [160, 75] on link "Edit Fields" at bounding box center [232, 71] width 220 height 25
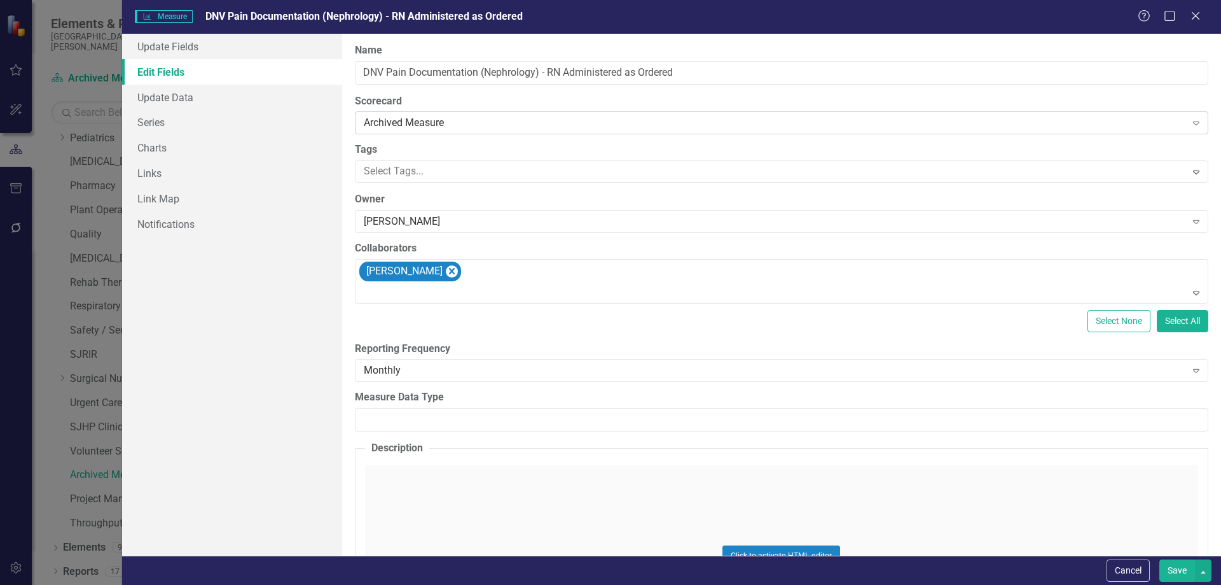
click at [416, 122] on div "Archived Measure" at bounding box center [775, 123] width 823 height 15
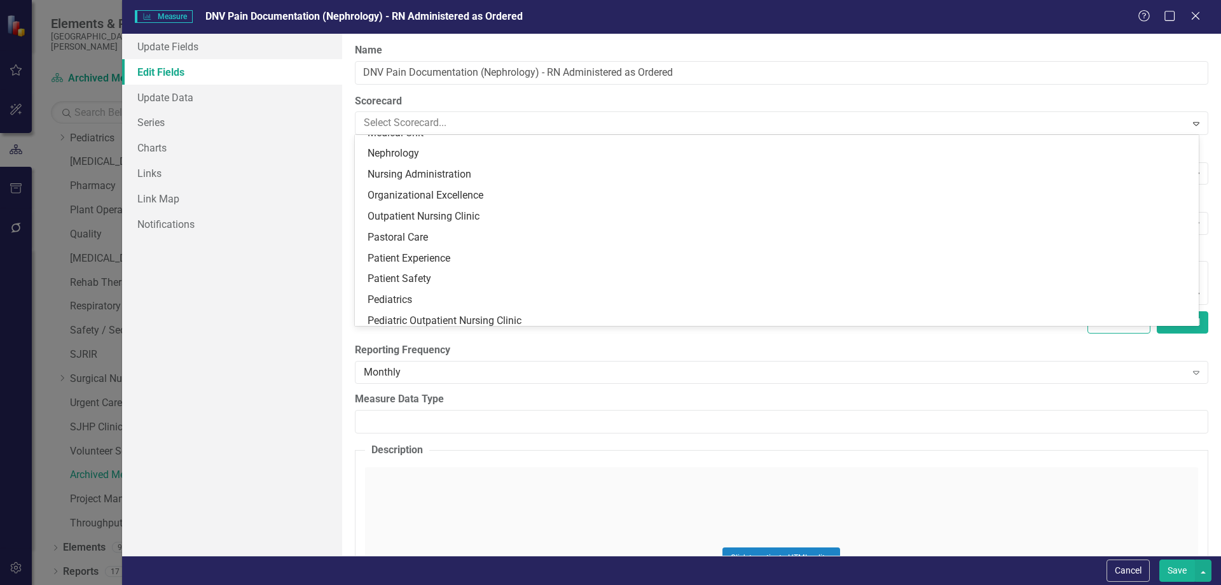
scroll to position [576, 0]
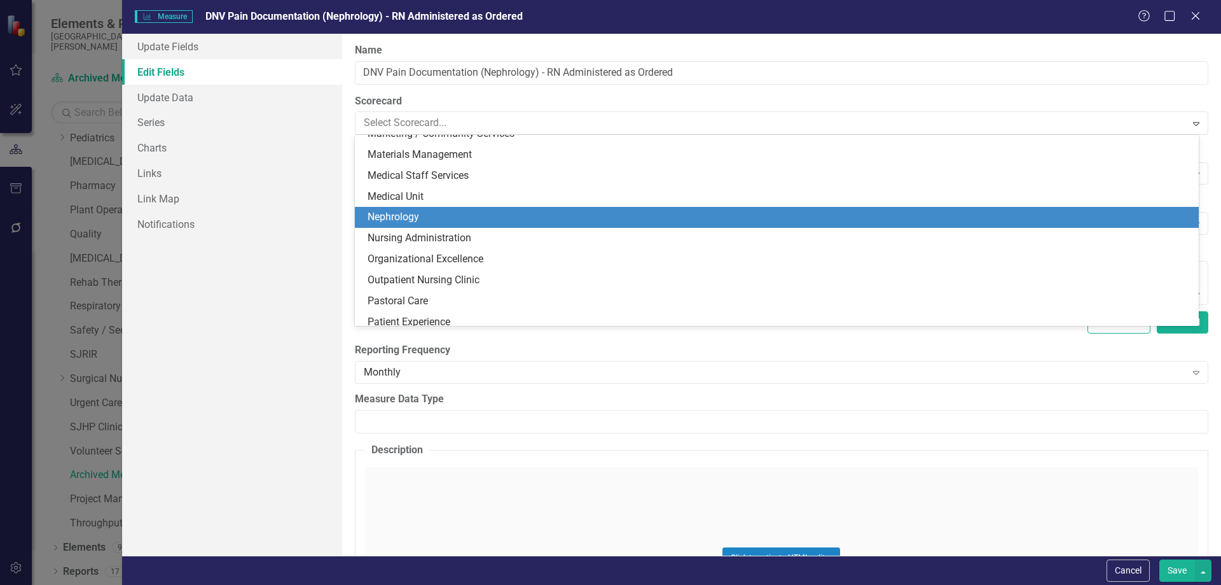
click at [451, 215] on div "Nephrology" at bounding box center [780, 217] width 824 height 15
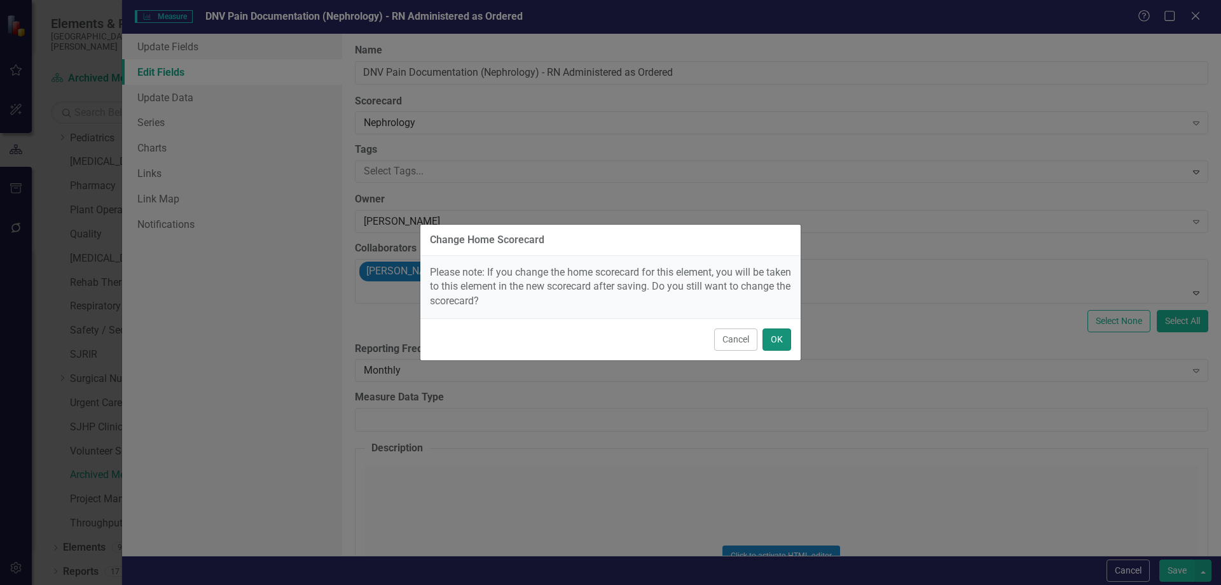
click at [786, 339] on button "OK" at bounding box center [777, 339] width 29 height 22
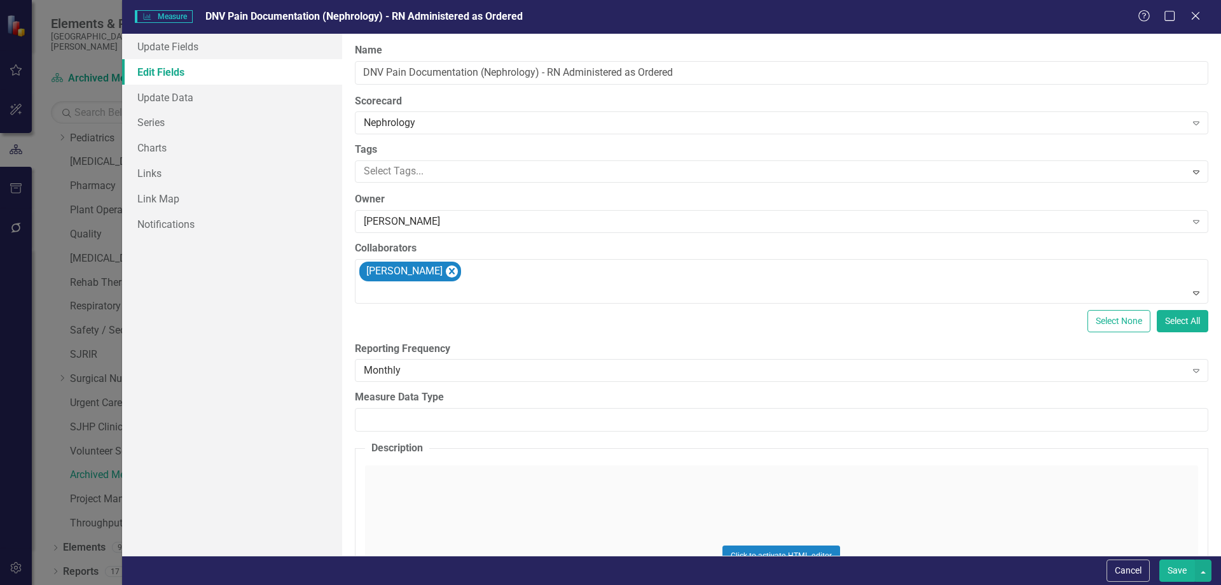
click at [1179, 571] on button "Save" at bounding box center [1178, 570] width 36 height 22
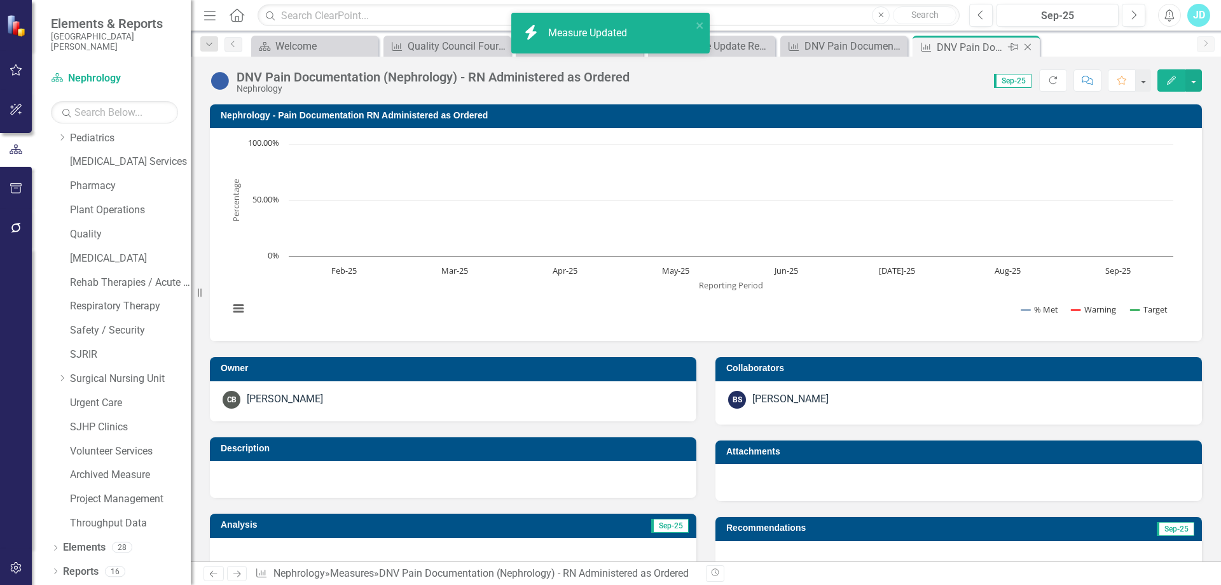
click at [1031, 45] on icon "Close" at bounding box center [1028, 47] width 13 height 10
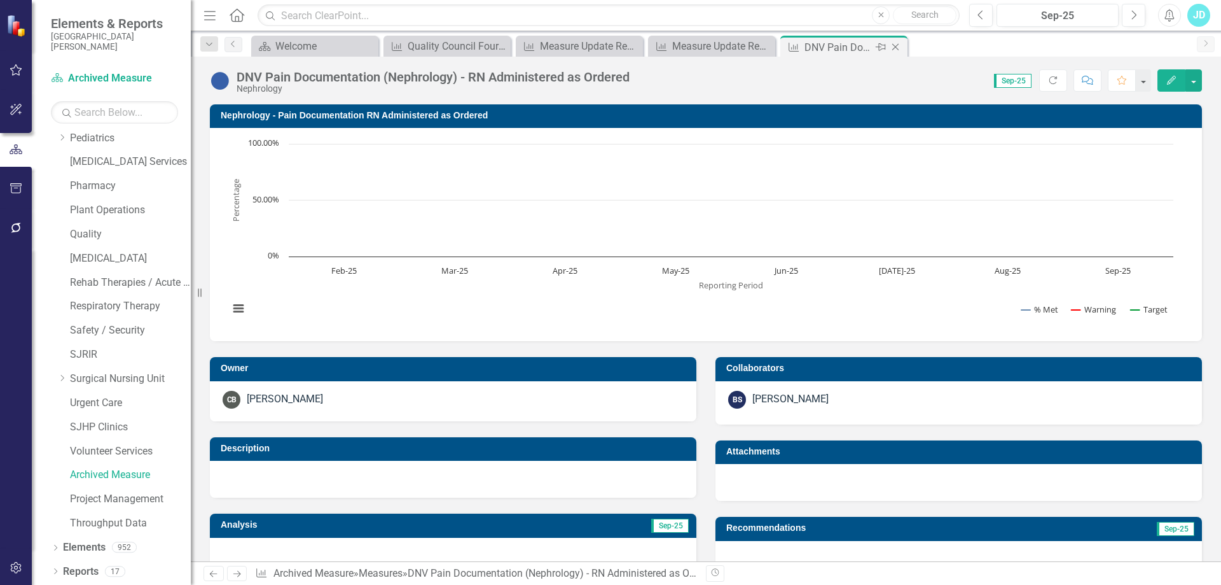
click at [895, 46] on icon "Close" at bounding box center [895, 47] width 13 height 10
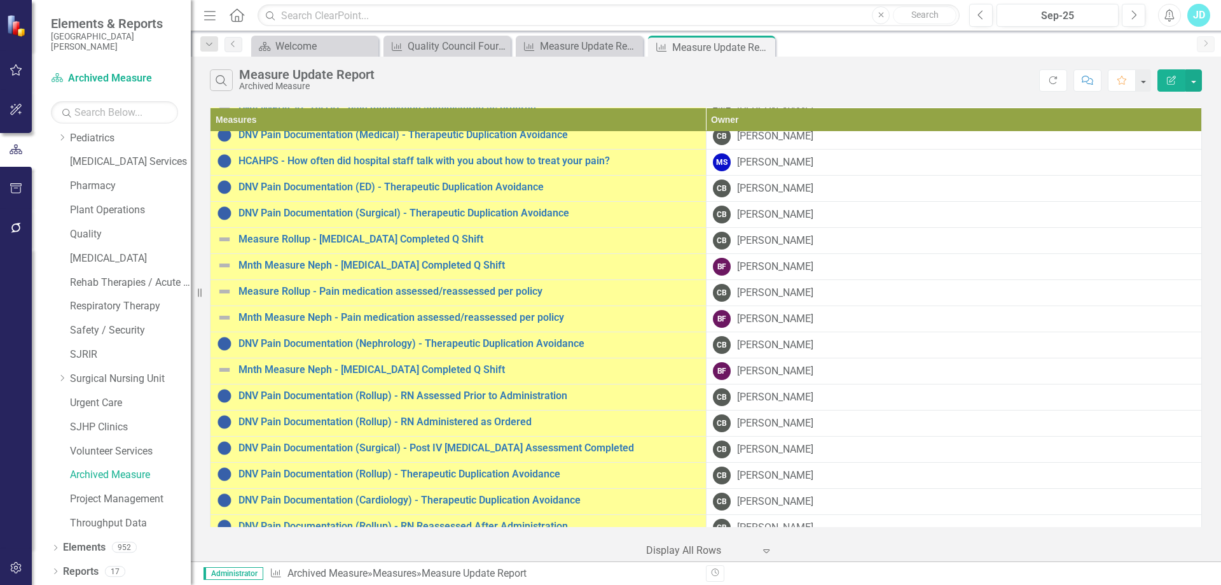
scroll to position [700, 0]
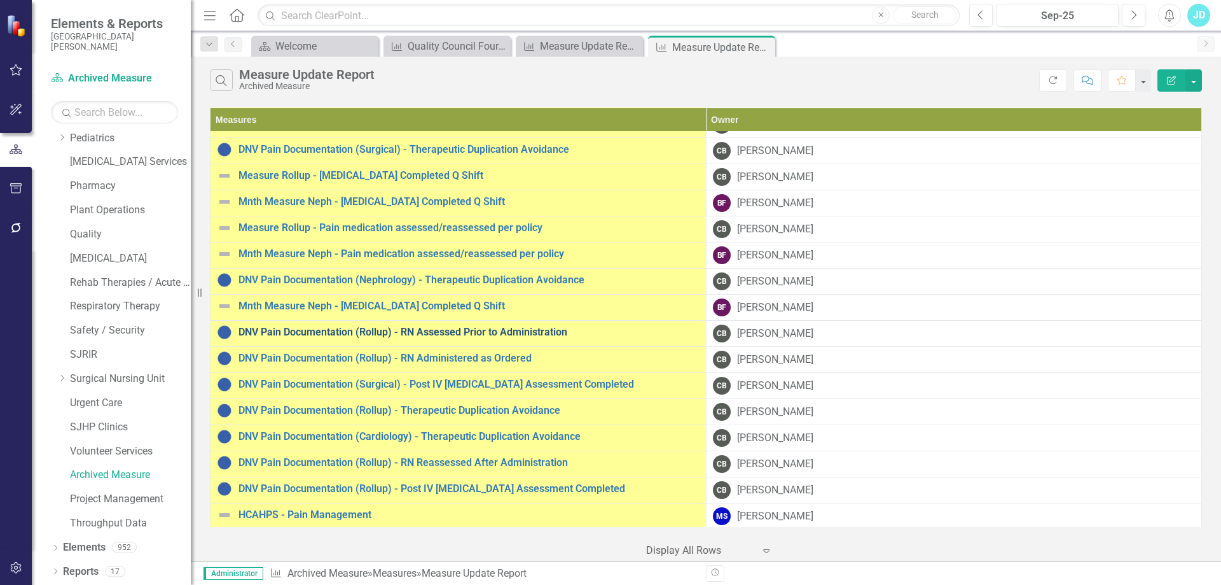
click at [455, 333] on link "DNV Pain Documentation (Rollup) - RN Assessed Prior to Administration" at bounding box center [469, 331] width 461 height 11
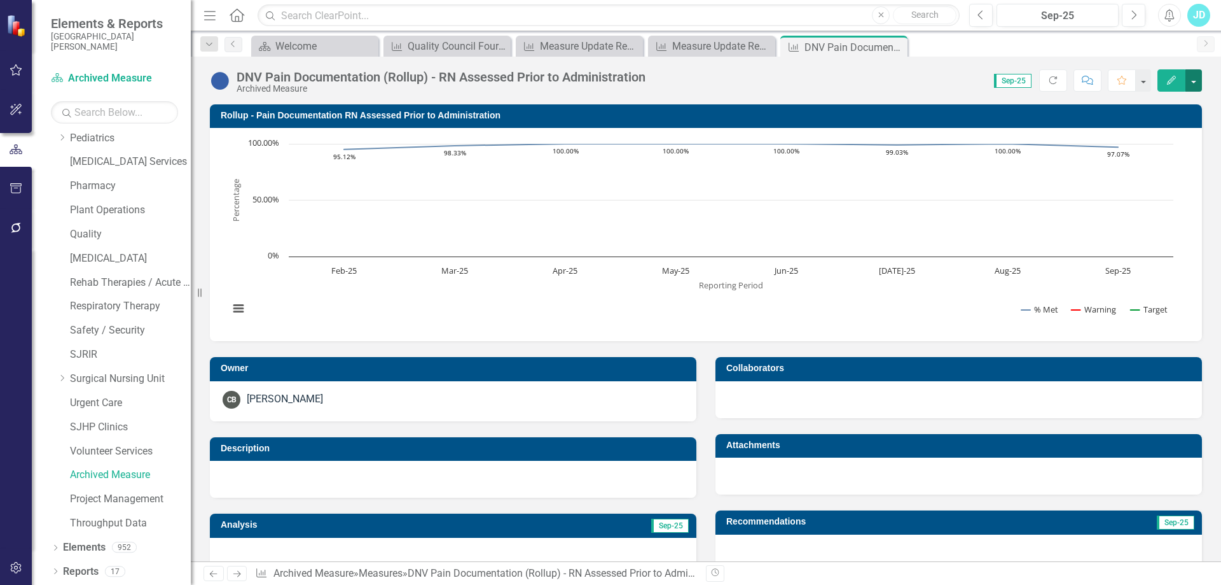
click at [1197, 80] on button "button" at bounding box center [1194, 80] width 17 height 22
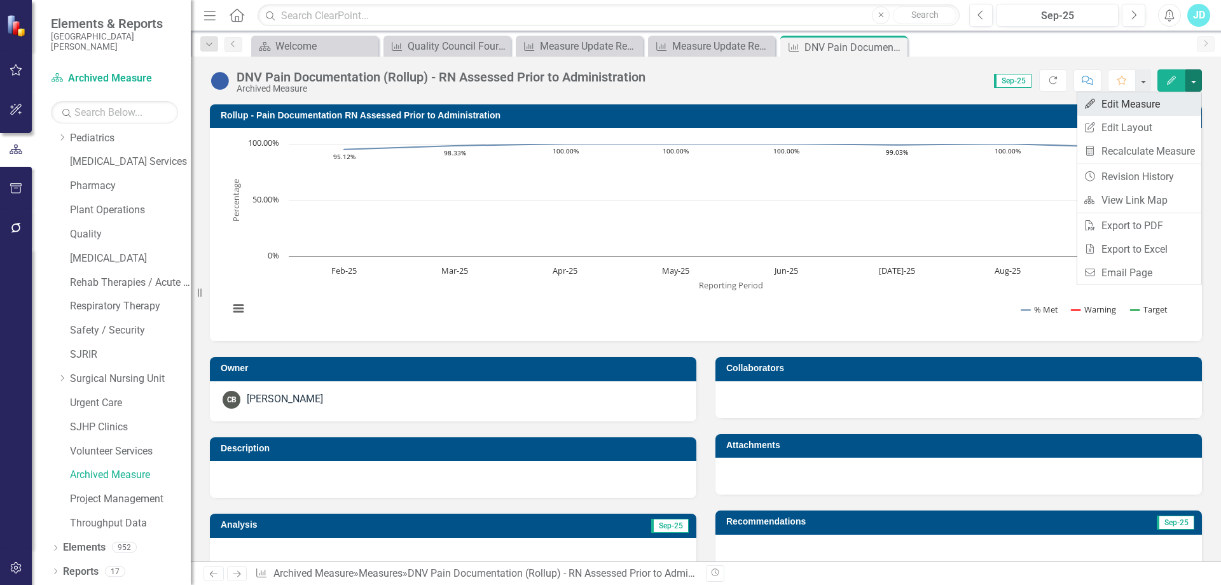
click at [1182, 98] on link "Edit Edit Measure" at bounding box center [1140, 104] width 124 height 24
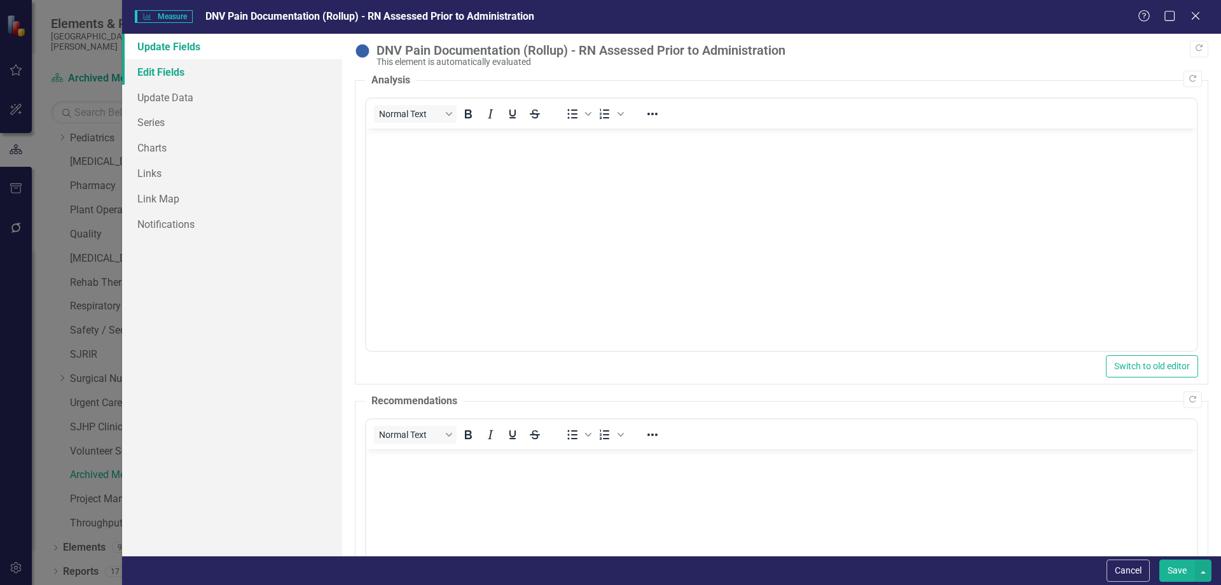
click at [184, 71] on link "Edit Fields" at bounding box center [232, 71] width 220 height 25
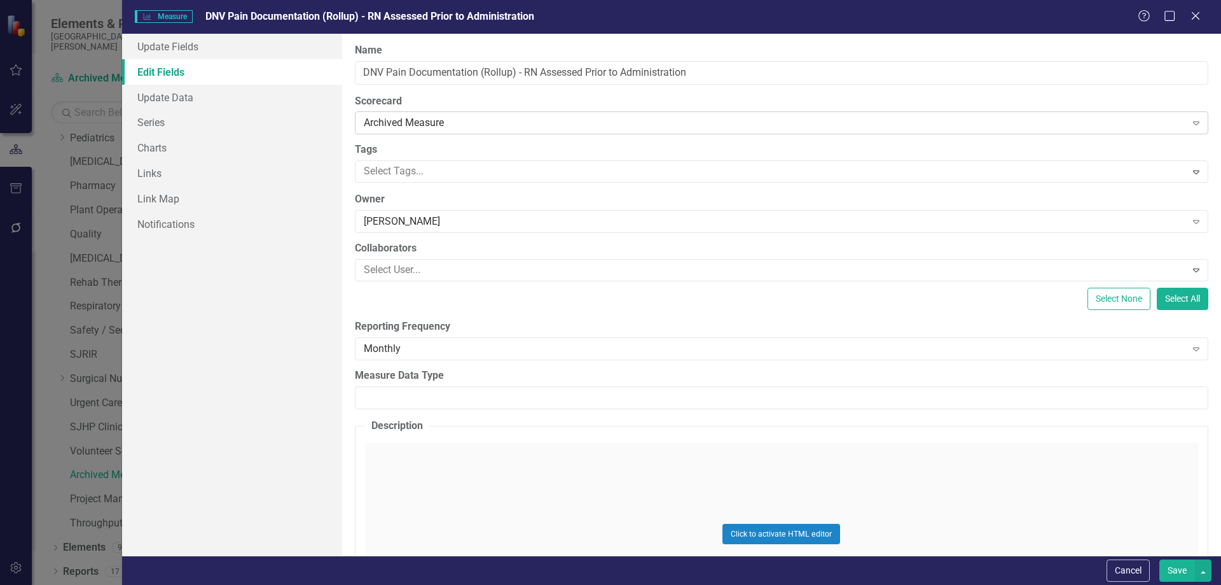
click at [490, 127] on div "Archived Measure" at bounding box center [775, 123] width 823 height 15
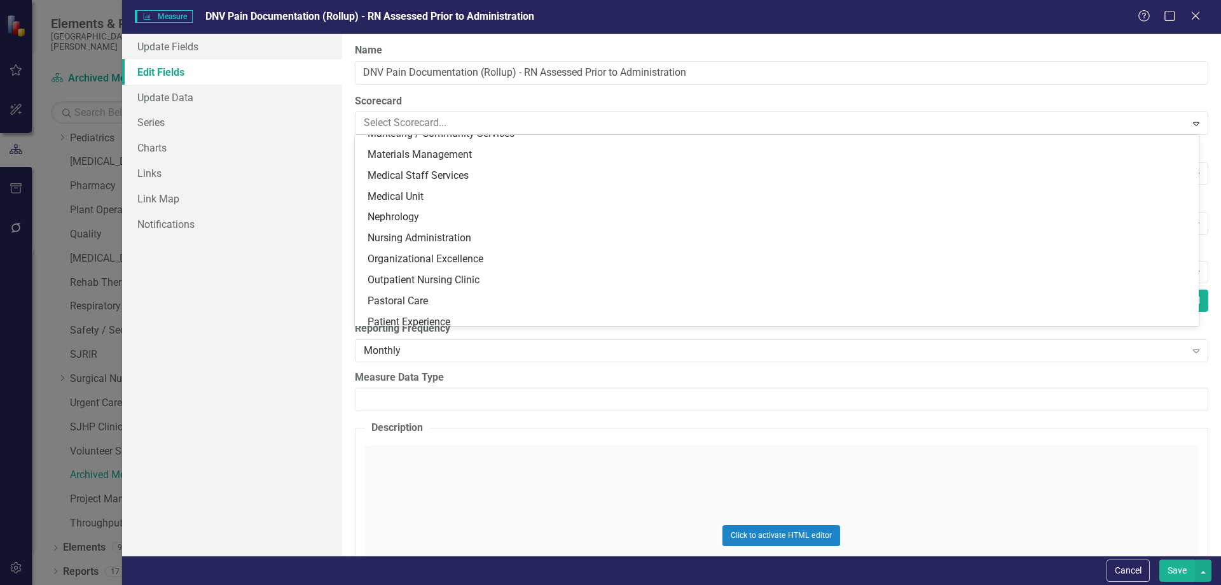
scroll to position [512, 0]
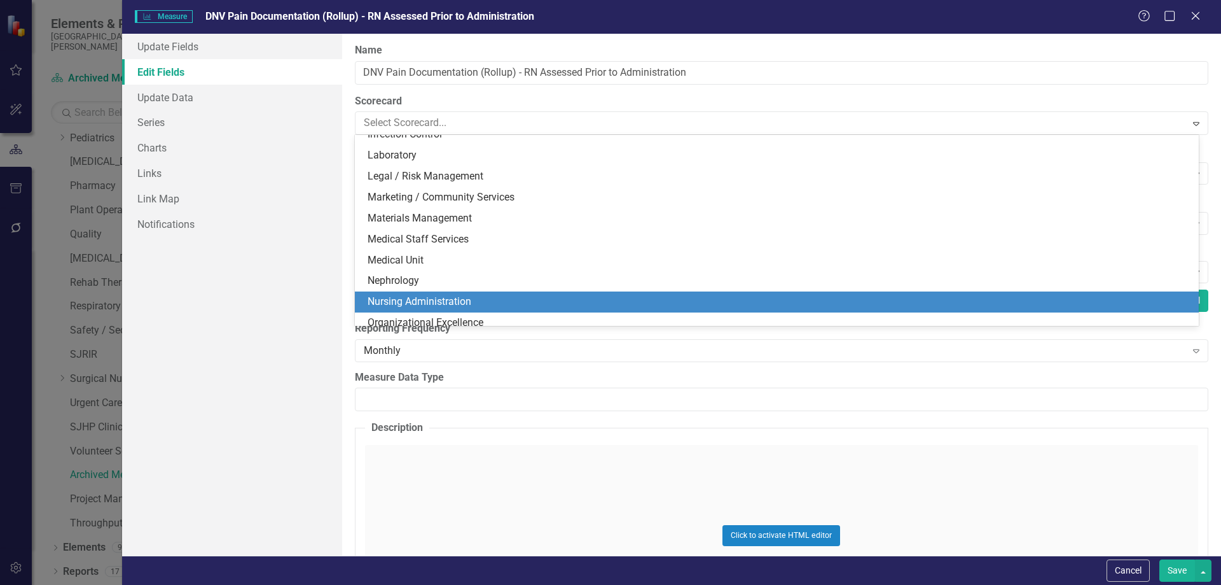
click at [504, 294] on div "Nursing Administration" at bounding box center [777, 301] width 844 height 21
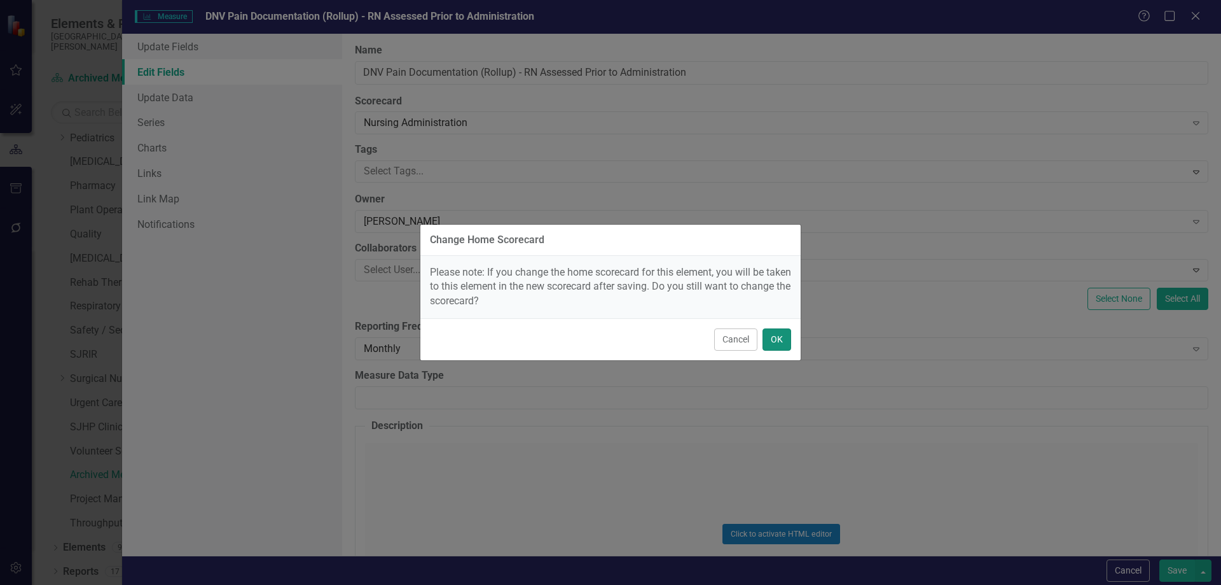
click at [777, 342] on button "OK" at bounding box center [777, 339] width 29 height 22
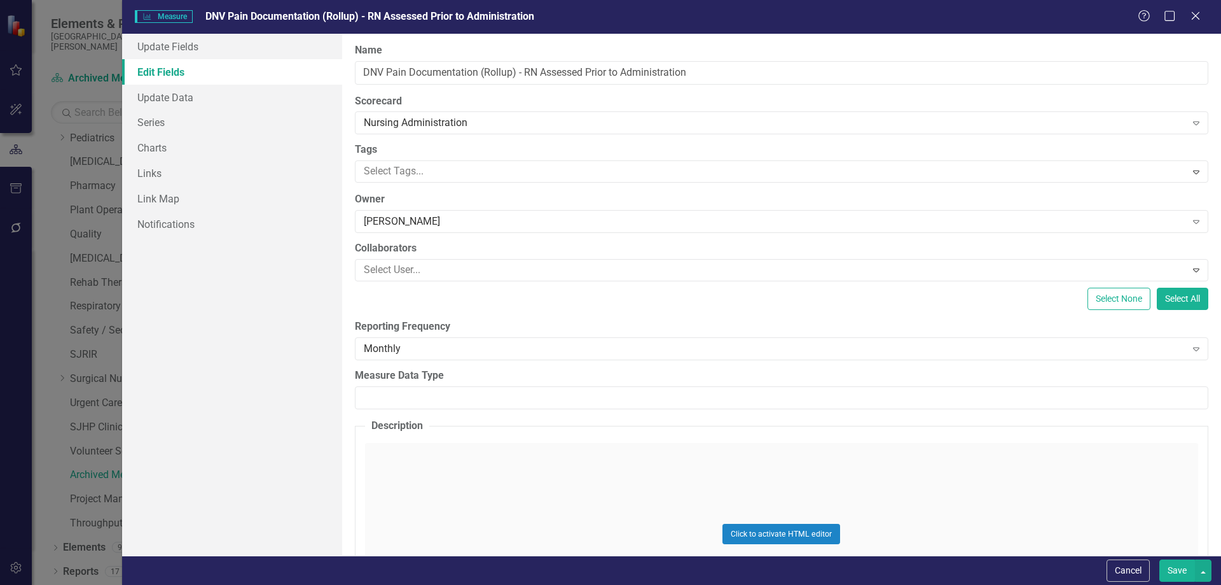
click at [1172, 572] on button "Save" at bounding box center [1178, 570] width 36 height 22
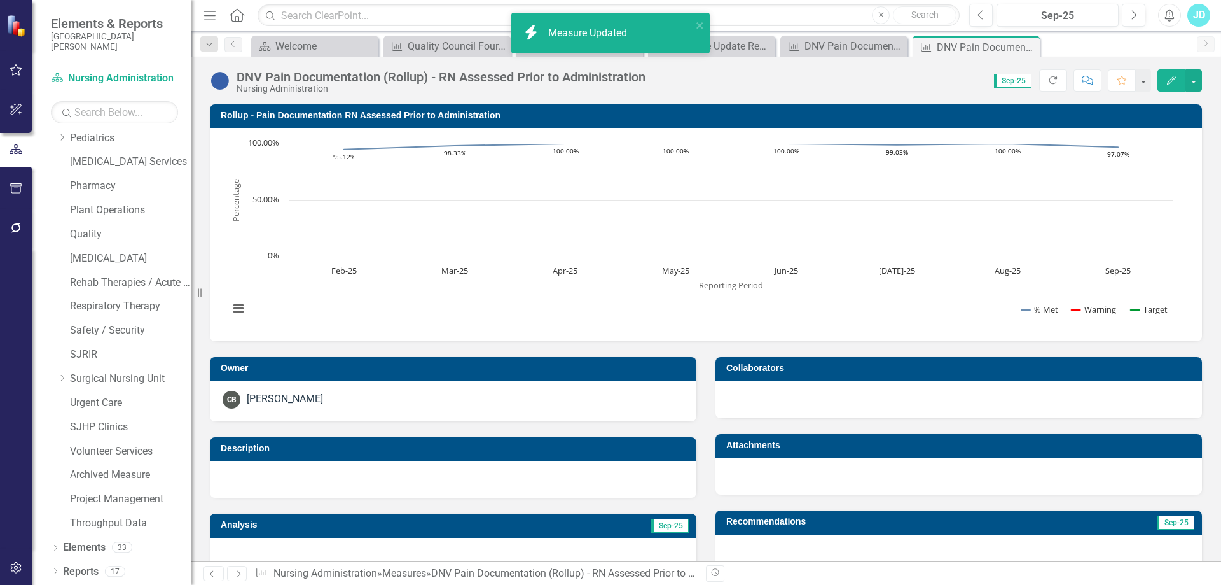
drag, startPoint x: 1030, startPoint y: 50, endPoint x: 922, endPoint y: 48, distance: 108.2
click at [0, 0] on icon "Close" at bounding box center [0, 0] width 0 height 0
click at [896, 45] on icon "Close" at bounding box center [895, 47] width 13 height 10
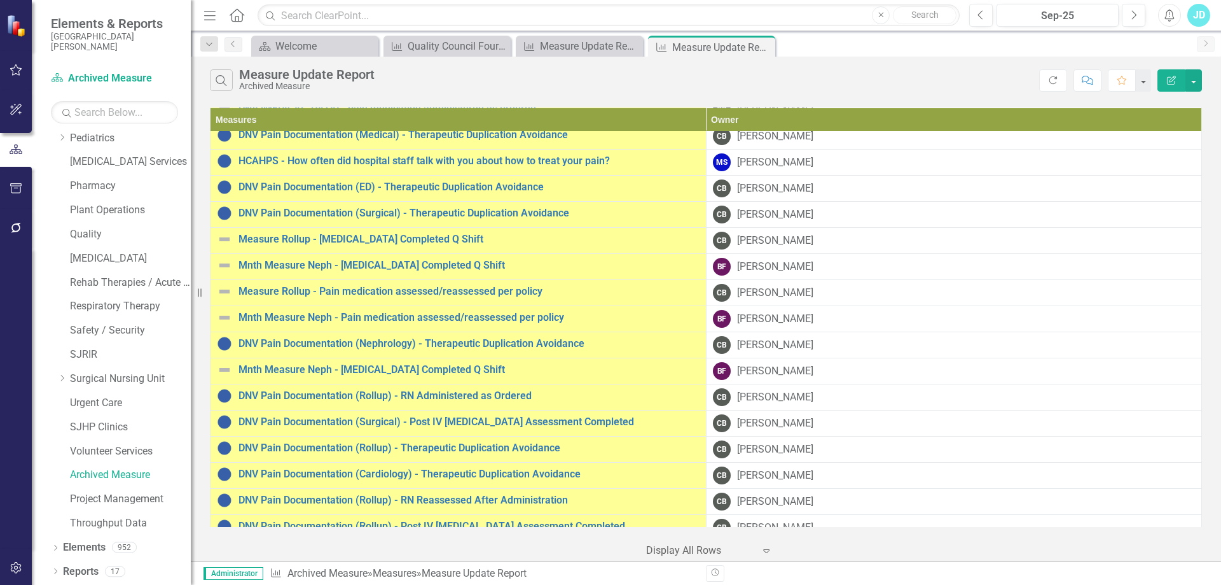
scroll to position [700, 0]
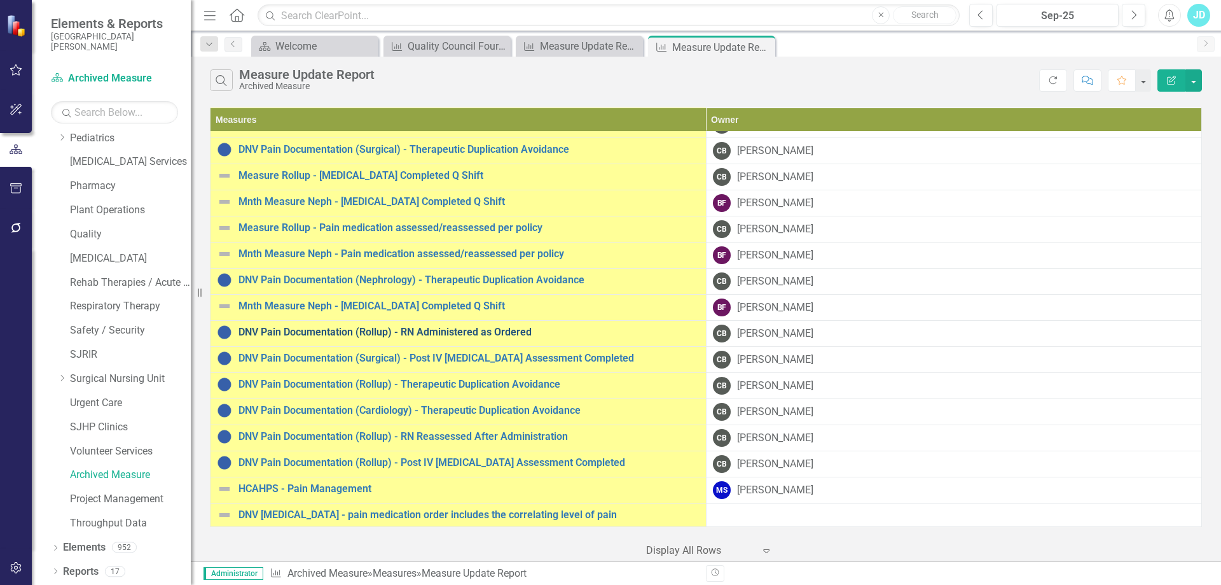
click at [459, 330] on link "DNV Pain Documentation (Rollup) - RN Administered as Ordered" at bounding box center [469, 331] width 461 height 11
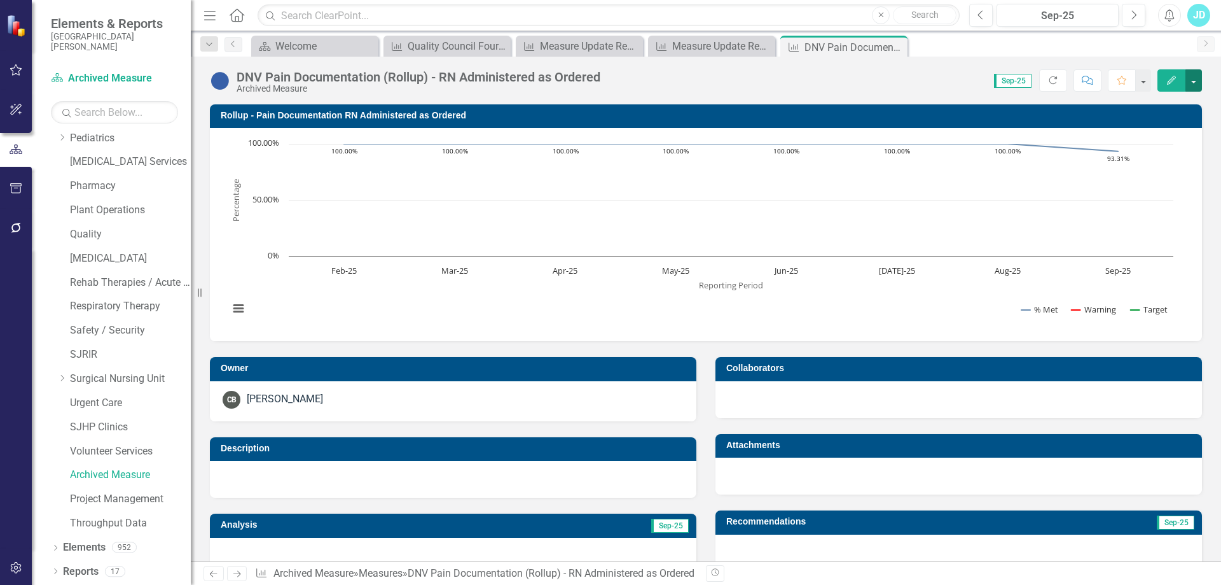
click at [1194, 85] on button "button" at bounding box center [1194, 80] width 17 height 22
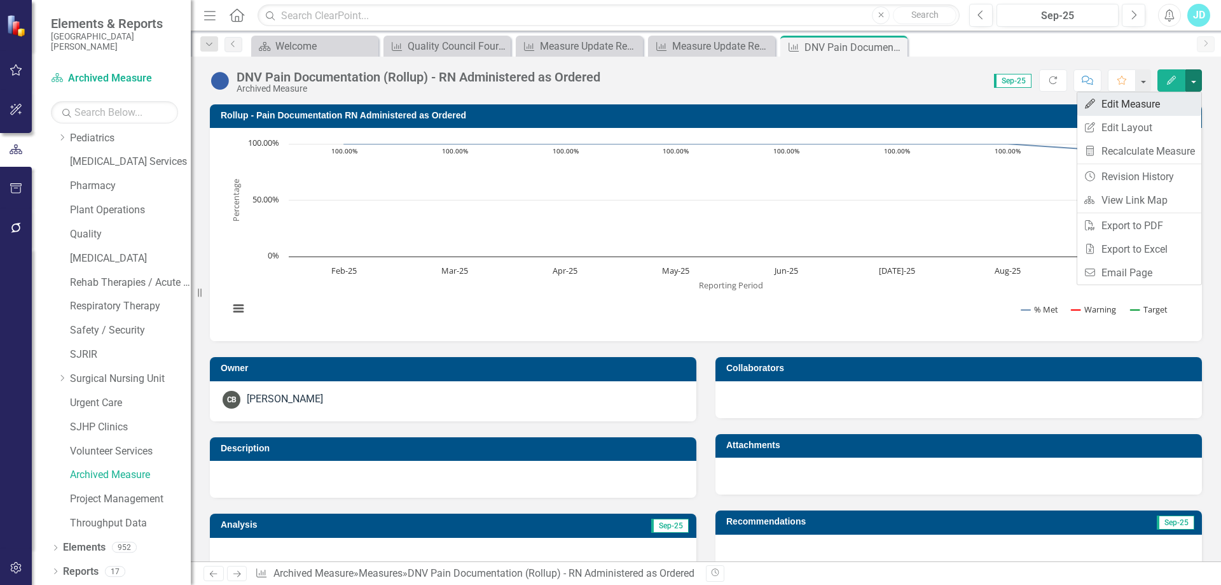
click at [1182, 102] on link "Edit Edit Measure" at bounding box center [1140, 104] width 124 height 24
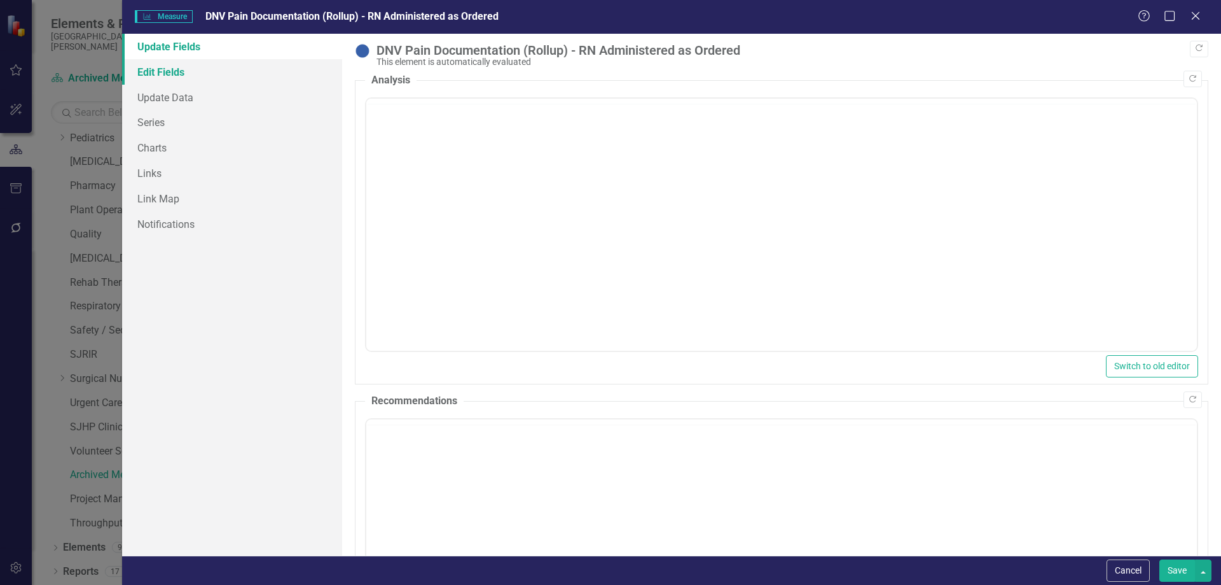
click at [184, 71] on link "Edit Fields" at bounding box center [232, 71] width 220 height 25
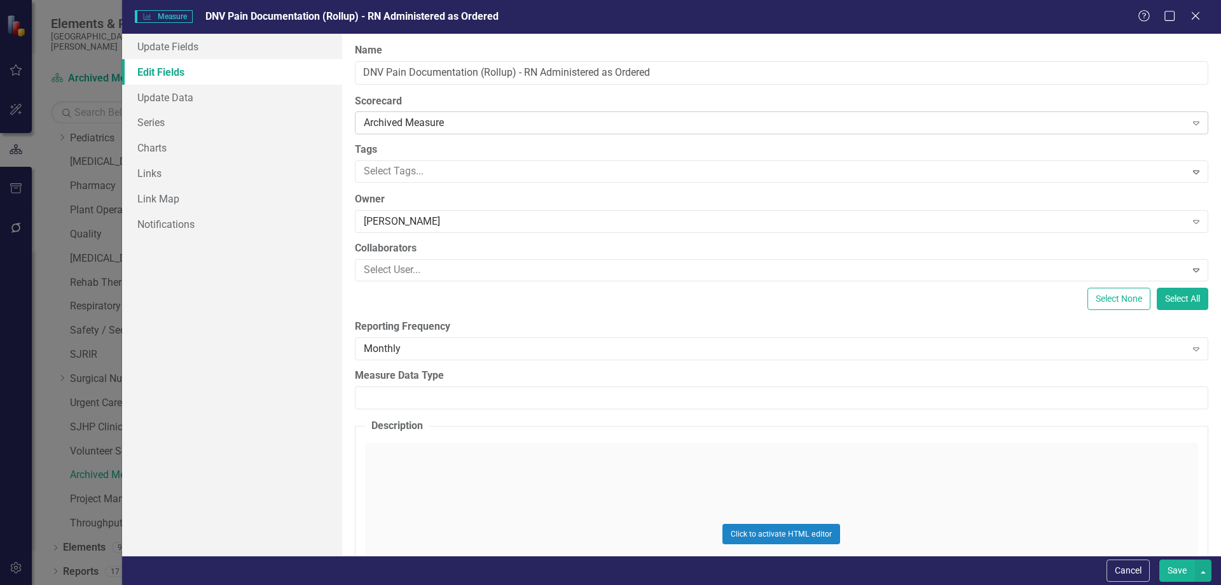
click at [428, 122] on div "Archived Measure" at bounding box center [775, 123] width 823 height 15
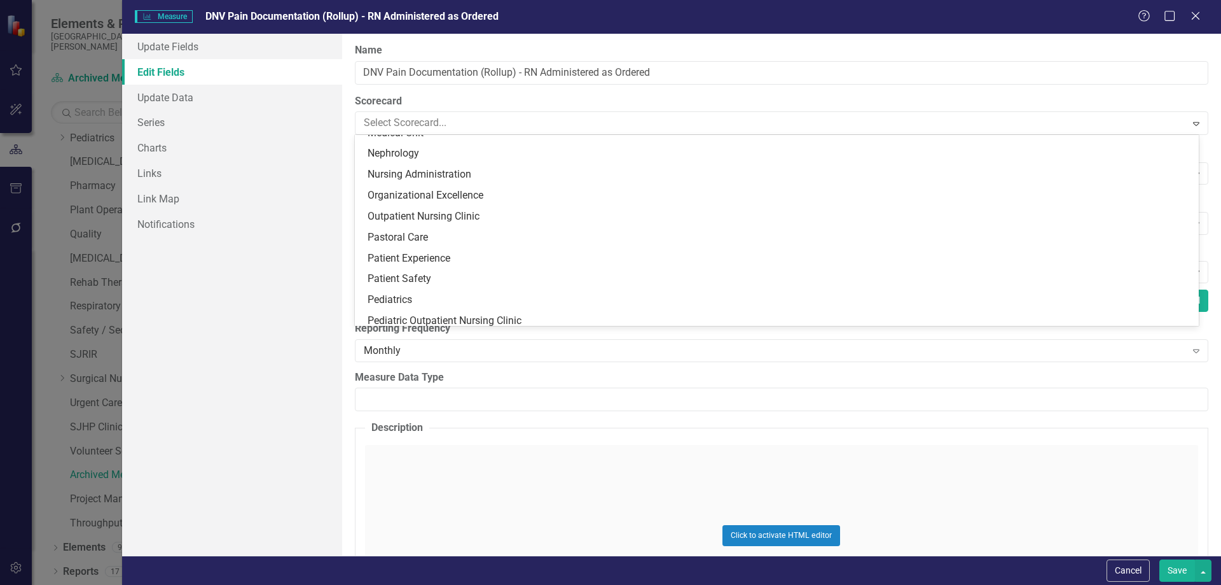
scroll to position [576, 0]
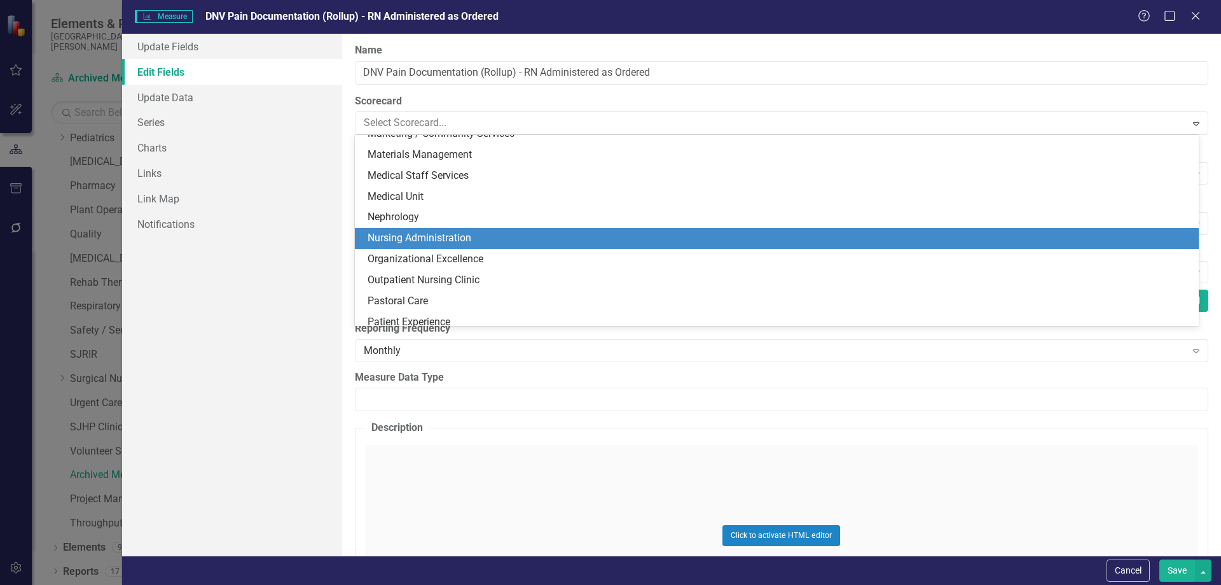
click at [447, 240] on div "Nursing Administration" at bounding box center [780, 238] width 824 height 15
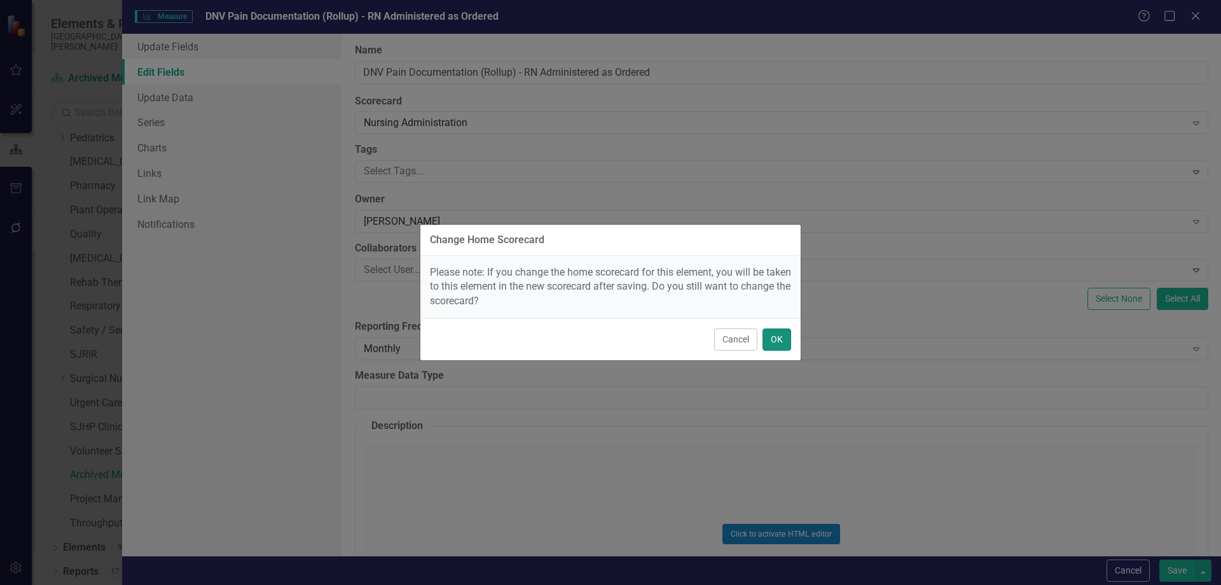
click at [779, 337] on button "OK" at bounding box center [777, 339] width 29 height 22
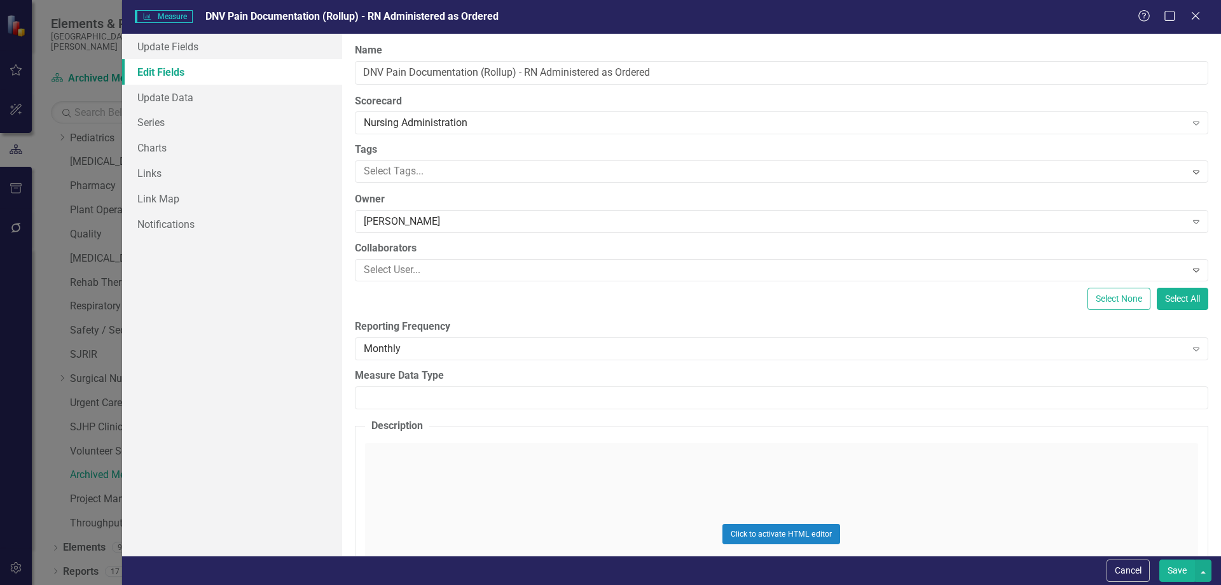
click at [1169, 569] on button "Save" at bounding box center [1178, 570] width 36 height 22
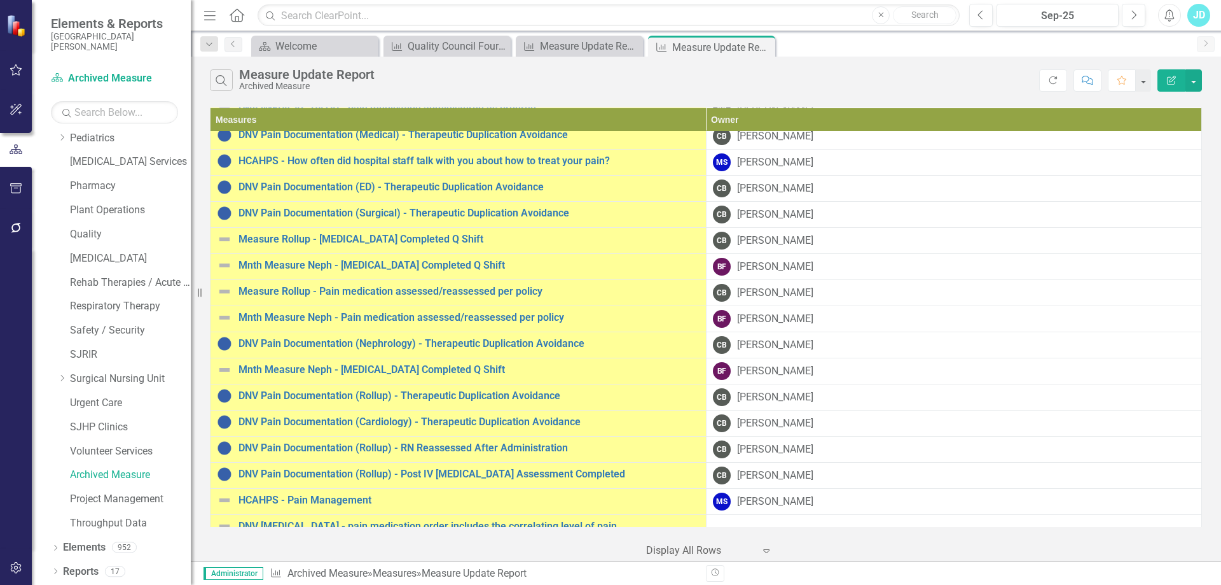
scroll to position [742, 0]
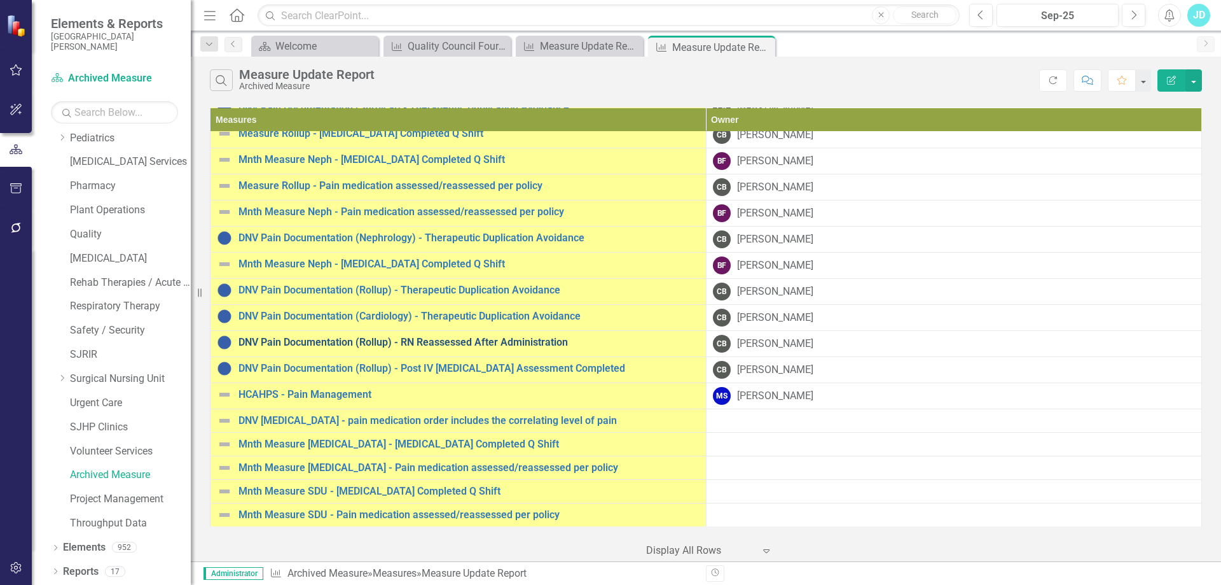
click at [403, 342] on link "DNV Pain Documentation (Rollup) - RN Reassessed After Administration" at bounding box center [469, 342] width 461 height 11
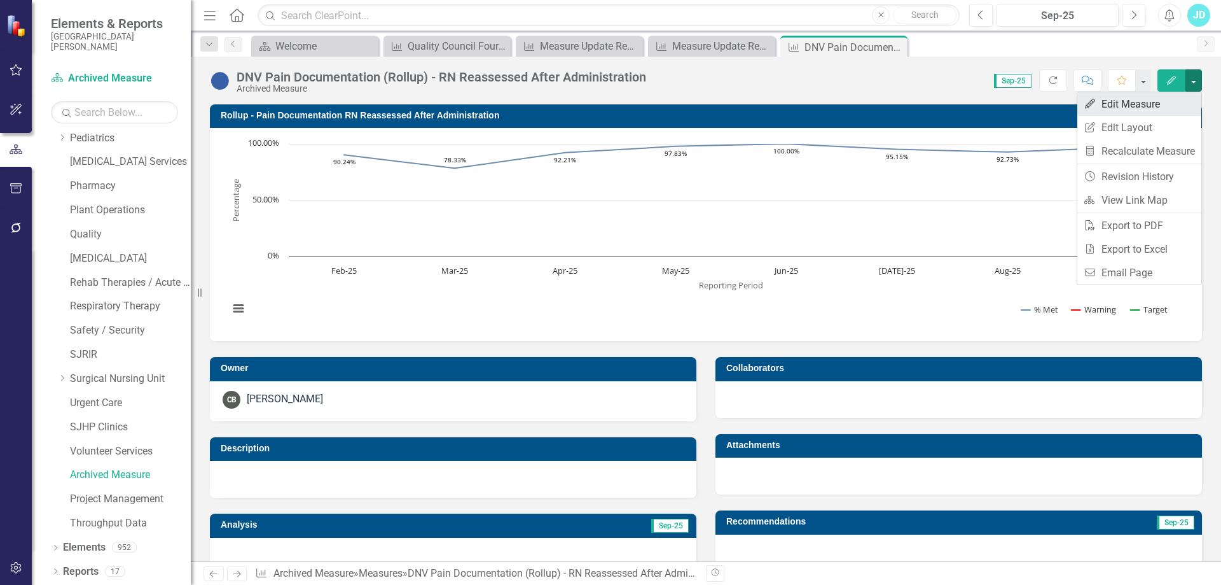
click at [1178, 100] on link "Edit Edit Measure" at bounding box center [1140, 104] width 124 height 24
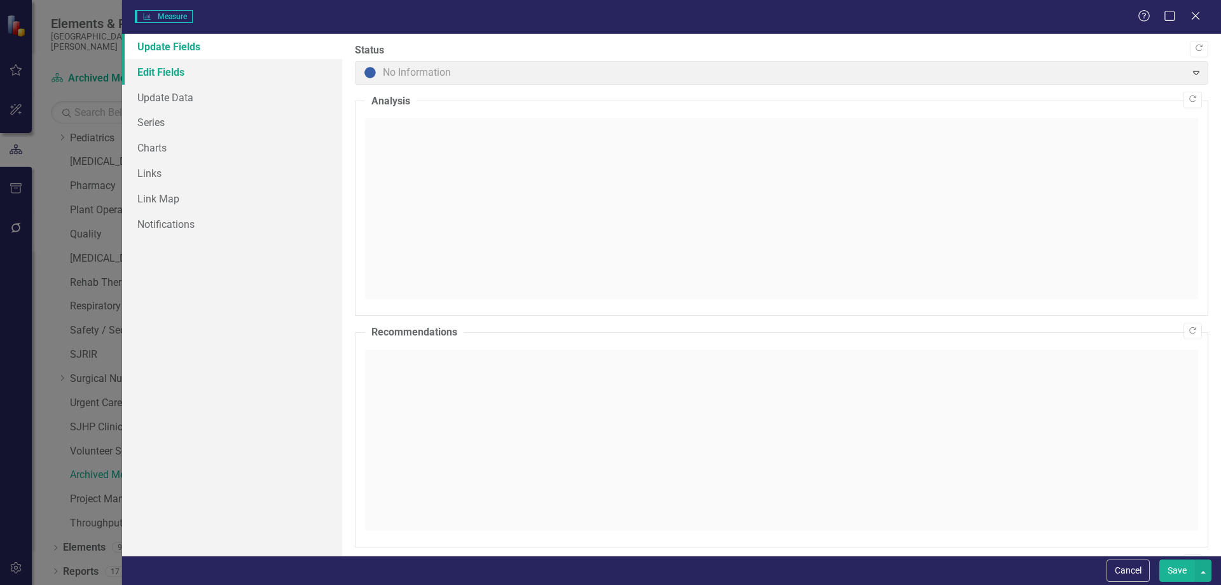
click at [152, 74] on link "Edit Fields" at bounding box center [232, 71] width 220 height 25
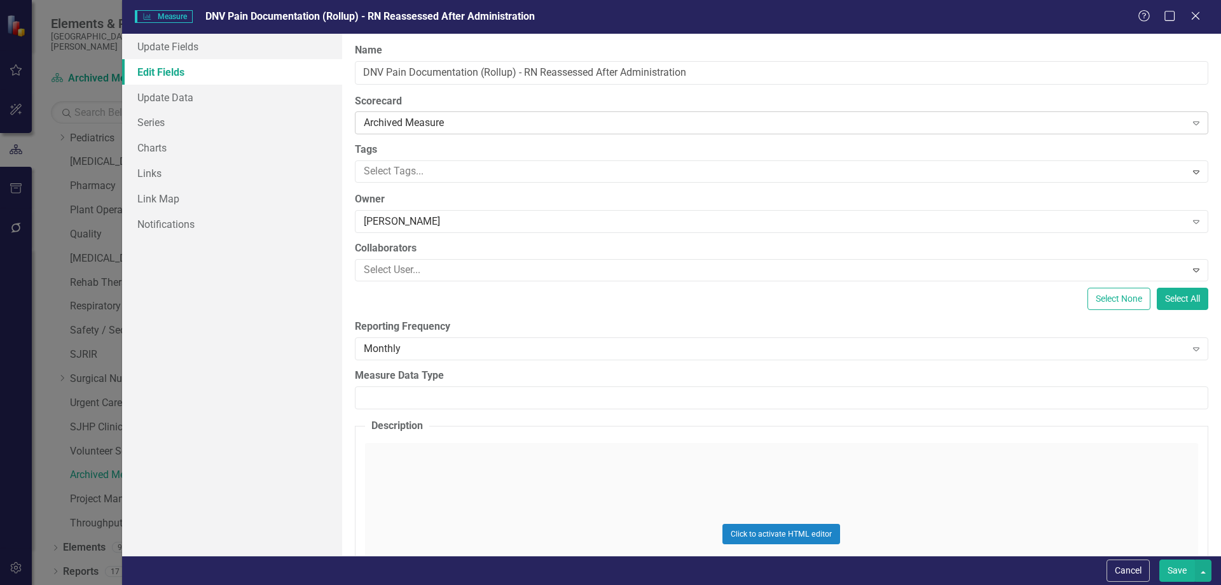
click at [420, 122] on div "Archived Measure" at bounding box center [775, 123] width 823 height 15
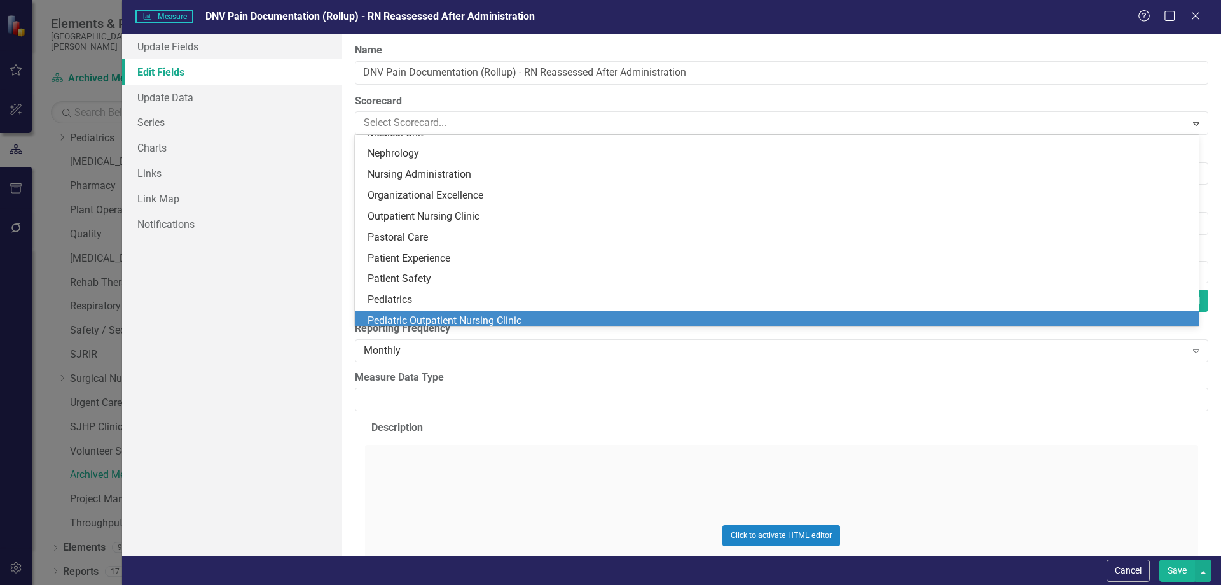
scroll to position [576, 0]
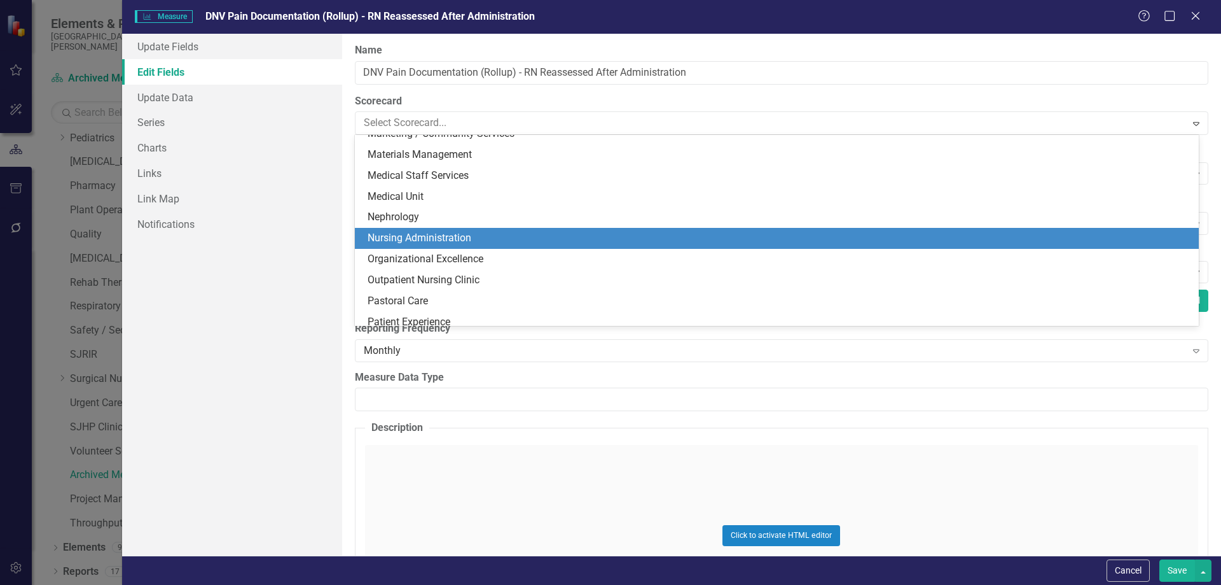
click at [475, 240] on div "Nursing Administration" at bounding box center [780, 238] width 824 height 15
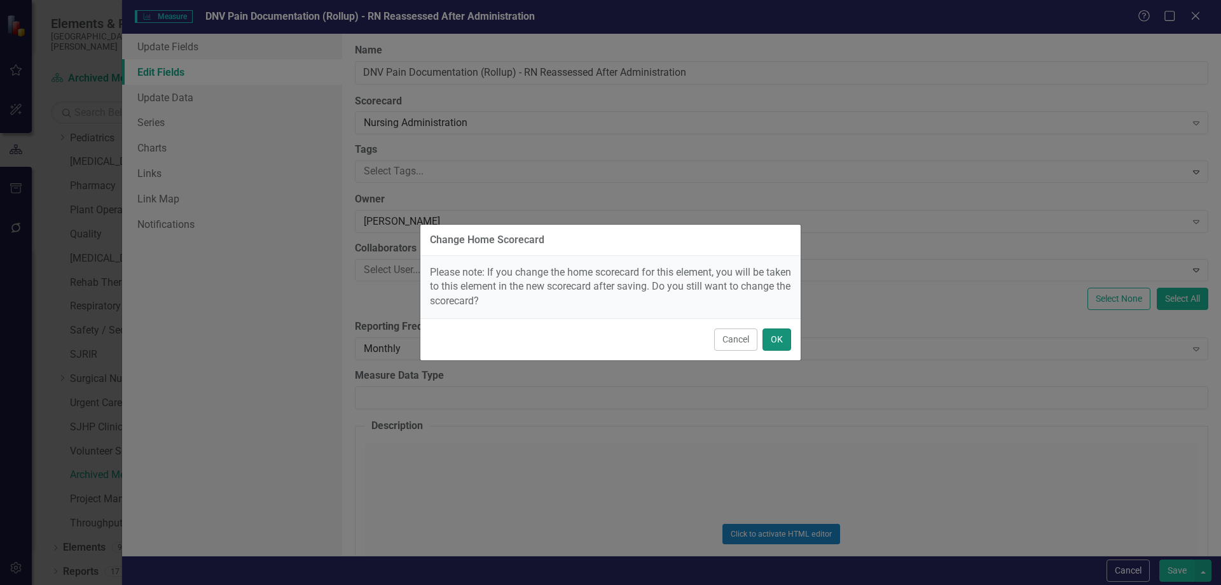
click at [783, 340] on button "OK" at bounding box center [777, 339] width 29 height 22
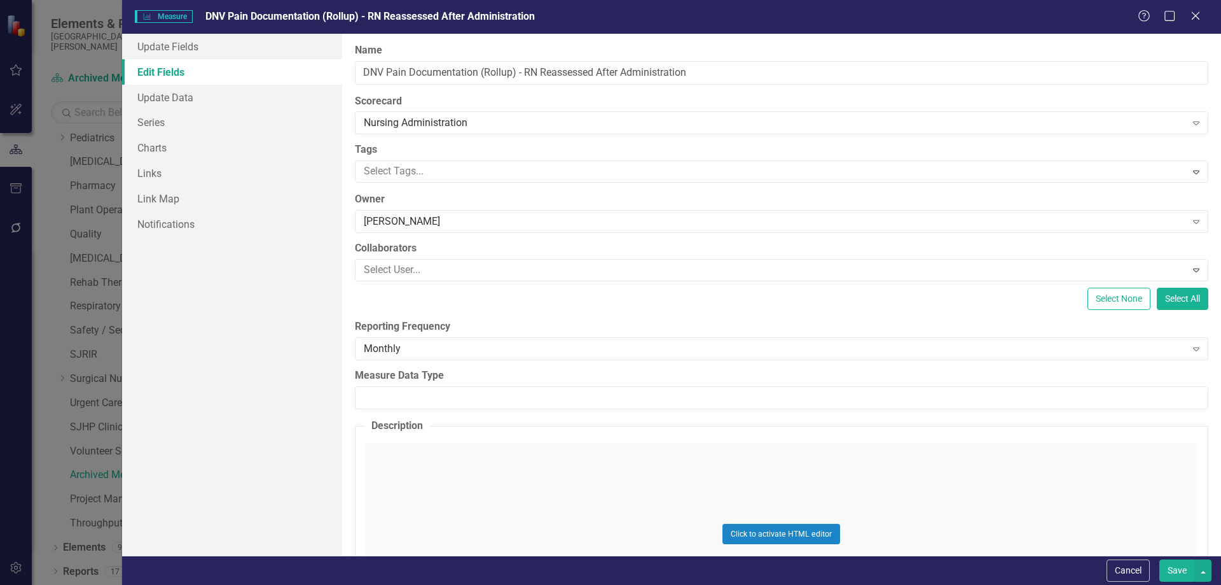
click at [1179, 574] on button "Save" at bounding box center [1178, 570] width 36 height 22
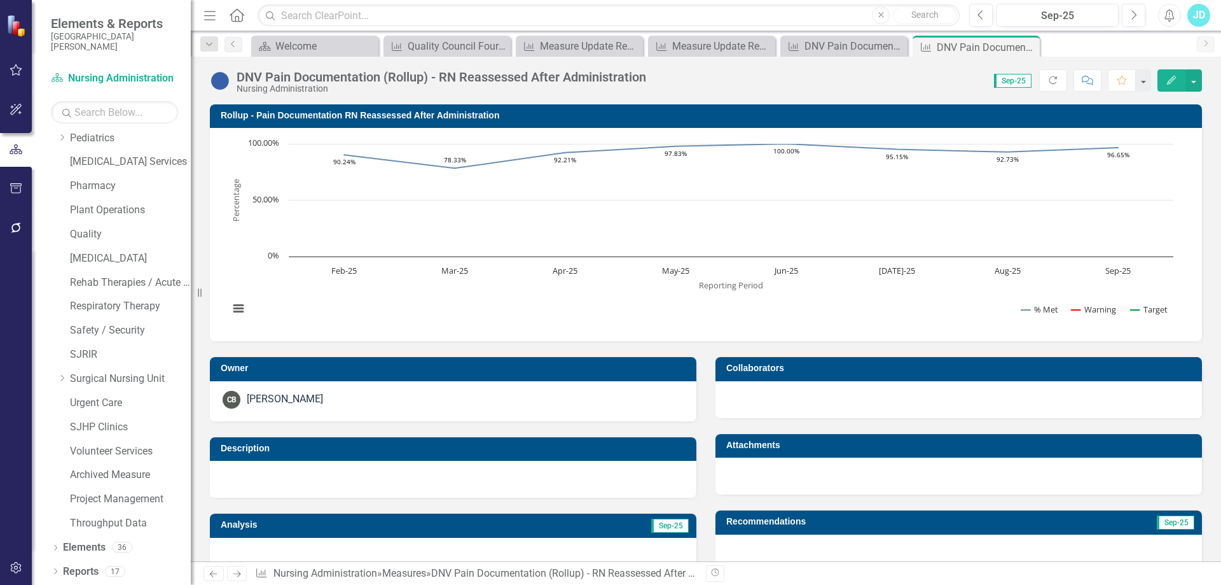
click at [0, 0] on icon "Close" at bounding box center [0, 0] width 0 height 0
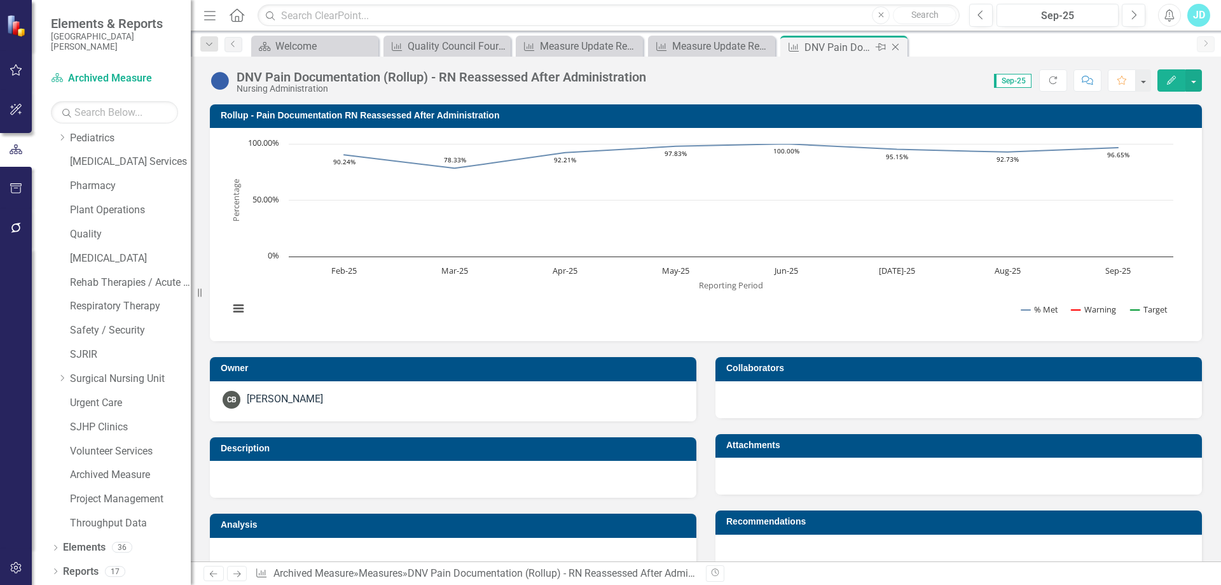
click at [901, 50] on icon "Close" at bounding box center [895, 47] width 13 height 10
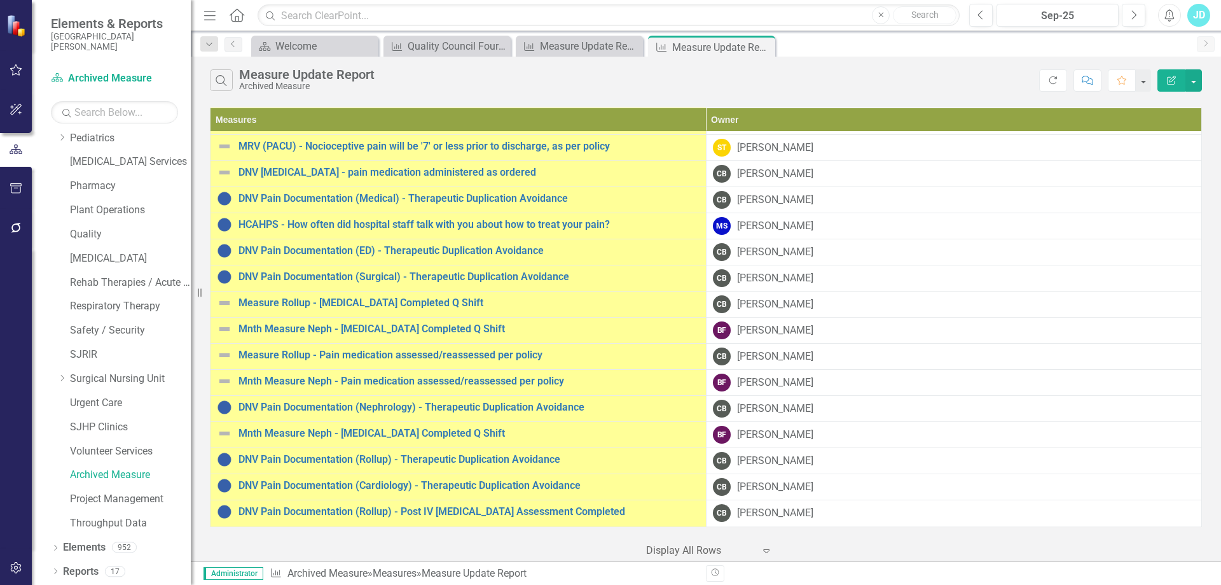
scroll to position [636, 0]
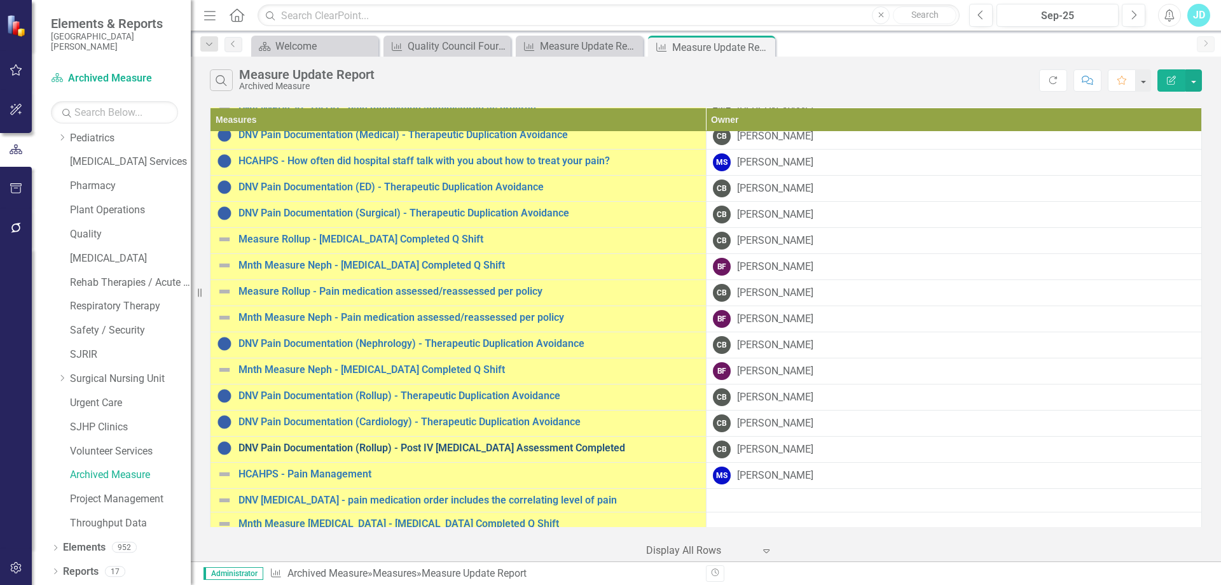
click at [349, 448] on link "DNV Pain Documentation (Rollup) - Post IV [MEDICAL_DATA] Assessment Completed" at bounding box center [469, 447] width 461 height 11
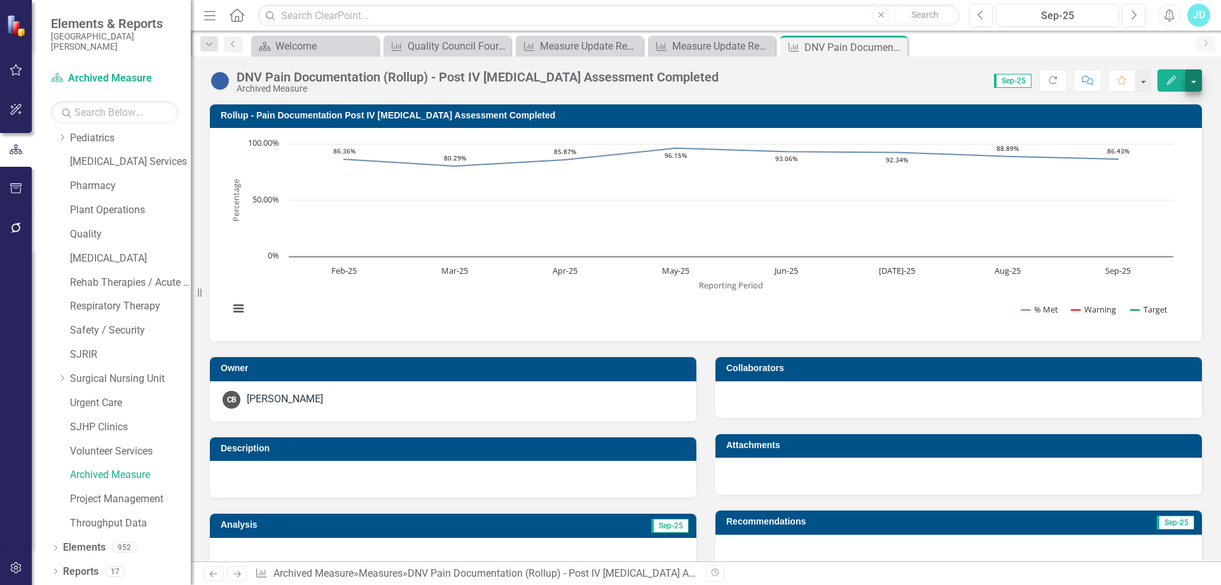
click at [1199, 85] on button "button" at bounding box center [1194, 80] width 17 height 22
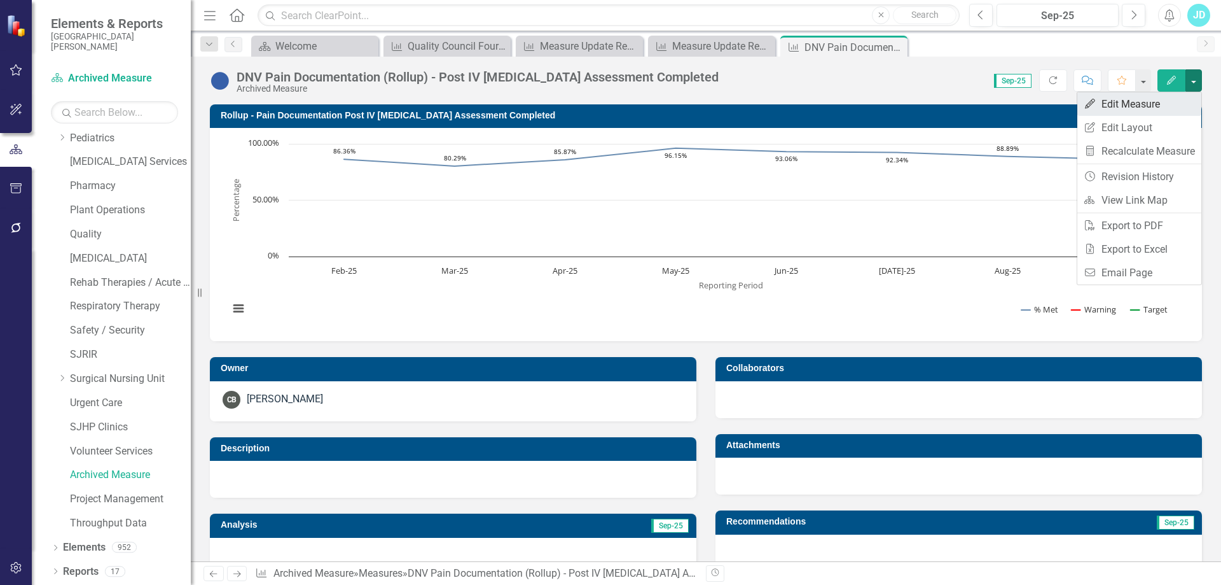
click at [1179, 97] on link "Edit Edit Measure" at bounding box center [1140, 104] width 124 height 24
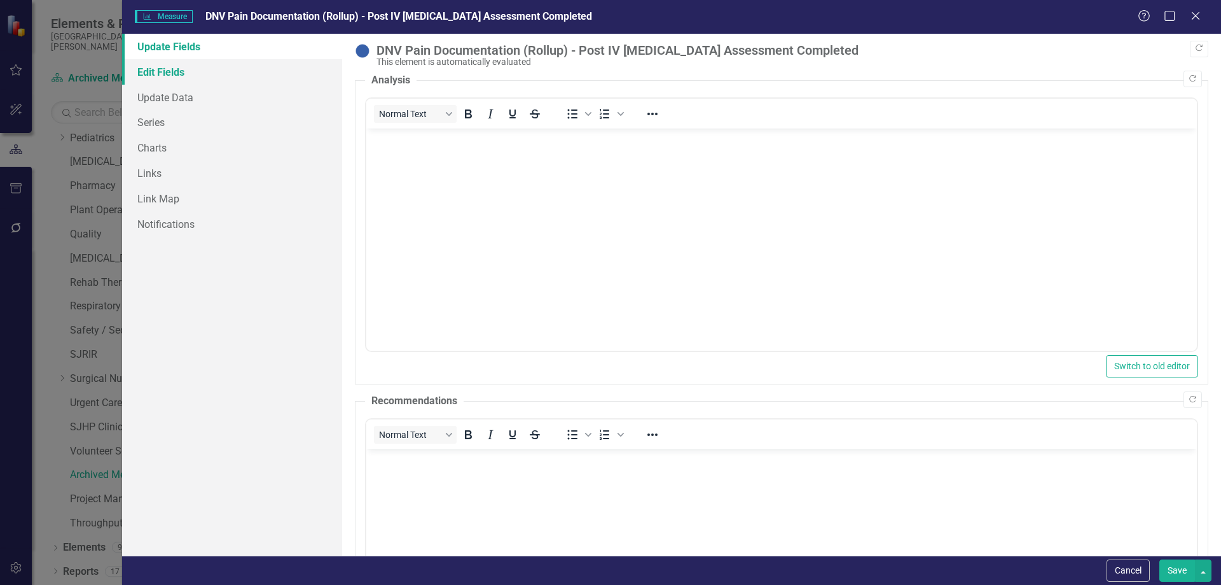
click at [153, 72] on link "Edit Fields" at bounding box center [232, 71] width 220 height 25
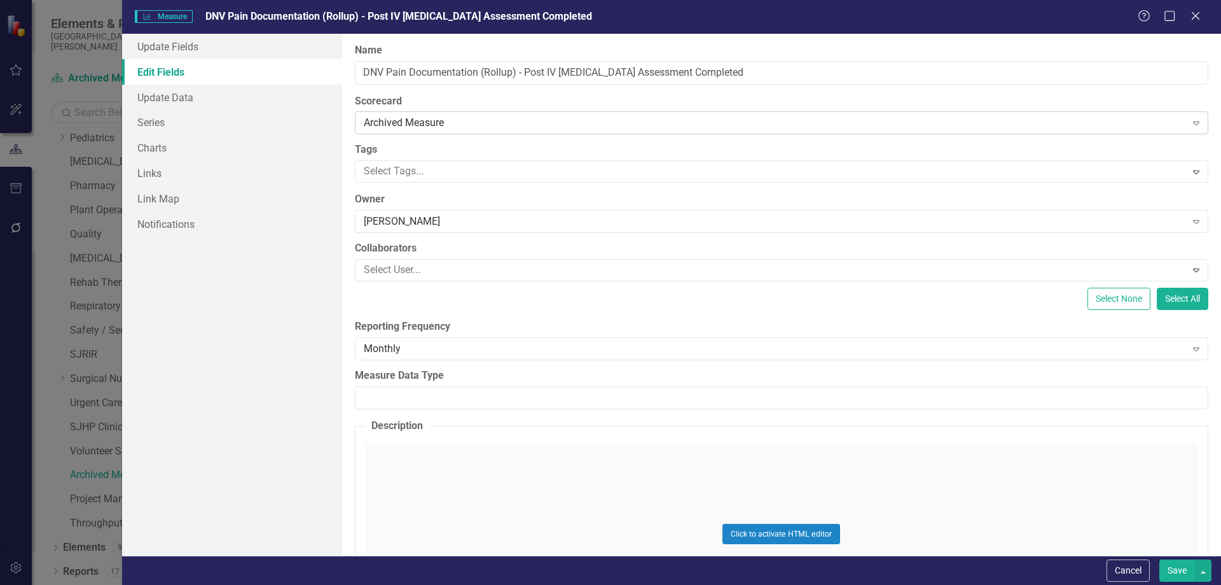
click at [484, 130] on div "Archived Measure" at bounding box center [775, 123] width 823 height 15
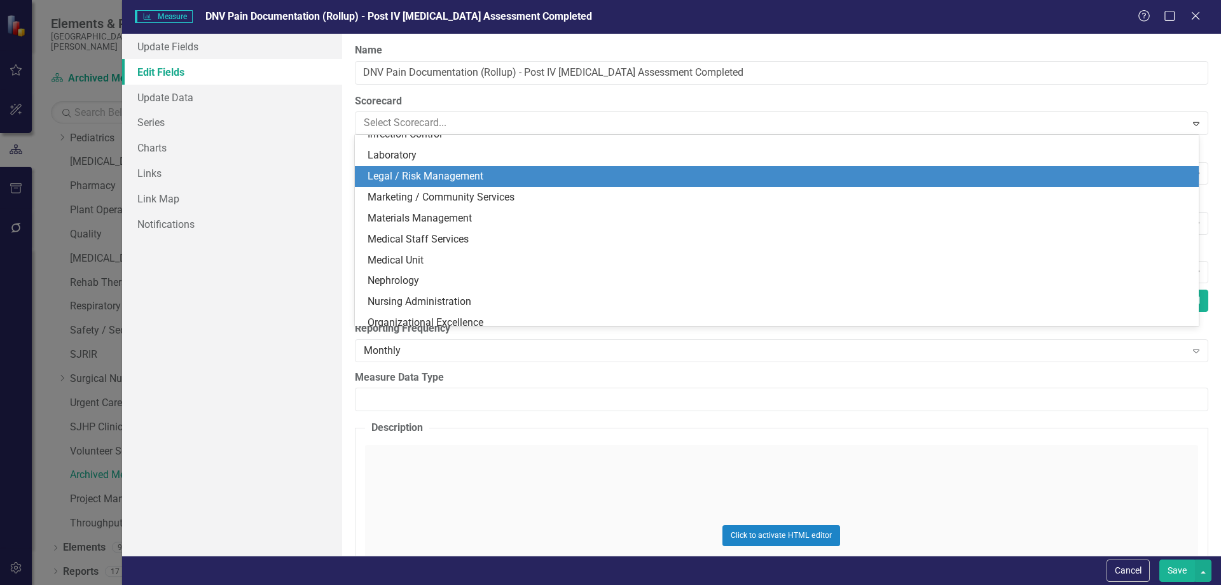
scroll to position [576, 0]
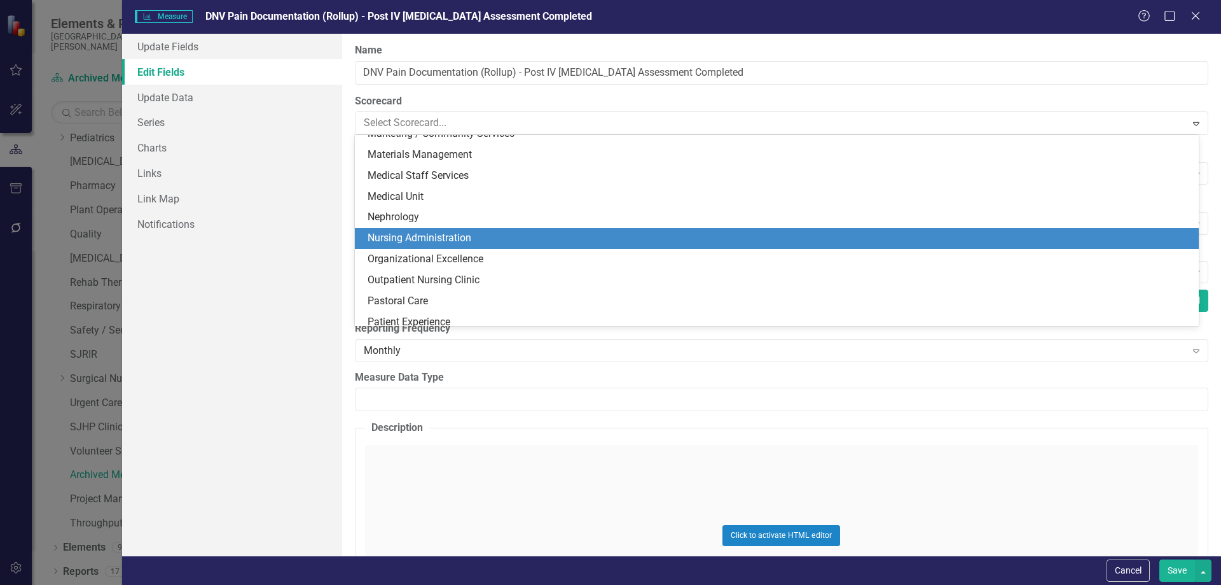
click at [481, 237] on div "Nursing Administration" at bounding box center [780, 238] width 824 height 15
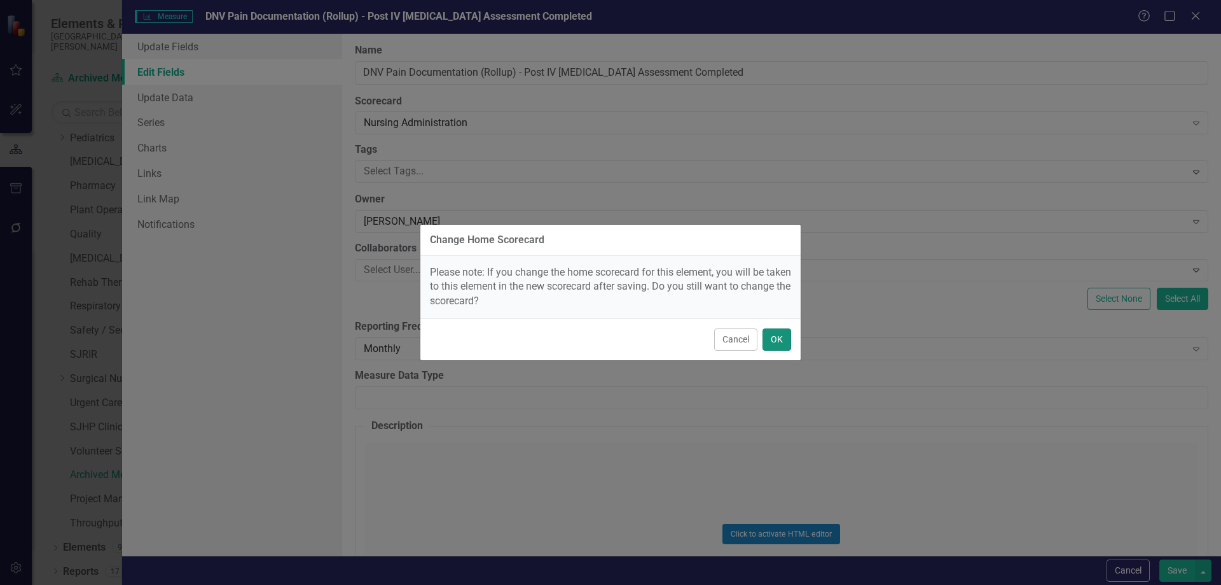
click at [783, 336] on button "OK" at bounding box center [777, 339] width 29 height 22
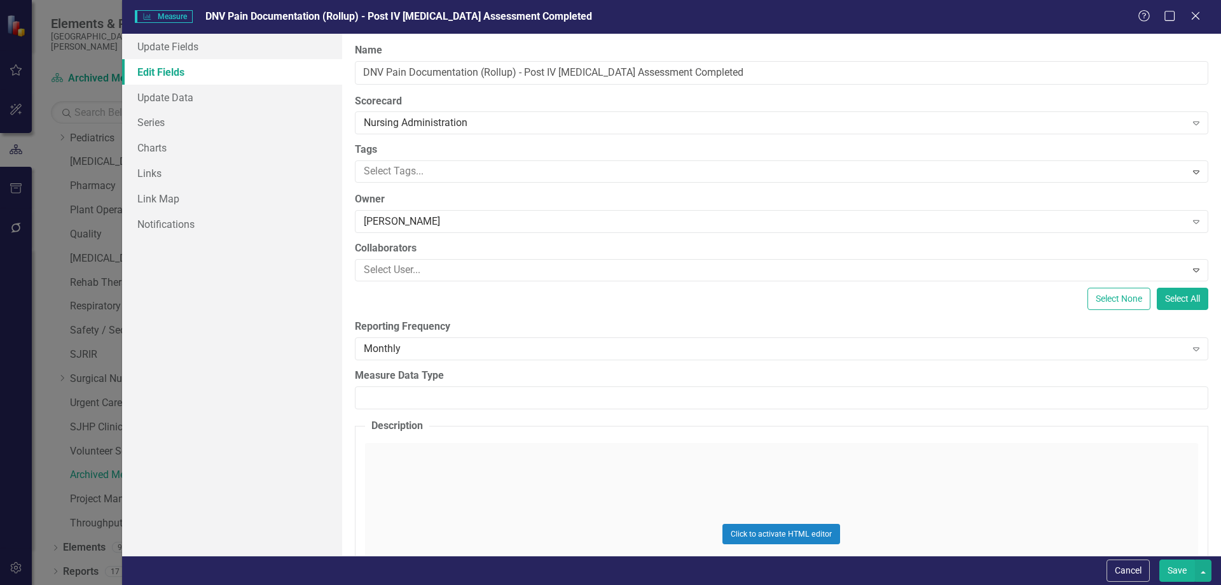
click at [1169, 570] on button "Save" at bounding box center [1178, 570] width 36 height 22
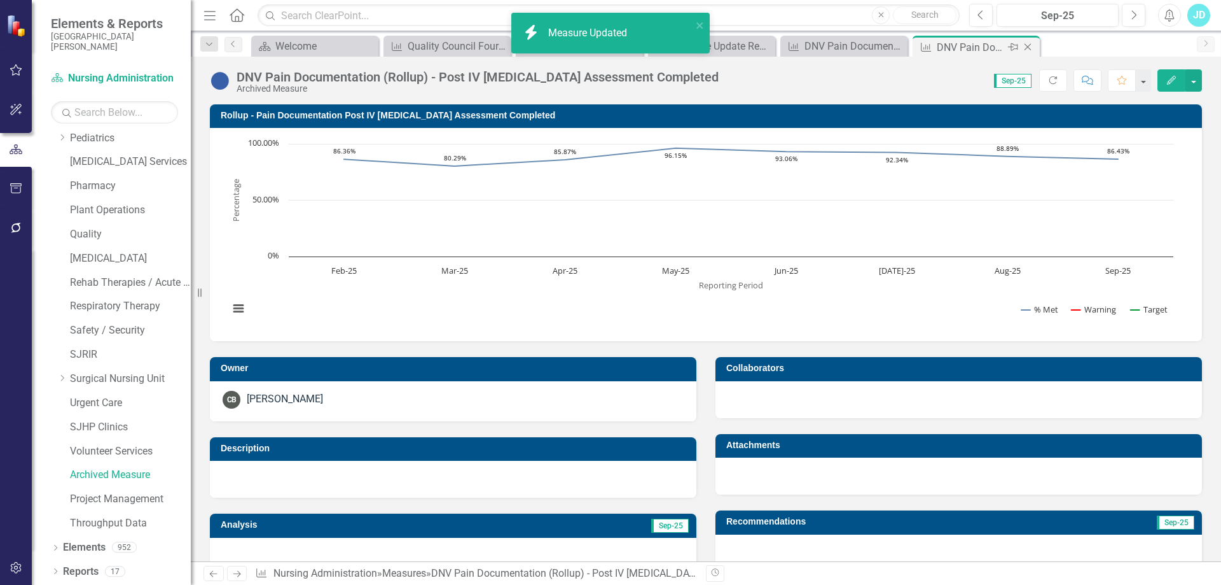
click at [1030, 46] on icon "Close" at bounding box center [1028, 47] width 13 height 10
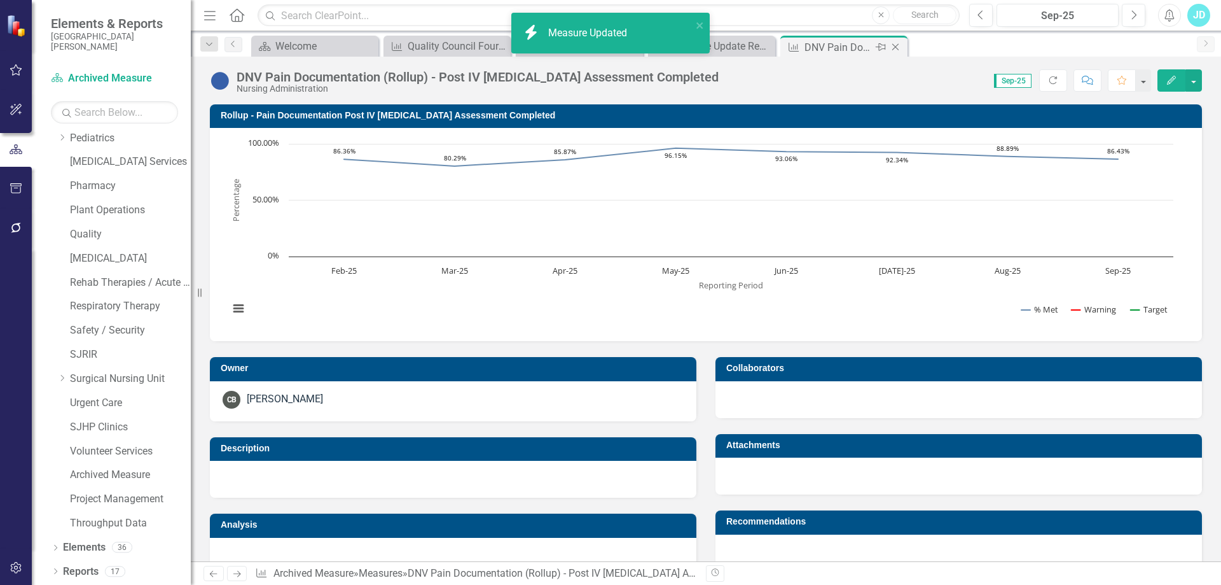
click at [896, 48] on icon "Close" at bounding box center [895, 47] width 13 height 10
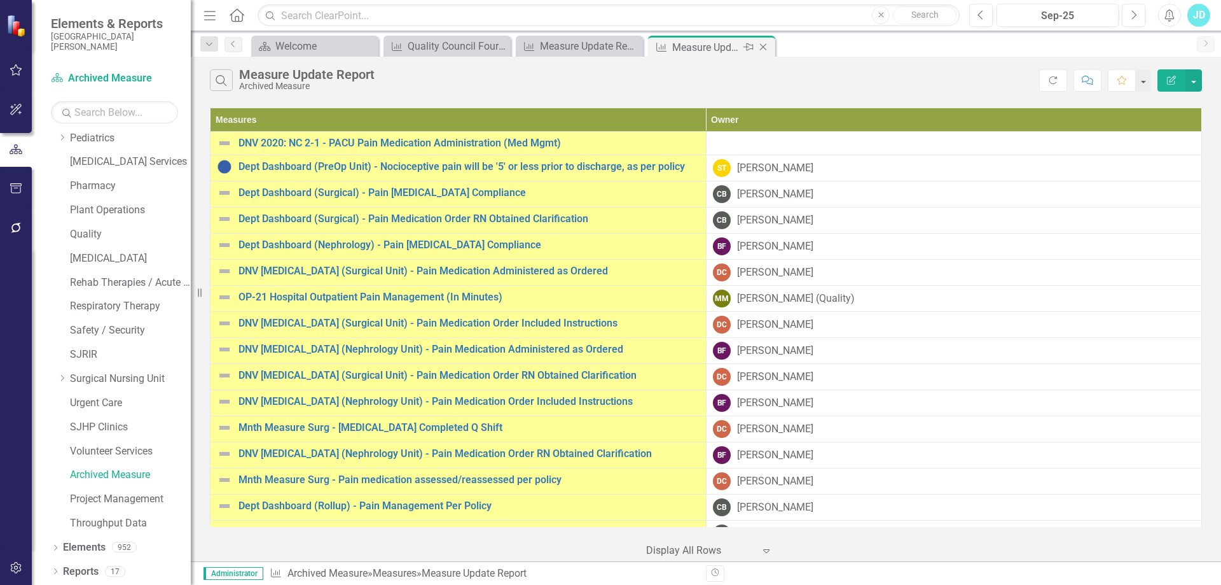
click at [768, 48] on icon "Close" at bounding box center [763, 47] width 13 height 10
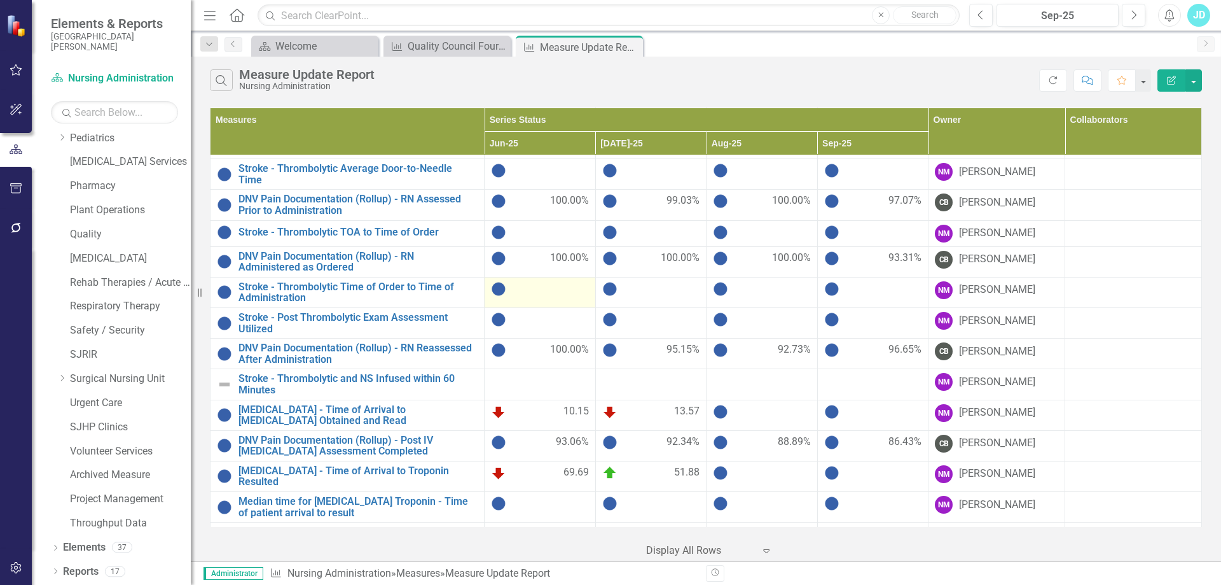
scroll to position [714, 0]
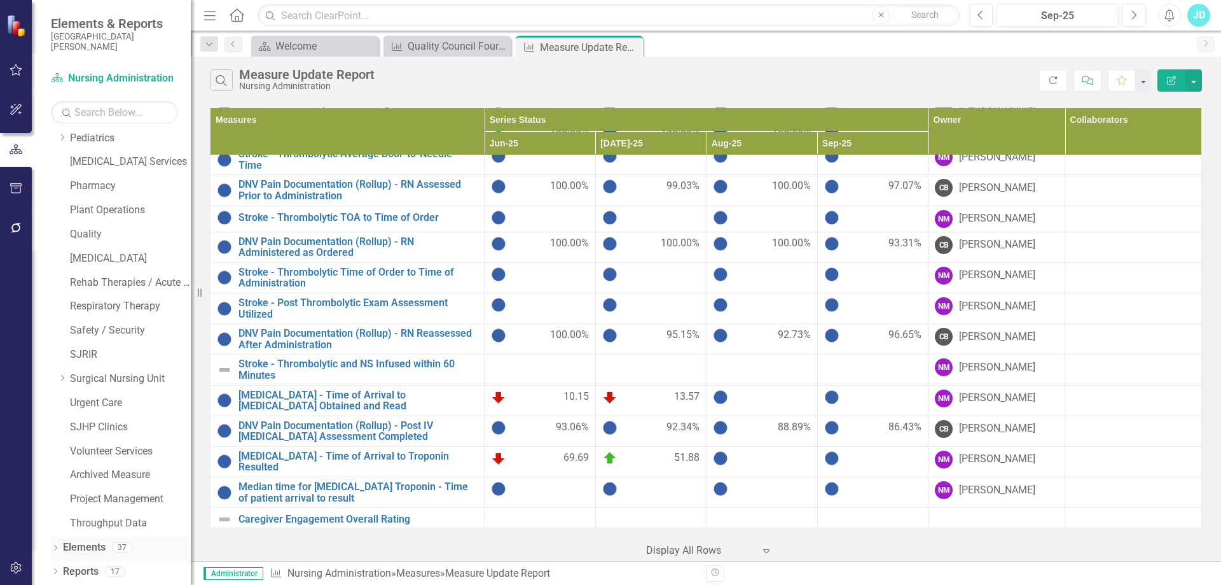
click at [97, 545] on link "Elements" at bounding box center [84, 547] width 43 height 15
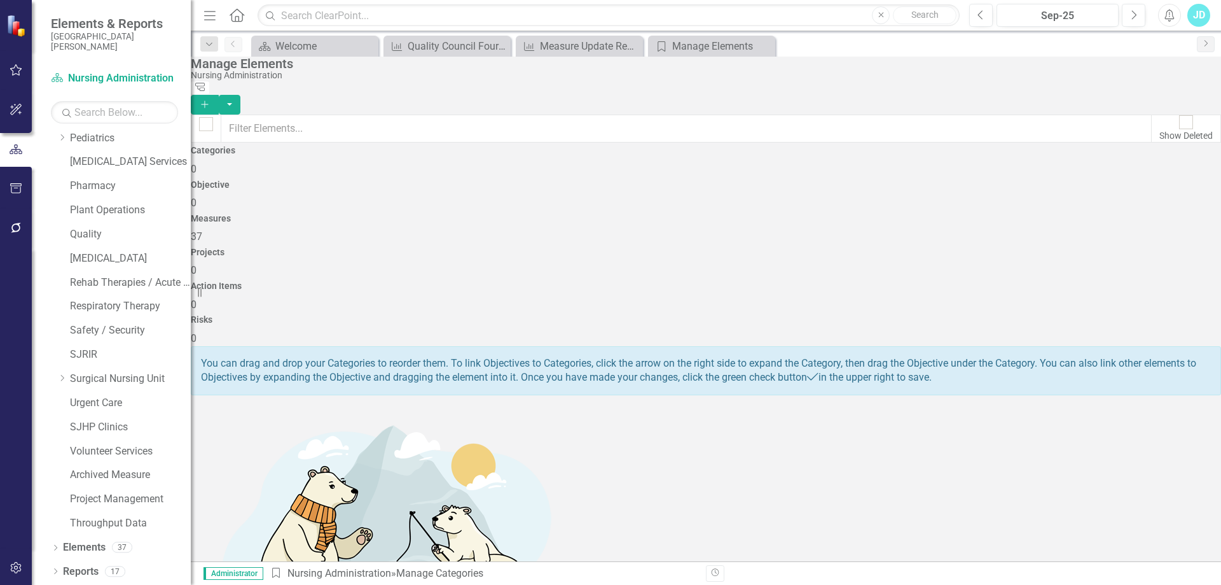
click at [202, 230] on span "37" at bounding box center [196, 236] width 11 height 12
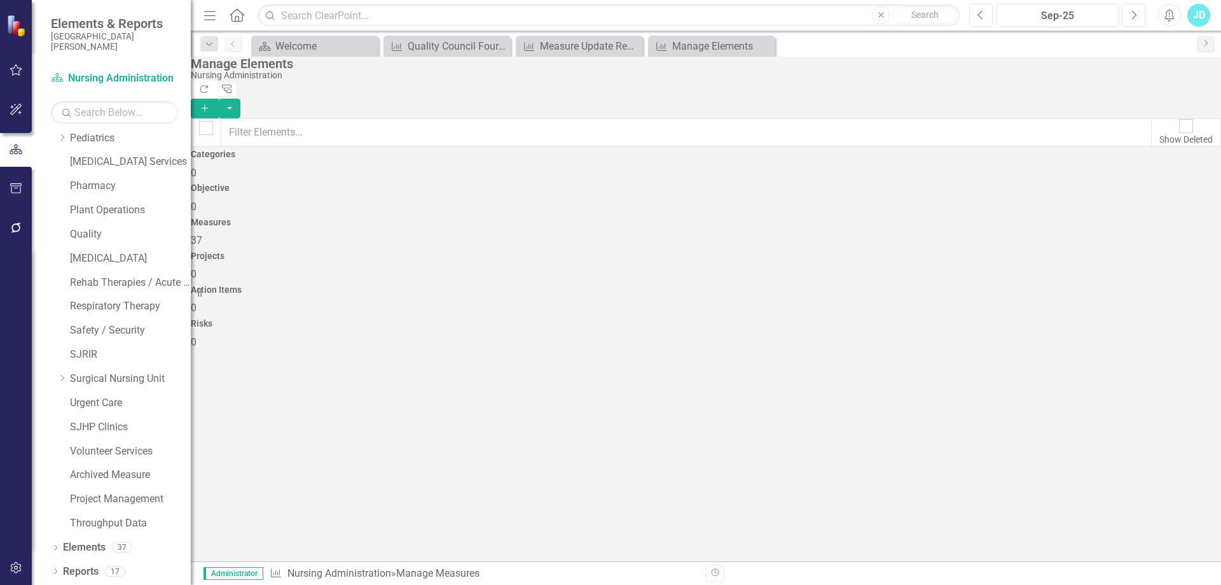
checkbox input "false"
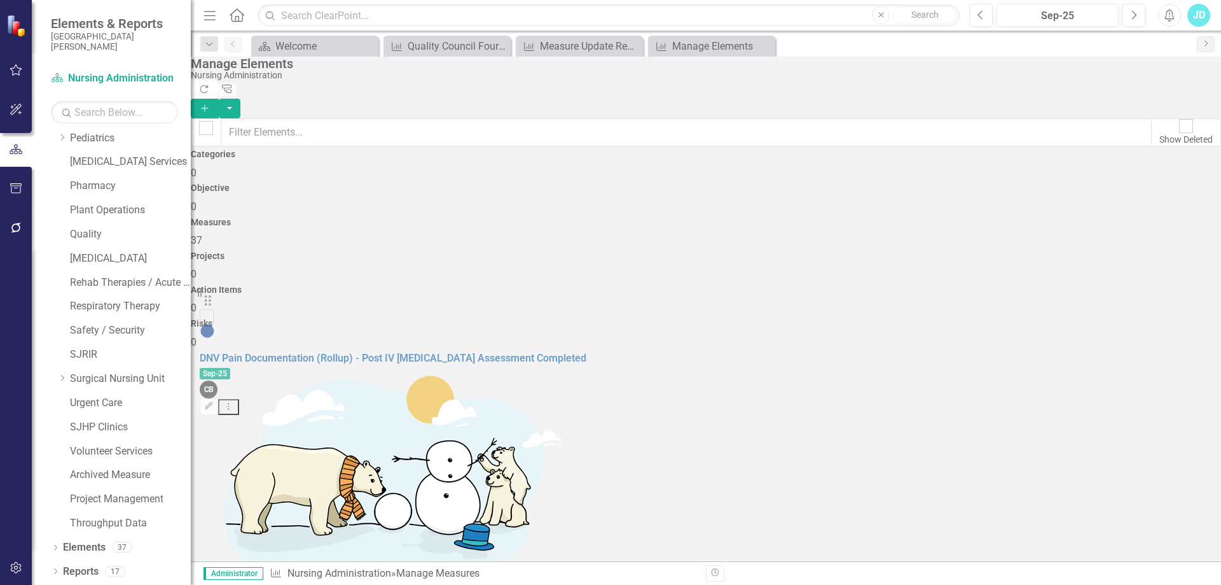
scroll to position [478, 0]
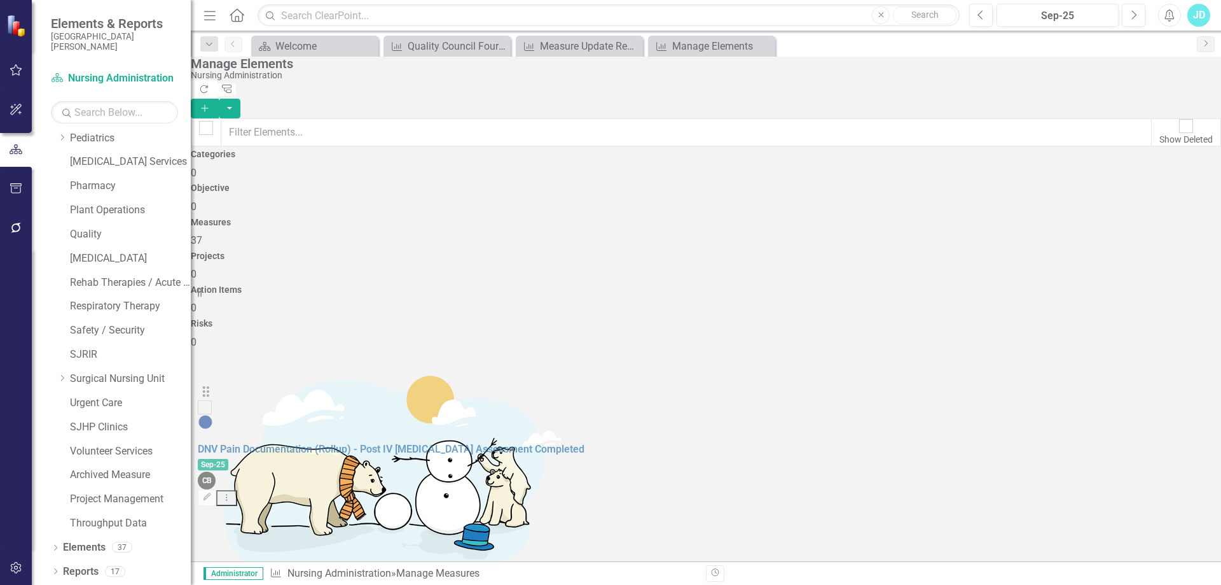
drag, startPoint x: 223, startPoint y: 417, endPoint x: 211, endPoint y: 401, distance: 20.0
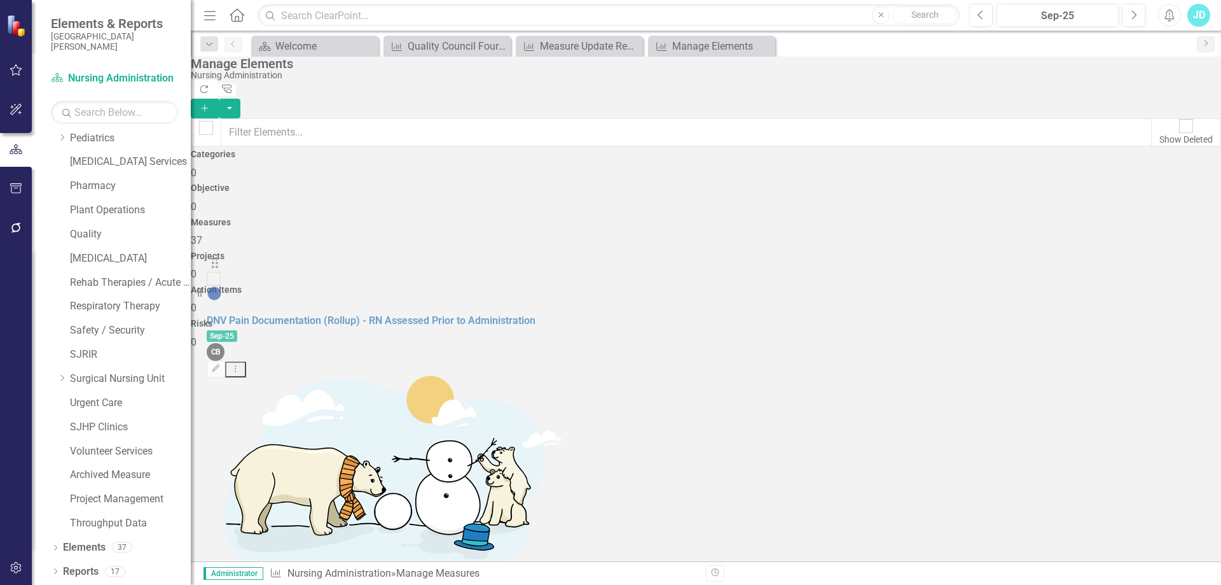
scroll to position [524, 0]
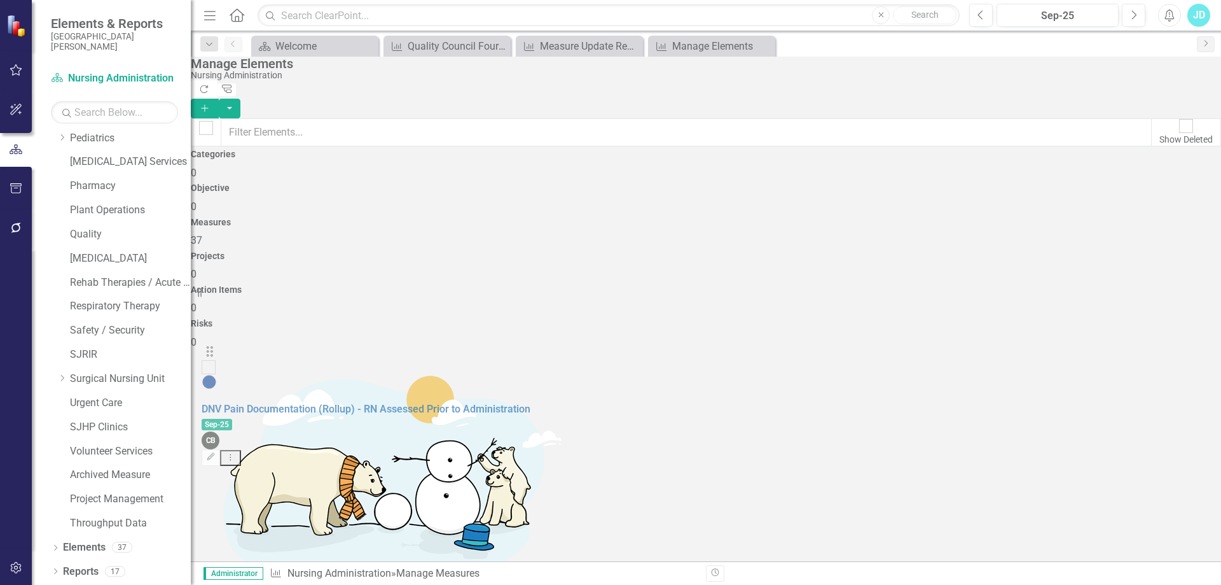
drag, startPoint x: 225, startPoint y: 398, endPoint x: 217, endPoint y: 362, distance: 37.2
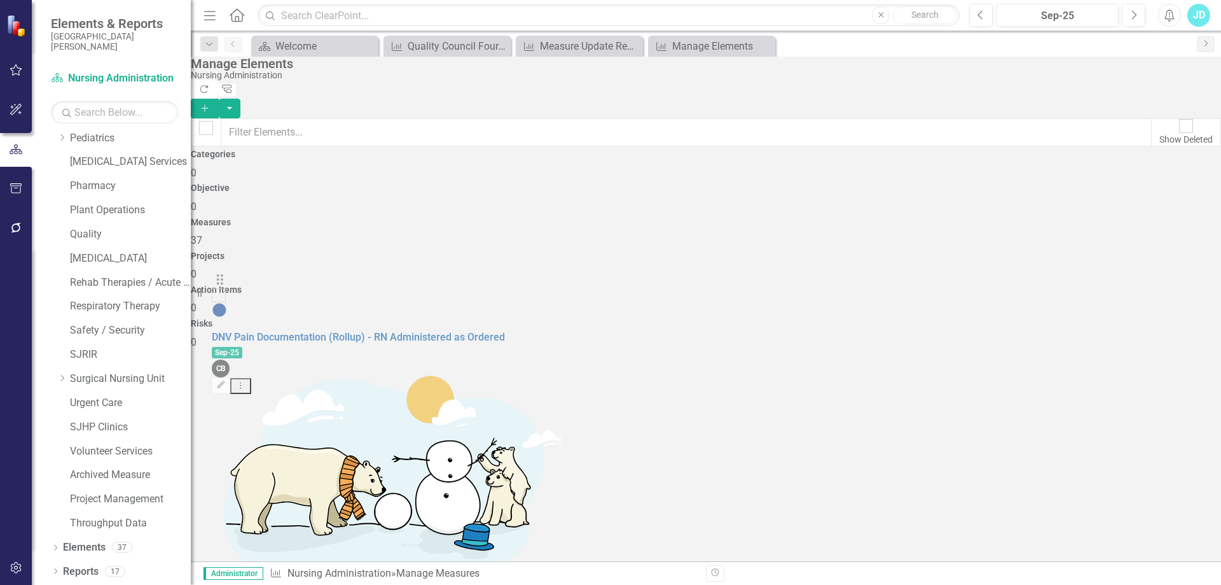
scroll to position [594, 0]
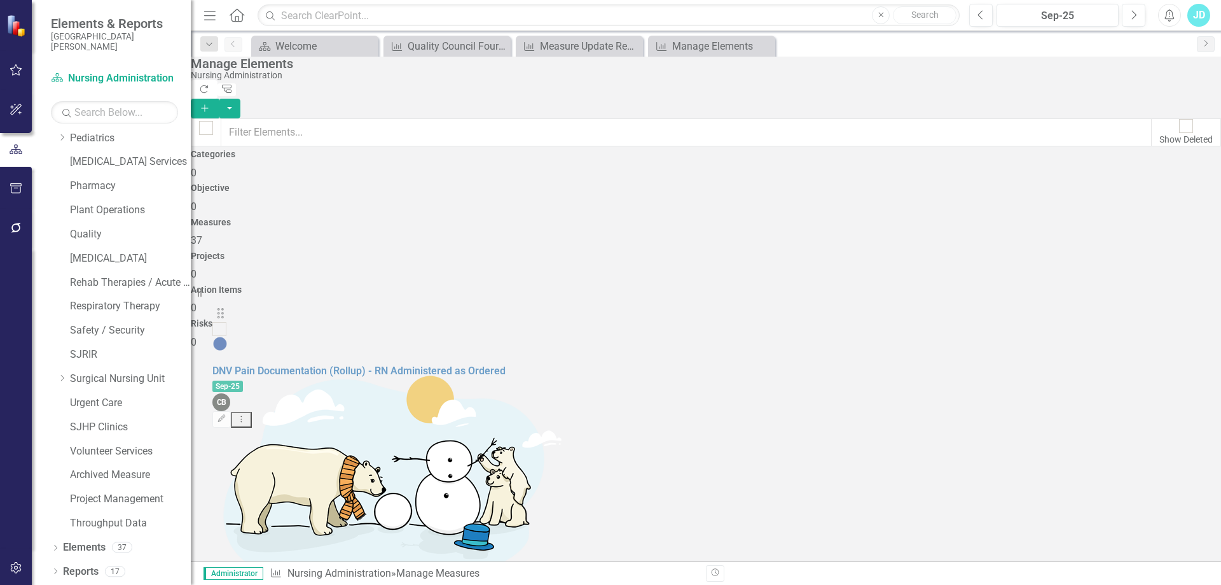
drag, startPoint x: 223, startPoint y: 416, endPoint x: 225, endPoint y: 325, distance: 91.0
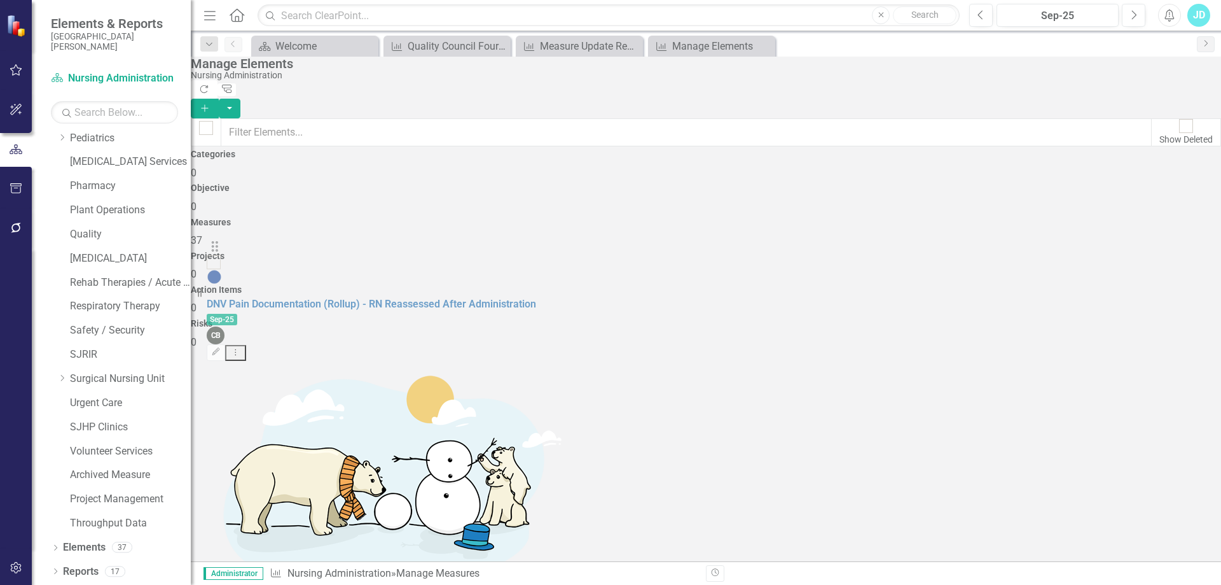
scroll to position [578, 0]
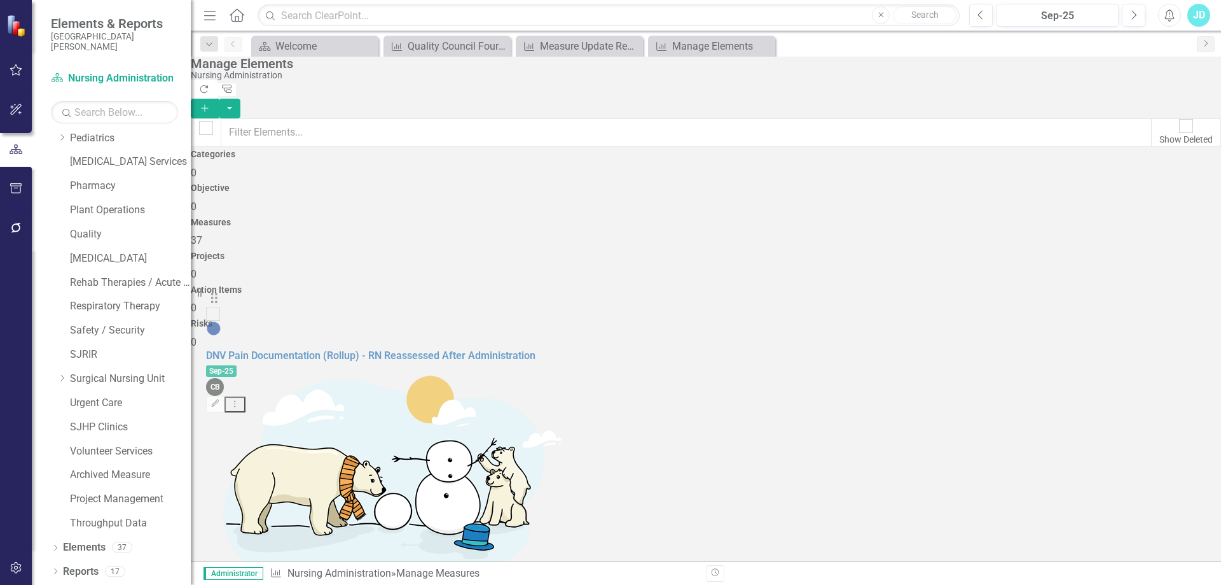
drag, startPoint x: 225, startPoint y: 407, endPoint x: 221, endPoint y: 307, distance: 99.3
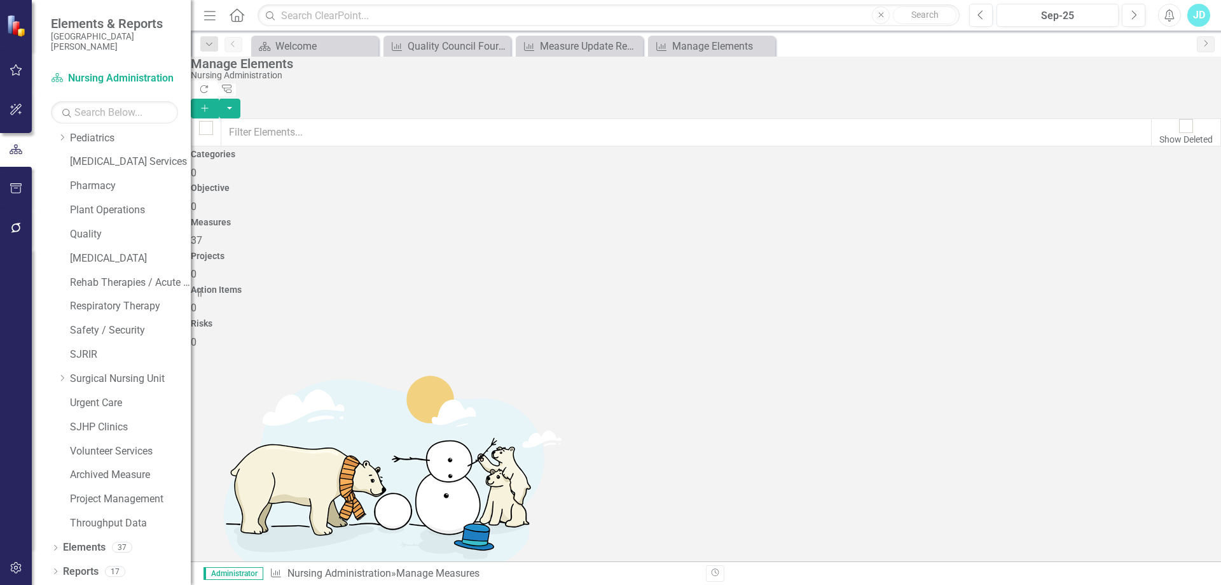
scroll to position [573, 0]
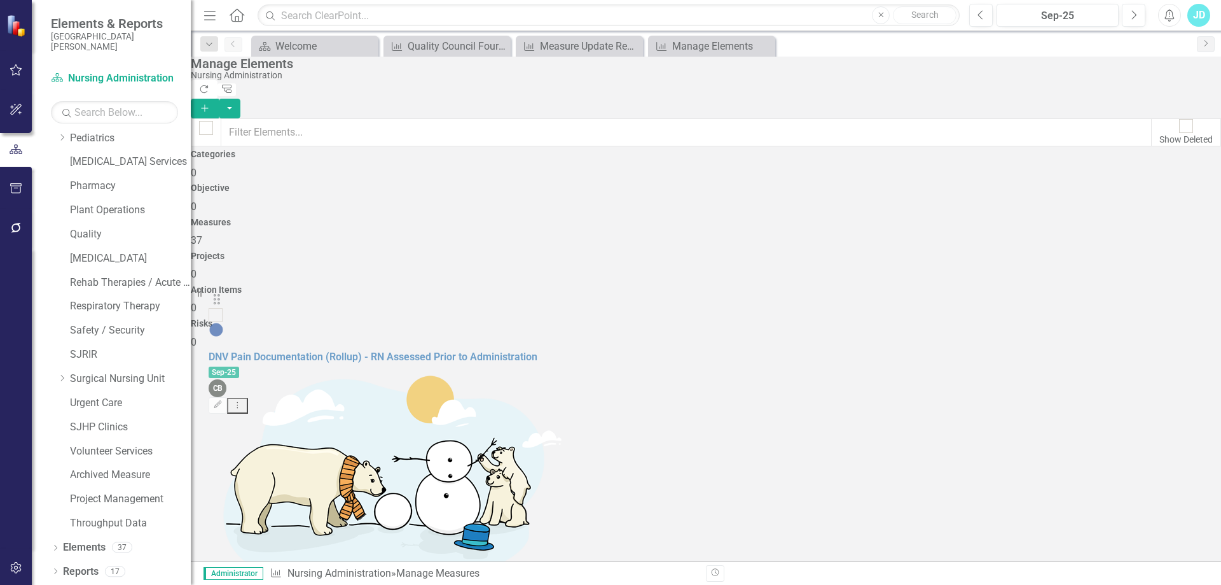
drag, startPoint x: 229, startPoint y: 356, endPoint x: 228, endPoint y: 310, distance: 45.8
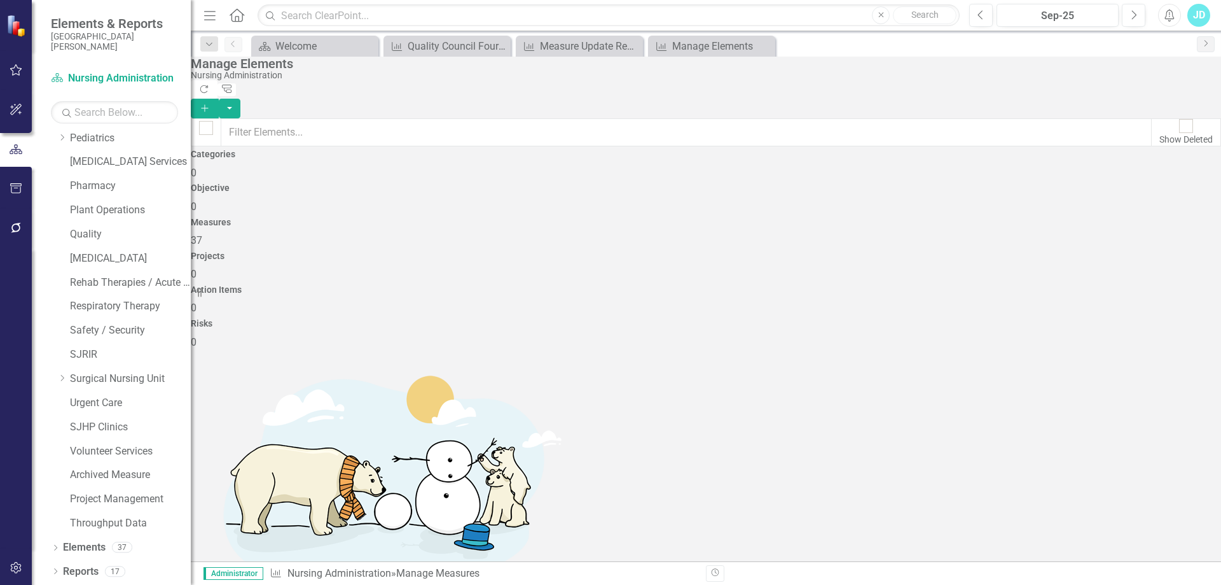
scroll to position [509, 0]
drag, startPoint x: 225, startPoint y: 457, endPoint x: 225, endPoint y: 414, distance: 43.3
click at [761, 45] on icon "Close" at bounding box center [764, 46] width 13 height 10
click at [763, 45] on icon "Close" at bounding box center [764, 46] width 13 height 10
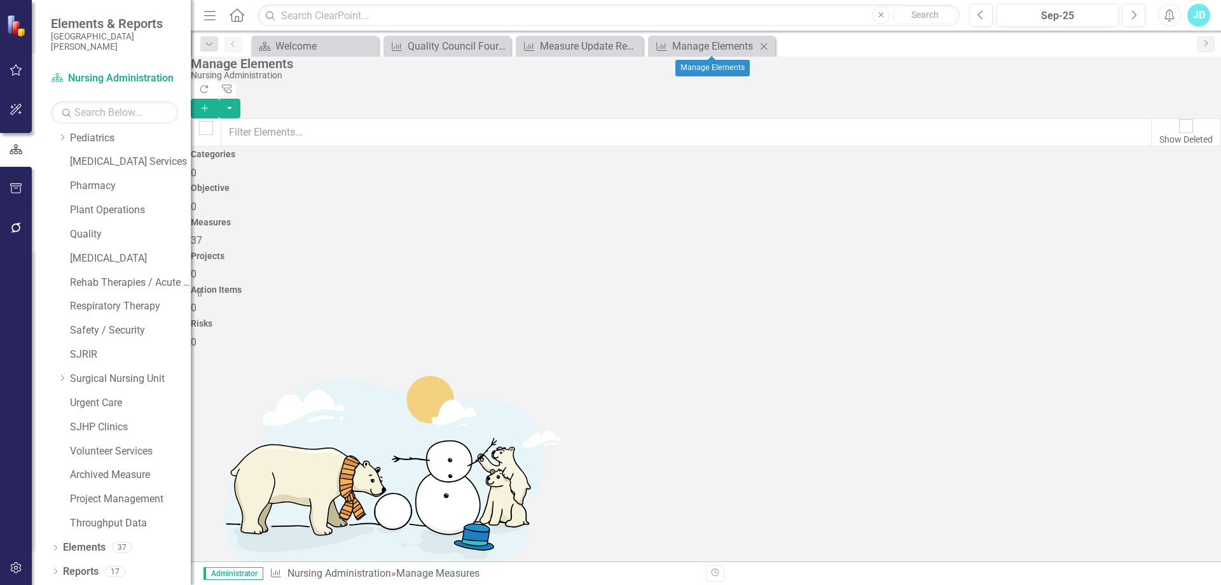
click at [767, 45] on icon "Close" at bounding box center [764, 46] width 13 height 10
click at [590, 50] on div "Measure Update Report" at bounding box center [582, 46] width 84 height 16
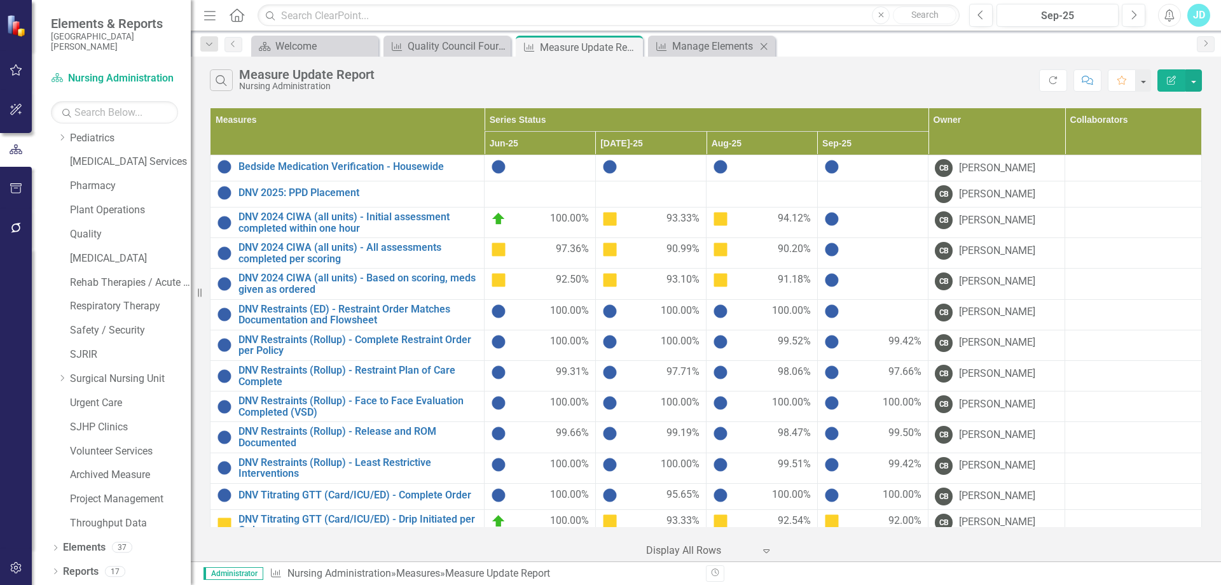
click at [765, 46] on icon at bounding box center [764, 46] width 7 height 7
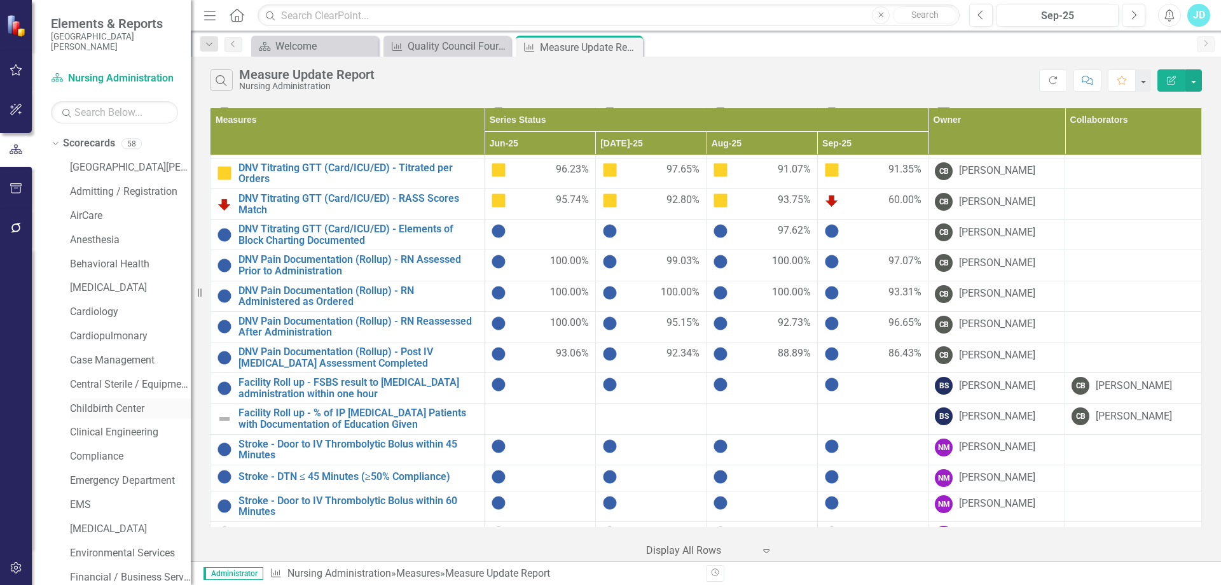
click at [121, 403] on link "Childbirth Center" at bounding box center [130, 408] width 121 height 15
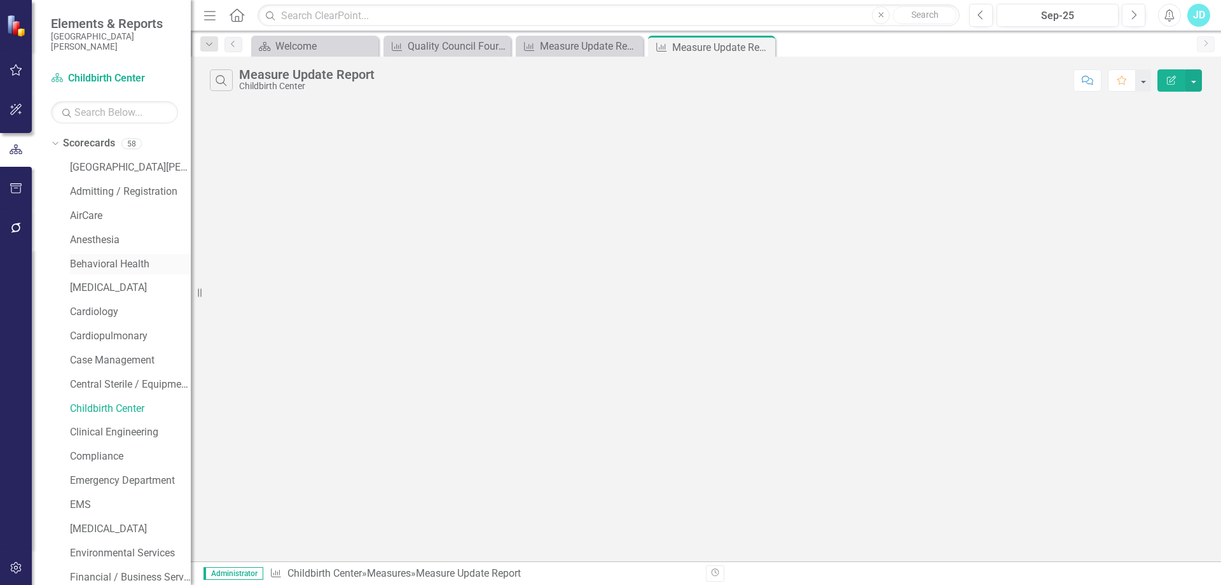
click at [127, 261] on link "Behavioral Health" at bounding box center [130, 264] width 121 height 15
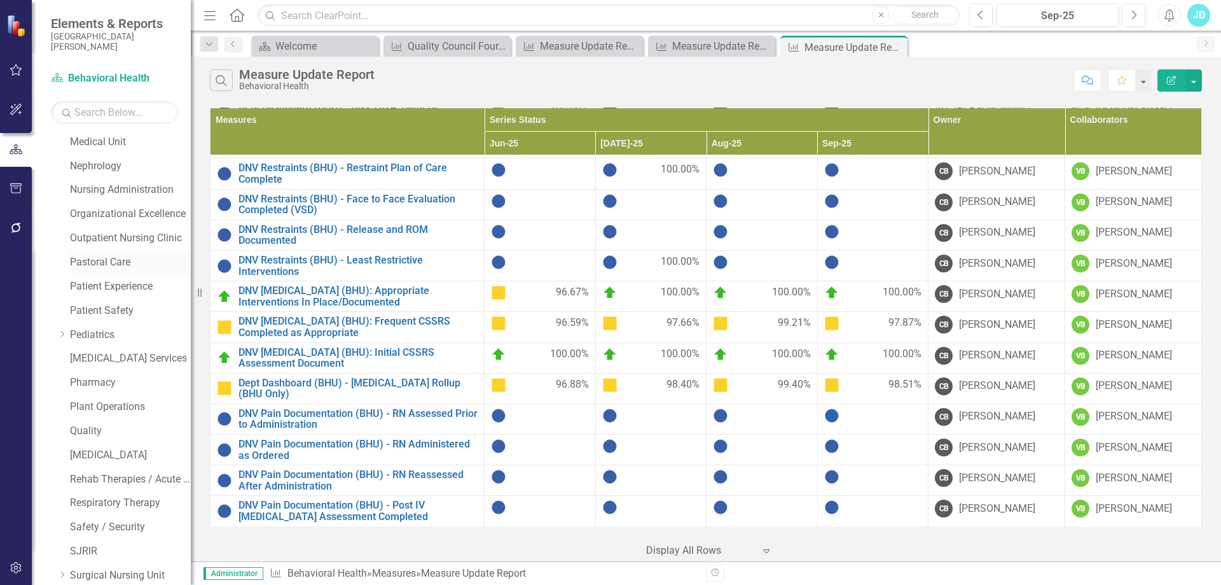
scroll to position [827, 0]
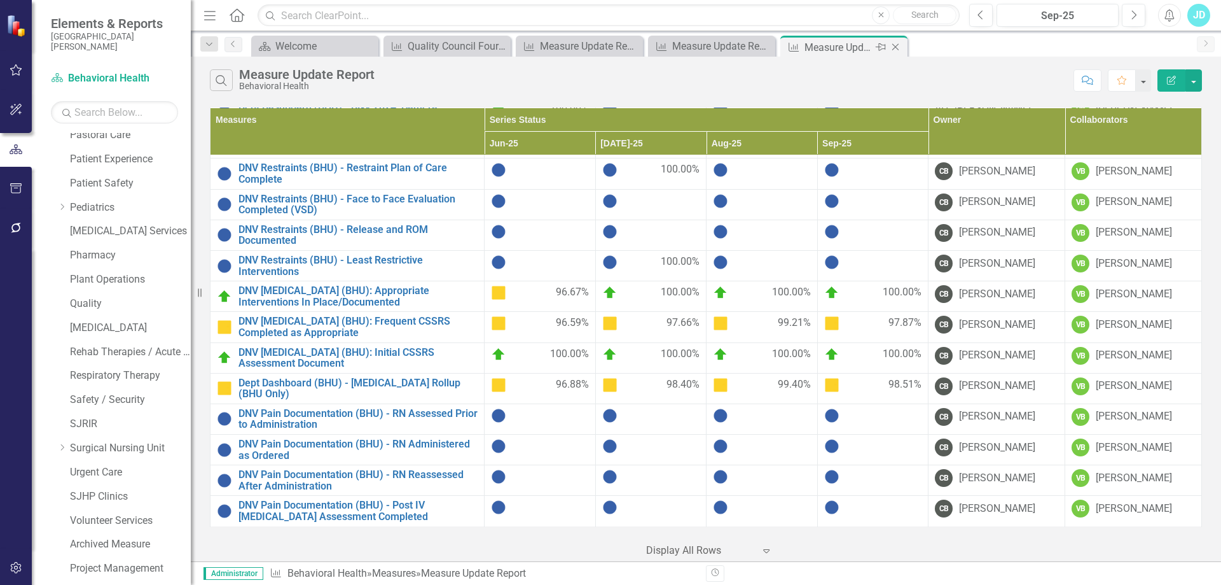
click at [894, 43] on icon "Close" at bounding box center [895, 47] width 13 height 10
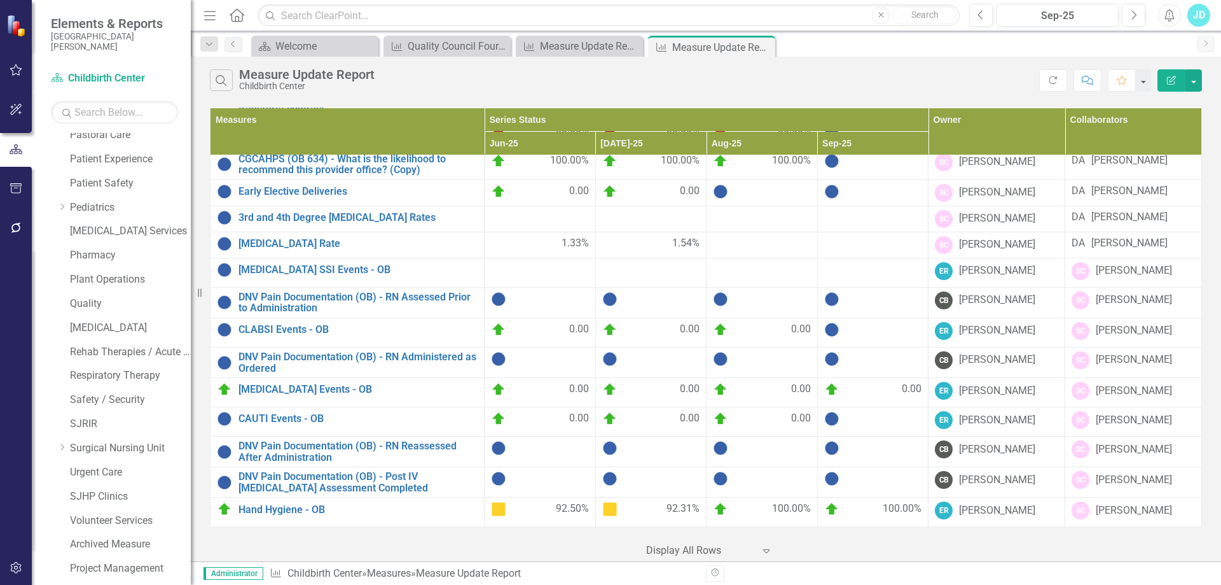
scroll to position [896, 0]
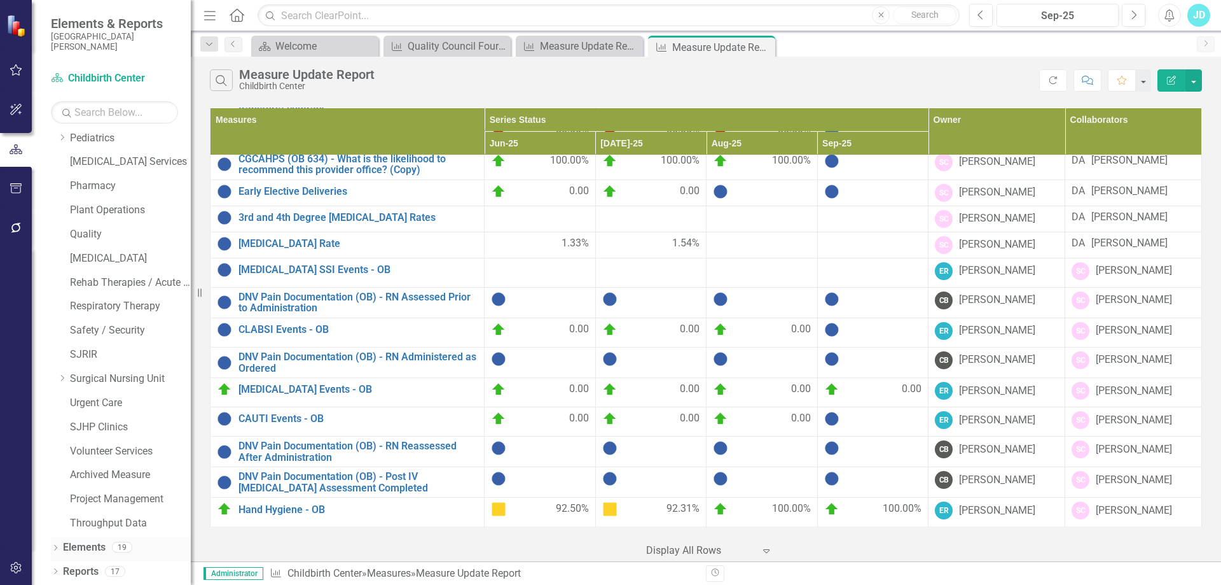
click at [83, 547] on link "Elements" at bounding box center [84, 547] width 43 height 15
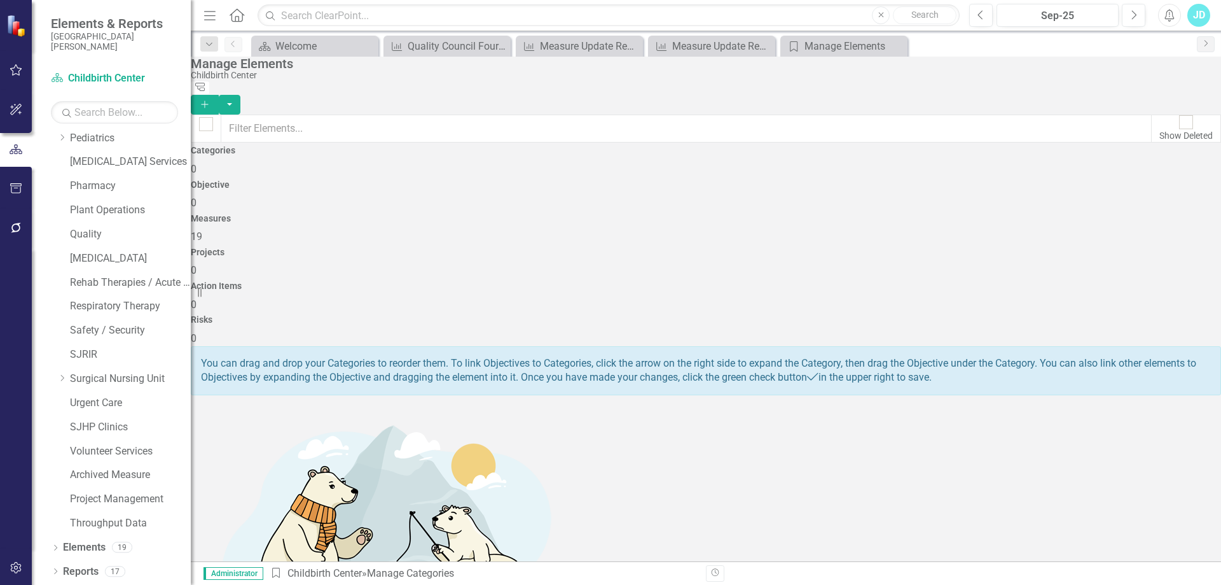
click at [637, 214] on div "Measures 19" at bounding box center [706, 229] width 1031 height 31
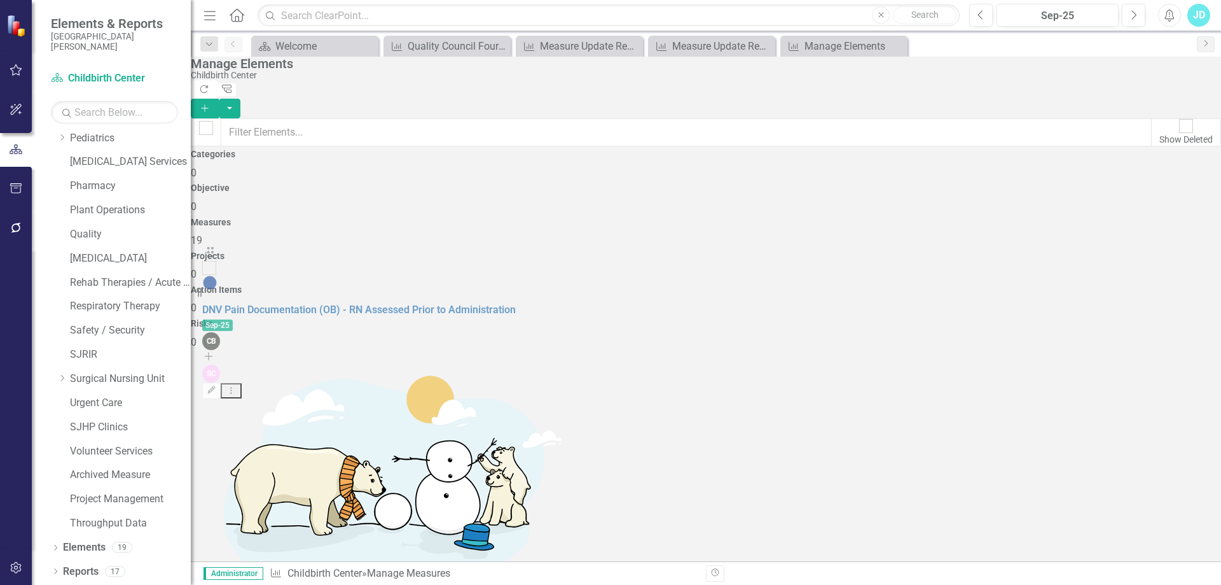
scroll to position [54, 0]
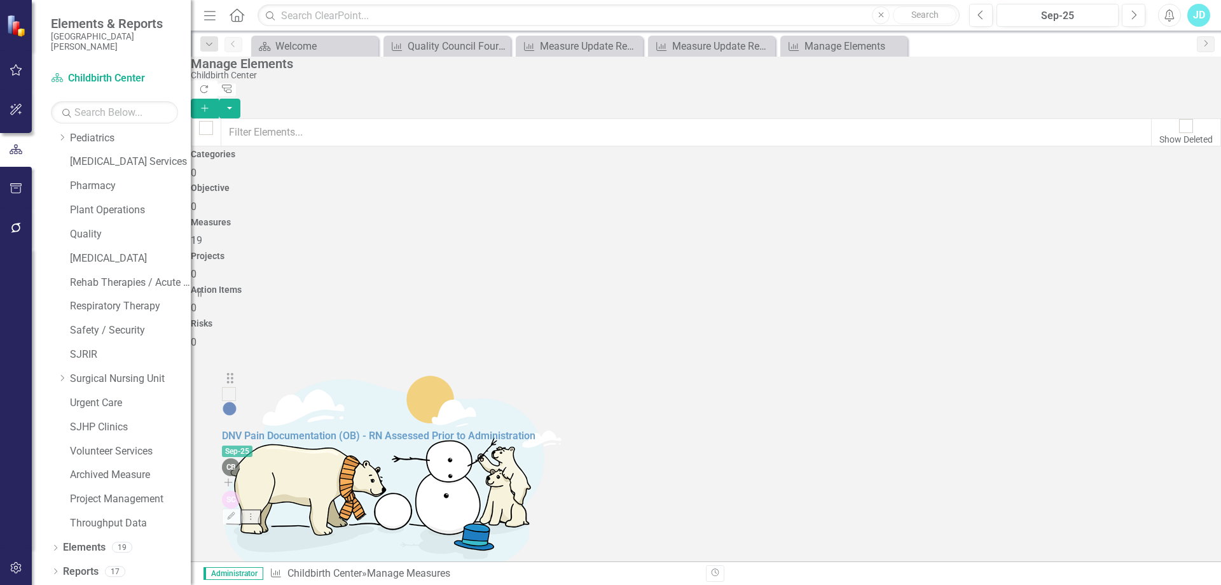
drag, startPoint x: 225, startPoint y: 497, endPoint x: 237, endPoint y: 389, distance: 108.8
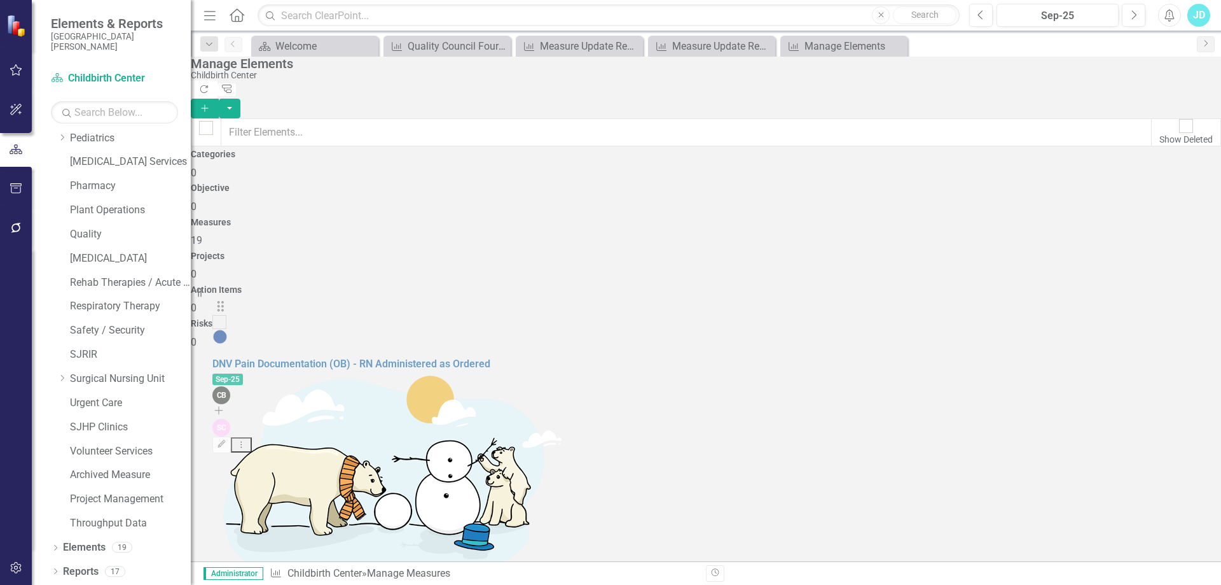
scroll to position [177, 0]
drag, startPoint x: 224, startPoint y: 395, endPoint x: 224, endPoint y: 305, distance: 90.3
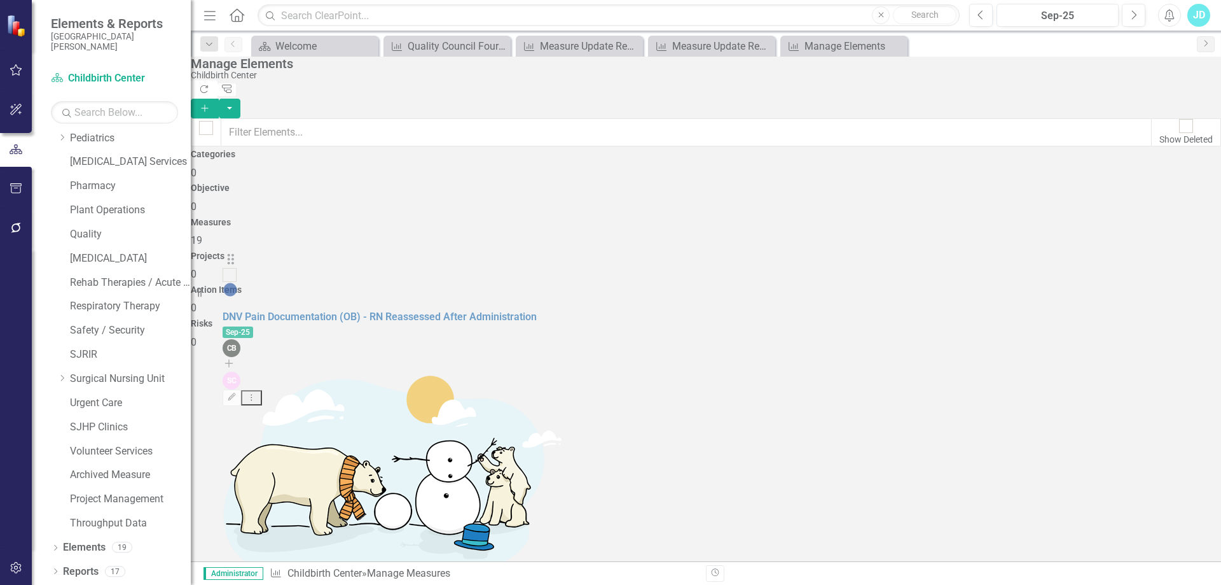
scroll to position [187, 0]
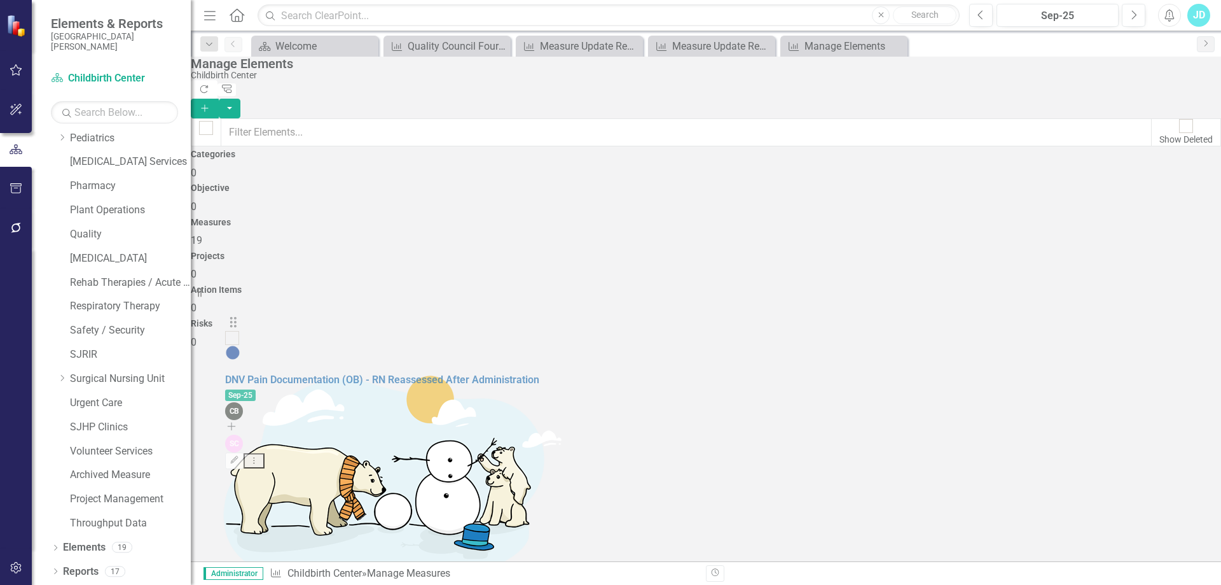
drag, startPoint x: 224, startPoint y: 459, endPoint x: 239, endPoint y: 334, distance: 126.3
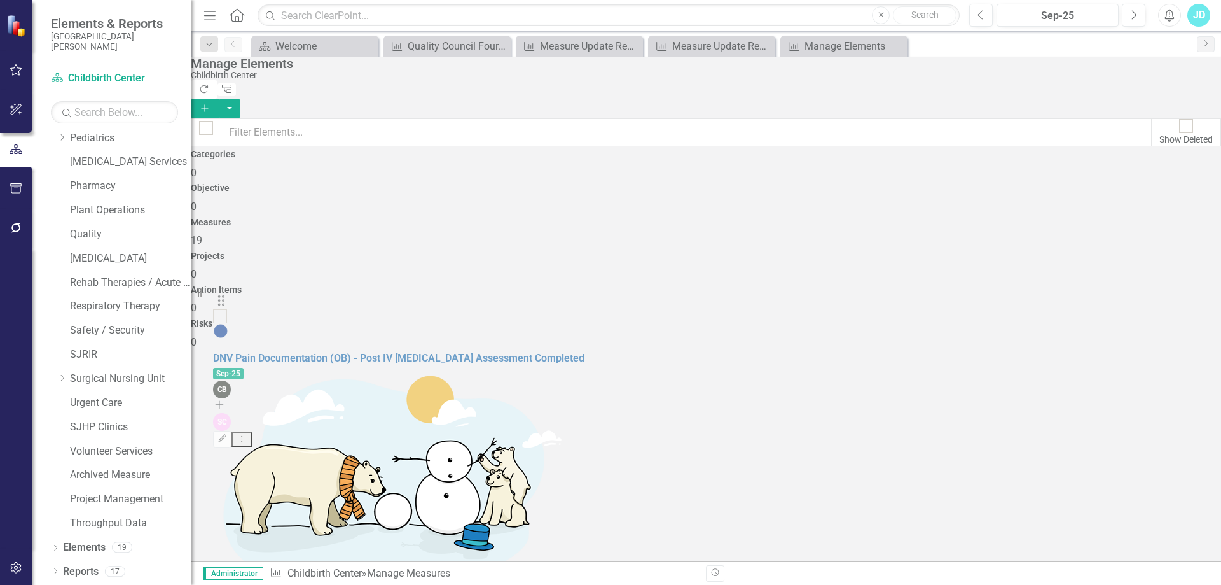
scroll to position [123, 0]
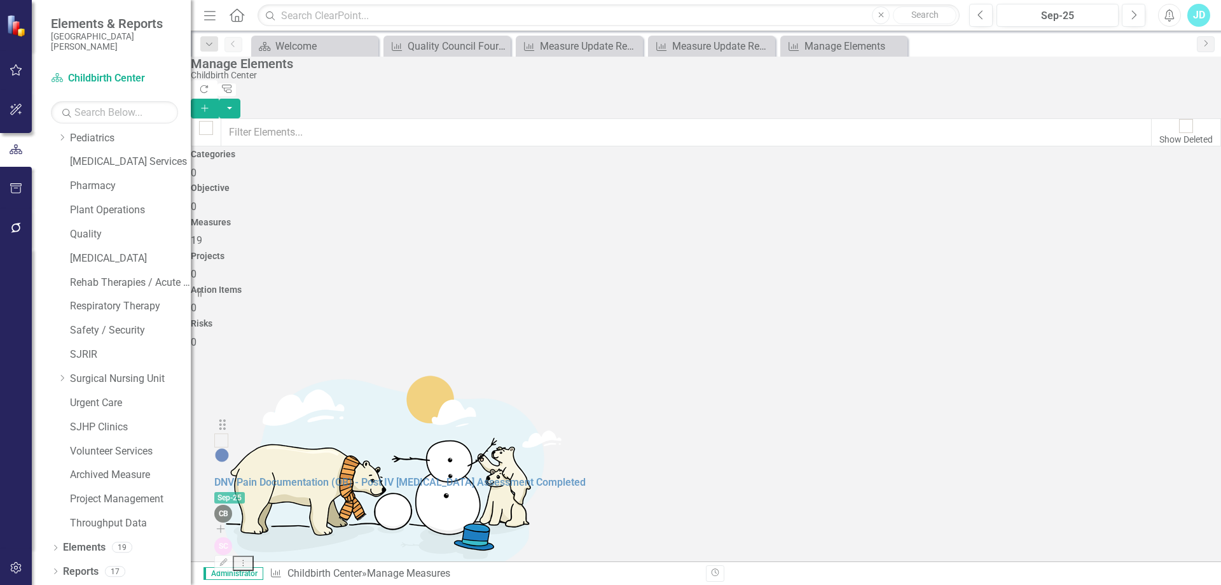
drag, startPoint x: 230, startPoint y: 497, endPoint x: 234, endPoint y: 435, distance: 63.1
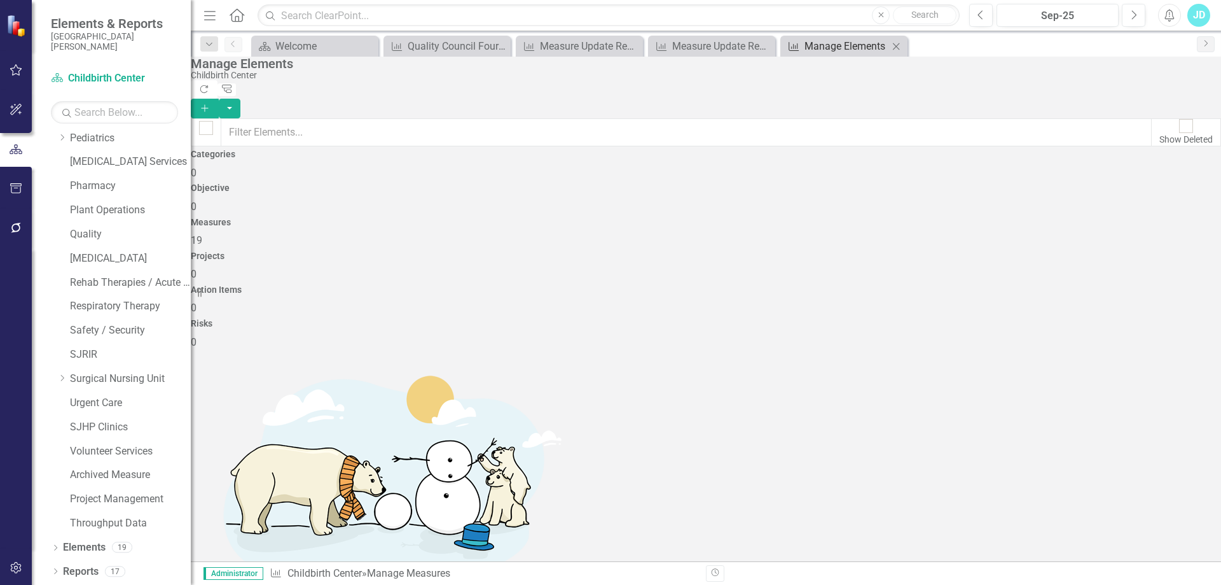
click at [849, 52] on div "Manage Elements" at bounding box center [847, 46] width 84 height 16
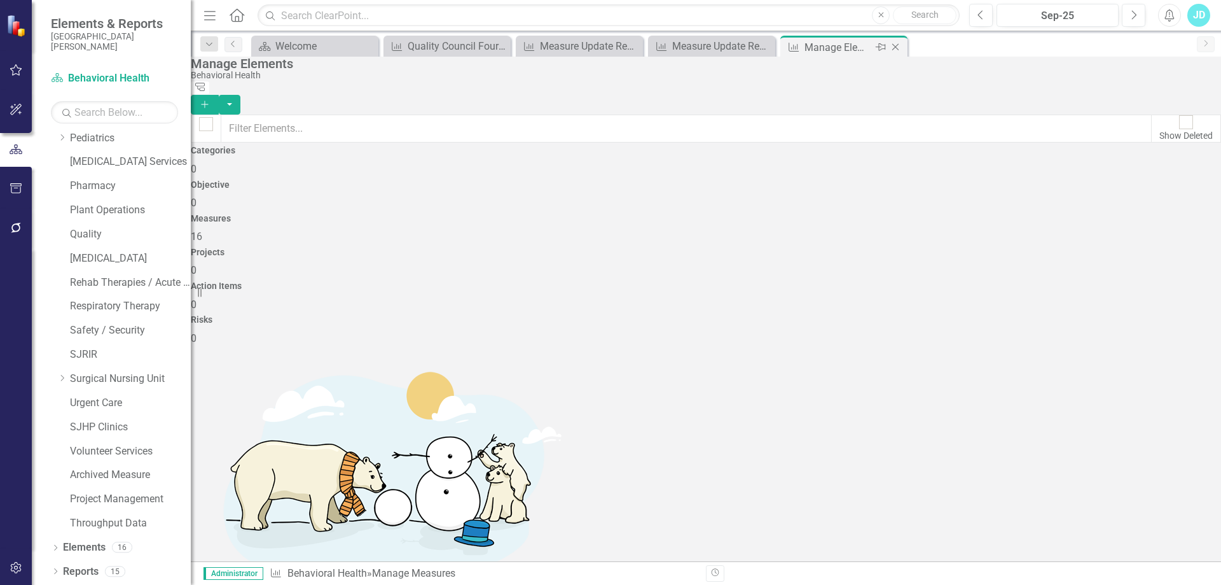
click at [898, 46] on icon "Close" at bounding box center [895, 47] width 13 height 10
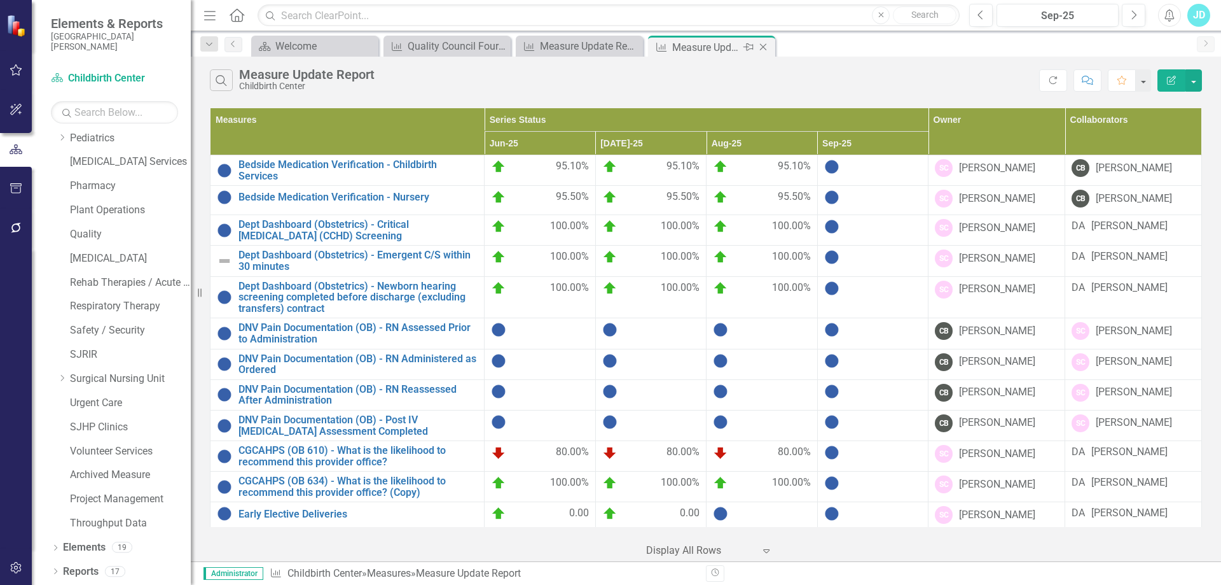
click at [765, 46] on icon at bounding box center [763, 47] width 7 height 7
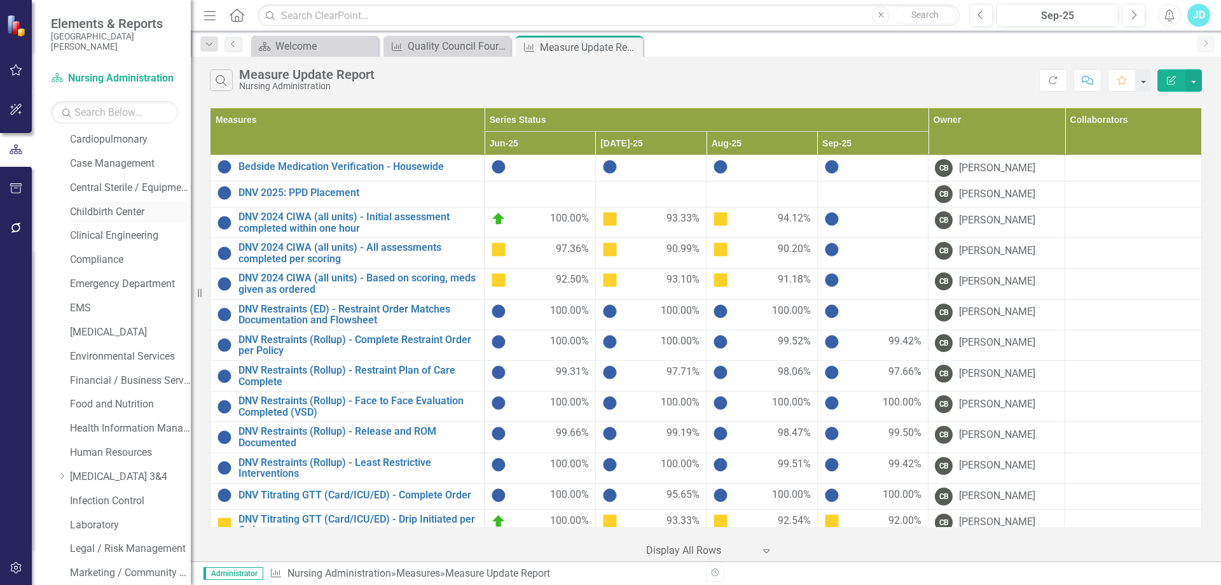
scroll to position [69, 0]
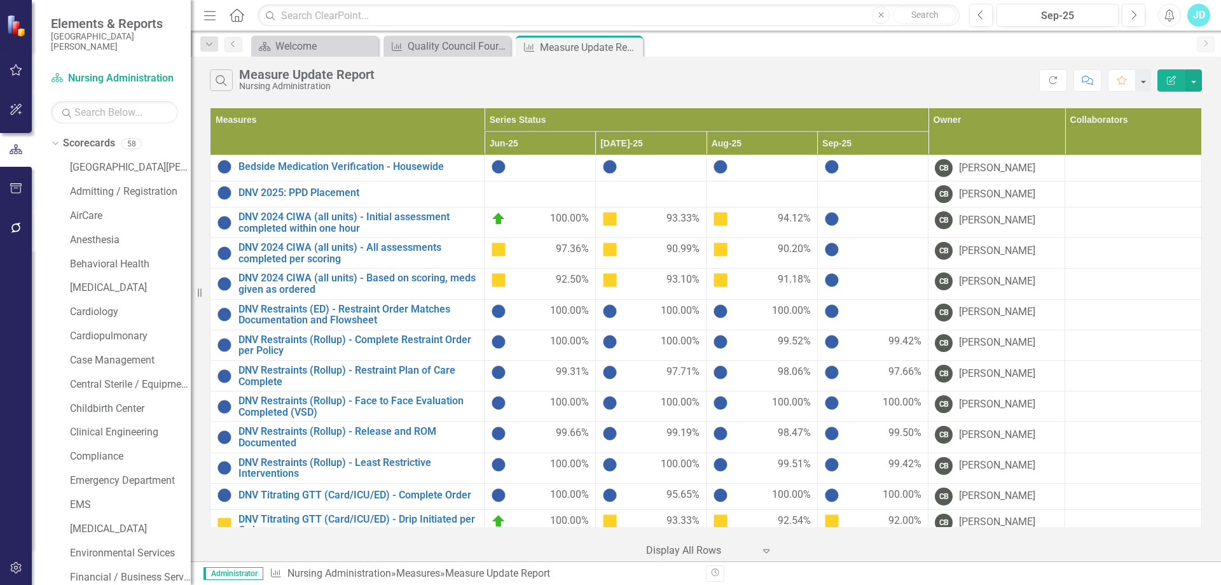
scroll to position [69, 0]
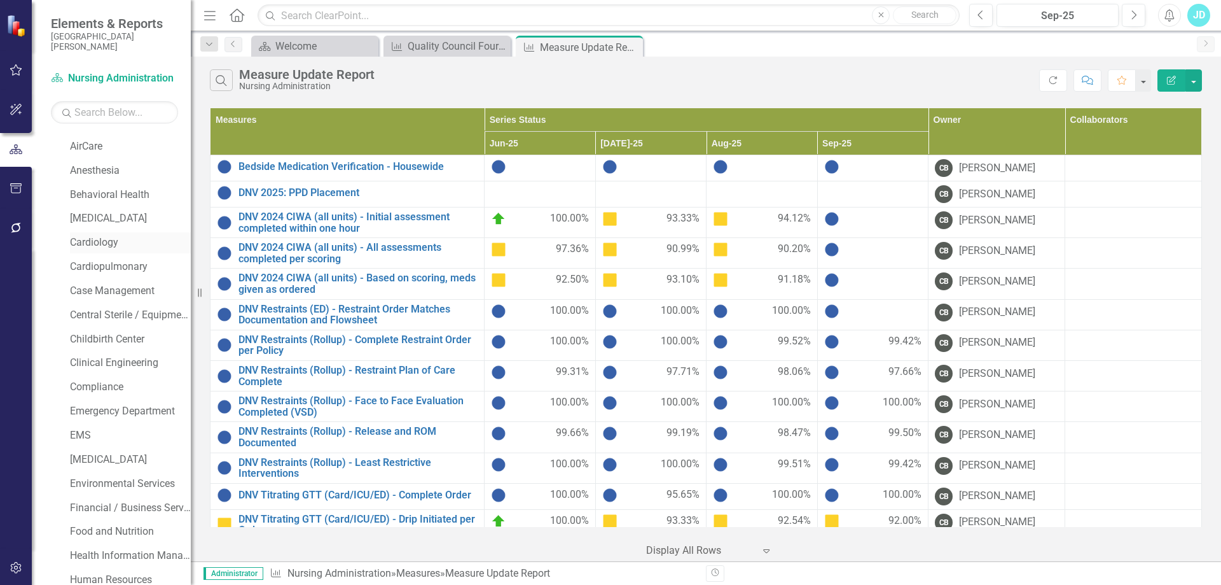
click at [102, 243] on link "Cardiology" at bounding box center [130, 242] width 121 height 15
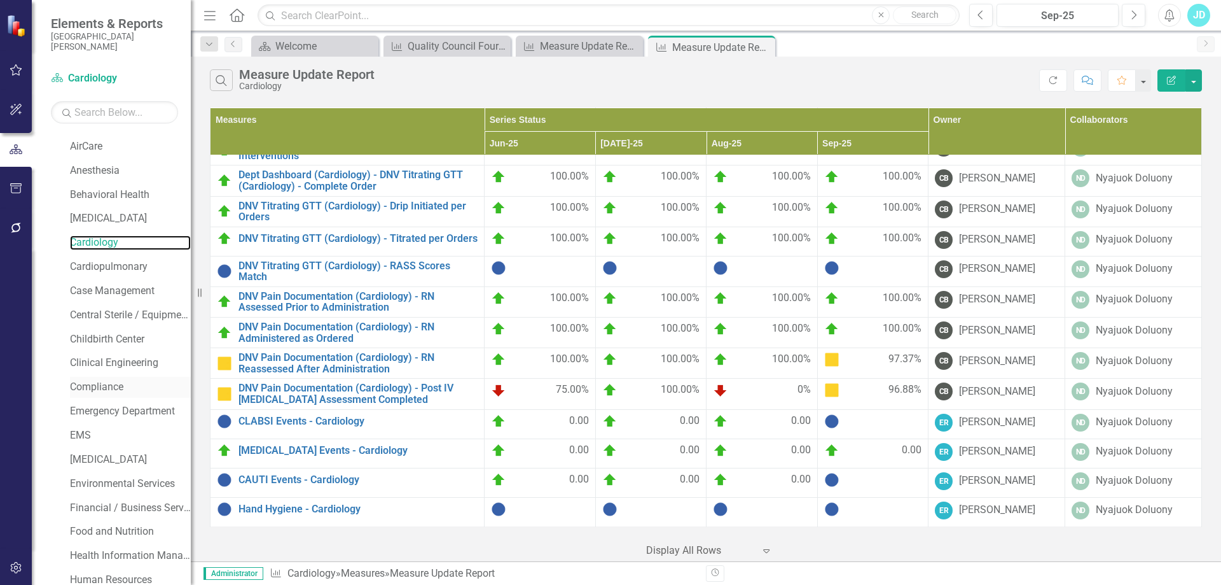
scroll to position [133, 0]
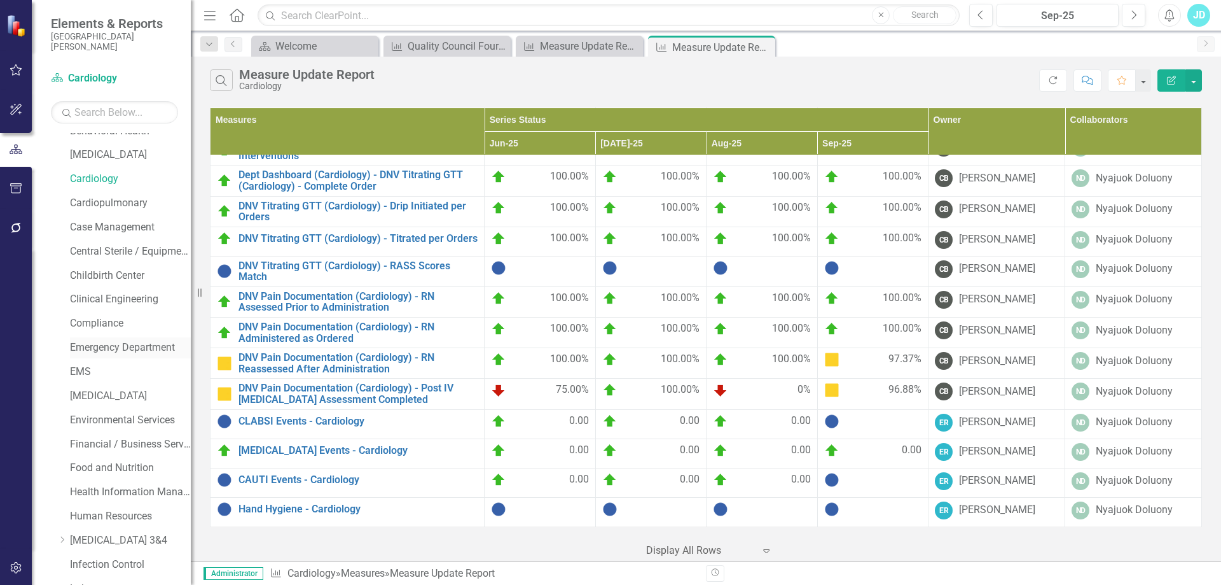
click at [113, 344] on link "Emergency Department" at bounding box center [130, 347] width 121 height 15
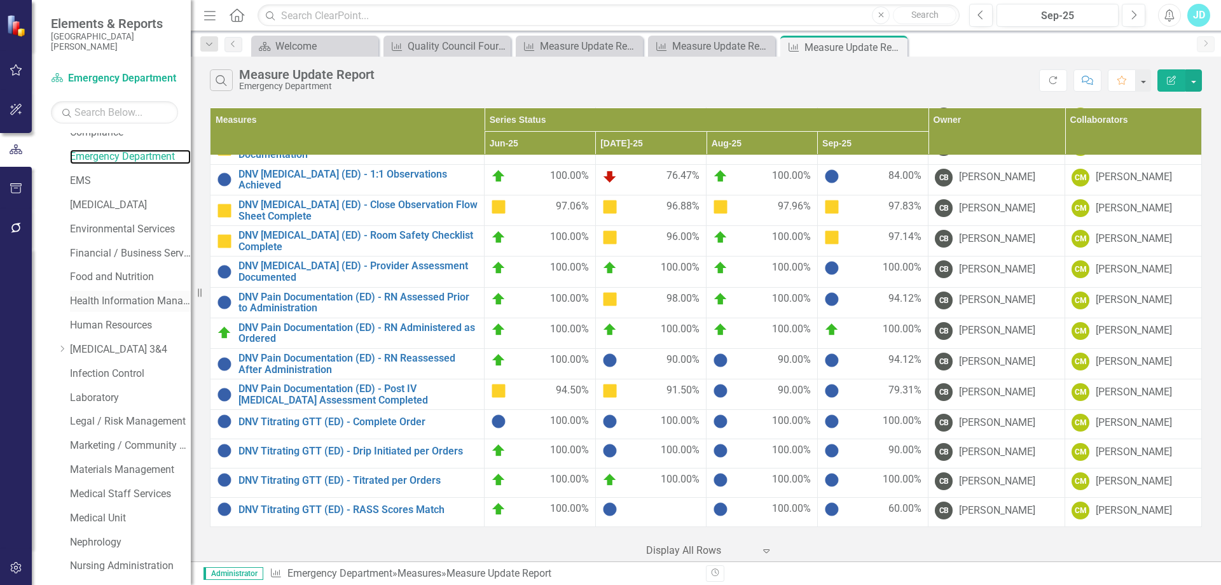
scroll to position [387, 0]
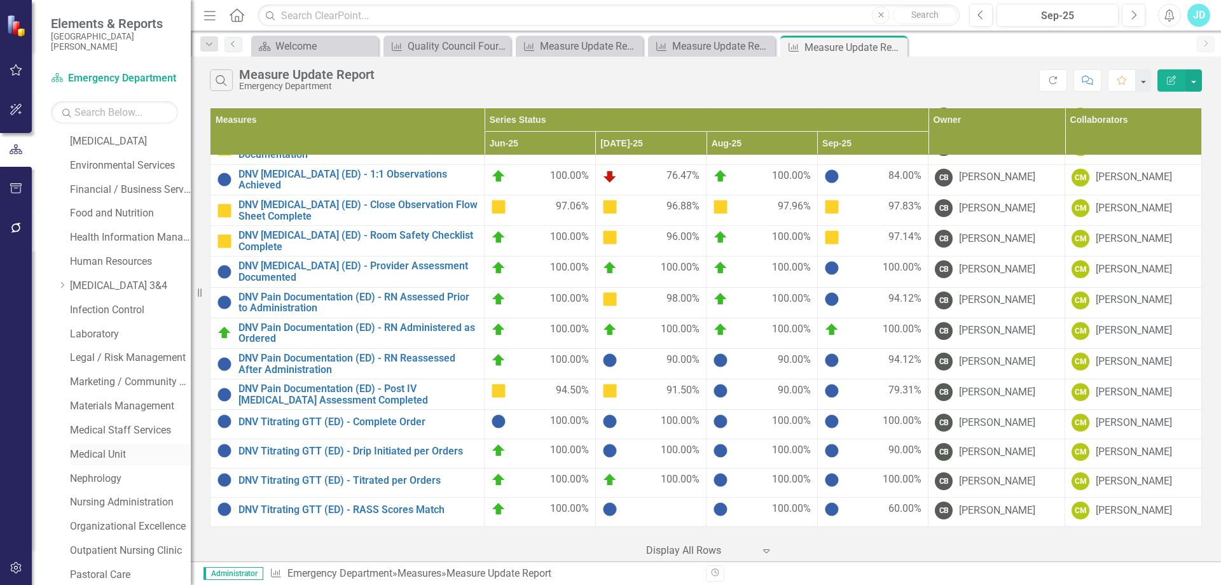
click at [120, 452] on link "Medical Unit" at bounding box center [130, 454] width 121 height 15
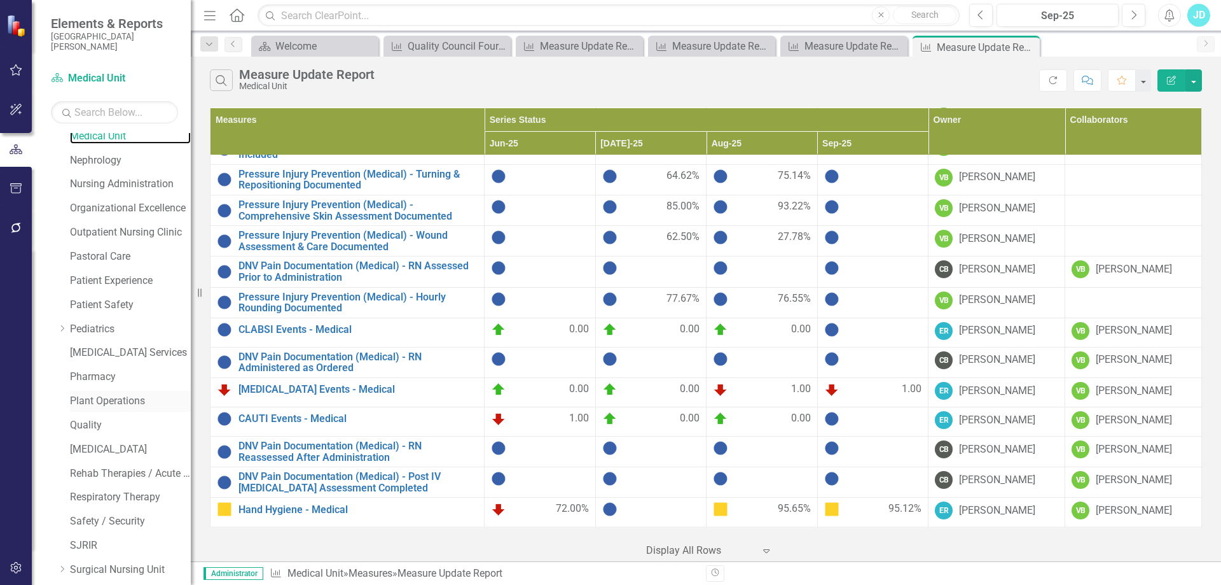
scroll to position [896, 0]
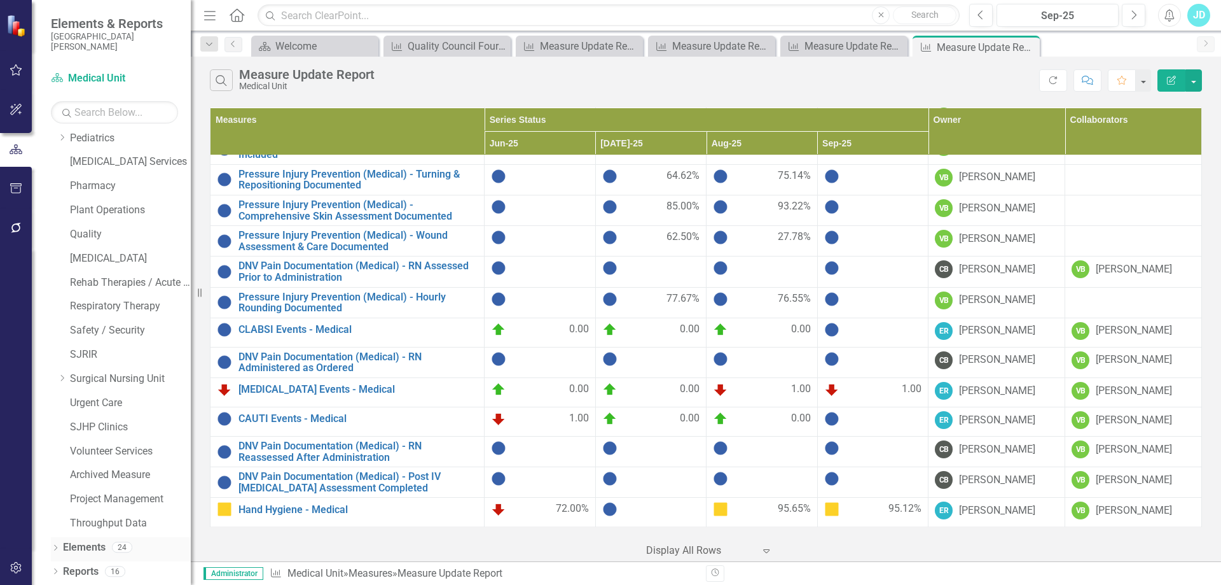
click at [100, 545] on link "Elements" at bounding box center [84, 547] width 43 height 15
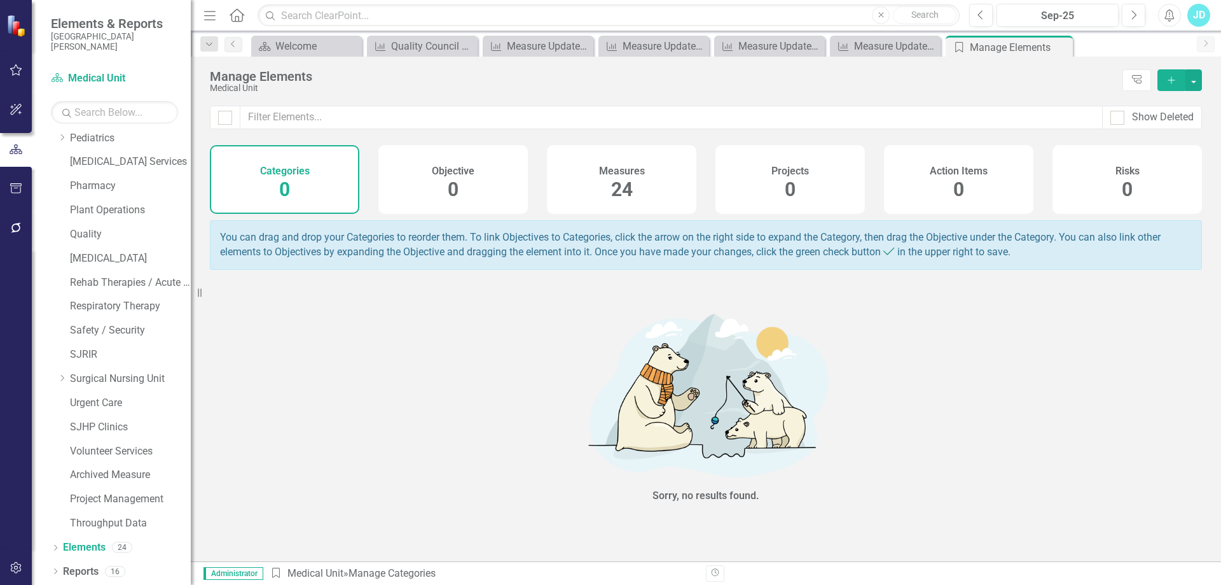
click at [626, 176] on h4 "Measures" at bounding box center [622, 170] width 46 height 11
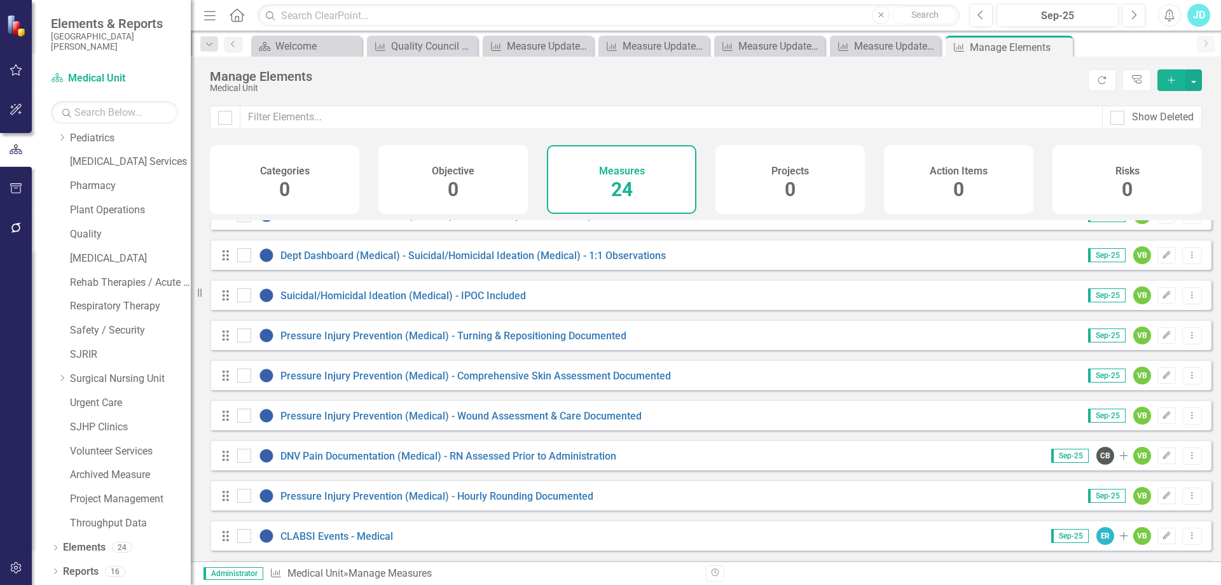
scroll to position [445, 0]
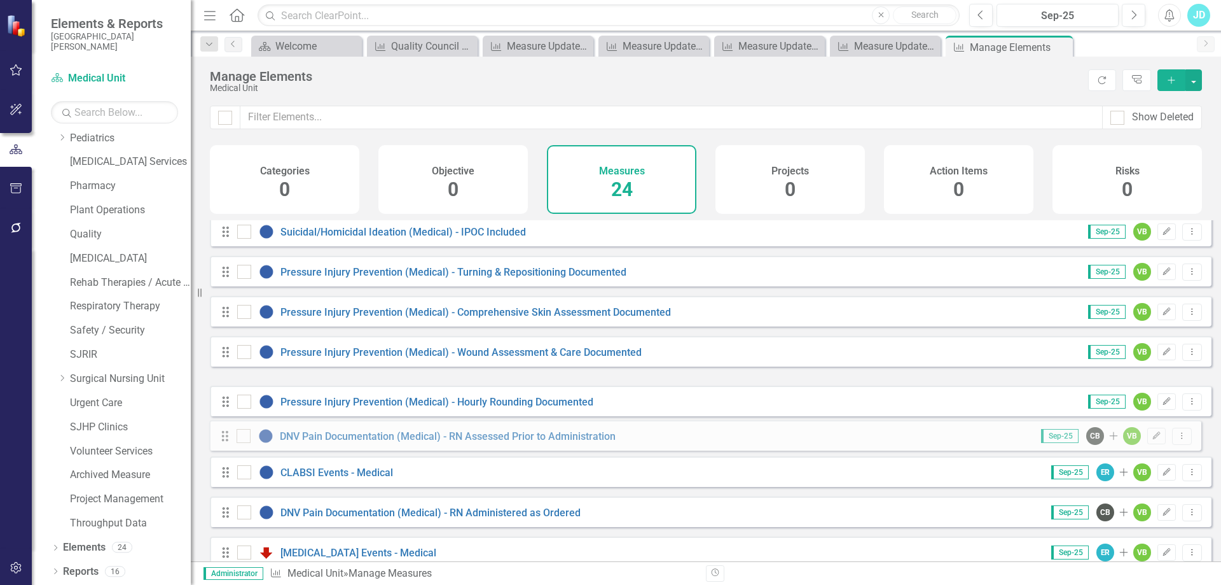
drag, startPoint x: 226, startPoint y: 402, endPoint x: 225, endPoint y: 436, distance: 34.4
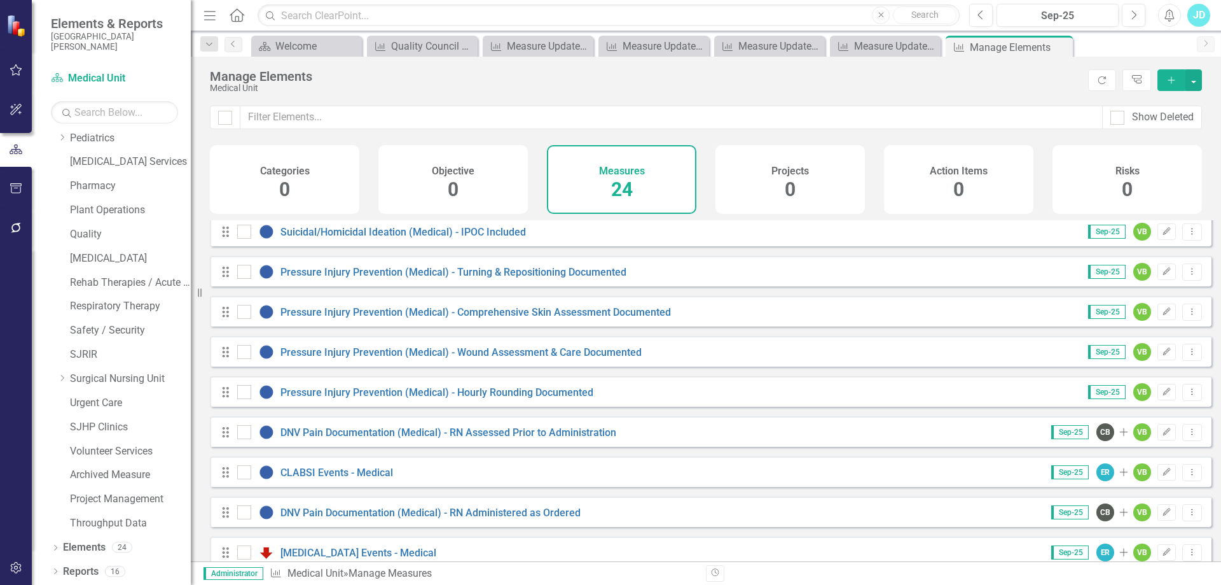
scroll to position [573, 0]
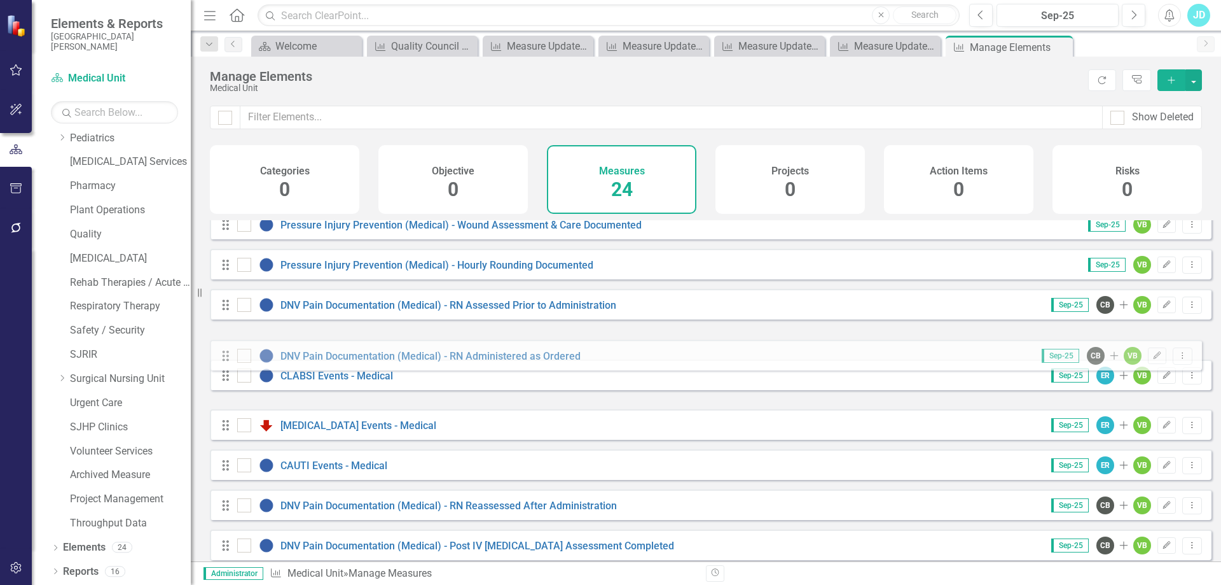
drag, startPoint x: 223, startPoint y: 395, endPoint x: 223, endPoint y: 356, distance: 38.8
click at [223, 356] on div "Drag Leadership Rounding Sep-25 VB Edit Dropdown Menu Drag Bedside Medication V…" at bounding box center [711, 124] width 1002 height 952
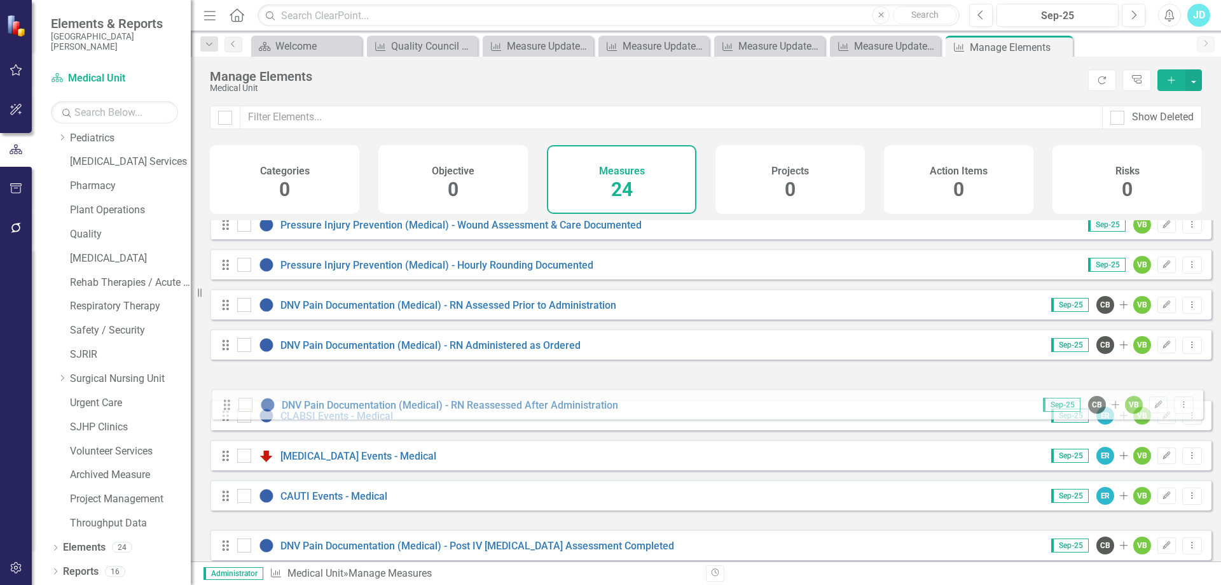
scroll to position [575, 0]
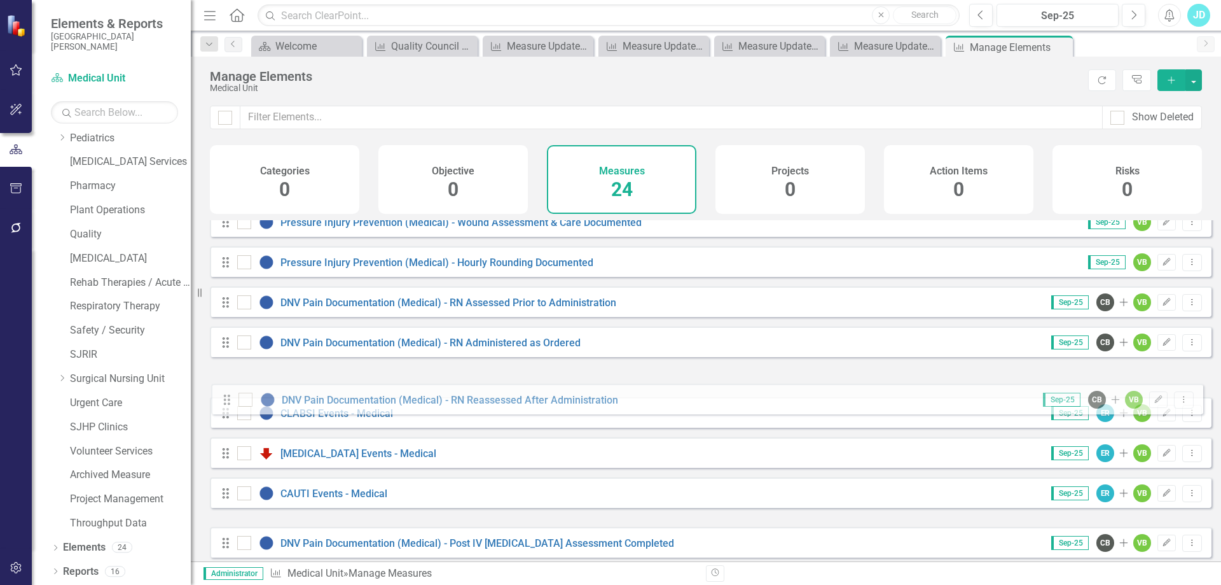
drag, startPoint x: 225, startPoint y: 520, endPoint x: 226, endPoint y: 403, distance: 117.7
click at [226, 403] on div "Drag Leadership Rounding Sep-25 VB Edit Dropdown Menu Drag Bedside Medication V…" at bounding box center [711, 121] width 1002 height 952
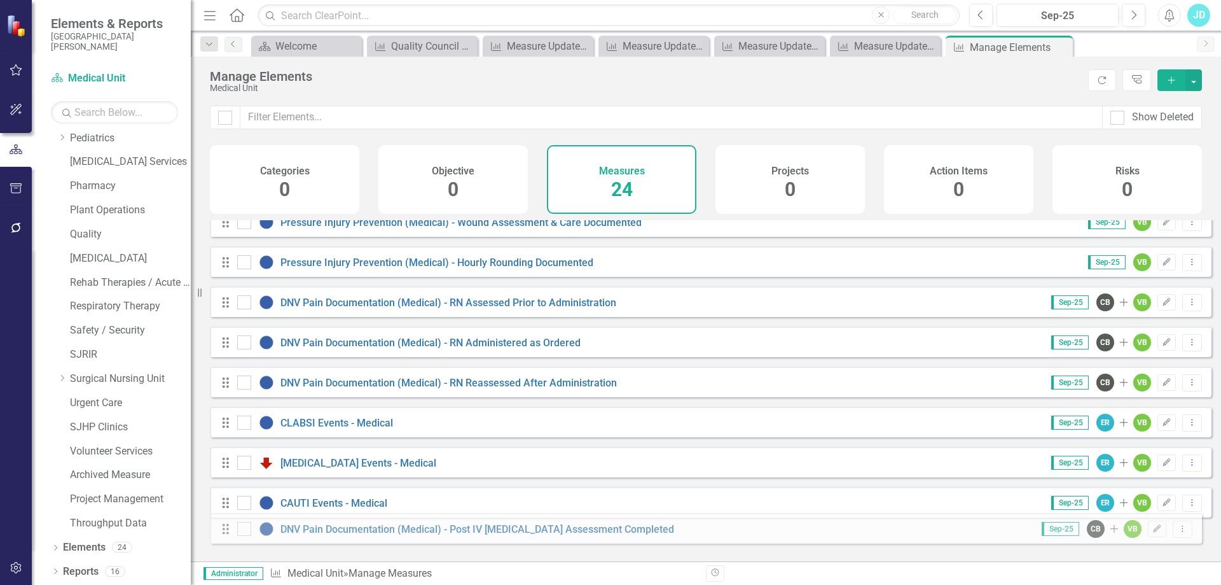
scroll to position [630, 0]
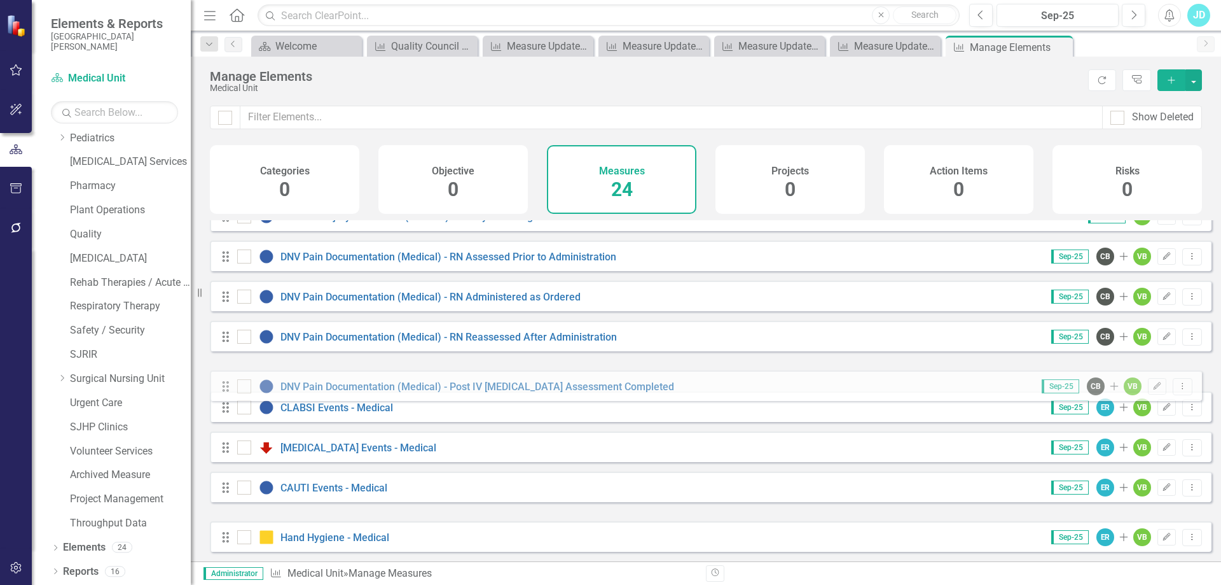
drag, startPoint x: 226, startPoint y: 554, endPoint x: 226, endPoint y: 388, distance: 166.0
click at [226, 388] on div "Drag Leadership Rounding Sep-25 VB Edit Dropdown Menu Drag Bedside Medication V…" at bounding box center [711, 75] width 1002 height 952
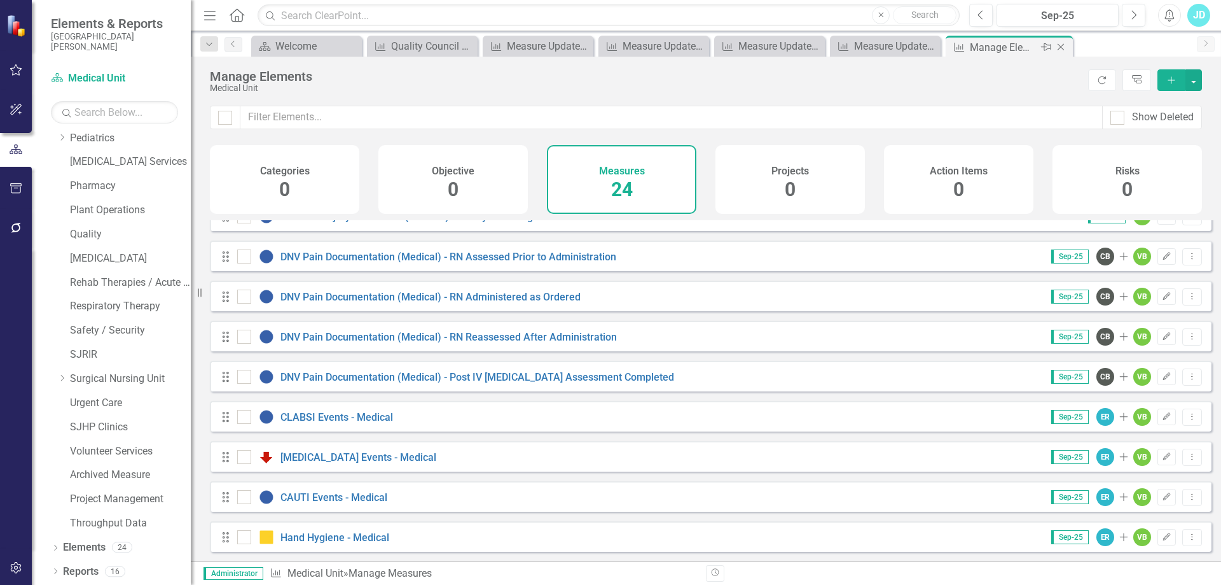
click at [1064, 48] on icon "Close" at bounding box center [1061, 47] width 13 height 10
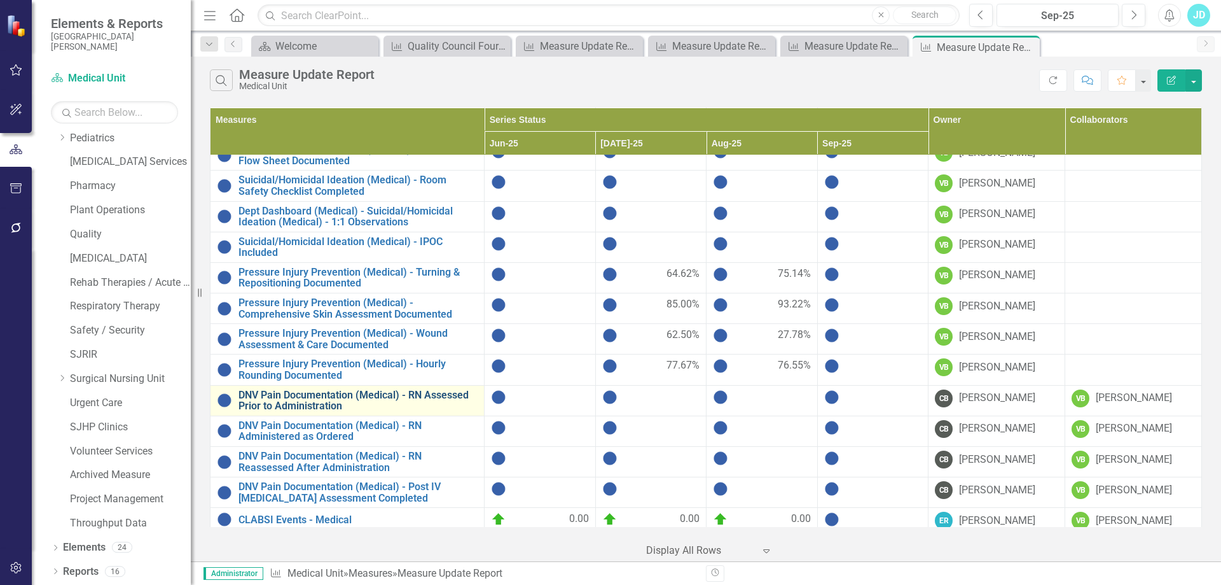
scroll to position [318, 0]
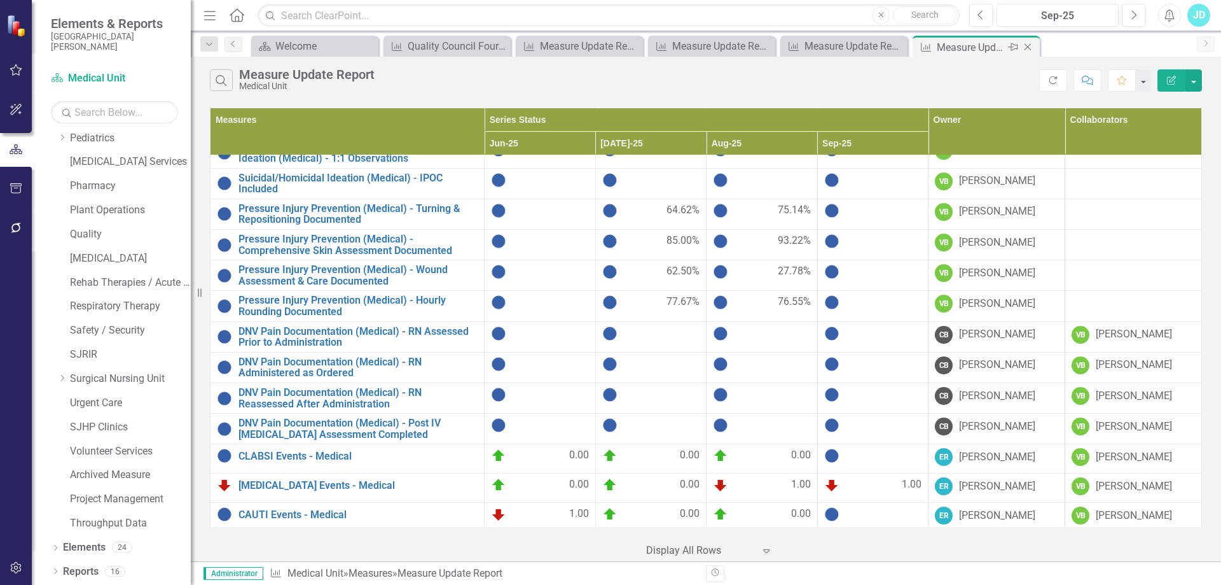
click at [1030, 46] on icon "Close" at bounding box center [1028, 47] width 13 height 10
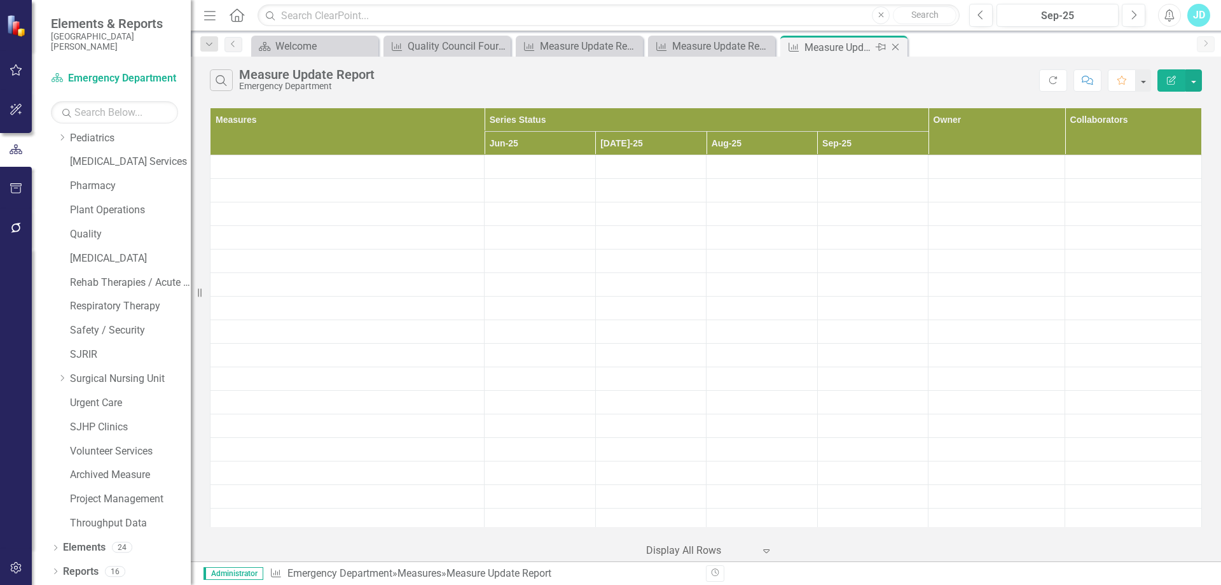
click at [899, 50] on icon at bounding box center [896, 47] width 7 height 7
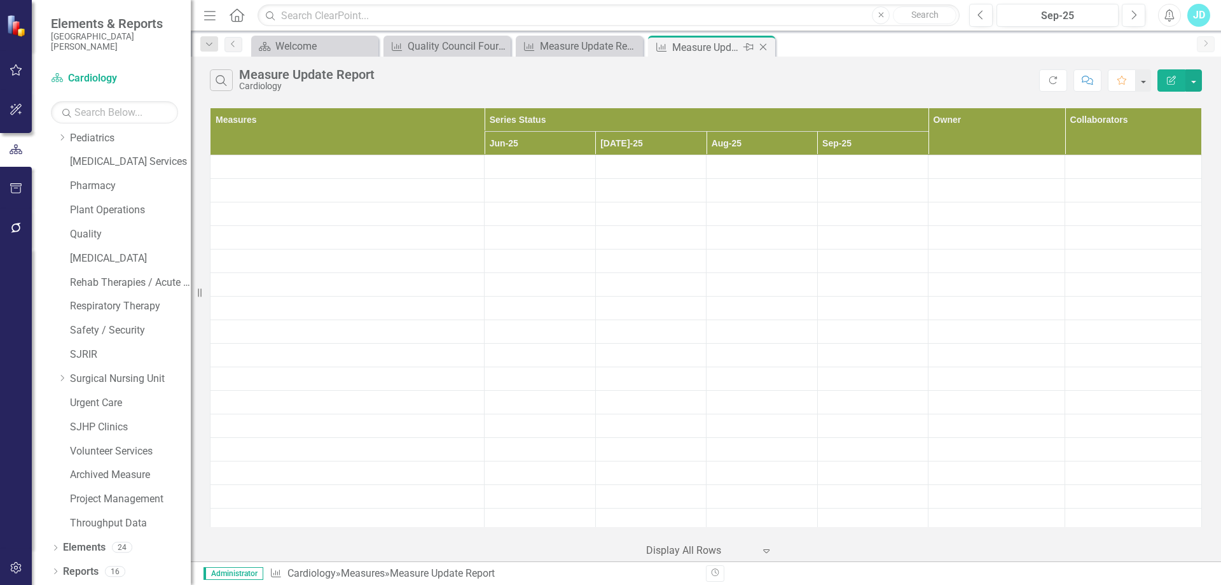
click at [768, 45] on icon "Close" at bounding box center [763, 47] width 13 height 10
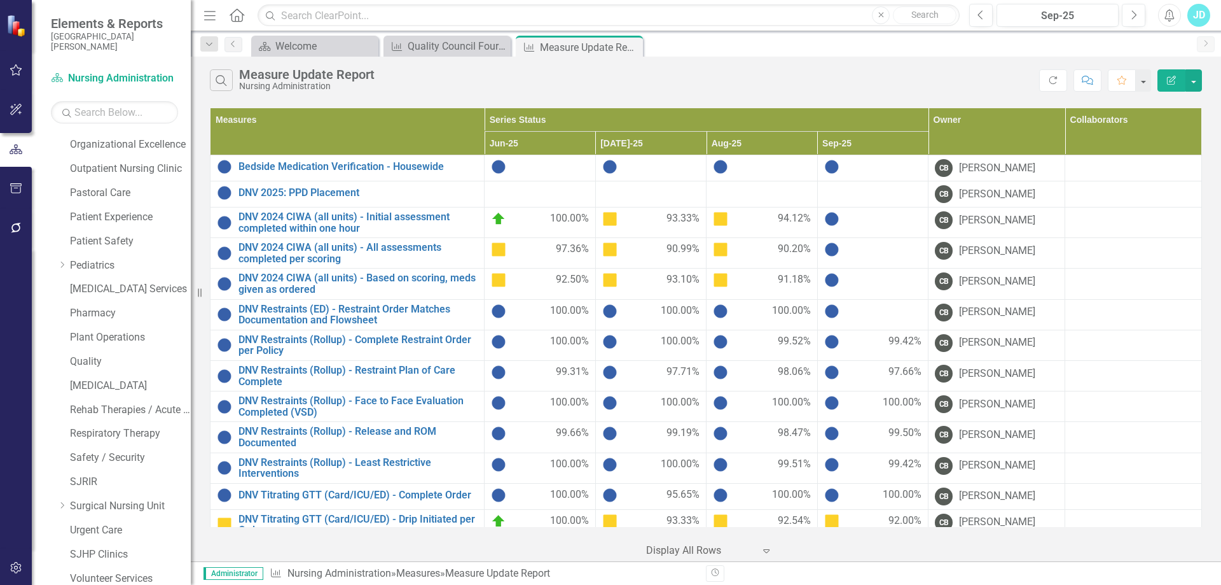
scroll to position [706, 0]
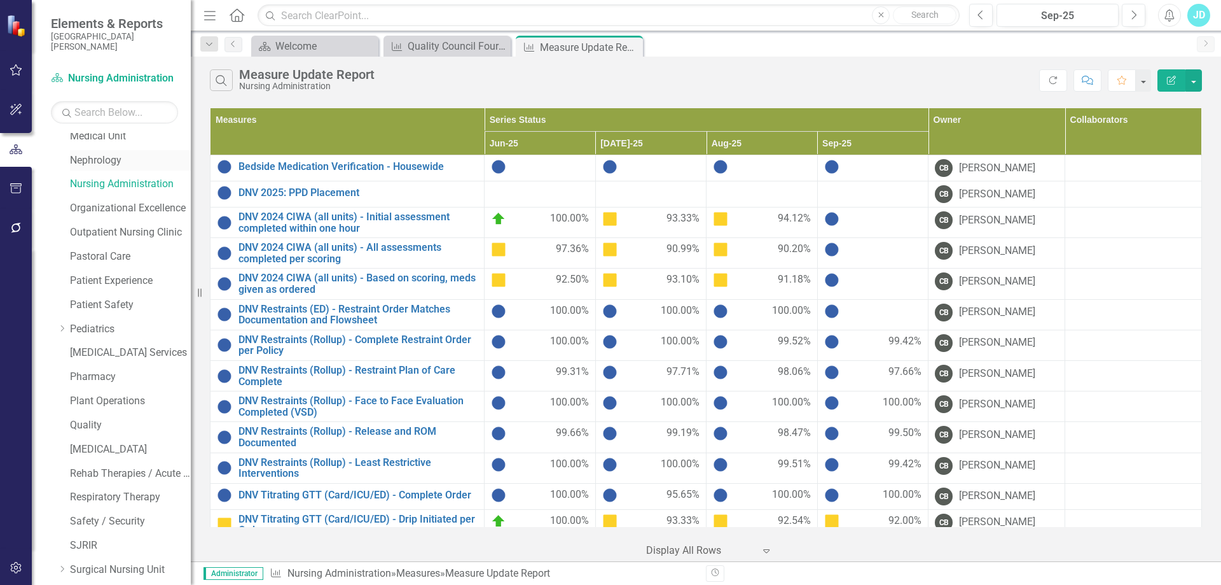
click at [111, 162] on link "Nephrology" at bounding box center [130, 160] width 121 height 15
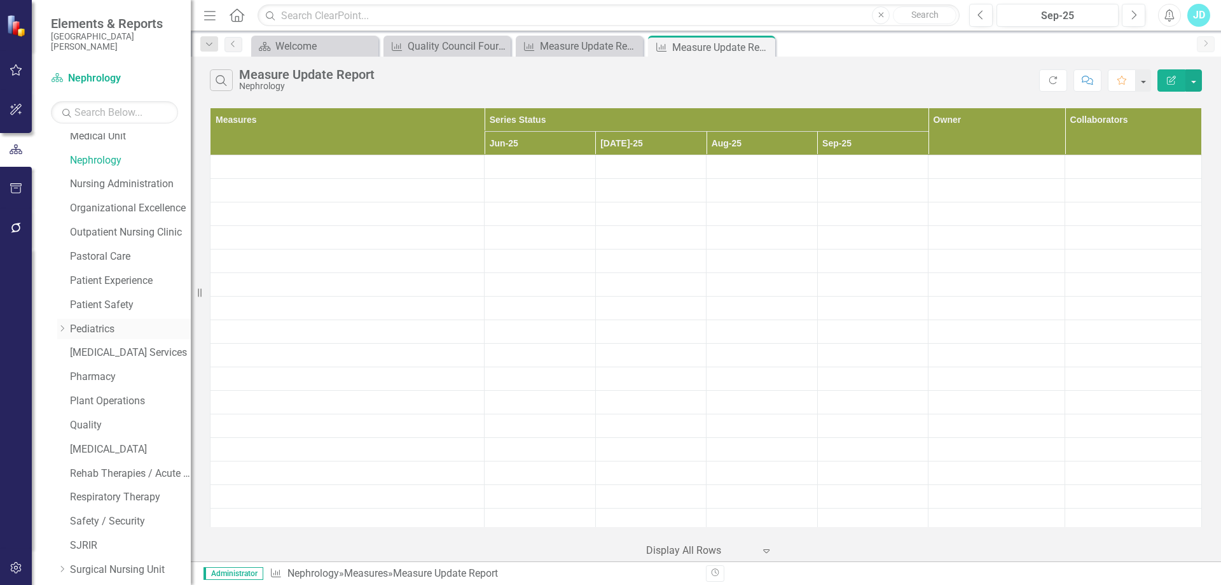
click at [77, 329] on link "Pediatrics" at bounding box center [130, 329] width 121 height 15
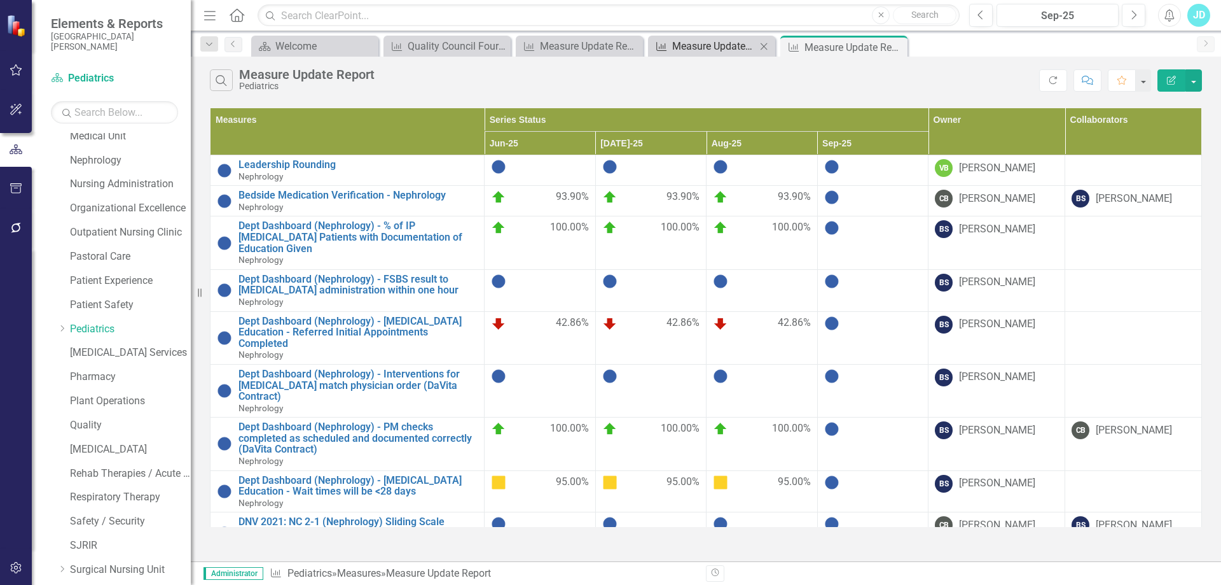
click at [723, 46] on div "Measure Update Report" at bounding box center [714, 46] width 84 height 16
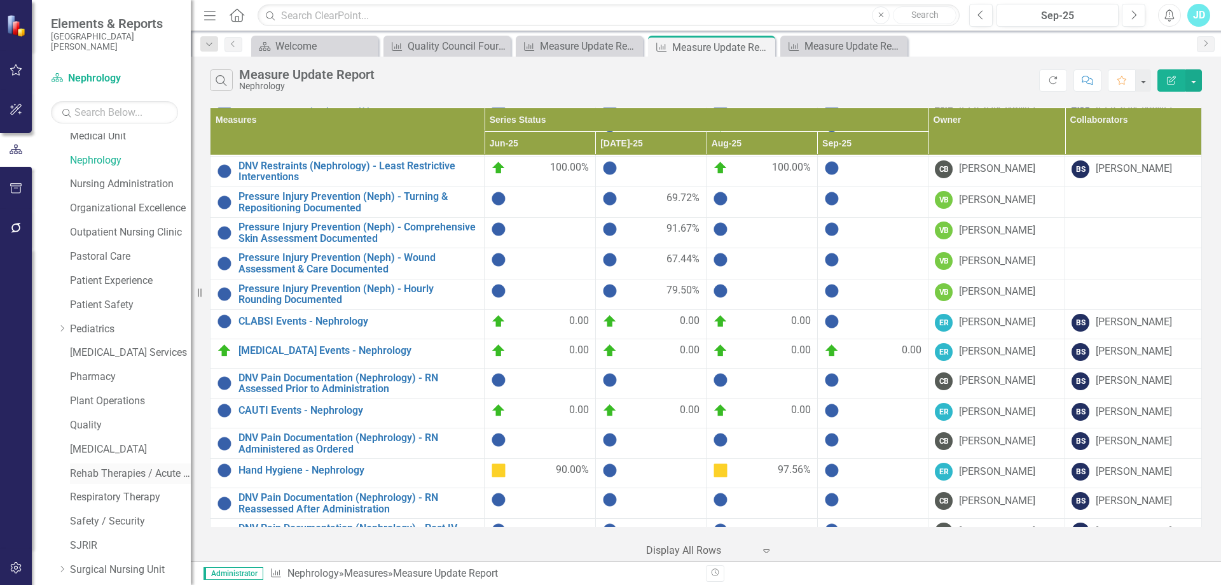
scroll to position [896, 0]
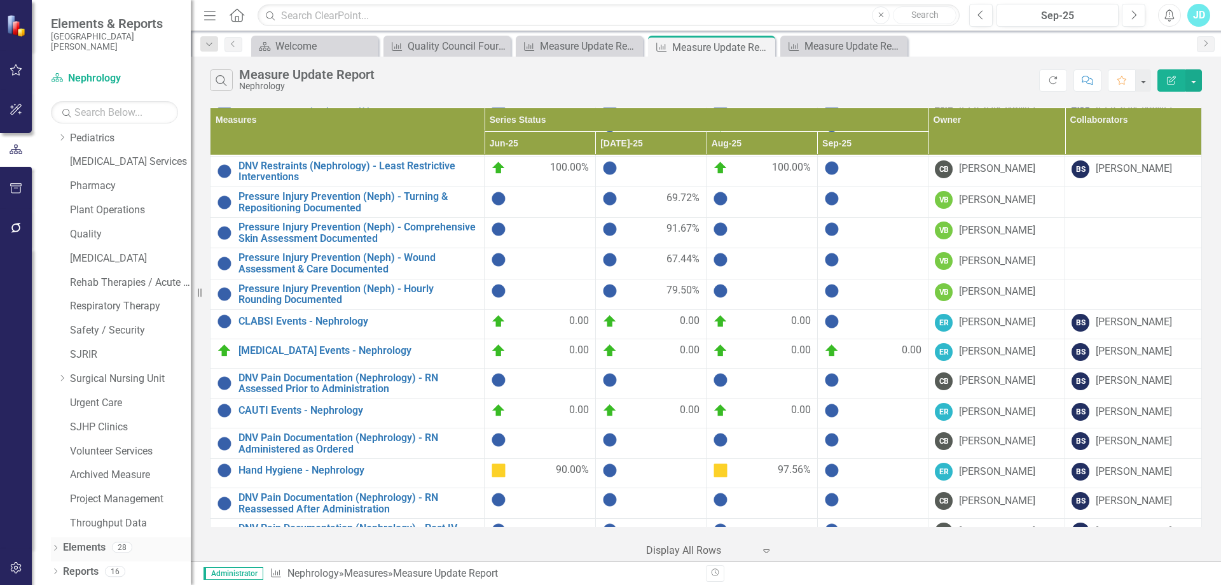
click at [81, 543] on link "Elements" at bounding box center [84, 547] width 43 height 15
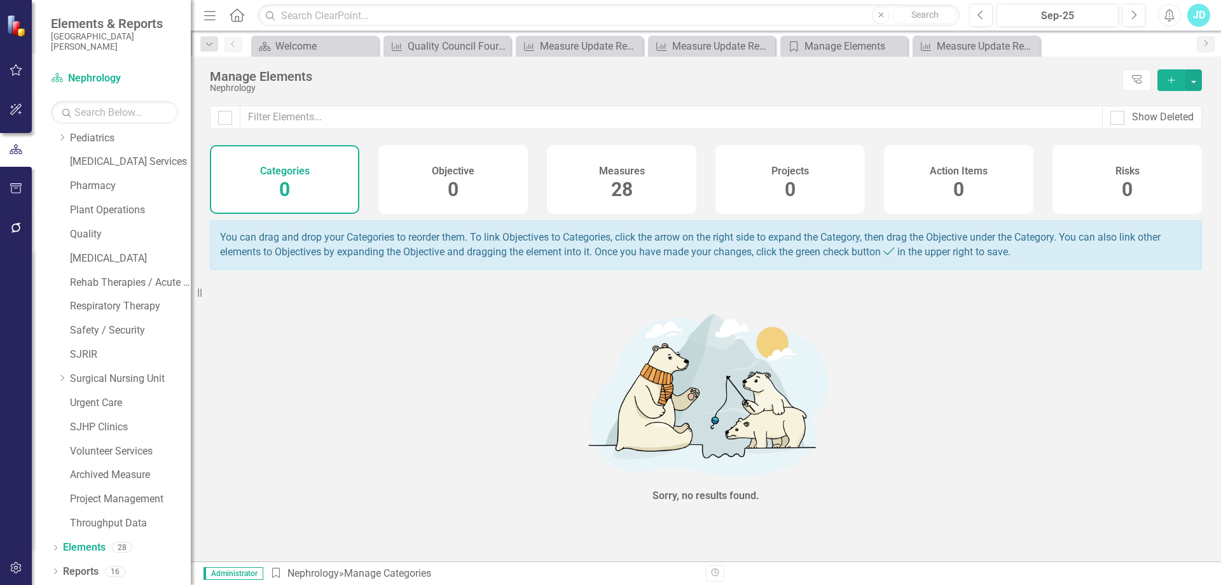
click at [632, 180] on span "28" at bounding box center [622, 189] width 22 height 22
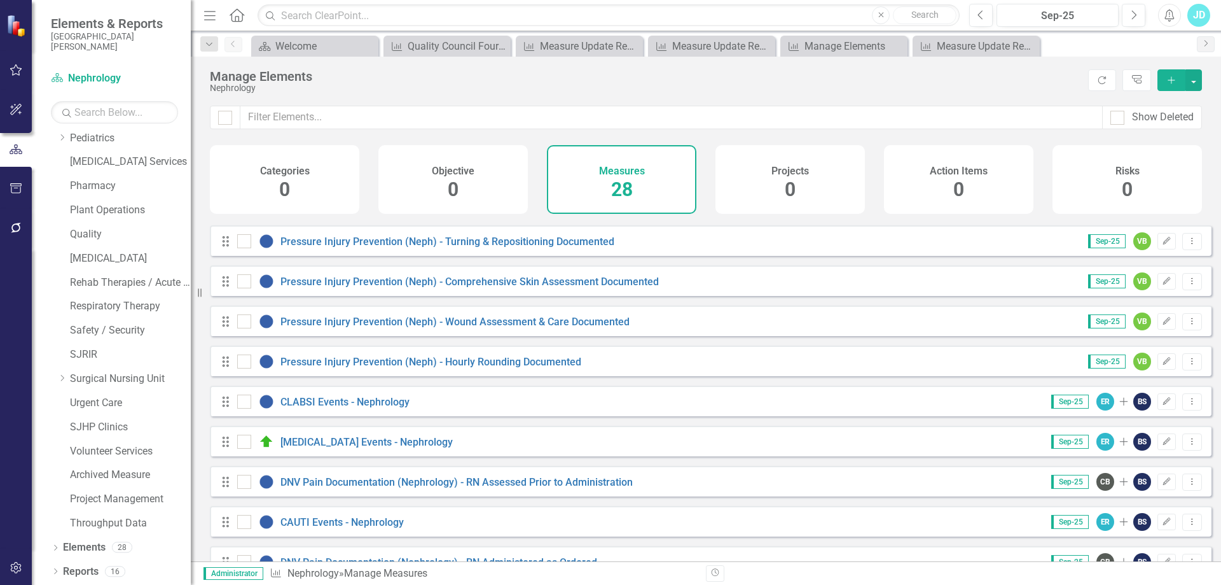
scroll to position [700, 0]
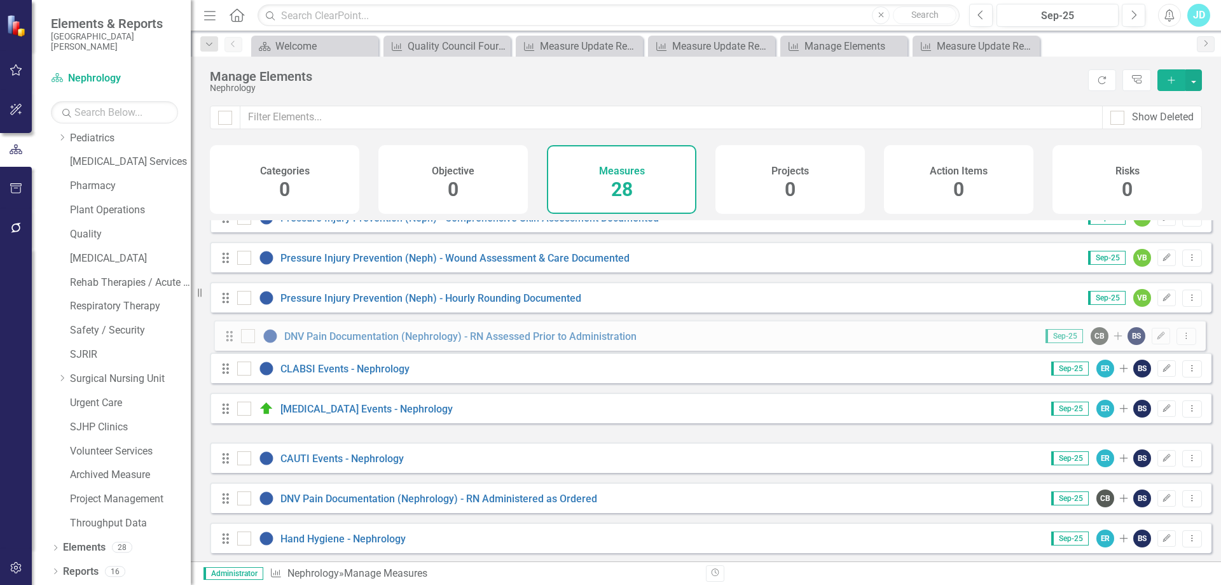
drag, startPoint x: 223, startPoint y: 428, endPoint x: 227, endPoint y: 337, distance: 91.7
click at [227, 337] on div "Drag Leadership Rounding Sep-25 VB Edit Dropdown Menu Drag Bedside Medication V…" at bounding box center [711, 76] width 1002 height 1113
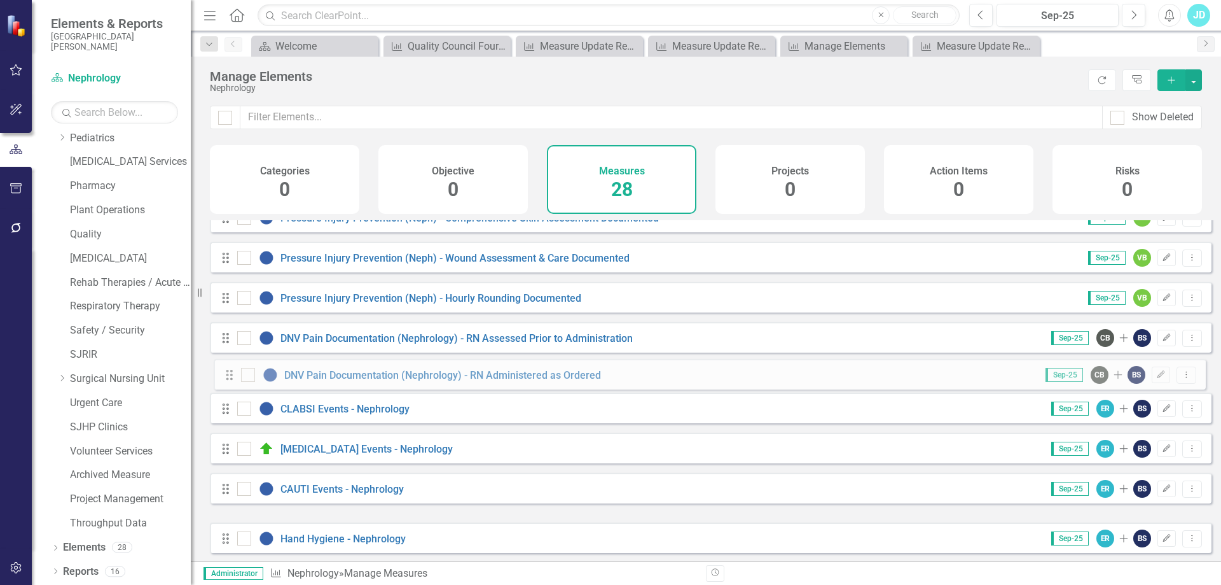
drag, startPoint x: 225, startPoint y: 509, endPoint x: 229, endPoint y: 376, distance: 133.0
click at [229, 376] on div "Drag Leadership Rounding Sep-25 VB Edit Dropdown Menu Drag Bedside Medication V…" at bounding box center [711, 76] width 1002 height 1113
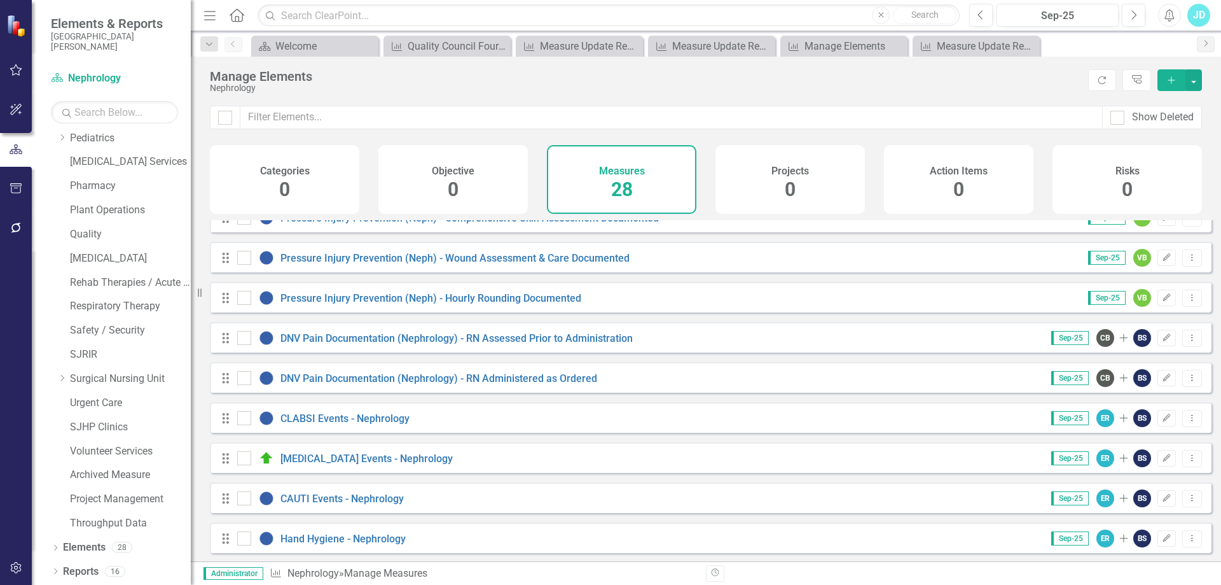
scroll to position [791, 0]
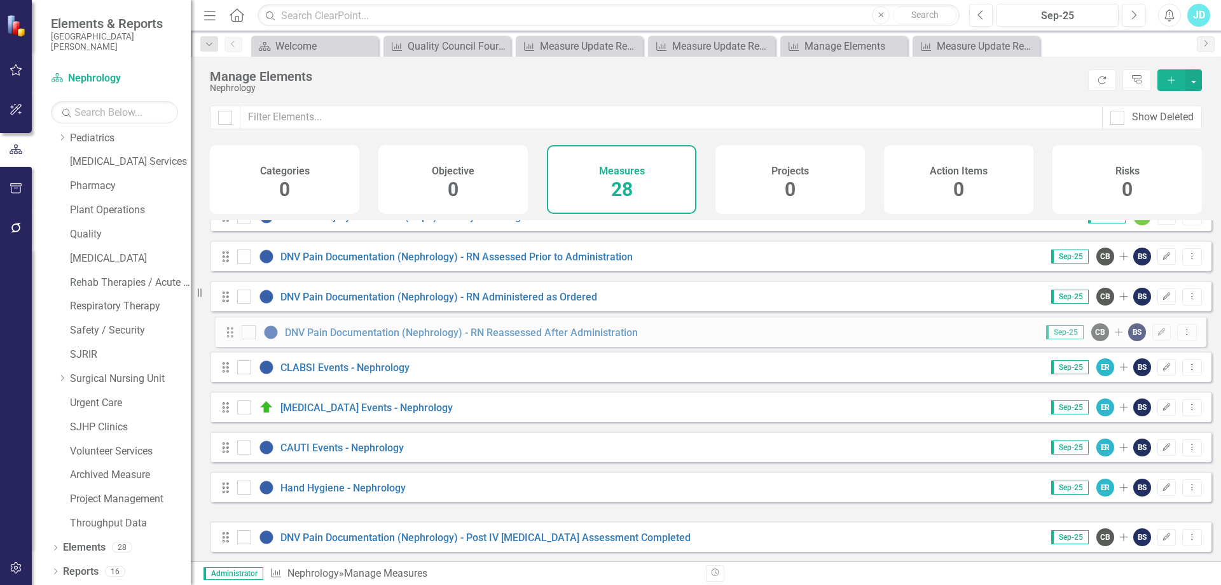
drag, startPoint x: 227, startPoint y: 499, endPoint x: 232, endPoint y: 334, distance: 164.8
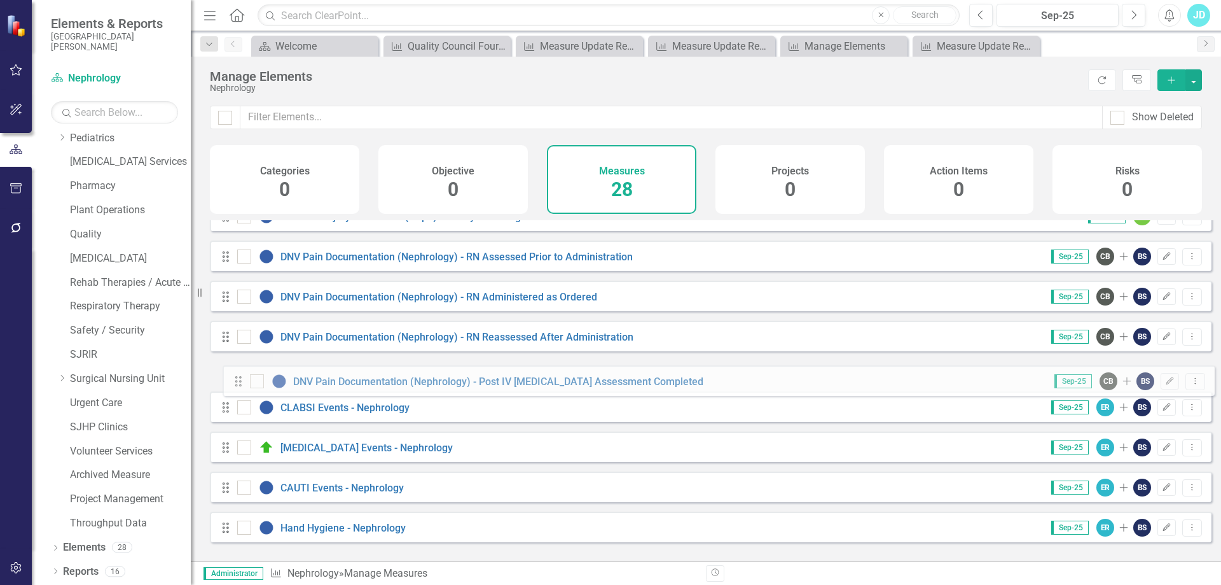
drag, startPoint x: 225, startPoint y: 539, endPoint x: 237, endPoint y: 384, distance: 156.4
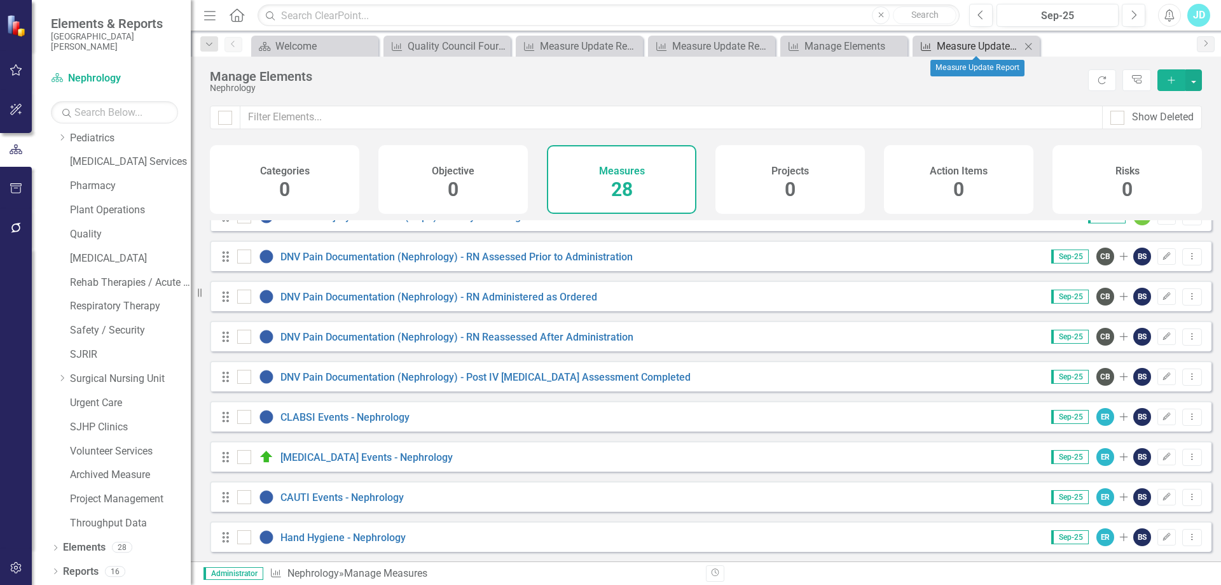
click at [943, 46] on div "Measure Update Report" at bounding box center [979, 46] width 84 height 16
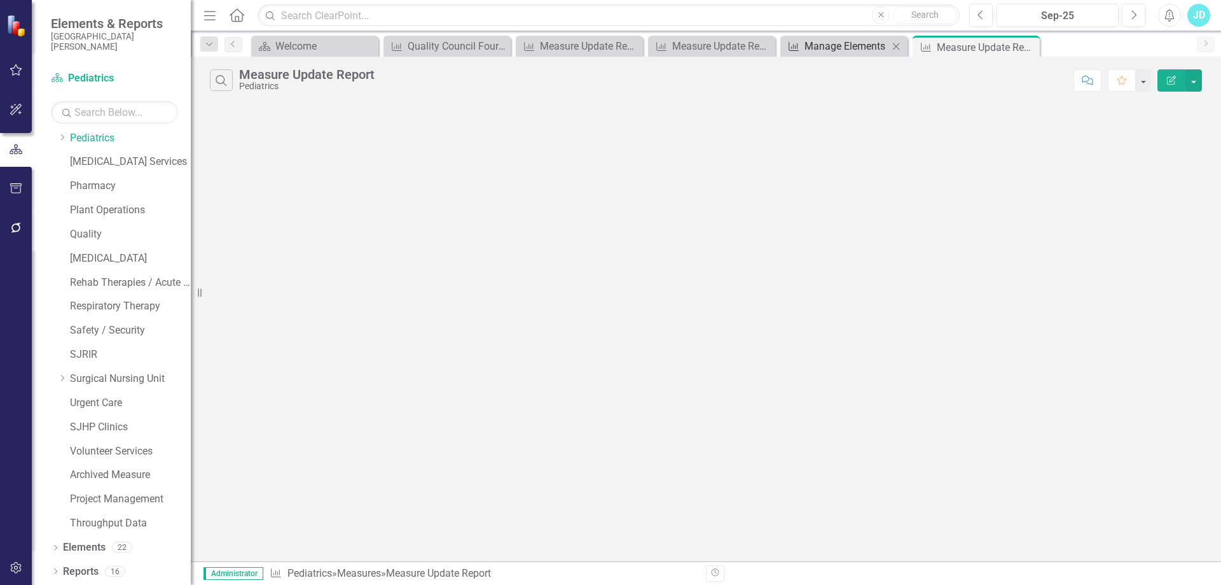
click at [881, 43] on div "Manage Elements" at bounding box center [847, 46] width 84 height 16
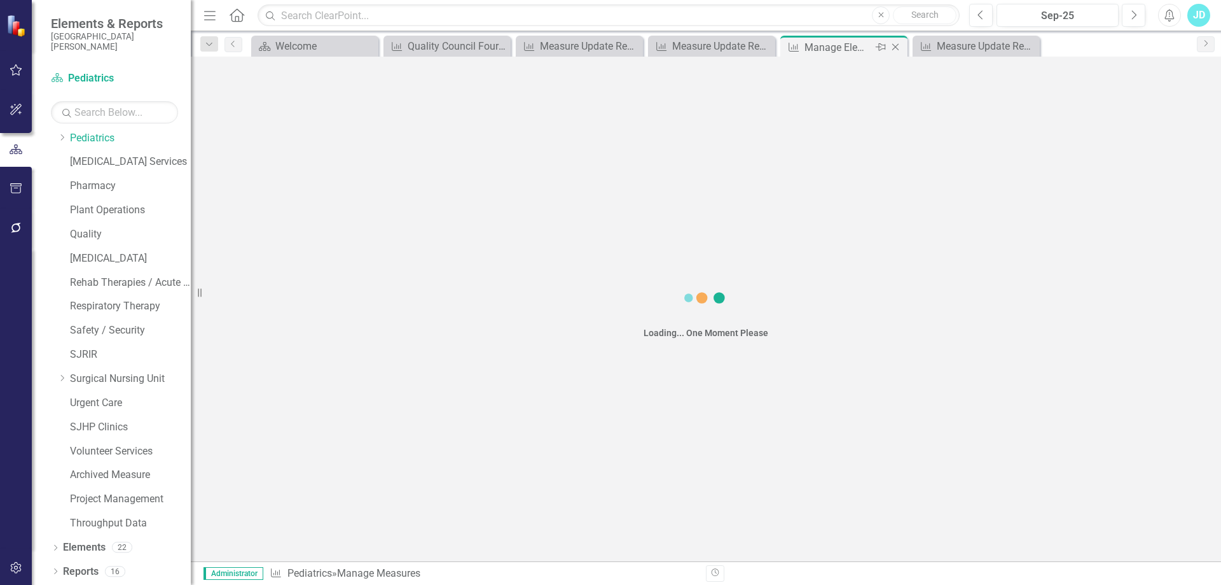
click at [893, 44] on icon "Close" at bounding box center [895, 47] width 13 height 10
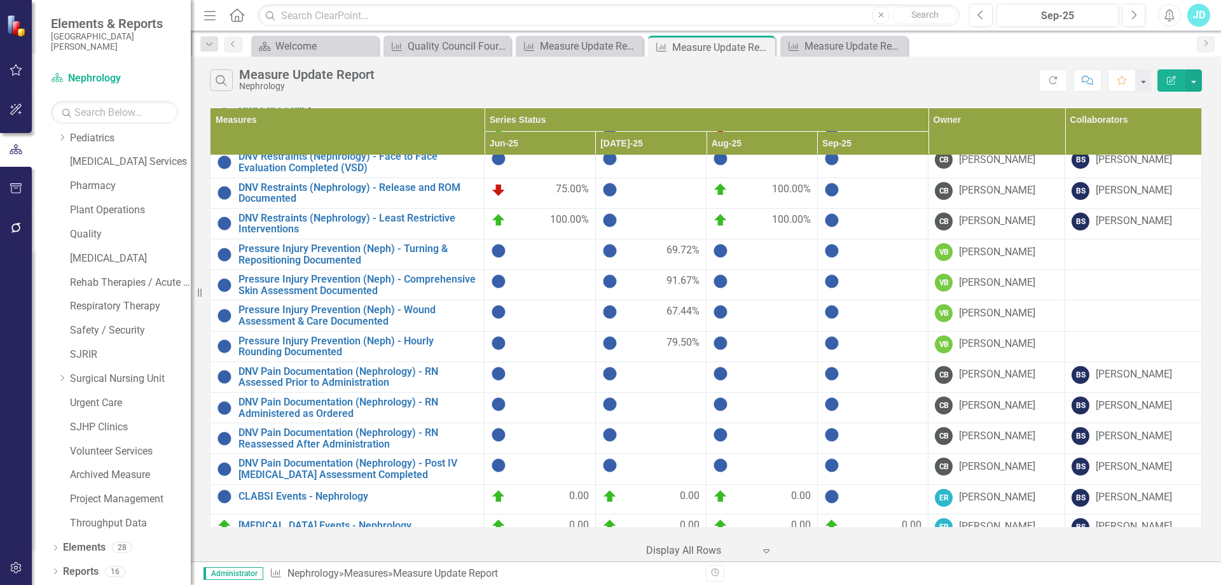
scroll to position [497, 0]
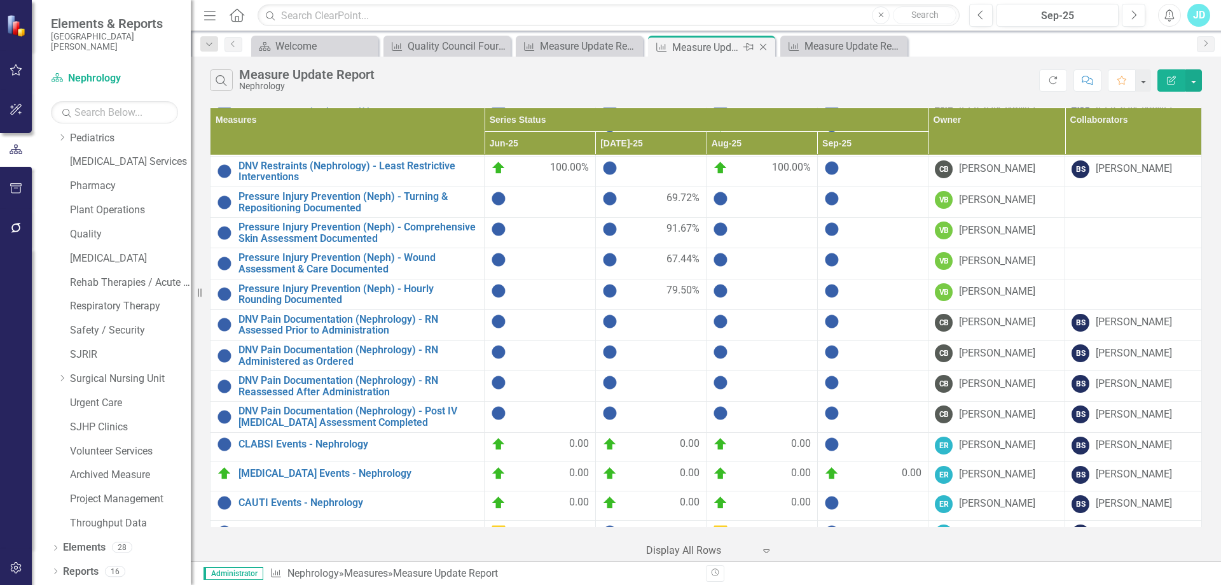
click at [765, 45] on icon at bounding box center [763, 47] width 7 height 7
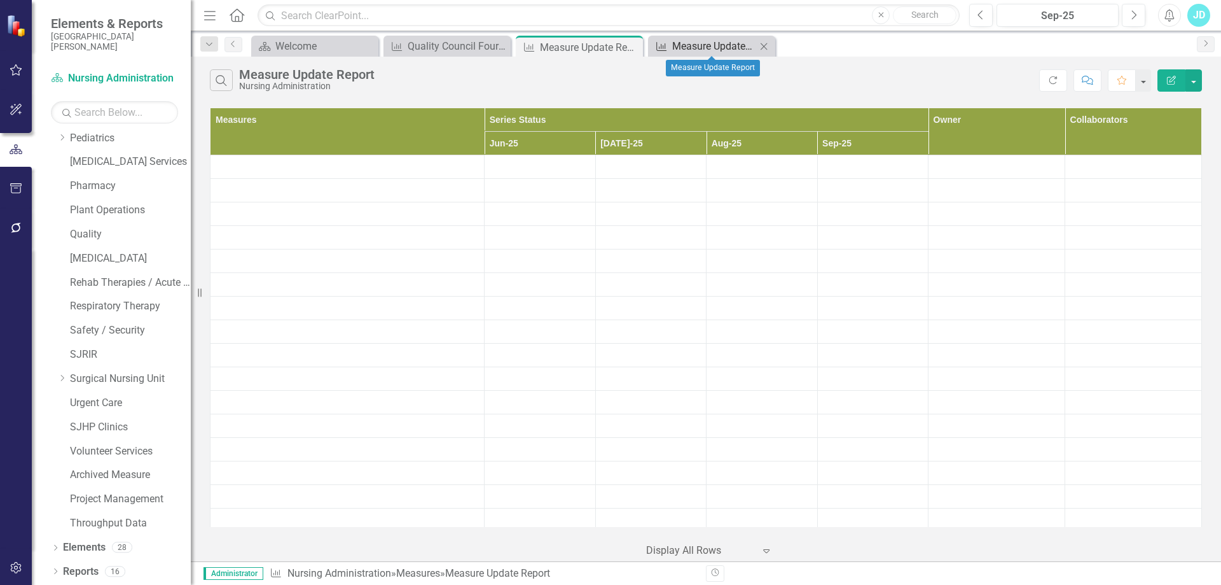
click at [693, 48] on div "Measure Update Report" at bounding box center [714, 46] width 84 height 16
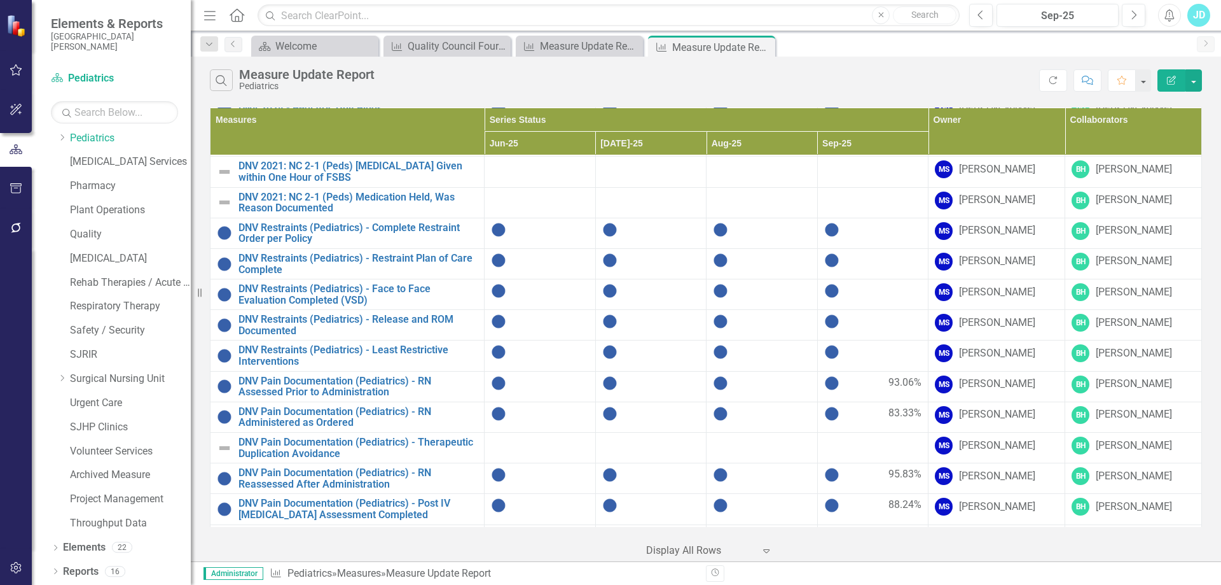
scroll to position [254, 0]
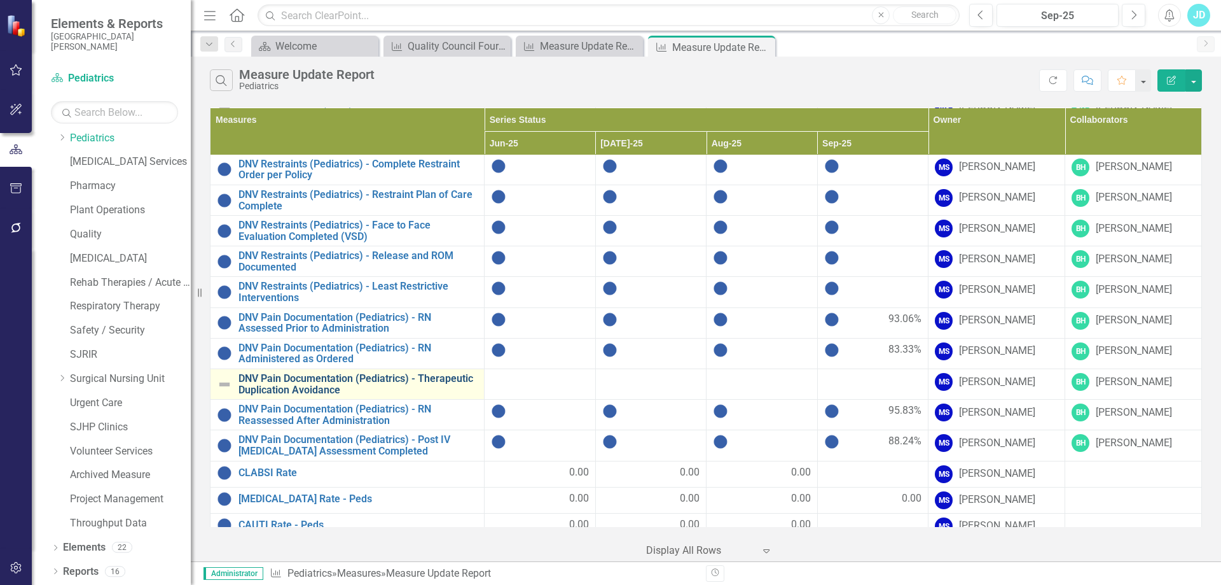
click at [339, 373] on link "DNV Pain Documentation (Pediatrics) - Therapeutic Duplication Avoidance" at bounding box center [358, 384] width 239 height 22
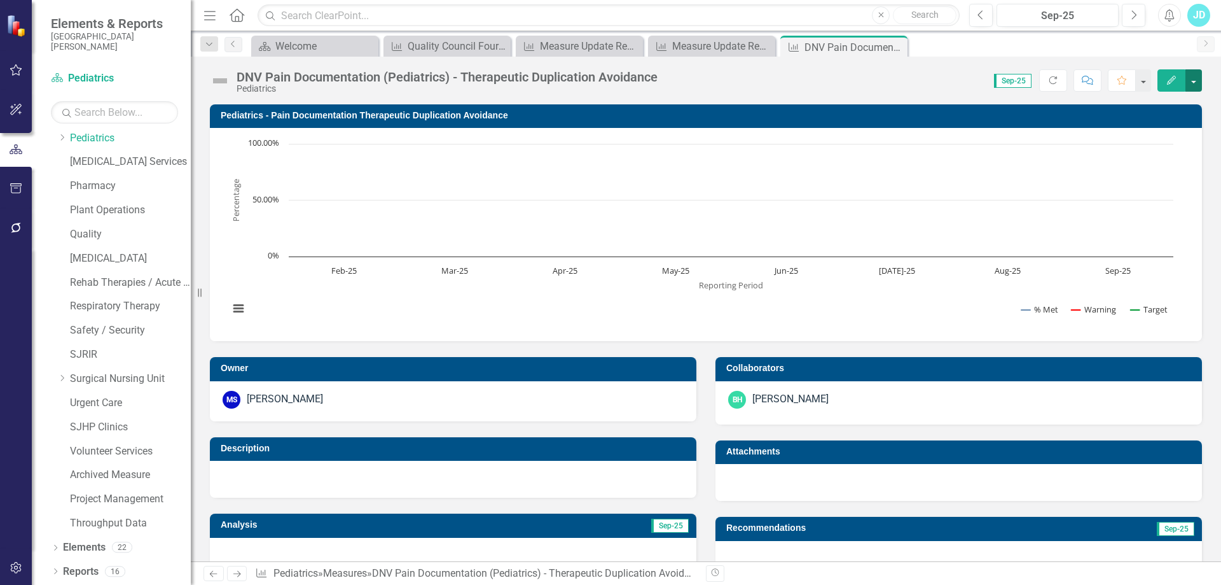
click at [1190, 88] on button "button" at bounding box center [1194, 80] width 17 height 22
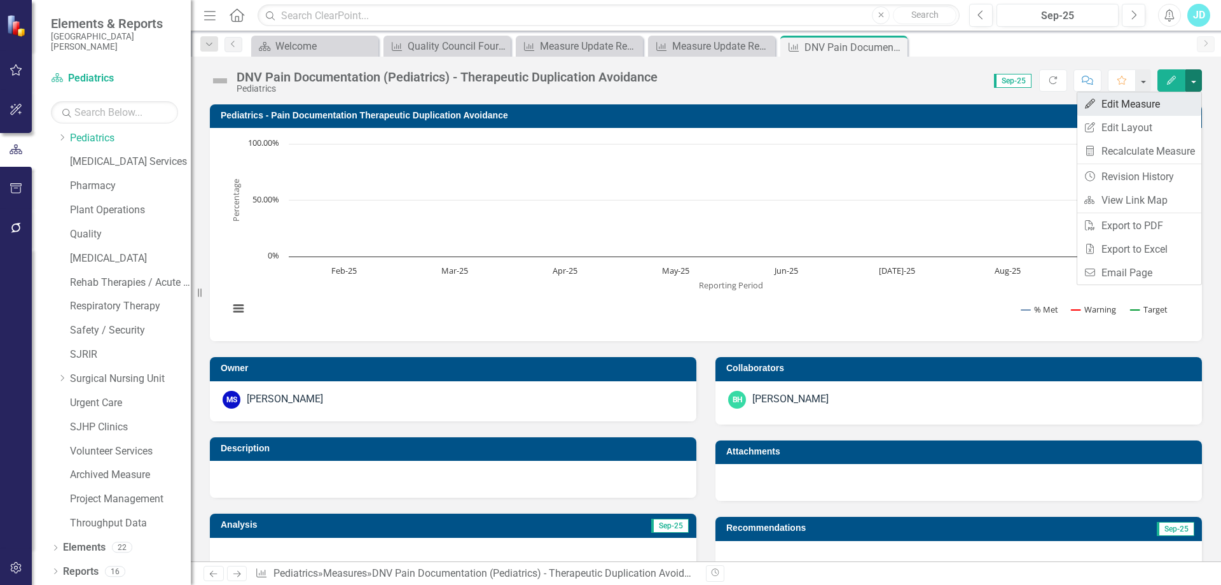
click at [1162, 106] on link "Edit Edit Measure" at bounding box center [1140, 104] width 124 height 24
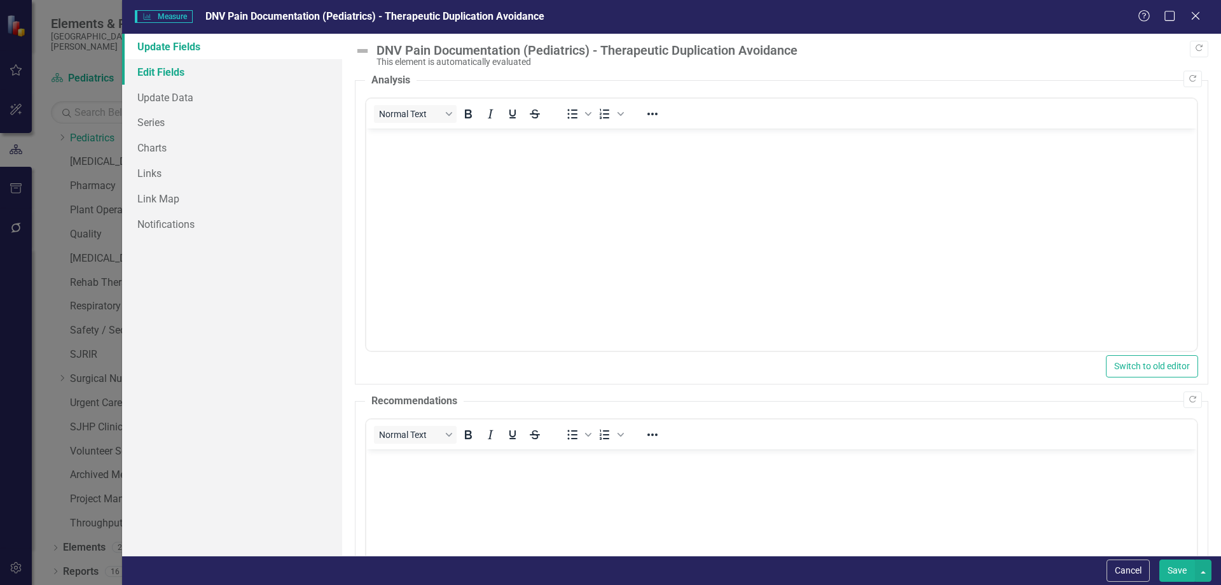
click at [143, 69] on link "Edit Fields" at bounding box center [232, 71] width 220 height 25
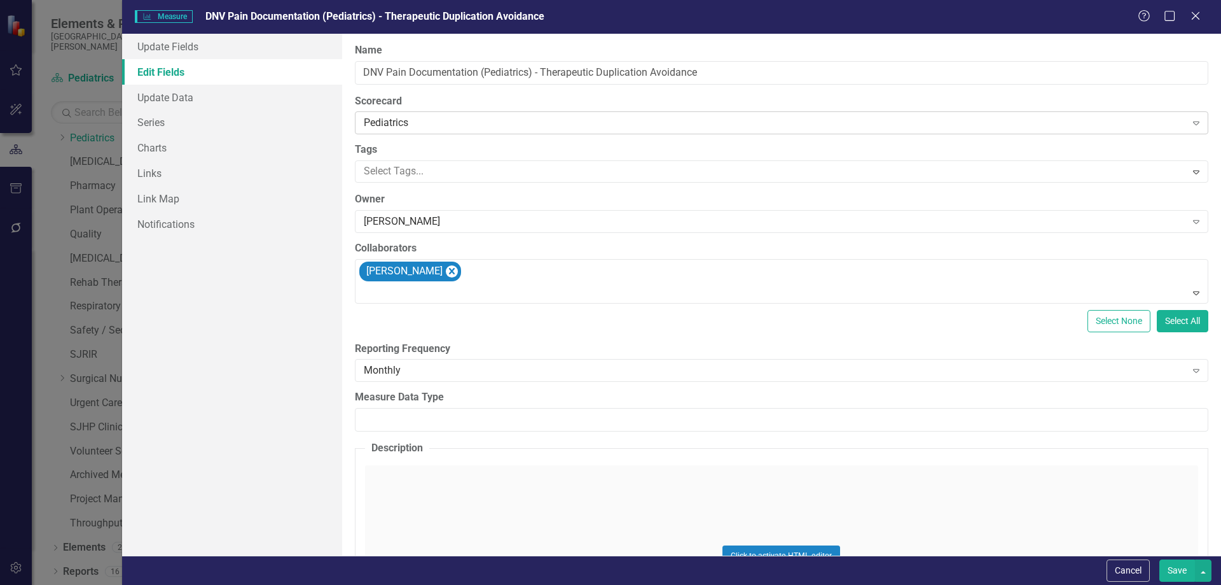
click at [421, 122] on div "Pediatrics" at bounding box center [775, 123] width 823 height 15
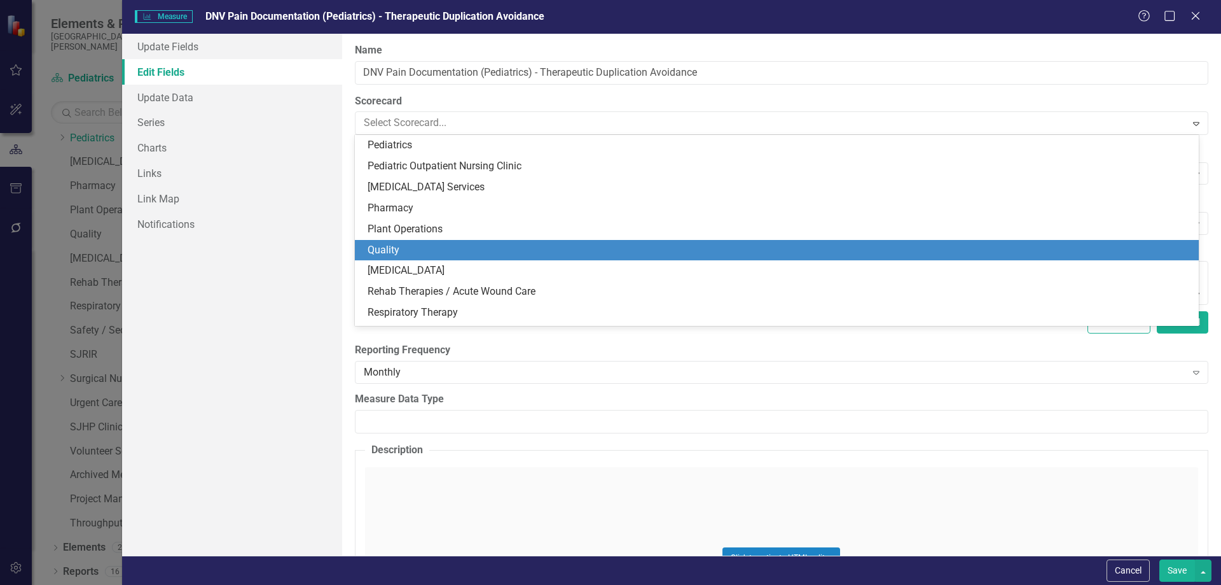
scroll to position [1021, 0]
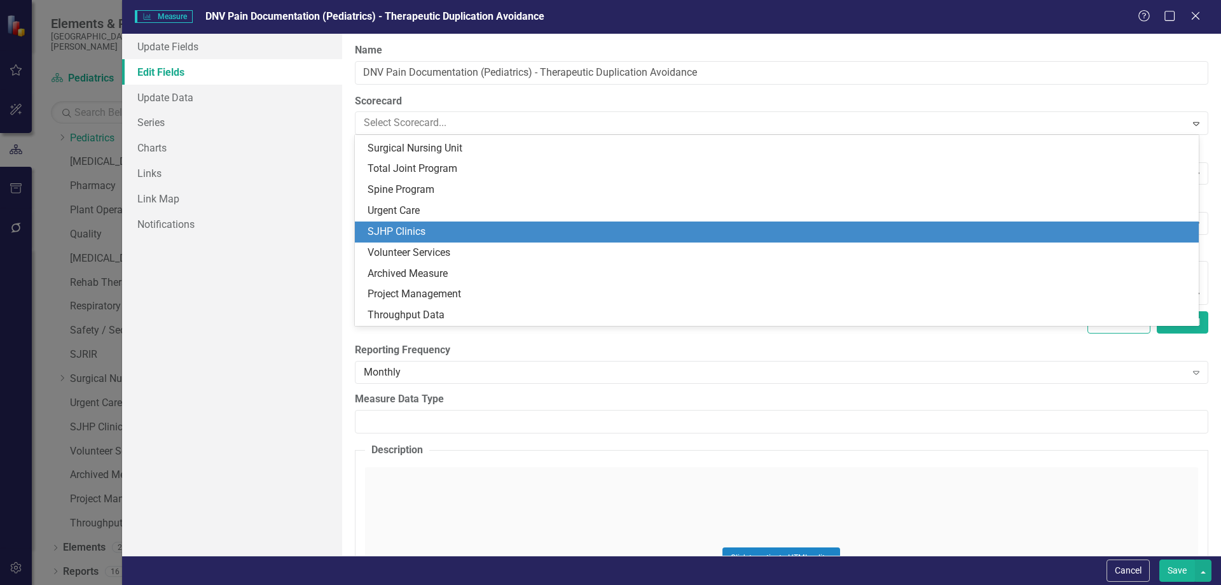
click at [428, 235] on div "SJHP Clinics" at bounding box center [780, 232] width 824 height 15
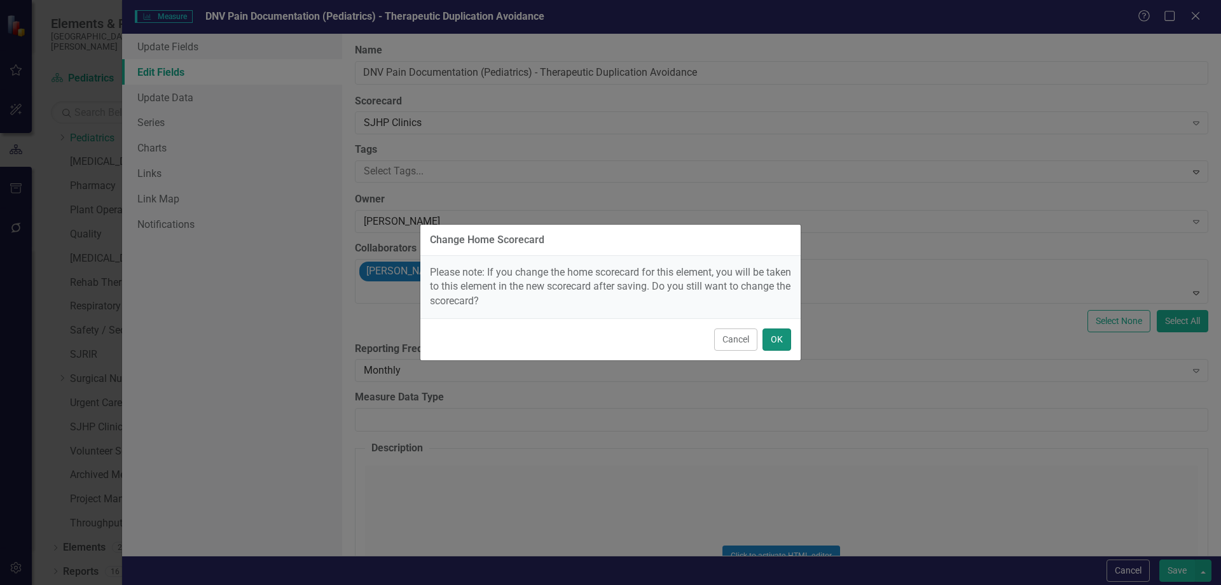
click at [776, 337] on button "OK" at bounding box center [777, 339] width 29 height 22
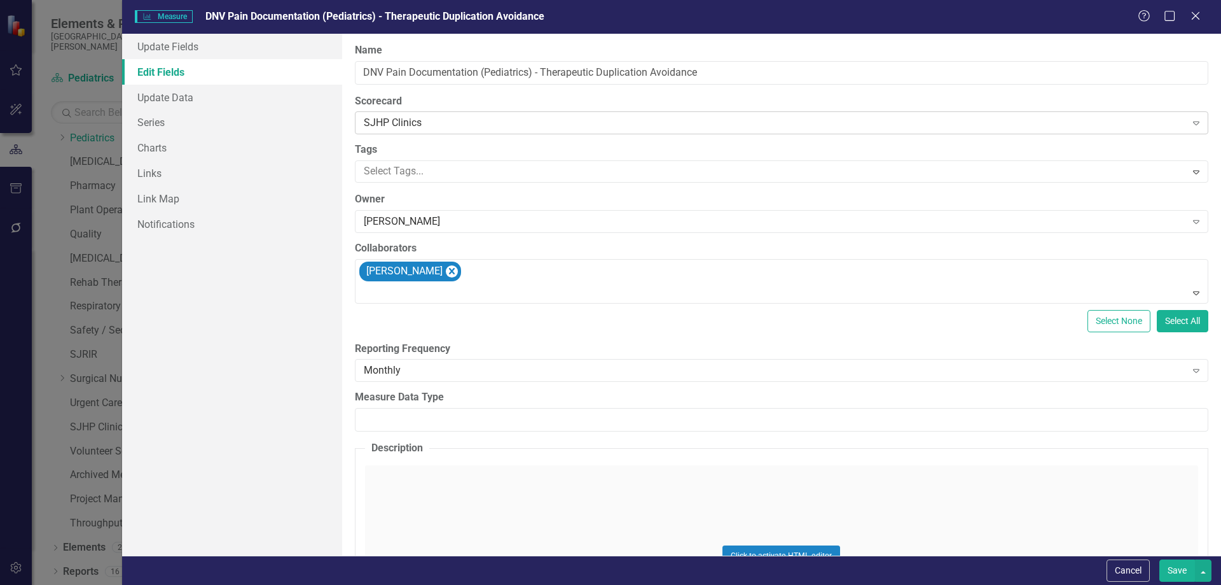
click at [419, 124] on div "SJHP Clinics" at bounding box center [775, 123] width 823 height 15
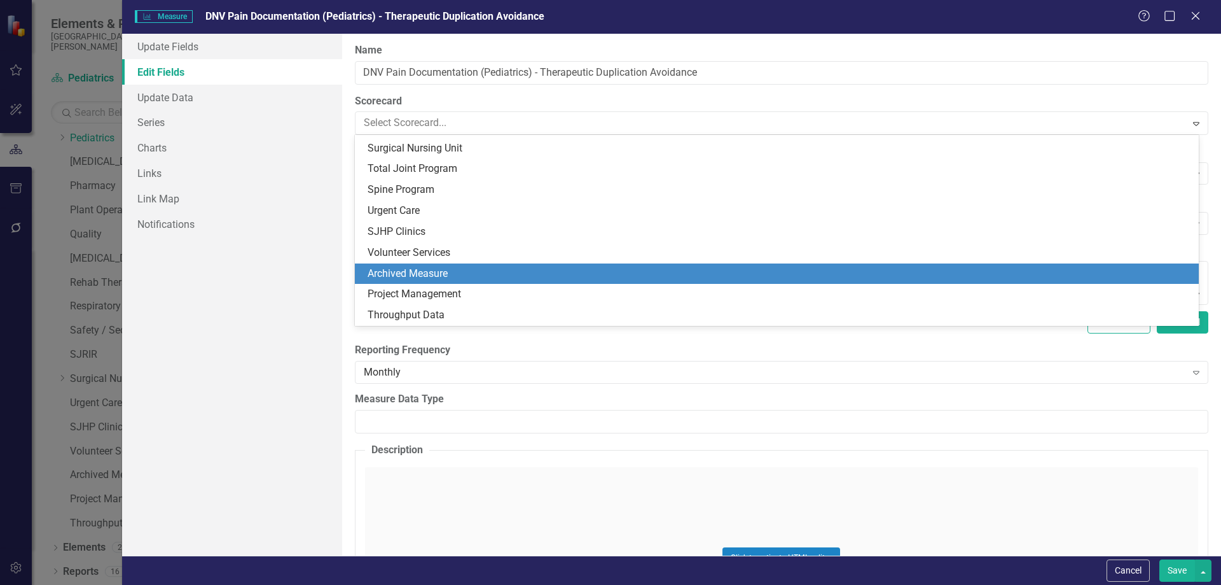
click at [433, 274] on div "Archived Measure" at bounding box center [780, 274] width 824 height 15
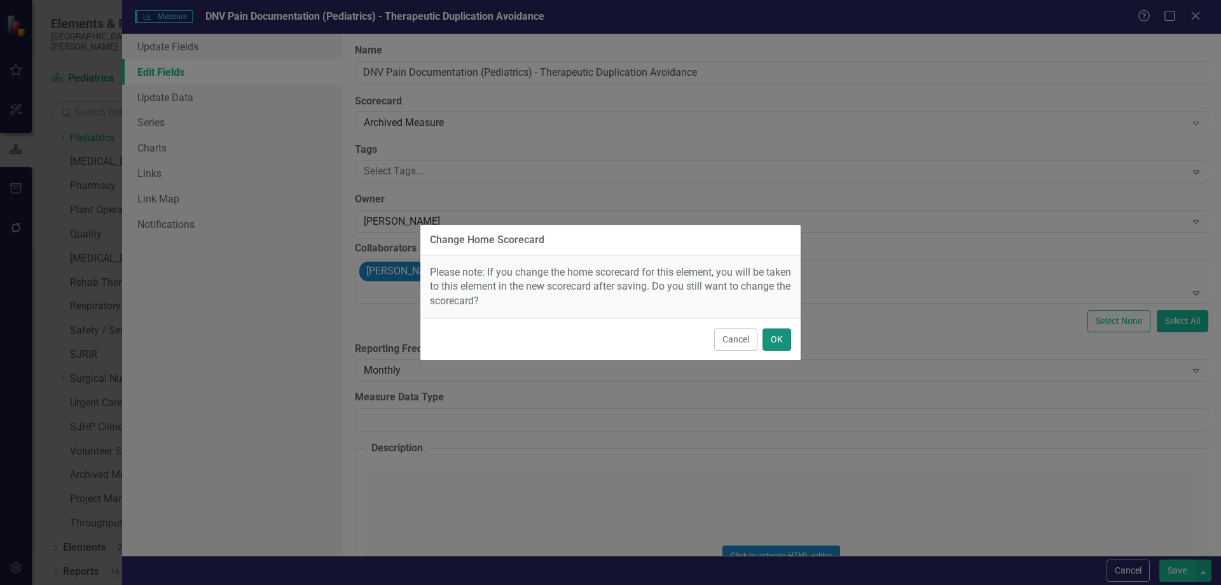
click at [778, 342] on button "OK" at bounding box center [777, 339] width 29 height 22
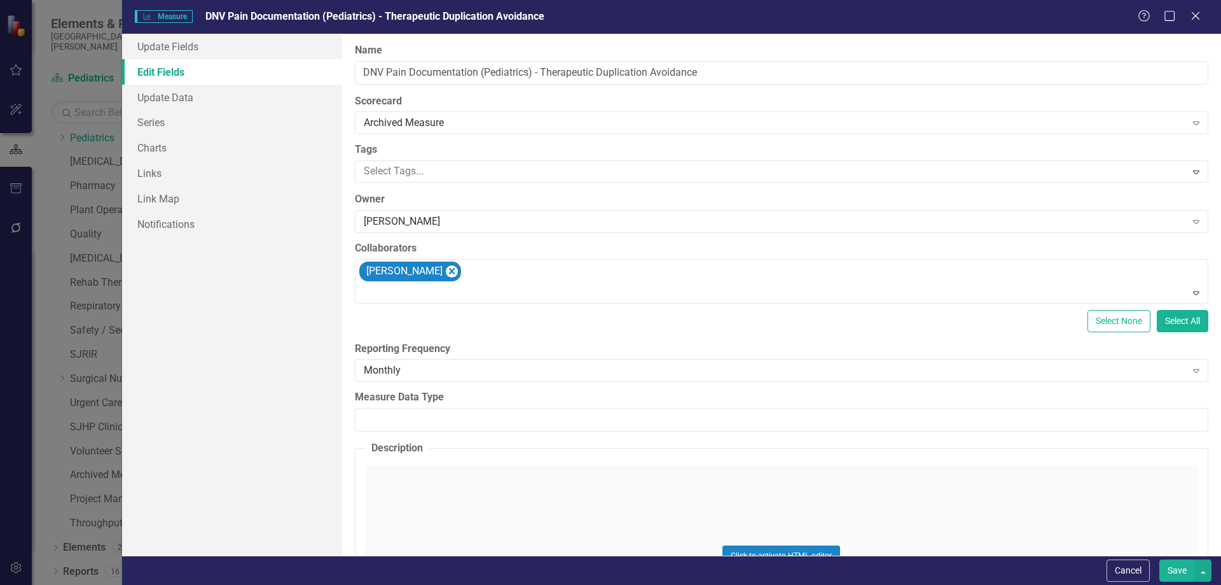
click at [1177, 571] on button "Save" at bounding box center [1178, 570] width 36 height 22
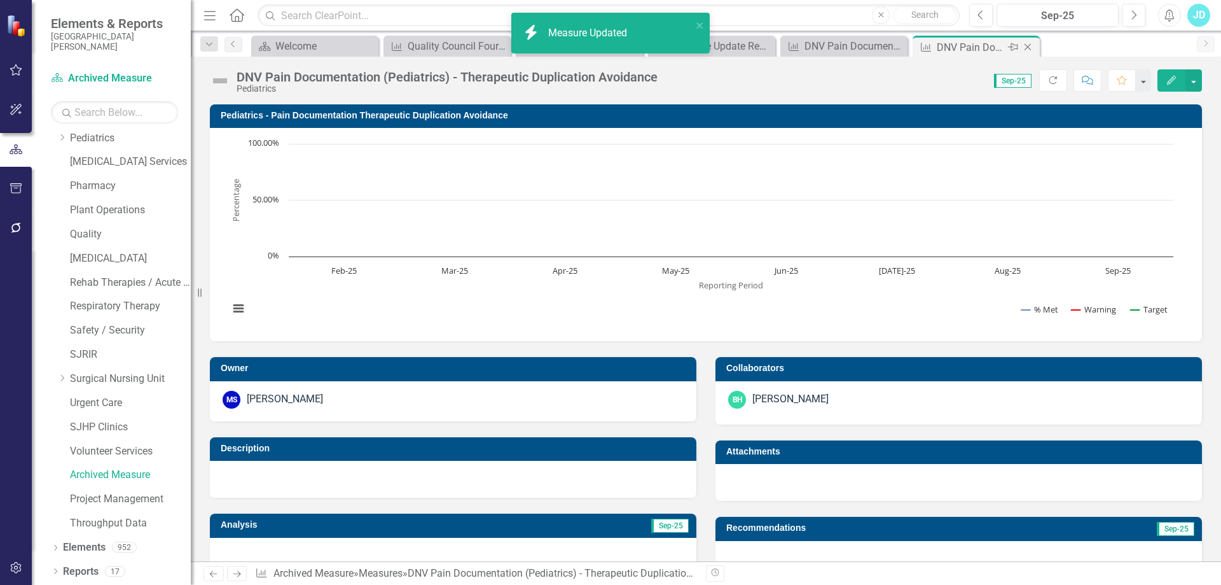
click at [1031, 46] on icon "Close" at bounding box center [1028, 47] width 13 height 10
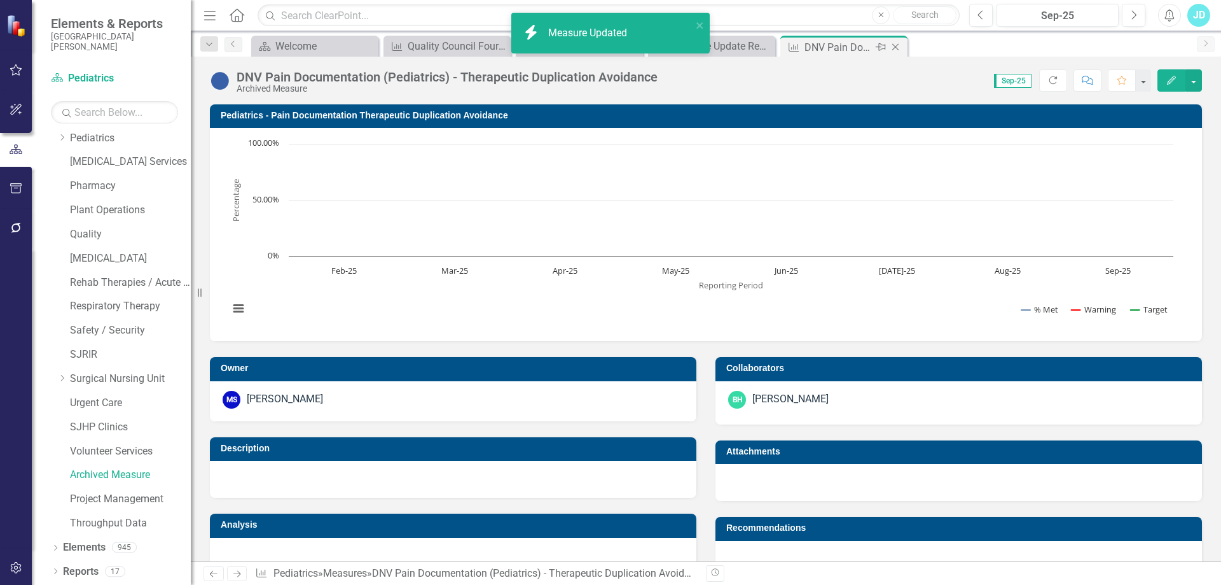
click at [894, 48] on icon "Close" at bounding box center [895, 47] width 13 height 10
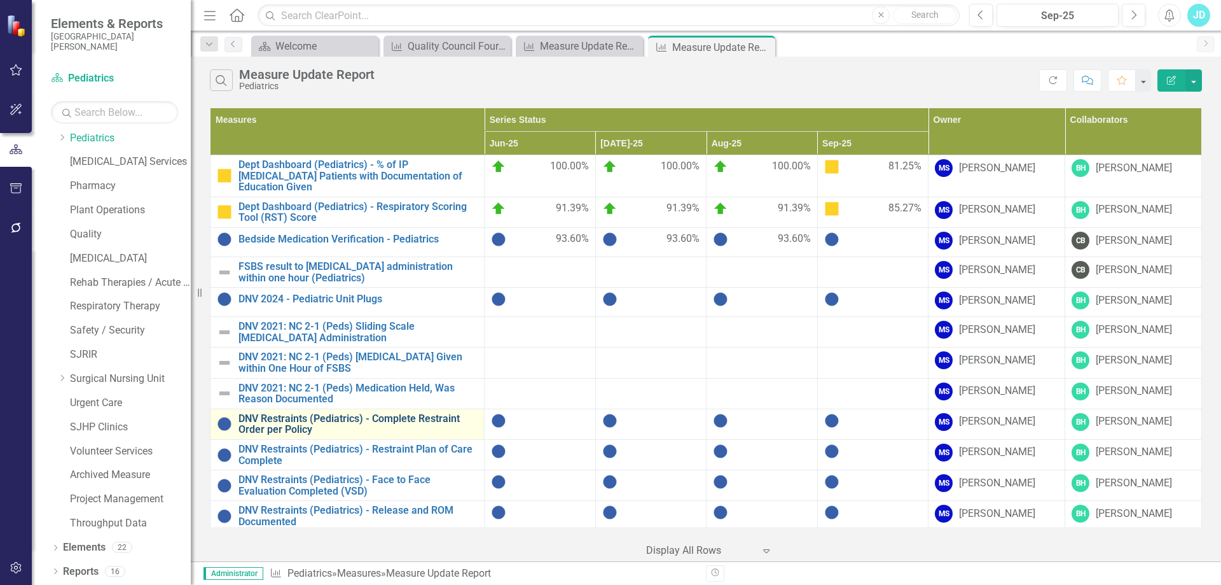
scroll to position [251, 0]
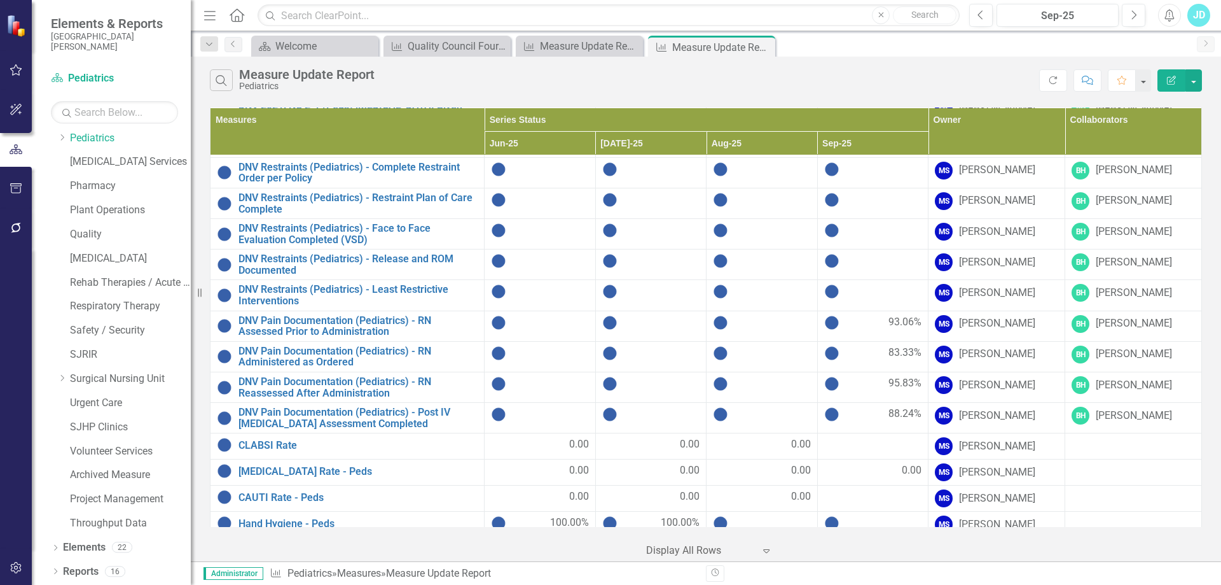
click at [0, 0] on icon "Close" at bounding box center [0, 0] width 0 height 0
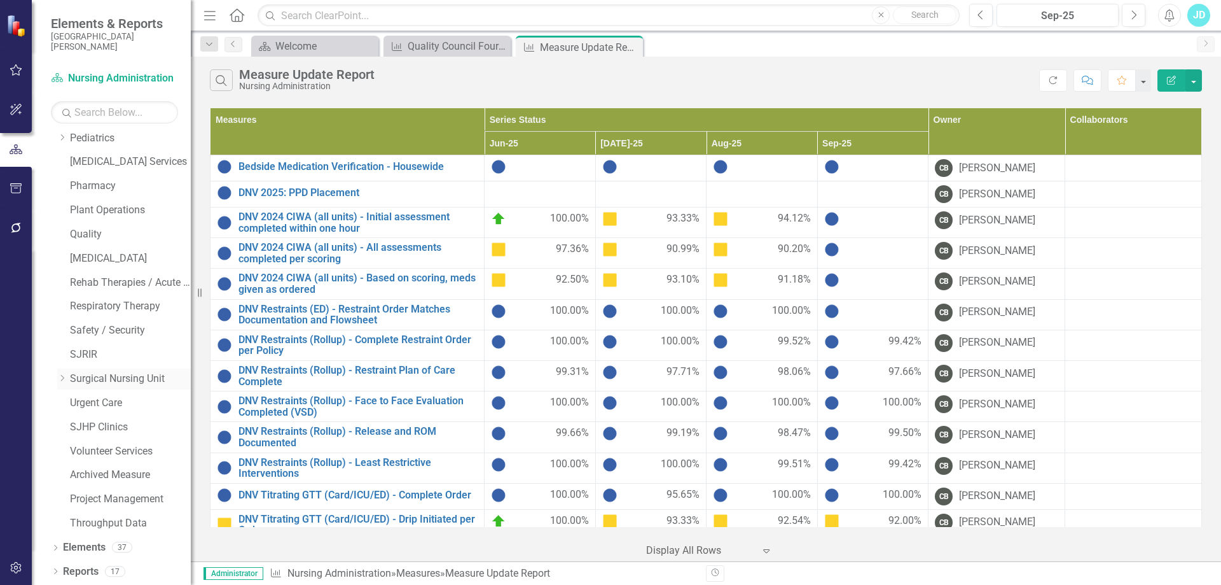
click at [102, 376] on link "Surgical Nursing Unit" at bounding box center [130, 379] width 121 height 15
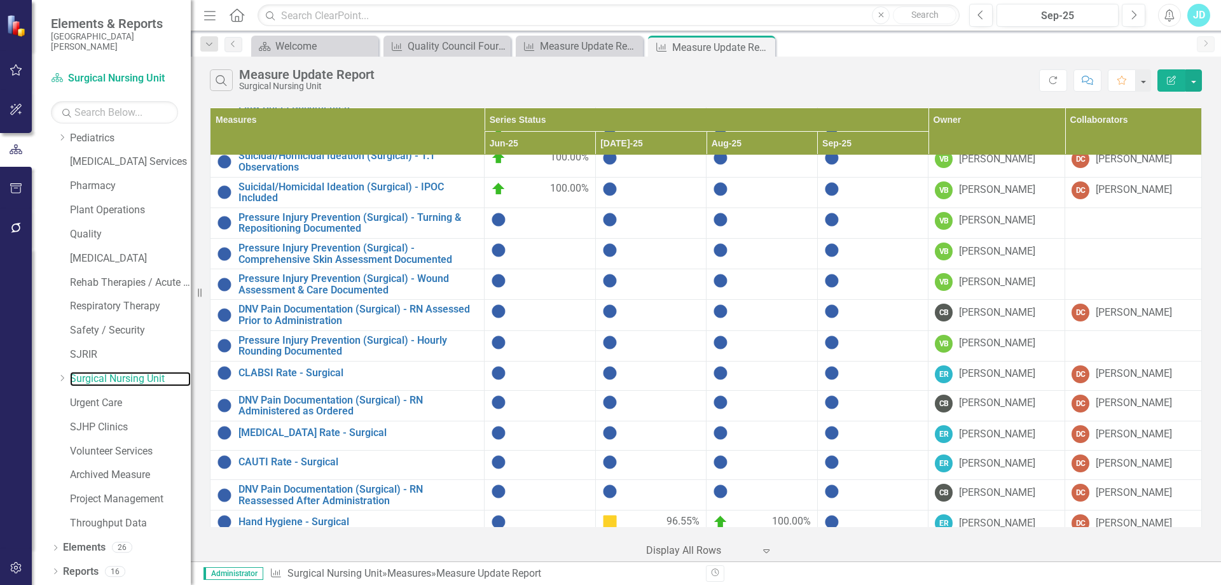
scroll to position [414, 0]
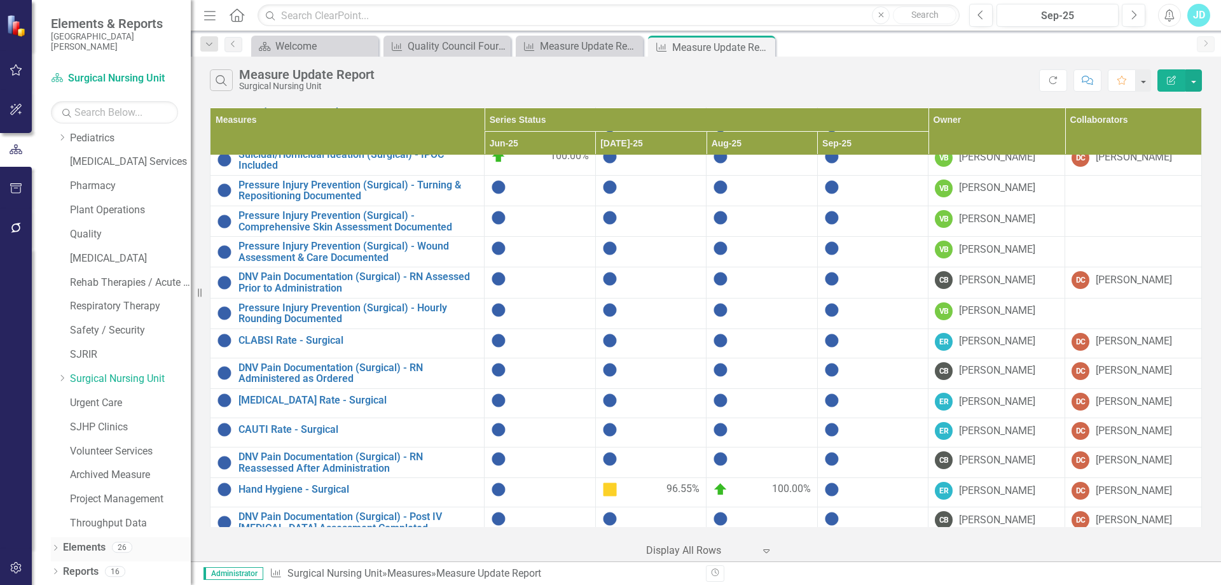
click at [97, 545] on link "Elements" at bounding box center [84, 547] width 43 height 15
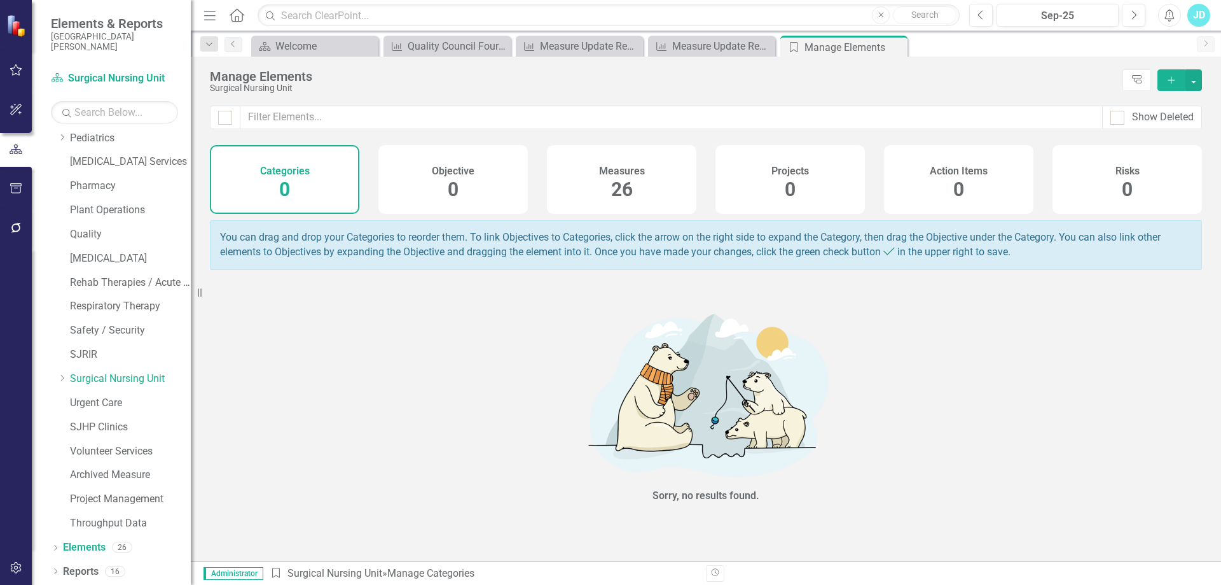
click at [645, 183] on div "Measures 26" at bounding box center [621, 179] width 149 height 69
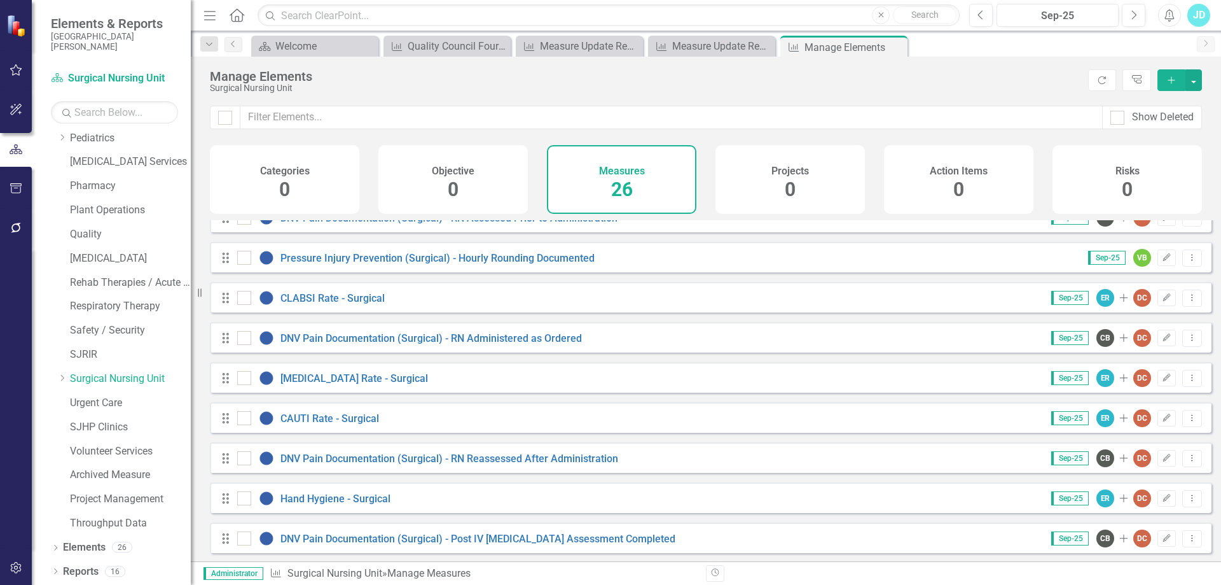
scroll to position [711, 0]
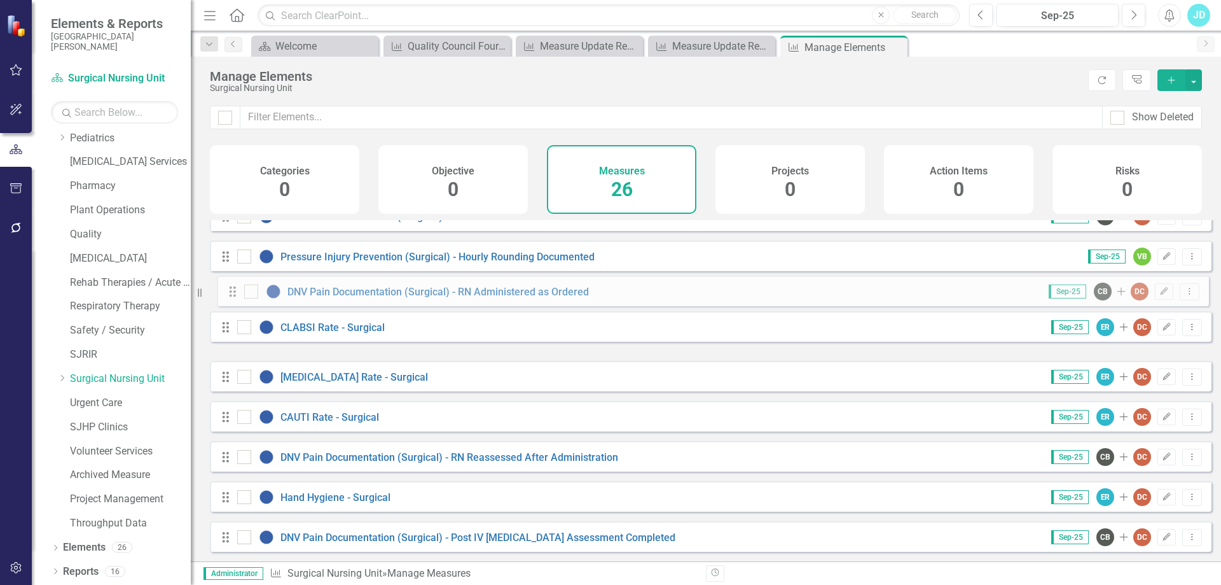
drag, startPoint x: 226, startPoint y: 338, endPoint x: 233, endPoint y: 293, distance: 45.7
click at [233, 293] on div "Drag Leadership Rounding Sep-25 VB Edit Dropdown Menu Drag Bedside Medication V…" at bounding box center [711, 35] width 1002 height 1033
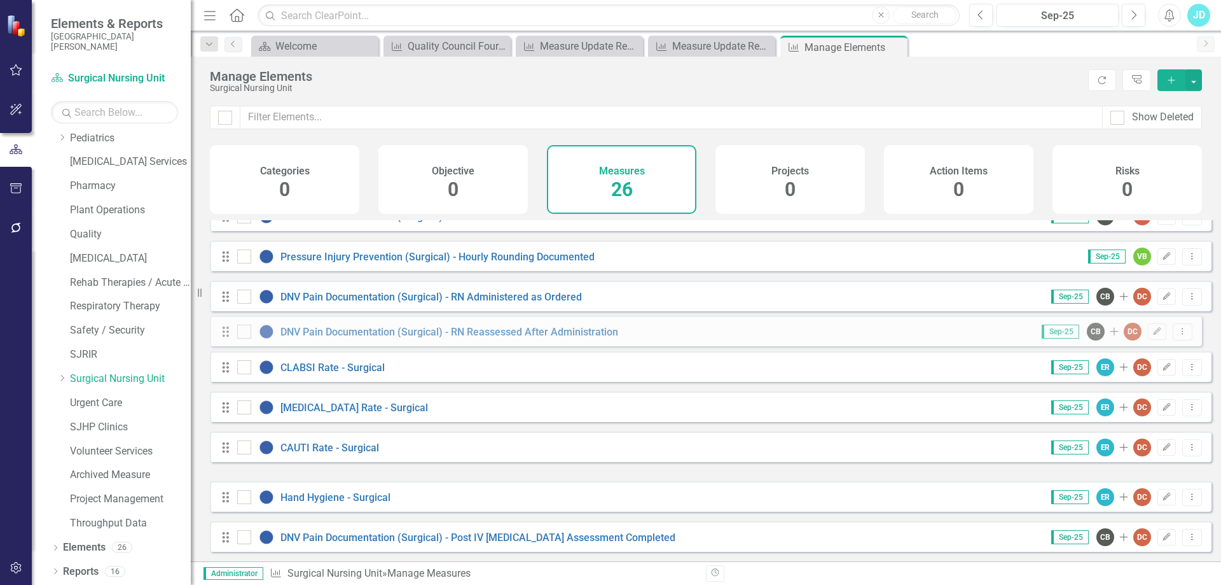
drag, startPoint x: 228, startPoint y: 417, endPoint x: 228, endPoint y: 335, distance: 82.7
click at [228, 335] on div "Drag Leadership Rounding Sep-25 VB Edit Dropdown Menu Drag Bedside Medication V…" at bounding box center [711, 35] width 1002 height 1033
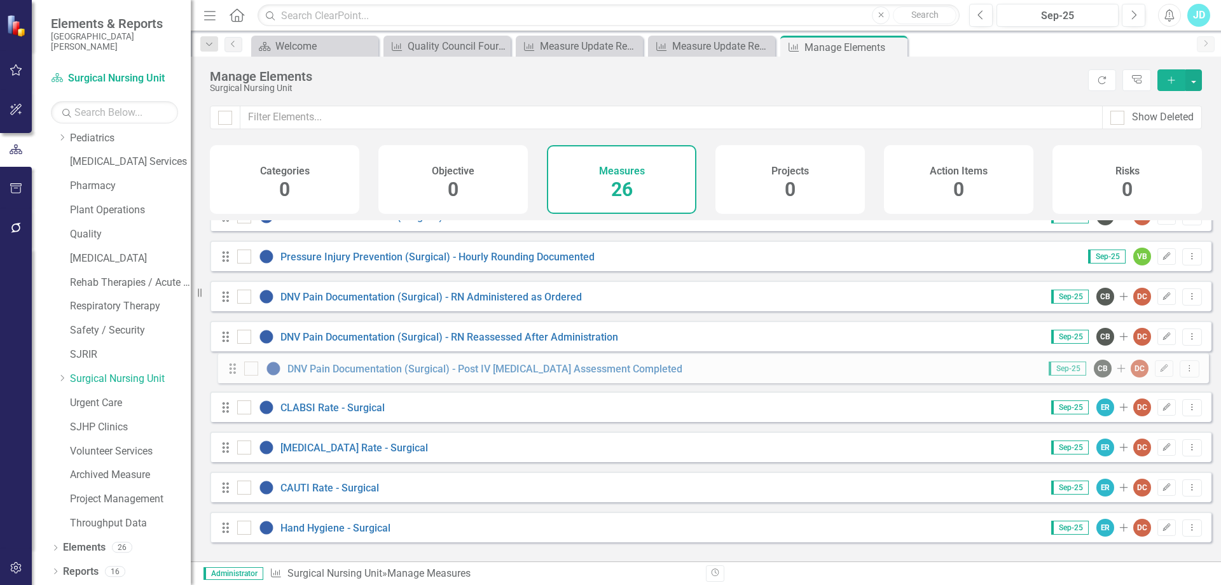
drag, startPoint x: 222, startPoint y: 536, endPoint x: 229, endPoint y: 367, distance: 168.7
click at [229, 367] on div "Drag Leadership Rounding Sep-25 VB Edit Dropdown Menu Drag Bedside Medication V…" at bounding box center [711, 35] width 1002 height 1033
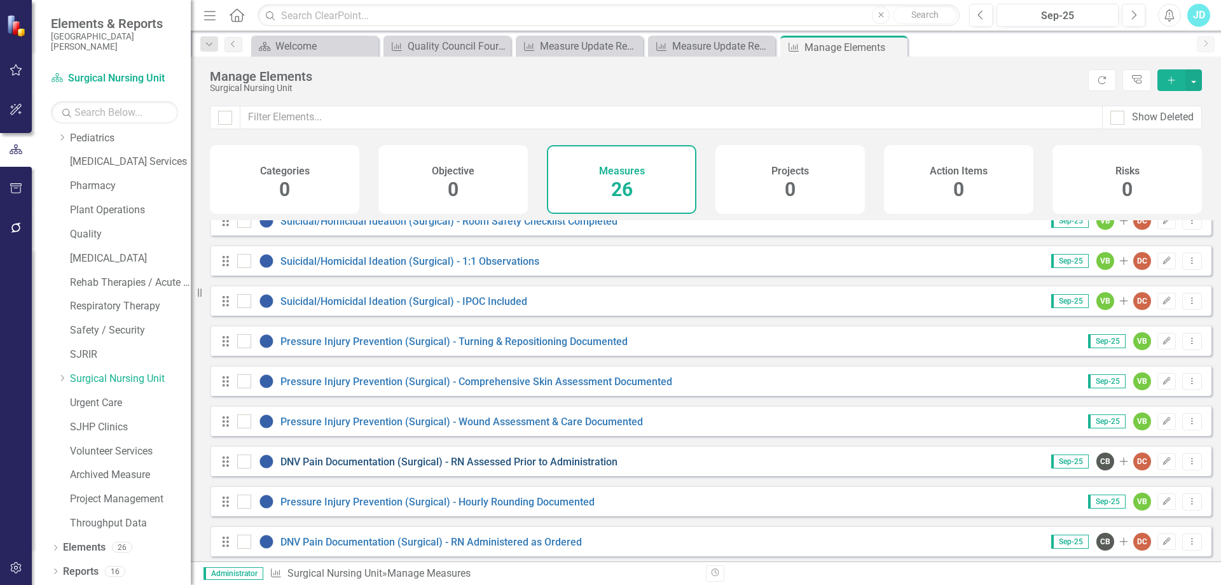
scroll to position [583, 0]
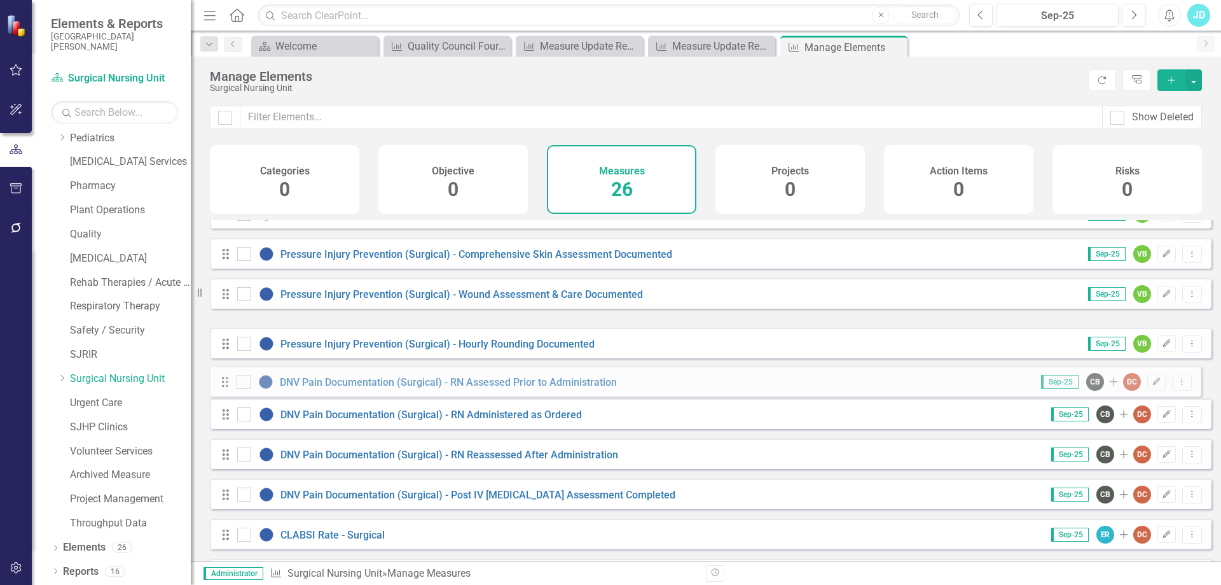
drag, startPoint x: 227, startPoint y: 341, endPoint x: 226, endPoint y: 380, distance: 38.8
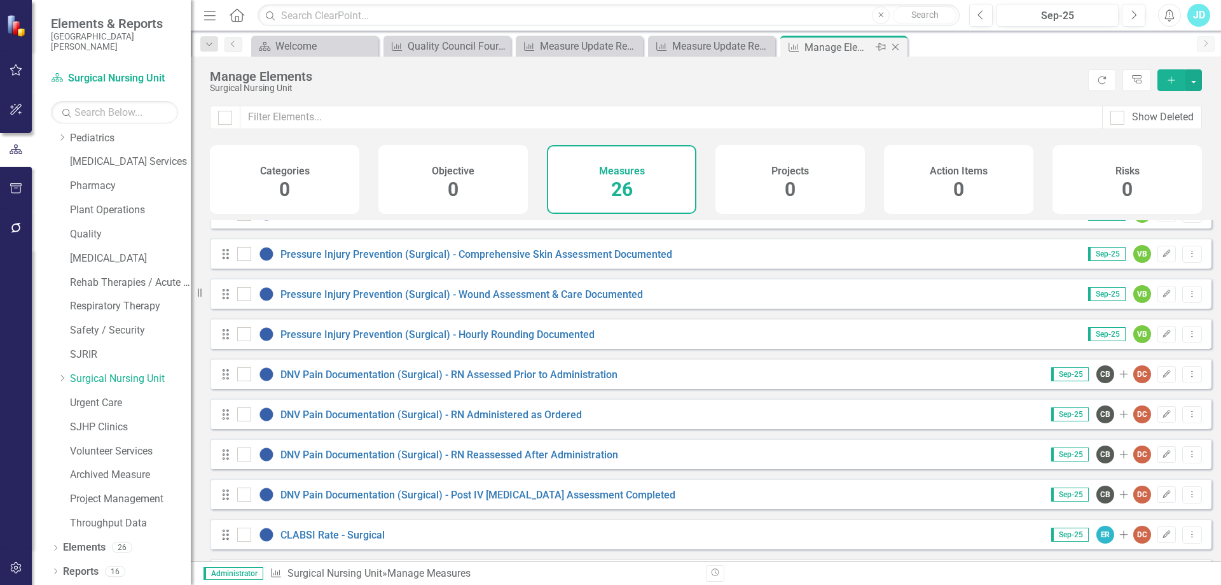
click at [892, 48] on icon "Close" at bounding box center [895, 47] width 13 height 10
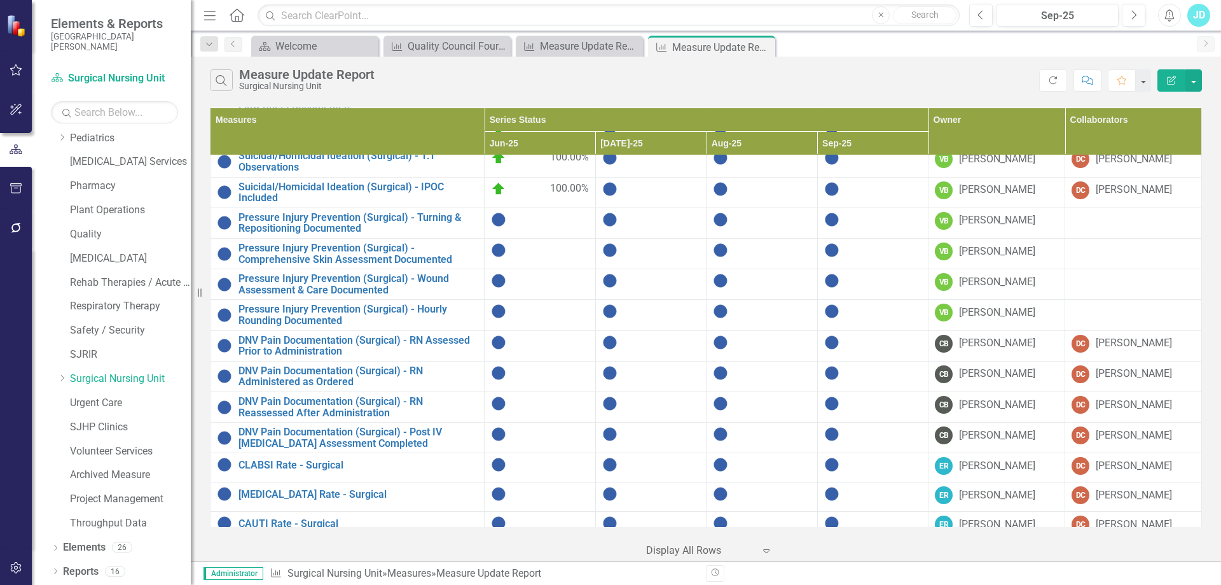
scroll to position [191, 0]
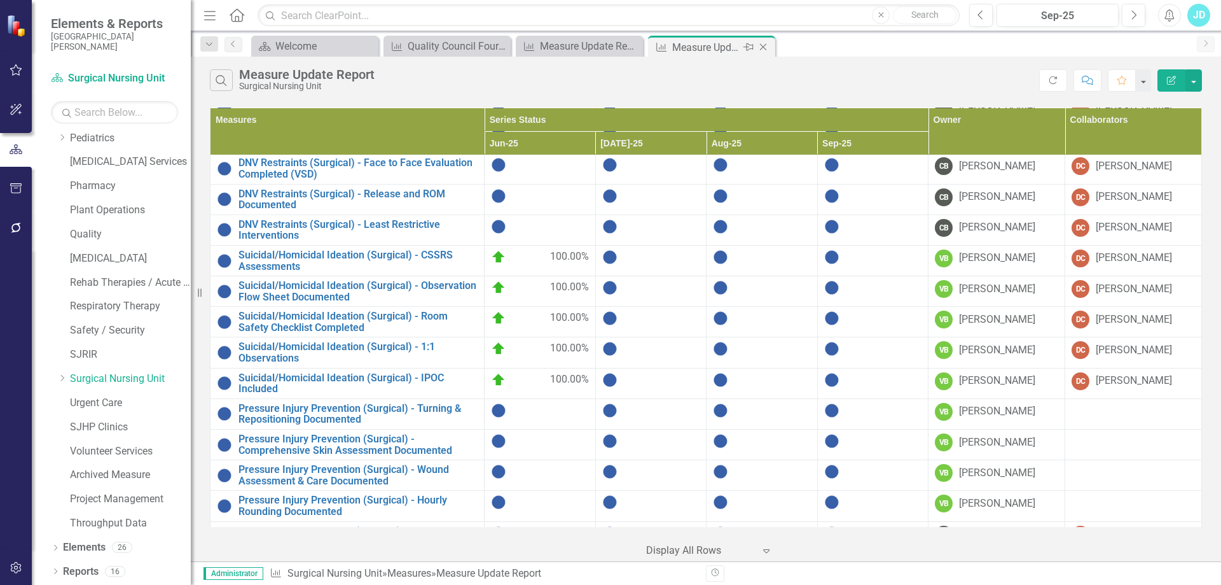
click at [763, 48] on icon "Close" at bounding box center [763, 47] width 13 height 10
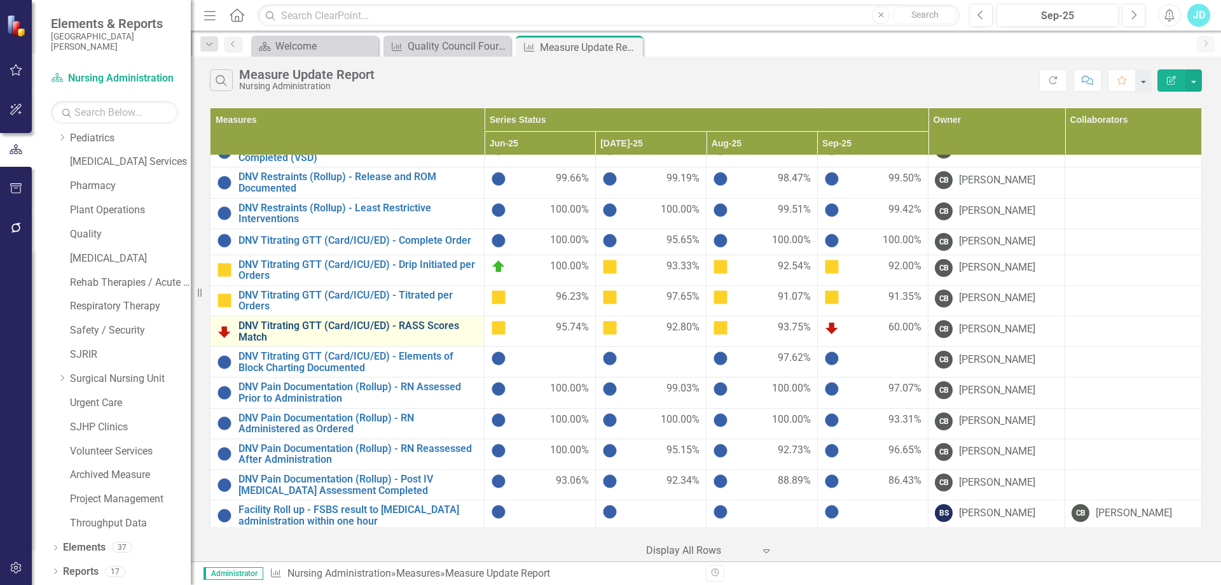
scroll to position [318, 0]
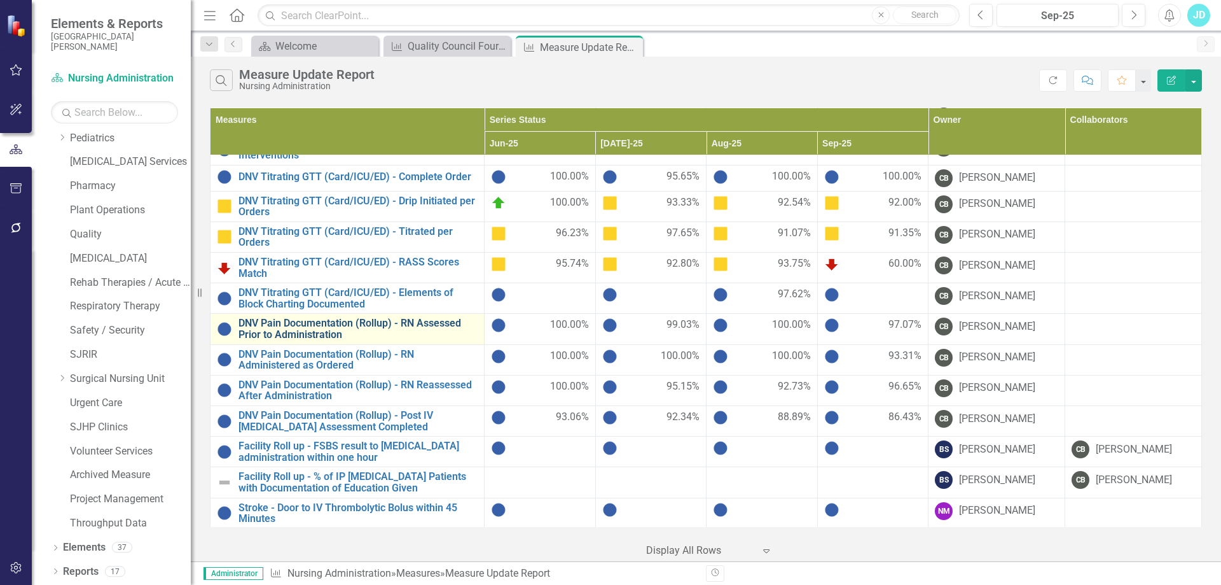
click at [417, 326] on link "DNV Pain Documentation (Rollup) - RN Assessed Prior to Administration" at bounding box center [358, 328] width 239 height 22
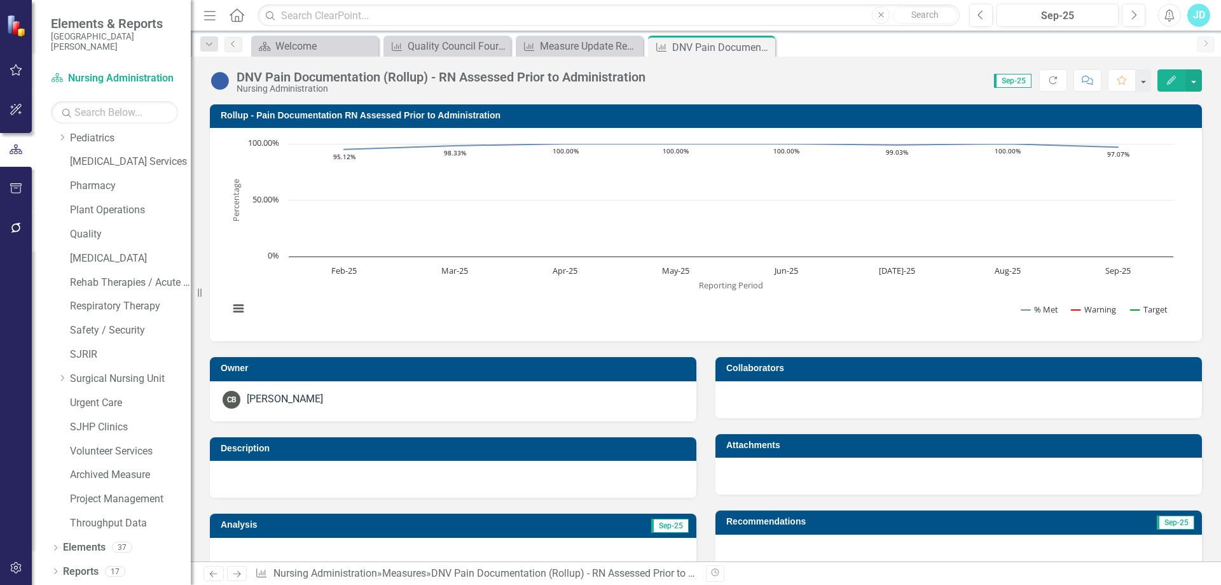
scroll to position [318, 0]
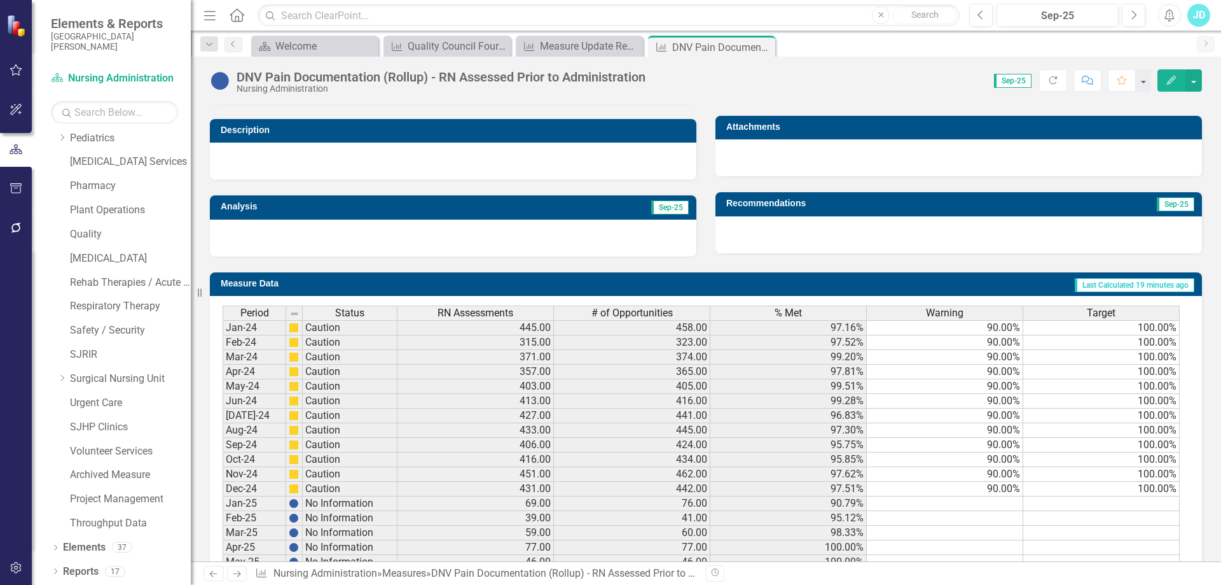
click at [457, 311] on span "RN Assessments" at bounding box center [476, 312] width 76 height 11
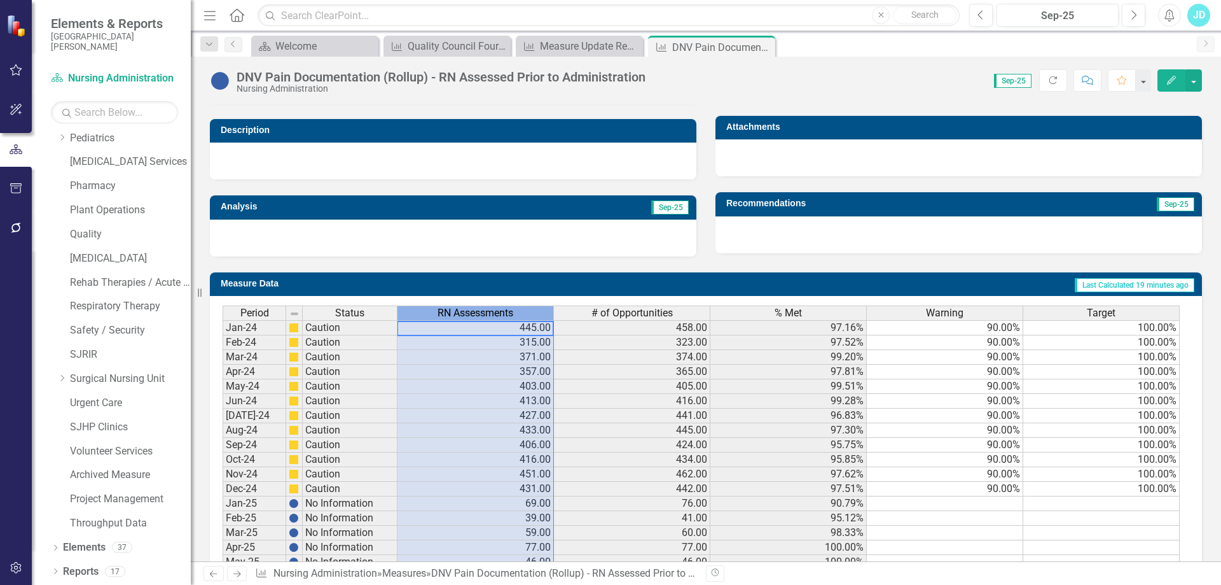
click at [457, 311] on span "RN Assessments" at bounding box center [476, 312] width 76 height 11
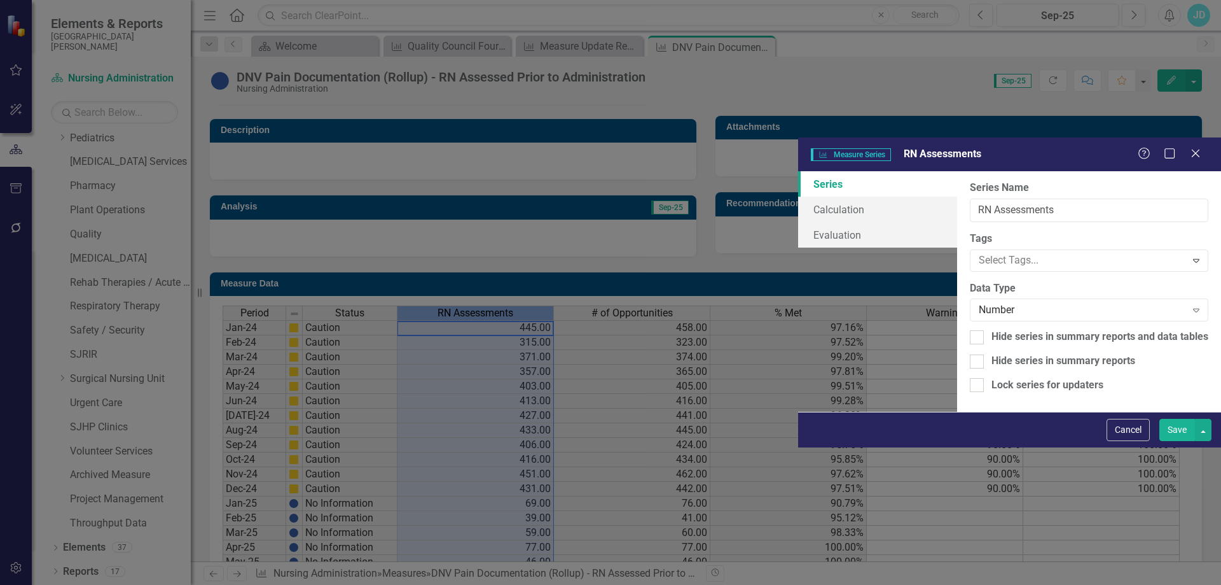
type input "RN Assessments"
click at [1115, 441] on button "Cancel" at bounding box center [1128, 430] width 43 height 22
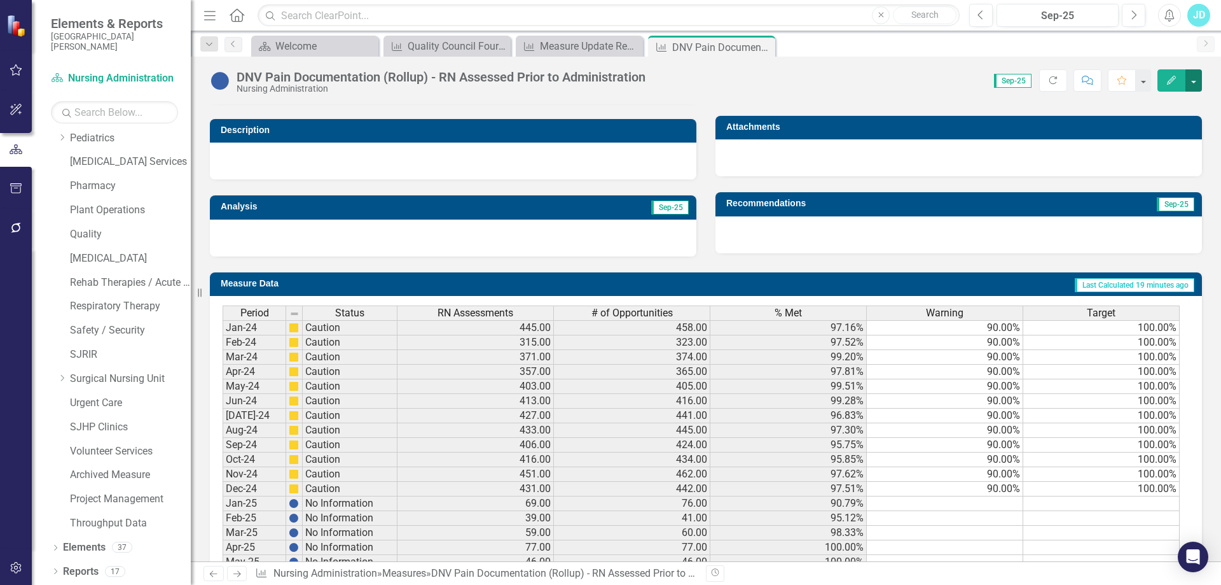
click at [1197, 79] on button "button" at bounding box center [1194, 80] width 17 height 22
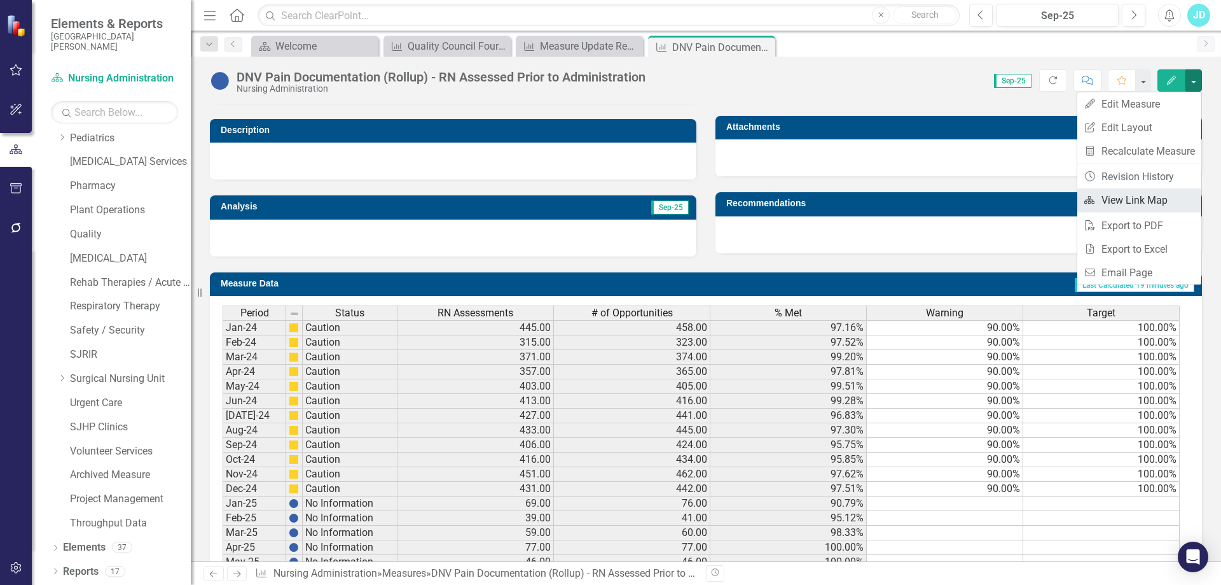
click at [1154, 201] on link "Link Map View Link Map" at bounding box center [1140, 200] width 124 height 24
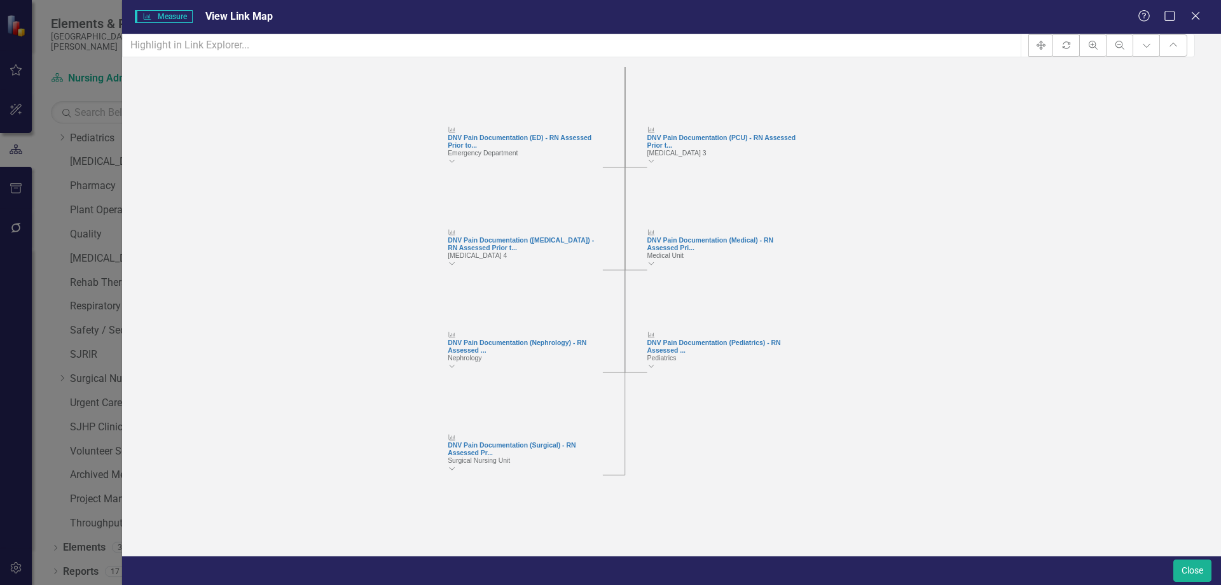
drag, startPoint x: 989, startPoint y: 445, endPoint x: 910, endPoint y: 232, distance: 226.4
click at [910, 232] on icon "Measure DNV Pain Documentation (Rollup) - RN Assessed Prio... Collapse Chart Me…" at bounding box center [658, 327] width 1073 height 521
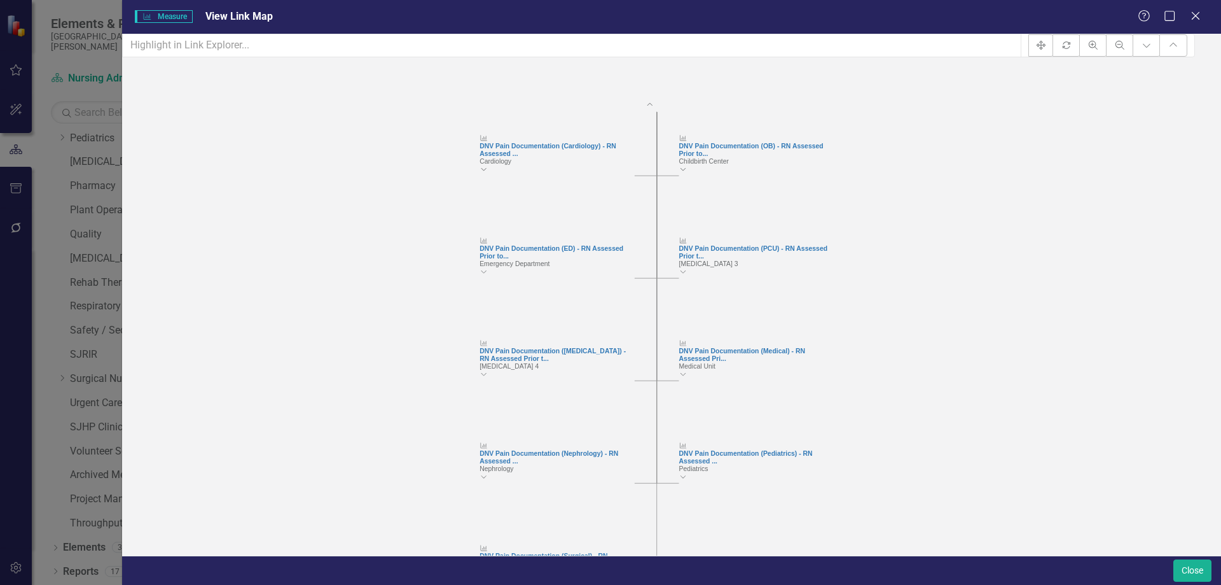
drag, startPoint x: 905, startPoint y: 241, endPoint x: 936, endPoint y: 352, distance: 115.2
click at [936, 352] on icon "Measure DNV Pain Documentation (Rollup) - RN Assessed Prio... Collapse Chart Me…" at bounding box center [658, 327] width 1073 height 521
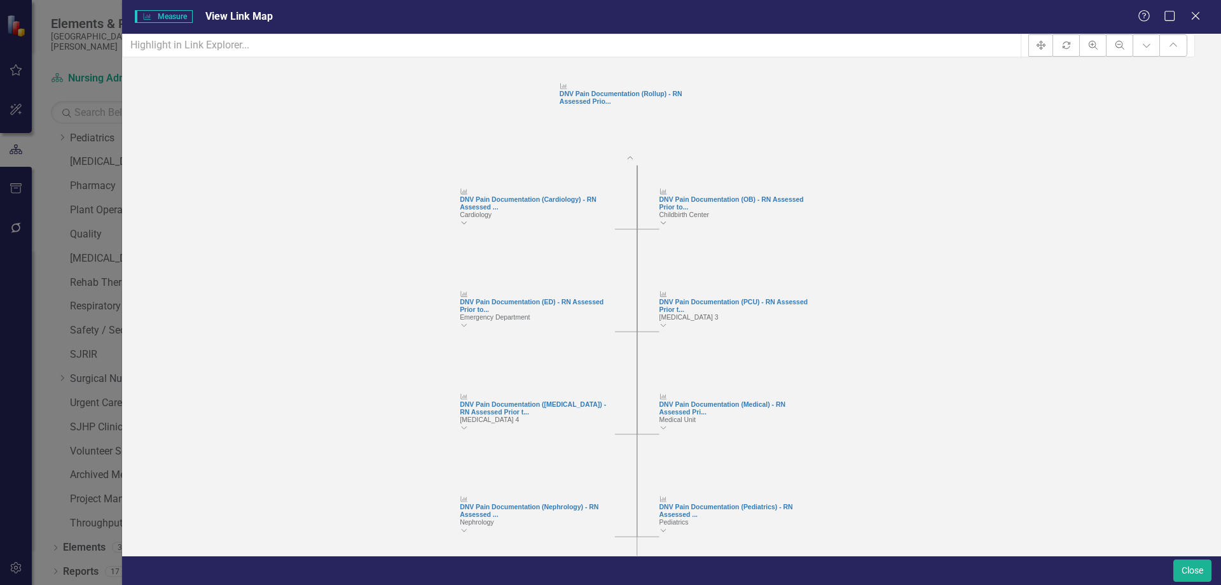
drag, startPoint x: 935, startPoint y: 350, endPoint x: 919, endPoint y: 403, distance: 55.8
click at [915, 403] on icon "Measure DNV Pain Documentation (Rollup) - RN Assessed Prio... Collapse Chart Me…" at bounding box center [658, 327] width 1073 height 521
click at [1200, 559] on div "Close" at bounding box center [671, 569] width 1099 height 29
click at [1184, 569] on button "Close" at bounding box center [1193, 570] width 38 height 22
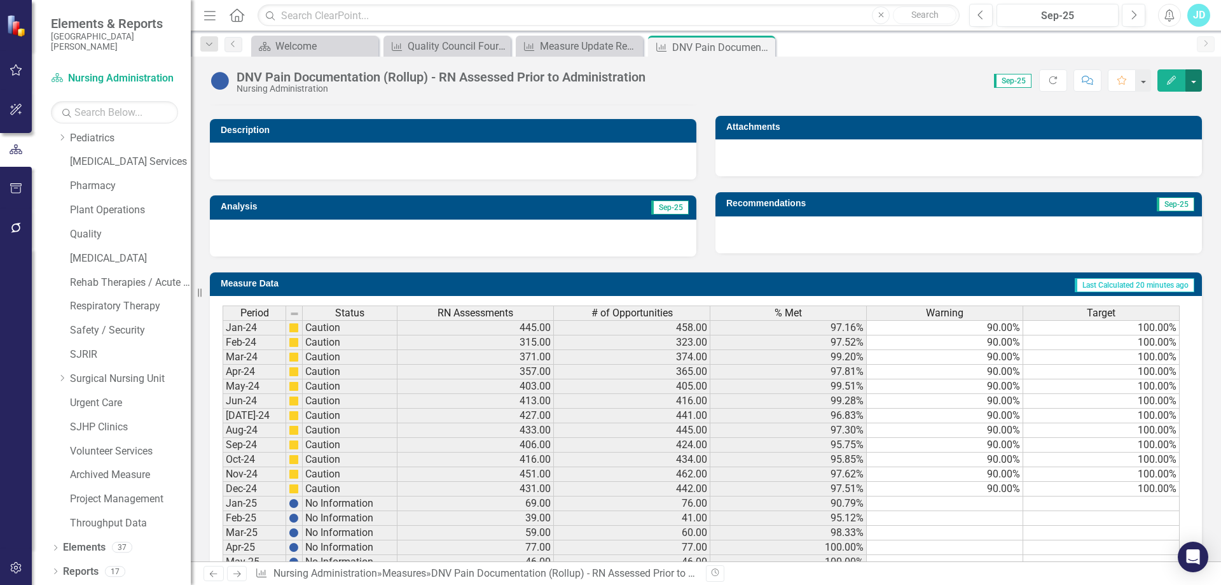
click at [1195, 85] on button "button" at bounding box center [1194, 80] width 17 height 22
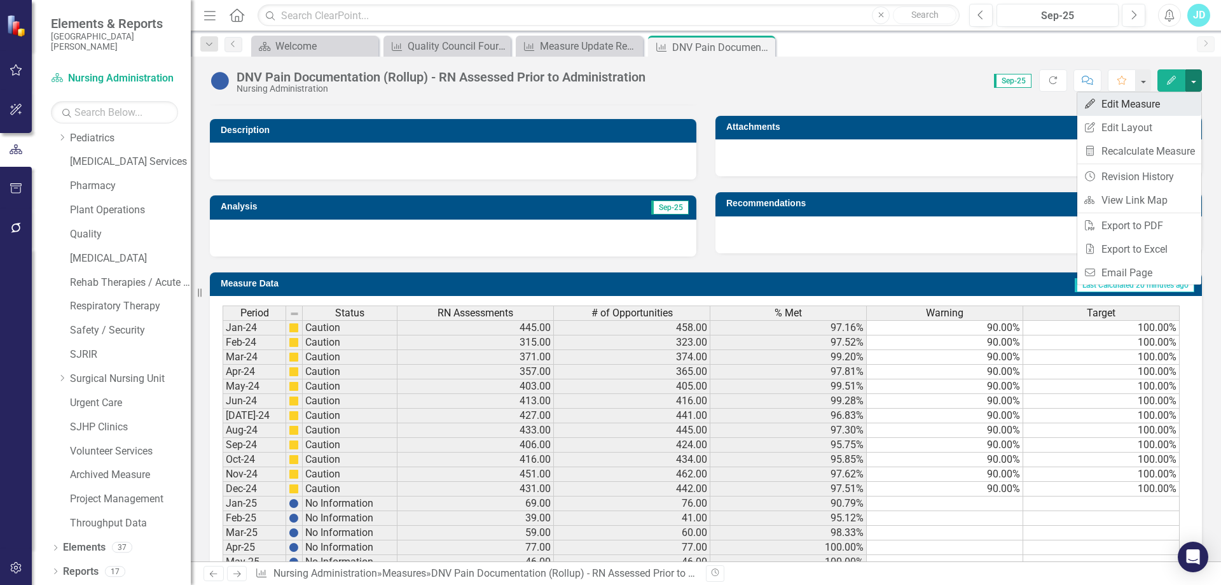
click at [1179, 109] on link "Edit Edit Measure" at bounding box center [1140, 104] width 124 height 24
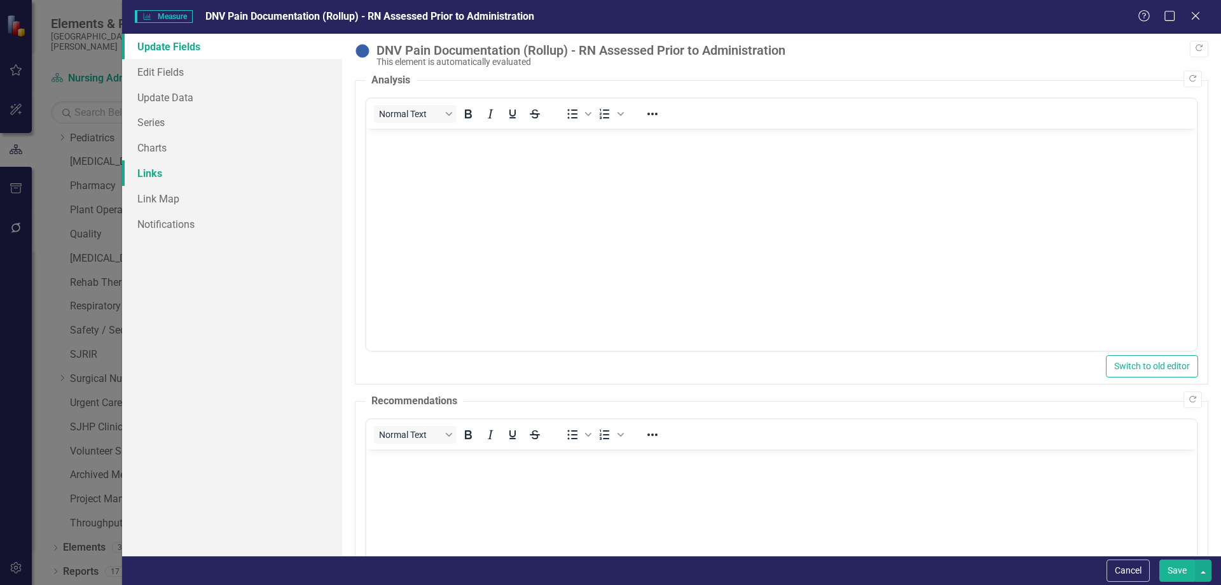
scroll to position [0, 0]
click at [155, 171] on link "Links" at bounding box center [232, 172] width 220 height 25
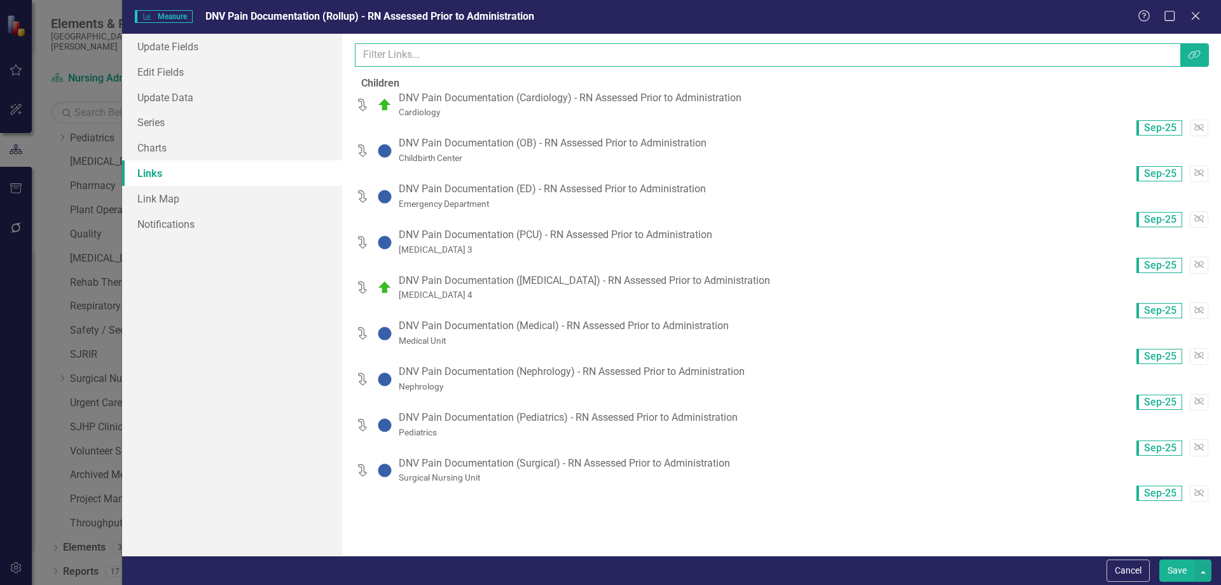
click at [442, 56] on input "text" at bounding box center [768, 55] width 826 height 24
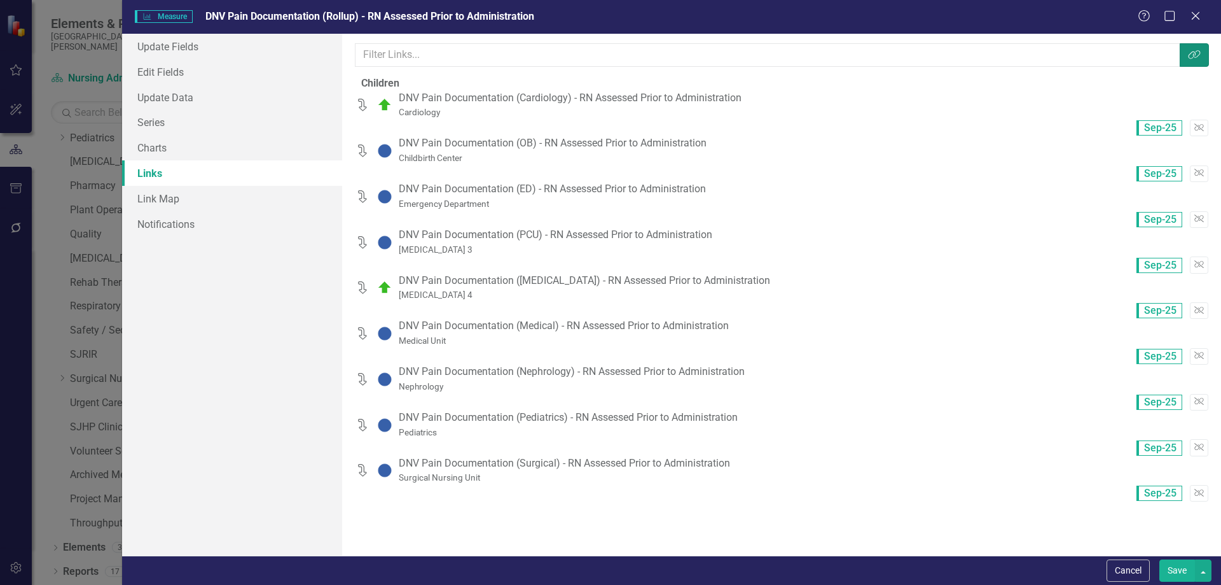
click at [1186, 50] on button "Link Tag" at bounding box center [1194, 55] width 29 height 24
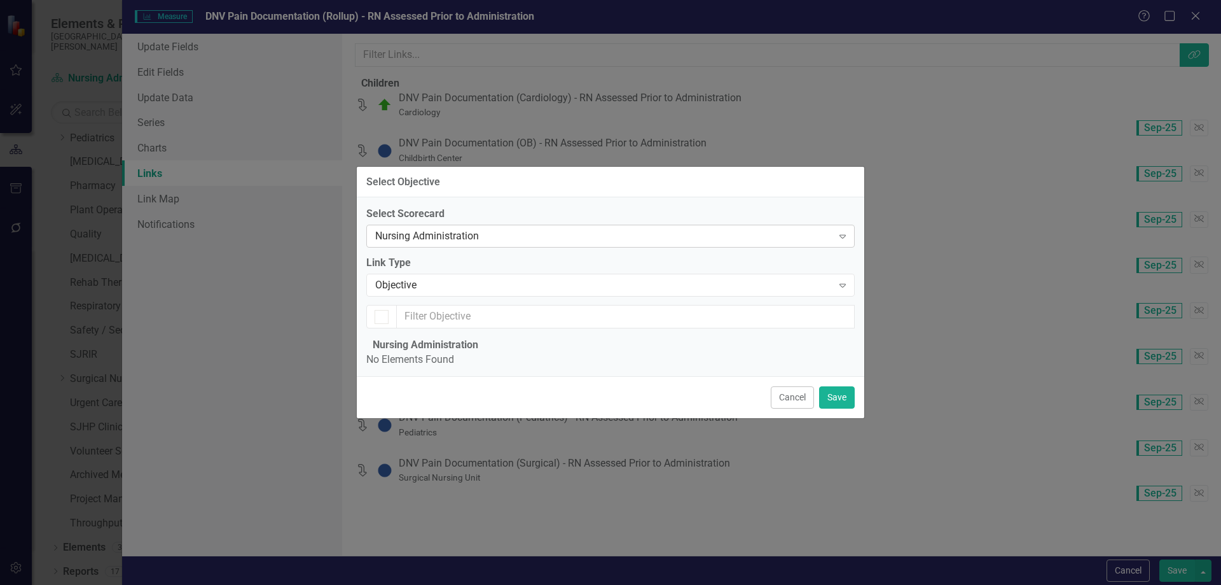
click at [447, 229] on div "Nursing Administration" at bounding box center [603, 236] width 457 height 15
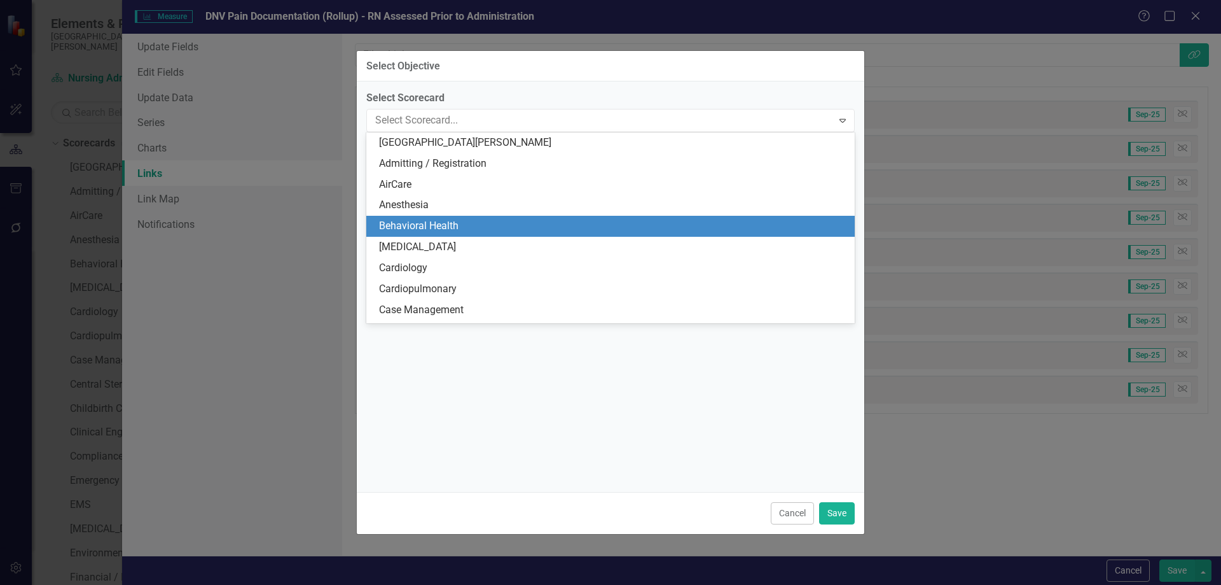
click at [468, 227] on div "Behavioral Health" at bounding box center [613, 226] width 468 height 15
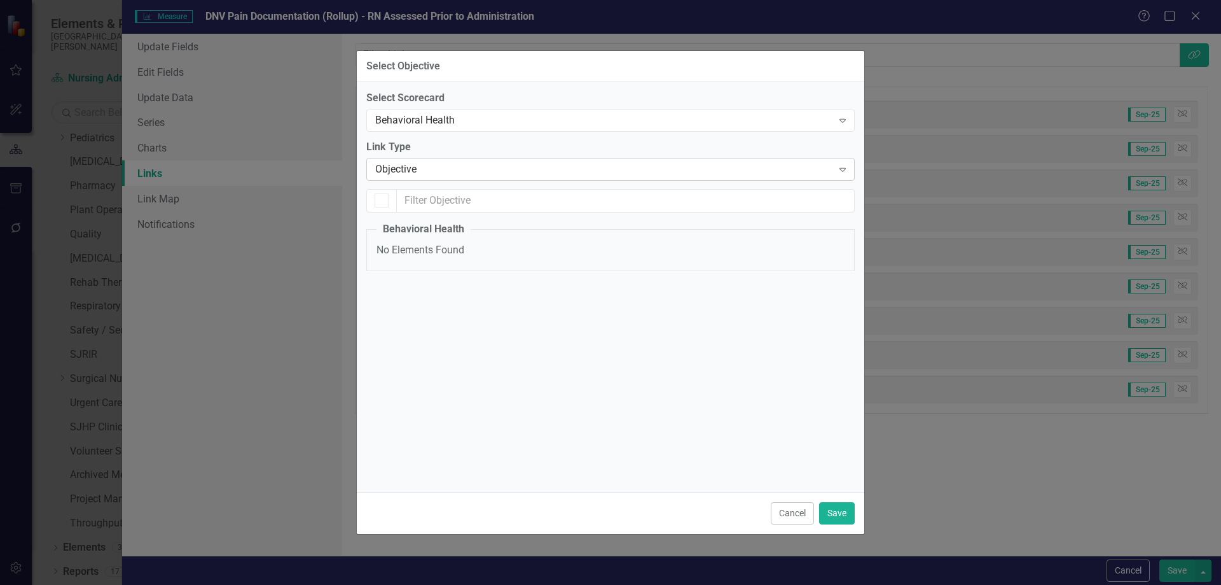
click at [461, 174] on div "Objective" at bounding box center [603, 169] width 457 height 15
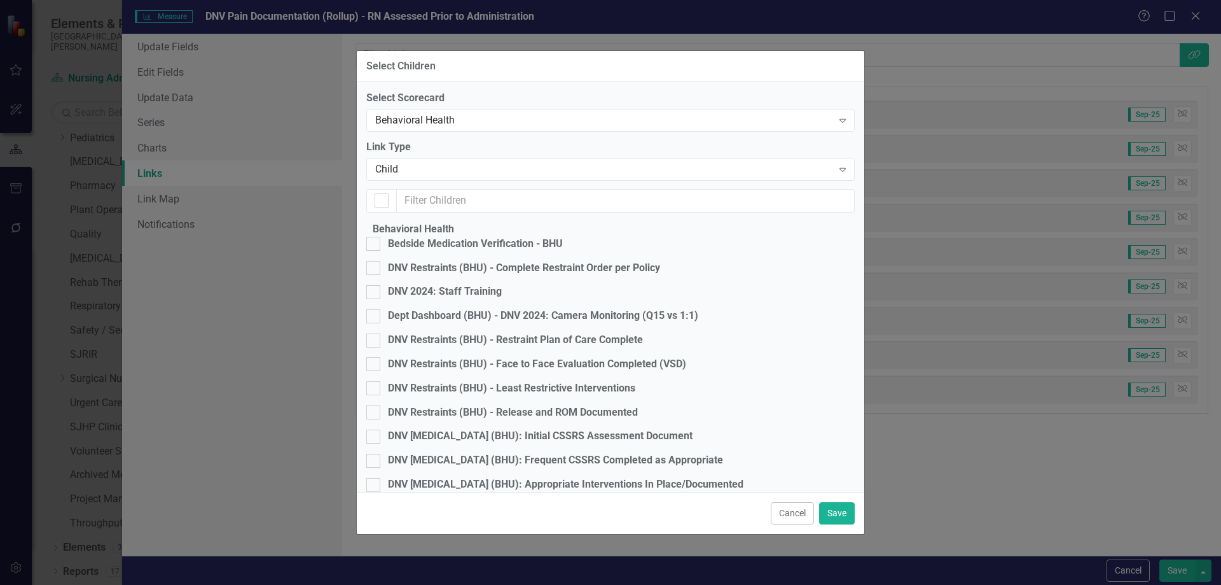
checkbox input "false"
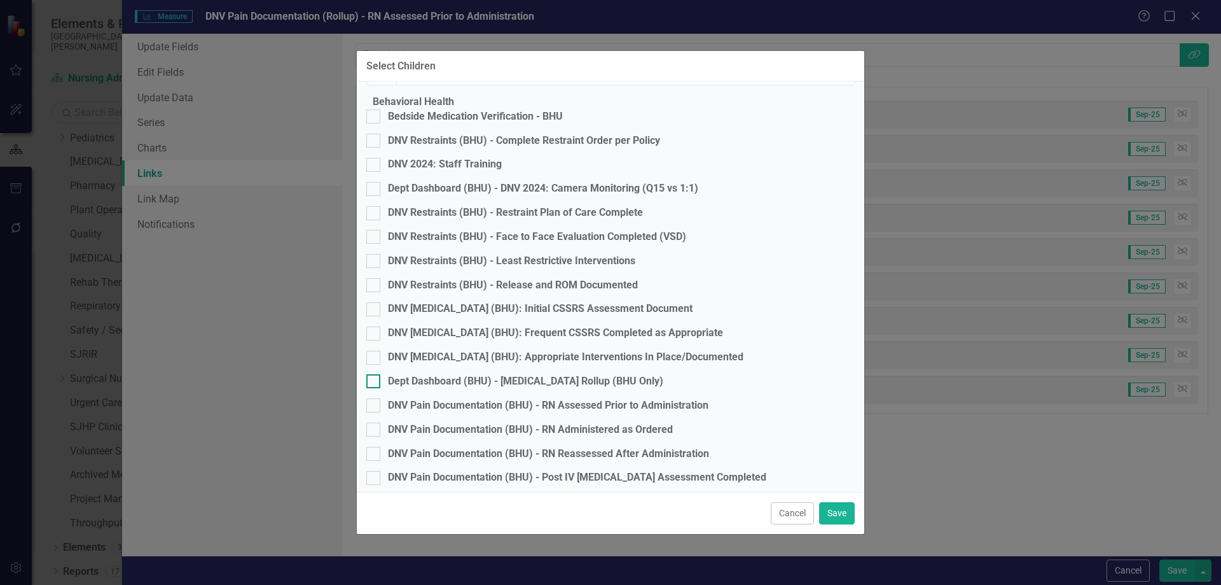
scroll to position [149, 0]
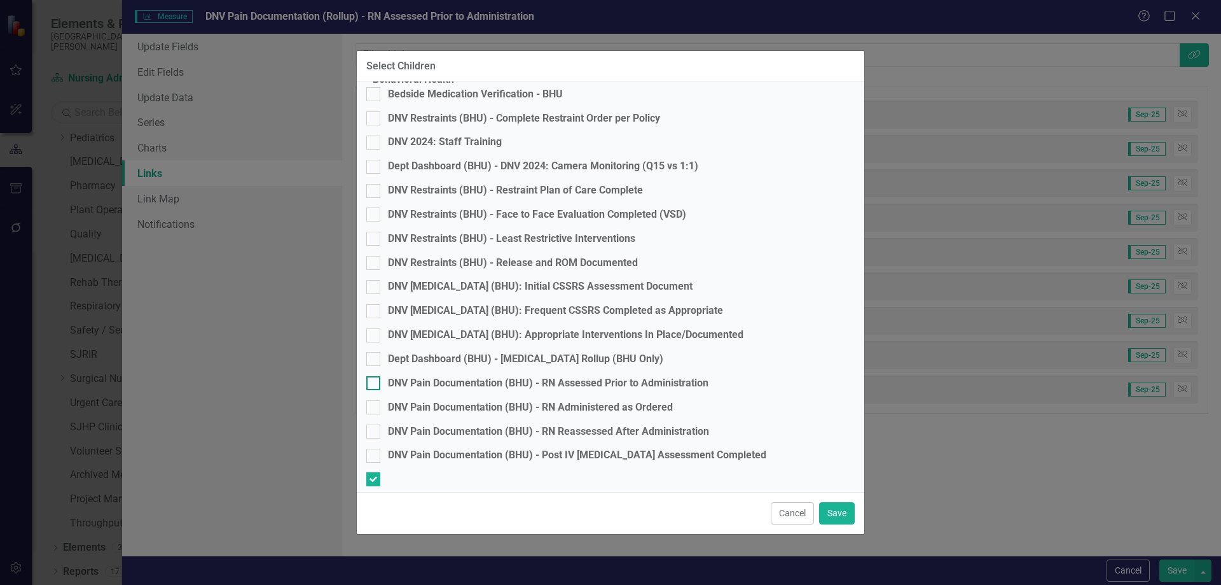
click at [380, 387] on div at bounding box center [373, 383] width 14 height 14
click at [375, 384] on input "DNV Pain Documentation (BHU) - RN Assessed Prior to Administration" at bounding box center [370, 380] width 8 height 8
checkbox input "true"
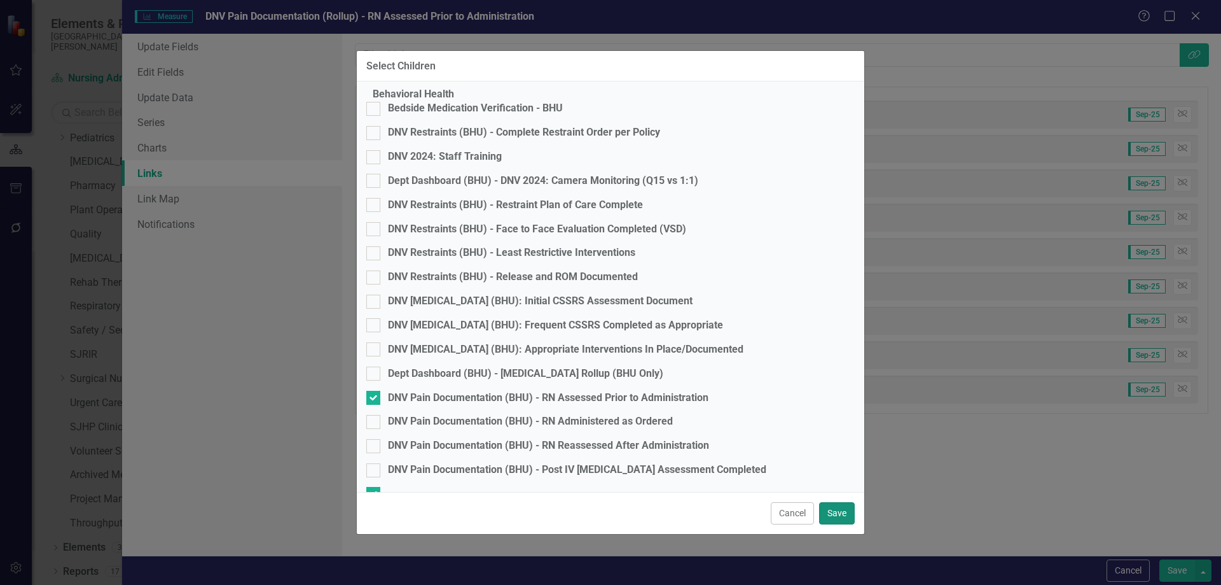
click at [838, 517] on button "Save" at bounding box center [837, 513] width 36 height 22
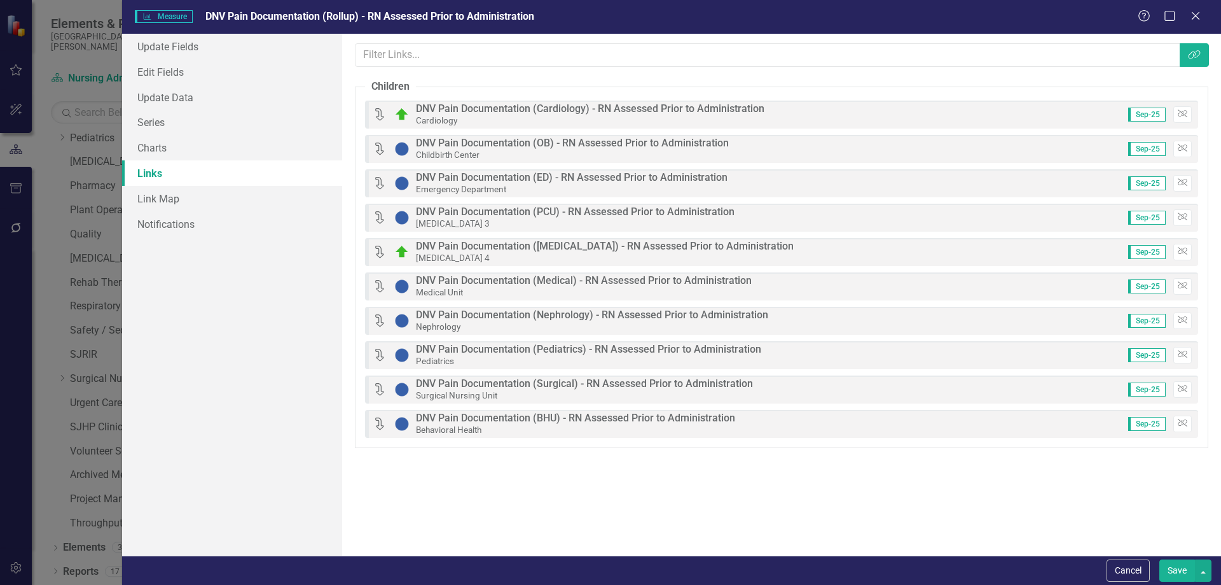
click at [1180, 570] on button "Save" at bounding box center [1178, 570] width 36 height 22
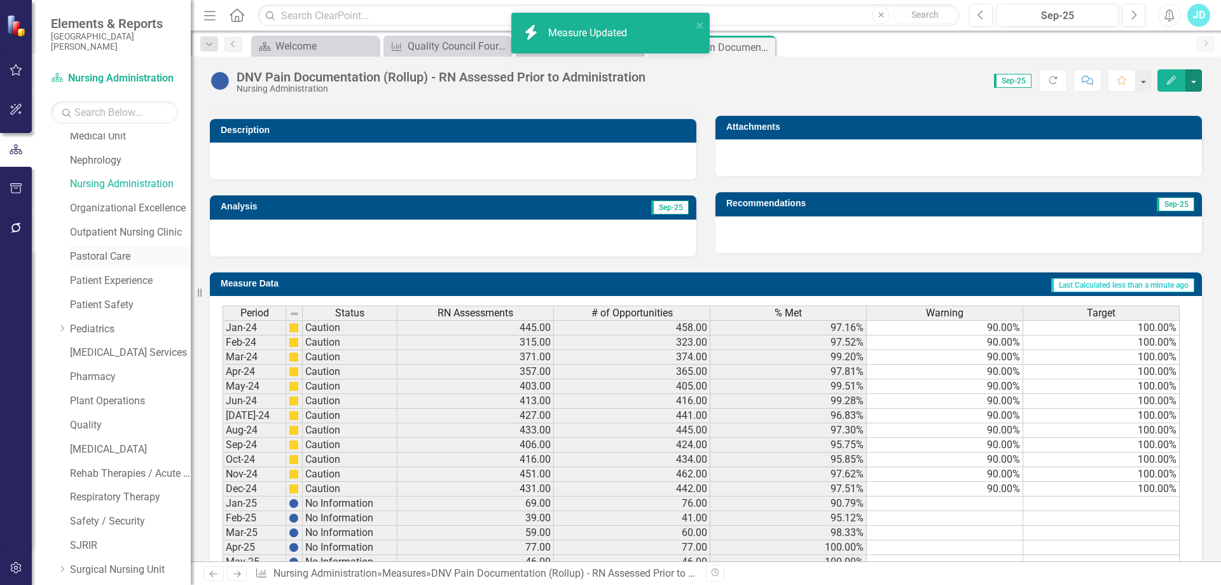
scroll to position [451, 0]
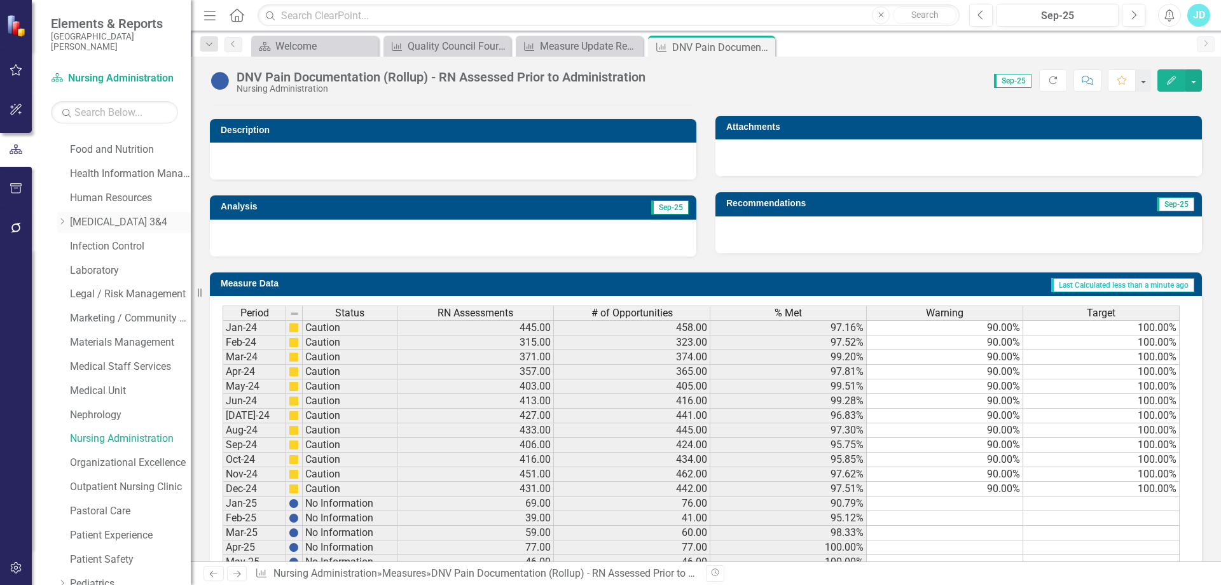
click at [62, 222] on icon "Dropdown" at bounding box center [62, 222] width 10 height 8
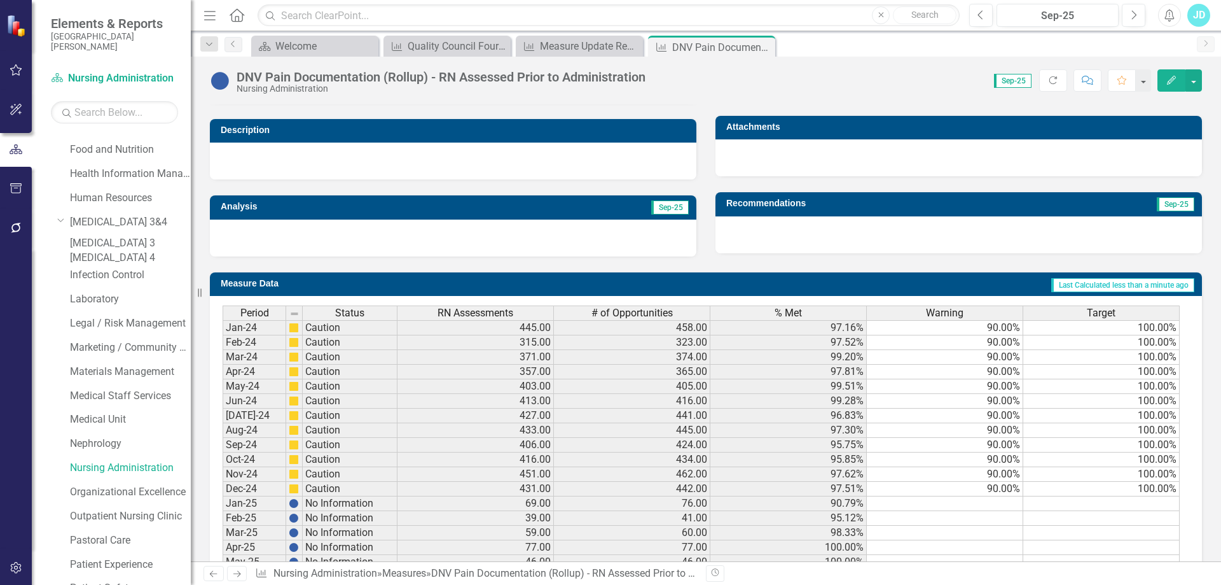
click at [101, 245] on link "[MEDICAL_DATA] 3" at bounding box center [130, 243] width 121 height 15
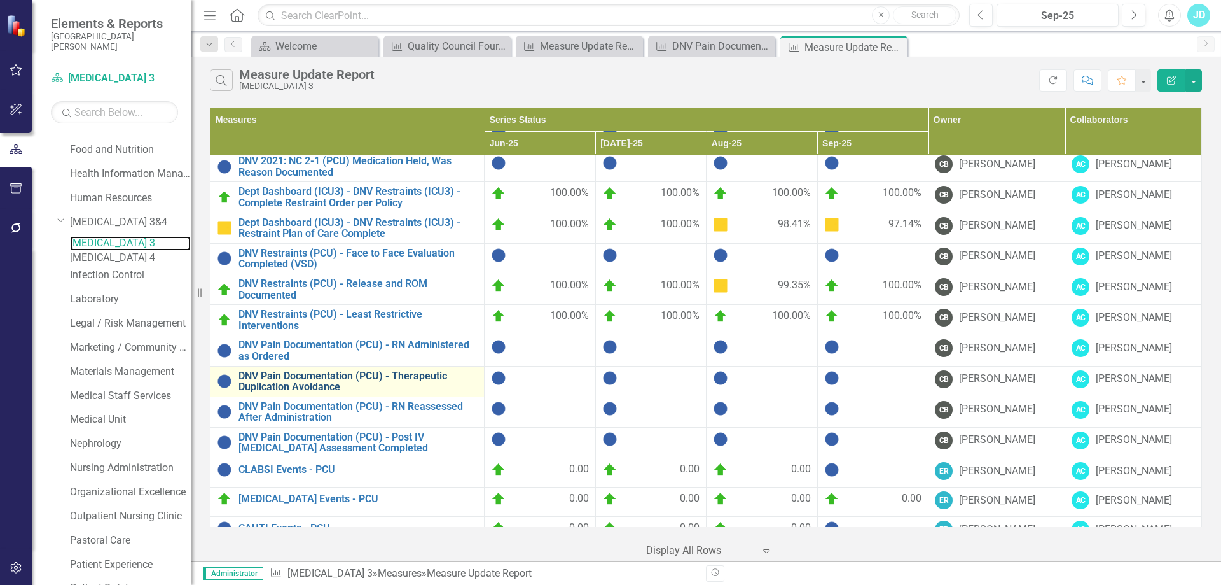
scroll to position [112, 0]
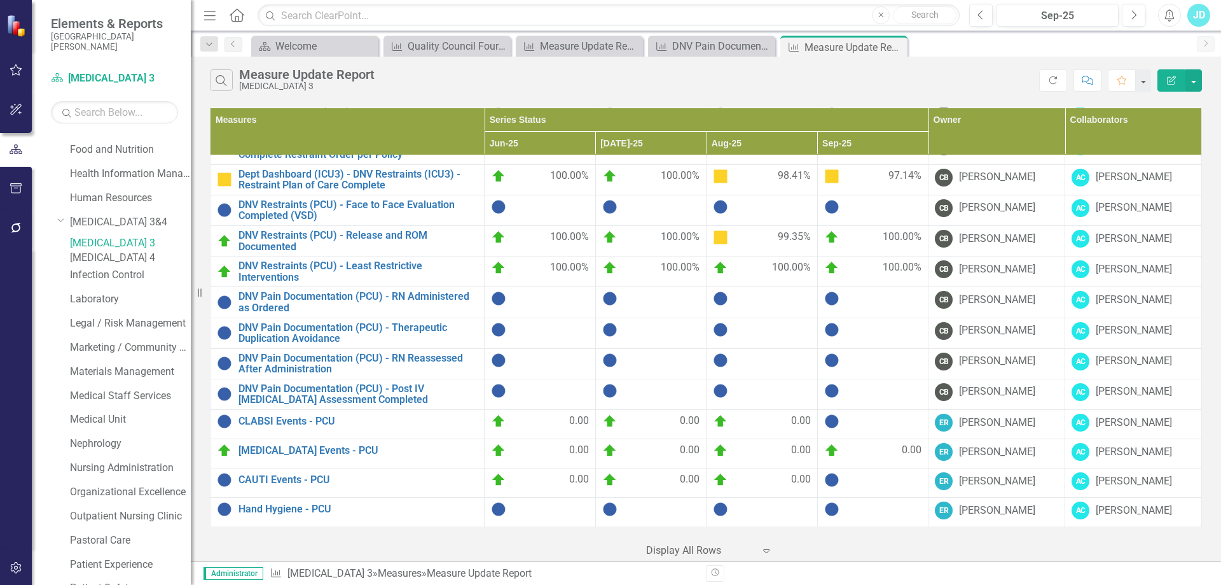
click at [98, 265] on link "[MEDICAL_DATA] 4" at bounding box center [130, 258] width 121 height 15
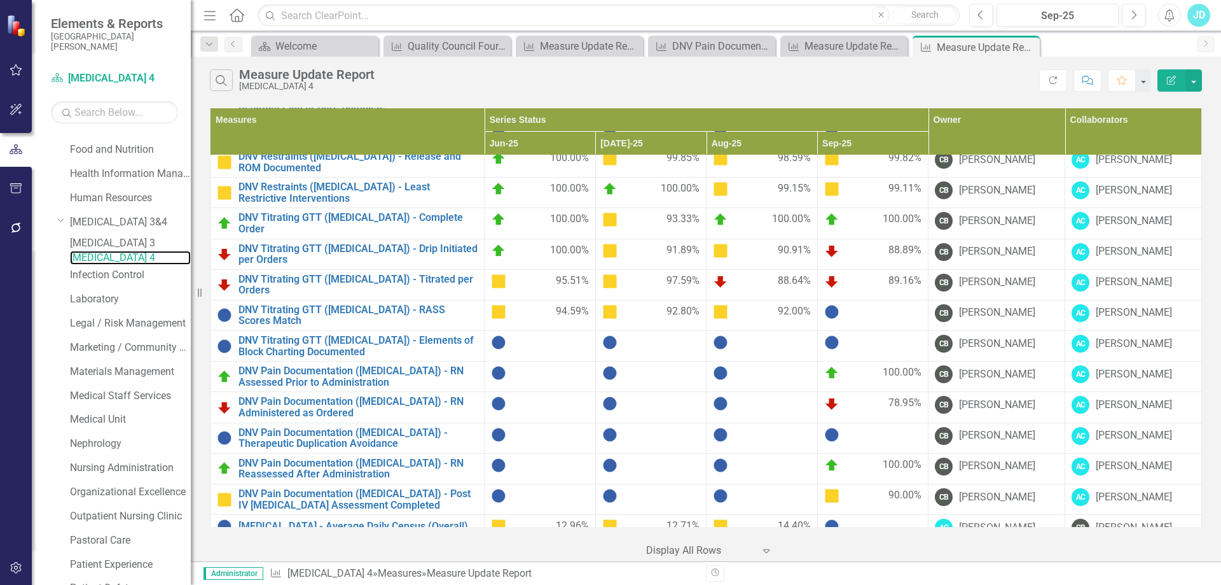
scroll to position [254, 0]
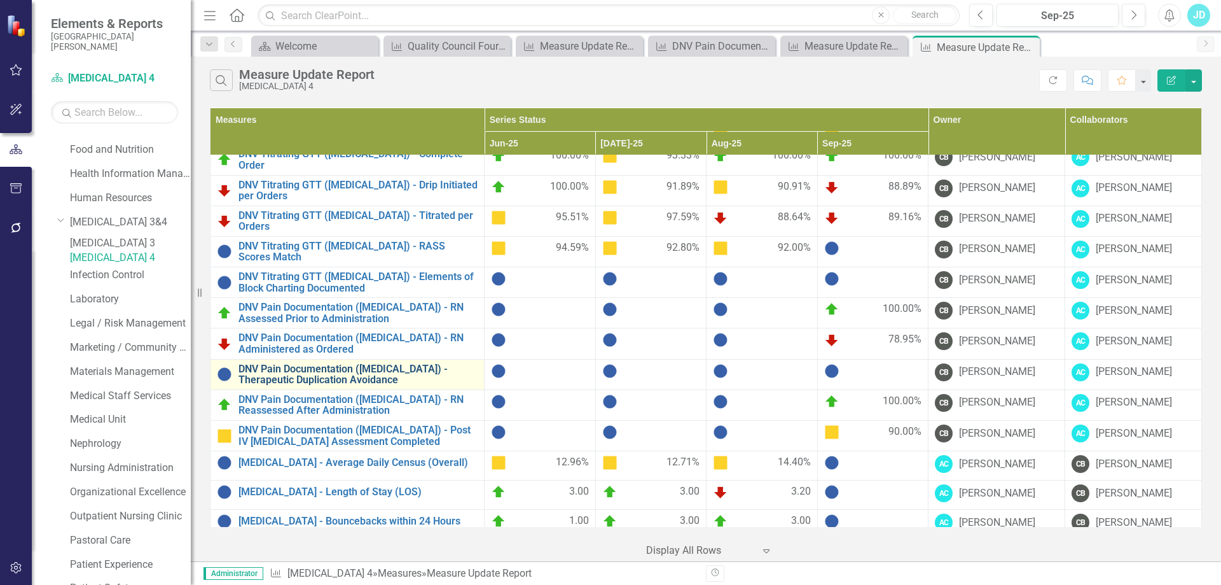
click at [423, 363] on link "DNV Pain Documentation (ICU) - Therapeutic Duplication Avoidance" at bounding box center [358, 374] width 239 height 22
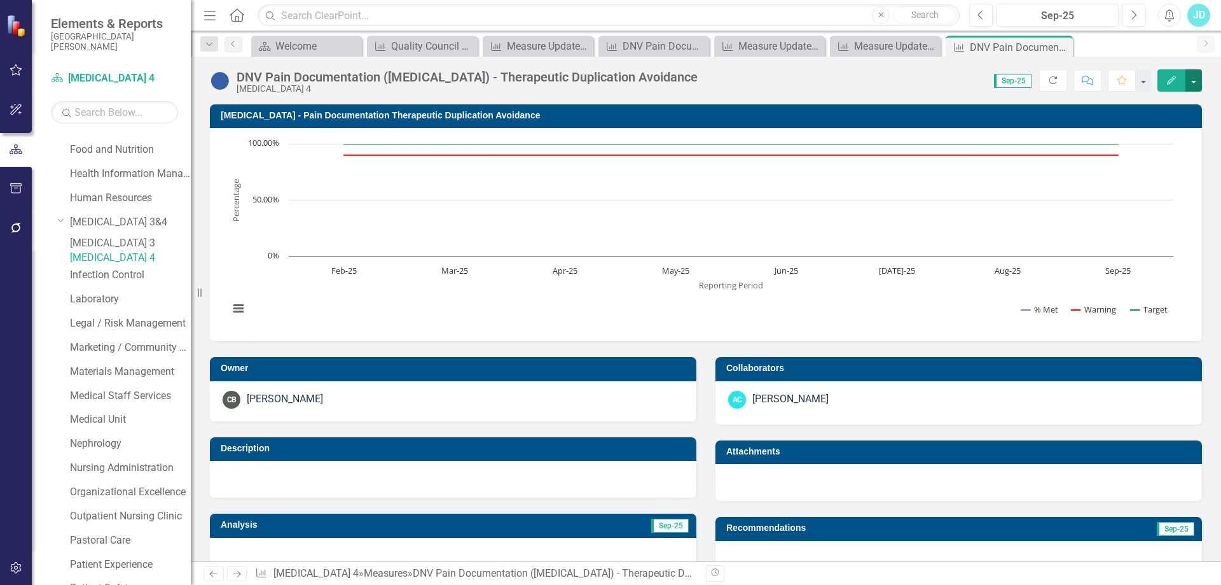
click at [1197, 89] on button "button" at bounding box center [1194, 80] width 17 height 22
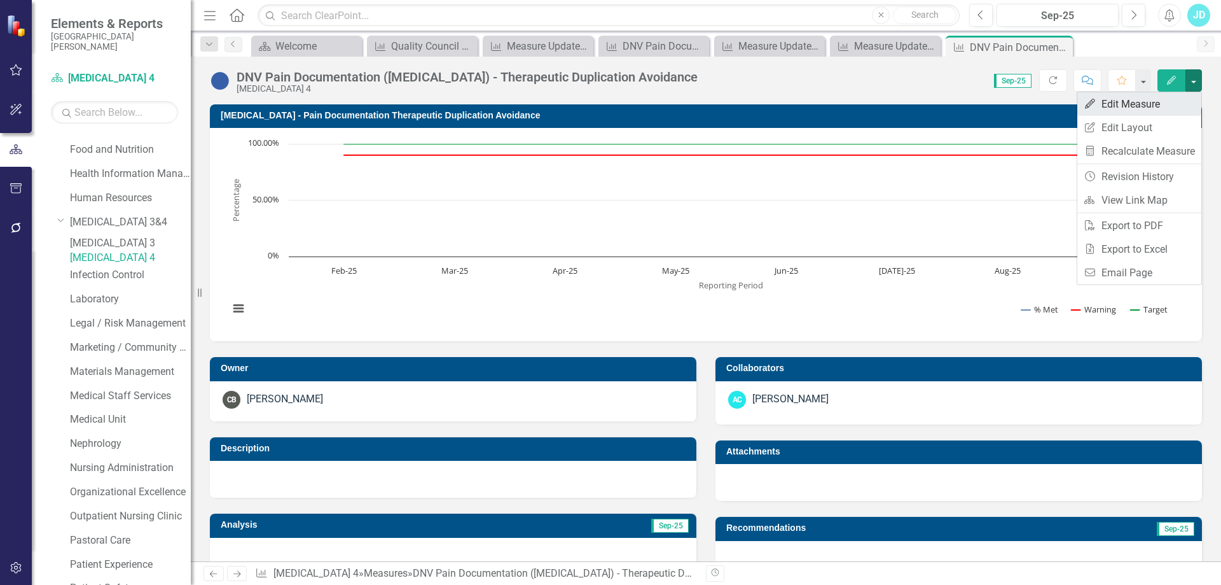
click at [1167, 109] on link "Edit Edit Measure" at bounding box center [1140, 104] width 124 height 24
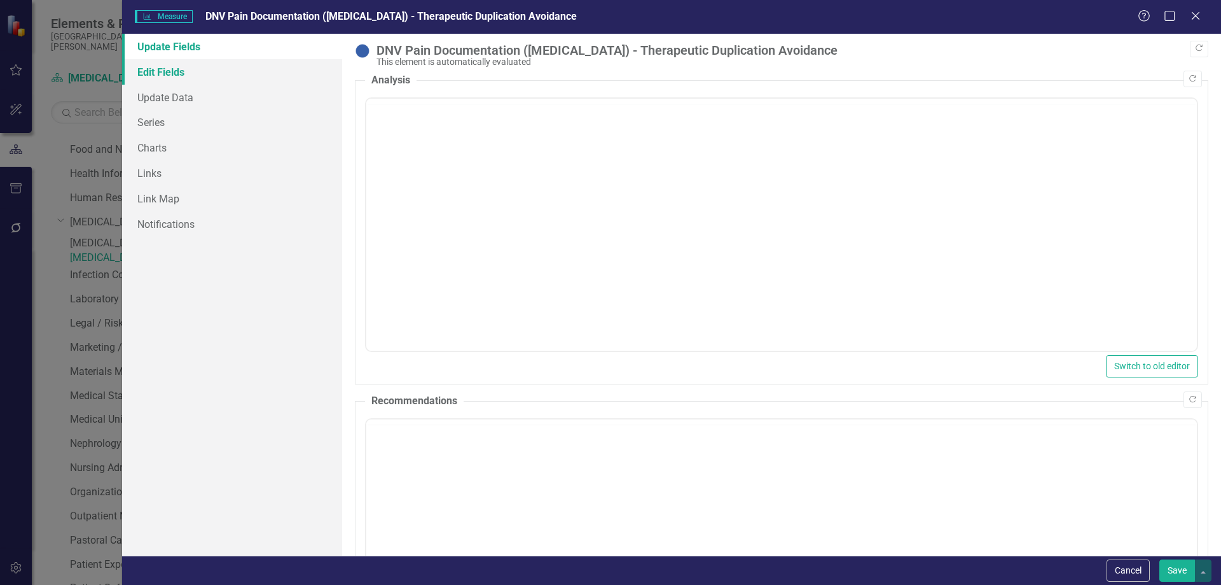
click at [180, 78] on link "Edit Fields" at bounding box center [232, 71] width 220 height 25
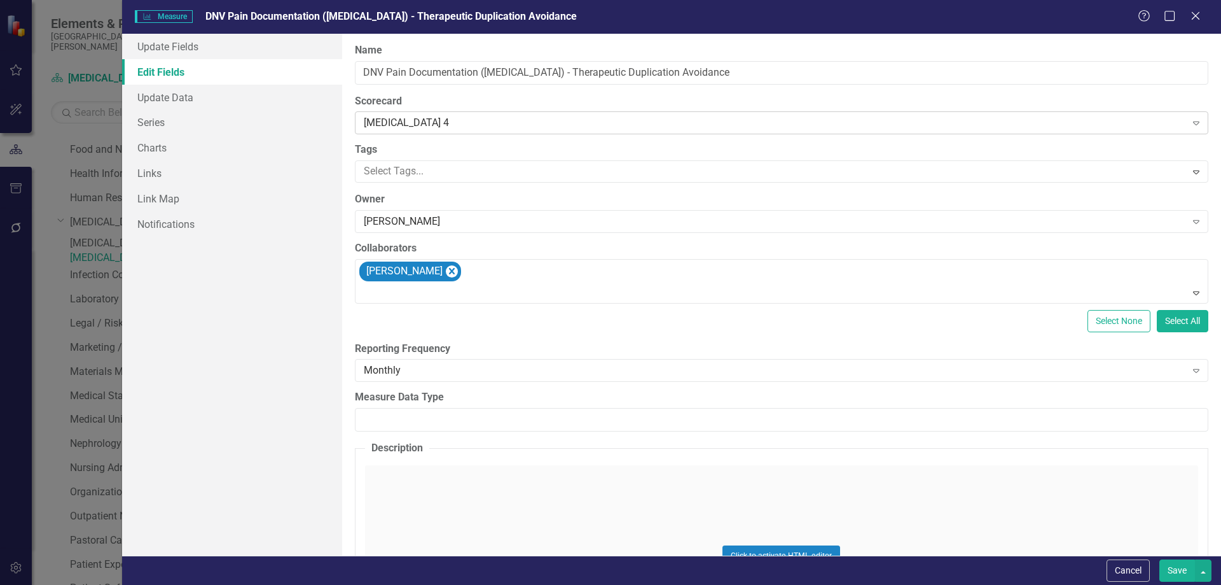
click at [426, 118] on div "[MEDICAL_DATA] 4" at bounding box center [775, 123] width 823 height 15
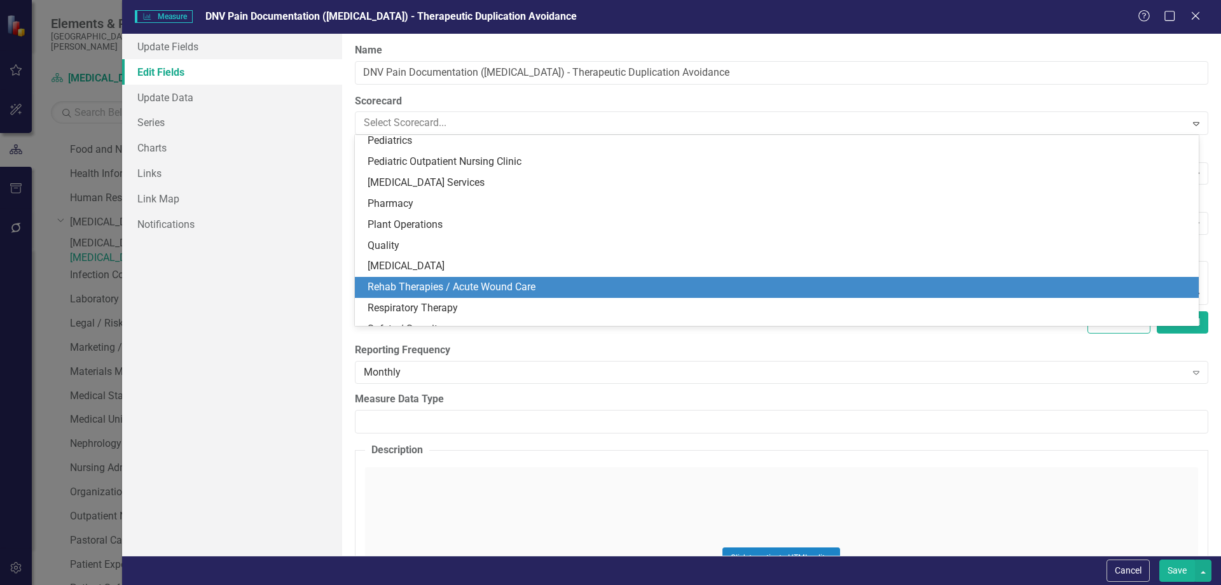
scroll to position [1021, 0]
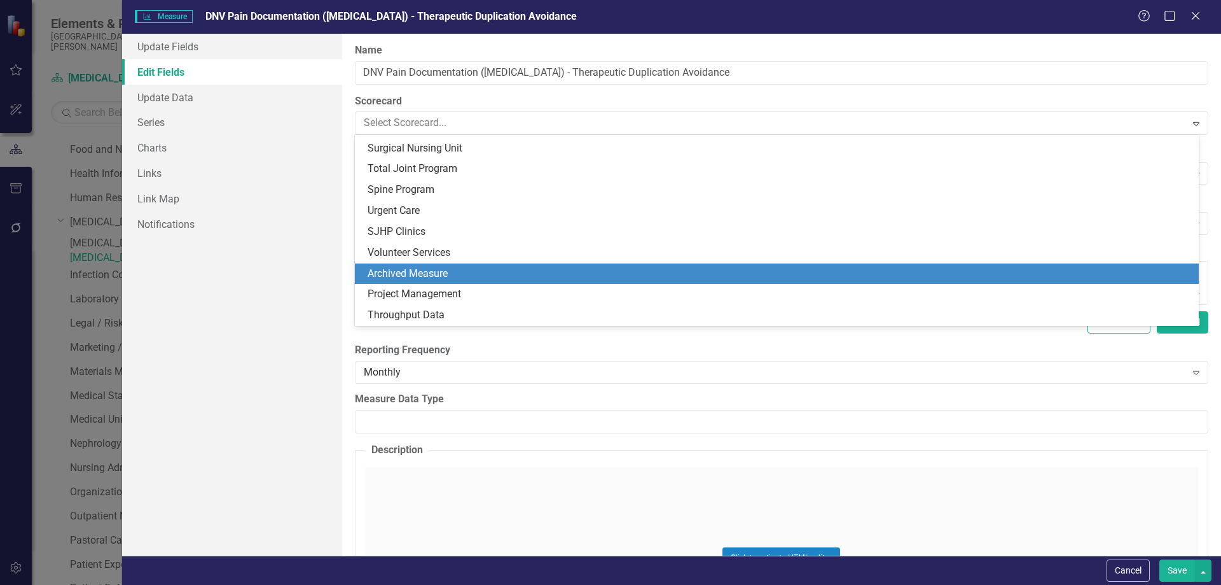
click at [454, 274] on div "Archived Measure" at bounding box center [780, 274] width 824 height 15
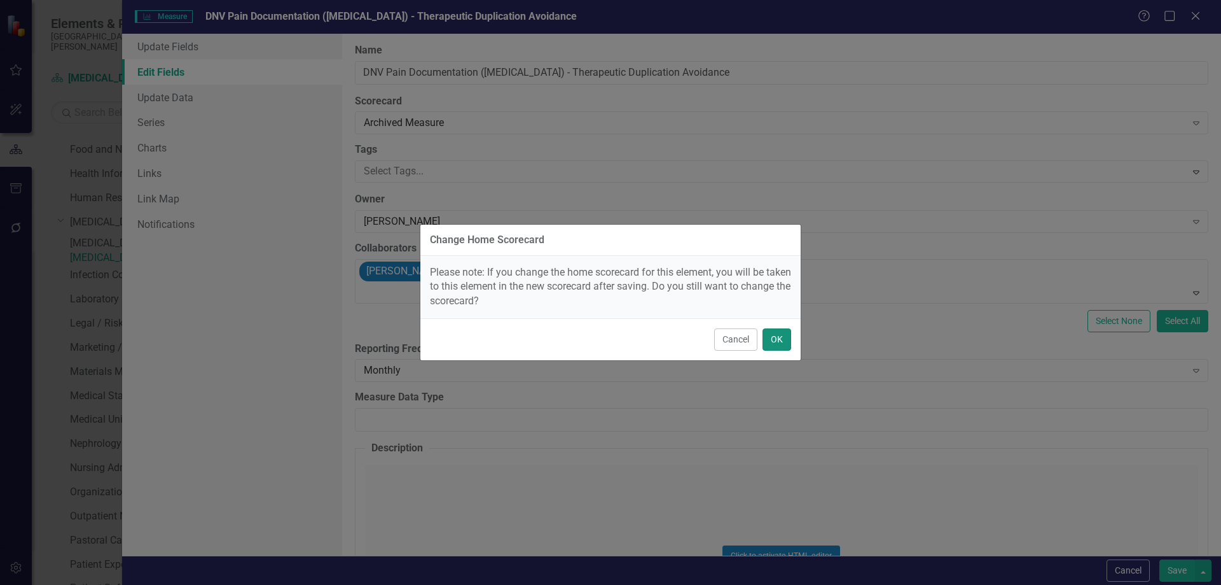
click at [783, 337] on button "OK" at bounding box center [777, 339] width 29 height 22
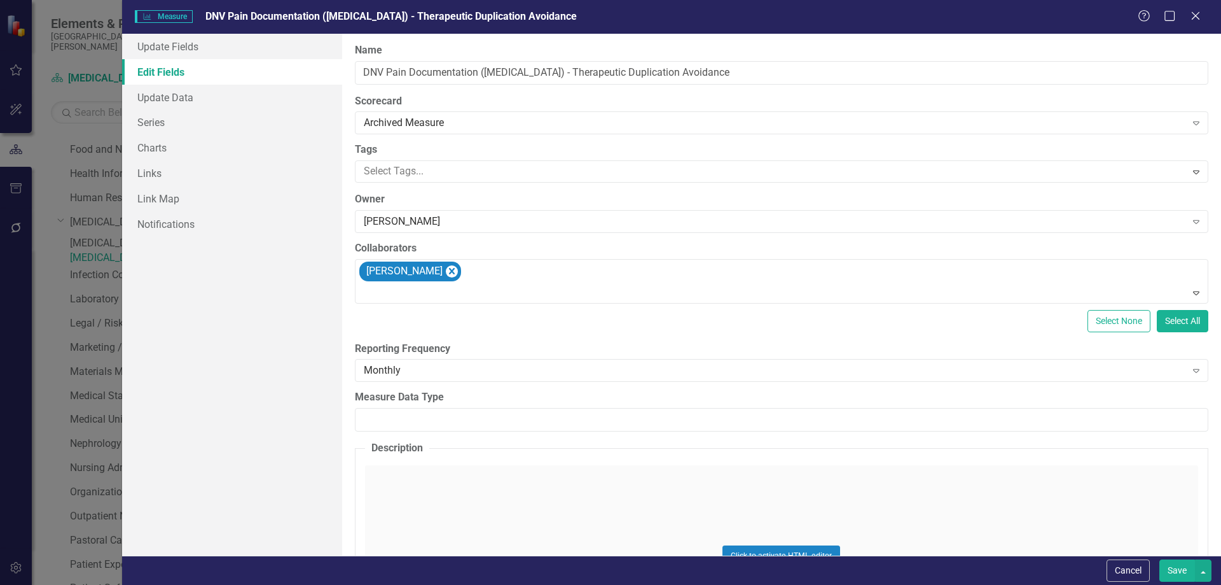
click at [1171, 564] on button "Save" at bounding box center [1178, 570] width 36 height 22
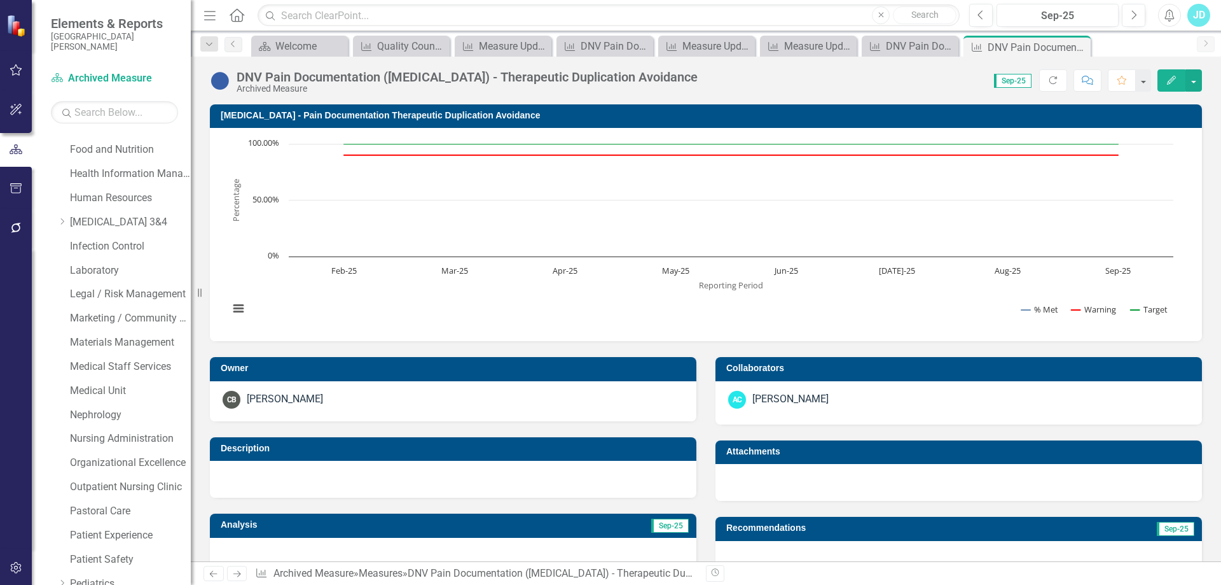
click at [0, 0] on icon at bounding box center [0, 0] width 0 height 0
click at [1064, 46] on icon "Close" at bounding box center [1061, 47] width 13 height 10
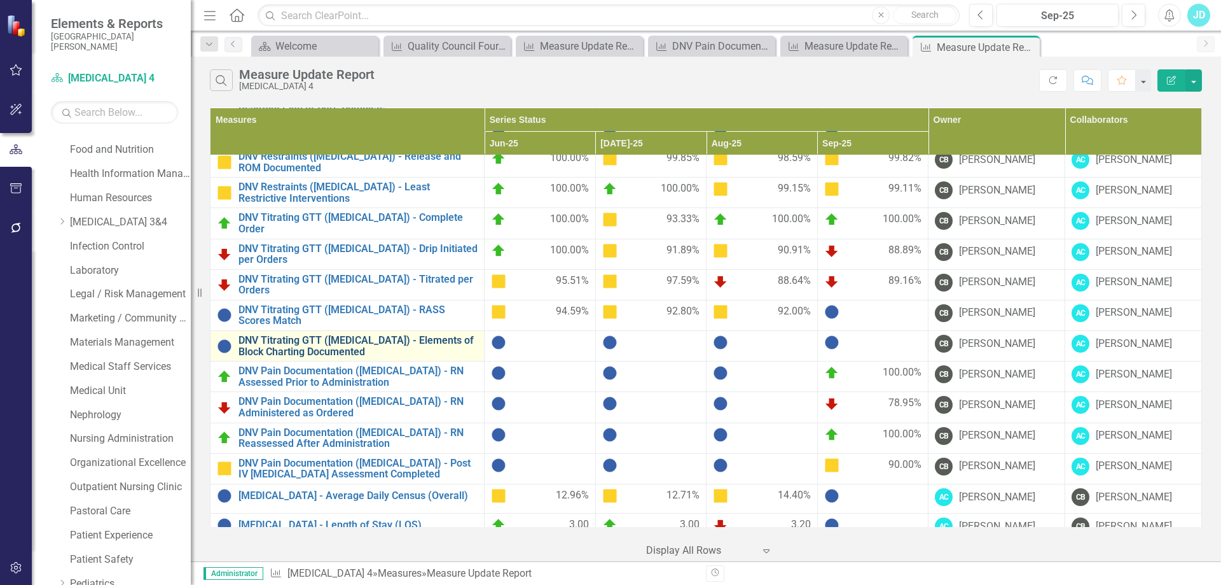
scroll to position [254, 0]
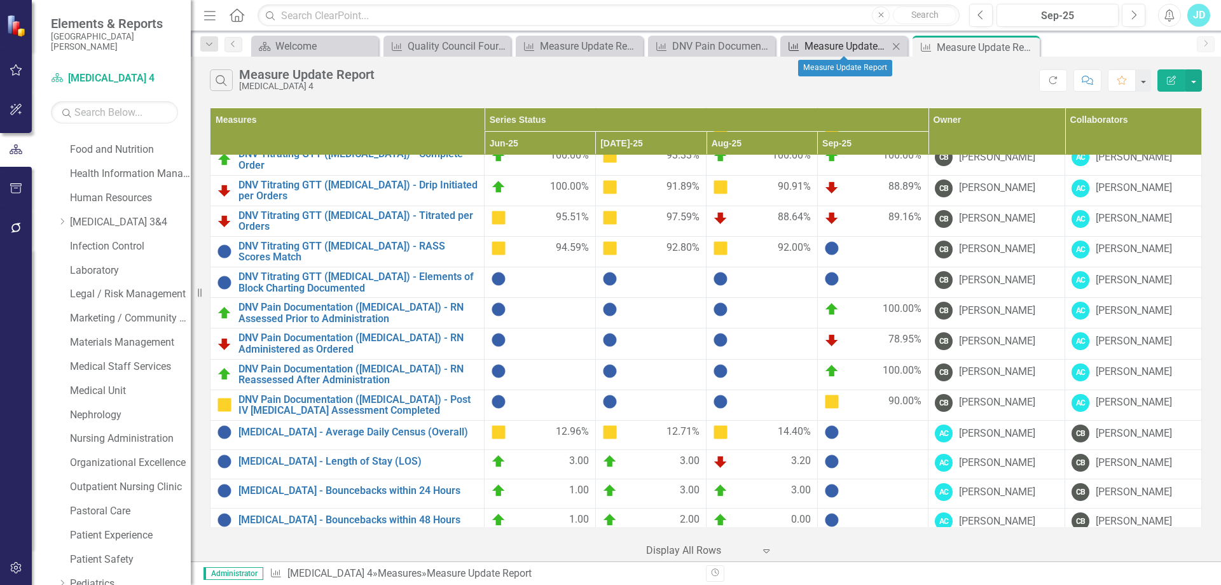
click at [846, 47] on div "Measure Update Report" at bounding box center [847, 46] width 84 height 16
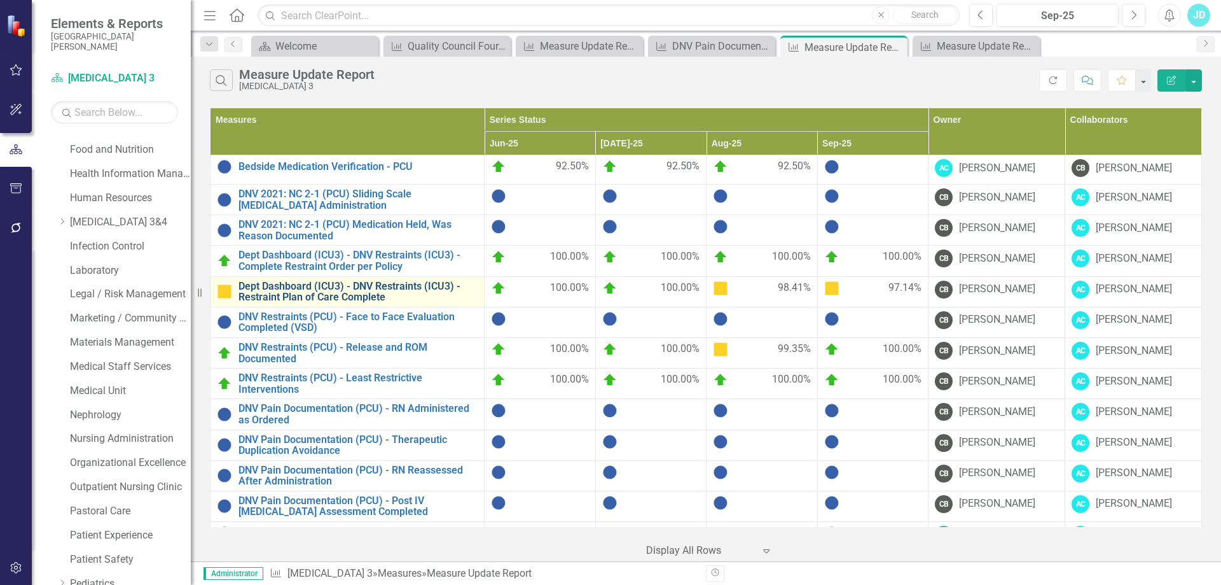
scroll to position [64, 0]
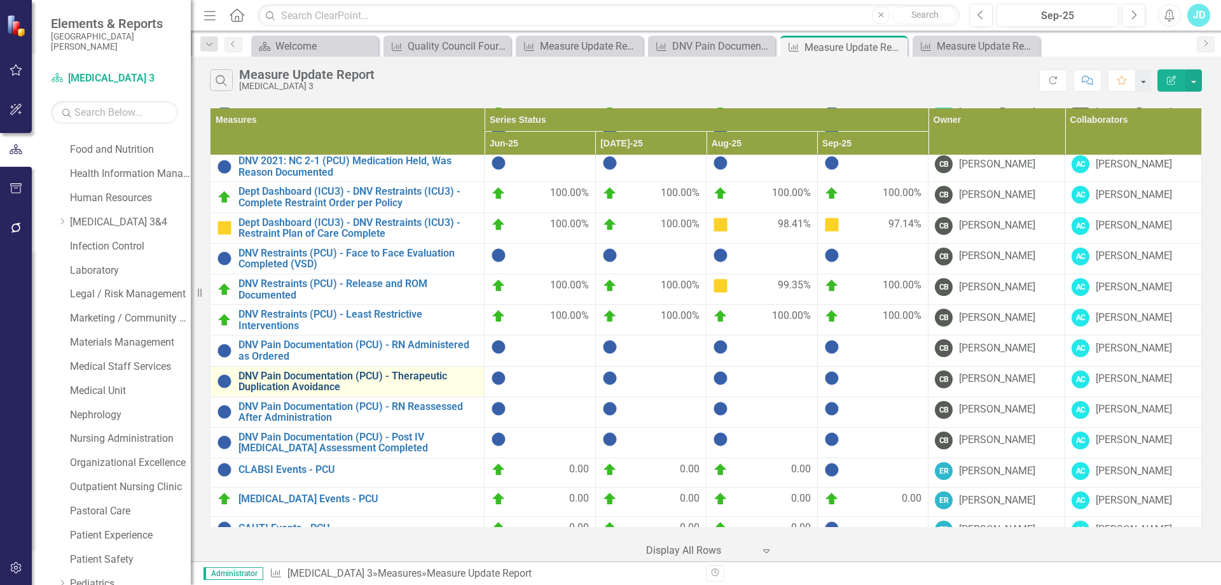
click at [411, 373] on link "DNV Pain Documentation (PCU) - Therapeutic Duplication Avoidance" at bounding box center [358, 381] width 239 height 22
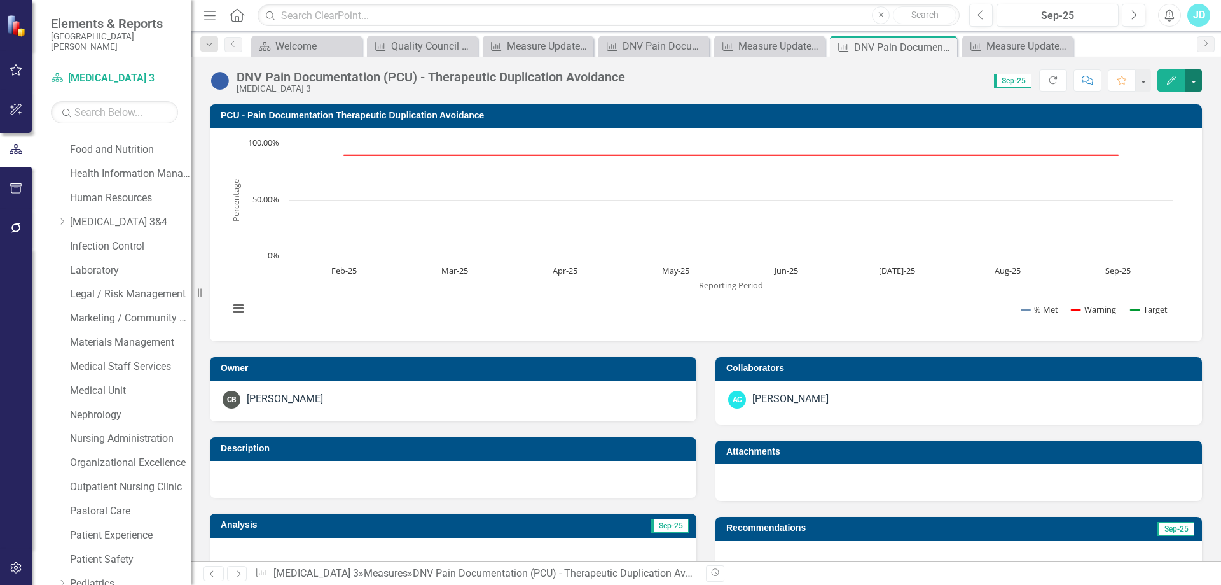
click at [1195, 87] on button "button" at bounding box center [1194, 80] width 17 height 22
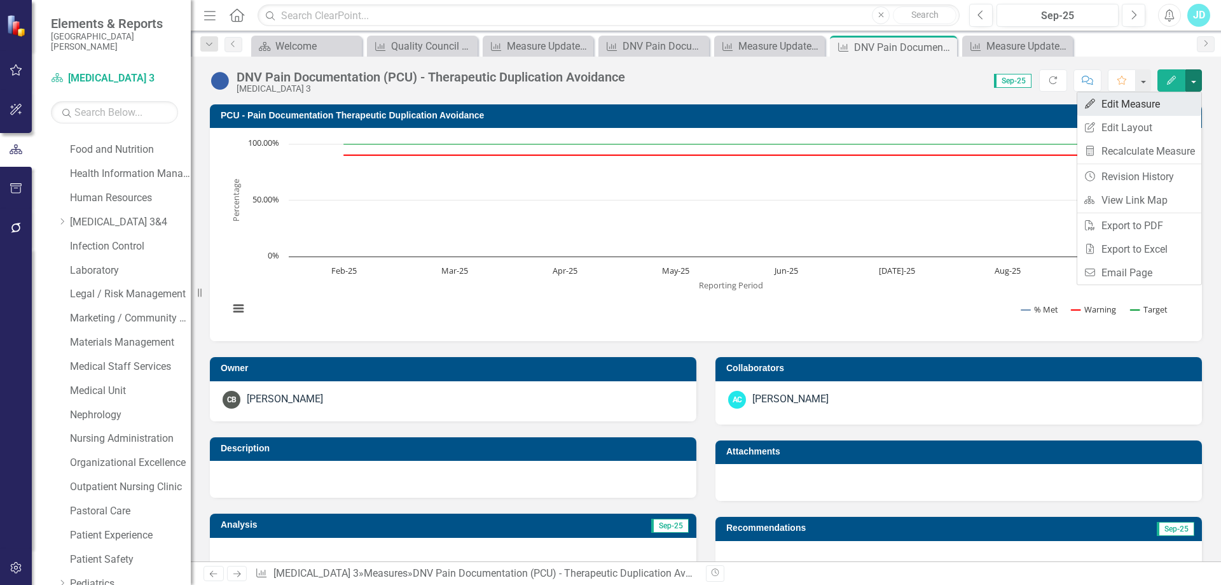
click at [1186, 103] on link "Edit Edit Measure" at bounding box center [1140, 104] width 124 height 24
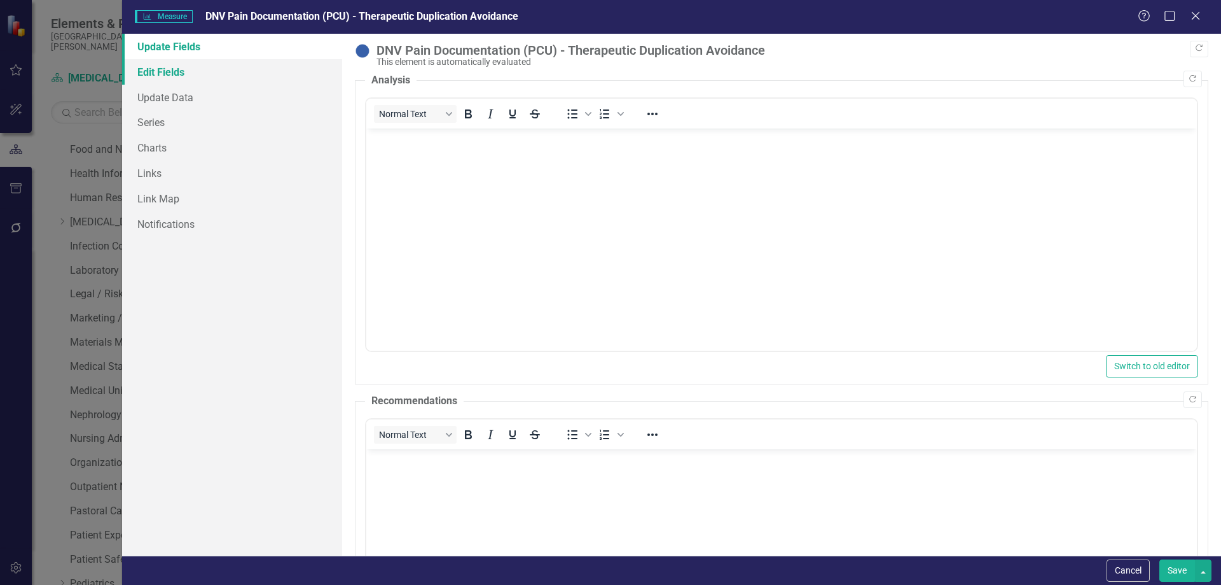
click at [169, 69] on link "Edit Fields" at bounding box center [232, 71] width 220 height 25
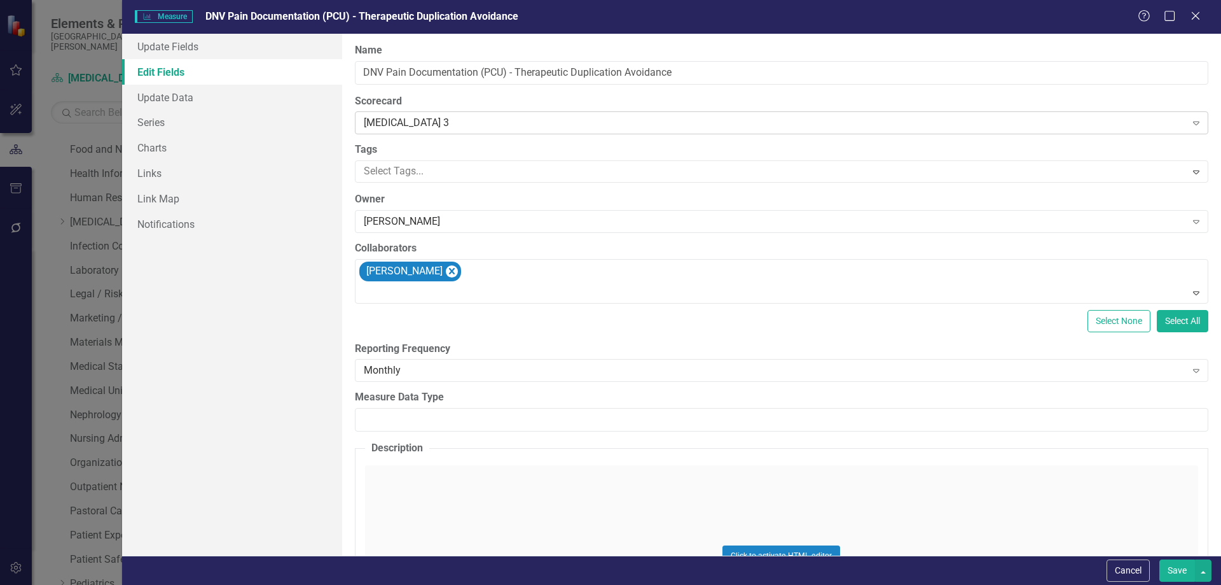
click at [409, 123] on div "[MEDICAL_DATA] 3" at bounding box center [775, 123] width 823 height 15
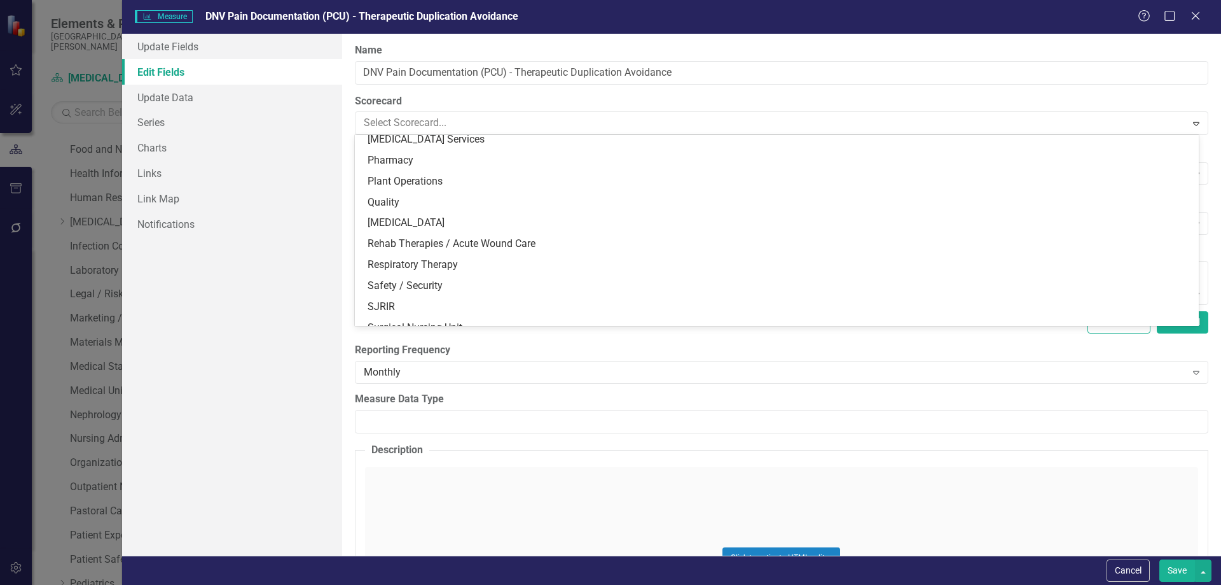
scroll to position [1021, 0]
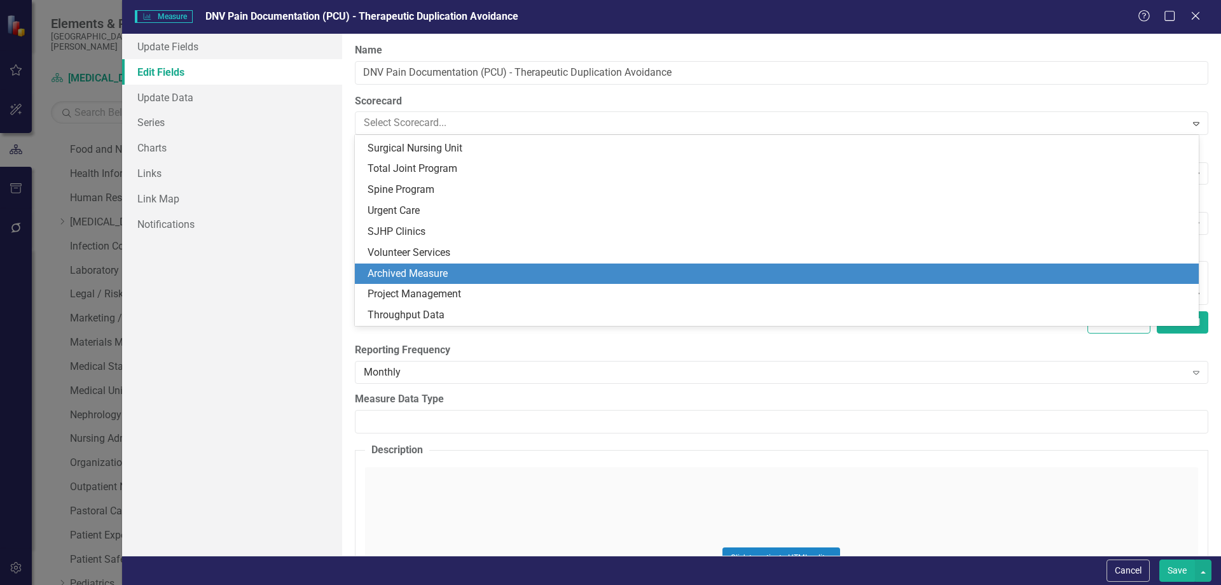
click at [439, 274] on div "Archived Measure" at bounding box center [780, 274] width 824 height 15
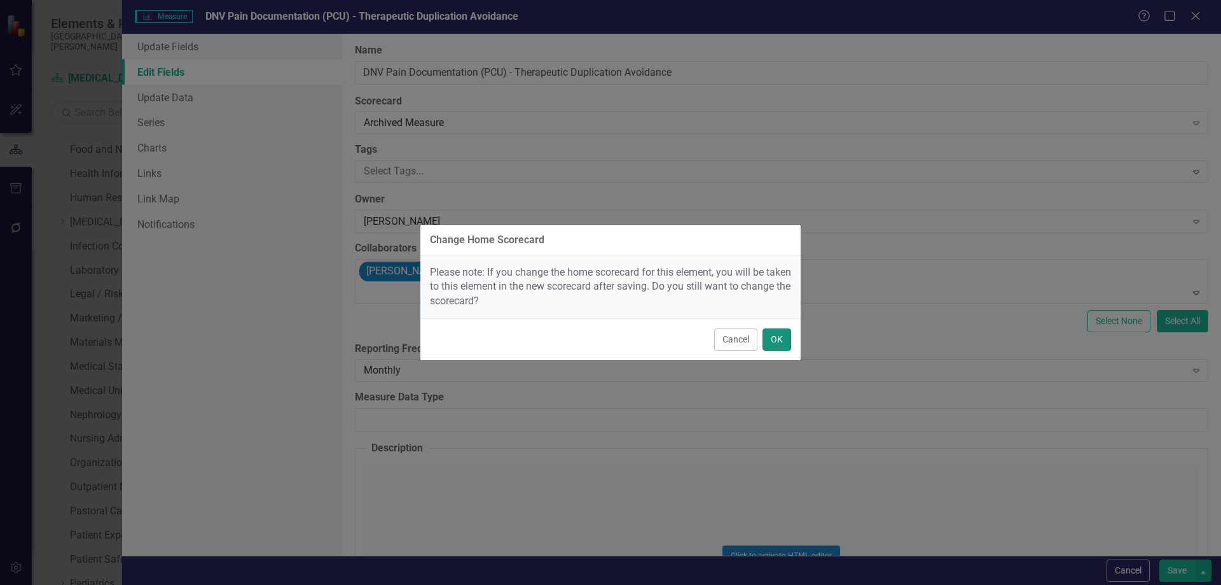
click at [783, 343] on button "OK" at bounding box center [777, 339] width 29 height 22
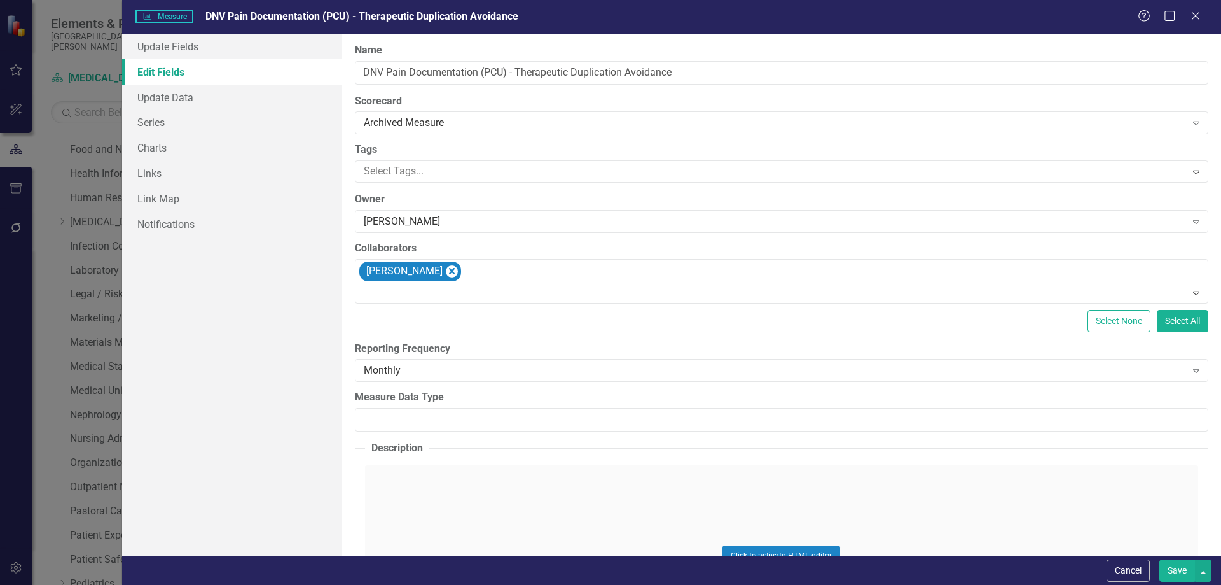
click at [1170, 568] on button "Save" at bounding box center [1178, 570] width 36 height 22
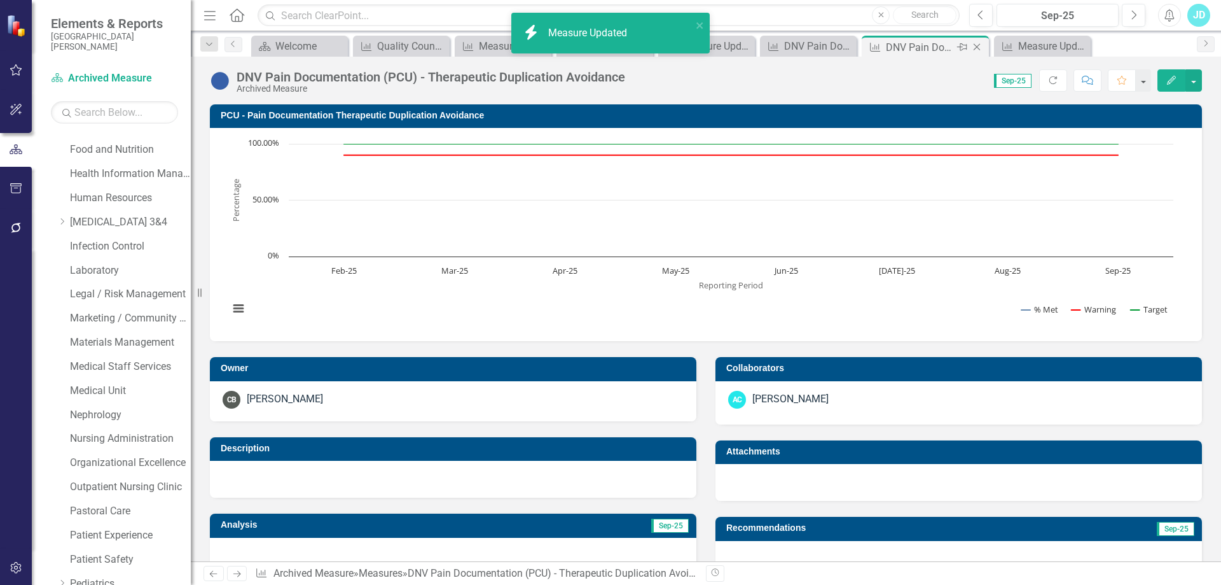
click at [977, 44] on icon "Close" at bounding box center [977, 47] width 13 height 10
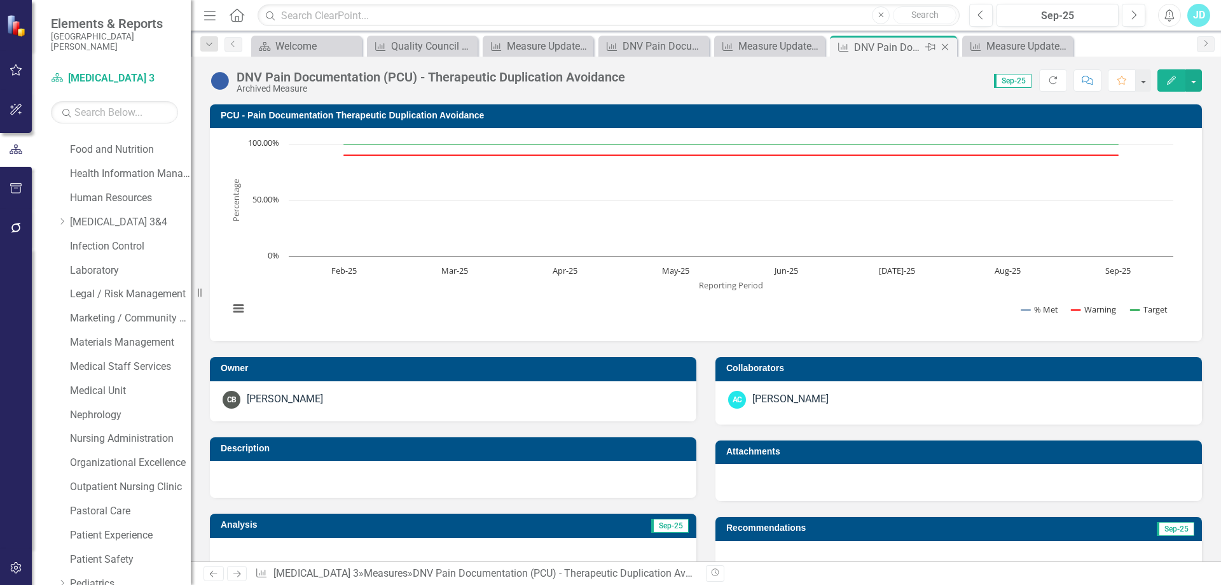
click at [945, 46] on icon "Close" at bounding box center [945, 47] width 13 height 10
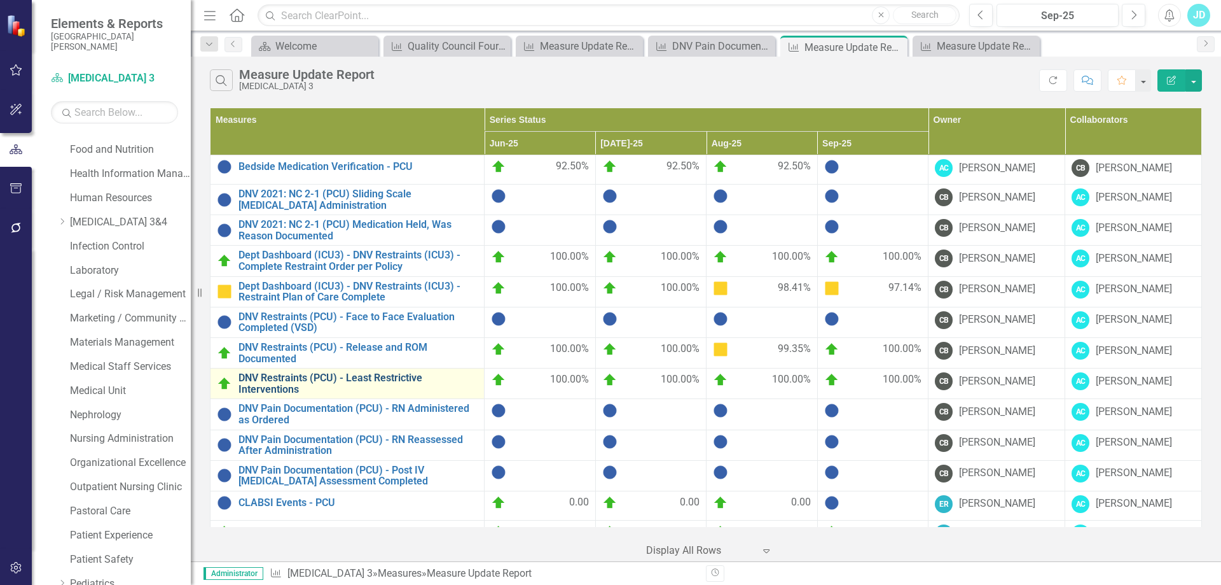
scroll to position [64, 0]
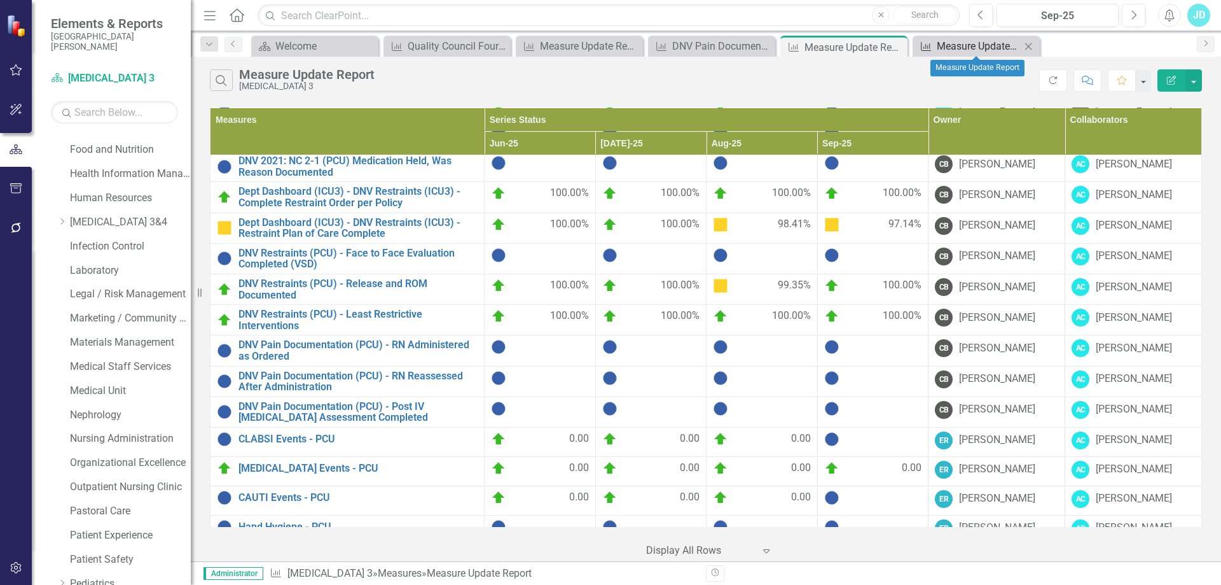
click at [959, 45] on div "Measure Update Report" at bounding box center [979, 46] width 84 height 16
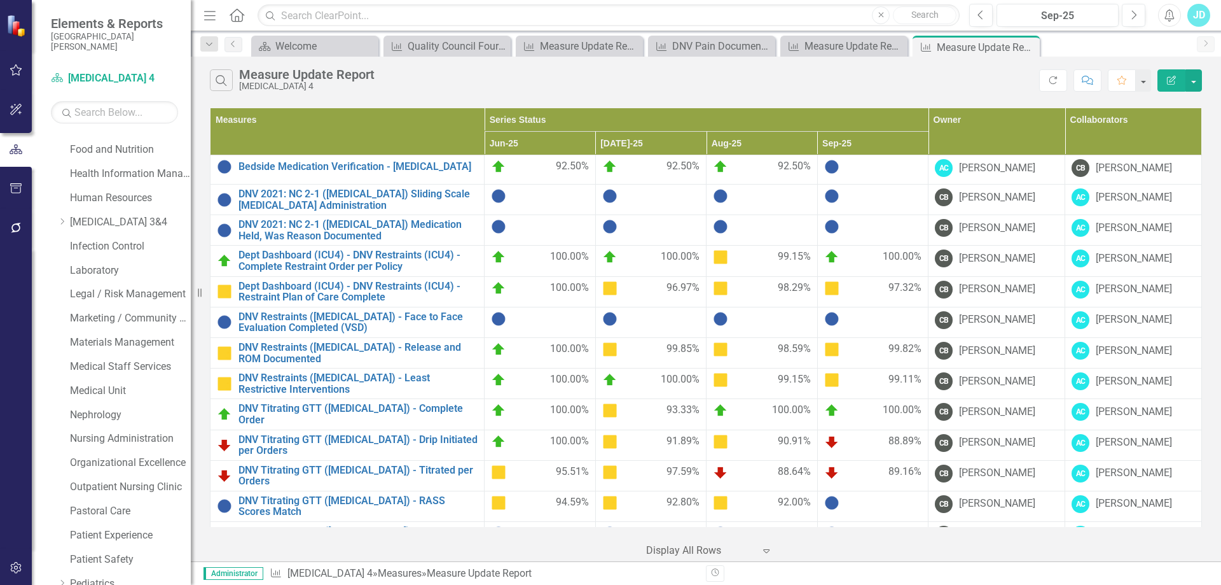
scroll to position [191, 0]
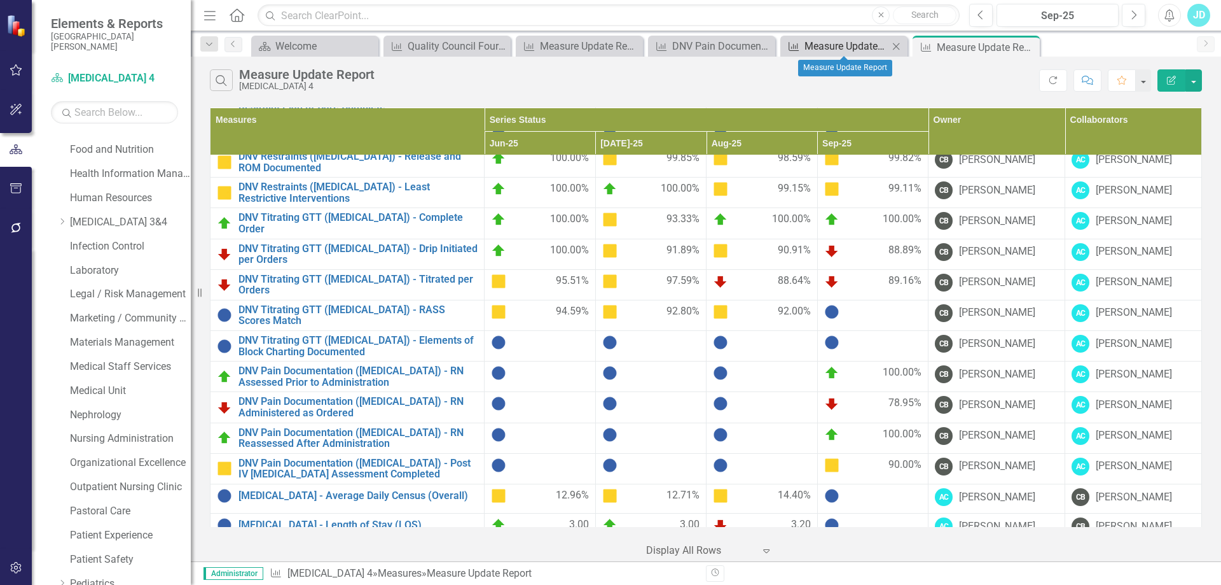
click at [845, 46] on div "Measure Update Report" at bounding box center [847, 46] width 84 height 16
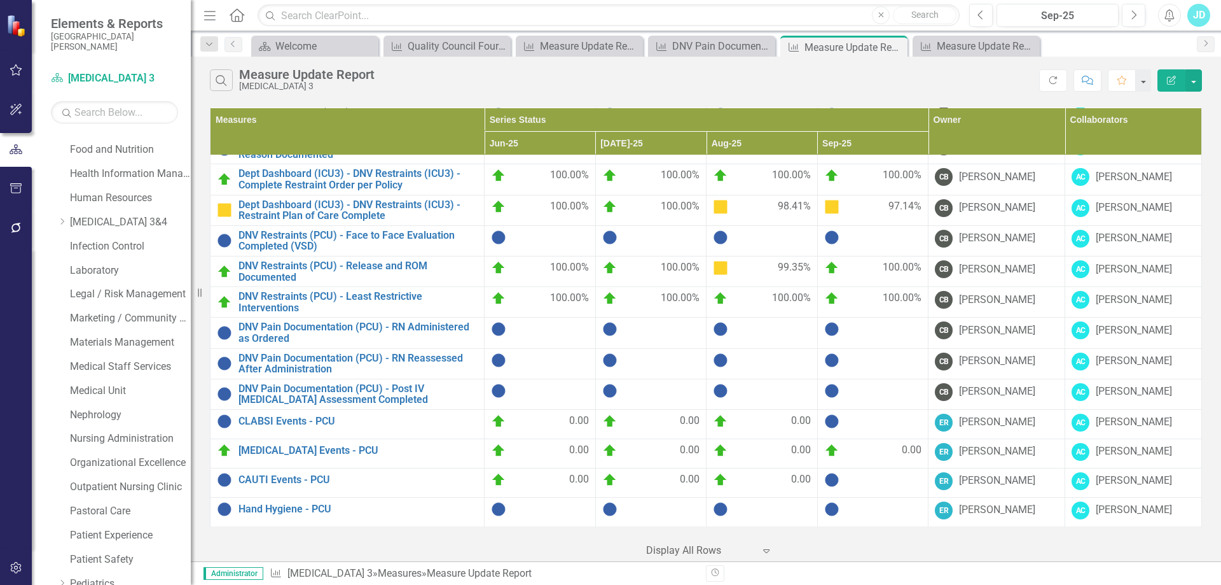
scroll to position [18, 0]
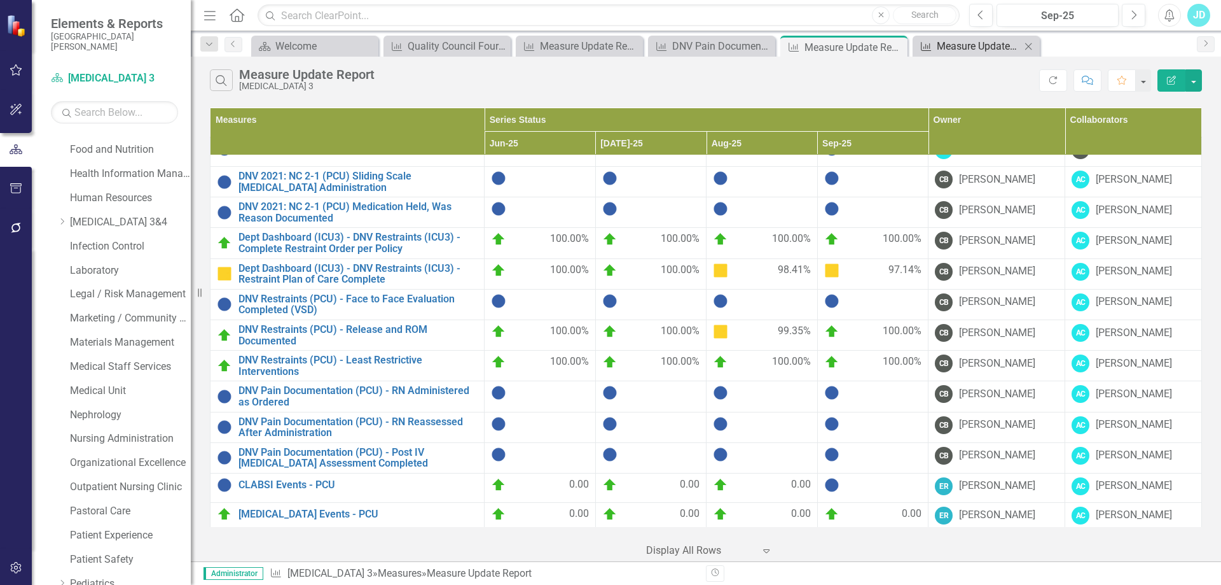
click at [958, 46] on div "Measure Update Report" at bounding box center [979, 46] width 84 height 16
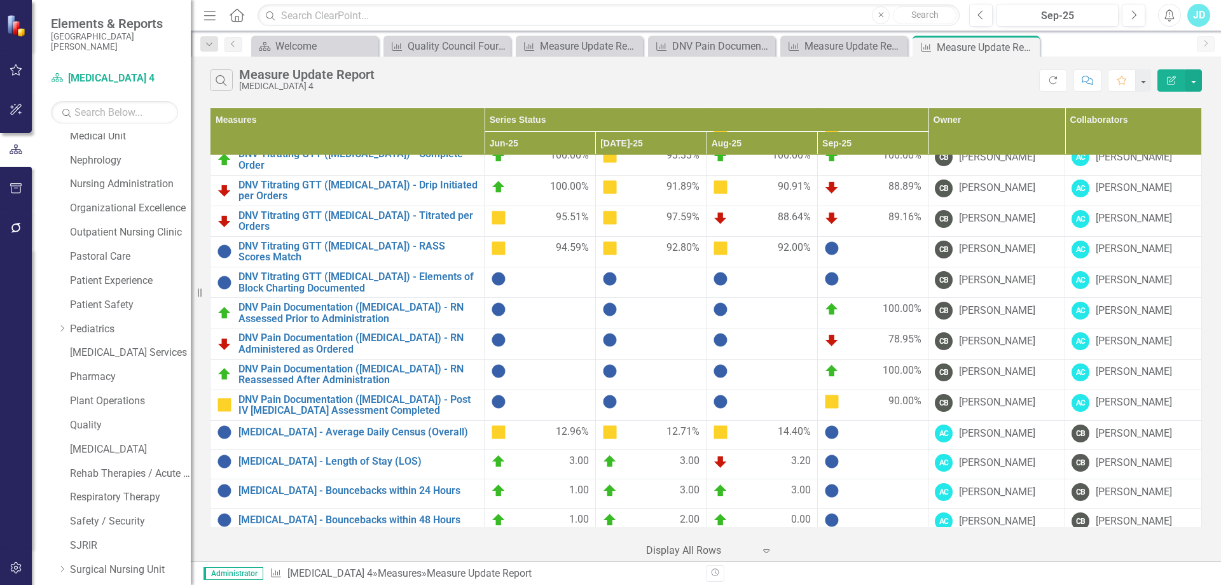
scroll to position [896, 0]
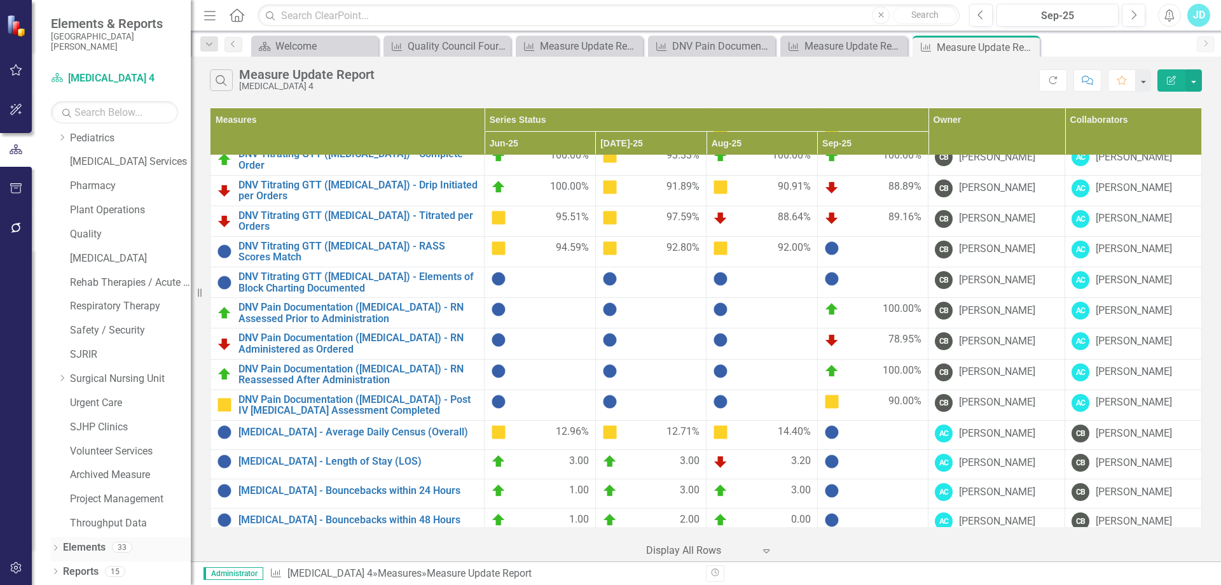
click at [82, 545] on link "Elements" at bounding box center [84, 547] width 43 height 15
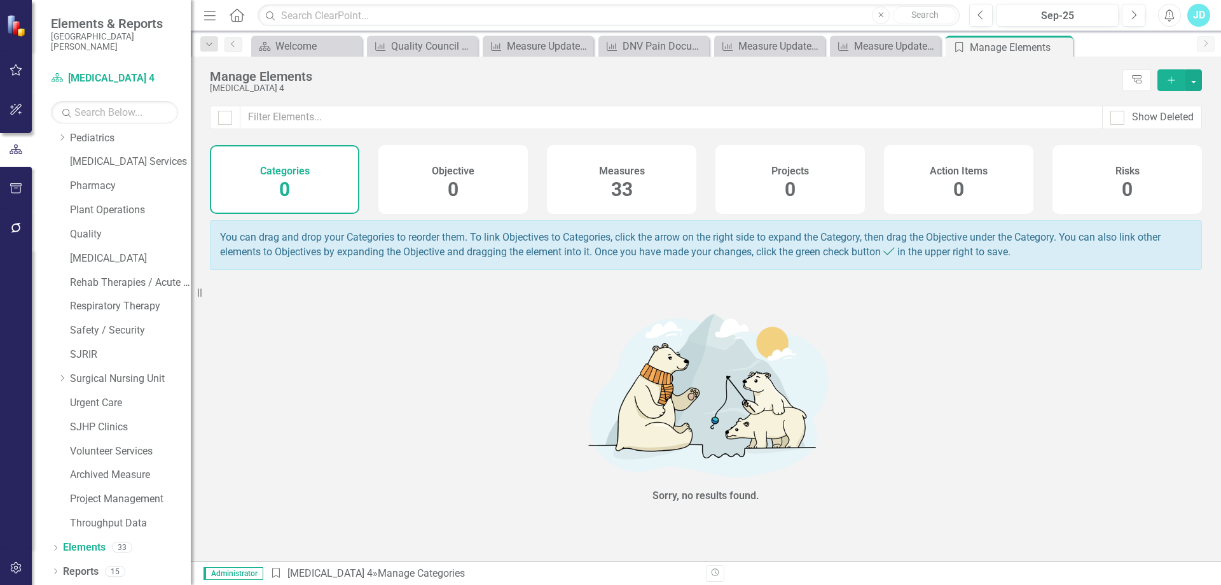
click at [630, 190] on span "33" at bounding box center [622, 189] width 22 height 22
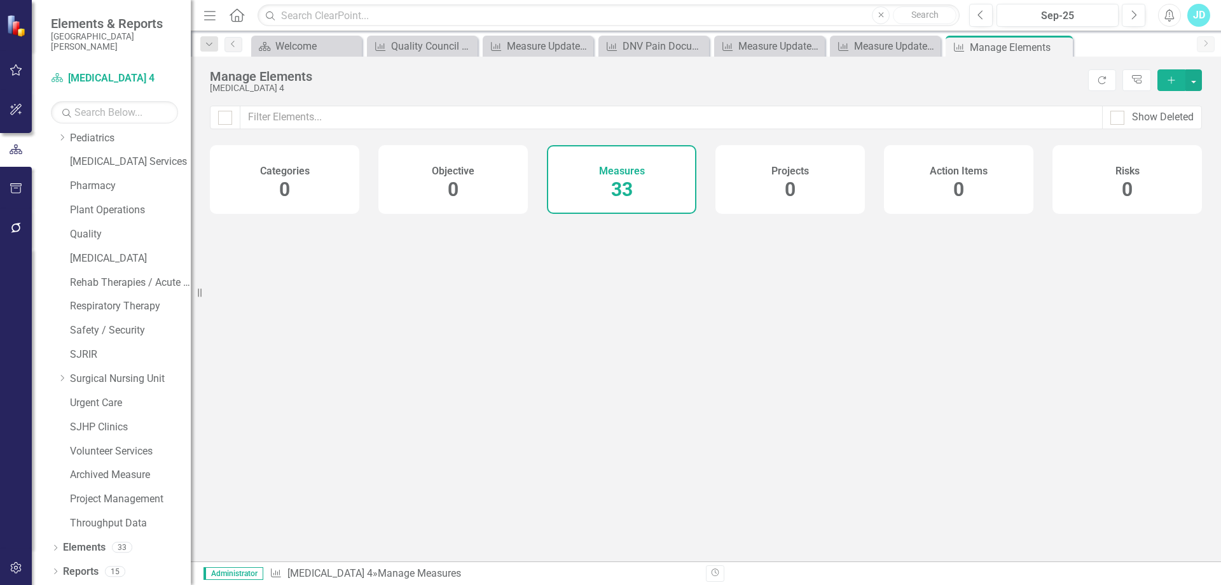
checkbox input "false"
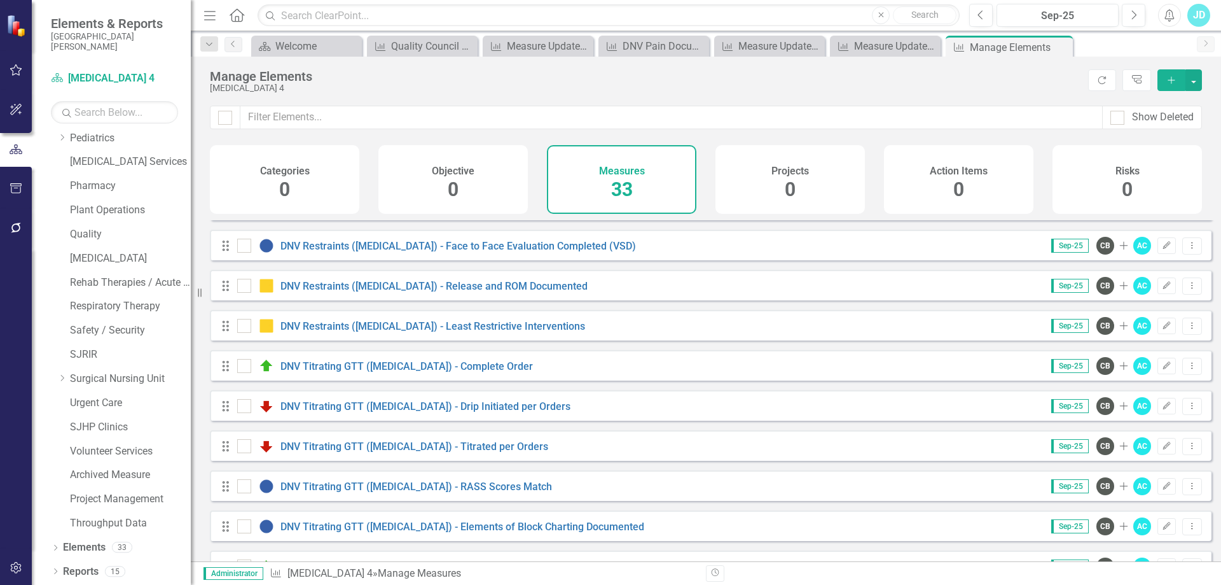
scroll to position [382, 0]
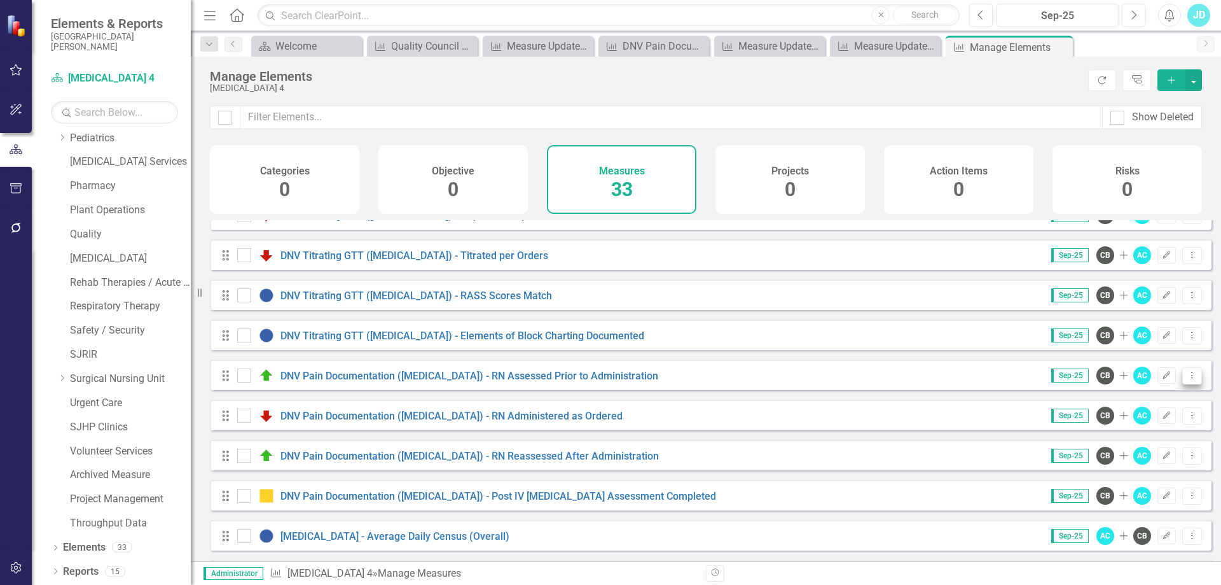
click at [1183, 384] on button "Dropdown Menu" at bounding box center [1193, 375] width 20 height 17
click at [1139, 448] on link "Copy Duplicate Measure" at bounding box center [1135, 454] width 115 height 24
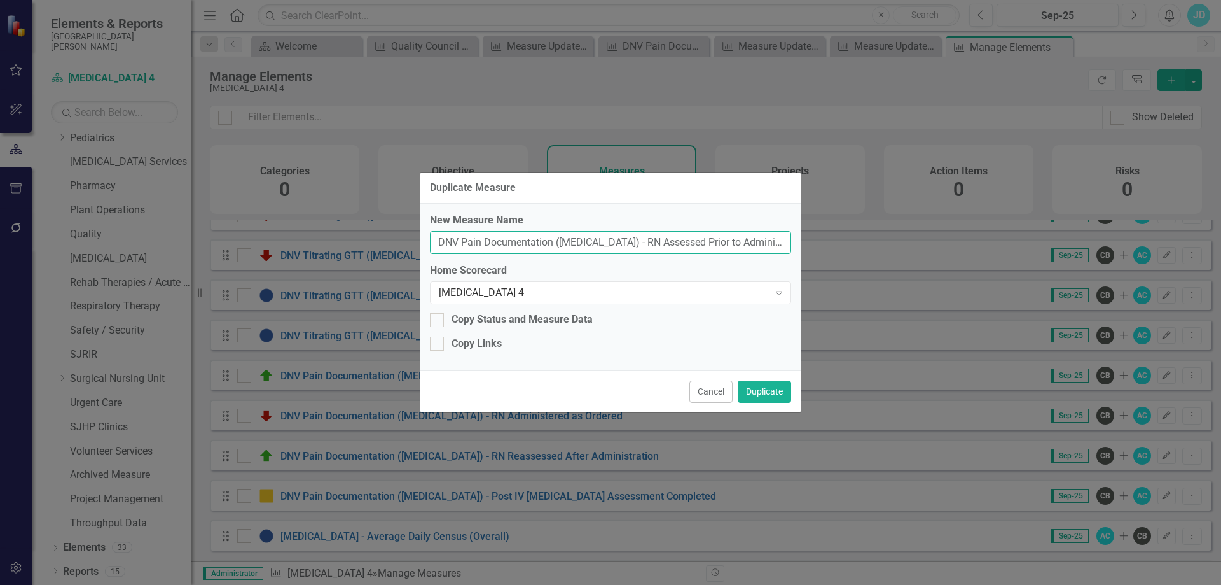
click at [573, 240] on input "DNV Pain Documentation (ICU) - RN Assessed Prior to Administration (Copy)" at bounding box center [610, 243] width 361 height 24
type input "DNV Pain Documentation (PCU) - RN Assessed Prior to Administration (Copy)"
click at [549, 299] on div "[MEDICAL_DATA] 4" at bounding box center [604, 293] width 330 height 15
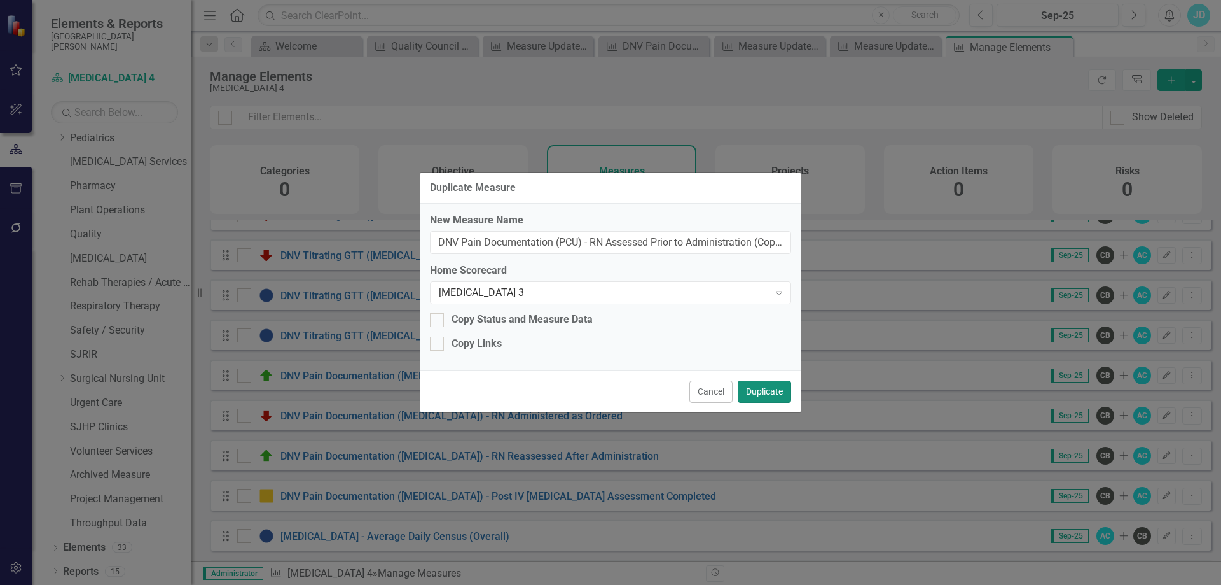
click at [765, 391] on button "Duplicate" at bounding box center [764, 391] width 53 height 22
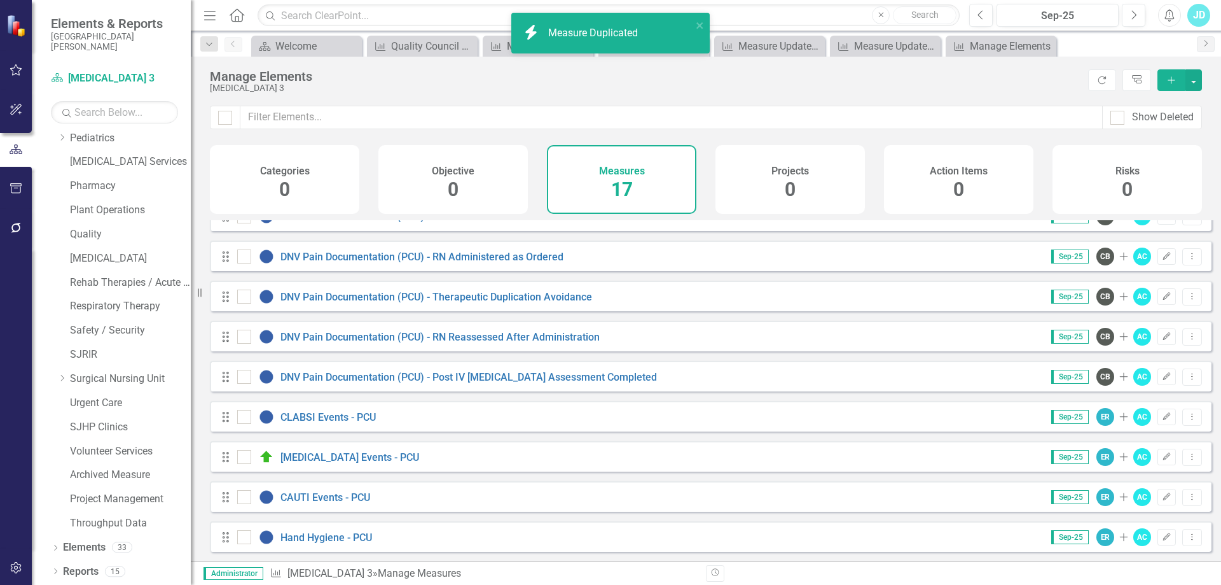
scroll to position [350, 0]
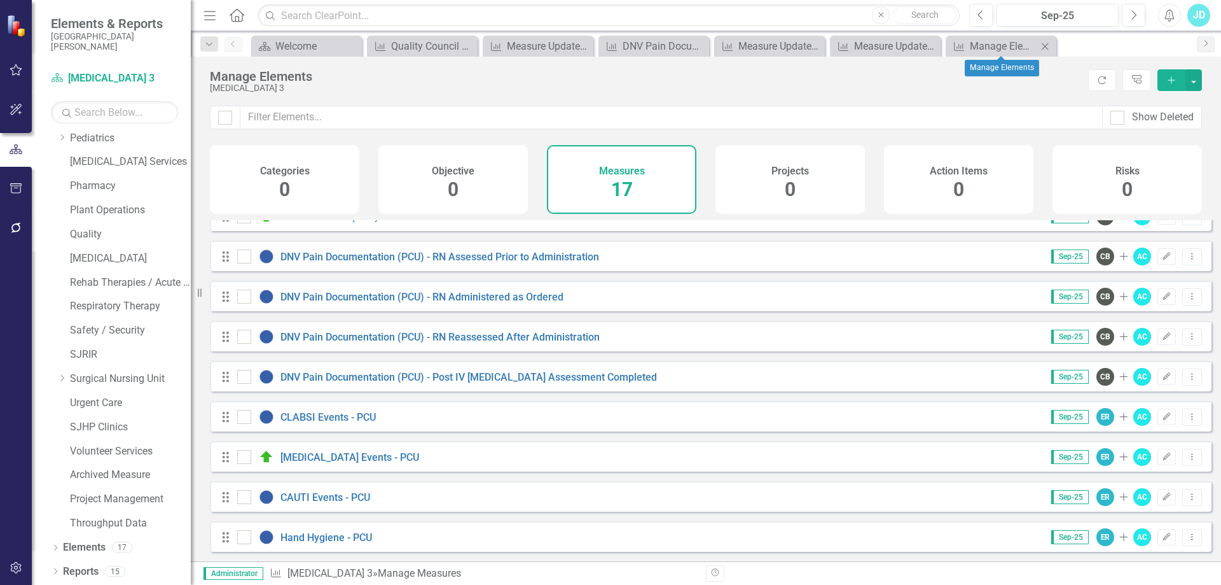
click at [1047, 43] on icon "Close" at bounding box center [1045, 46] width 13 height 10
click at [1046, 45] on icon "Close" at bounding box center [1045, 46] width 13 height 10
click at [894, 47] on div "Measure Update Report" at bounding box center [887, 46] width 67 height 16
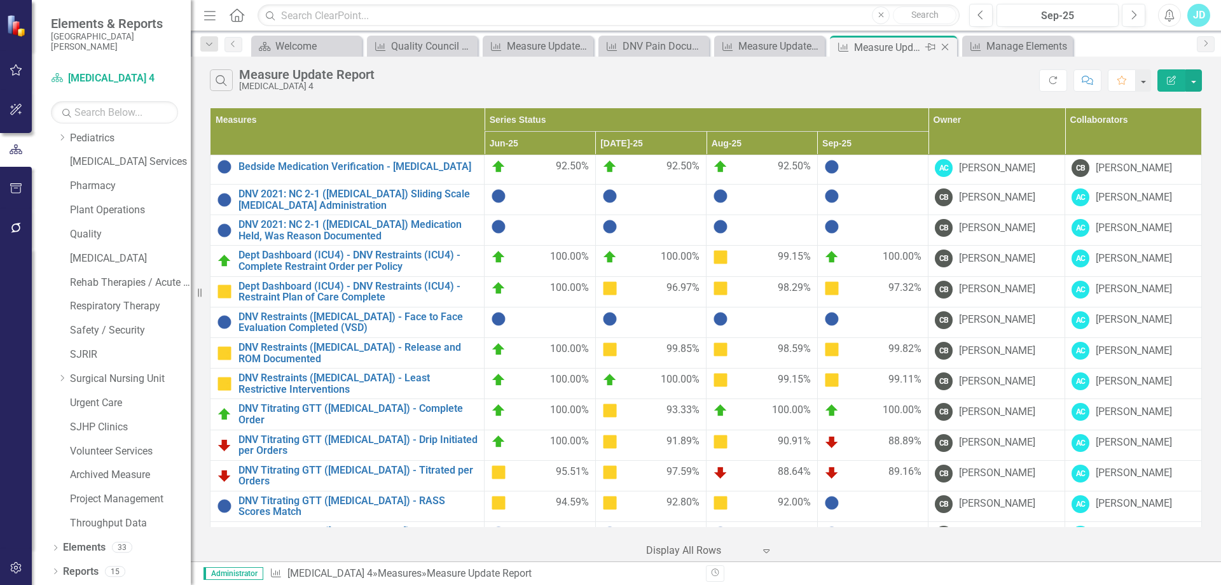
click at [945, 46] on icon "Close" at bounding box center [945, 47] width 13 height 10
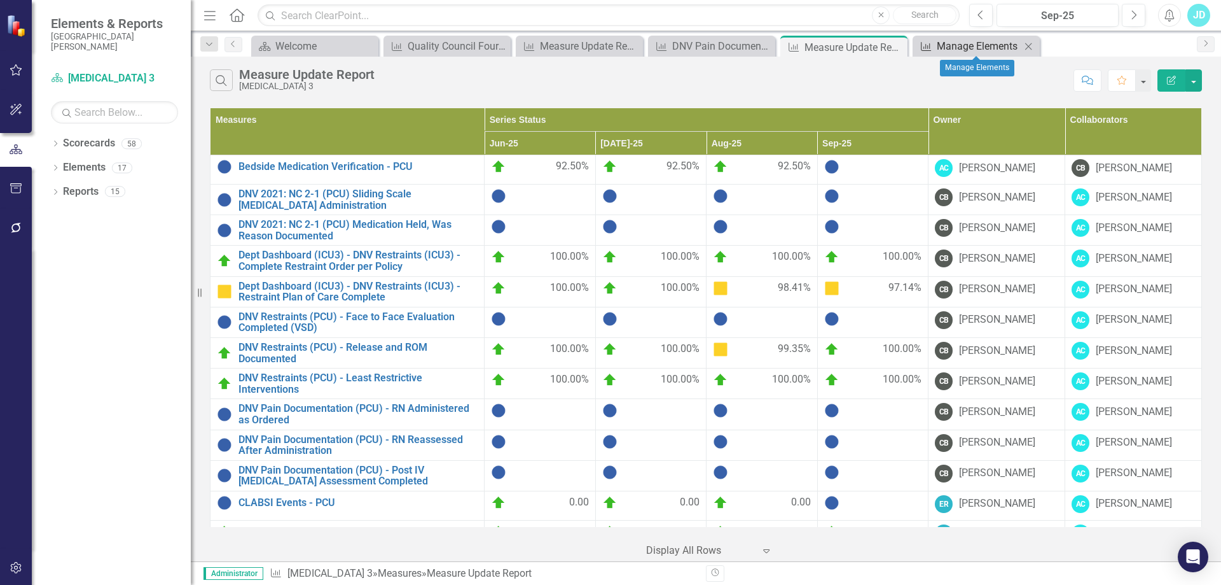
click at [964, 46] on div "Manage Elements" at bounding box center [979, 46] width 84 height 16
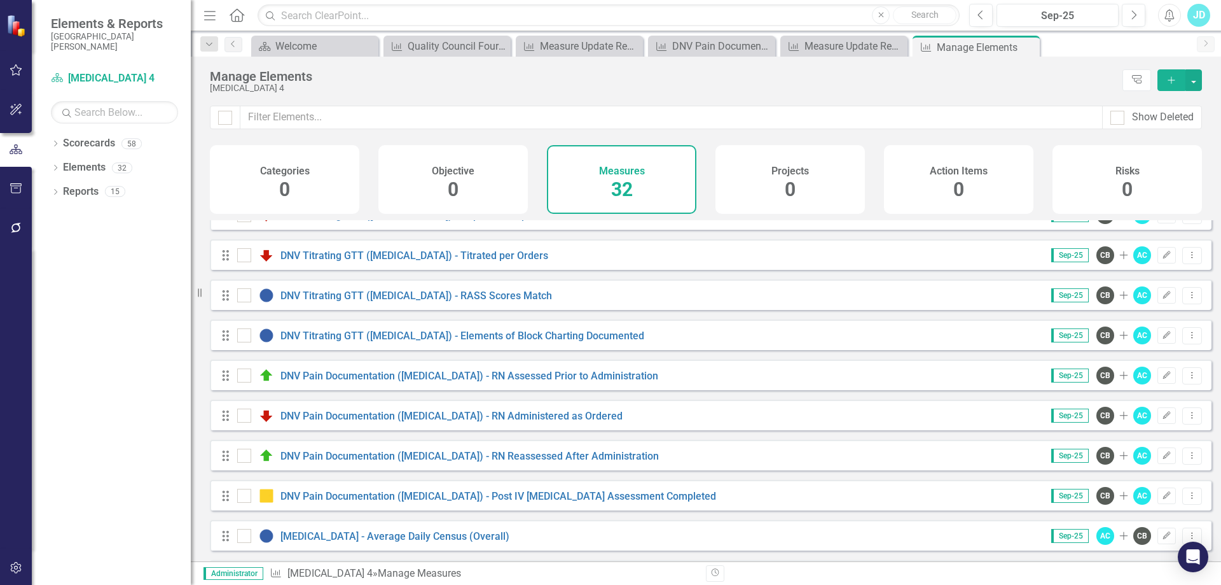
scroll to position [445, 0]
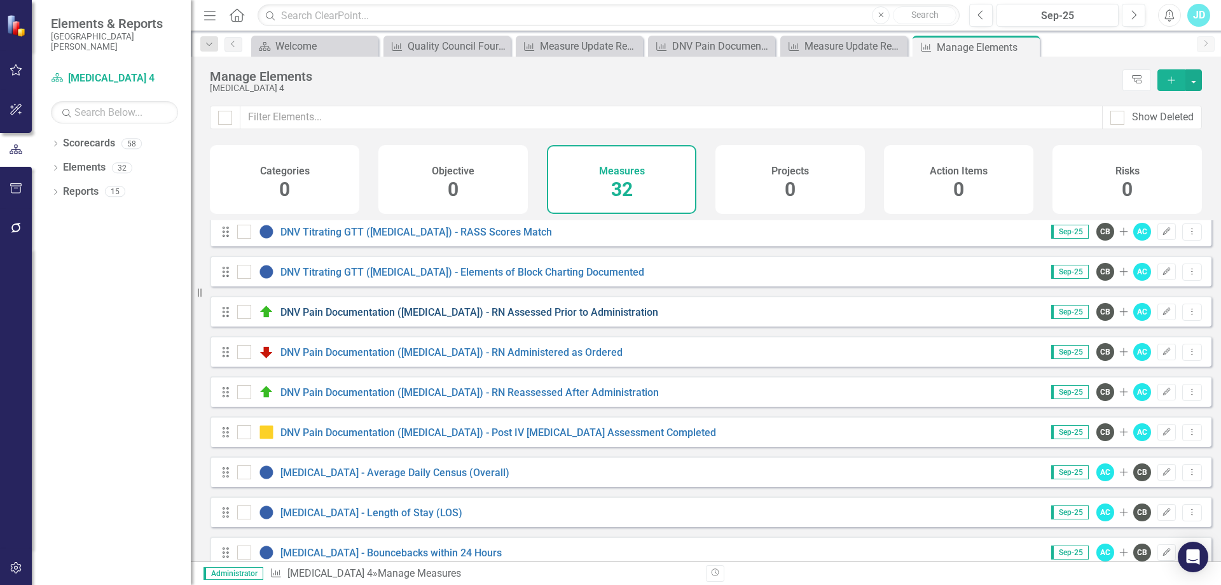
click at [468, 318] on link "DNV Pain Documentation ([MEDICAL_DATA]) - RN Assessed Prior to Administration" at bounding box center [470, 312] width 378 height 12
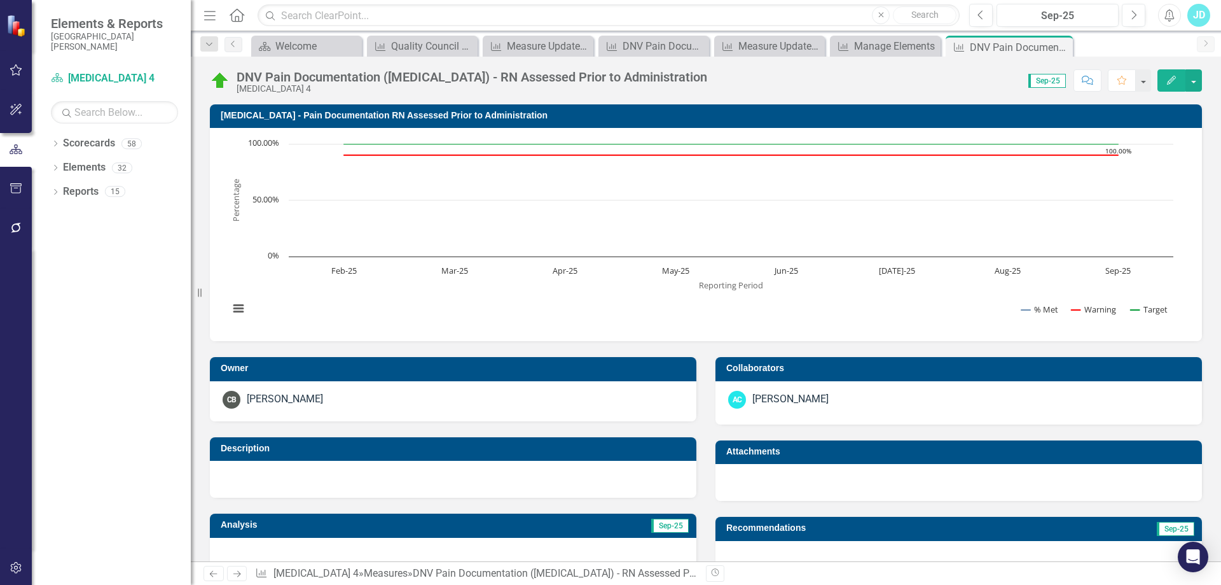
scroll to position [318, 0]
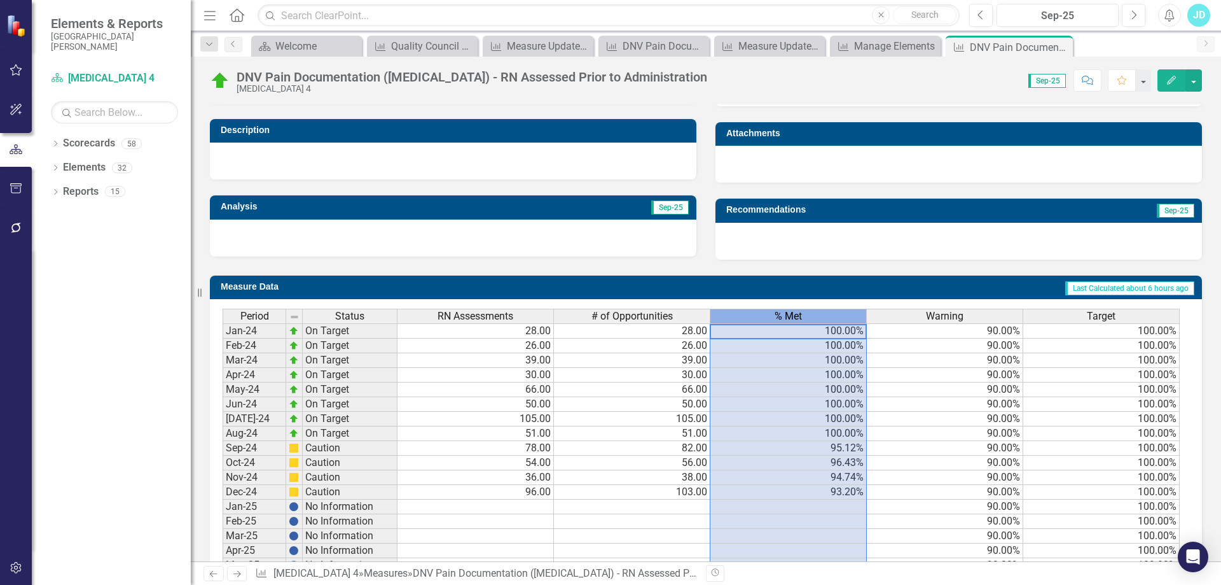
click at [797, 314] on span "% Met" at bounding box center [788, 315] width 27 height 11
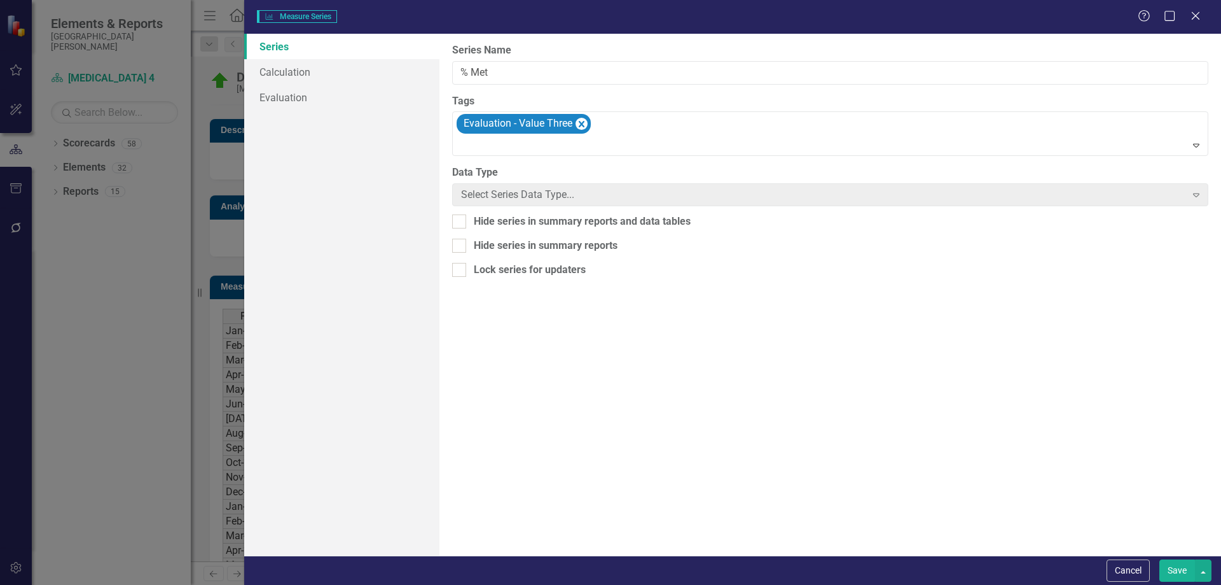
type input "% Met"
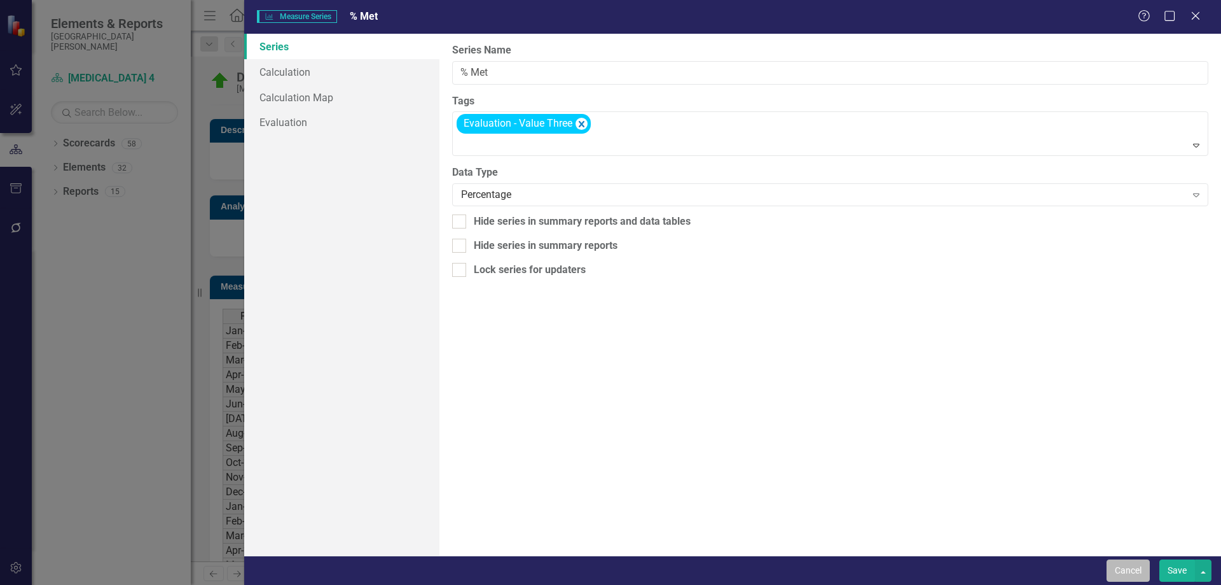
click at [1130, 567] on button "Cancel" at bounding box center [1128, 570] width 43 height 22
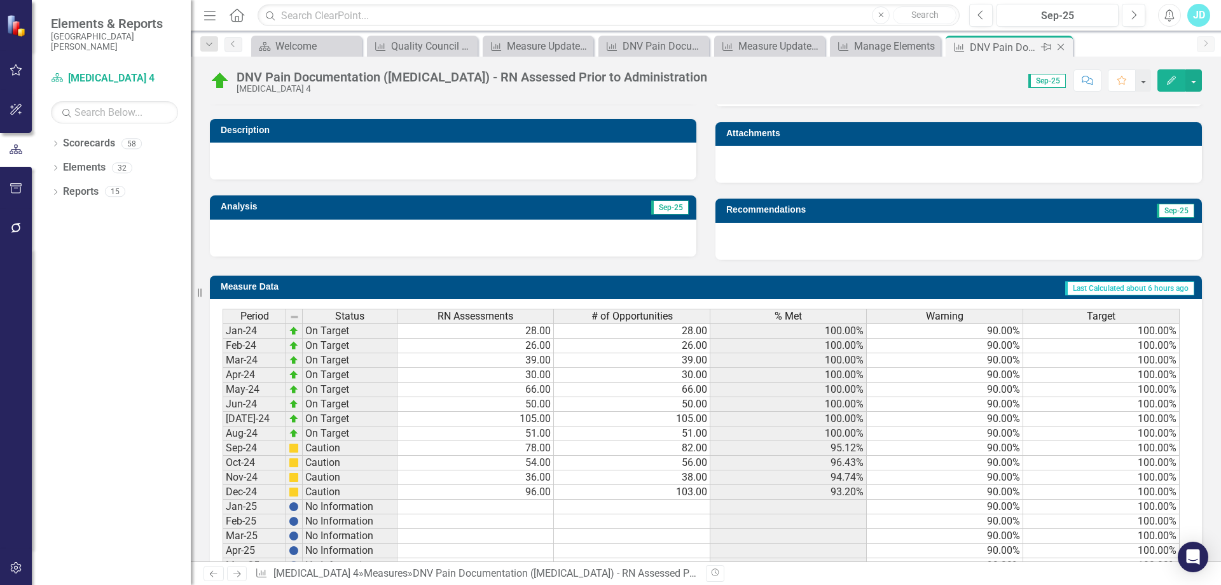
click at [1064, 46] on icon "Close" at bounding box center [1061, 47] width 13 height 10
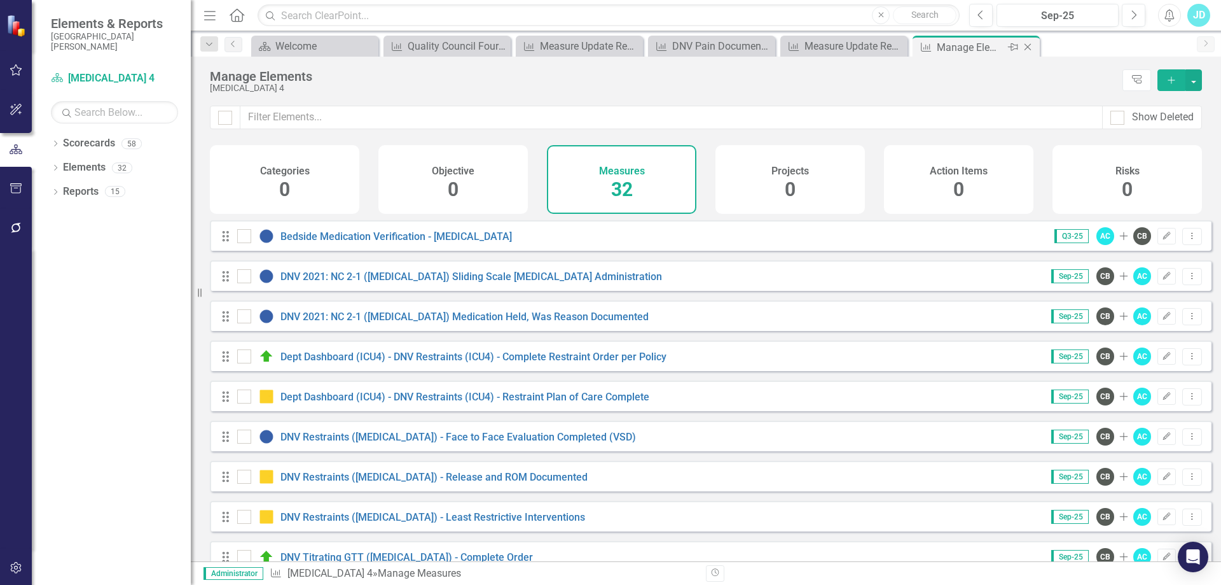
click at [1027, 45] on icon "Close" at bounding box center [1028, 47] width 13 height 10
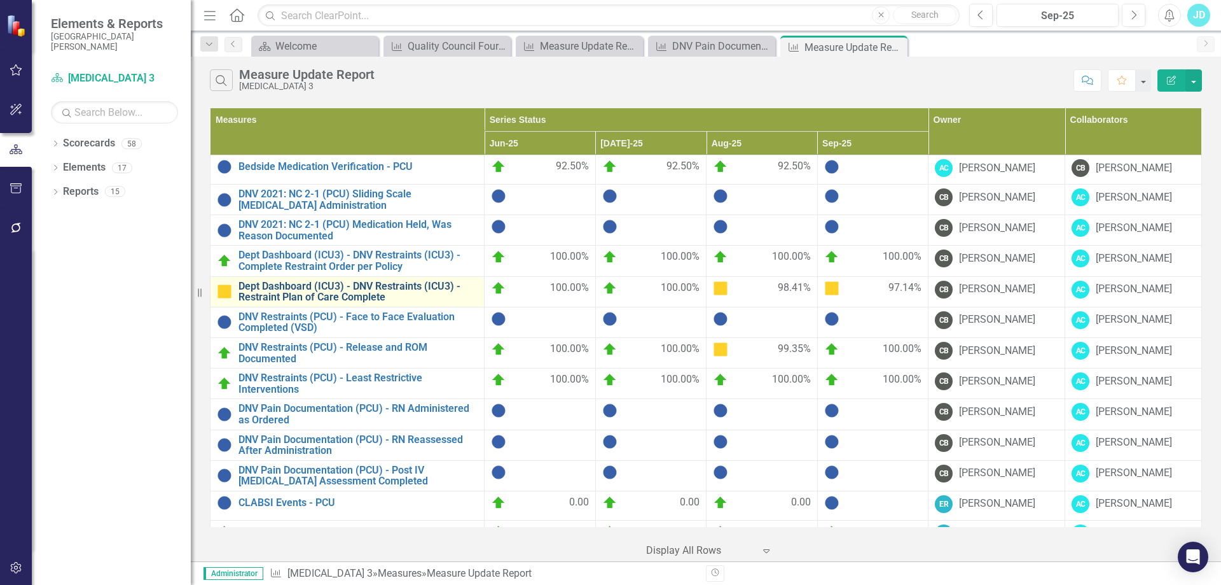
scroll to position [81, 0]
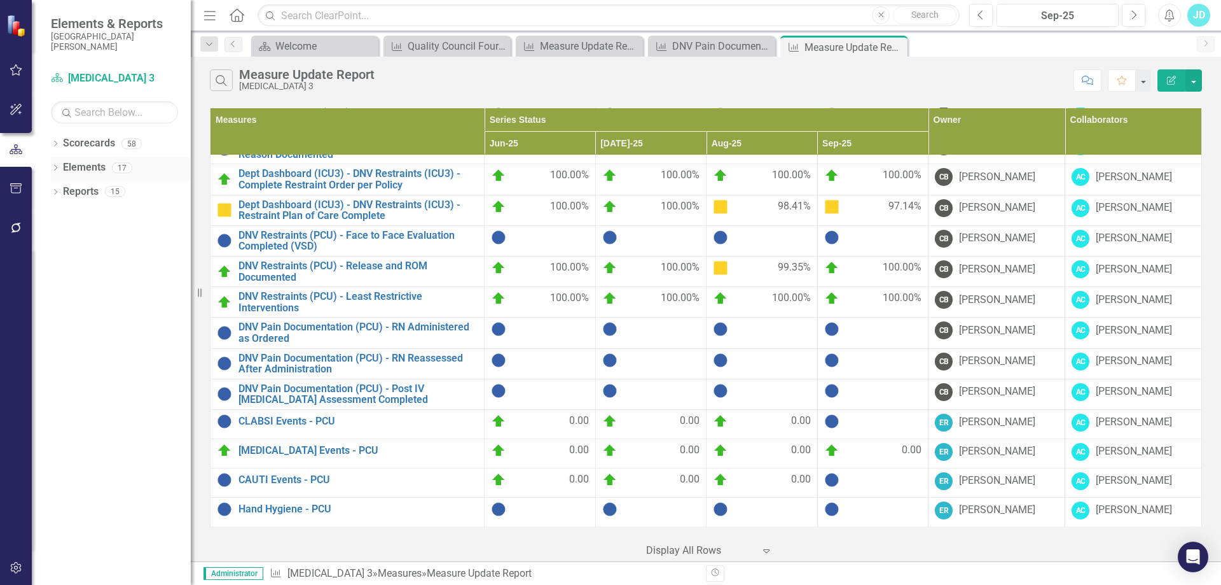
click at [65, 166] on link "Elements" at bounding box center [84, 167] width 43 height 15
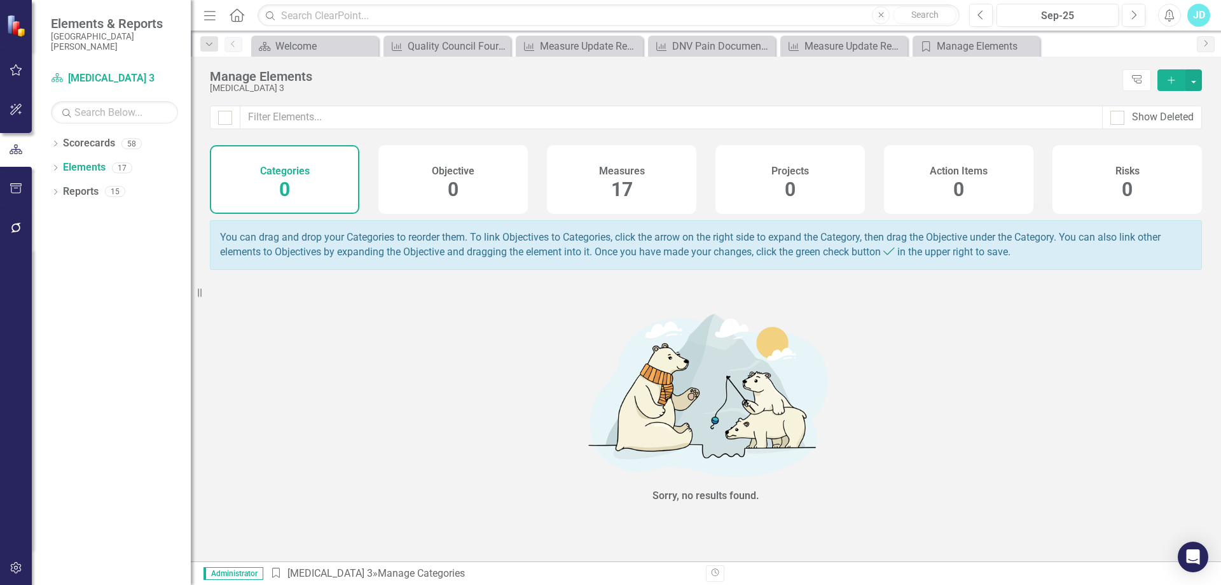
click at [612, 188] on span "17" at bounding box center [622, 189] width 22 height 22
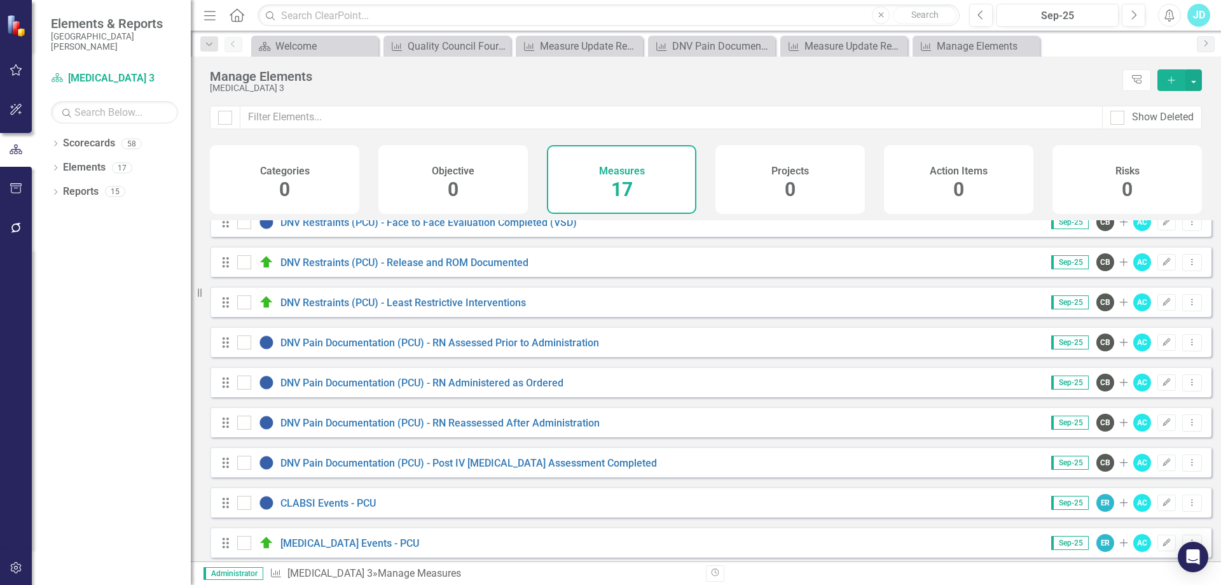
scroll to position [318, 0]
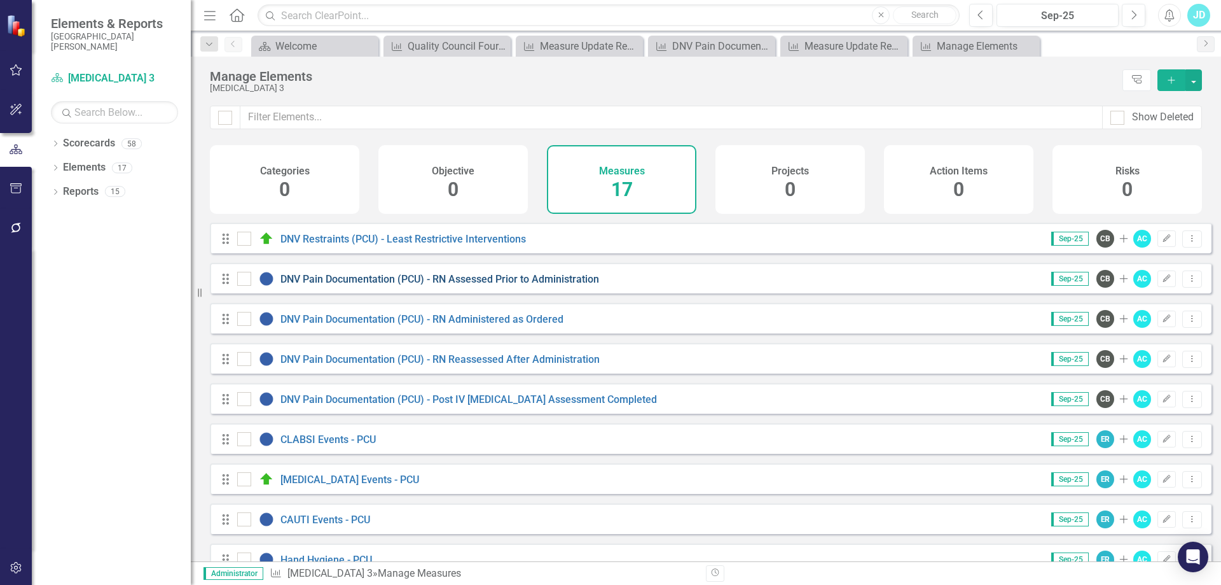
click at [454, 285] on link "DNV Pain Documentation (PCU) - RN Assessed Prior to Administration" at bounding box center [440, 279] width 319 height 12
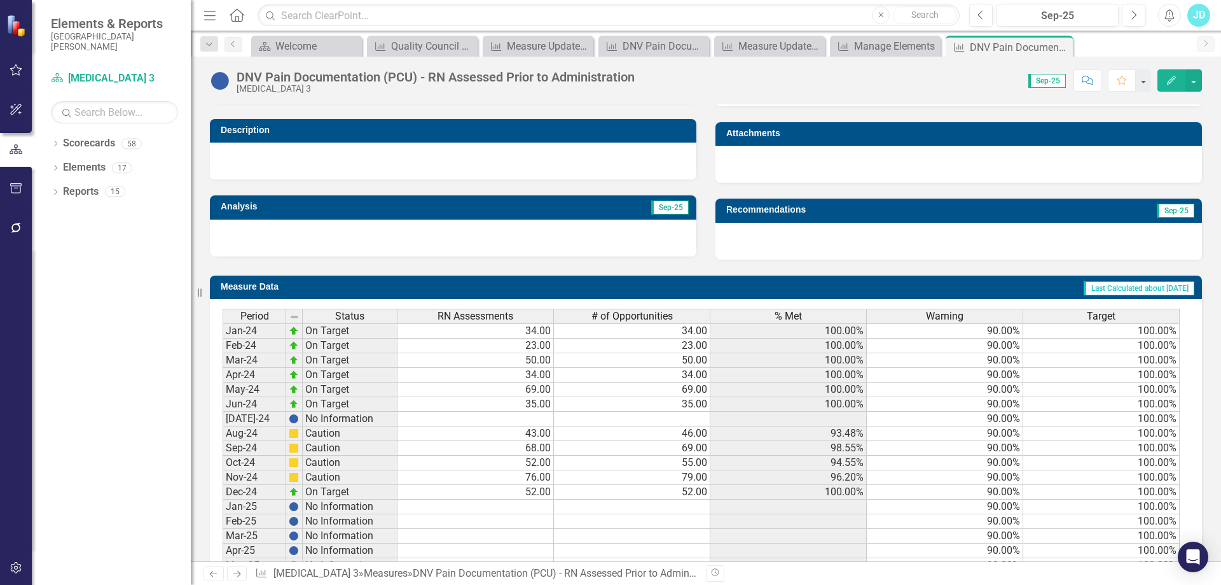
scroll to position [464, 0]
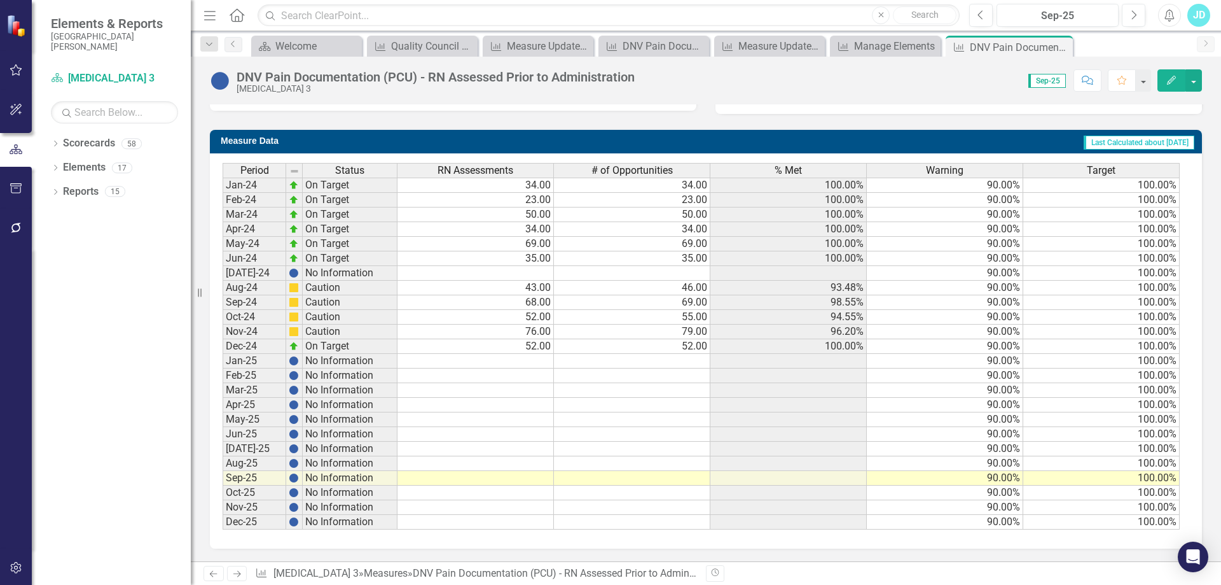
click at [813, 166] on div "% Met" at bounding box center [789, 170] width 156 height 14
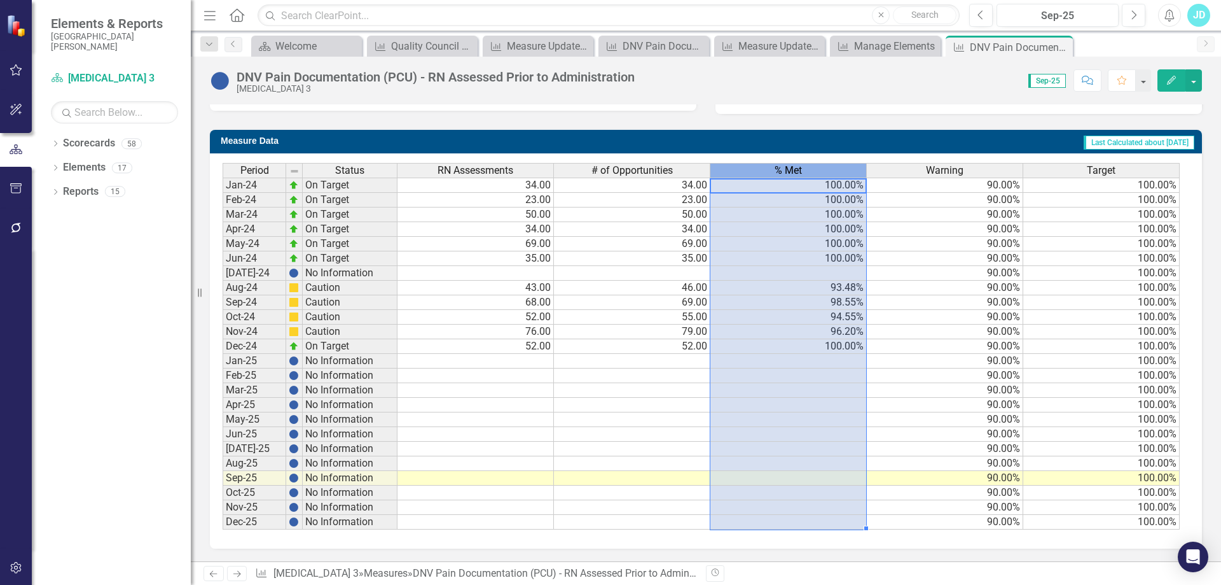
click at [813, 166] on div "% Met" at bounding box center [789, 170] width 156 height 14
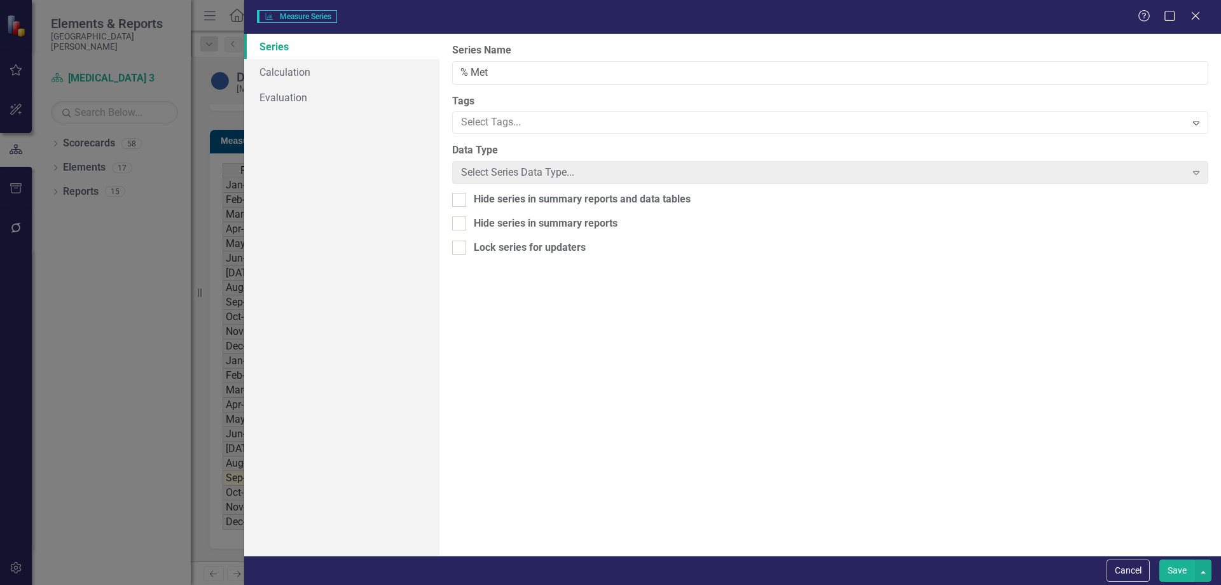
type input "% Met"
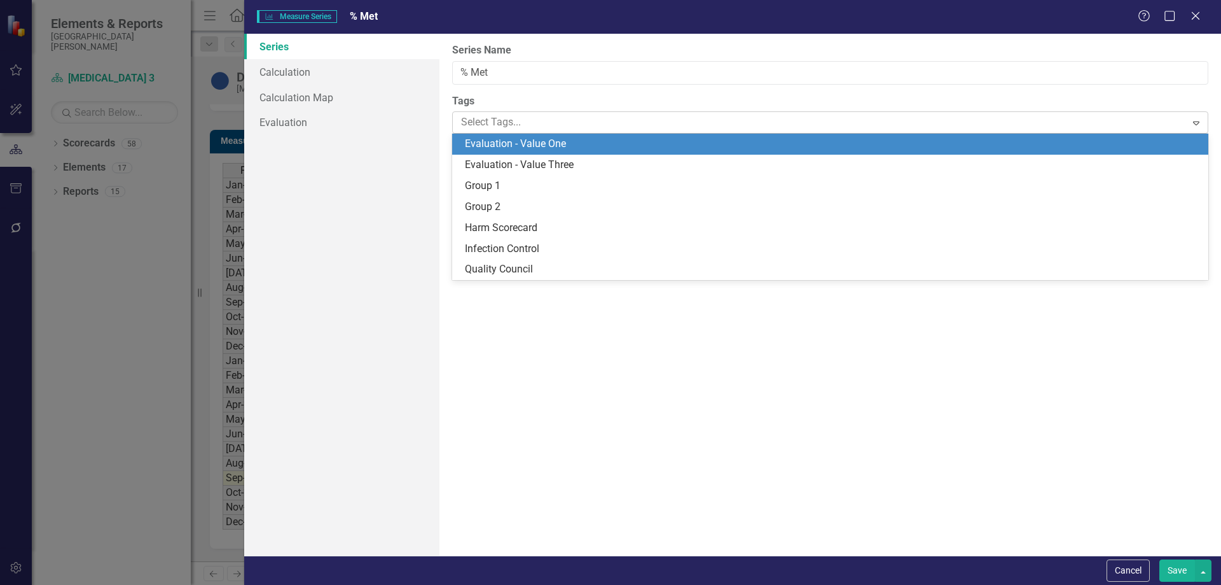
click at [482, 125] on div at bounding box center [821, 122] width 730 height 17
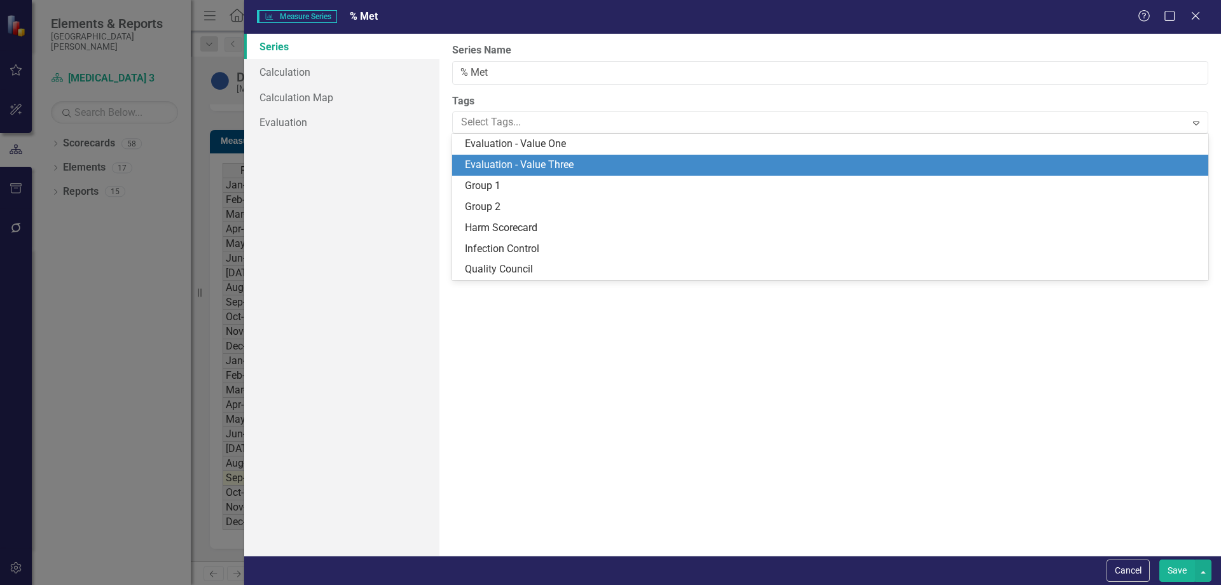
click at [490, 170] on span "Evaluation - Value Three" at bounding box center [519, 164] width 109 height 12
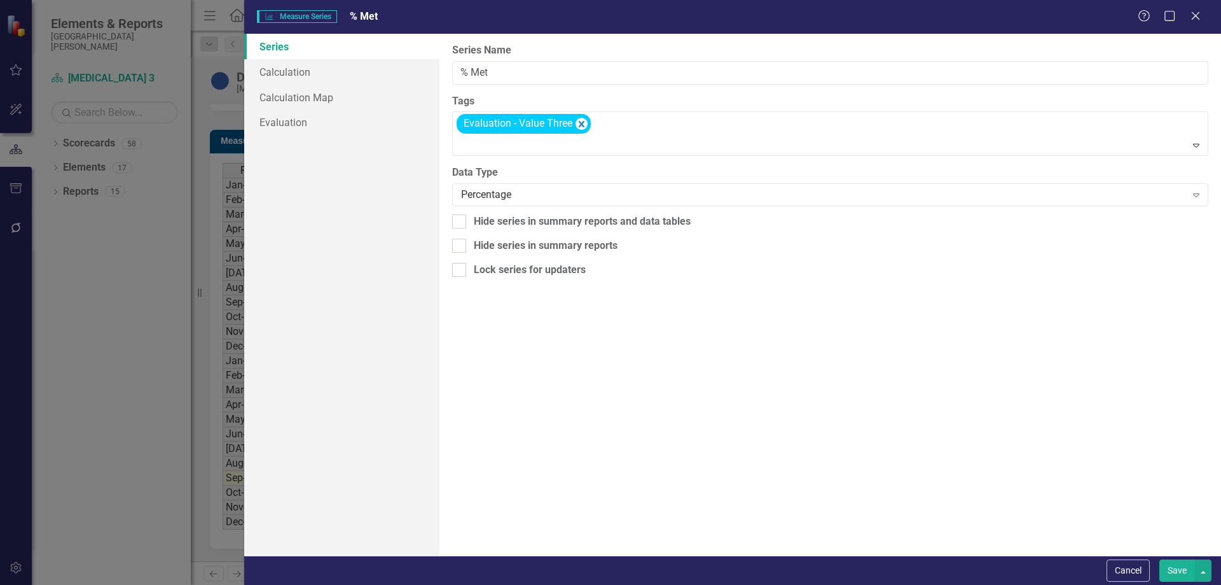
click at [1180, 573] on button "Save" at bounding box center [1178, 570] width 36 height 22
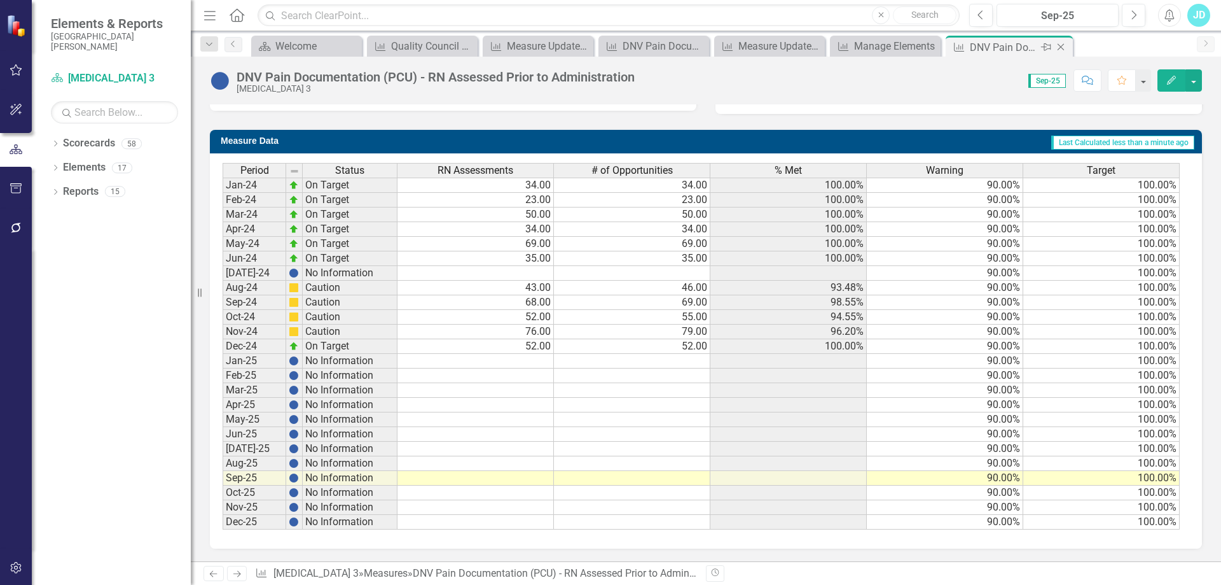
click at [1063, 45] on icon at bounding box center [1061, 47] width 7 height 7
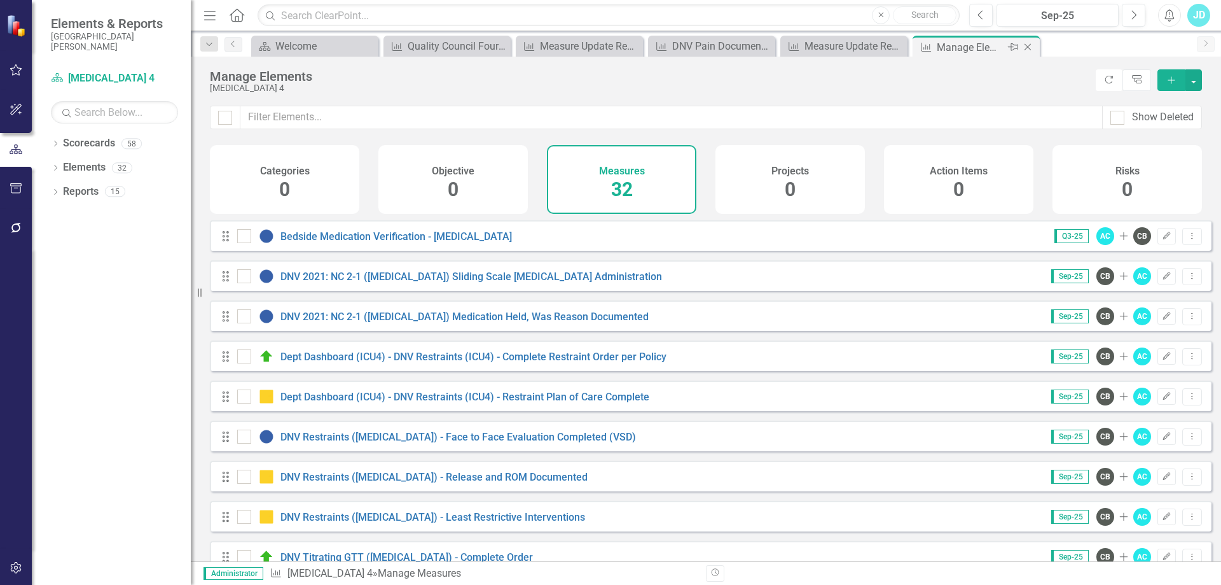
click at [1031, 48] on icon "Close" at bounding box center [1028, 47] width 13 height 10
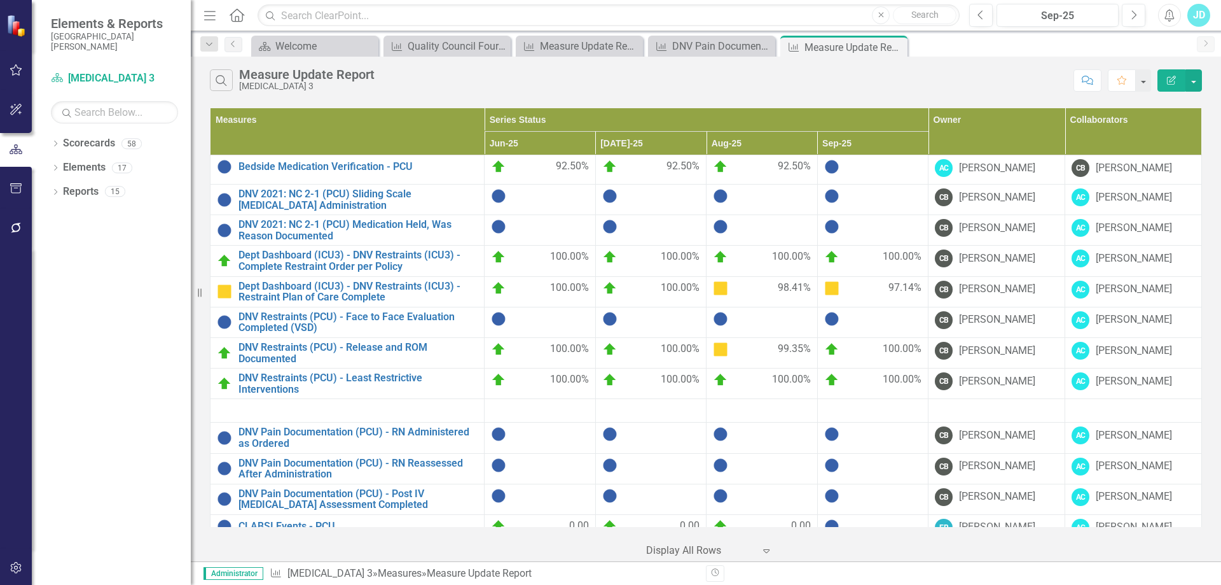
scroll to position [105, 0]
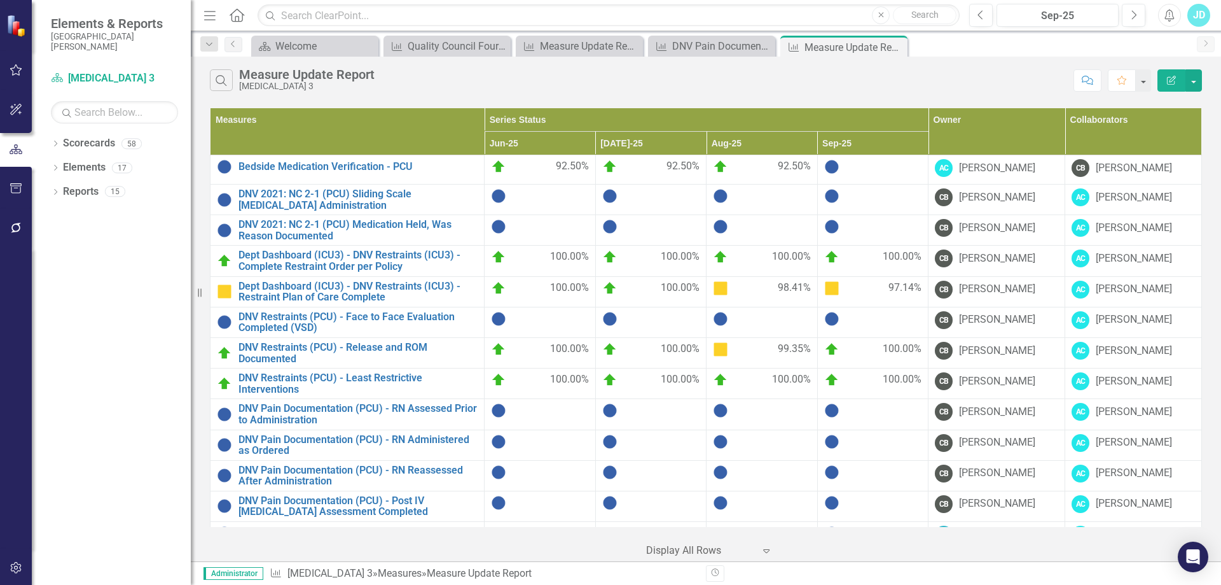
scroll to position [112, 0]
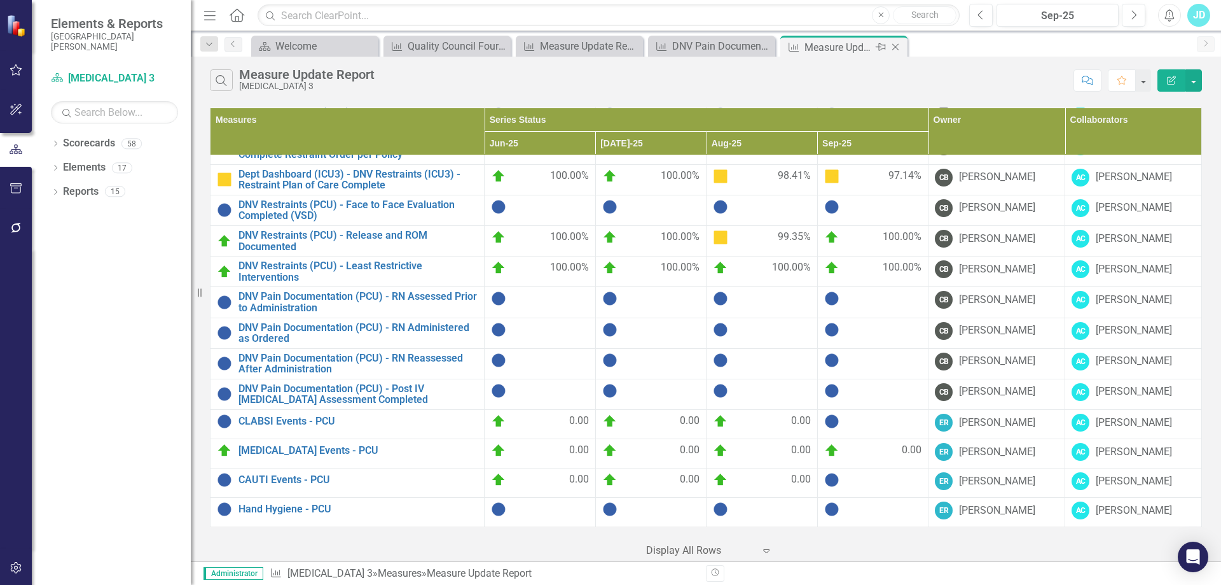
click at [898, 49] on icon at bounding box center [896, 47] width 7 height 7
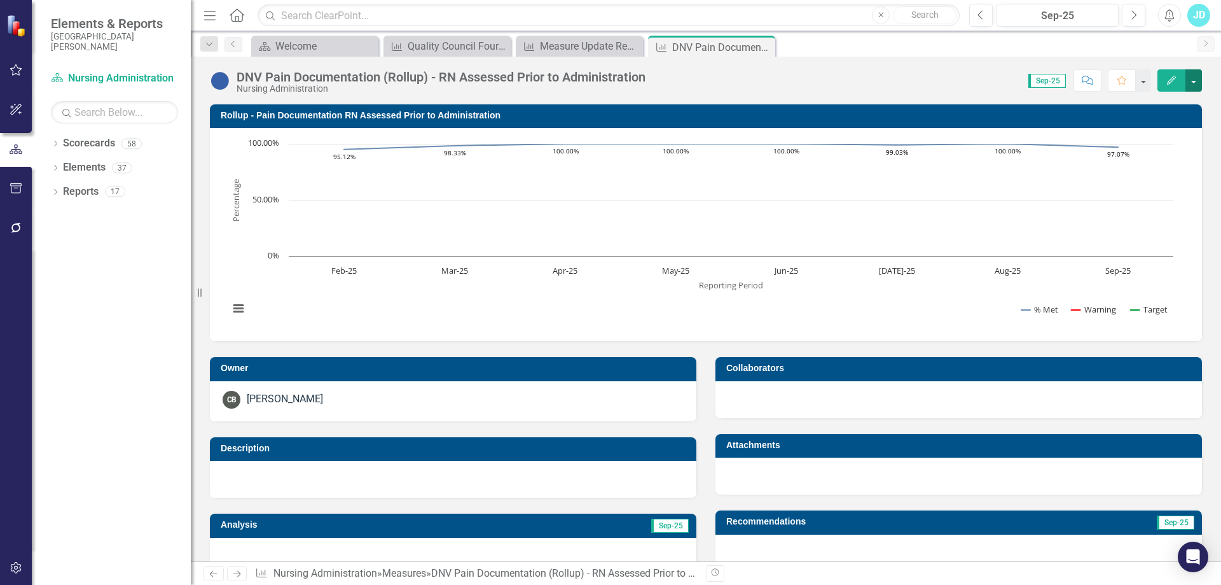
click at [1197, 87] on button "button" at bounding box center [1194, 80] width 17 height 22
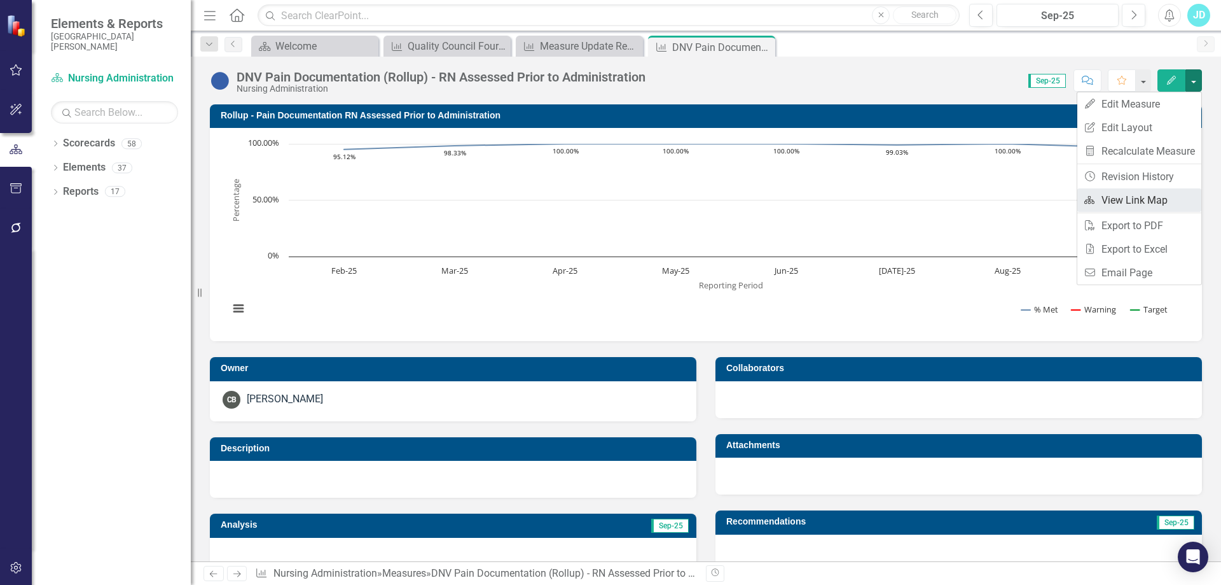
click at [1150, 202] on link "Link Map View Link Map" at bounding box center [1140, 200] width 124 height 24
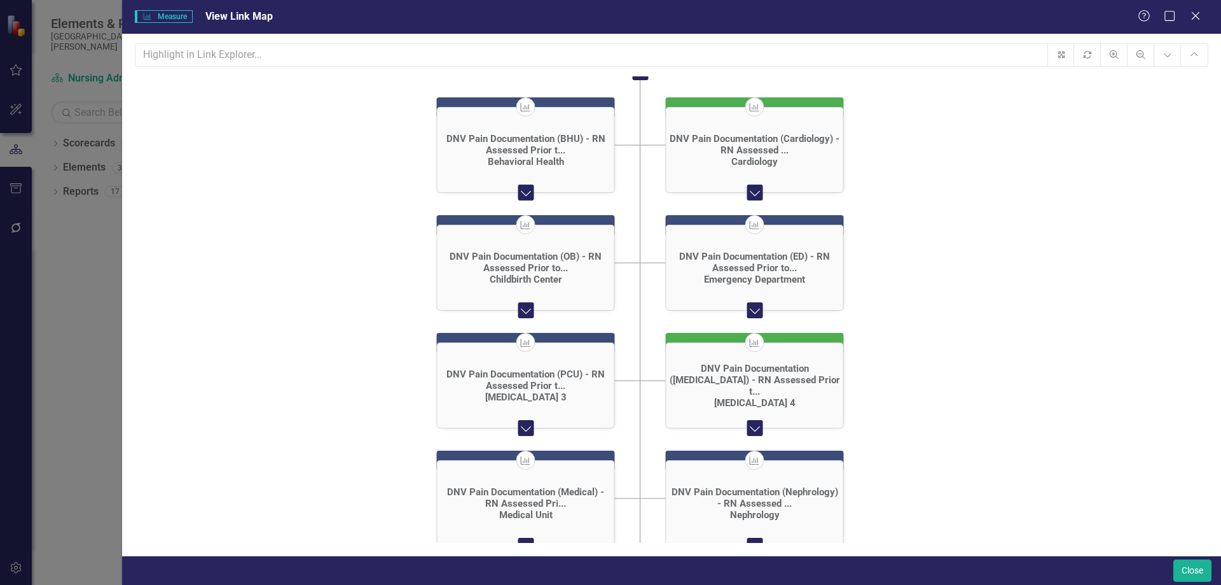
drag, startPoint x: 385, startPoint y: 418, endPoint x: 354, endPoint y: 293, distance: 129.1
click at [354, 293] on icon "Measure DNV Pain Documentation (Rollup) - RN Assessed Prio... Collapse Chart Me…" at bounding box center [671, 336] width 1073 height 521
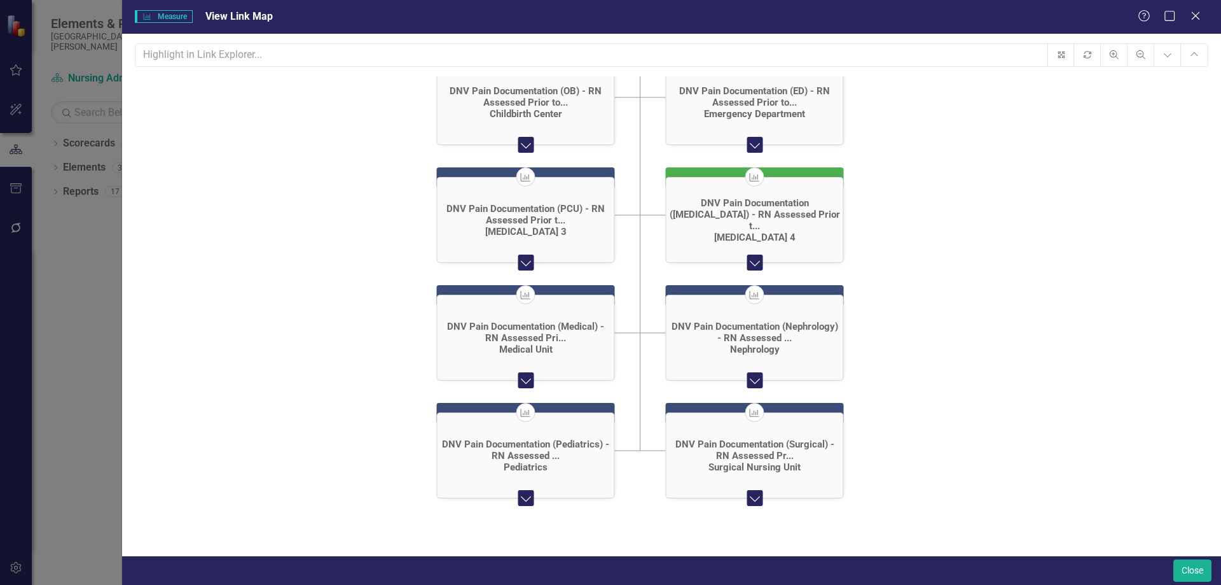
drag, startPoint x: 391, startPoint y: 393, endPoint x: 391, endPoint y: 227, distance: 165.4
click at [391, 227] on icon "Measure DNV Pain Documentation (Rollup) - RN Assessed Prio... Collapse Chart Me…" at bounding box center [671, 336] width 1073 height 521
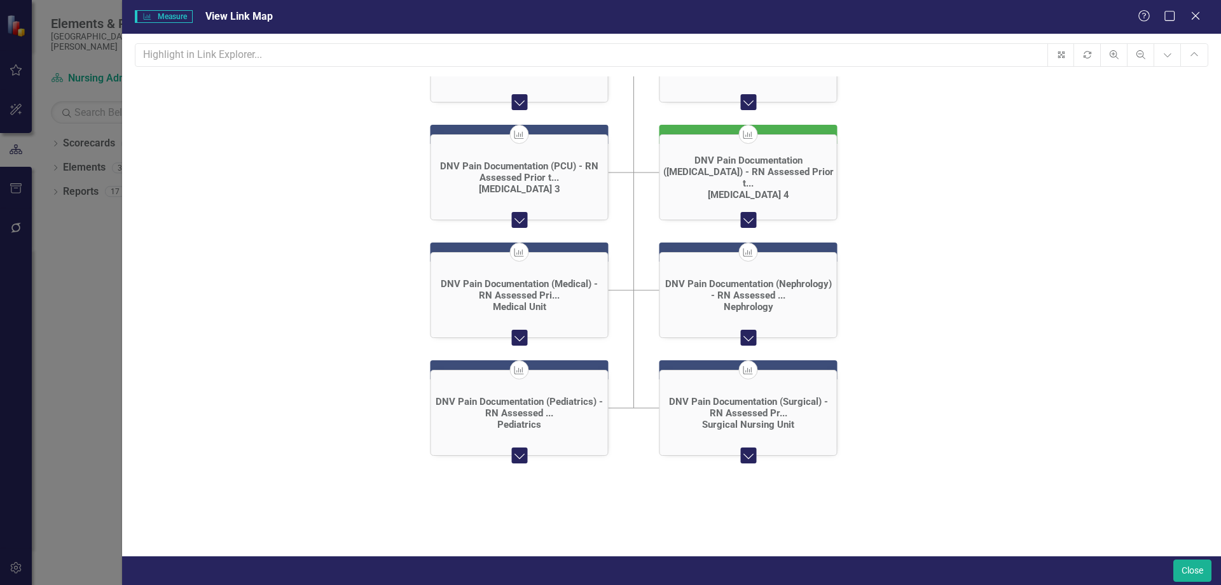
drag, startPoint x: 390, startPoint y: 400, endPoint x: 384, endPoint y: 357, distance: 43.1
click at [384, 357] on icon "Measure DNV Pain Documentation (Rollup) - RN Assessed Prio... Collapse Chart Me…" at bounding box center [671, 336] width 1073 height 521
click at [1183, 574] on button "Close" at bounding box center [1193, 570] width 38 height 22
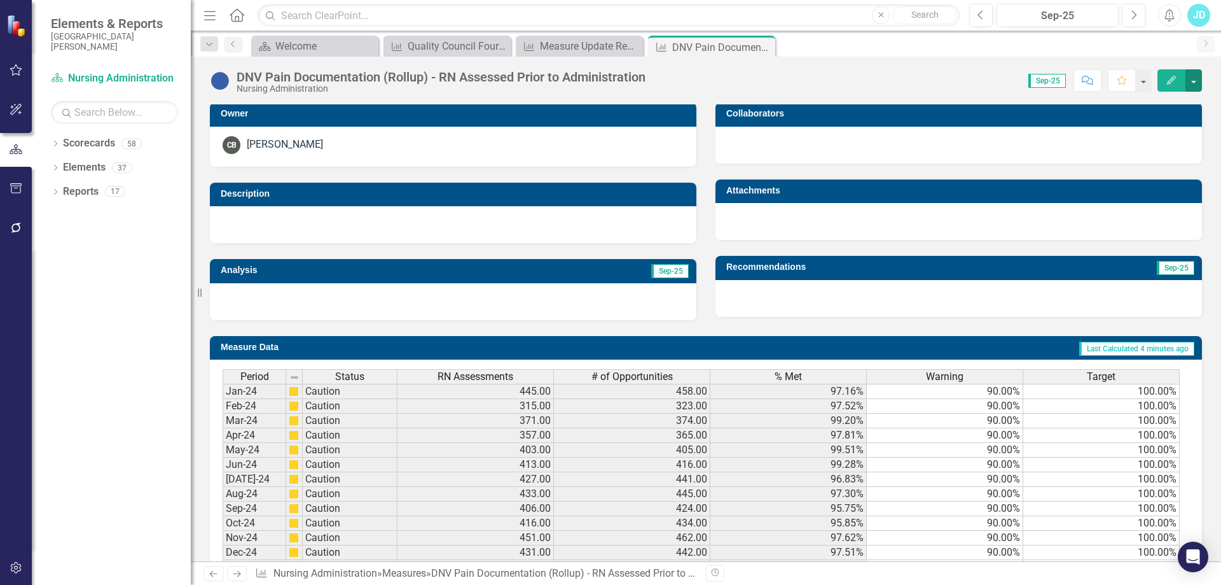
scroll to position [461, 0]
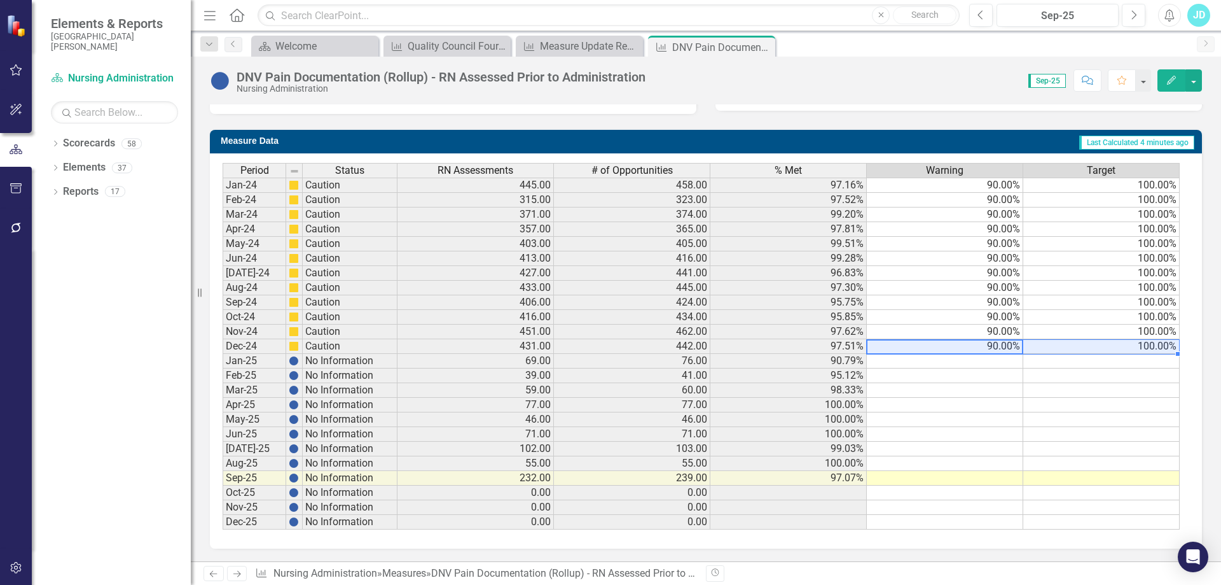
drag, startPoint x: 968, startPoint y: 349, endPoint x: 1063, endPoint y: 349, distance: 95.4
click at [1063, 349] on tr "Dec-24 Caution 431.00 442.00 97.51% 90.00% 100.00%" at bounding box center [701, 346] width 957 height 15
drag, startPoint x: 1178, startPoint y: 354, endPoint x: 1159, endPoint y: 466, distance: 113.6
click at [223, 519] on div "Period Status RN Assessments # of Opportunities % Met Warning Target Jan-24 Cau…" at bounding box center [223, 346] width 0 height 366
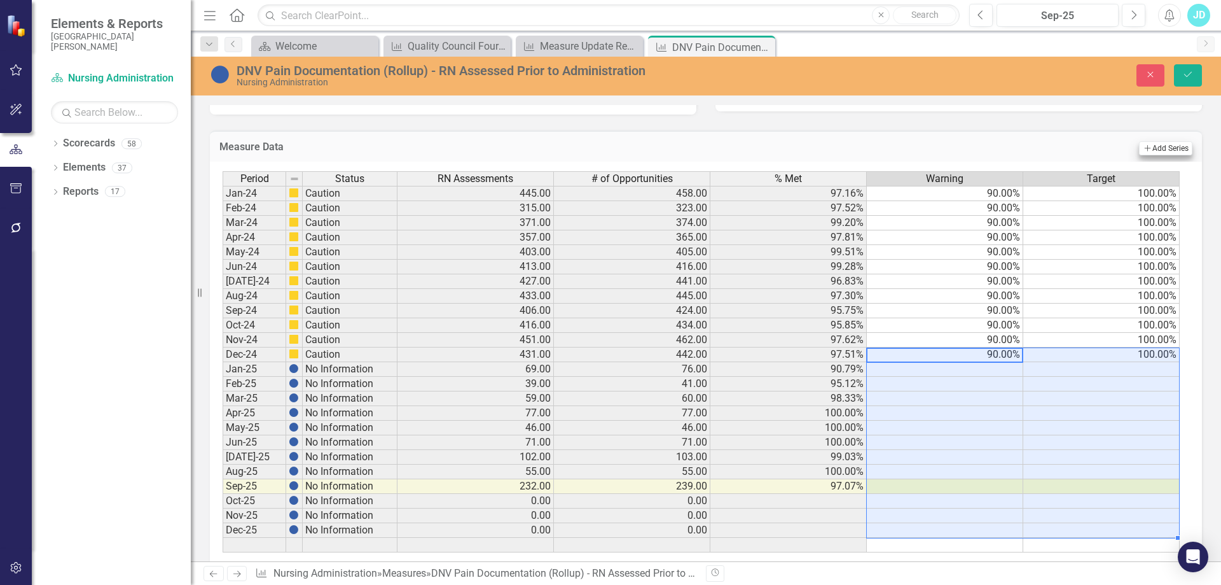
type textarea "90"
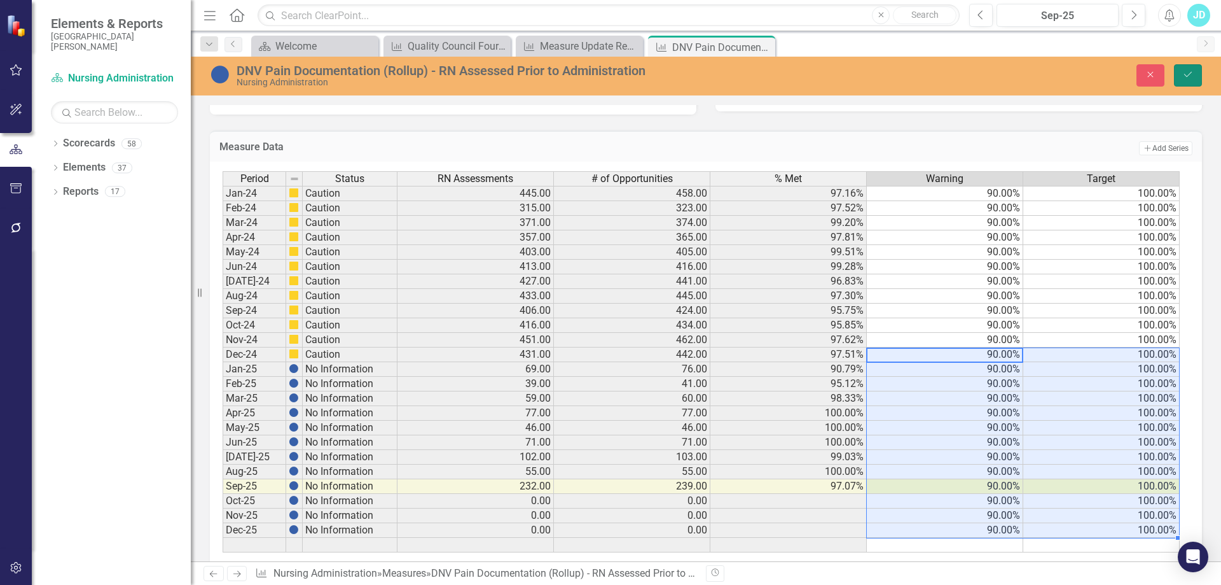
click at [1186, 73] on icon "Save" at bounding box center [1188, 74] width 11 height 9
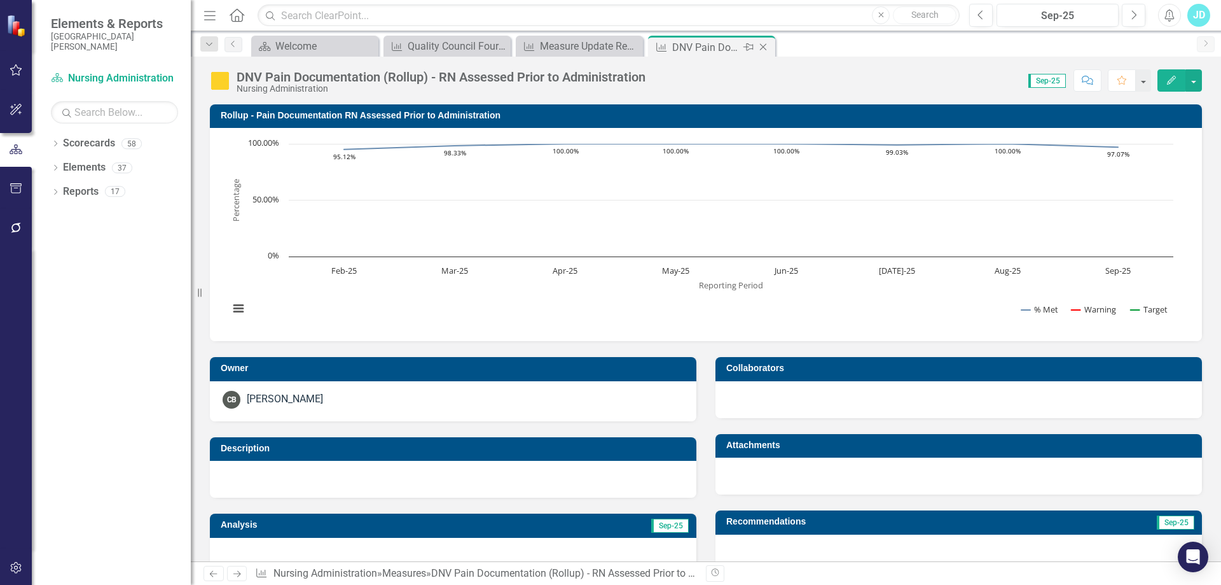
click at [765, 47] on icon "Close" at bounding box center [763, 47] width 13 height 10
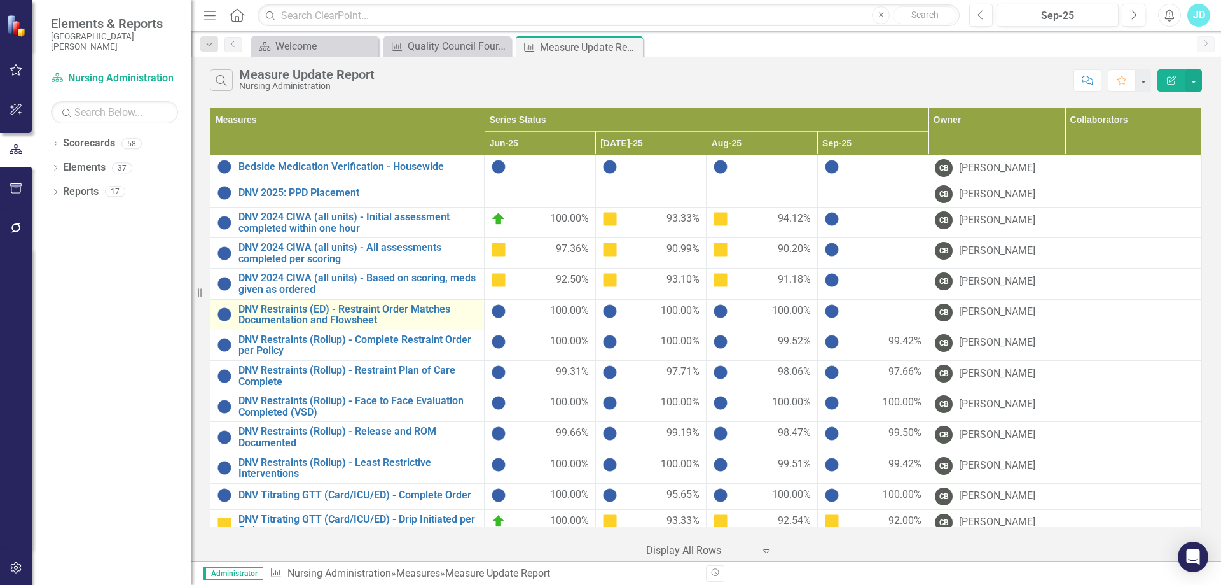
scroll to position [64, 0]
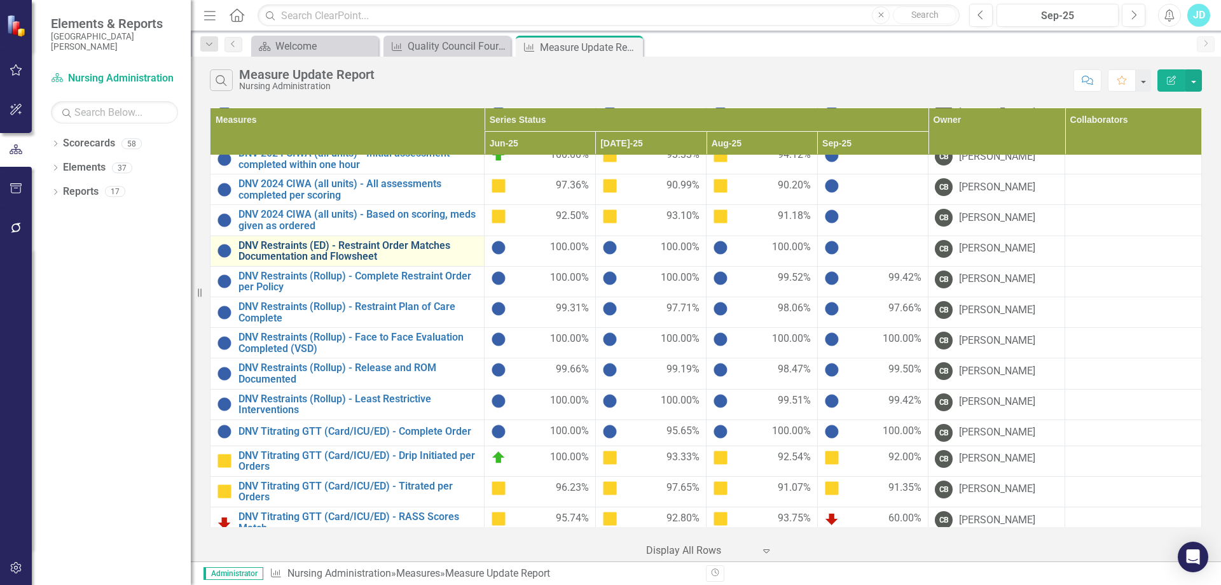
click at [414, 243] on link "DNV Restraints (ED) - Restraint Order Matches Documentation and Flowsheet" at bounding box center [358, 251] width 239 height 22
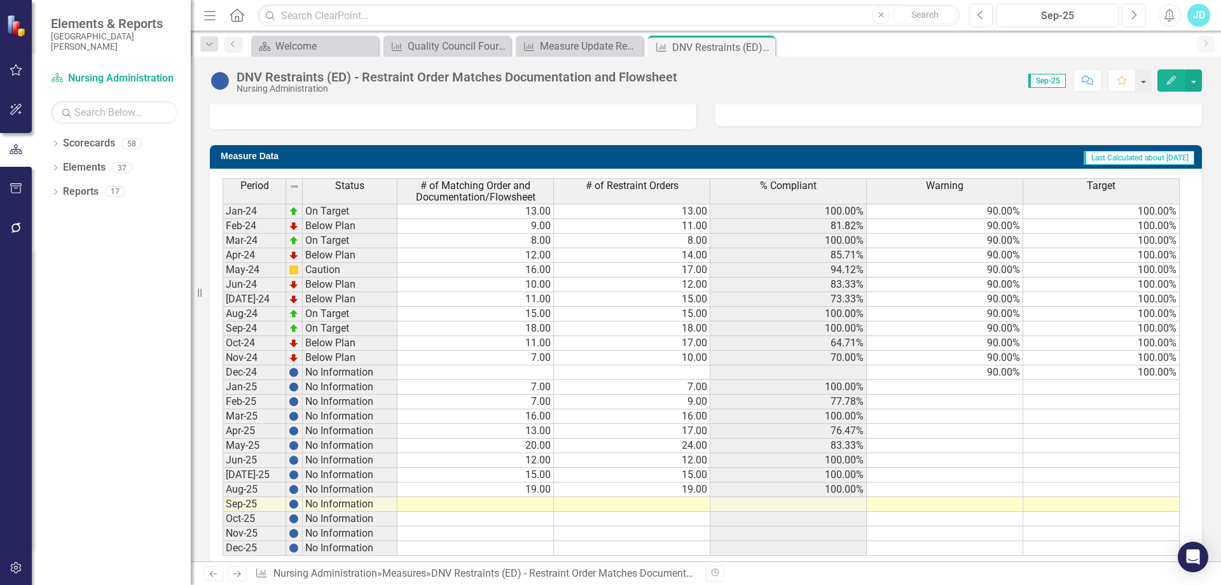
scroll to position [471, 0]
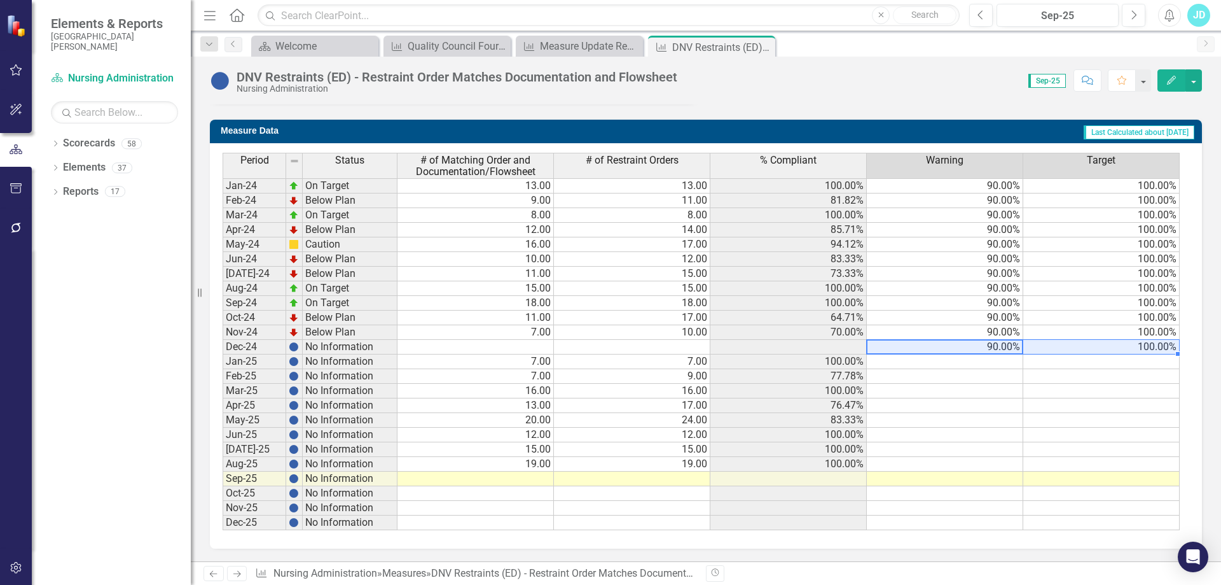
drag, startPoint x: 1004, startPoint y: 342, endPoint x: 1081, endPoint y: 343, distance: 77.0
click at [1081, 343] on tr "Dec-24 No Information 90.00% 100.00%" at bounding box center [701, 347] width 957 height 15
drag, startPoint x: 1176, startPoint y: 353, endPoint x: 1173, endPoint y: 524, distance: 170.5
click at [223, 524] on div "Period Status # of Matching Order and Documentation/Flowsheet # of Restraint Or…" at bounding box center [223, 349] width 0 height 392
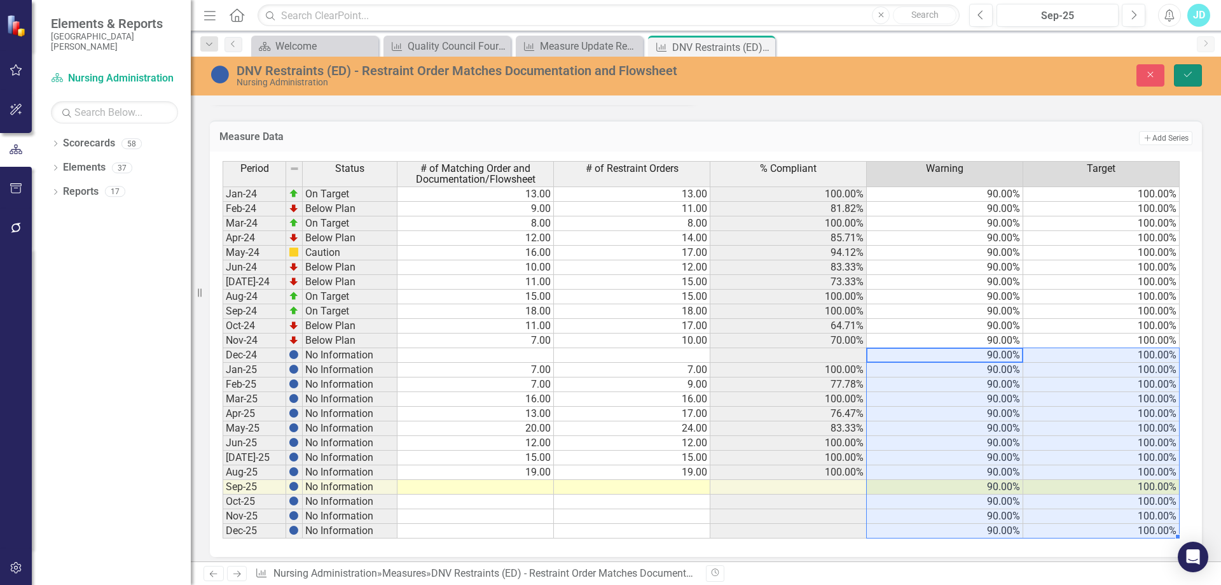
click at [1192, 79] on icon "Save" at bounding box center [1188, 74] width 11 height 9
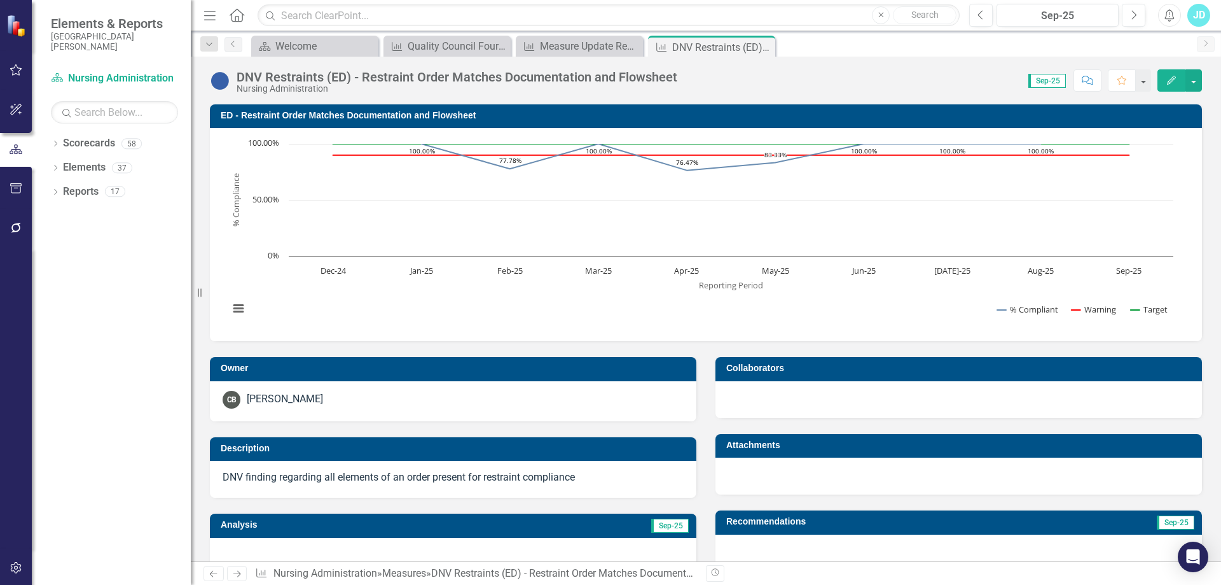
click at [239, 572] on icon at bounding box center [237, 574] width 8 height 6
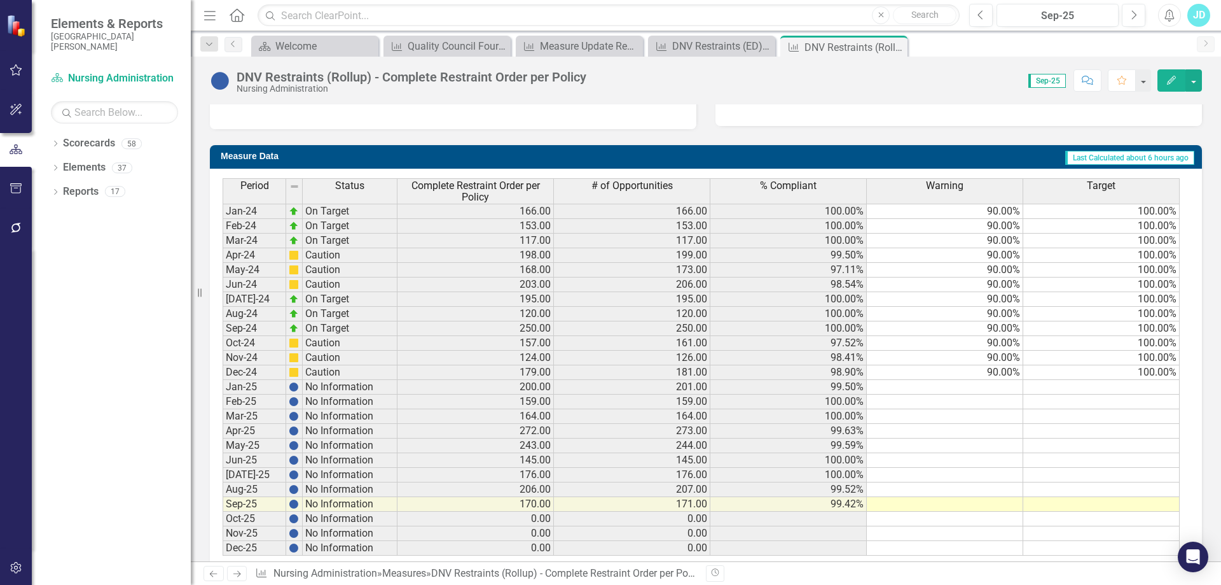
scroll to position [471, 0]
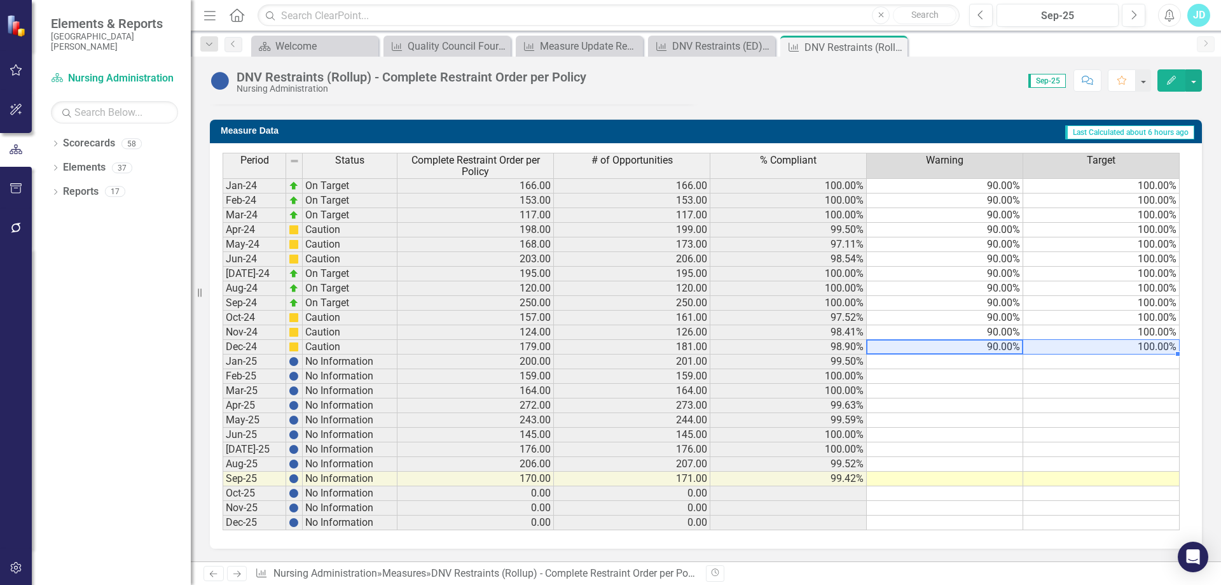
drag, startPoint x: 1007, startPoint y: 349, endPoint x: 1099, endPoint y: 347, distance: 92.3
click at [1099, 347] on tr "Dec-24 Caution 179.00 181.00 98.90% 90.00% 100.00%" at bounding box center [701, 347] width 957 height 15
drag, startPoint x: 1178, startPoint y: 352, endPoint x: 1167, endPoint y: 524, distance: 171.5
click at [223, 524] on div "Period Status Complete Restraint Order per Policy # of Opportunities % Complian…" at bounding box center [223, 341] width 0 height 377
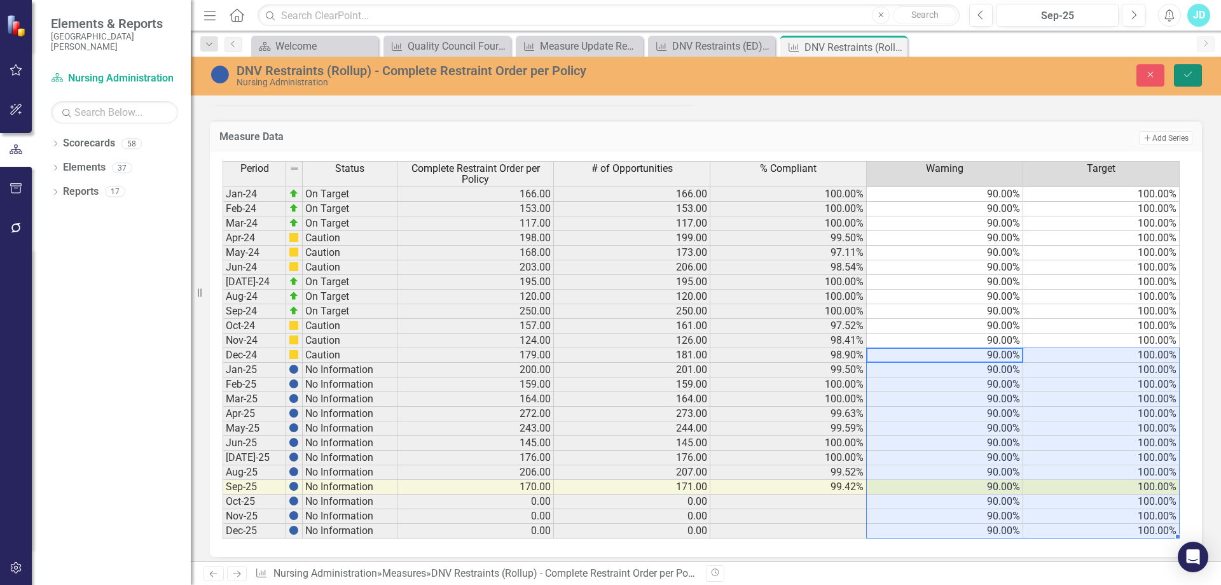
click at [1188, 73] on icon "Save" at bounding box center [1188, 74] width 11 height 9
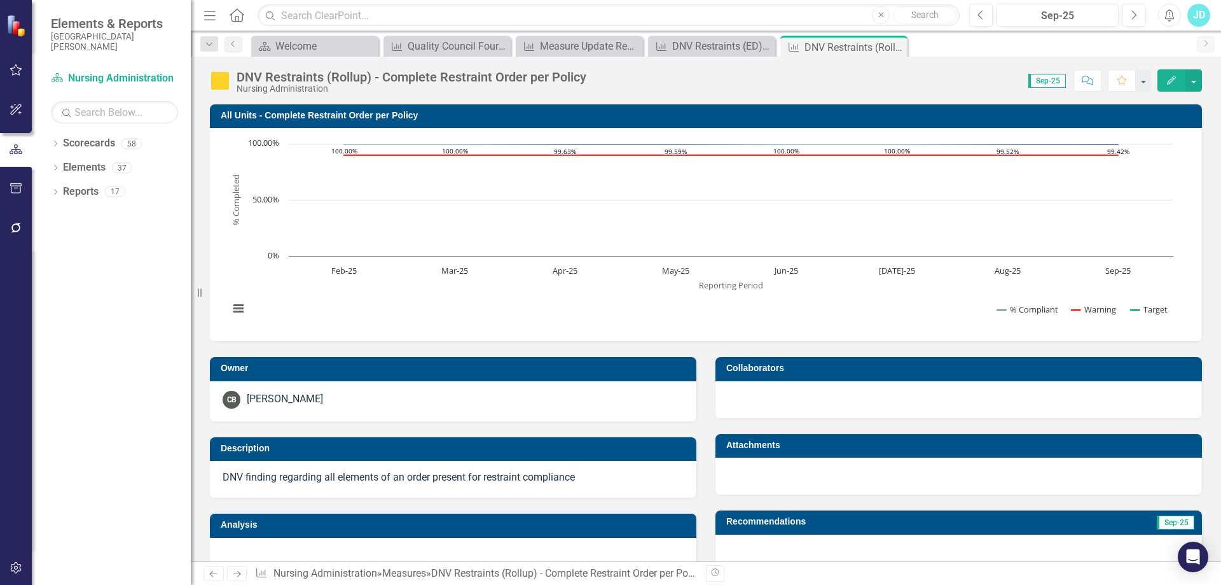
click at [238, 576] on icon "Next" at bounding box center [237, 573] width 11 height 8
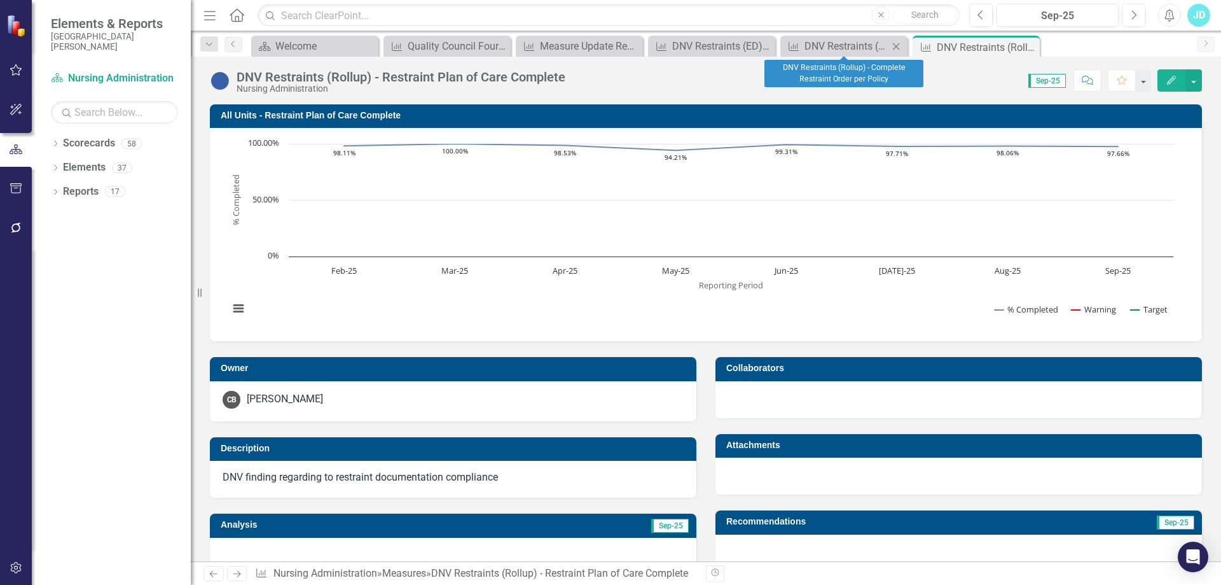
click at [900, 45] on icon "Close" at bounding box center [896, 46] width 13 height 10
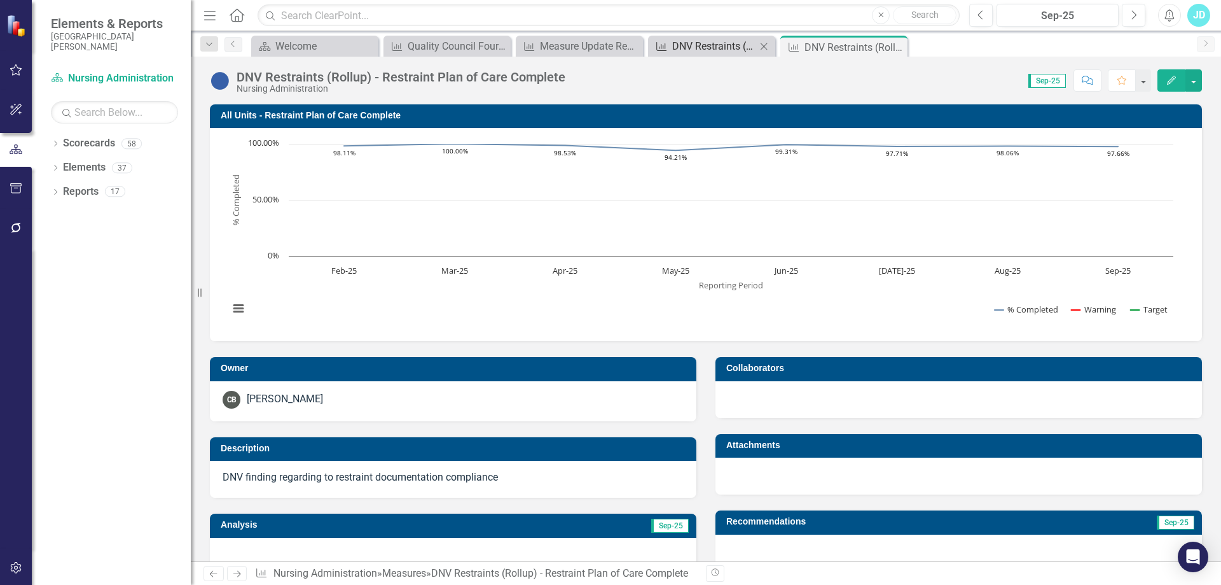
click at [700, 50] on div "DNV Restraints (ED) - Restraint Order Matches Documentation and Flowsheet" at bounding box center [714, 46] width 84 height 16
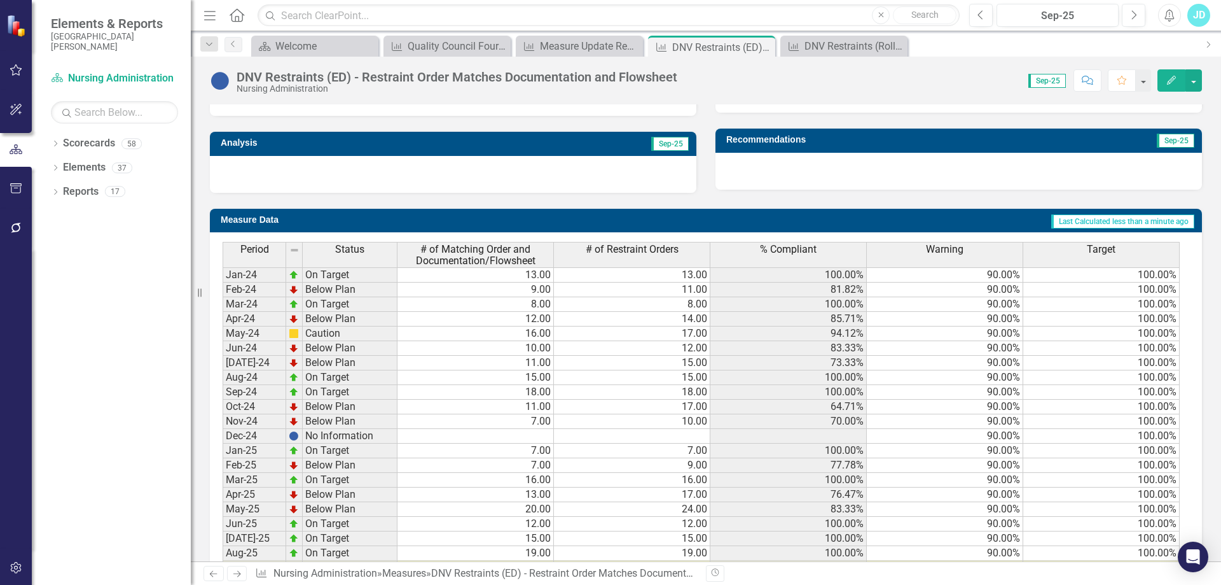
scroll to position [471, 0]
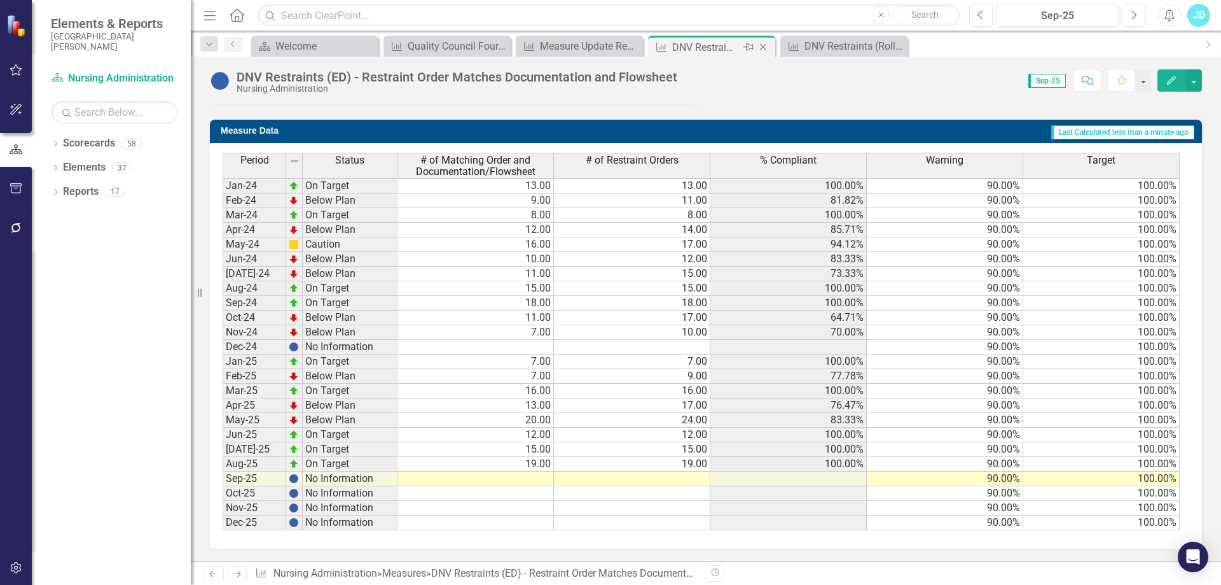
click at [763, 44] on icon "Close" at bounding box center [763, 47] width 13 height 10
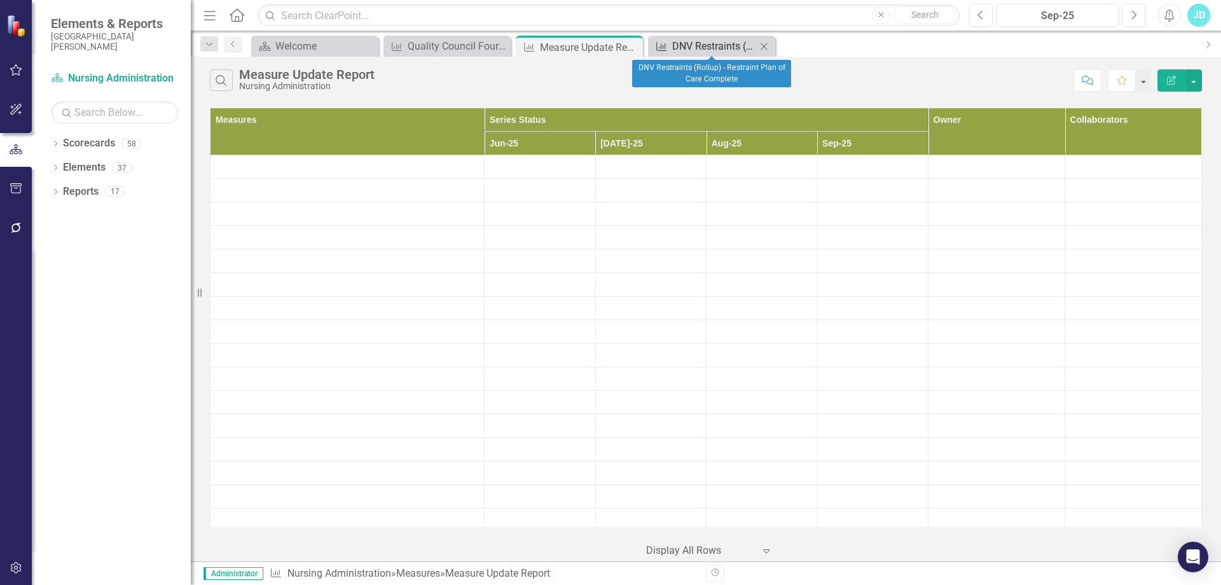
click at [706, 43] on div "DNV Restraints (Rollup) - Restraint Plan of Care Complete" at bounding box center [714, 46] width 84 height 16
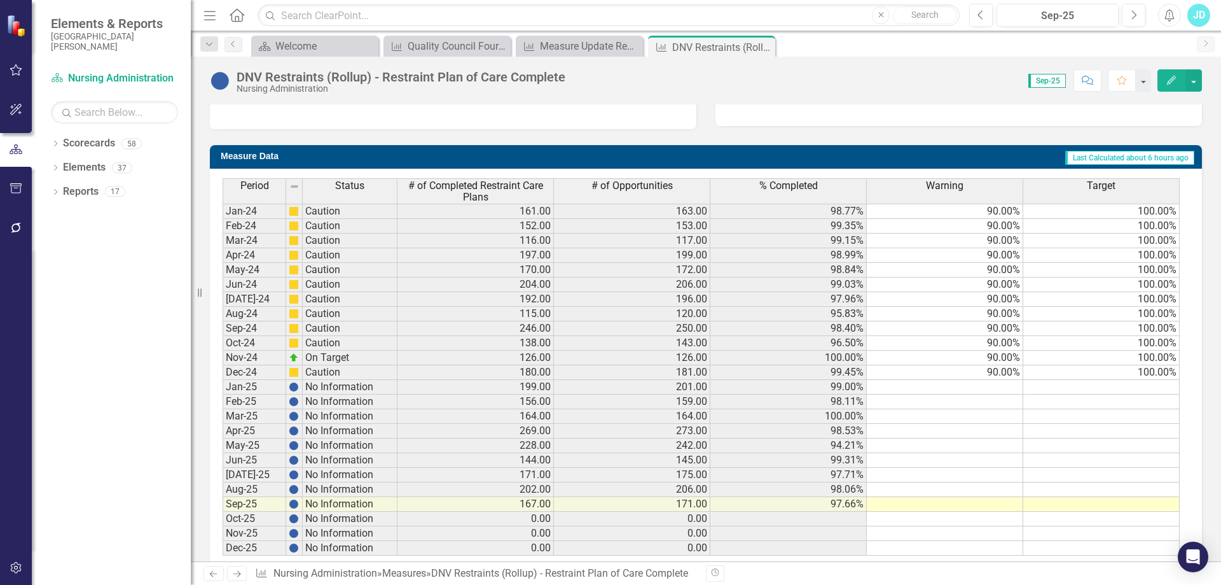
scroll to position [471, 0]
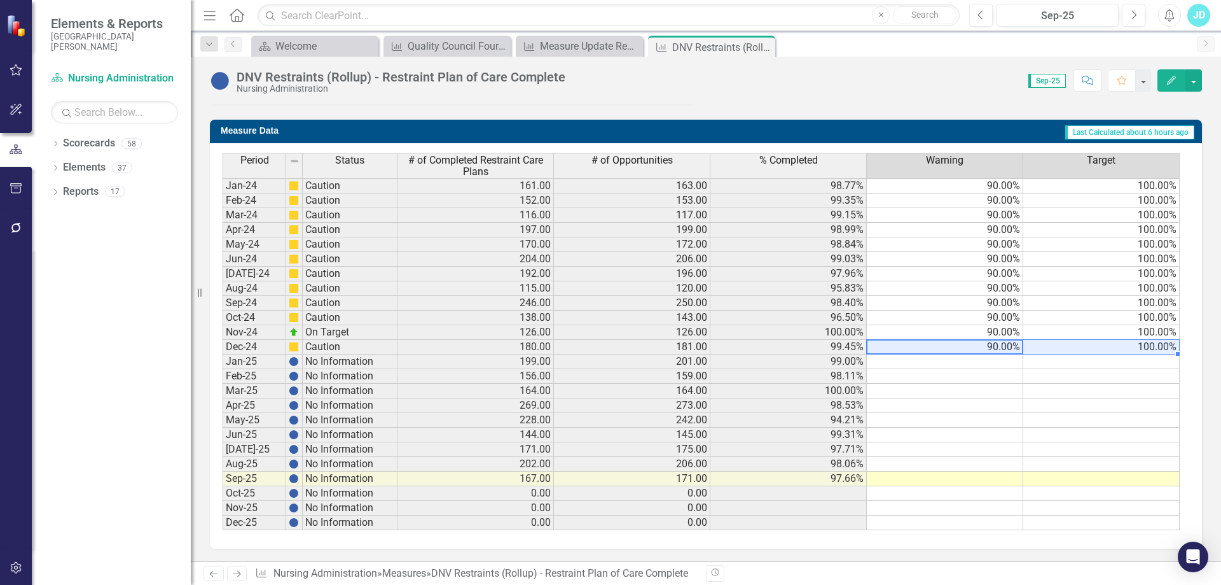
drag, startPoint x: 996, startPoint y: 347, endPoint x: 1080, endPoint y: 347, distance: 84.0
click at [1080, 347] on tr "Dec-24 Caution 180.00 181.00 99.45% 90.00% 100.00%" at bounding box center [701, 347] width 957 height 15
drag, startPoint x: 1177, startPoint y: 352, endPoint x: 1165, endPoint y: 521, distance: 169.0
click at [223, 521] on div "Period Status # of Completed Restraint Care Plans # of Opportunities % Complete…" at bounding box center [223, 341] width 0 height 377
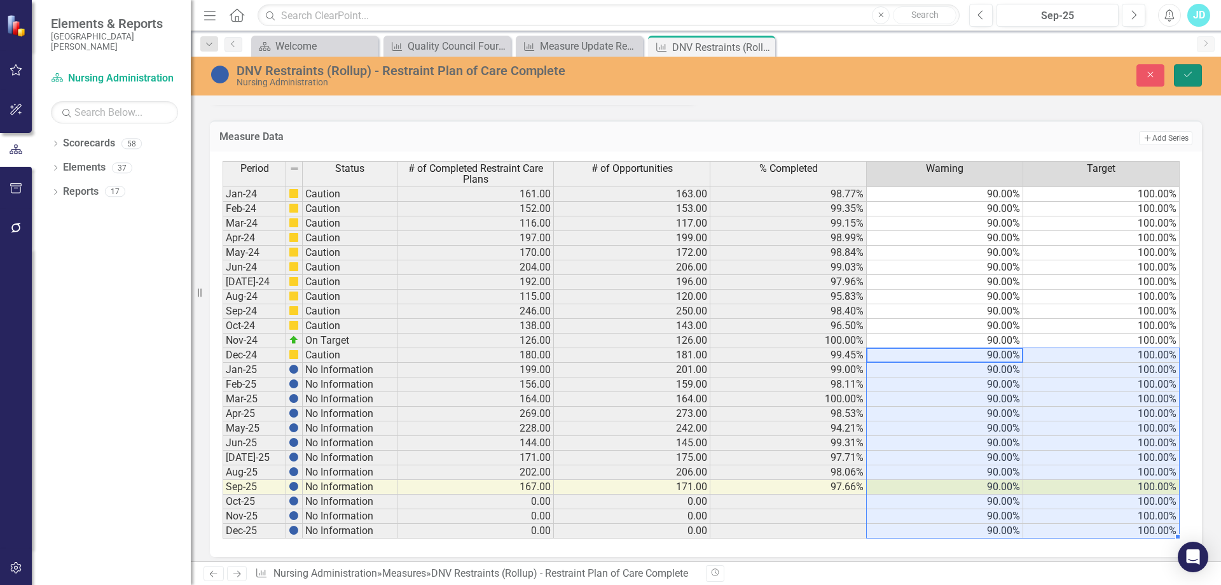
click at [1195, 82] on button "Save" at bounding box center [1188, 75] width 28 height 22
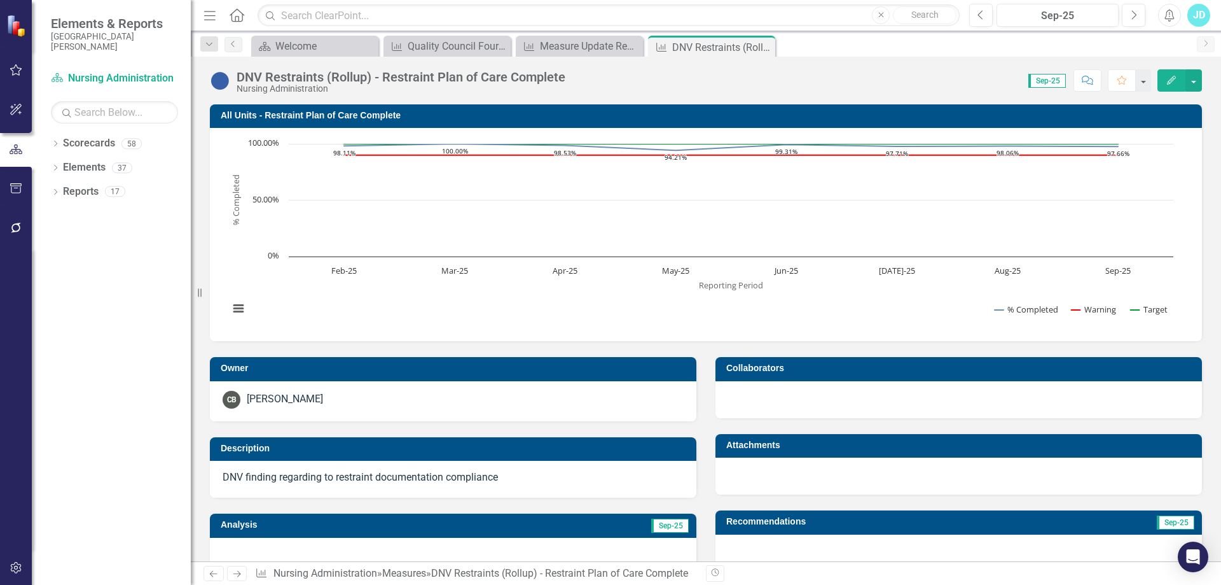
click at [234, 570] on icon "Next" at bounding box center [237, 573] width 11 height 8
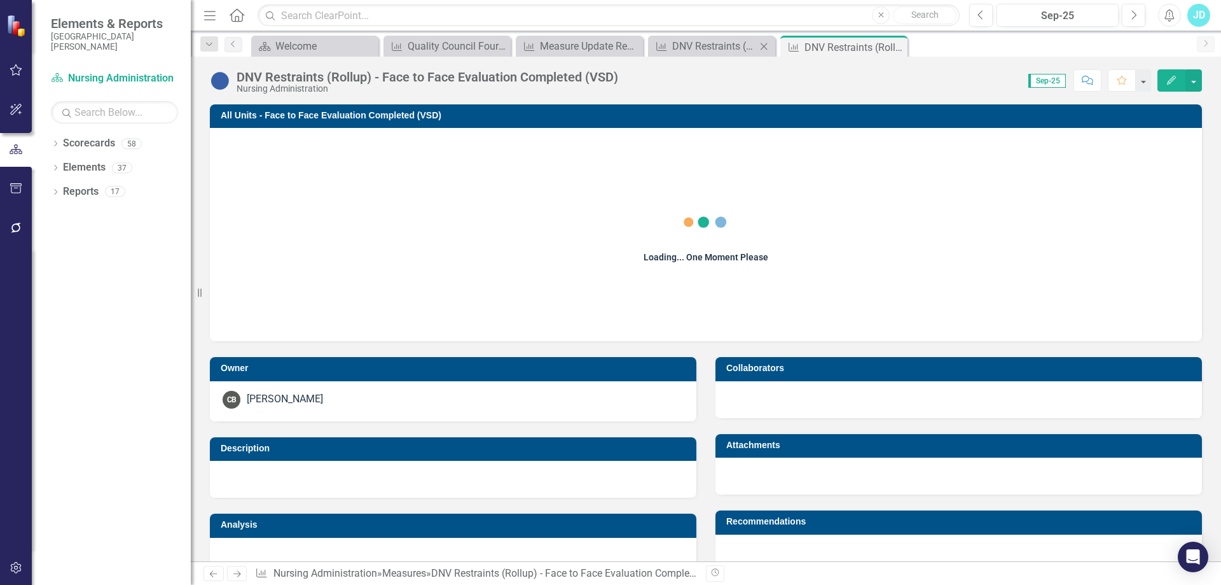
click at [762, 46] on icon "Close" at bounding box center [764, 46] width 13 height 10
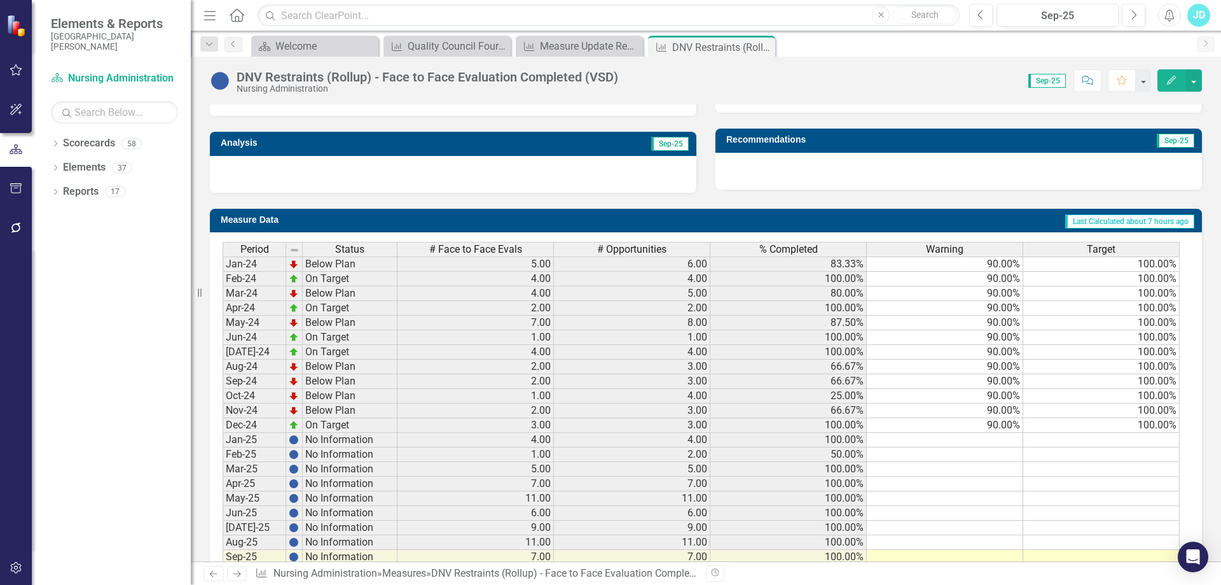
scroll to position [461, 0]
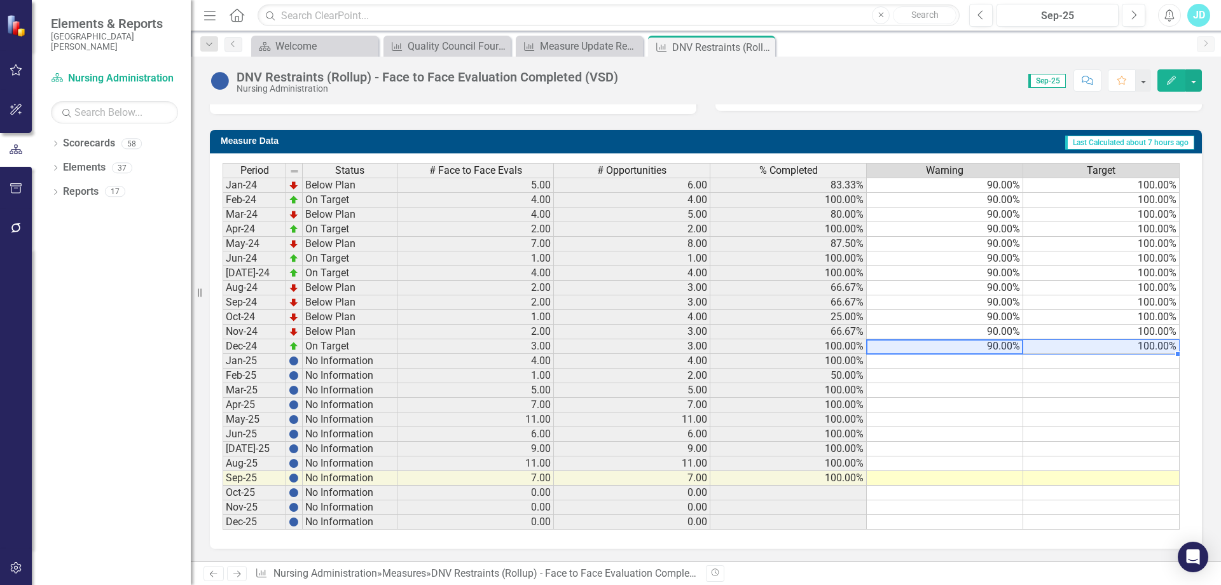
drag, startPoint x: 1037, startPoint y: 348, endPoint x: 1082, endPoint y: 349, distance: 45.2
click at [1082, 349] on tr "Dec-24 On Target 3.00 3.00 100.00% 90.00% 100.00%" at bounding box center [701, 346] width 957 height 15
drag, startPoint x: 1178, startPoint y: 352, endPoint x: 1159, endPoint y: 525, distance: 174.7
click at [223, 525] on div "Period Status # Face to Face Evals # Opportunities % Completed Warning Target J…" at bounding box center [223, 346] width 0 height 366
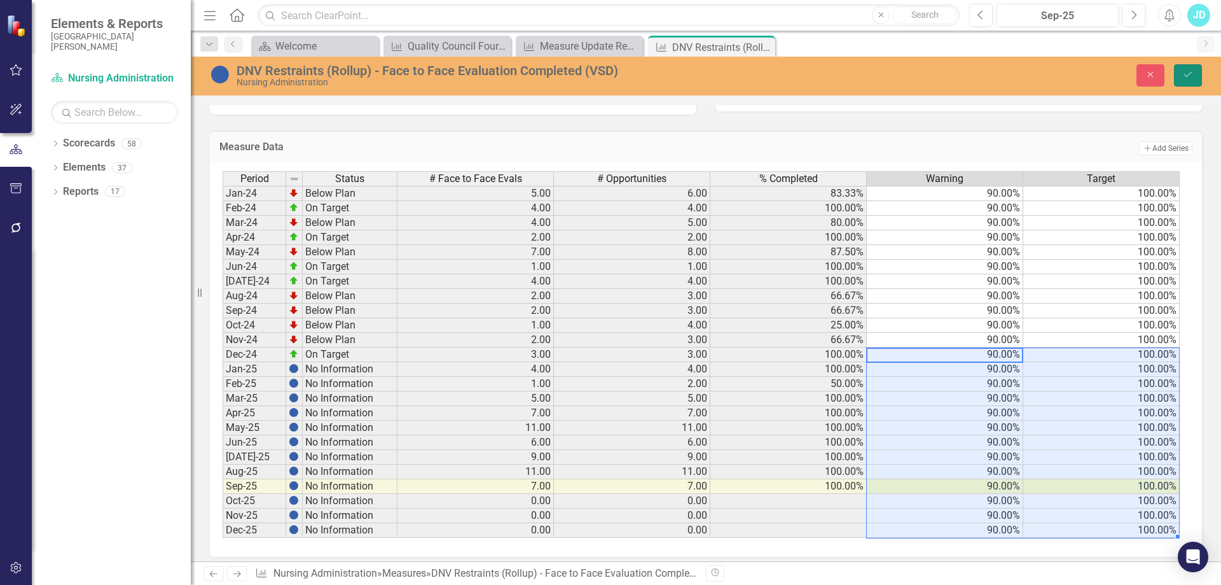
click at [1195, 76] on button "Save" at bounding box center [1188, 75] width 28 height 22
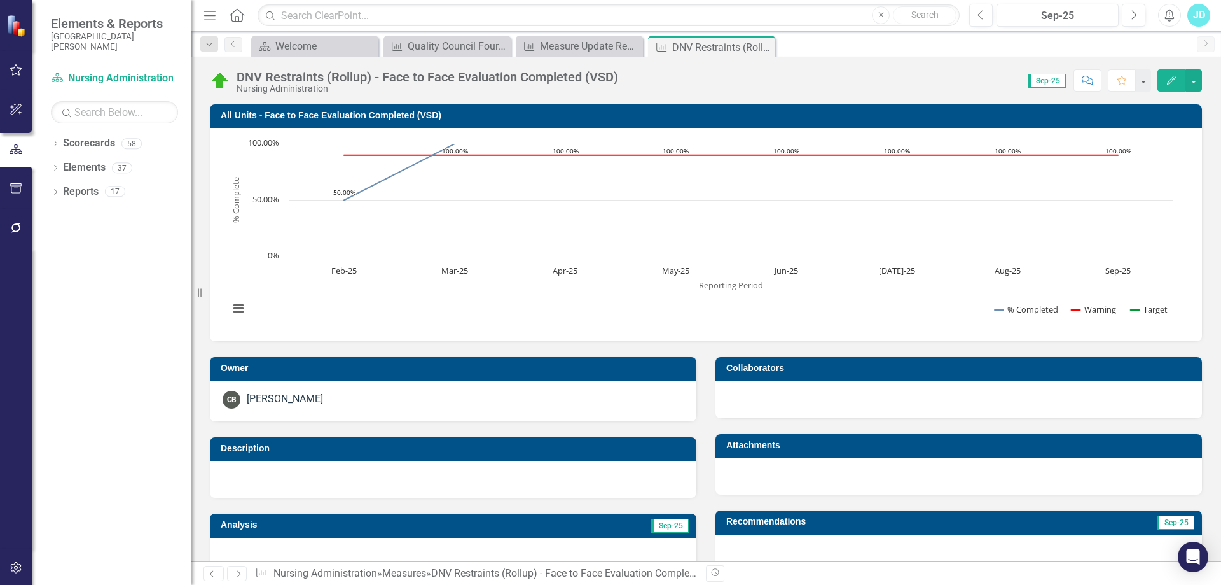
click at [244, 576] on link "Next" at bounding box center [237, 573] width 20 height 15
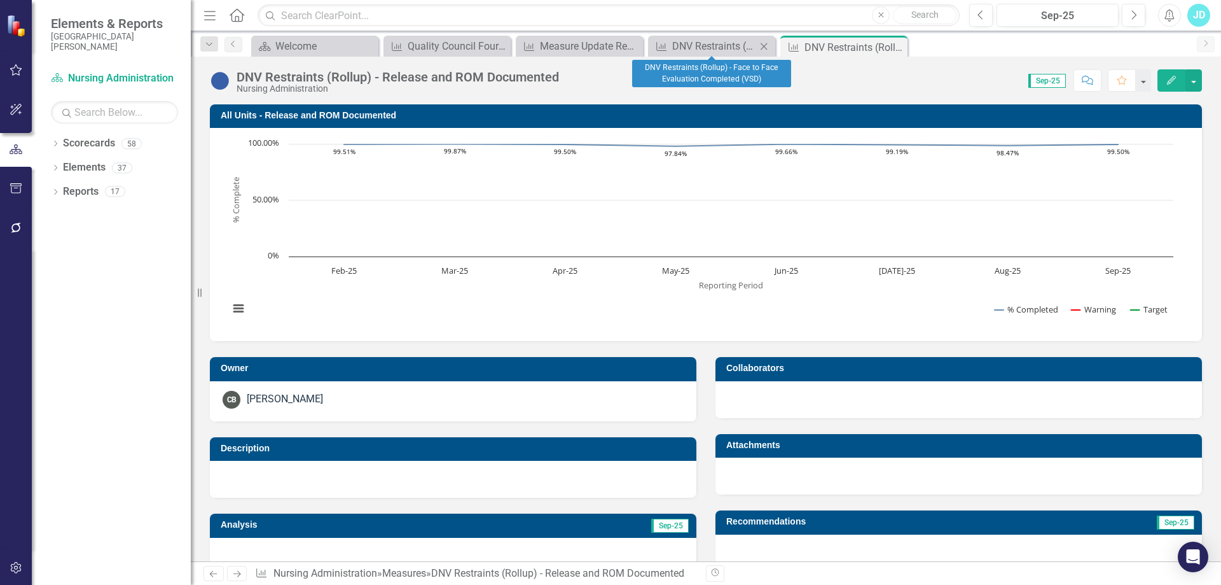
click at [762, 46] on icon "Close" at bounding box center [764, 46] width 13 height 10
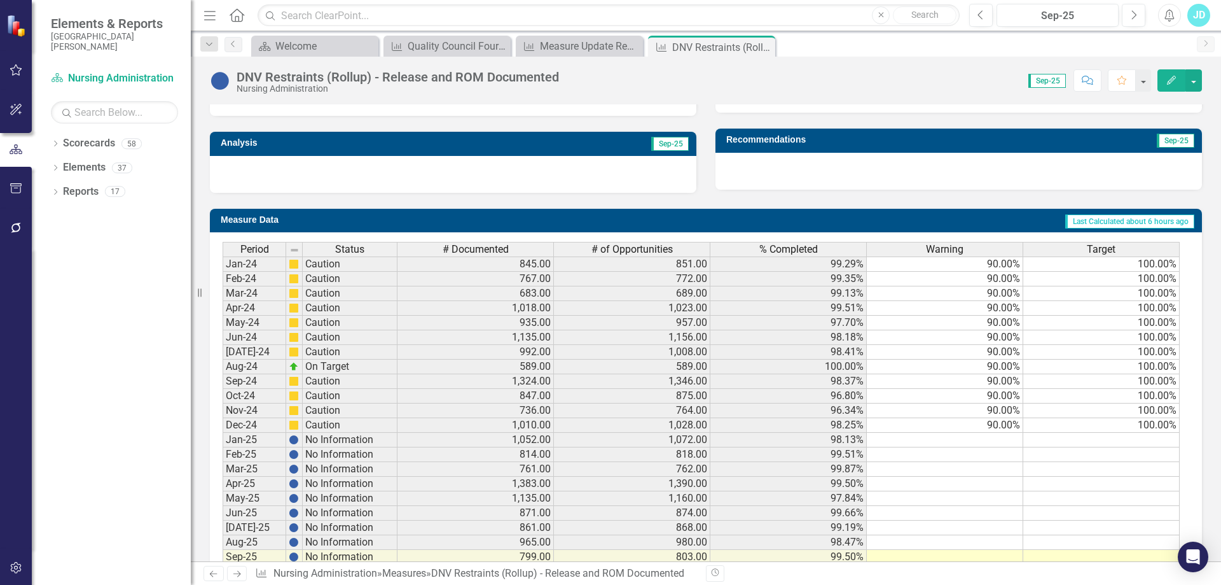
scroll to position [461, 0]
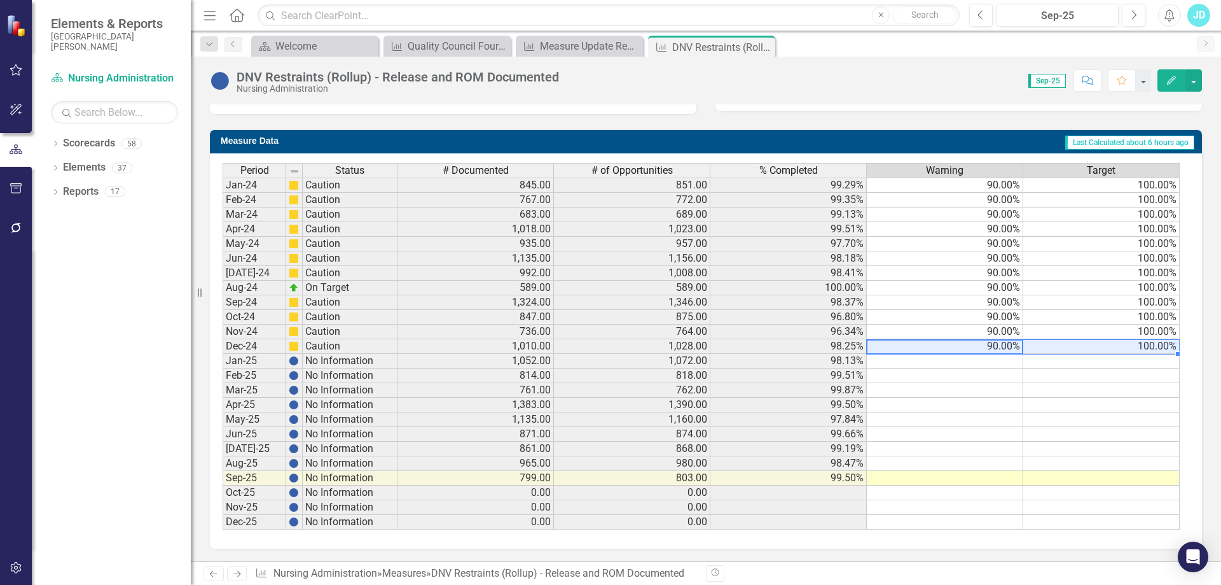
drag, startPoint x: 1010, startPoint y: 345, endPoint x: 1052, endPoint y: 344, distance: 42.0
click at [1052, 344] on tr "Dec-24 Caution 1,010.00 1,028.00 98.25% 90.00% 100.00%" at bounding box center [701, 346] width 957 height 15
drag, startPoint x: 1177, startPoint y: 352, endPoint x: 1149, endPoint y: 523, distance: 172.8
click at [223, 523] on div "Period Status # Documented # of Opportunities % Completed Warning Target Jan-24…" at bounding box center [223, 346] width 0 height 366
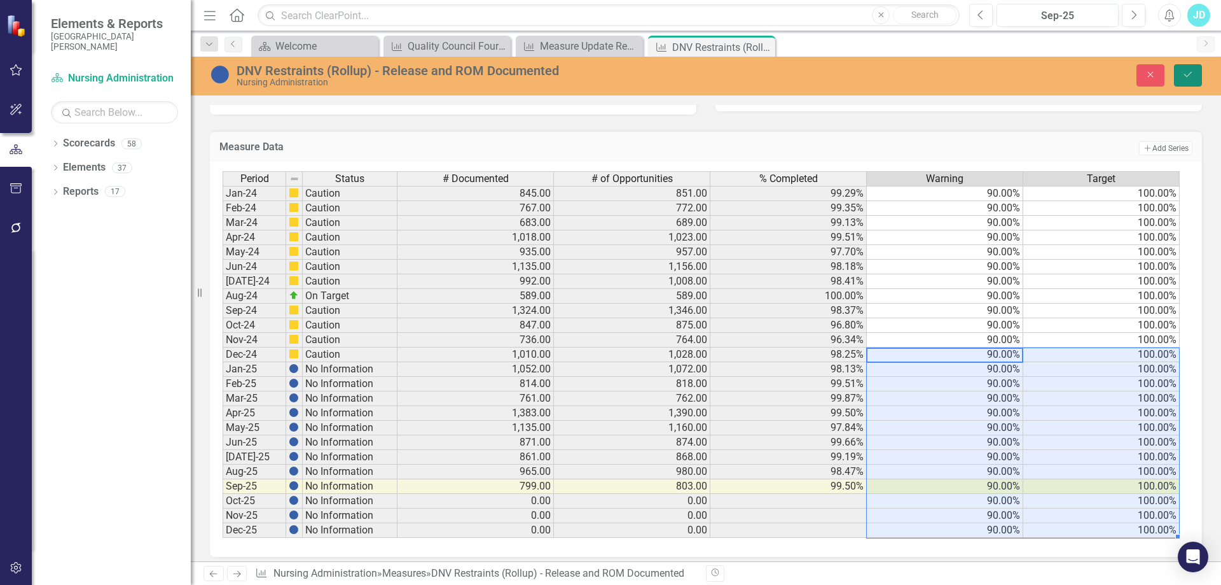
click at [1196, 73] on button "Save" at bounding box center [1188, 75] width 28 height 22
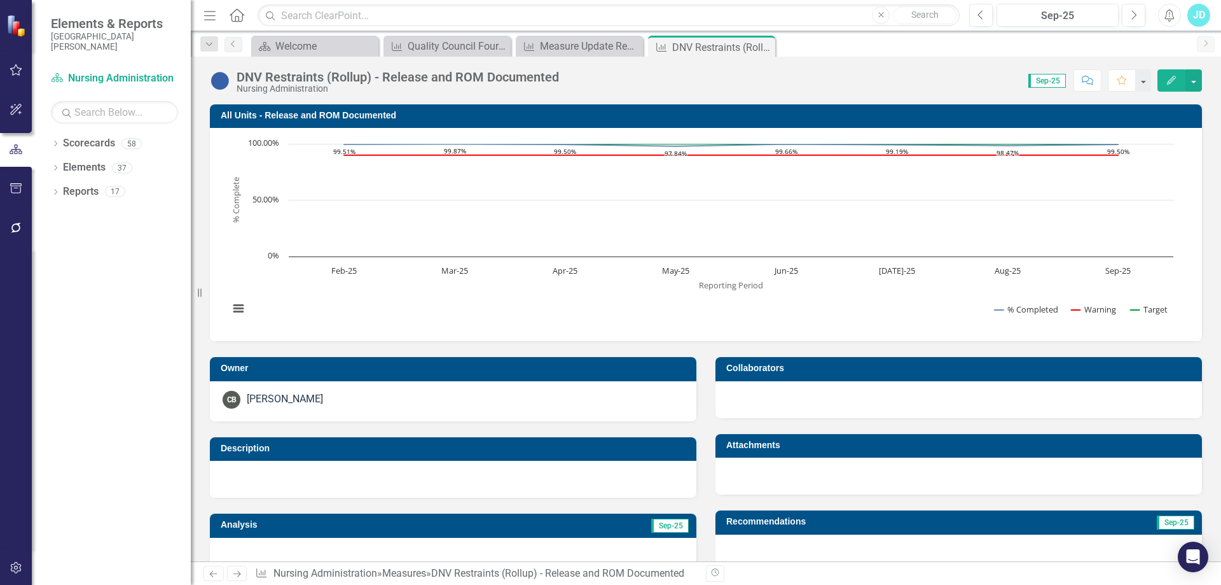
click at [240, 575] on icon "Next" at bounding box center [237, 573] width 11 height 8
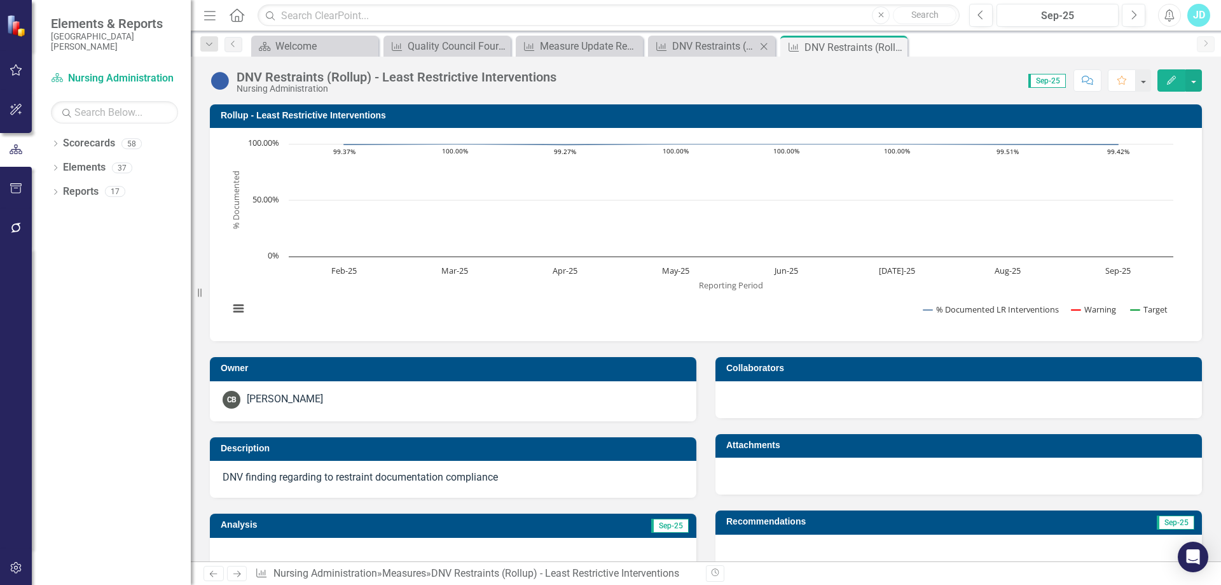
click at [765, 48] on icon "Close" at bounding box center [764, 46] width 13 height 10
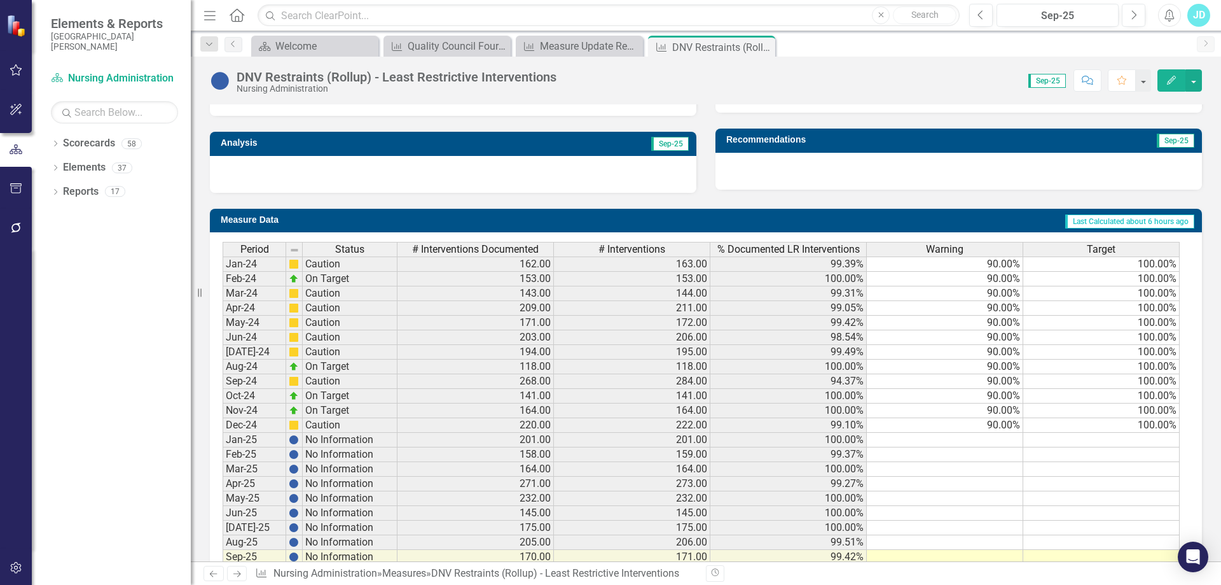
scroll to position [461, 0]
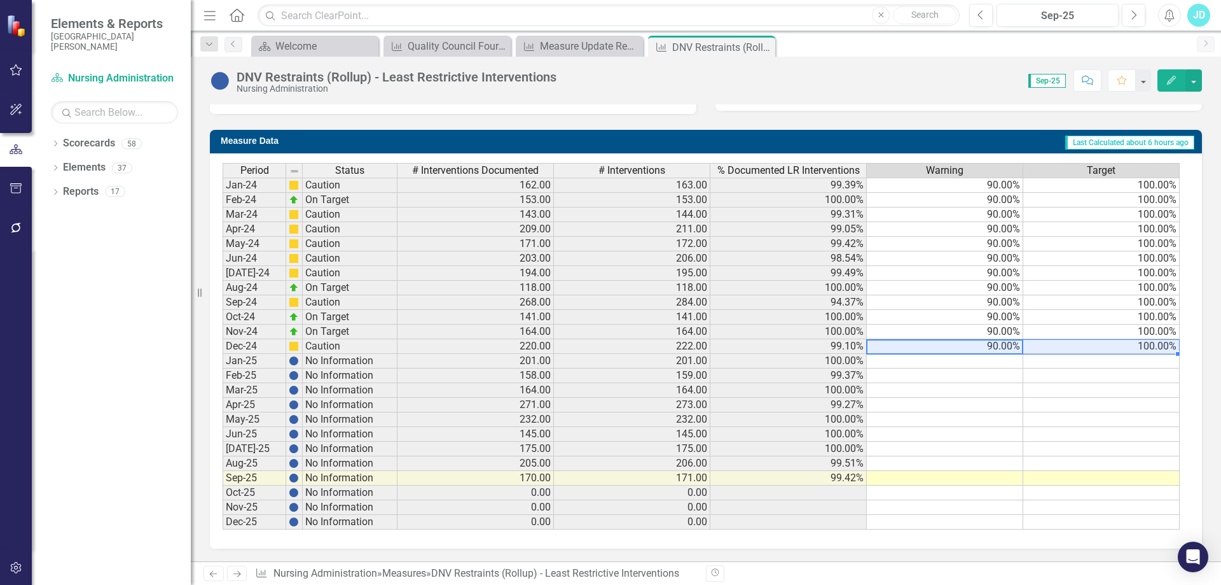
drag, startPoint x: 1038, startPoint y: 348, endPoint x: 1063, endPoint y: 351, distance: 25.6
click at [1063, 351] on tr "Dec-24 Caution 220.00 222.00 99.10% 90.00% 100.00%" at bounding box center [701, 346] width 957 height 15
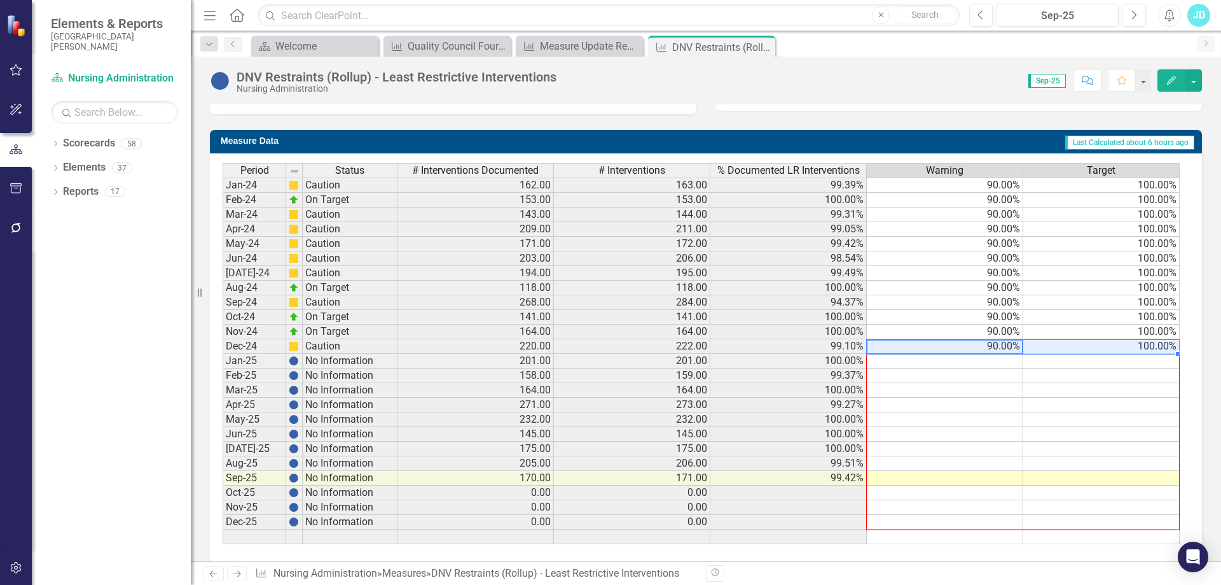
drag, startPoint x: 1176, startPoint y: 354, endPoint x: 1167, endPoint y: 517, distance: 162.5
click at [223, 517] on div "Period Status # Interventions Documented # Interventions % Documented LR Interv…" at bounding box center [223, 353] width 0 height 381
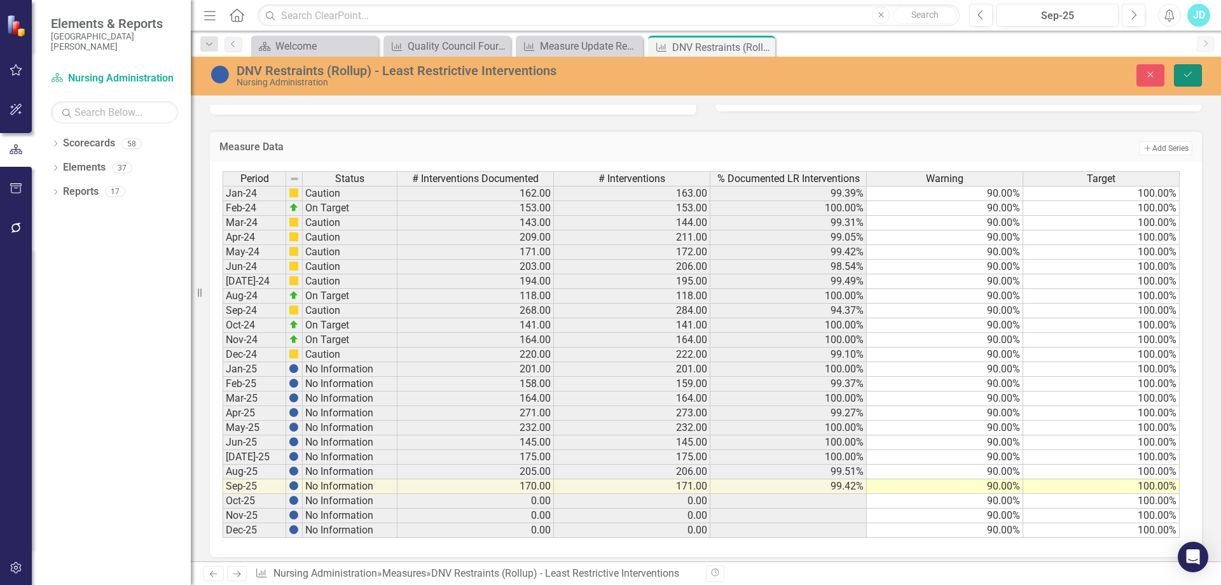
click at [1193, 79] on icon "Save" at bounding box center [1188, 74] width 11 height 9
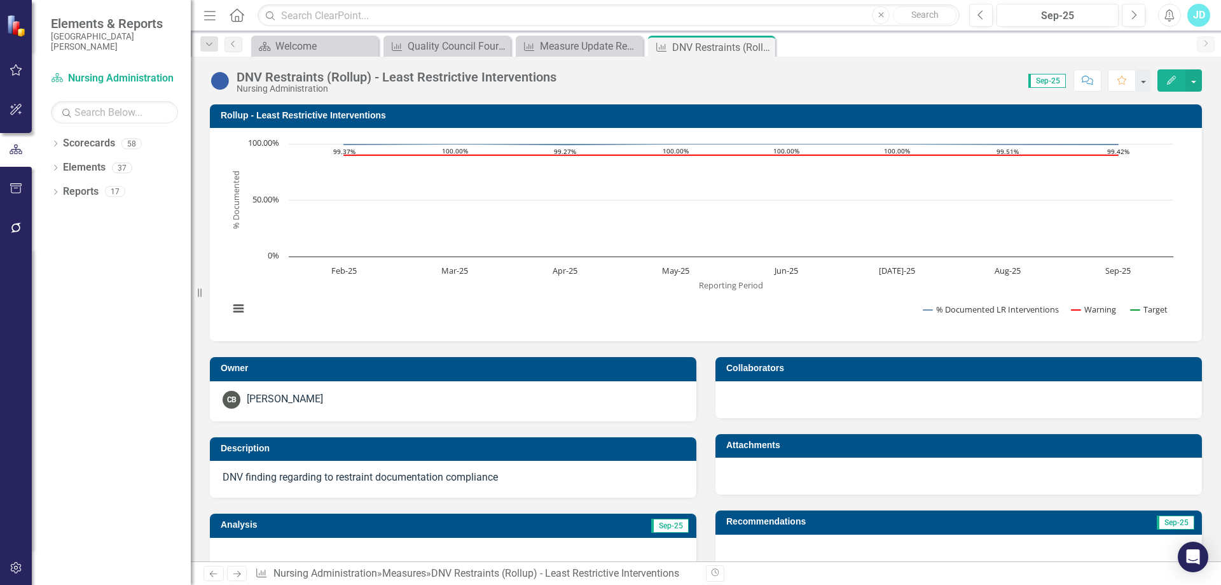
click at [241, 572] on icon "Next" at bounding box center [237, 573] width 11 height 8
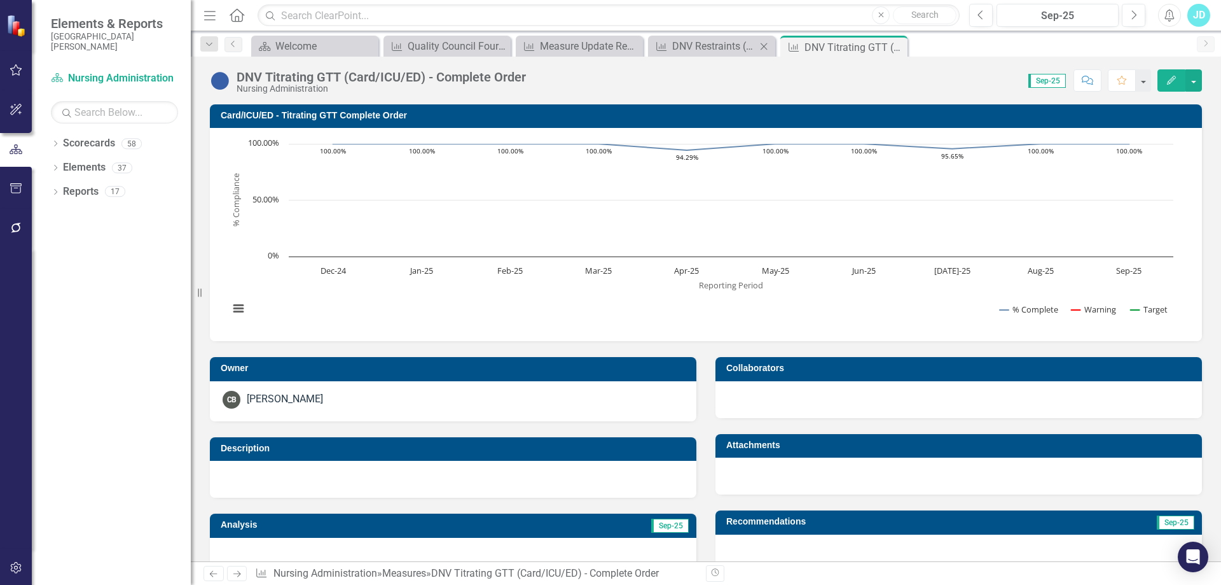
click at [765, 46] on icon "Close" at bounding box center [764, 46] width 13 height 10
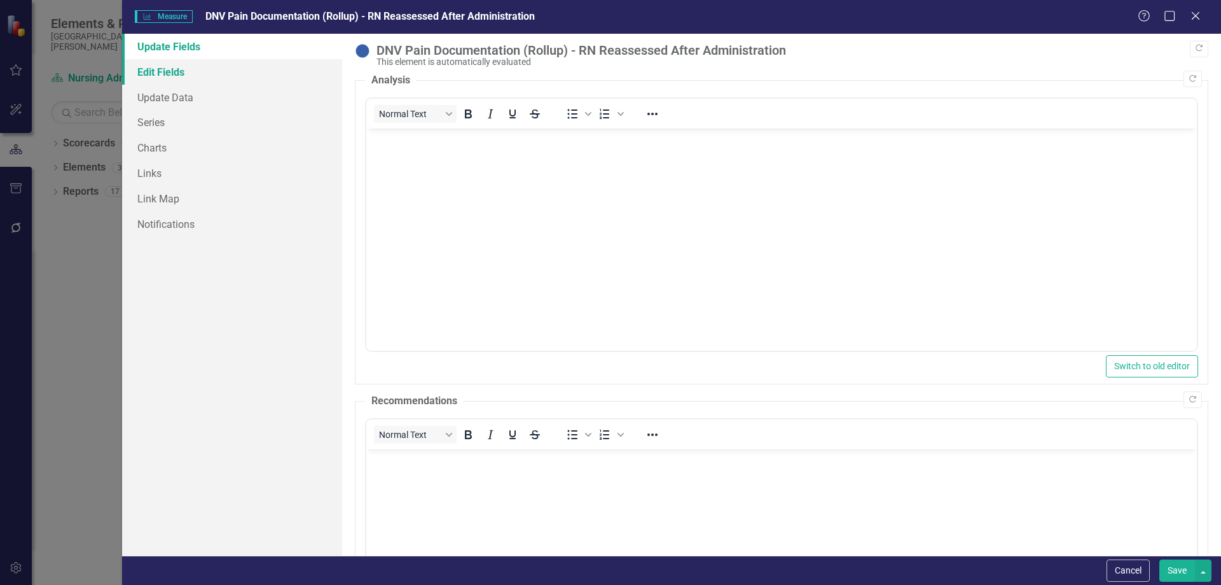
click at [206, 71] on link "Edit Fields" at bounding box center [232, 71] width 220 height 25
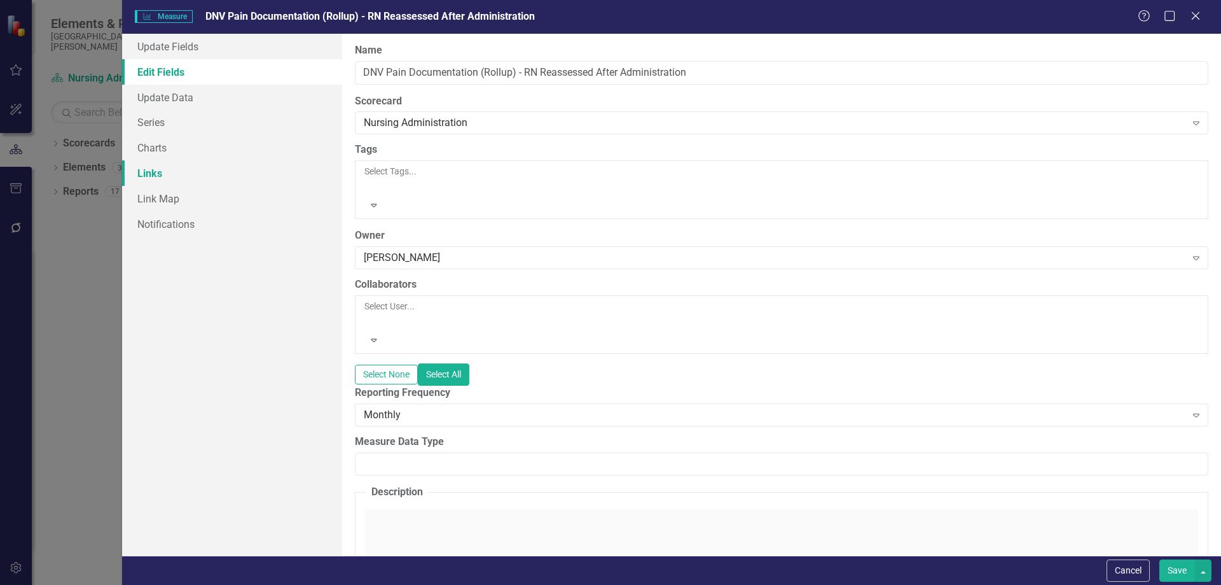
click at [163, 167] on link "Links" at bounding box center [232, 172] width 220 height 25
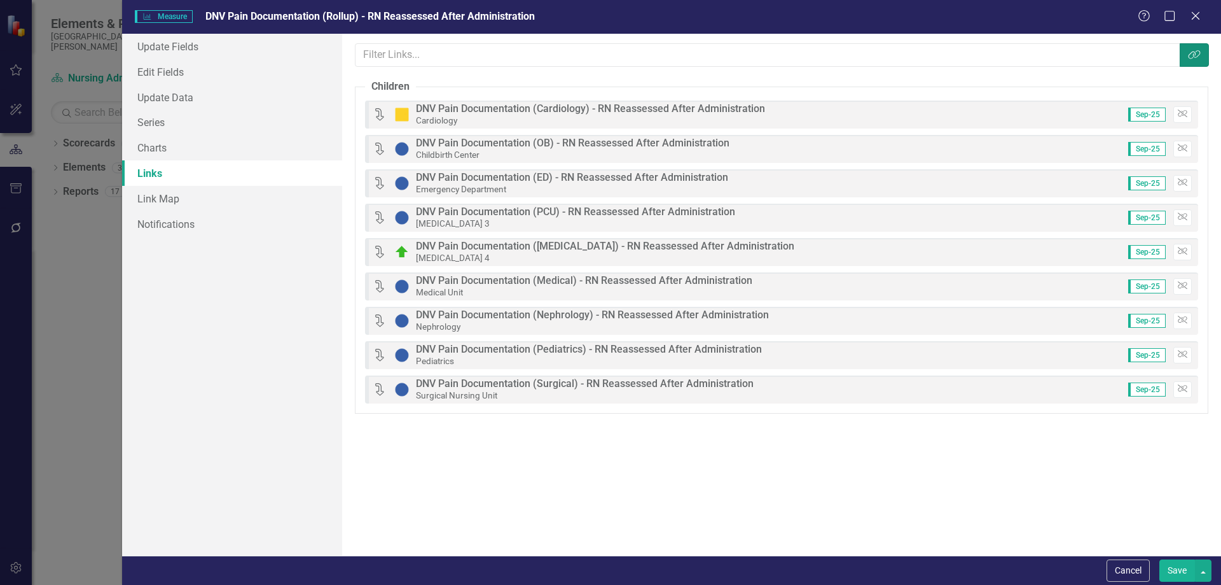
click at [1202, 58] on button "Link Tag" at bounding box center [1194, 55] width 29 height 24
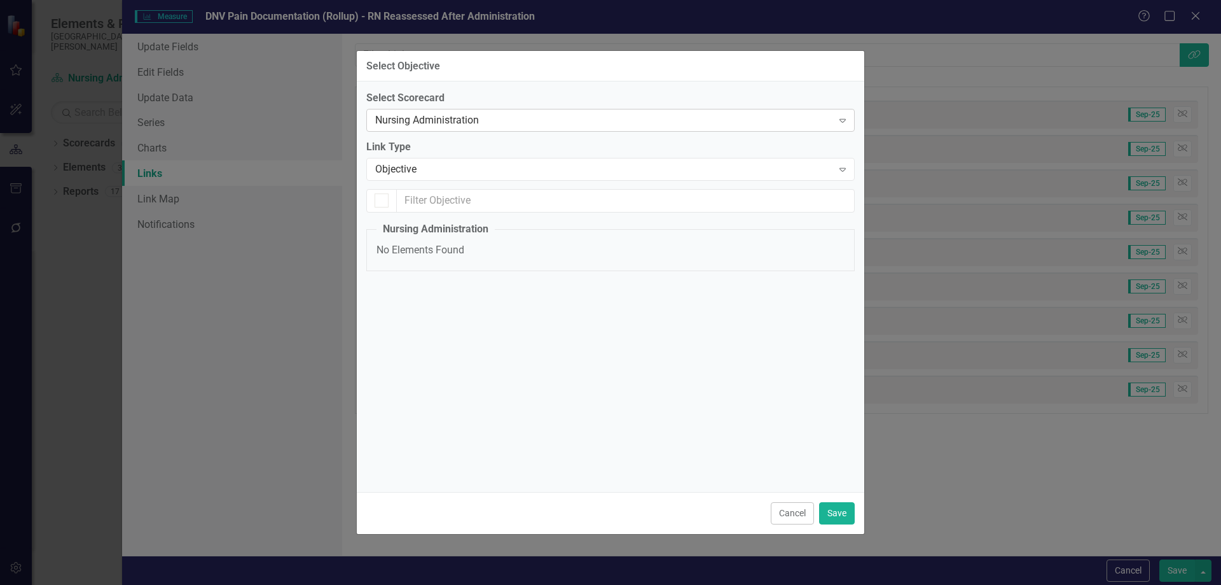
click at [464, 118] on div "Nursing Administration" at bounding box center [603, 120] width 457 height 15
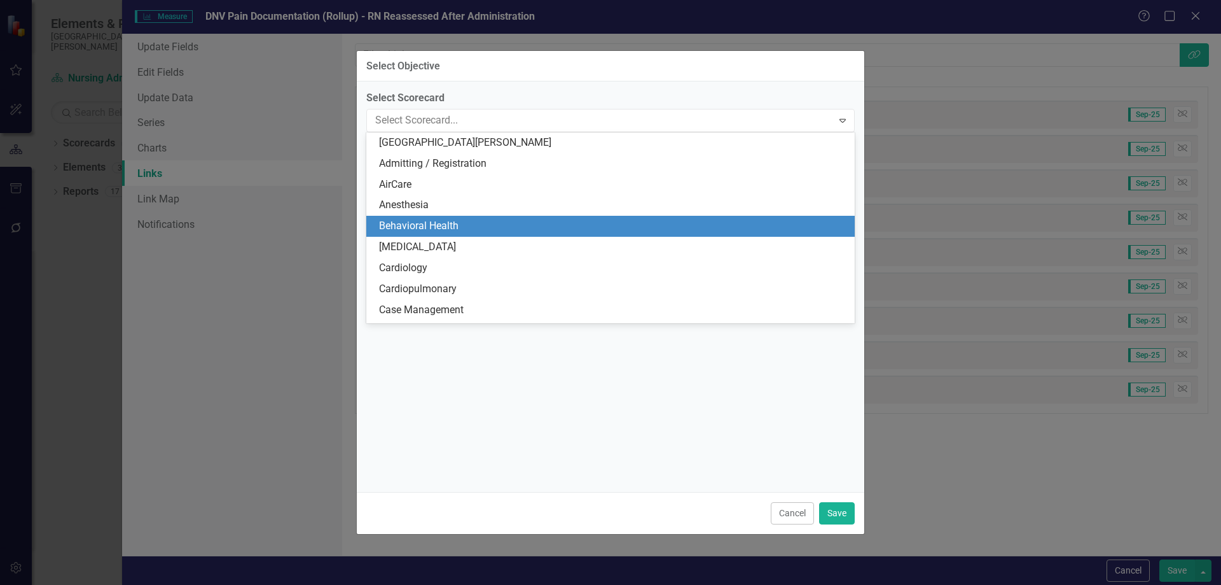
click at [460, 226] on div "Behavioral Health" at bounding box center [613, 226] width 468 height 15
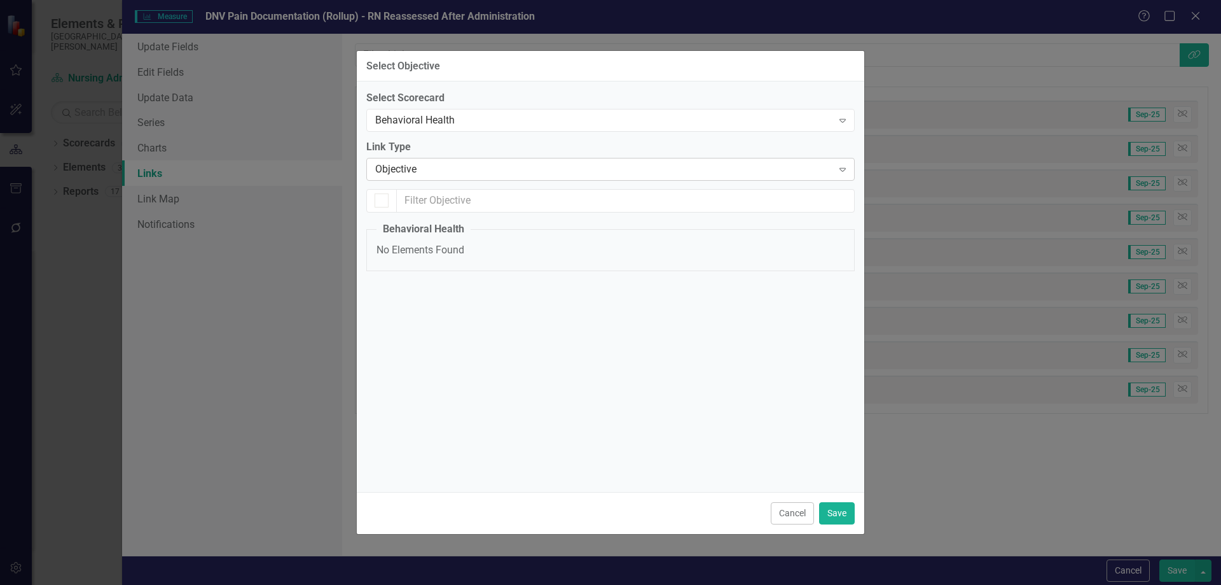
click at [460, 172] on div "Objective" at bounding box center [603, 169] width 457 height 15
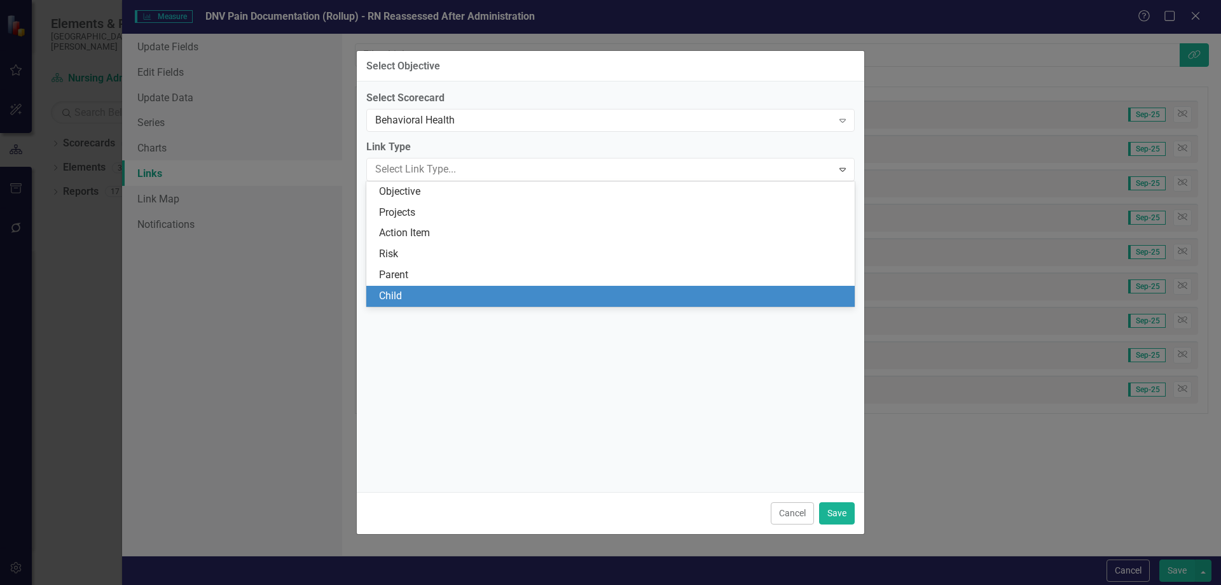
click at [422, 295] on div "Child" at bounding box center [613, 296] width 468 height 15
checkbox input "false"
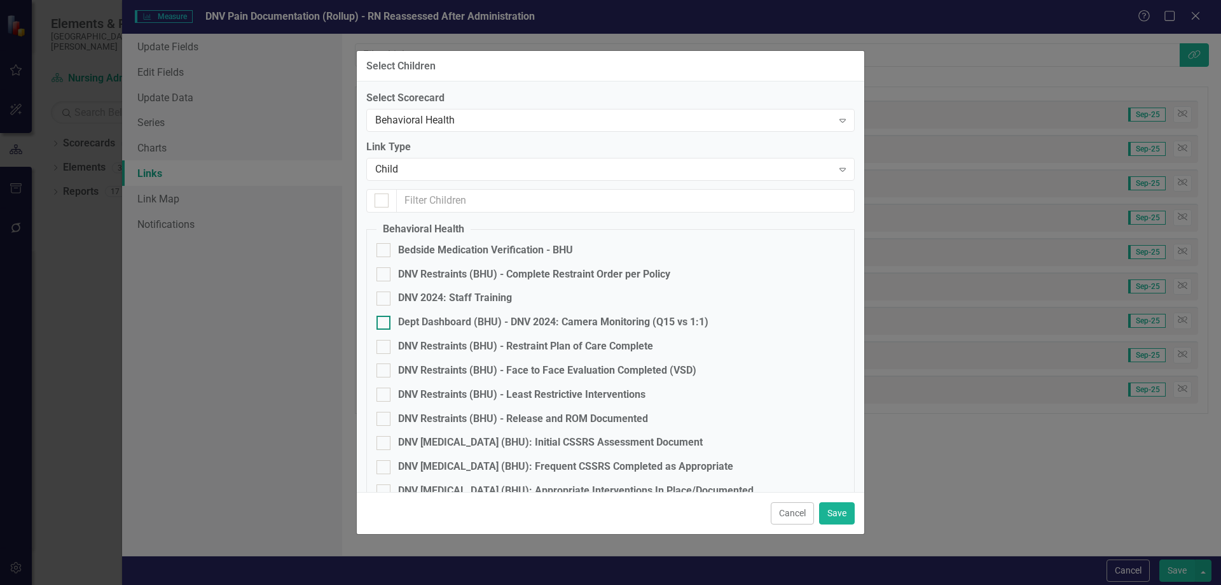
scroll to position [149, 0]
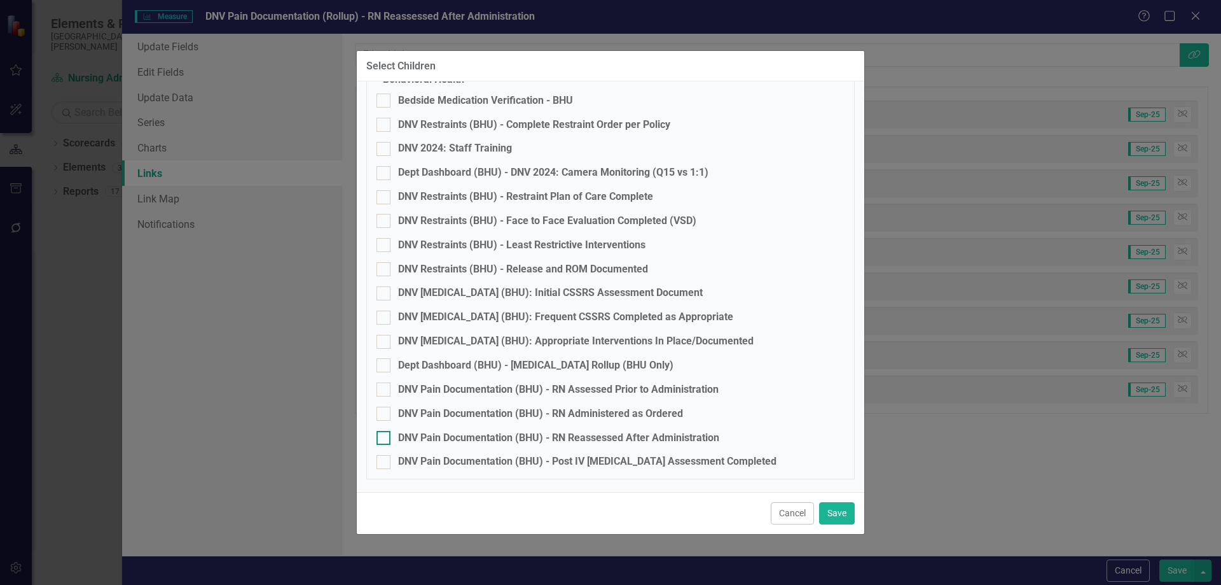
click at [384, 440] on div at bounding box center [384, 438] width 14 height 14
click at [384, 439] on input "DNV Pain Documentation (BHU) - RN Reassessed After Administration" at bounding box center [381, 435] width 8 height 8
checkbox input "true"
click at [842, 511] on button "Save" at bounding box center [837, 513] width 36 height 22
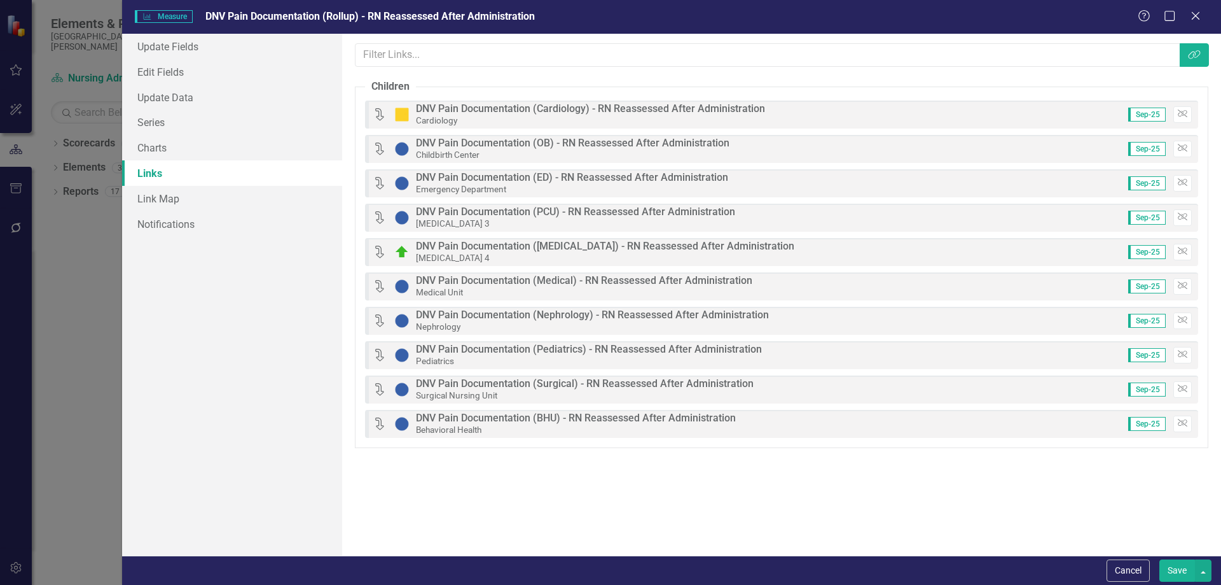
click at [1172, 564] on button "Save" at bounding box center [1178, 570] width 36 height 22
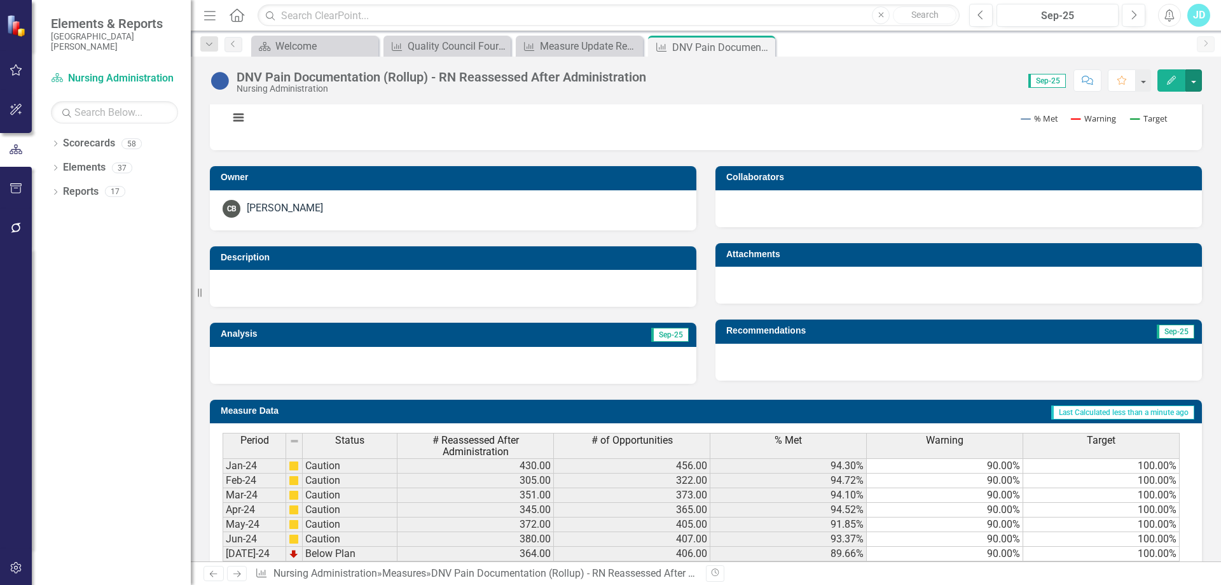
scroll to position [471, 0]
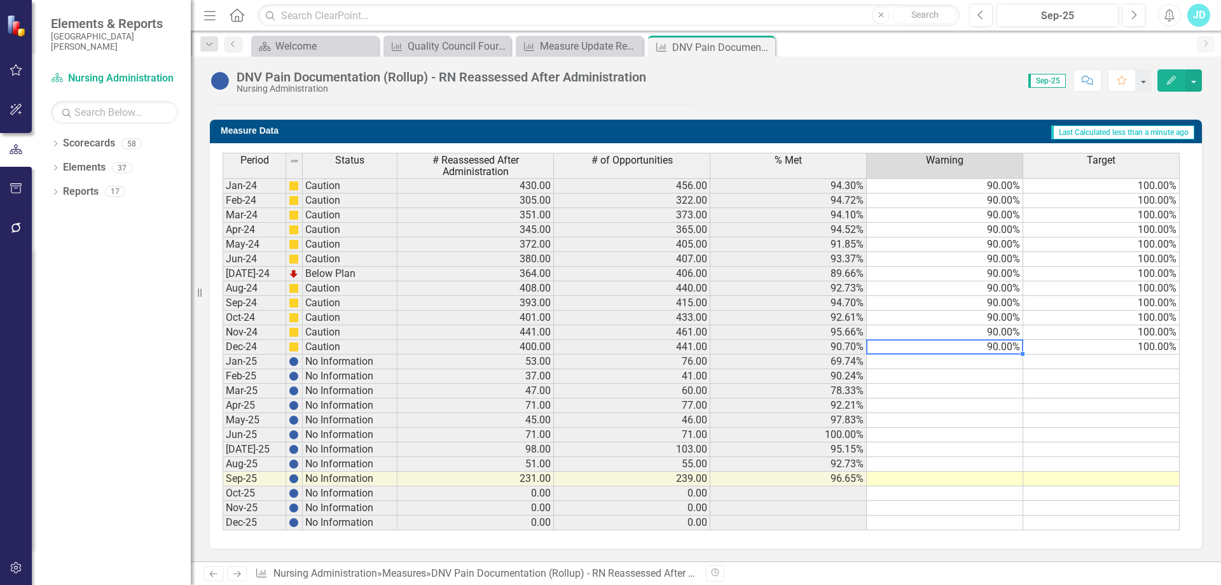
drag, startPoint x: 995, startPoint y: 349, endPoint x: 1106, endPoint y: 344, distance: 111.5
click at [1106, 344] on tr "Dec-24 Caution 400.00 441.00 90.70% 90.00% 100.00%" at bounding box center [701, 347] width 957 height 15
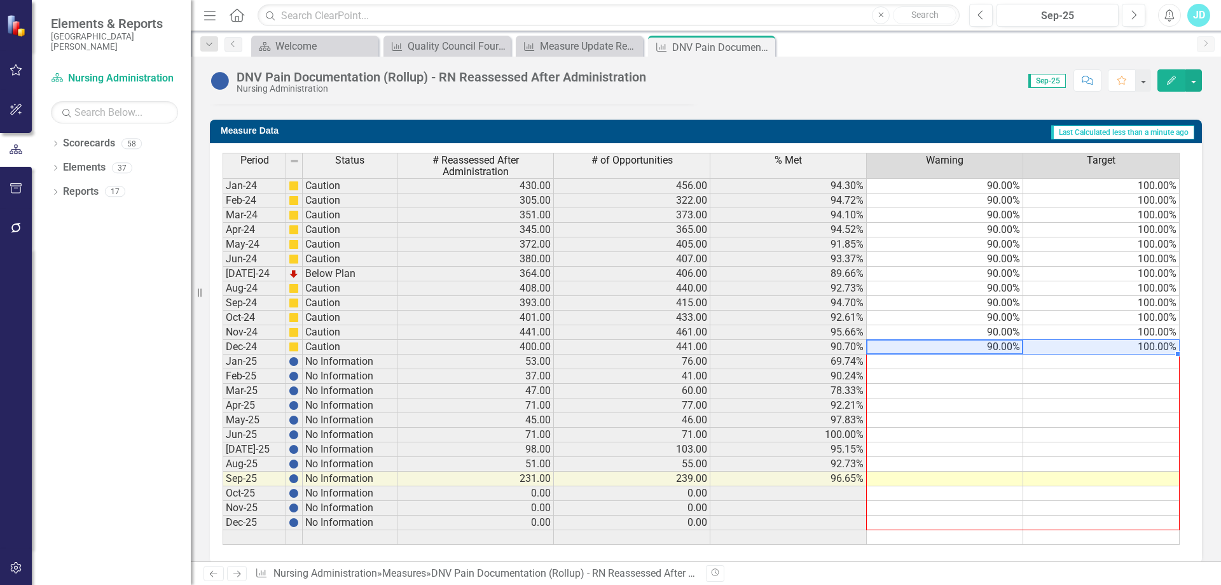
drag, startPoint x: 1177, startPoint y: 354, endPoint x: 1171, endPoint y: 451, distance: 96.9
click at [223, 517] on div "Period Status # Reassessed After Administration # of Opportunities % Met Warnin…" at bounding box center [223, 349] width 0 height 392
type textarea "90"
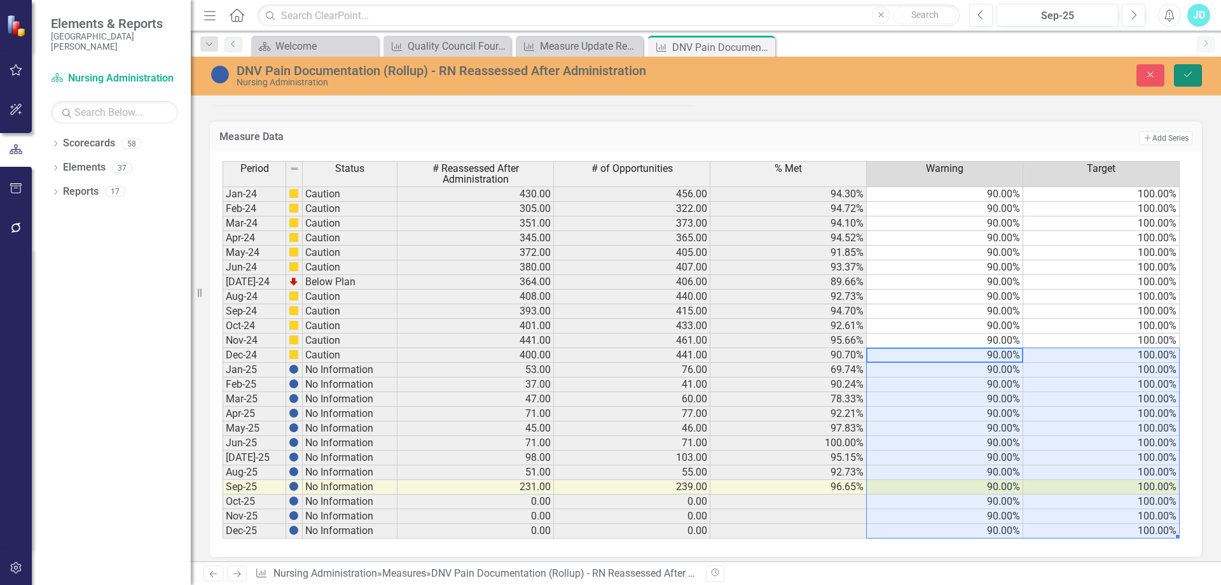
click at [1189, 74] on icon "Save" at bounding box center [1188, 74] width 11 height 9
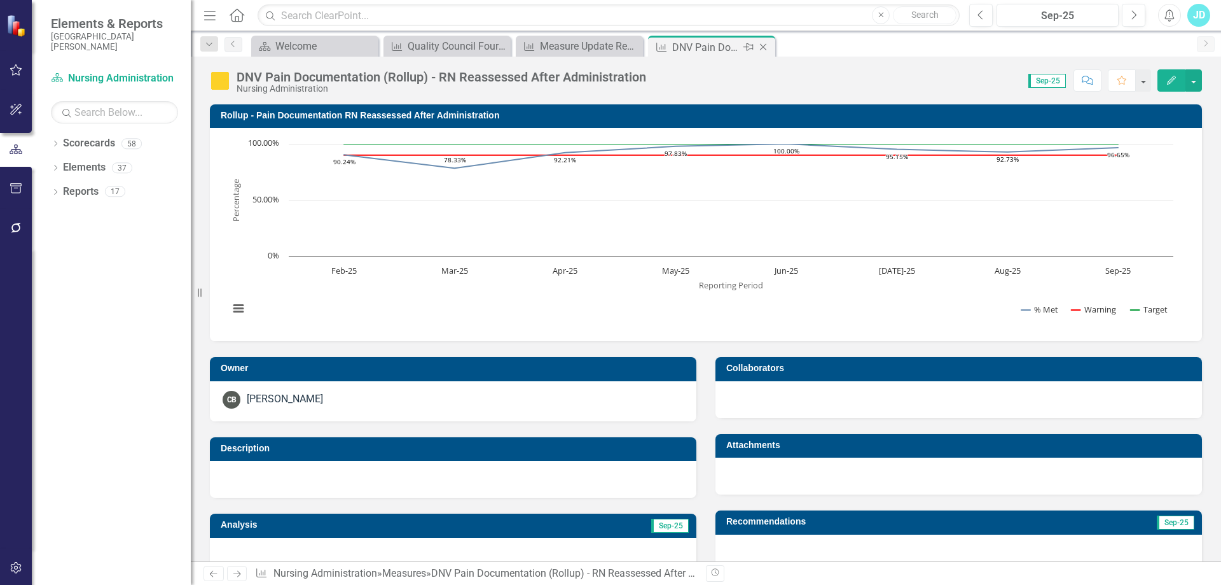
click at [765, 48] on icon "Close" at bounding box center [763, 47] width 13 height 10
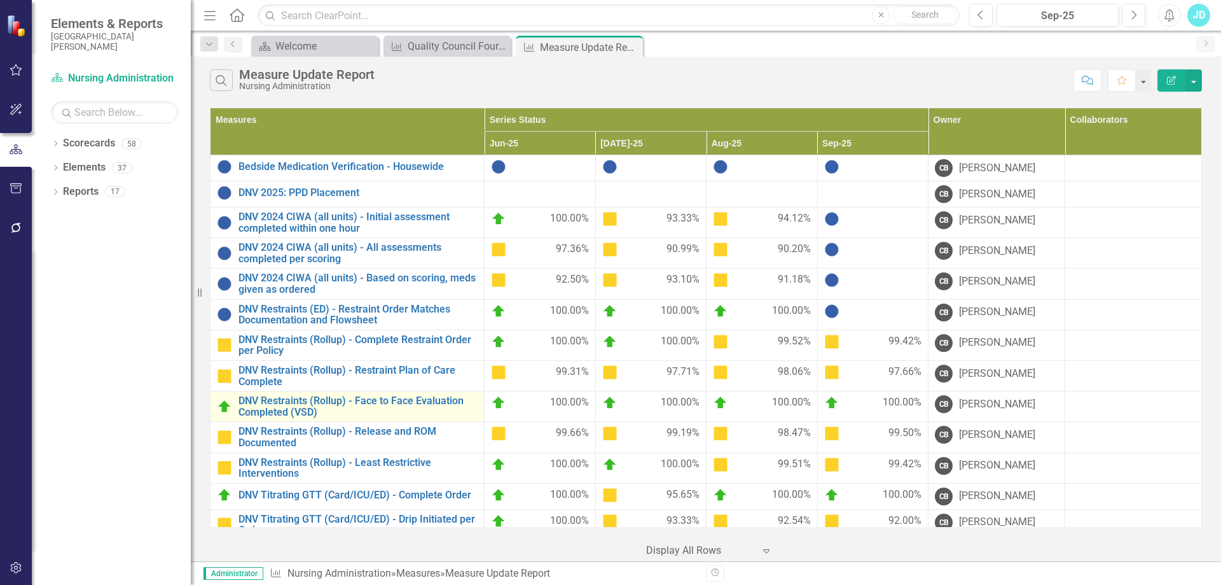
scroll to position [318, 0]
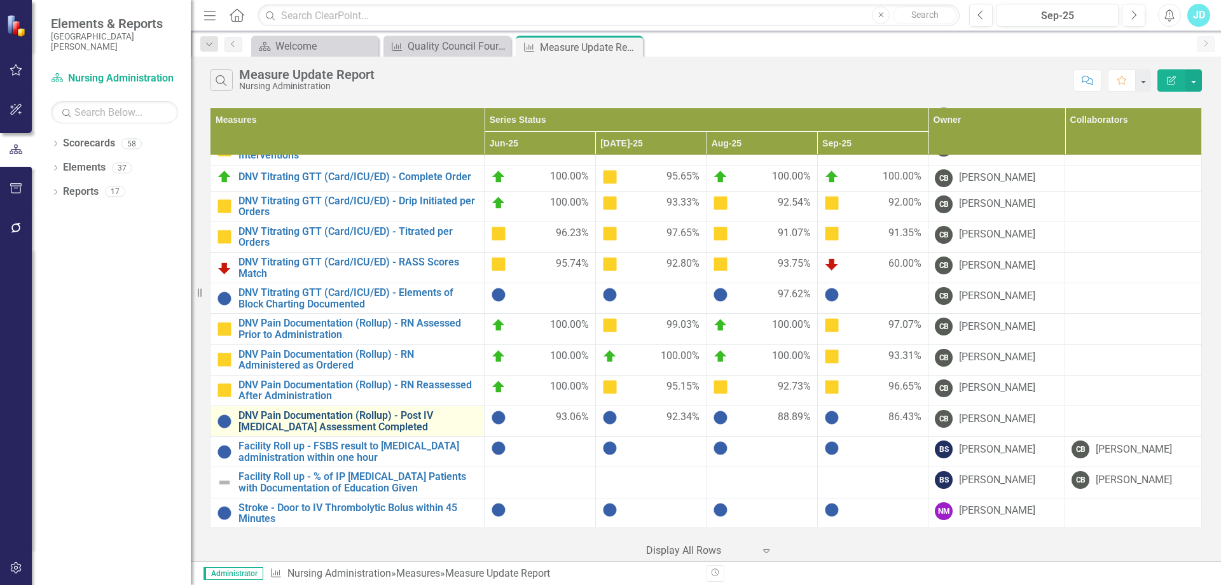
click at [375, 415] on link "DNV Pain Documentation (Rollup) - Post IV [MEDICAL_DATA] Assessment Completed" at bounding box center [358, 421] width 239 height 22
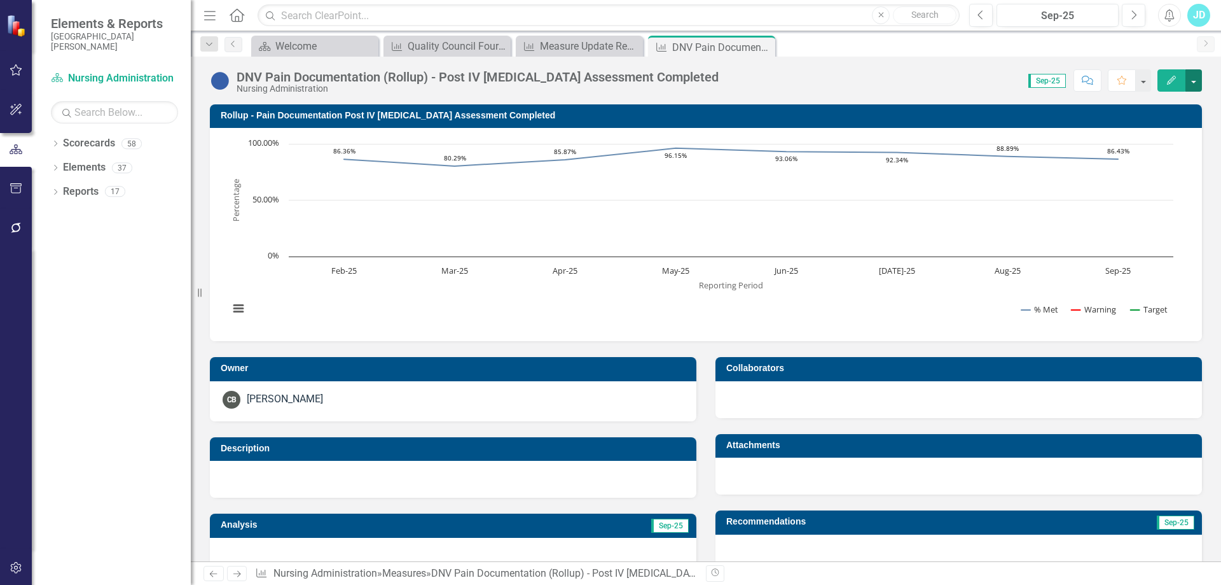
click at [1197, 81] on button "button" at bounding box center [1194, 80] width 17 height 22
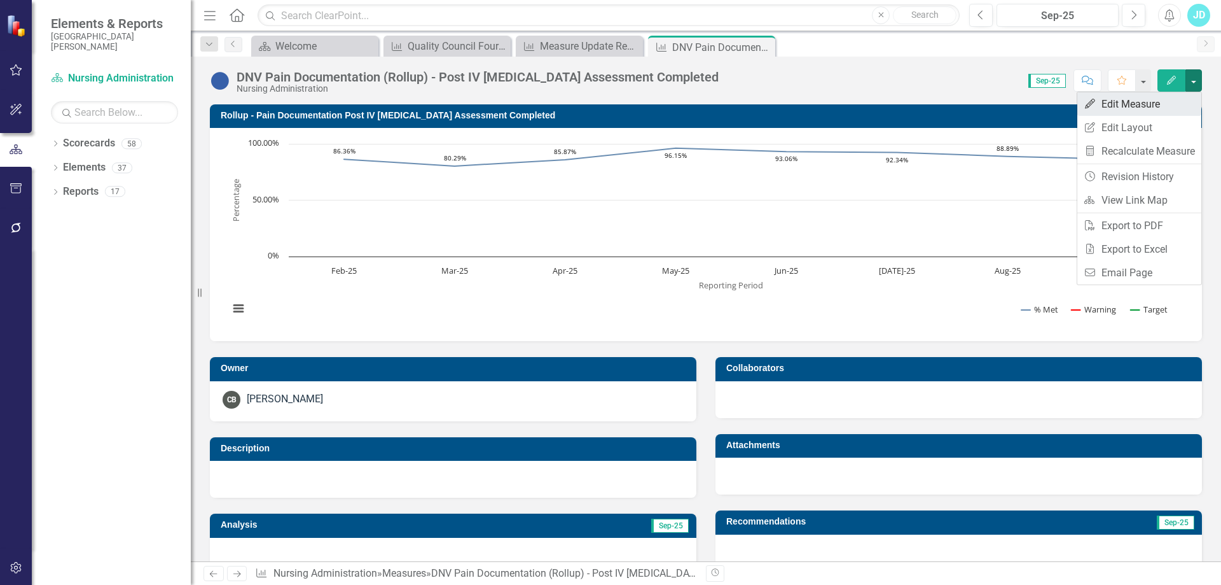
click at [1148, 108] on link "Edit Edit Measure" at bounding box center [1140, 104] width 124 height 24
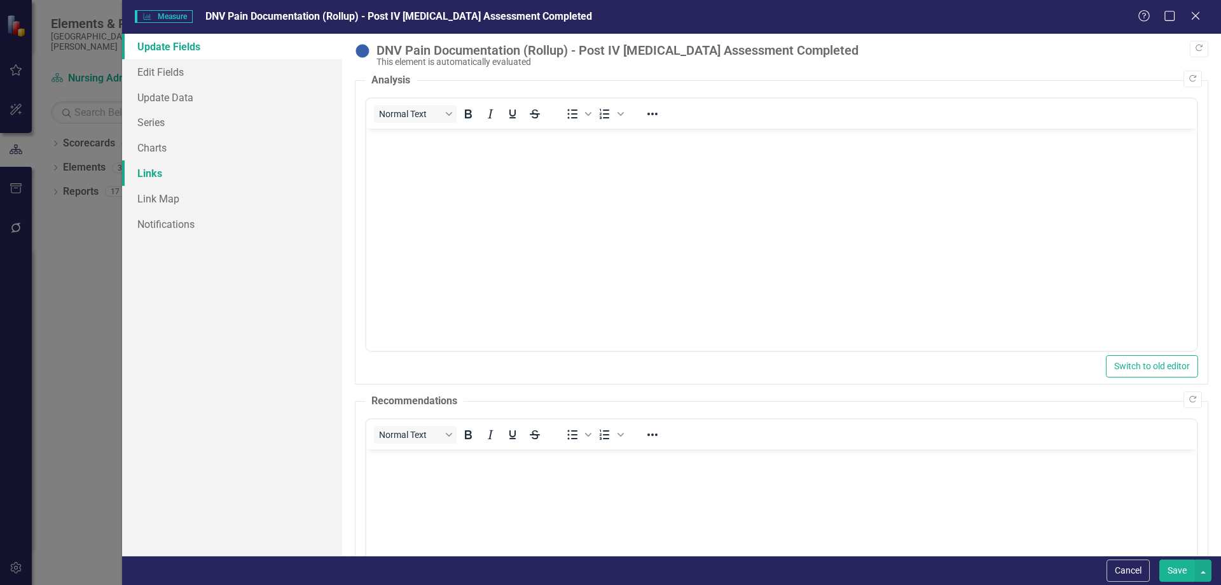
click at [160, 169] on link "Links" at bounding box center [232, 172] width 220 height 25
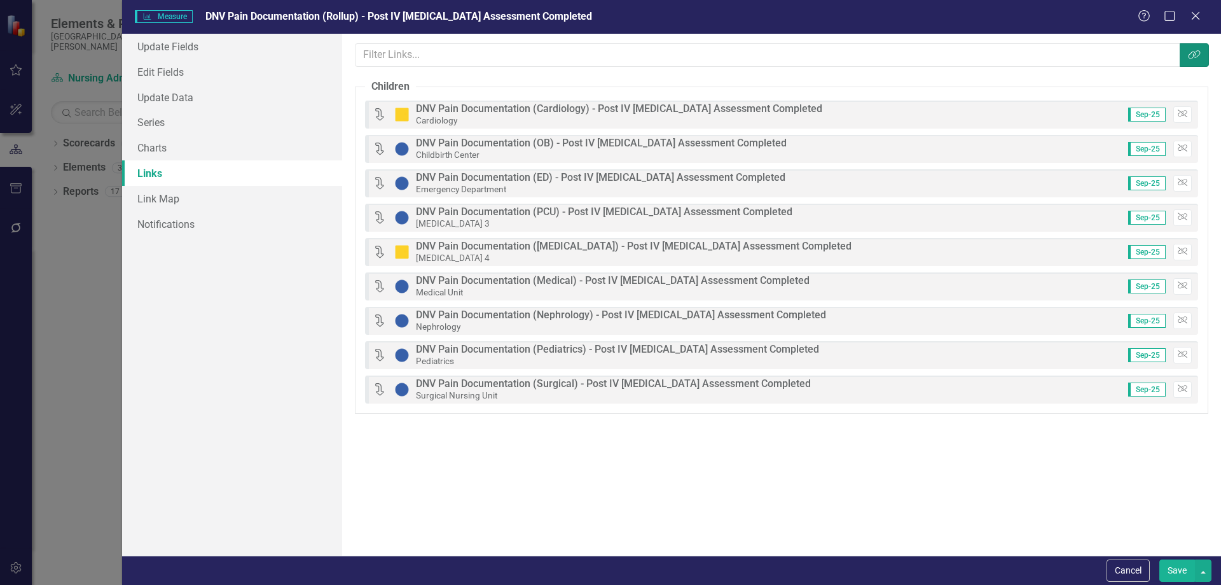
click at [1196, 53] on icon "Link Tag" at bounding box center [1194, 55] width 13 height 10
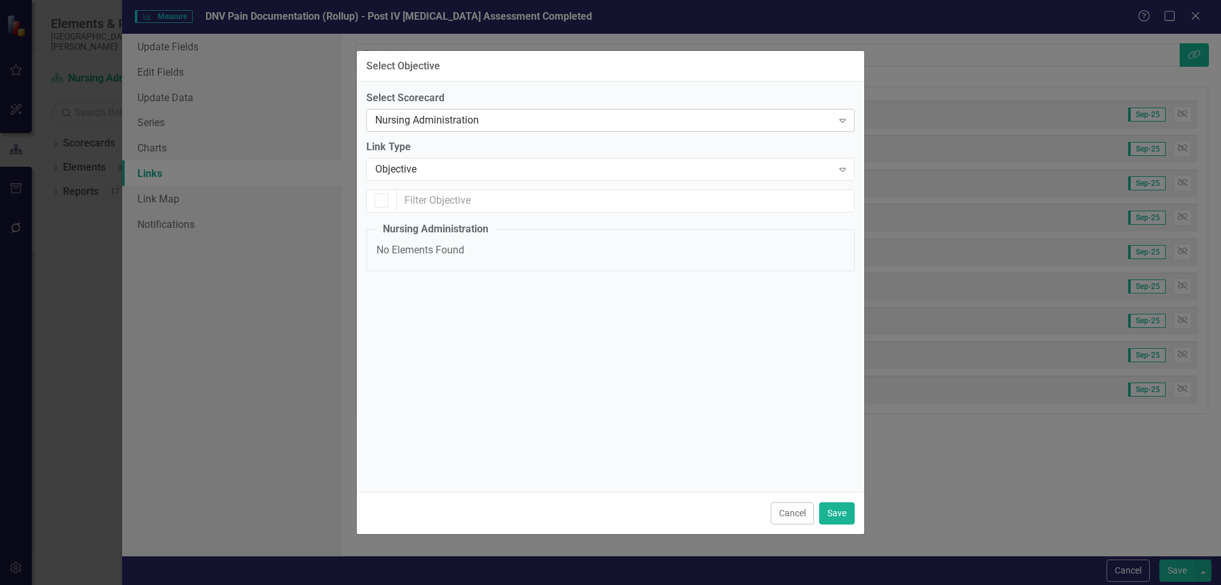
click at [493, 122] on div "Nursing Administration" at bounding box center [603, 120] width 457 height 15
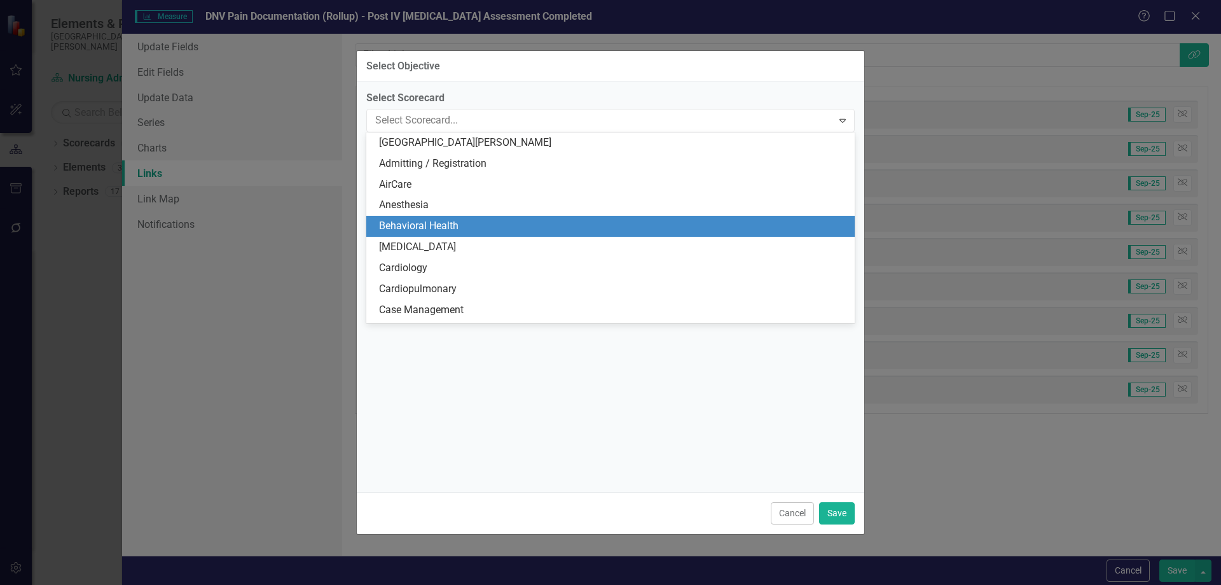
click at [487, 218] on div "Behavioral Health" at bounding box center [610, 226] width 489 height 21
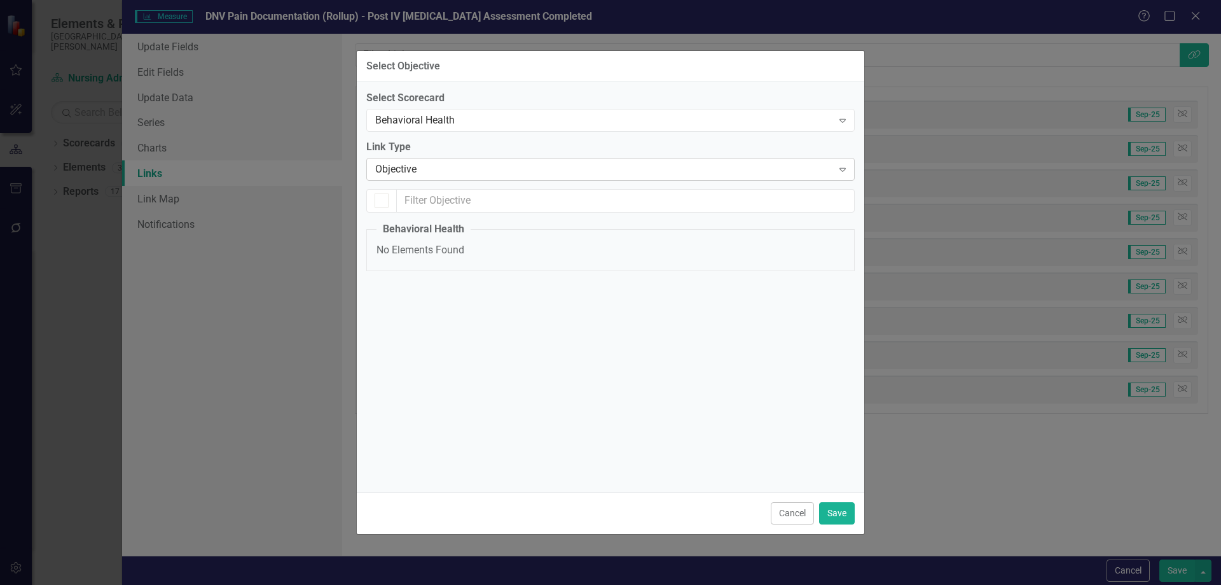
click at [475, 169] on div "Objective" at bounding box center [603, 169] width 457 height 15
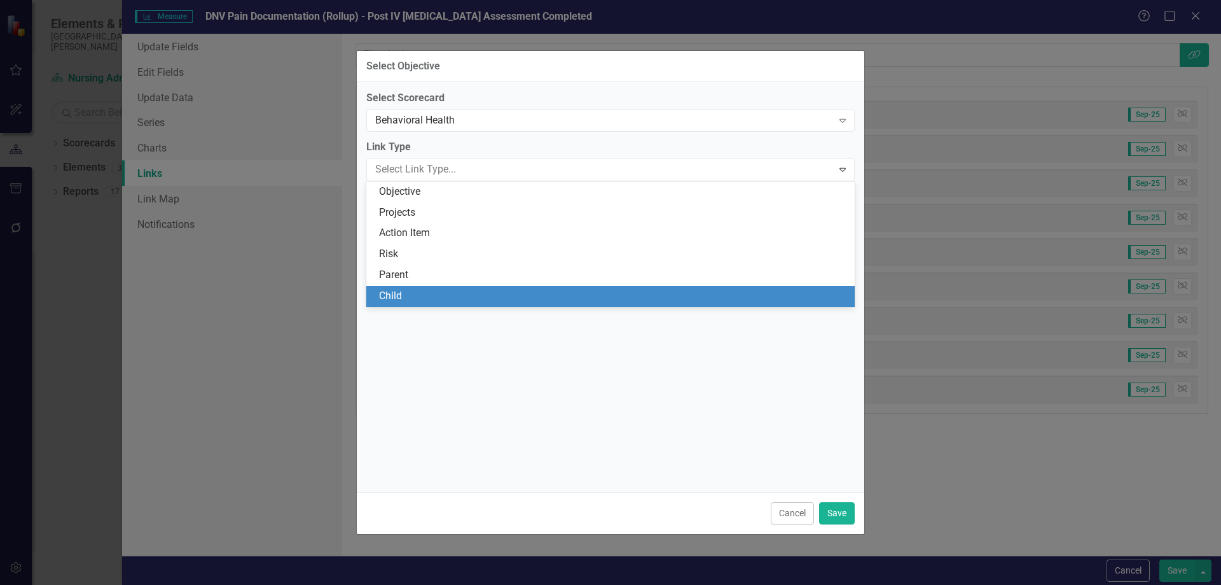
click at [419, 295] on div "Child" at bounding box center [613, 296] width 468 height 15
checkbox input "false"
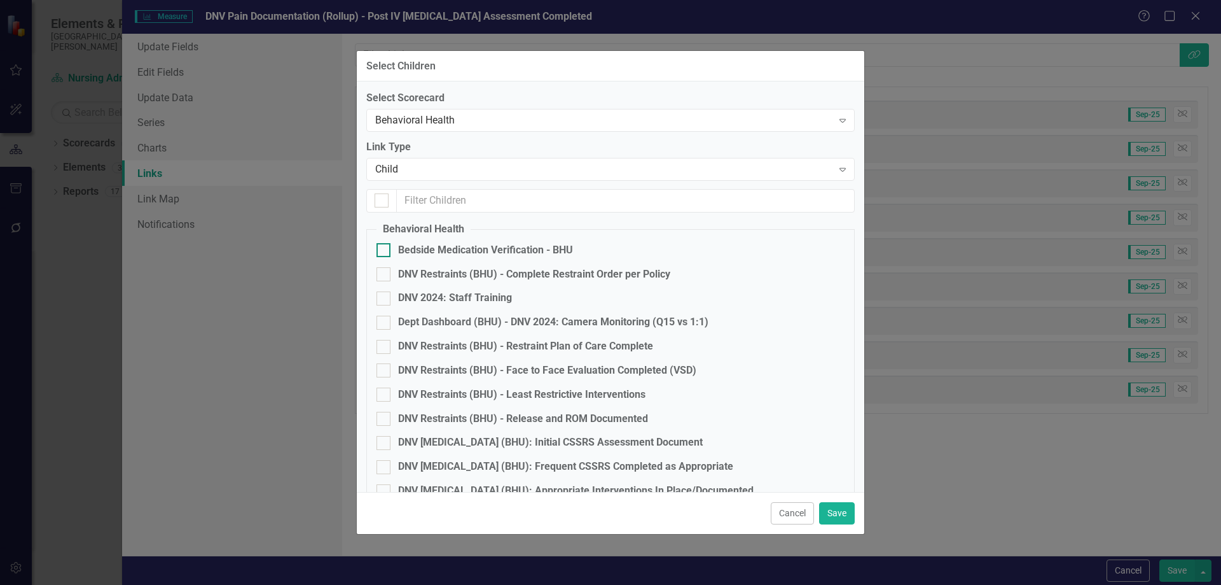
scroll to position [149, 0]
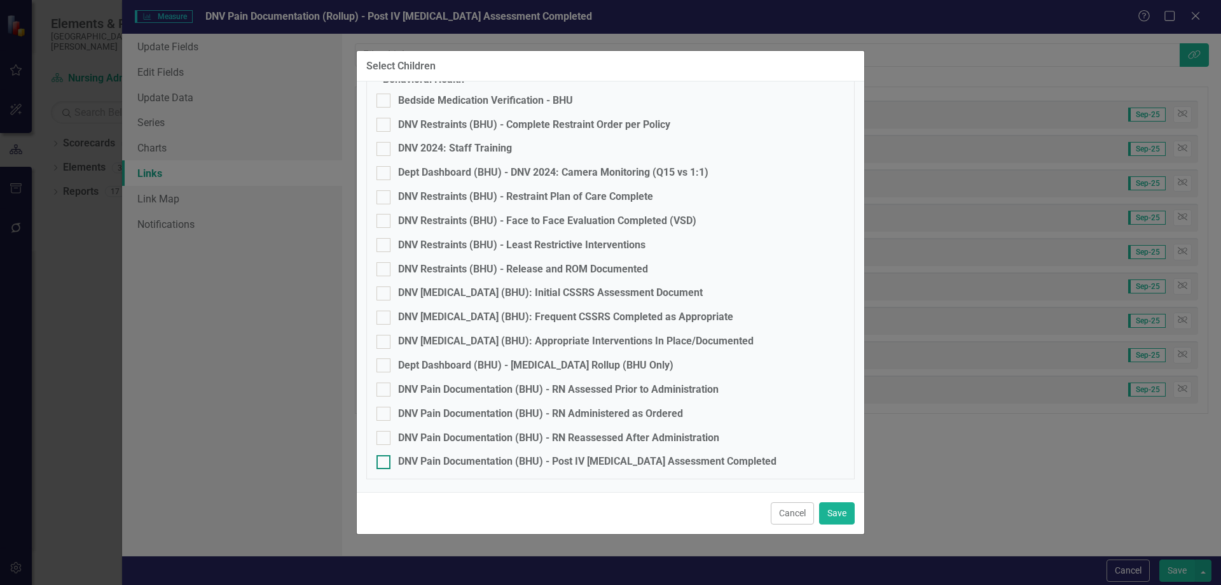
click at [379, 457] on input "DNV Pain Documentation (BHU) - Post IV [MEDICAL_DATA] Assessment Completed" at bounding box center [381, 459] width 8 height 8
checkbox input "true"
click at [831, 515] on button "Save" at bounding box center [837, 513] width 36 height 22
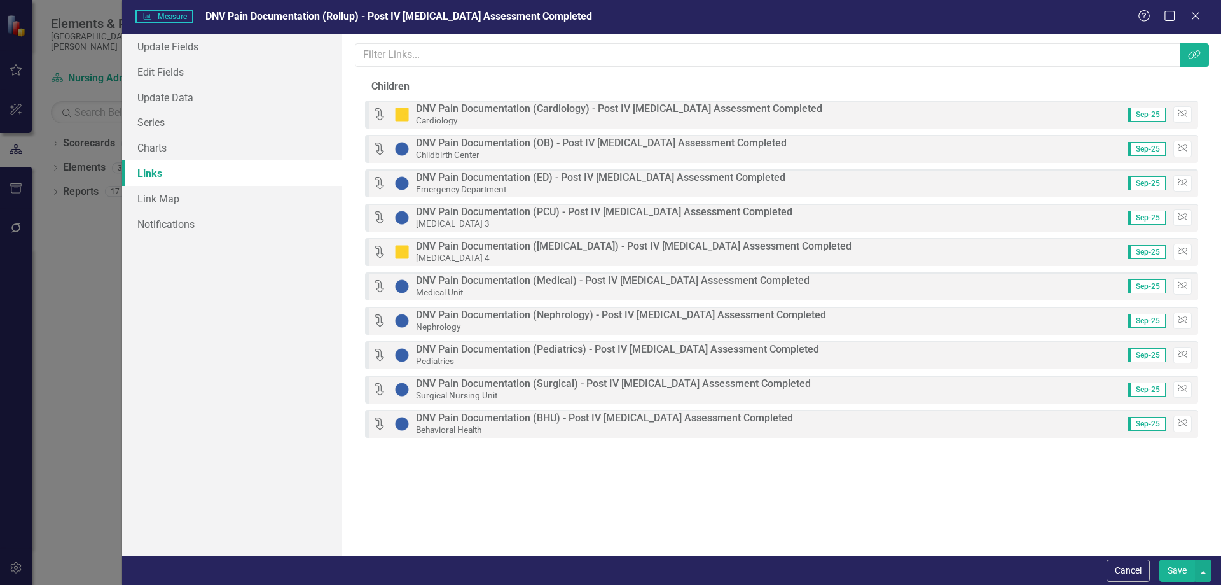
click at [1179, 567] on button "Save" at bounding box center [1178, 570] width 36 height 22
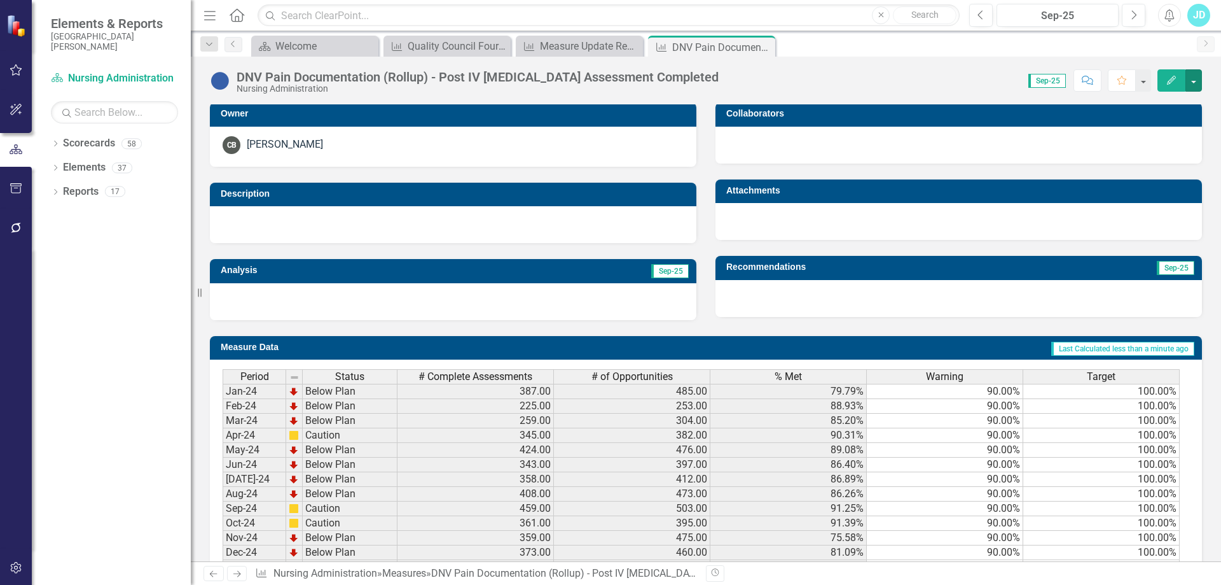
scroll to position [461, 0]
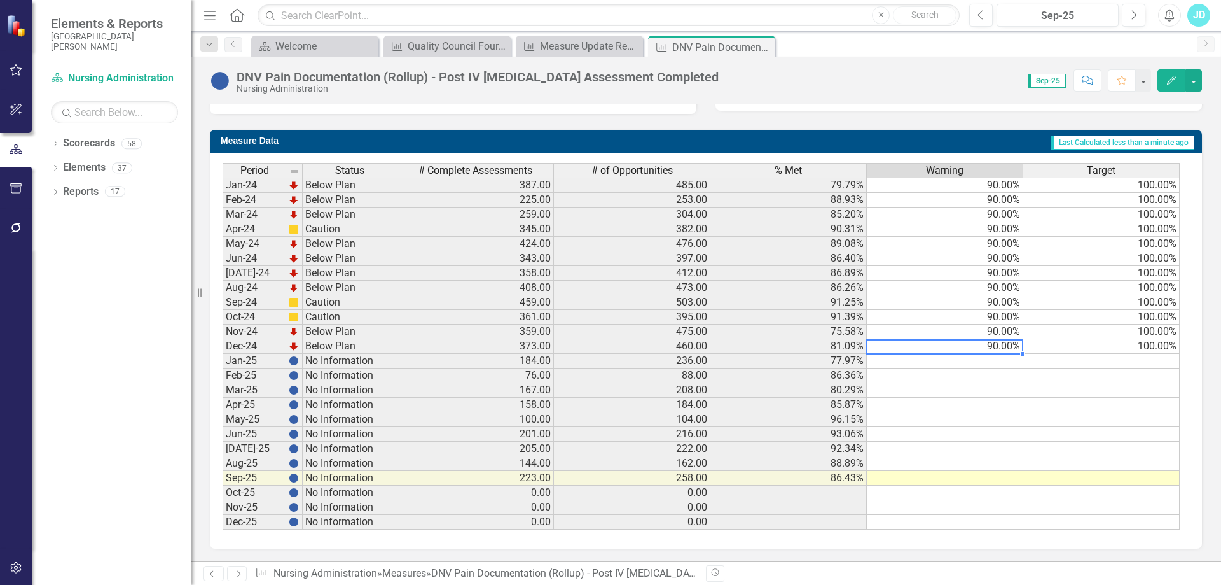
drag, startPoint x: 991, startPoint y: 349, endPoint x: 1050, endPoint y: 344, distance: 58.7
click at [1050, 344] on tr "Dec-24 Below Plan 373.00 460.00 81.09% 90.00% 100.00%" at bounding box center [701, 346] width 957 height 15
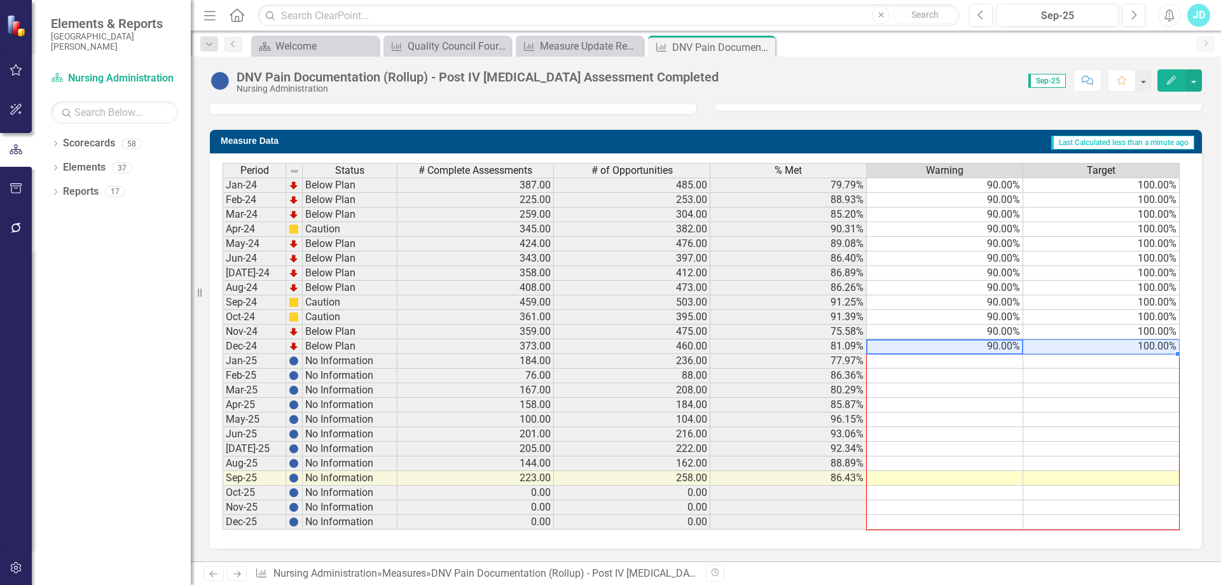
drag, startPoint x: 1179, startPoint y: 354, endPoint x: 1173, endPoint y: 520, distance: 165.5
click at [223, 520] on div "Period Status # Complete Assessments # of Opportunities % Met Warning Target Ja…" at bounding box center [223, 346] width 0 height 366
type textarea "90"
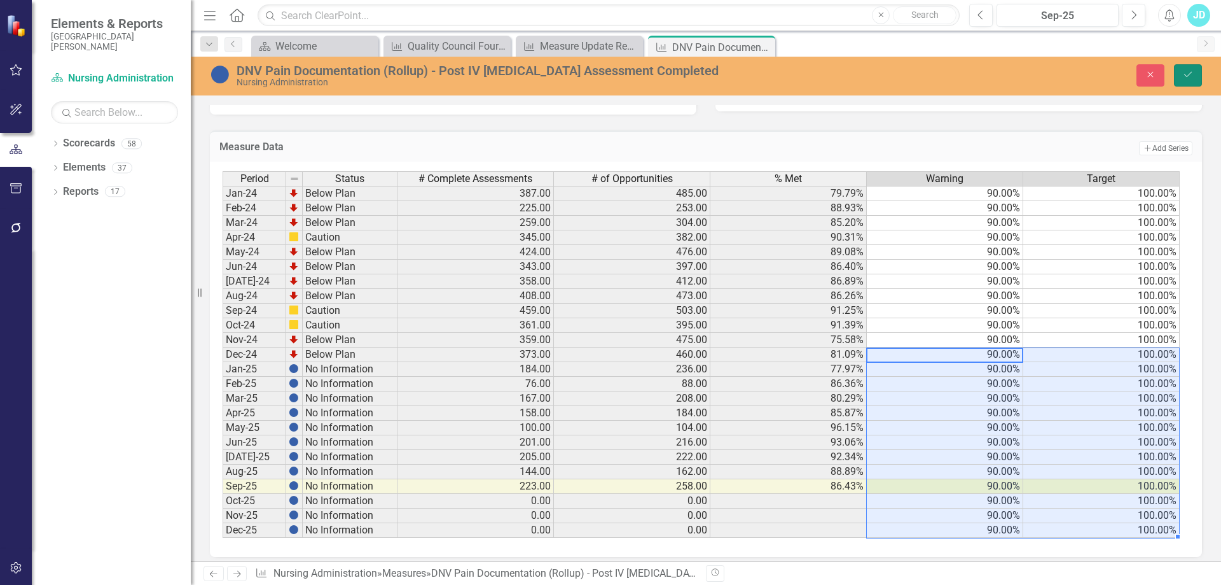
click at [1197, 73] on button "Save" at bounding box center [1188, 75] width 28 height 22
